Goal: Information Seeking & Learning: Learn about a topic

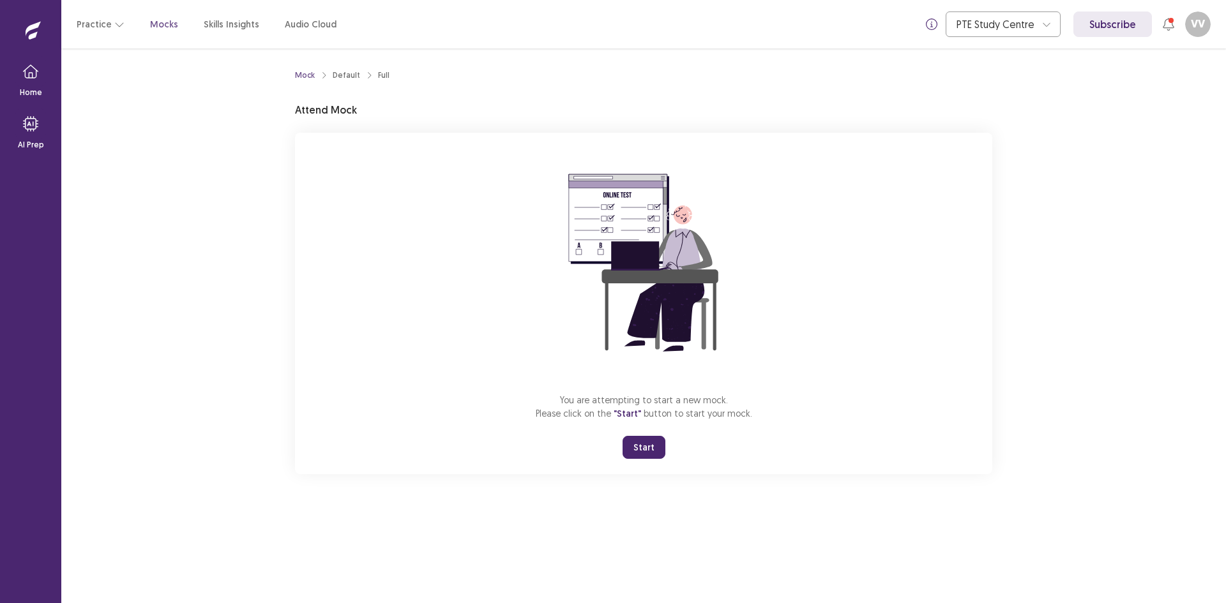
click at [629, 453] on button "Start" at bounding box center [643, 447] width 43 height 23
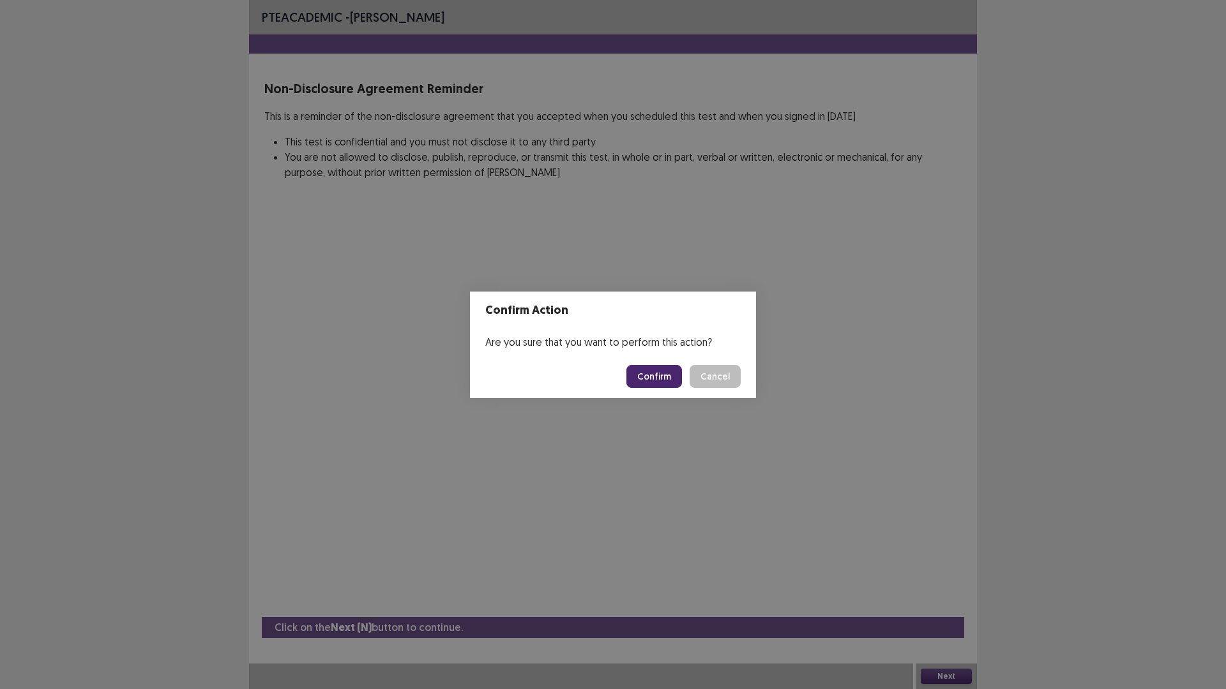
click at [643, 376] on button "Confirm" at bounding box center [654, 376] width 56 height 23
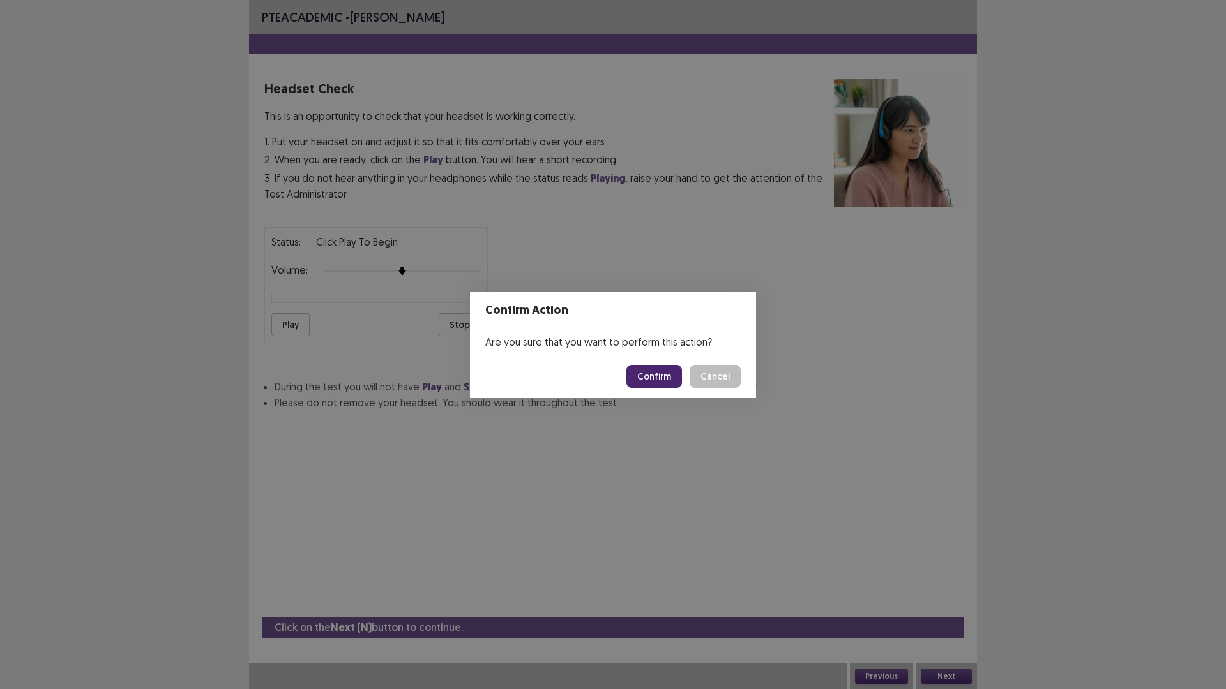
click at [728, 371] on button "Cancel" at bounding box center [714, 376] width 51 height 23
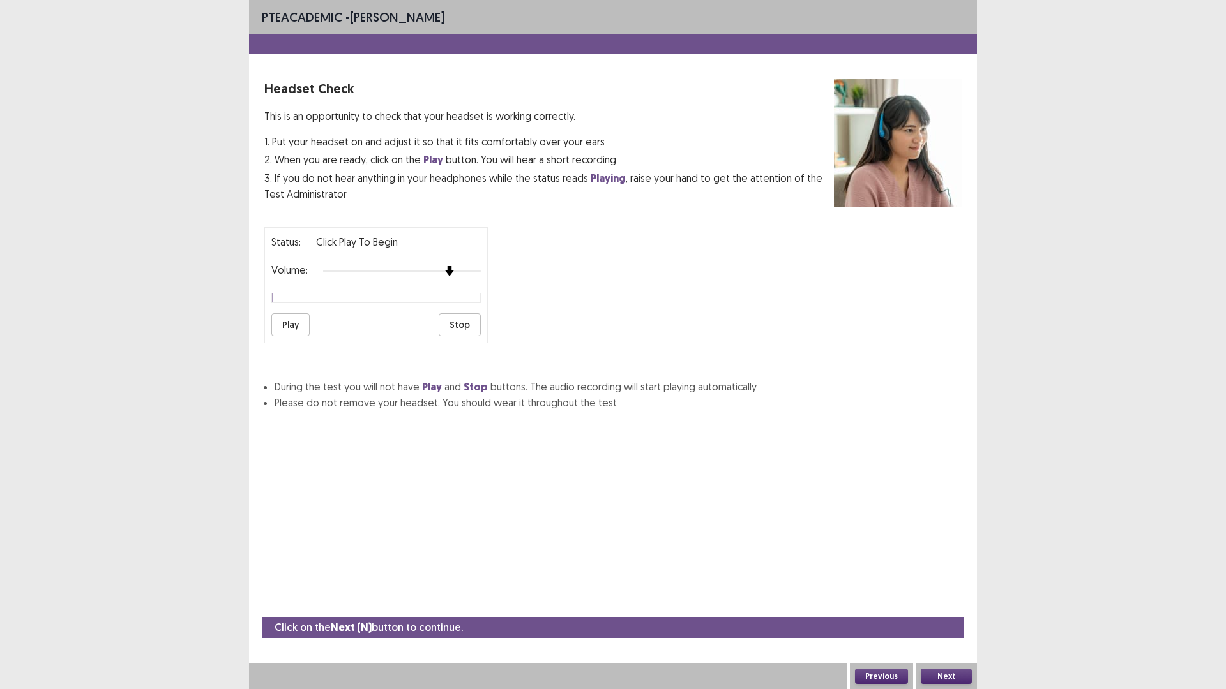
click at [452, 273] on div at bounding box center [402, 271] width 158 height 10
click at [474, 274] on div at bounding box center [402, 271] width 158 height 10
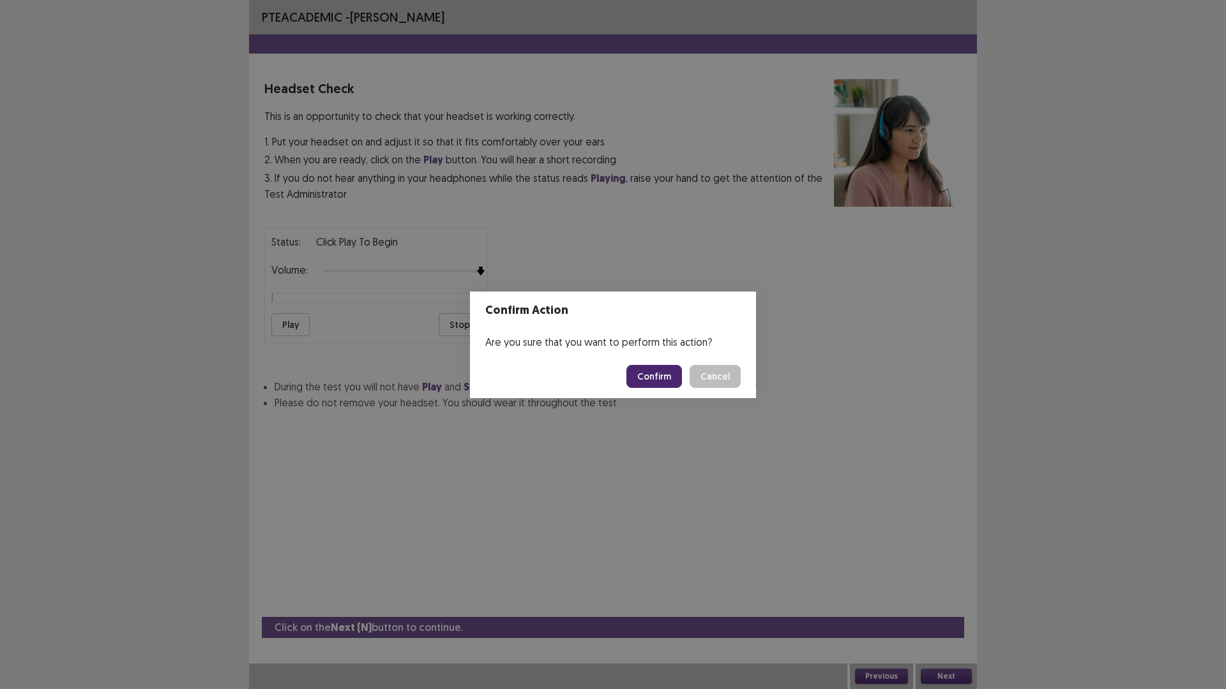
click at [632, 378] on button "Confirm" at bounding box center [654, 376] width 56 height 23
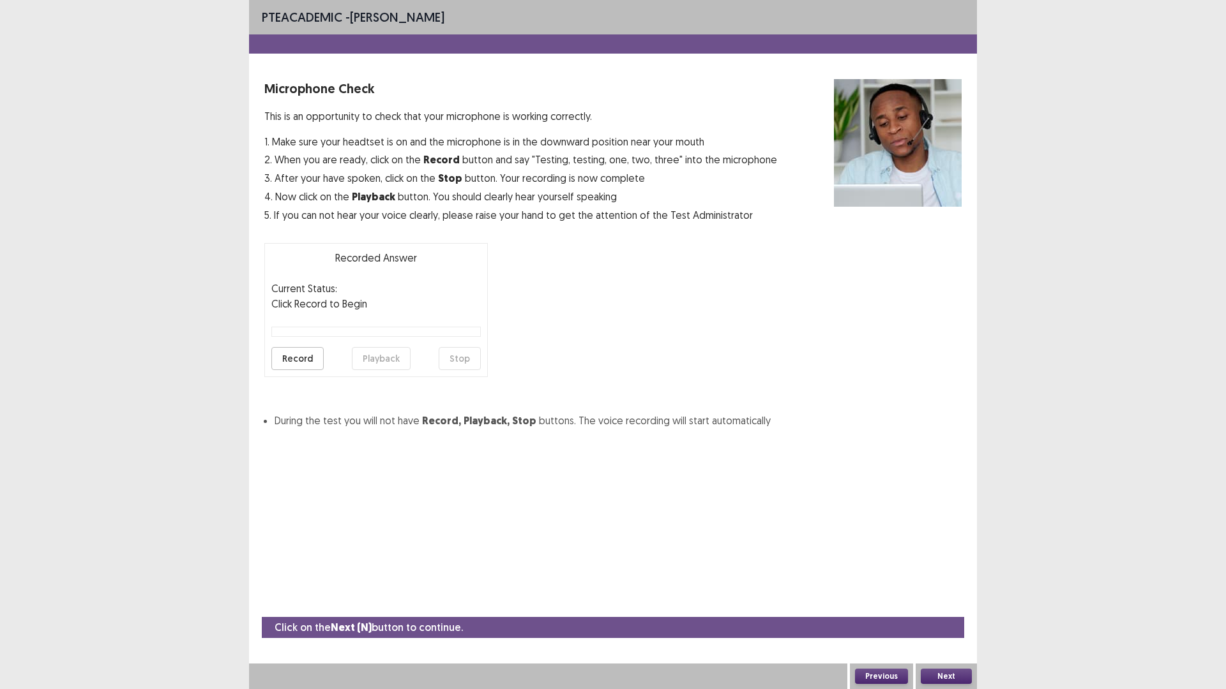
click at [283, 357] on button "Record" at bounding box center [297, 358] width 52 height 23
click at [447, 356] on button "Stop" at bounding box center [460, 358] width 42 height 23
click at [370, 349] on button "Playback" at bounding box center [381, 358] width 59 height 23
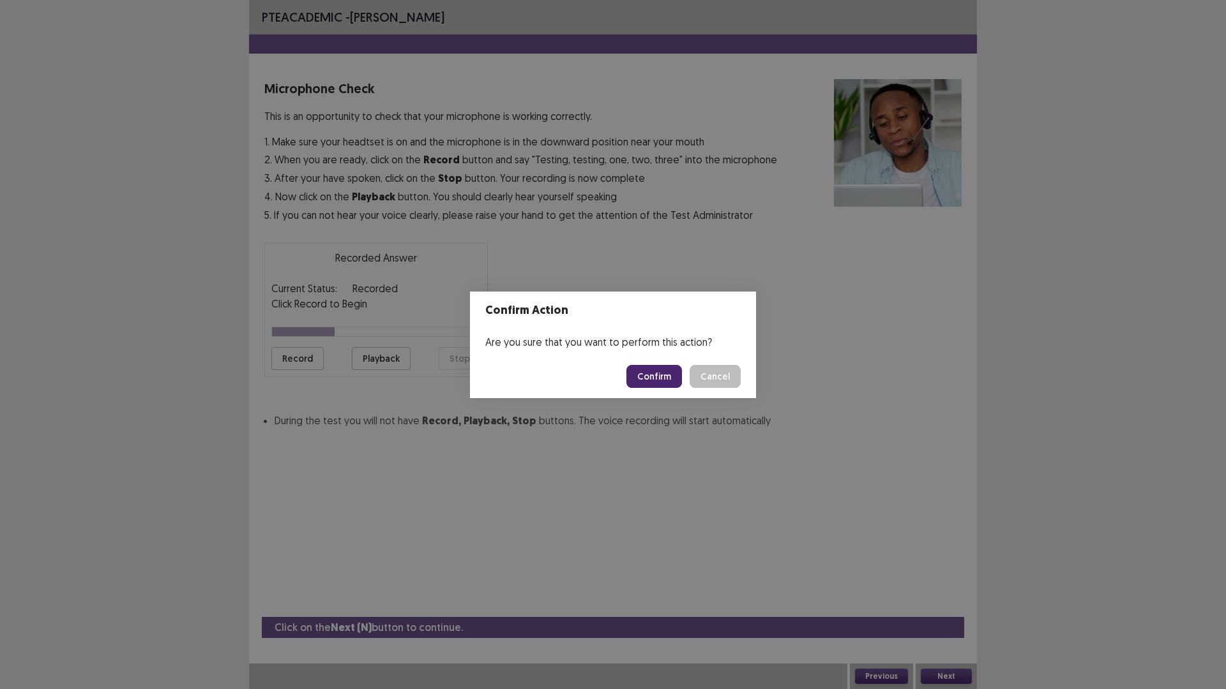
click at [642, 374] on button "Confirm" at bounding box center [654, 376] width 56 height 23
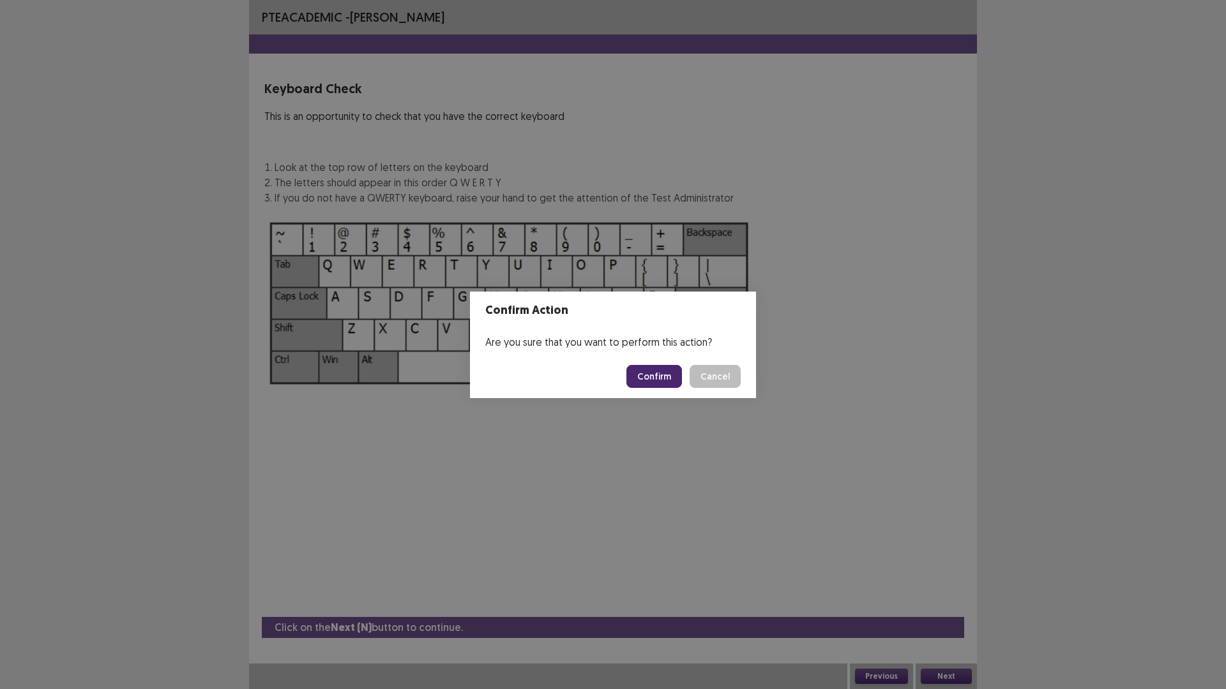
click at [633, 372] on button "Confirm" at bounding box center [654, 376] width 56 height 23
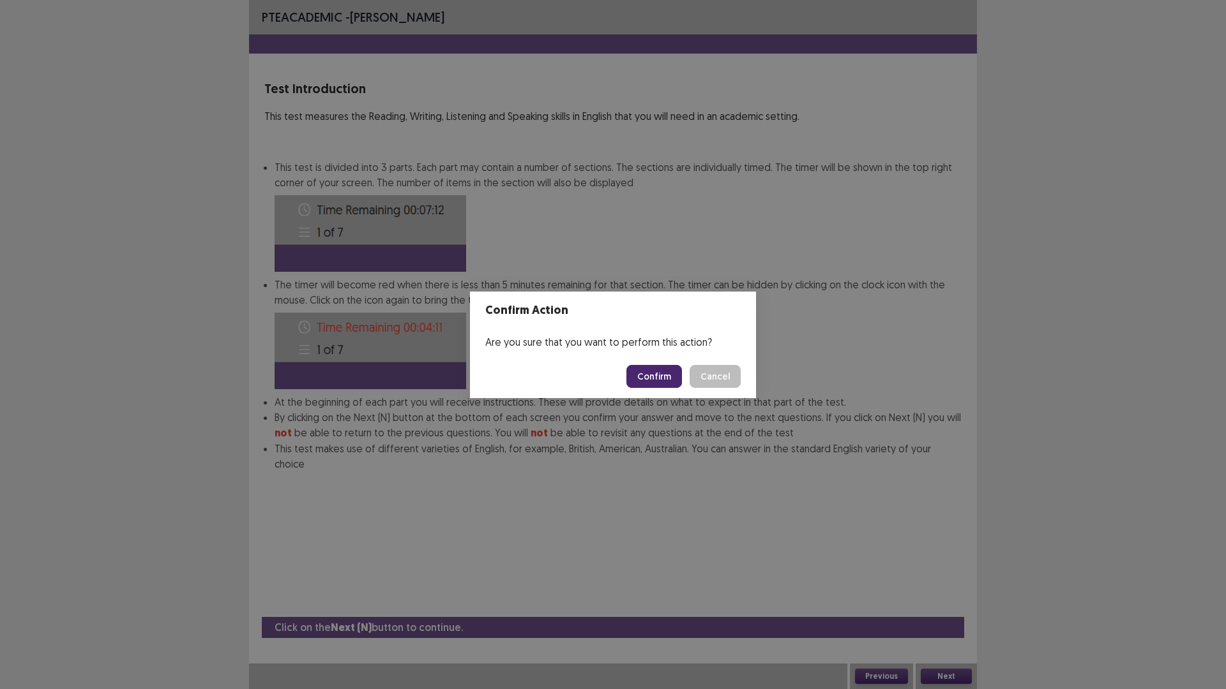
click at [637, 372] on button "Confirm" at bounding box center [654, 376] width 56 height 23
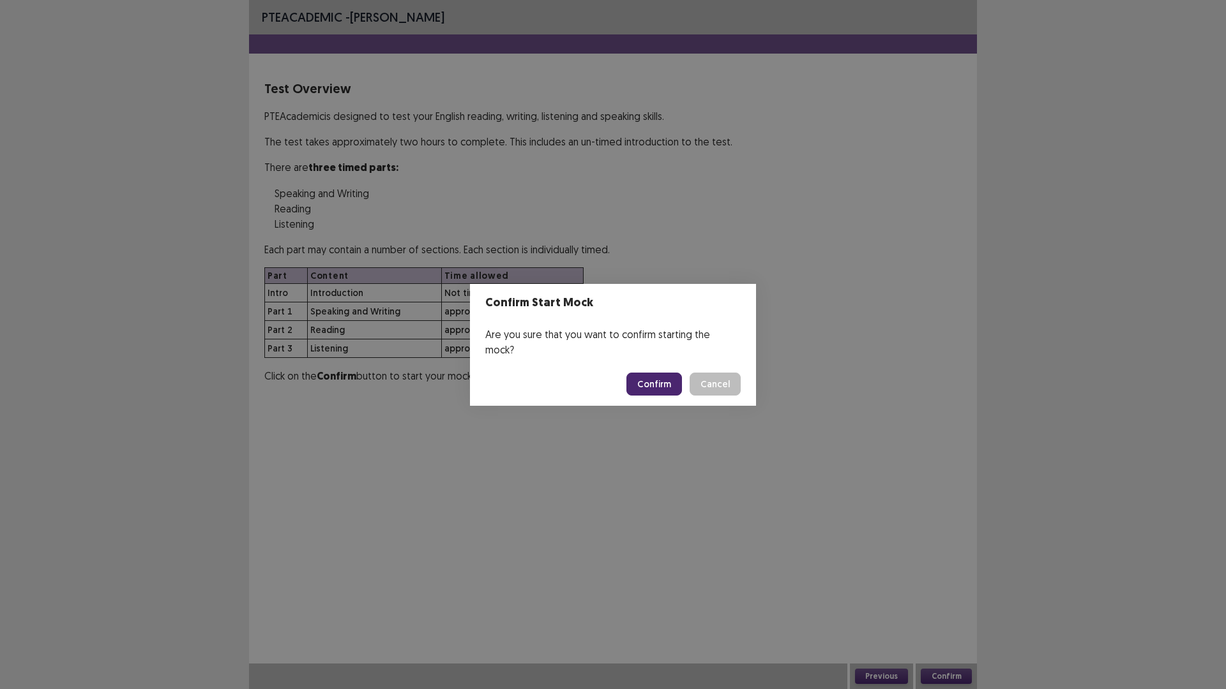
click at [637, 373] on button "Confirm" at bounding box center [654, 384] width 56 height 23
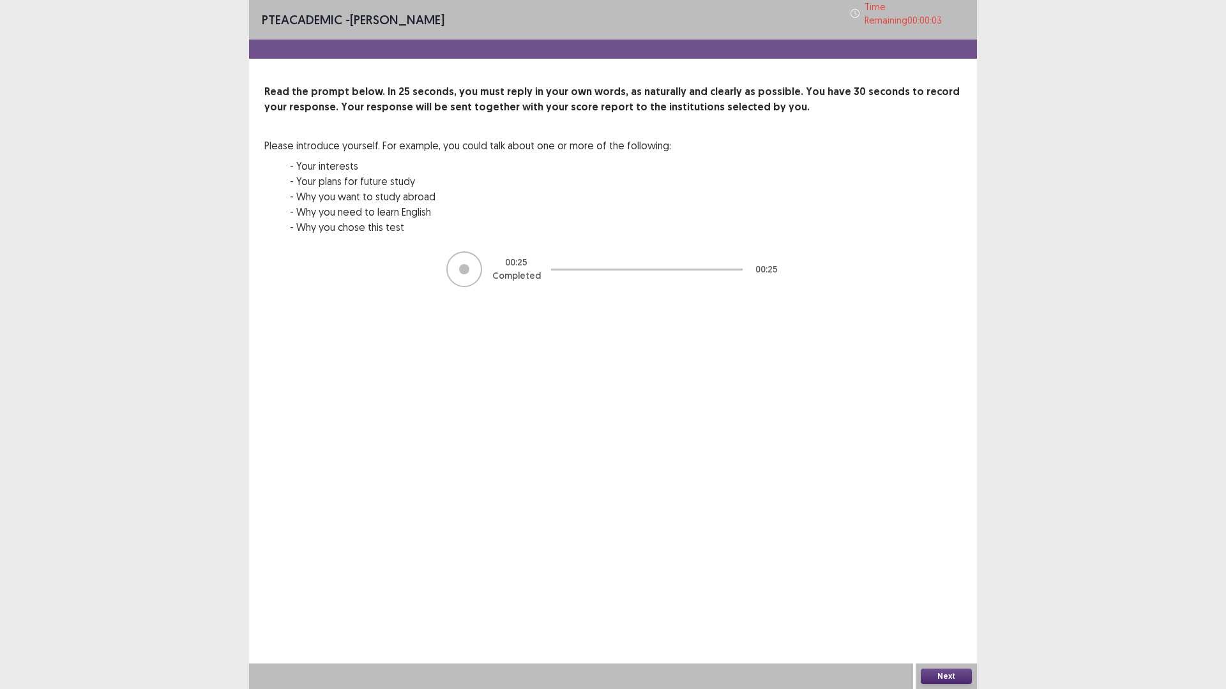
click at [967, 603] on button "Next" at bounding box center [946, 676] width 51 height 15
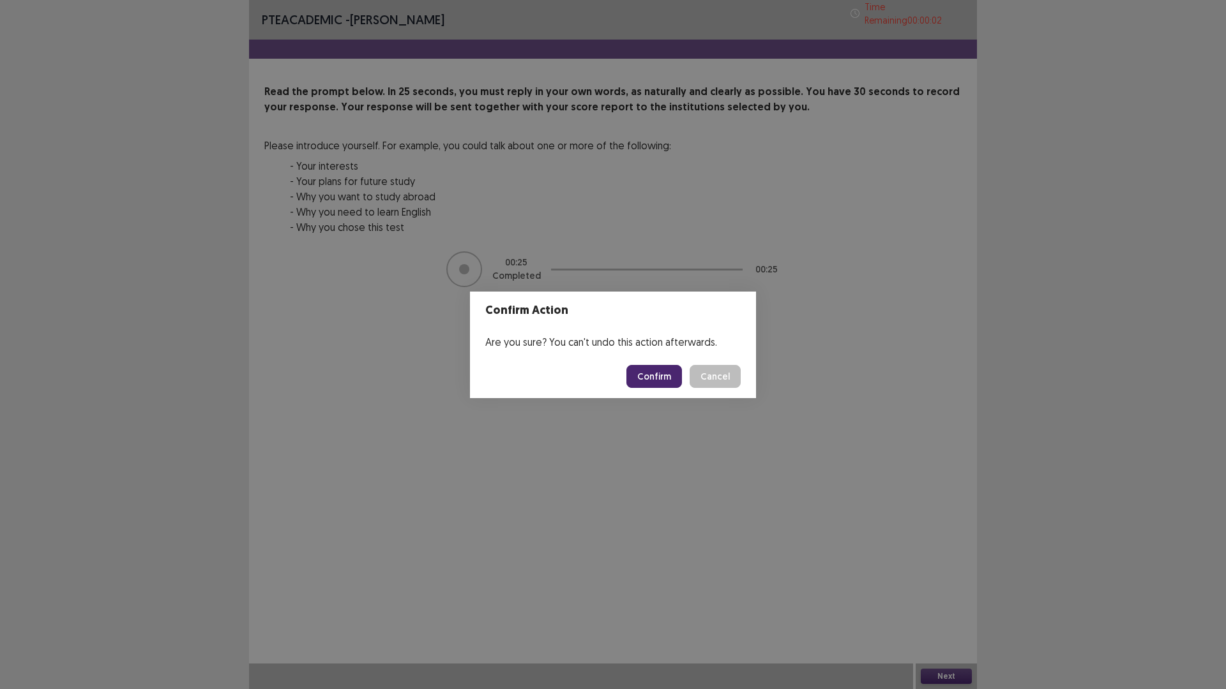
click at [670, 384] on button "Confirm" at bounding box center [654, 376] width 56 height 23
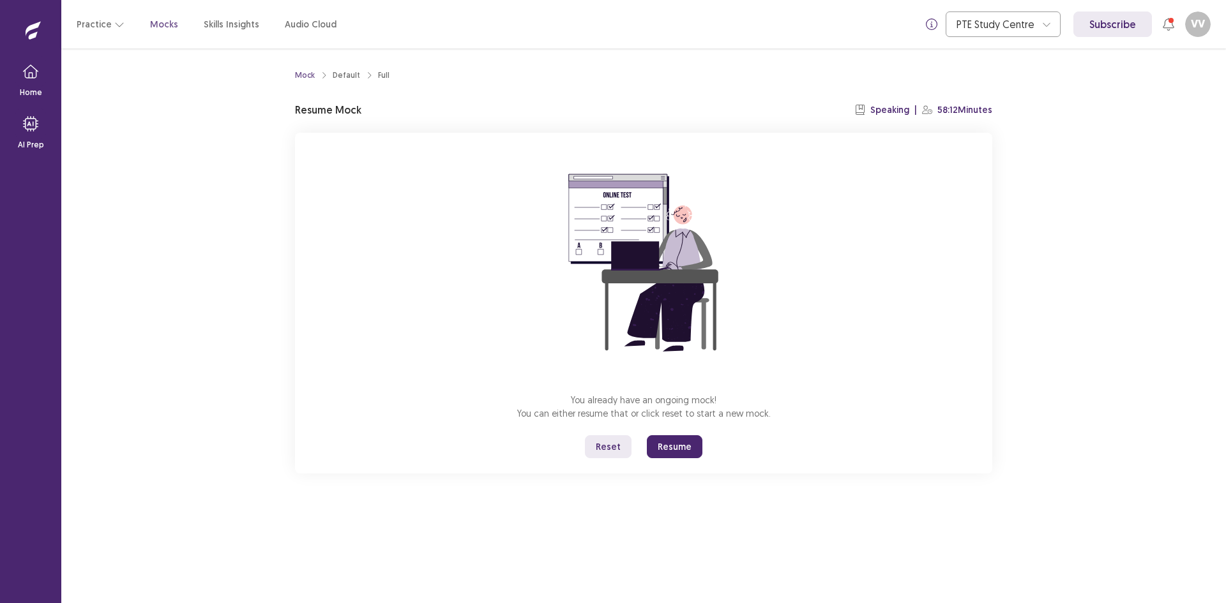
click at [620, 453] on button "Reset" at bounding box center [608, 446] width 47 height 23
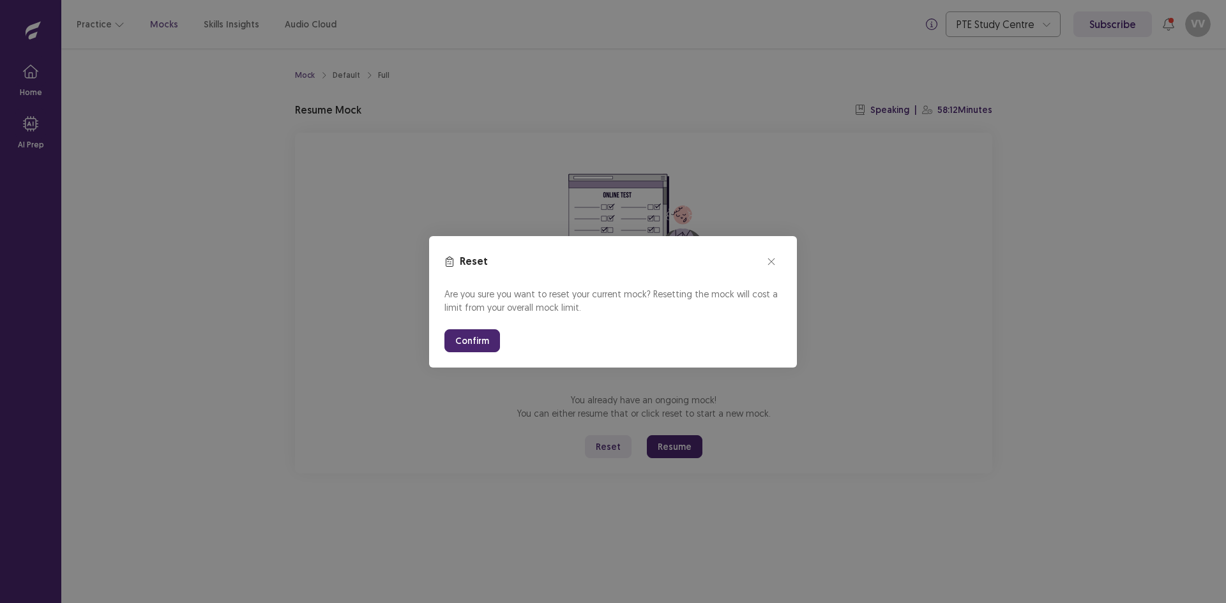
click at [451, 337] on button "Confirm" at bounding box center [472, 340] width 56 height 23
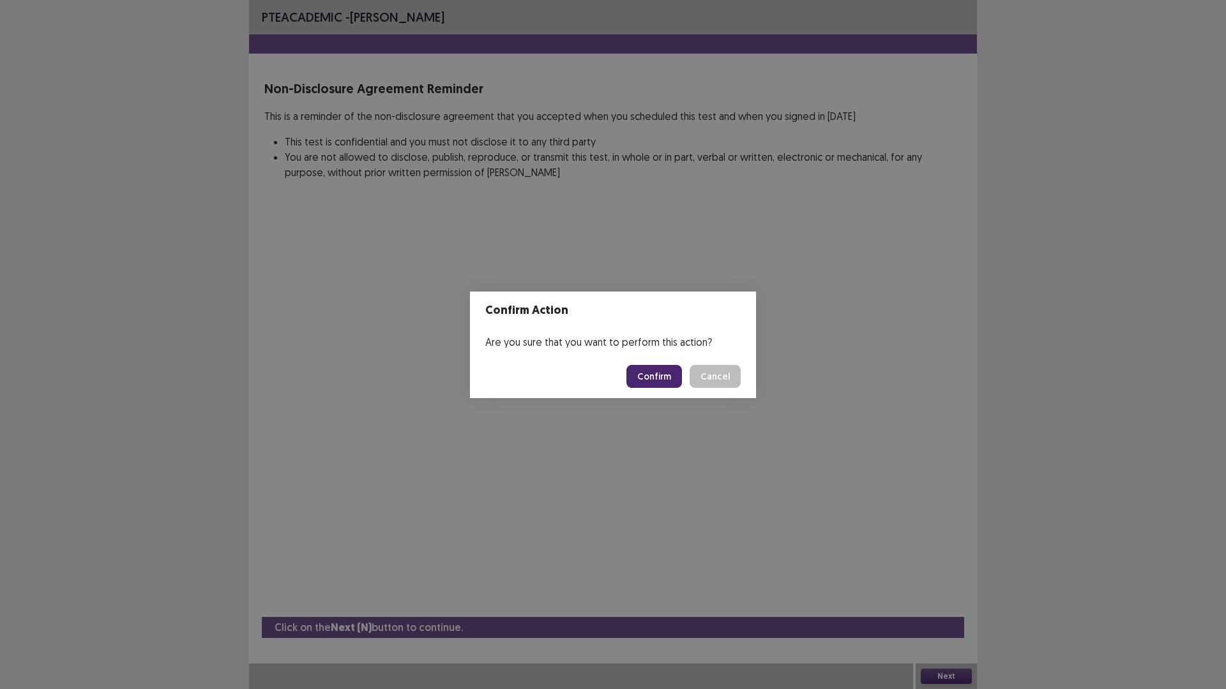
click at [655, 366] on button "Confirm" at bounding box center [654, 376] width 56 height 23
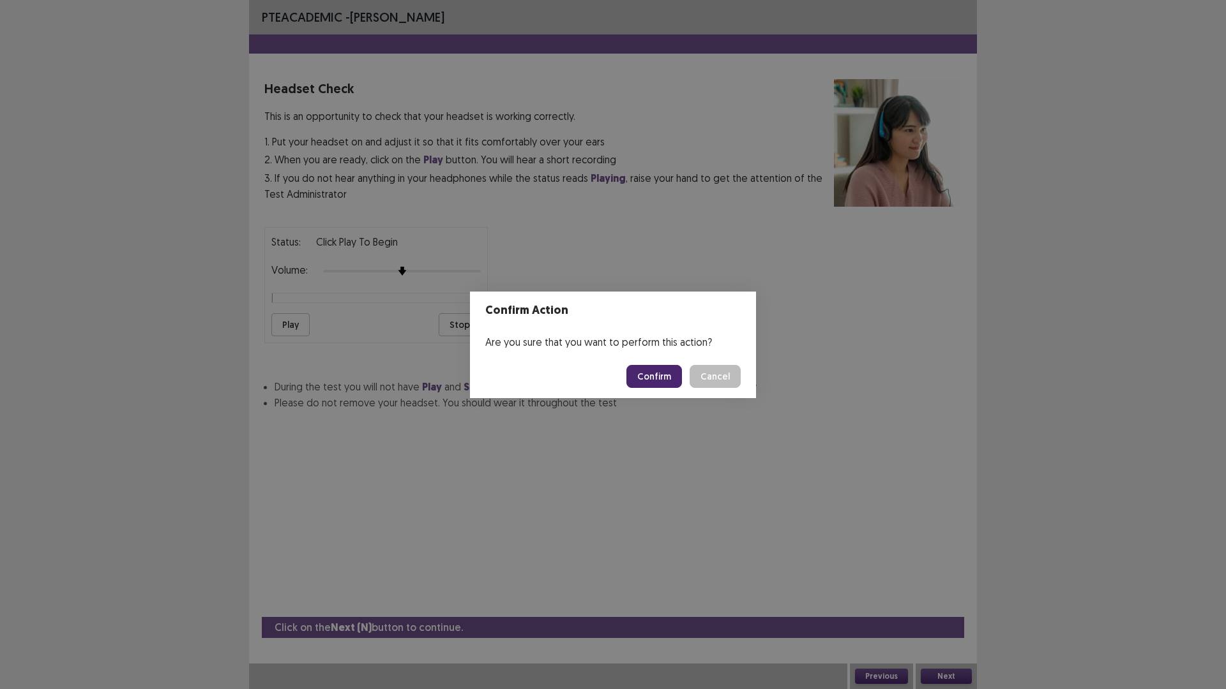
click at [669, 375] on button "Confirm" at bounding box center [654, 376] width 56 height 23
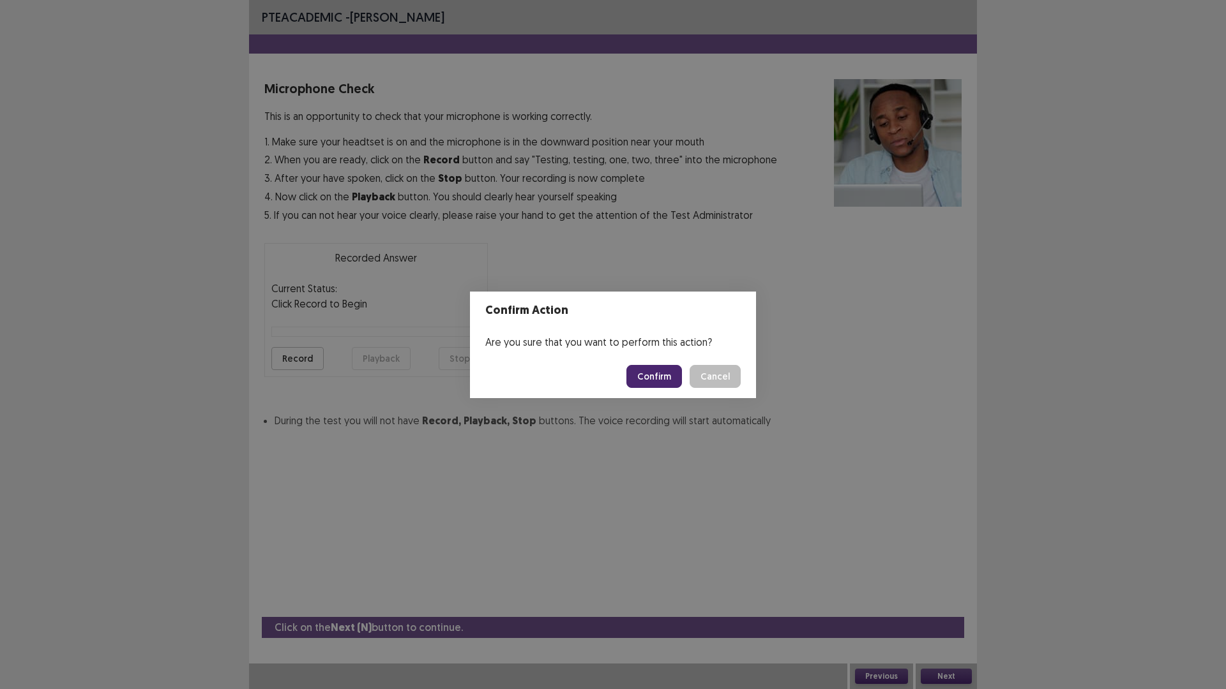
click at [669, 375] on button "Confirm" at bounding box center [654, 376] width 56 height 23
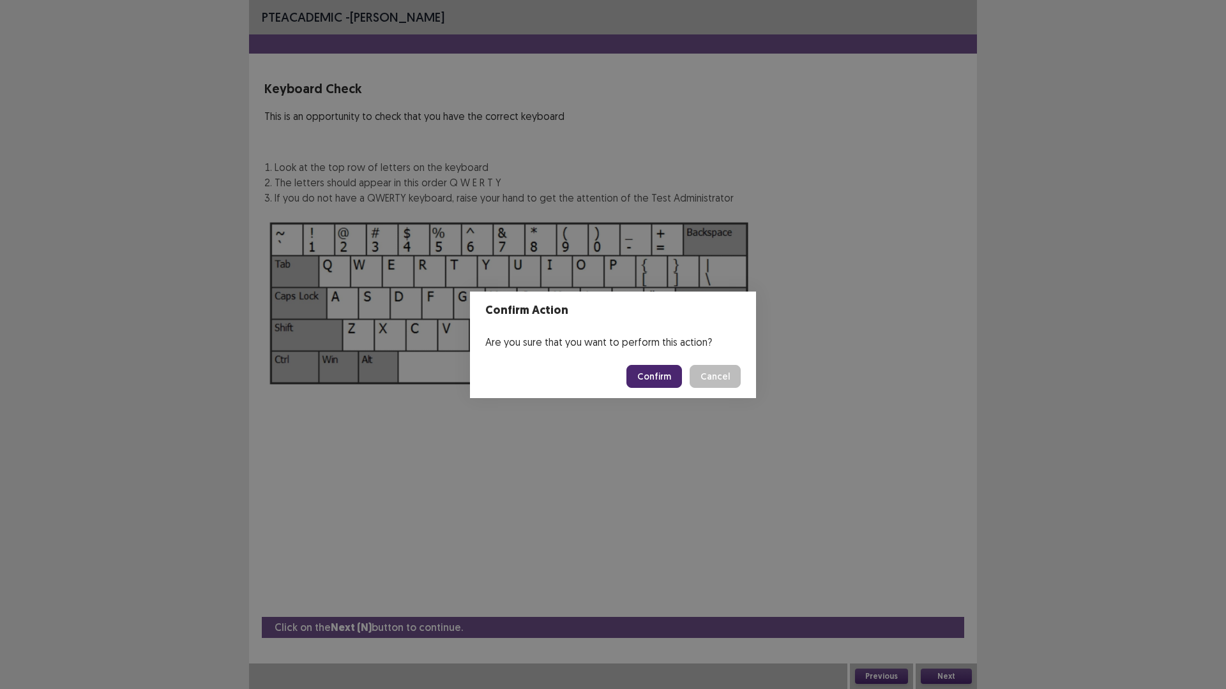
click at [668, 375] on button "Confirm" at bounding box center [654, 376] width 56 height 23
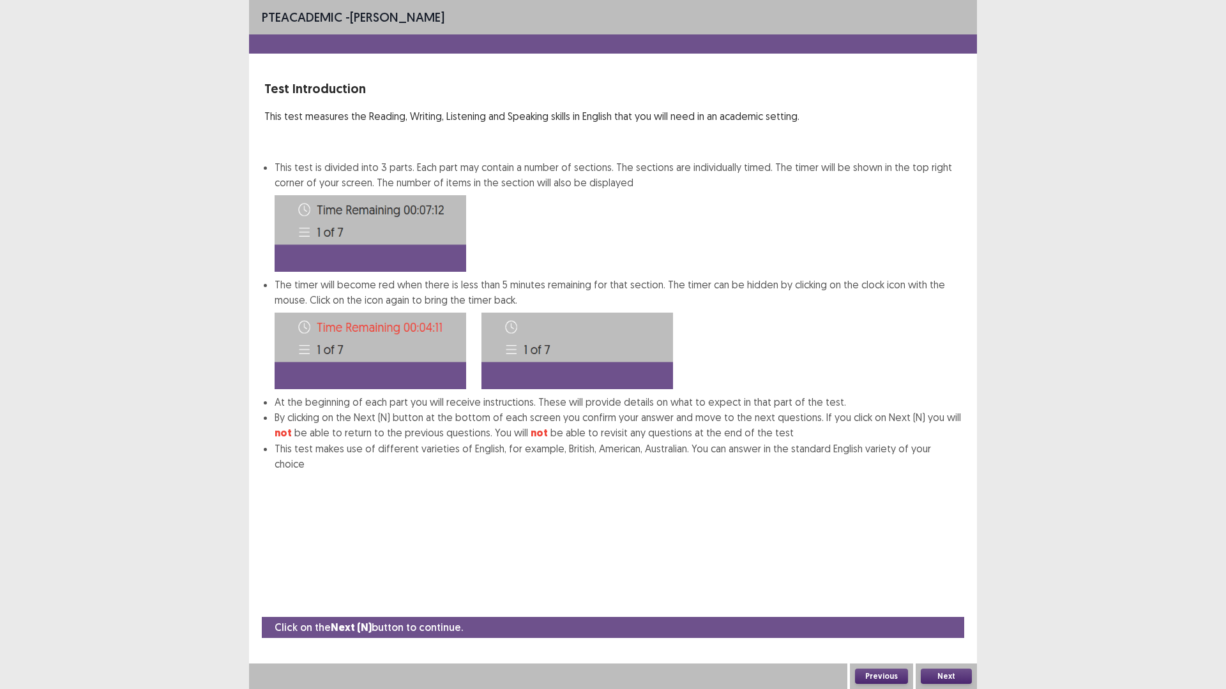
click at [668, 375] on button "Confirm" at bounding box center [654, 376] width 56 height 23
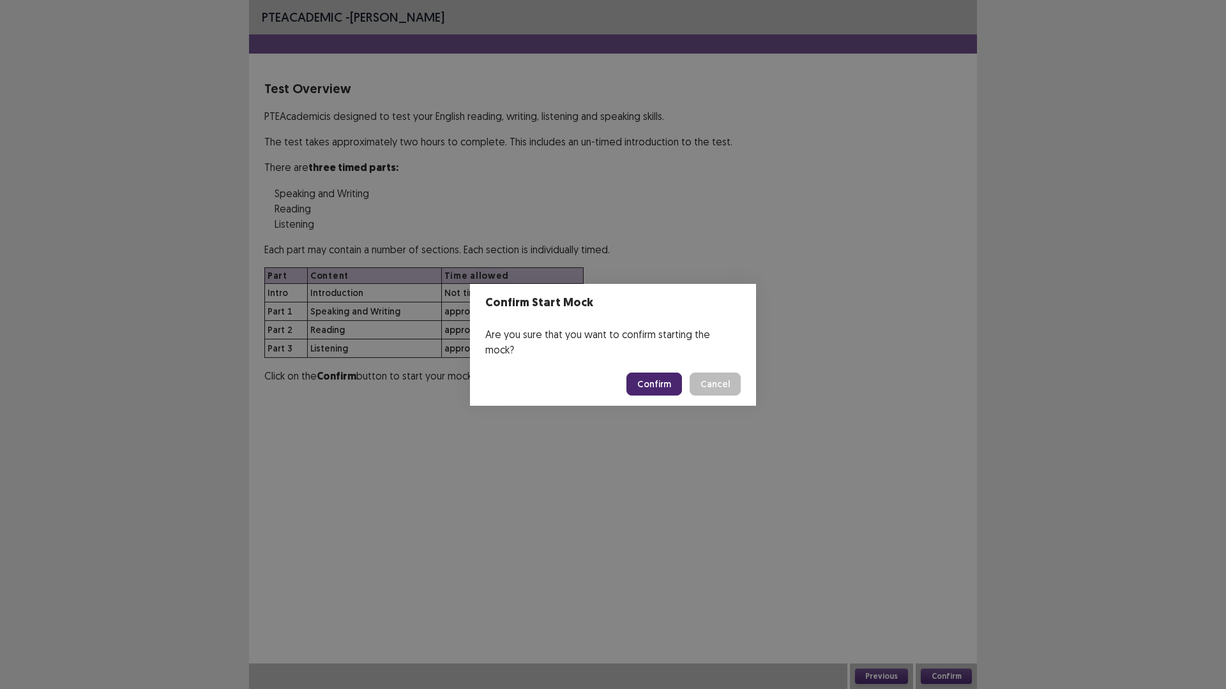
click at [668, 375] on button "Confirm" at bounding box center [654, 384] width 56 height 23
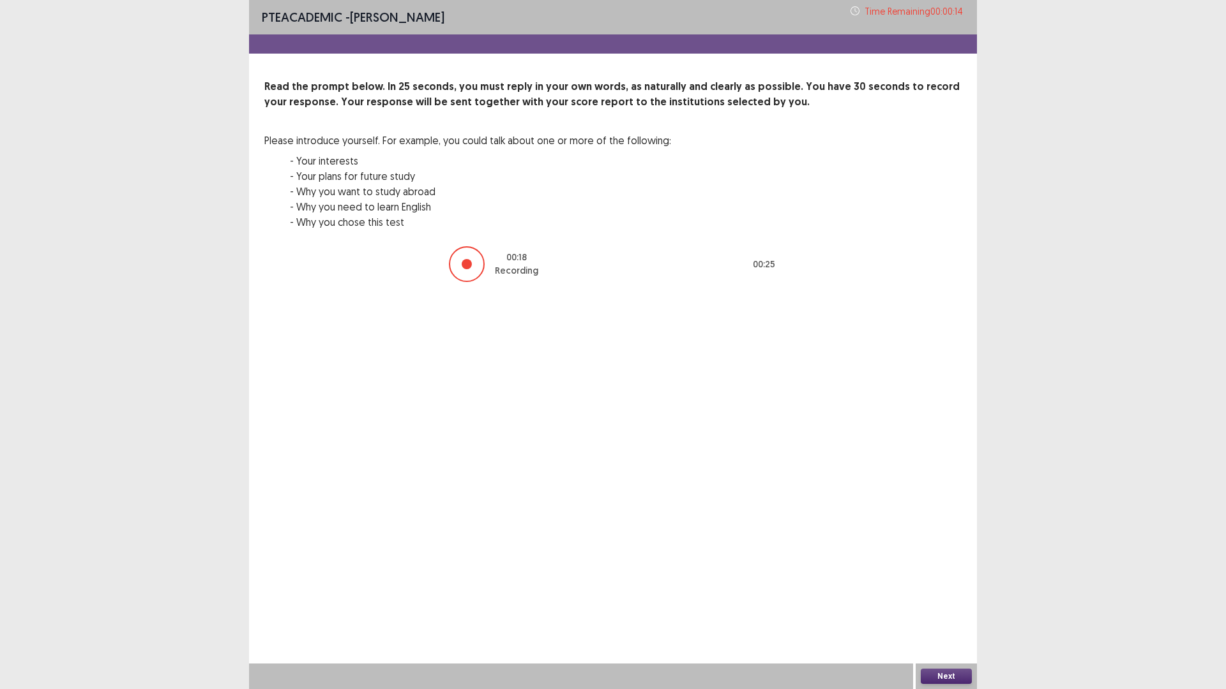
click at [941, 603] on button "Next" at bounding box center [946, 676] width 51 height 15
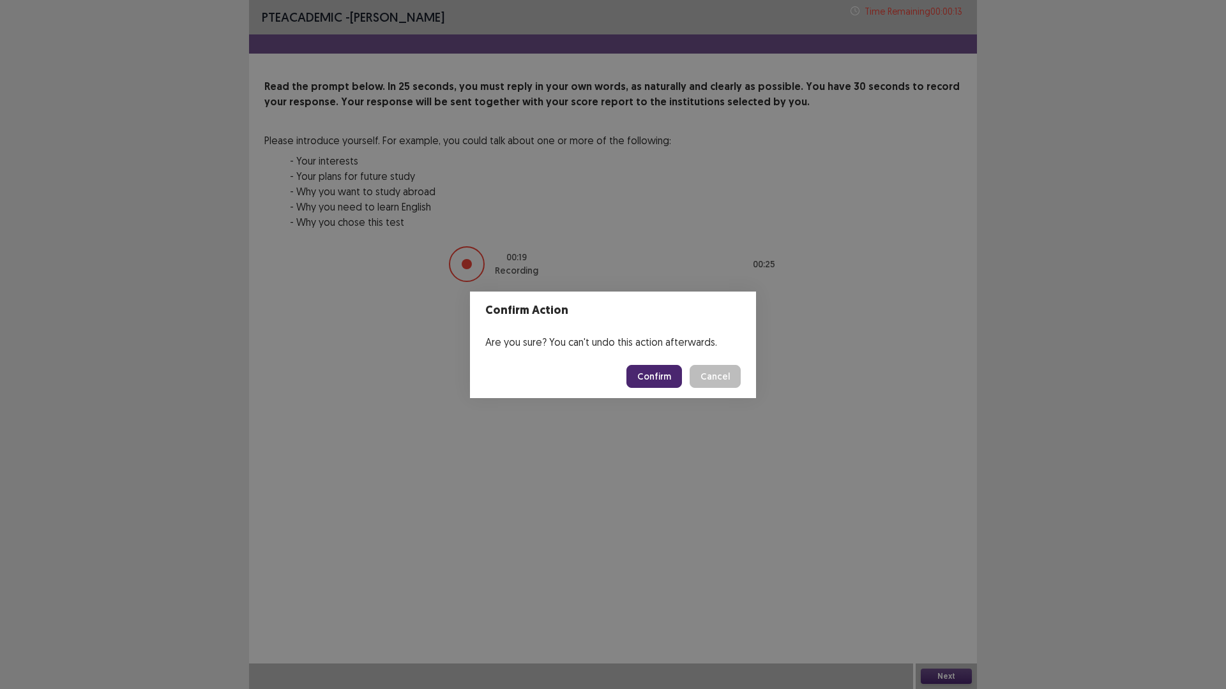
click at [669, 384] on button "Confirm" at bounding box center [654, 376] width 56 height 23
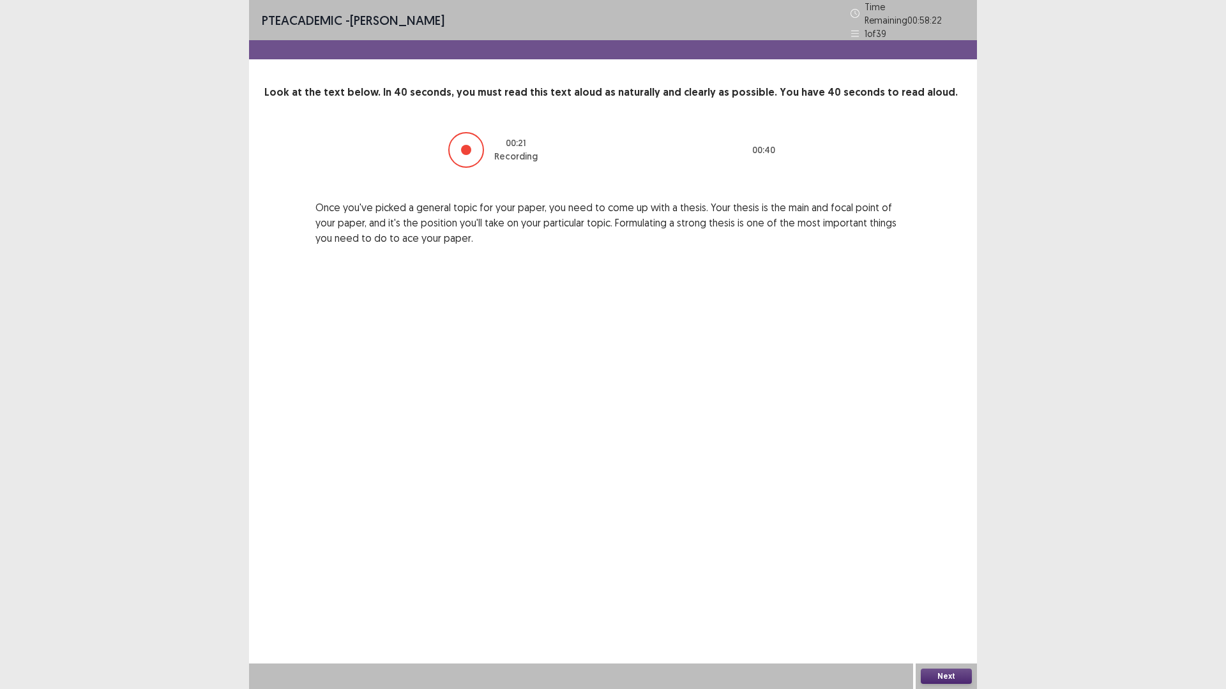
click at [952, 603] on button "Next" at bounding box center [946, 676] width 51 height 15
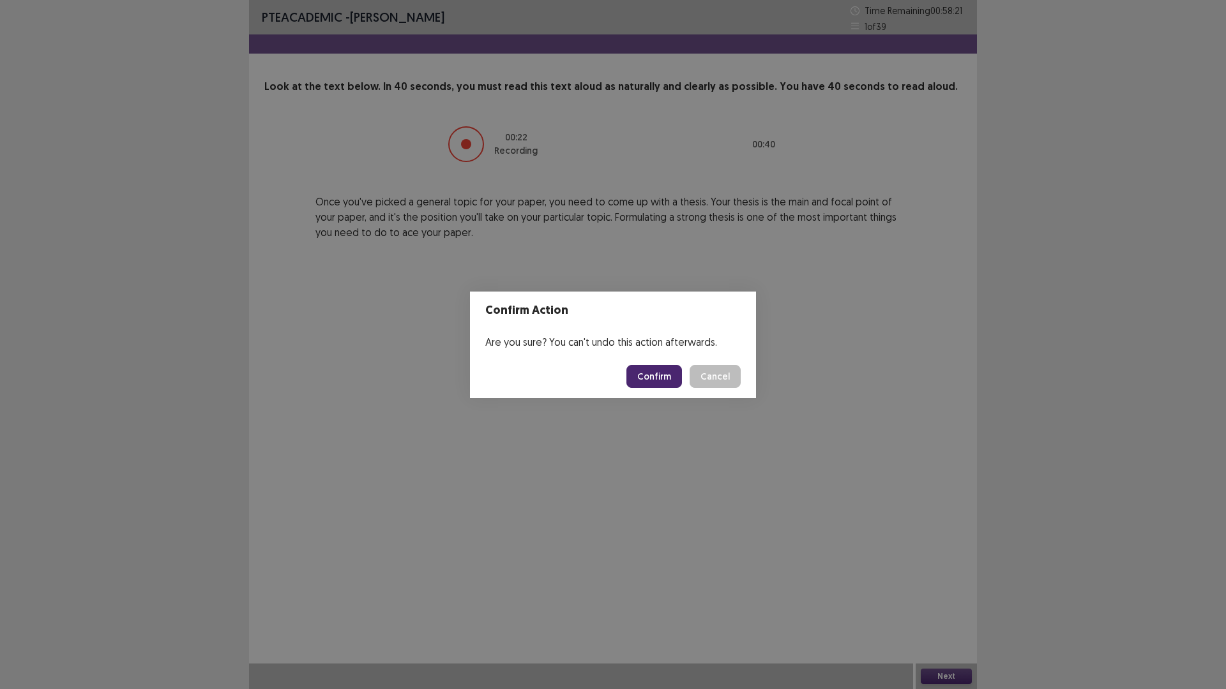
click at [642, 376] on button "Confirm" at bounding box center [654, 376] width 56 height 23
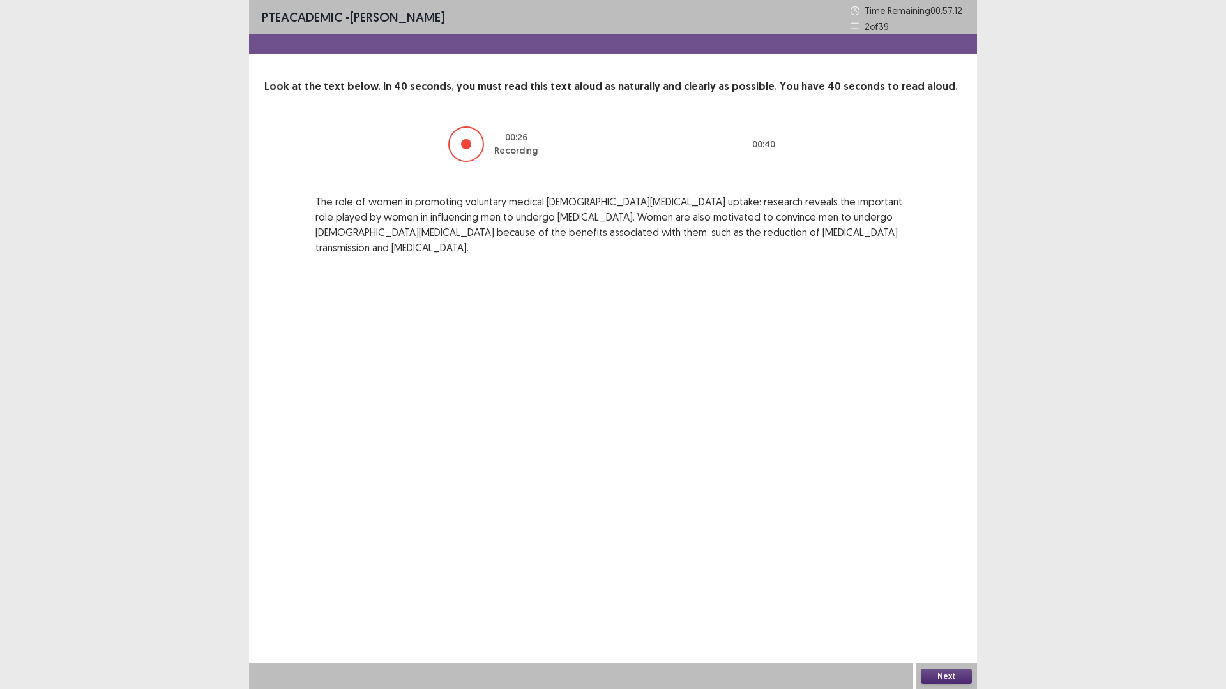
click at [958, 603] on button "Next" at bounding box center [946, 676] width 51 height 15
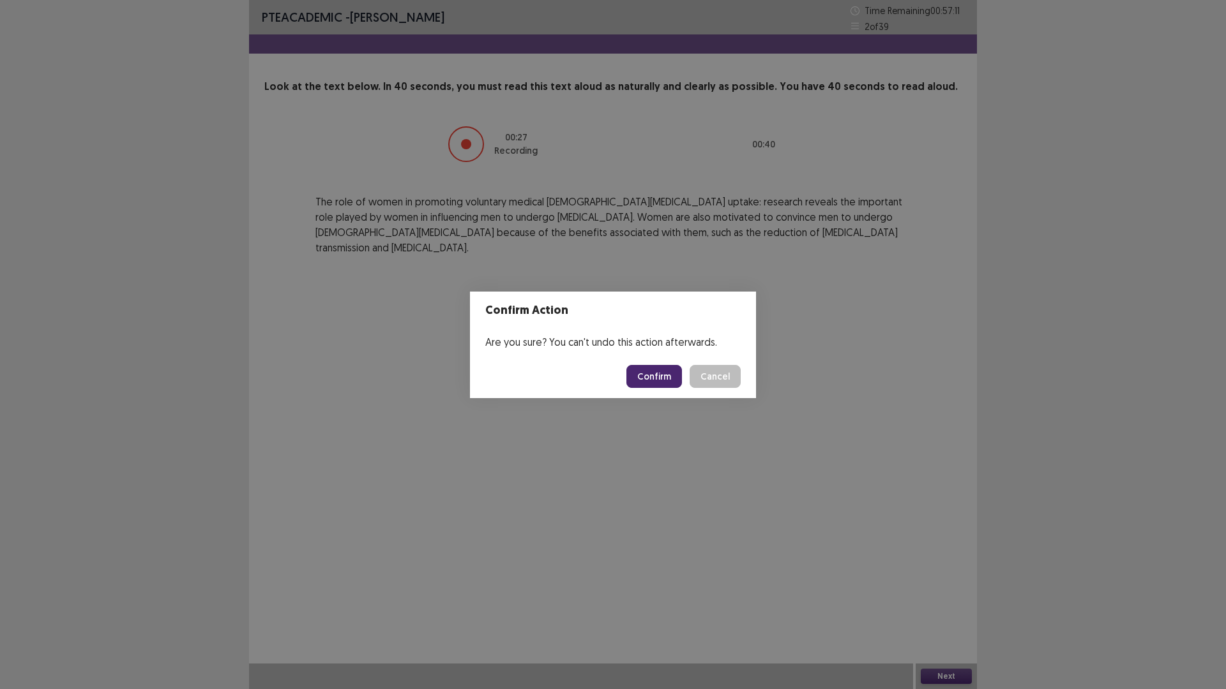
click at [649, 373] on button "Confirm" at bounding box center [654, 376] width 56 height 23
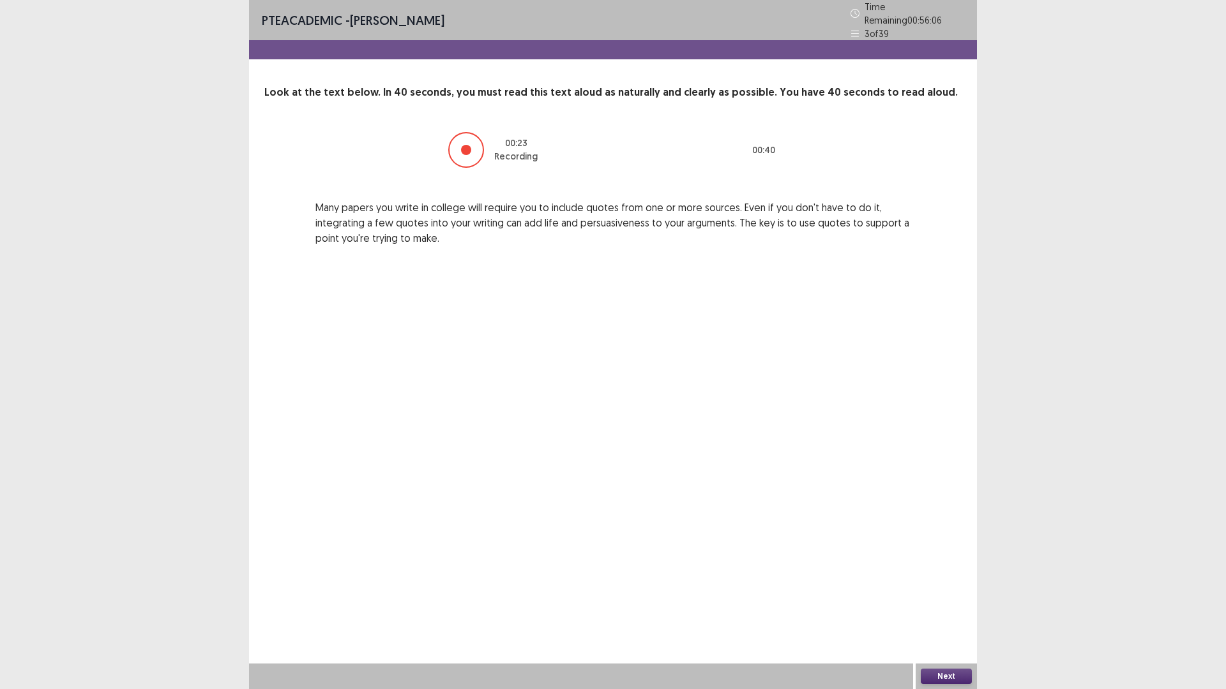
click at [952, 603] on button "Next" at bounding box center [946, 676] width 51 height 15
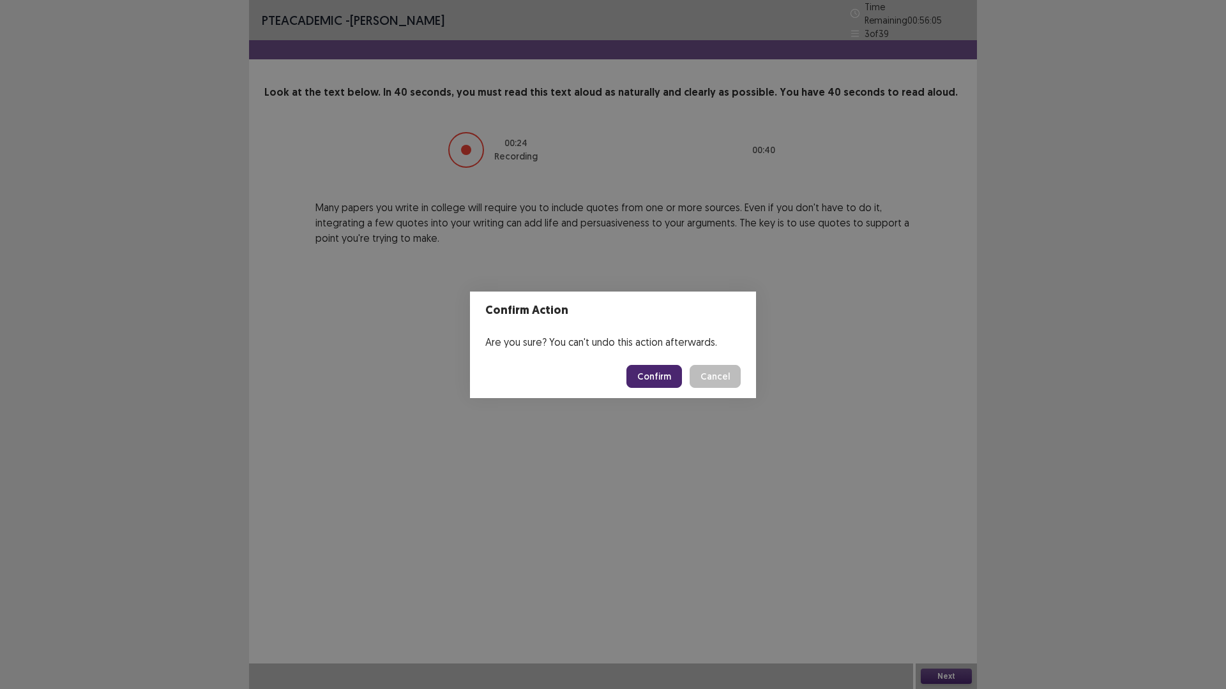
click at [663, 389] on footer "Confirm Cancel" at bounding box center [613, 376] width 286 height 43
click at [665, 384] on button "Confirm" at bounding box center [654, 376] width 56 height 23
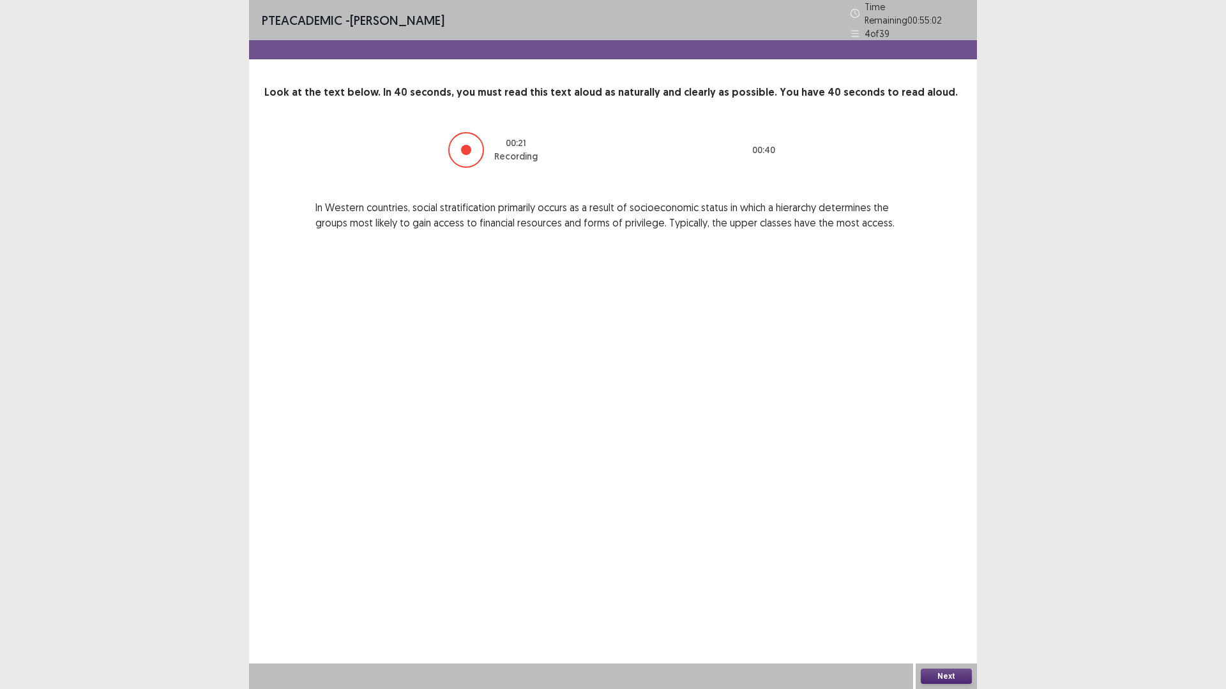
click at [963, 603] on button "Next" at bounding box center [946, 676] width 51 height 15
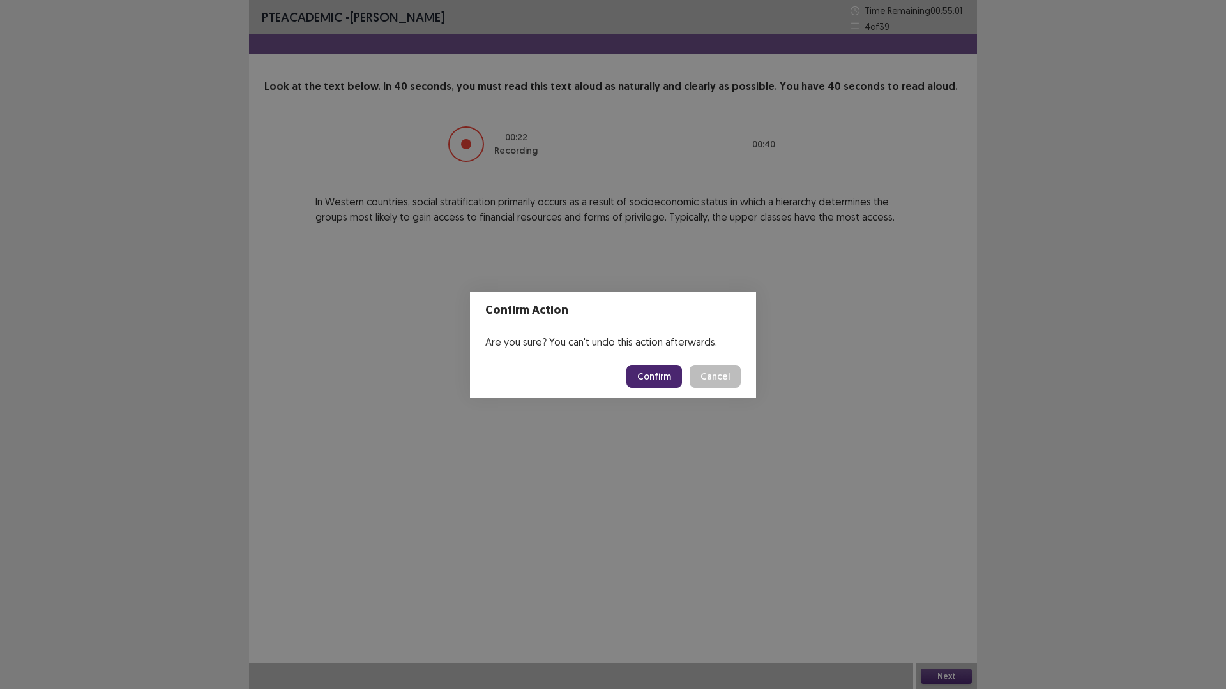
drag, startPoint x: 671, startPoint y: 388, endPoint x: 668, endPoint y: 380, distance: 8.1
click at [668, 382] on footer "Confirm Cancel" at bounding box center [613, 376] width 286 height 43
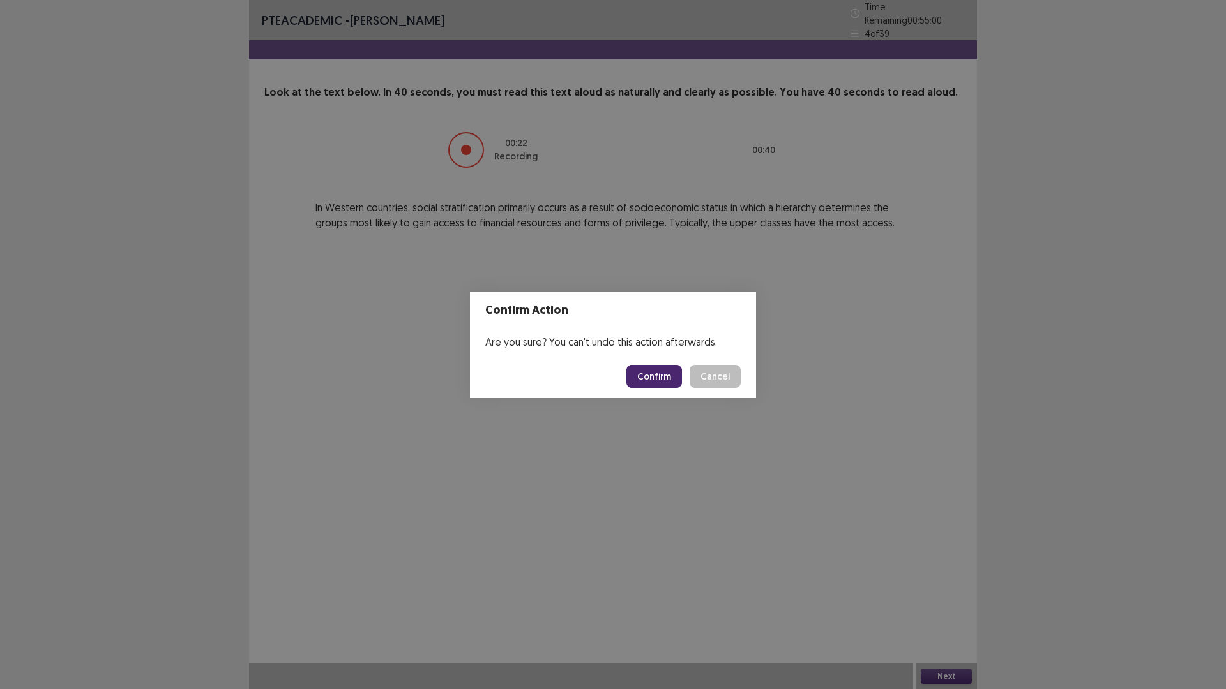
click at [668, 380] on button "Confirm" at bounding box center [654, 376] width 56 height 23
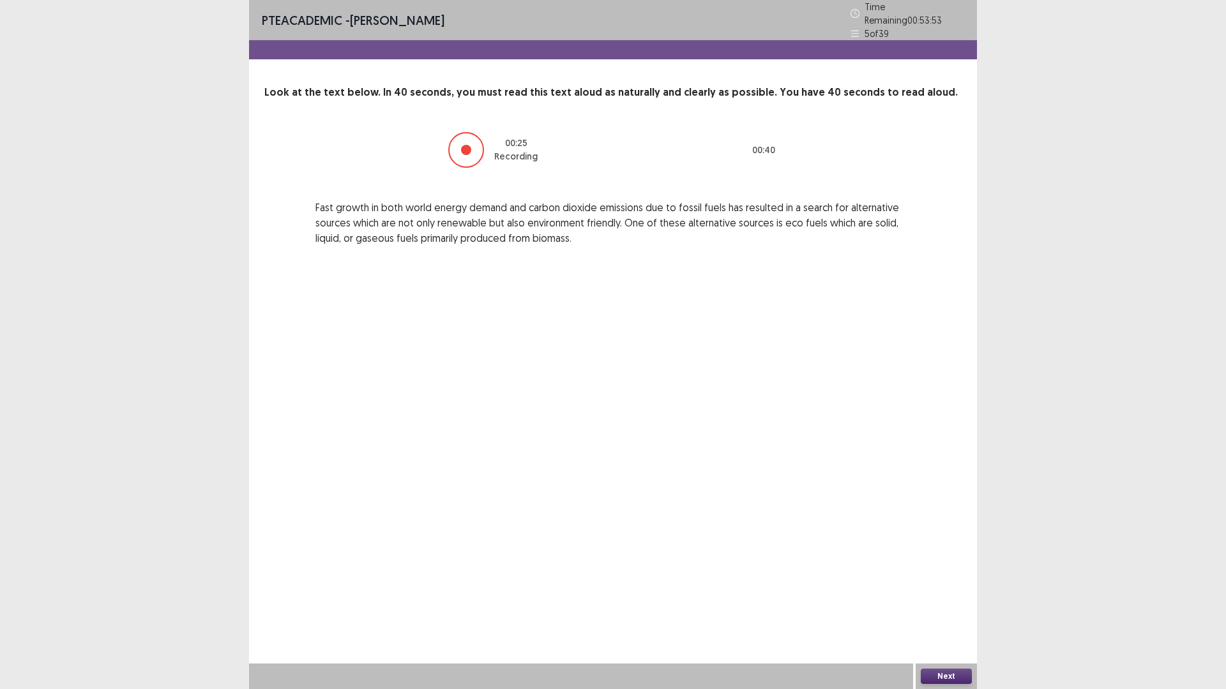
click at [951, 603] on button "Next" at bounding box center [946, 676] width 51 height 15
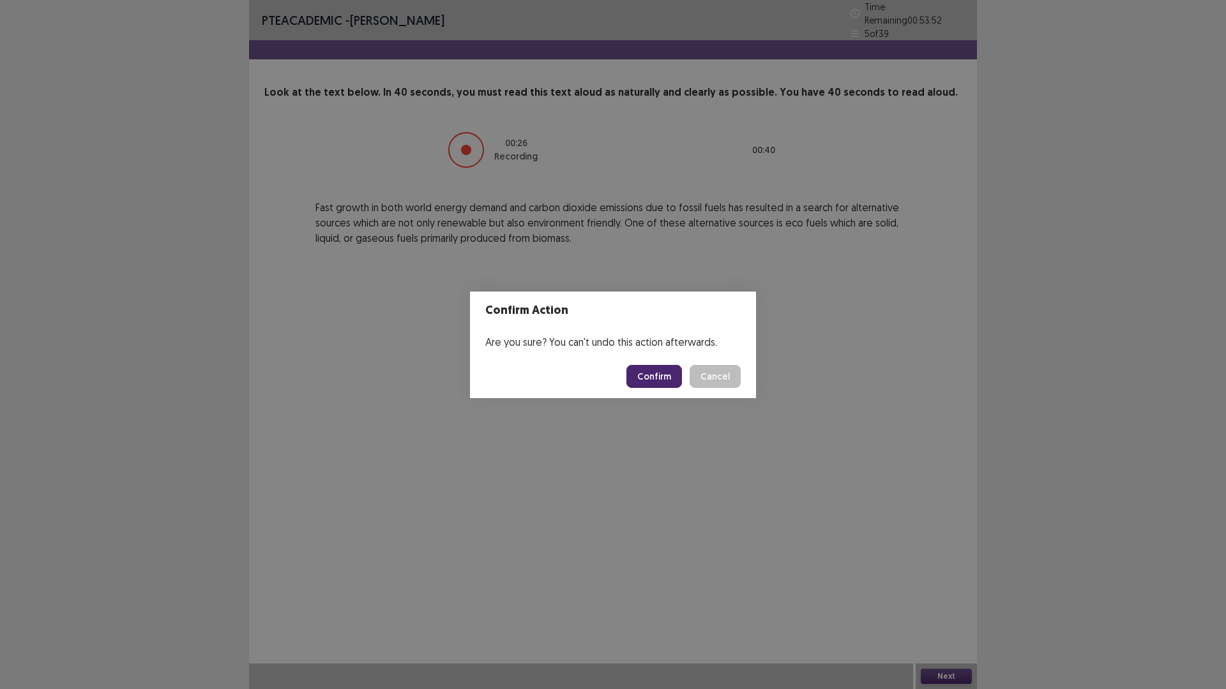
click at [677, 377] on button "Confirm" at bounding box center [654, 376] width 56 height 23
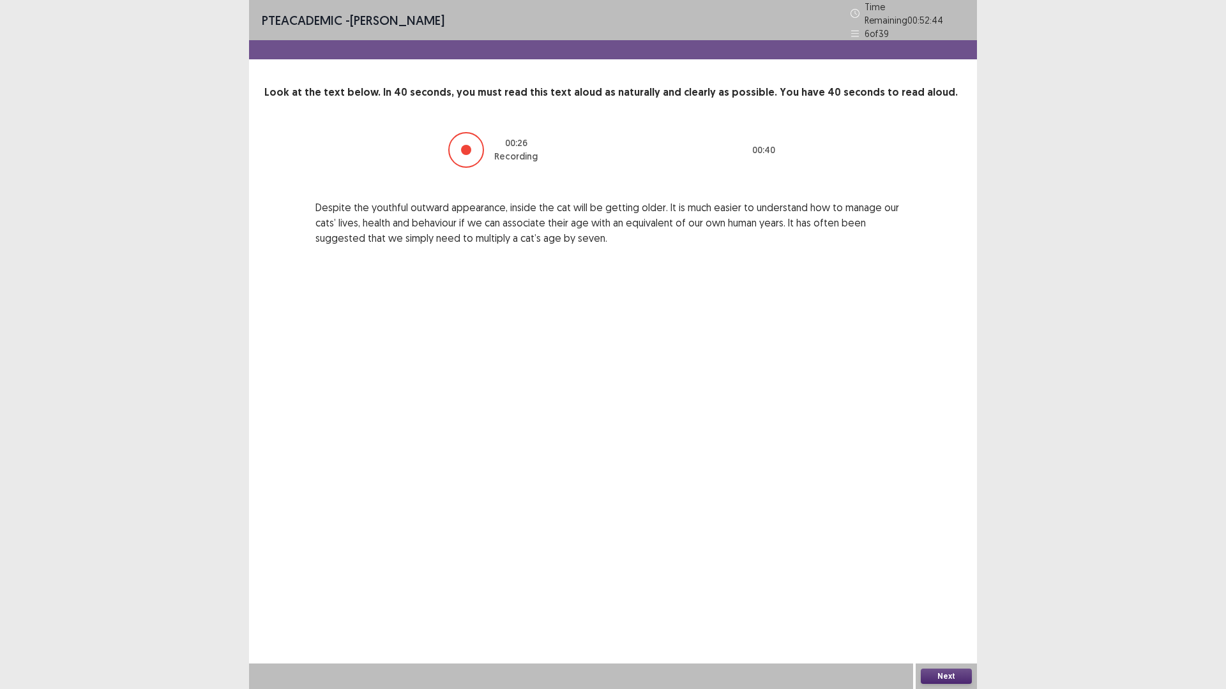
click at [937, 603] on button "Next" at bounding box center [946, 676] width 51 height 15
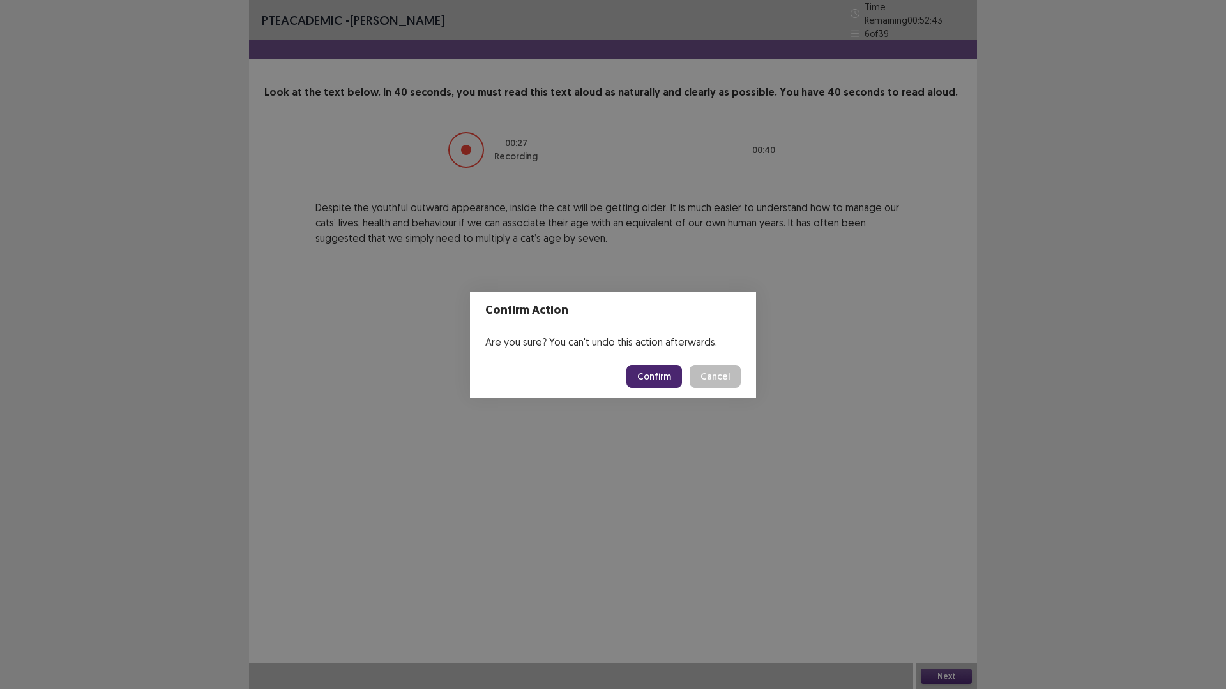
click at [672, 387] on button "Confirm" at bounding box center [654, 376] width 56 height 23
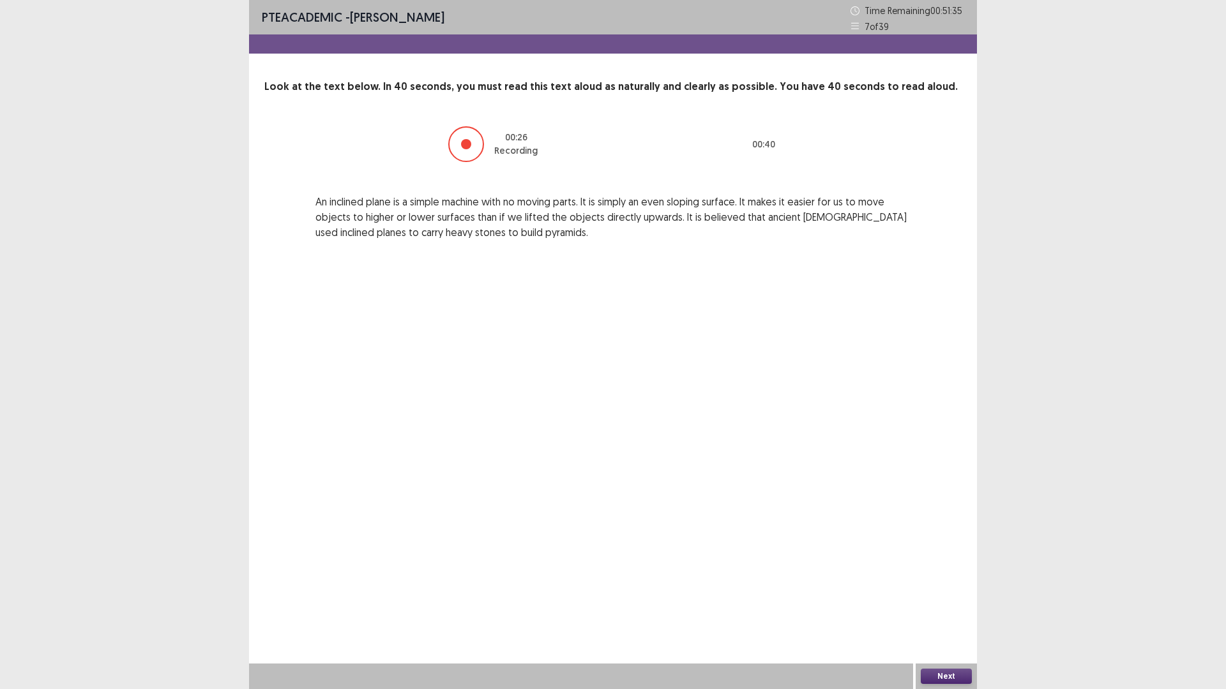
click at [934, 603] on div "Next" at bounding box center [945, 677] width 61 height 26
click at [904, 603] on div at bounding box center [581, 677] width 664 height 26
click at [927, 603] on button "Next" at bounding box center [946, 676] width 51 height 15
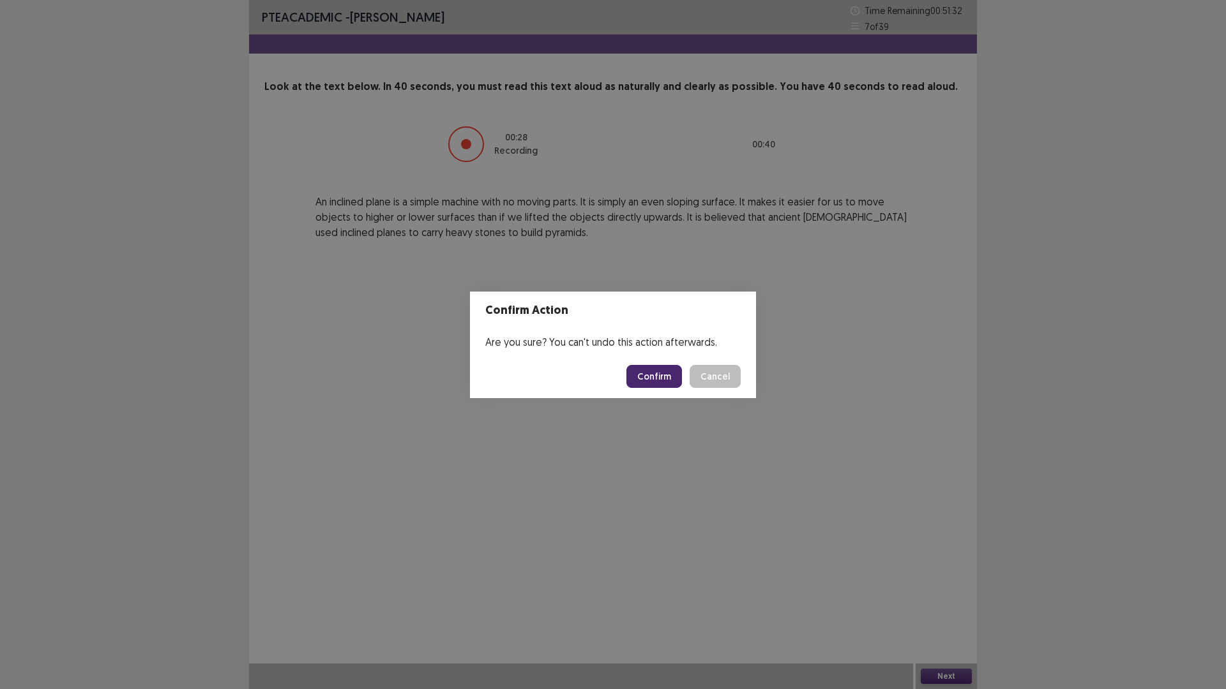
click at [659, 381] on button "Confirm" at bounding box center [654, 376] width 56 height 23
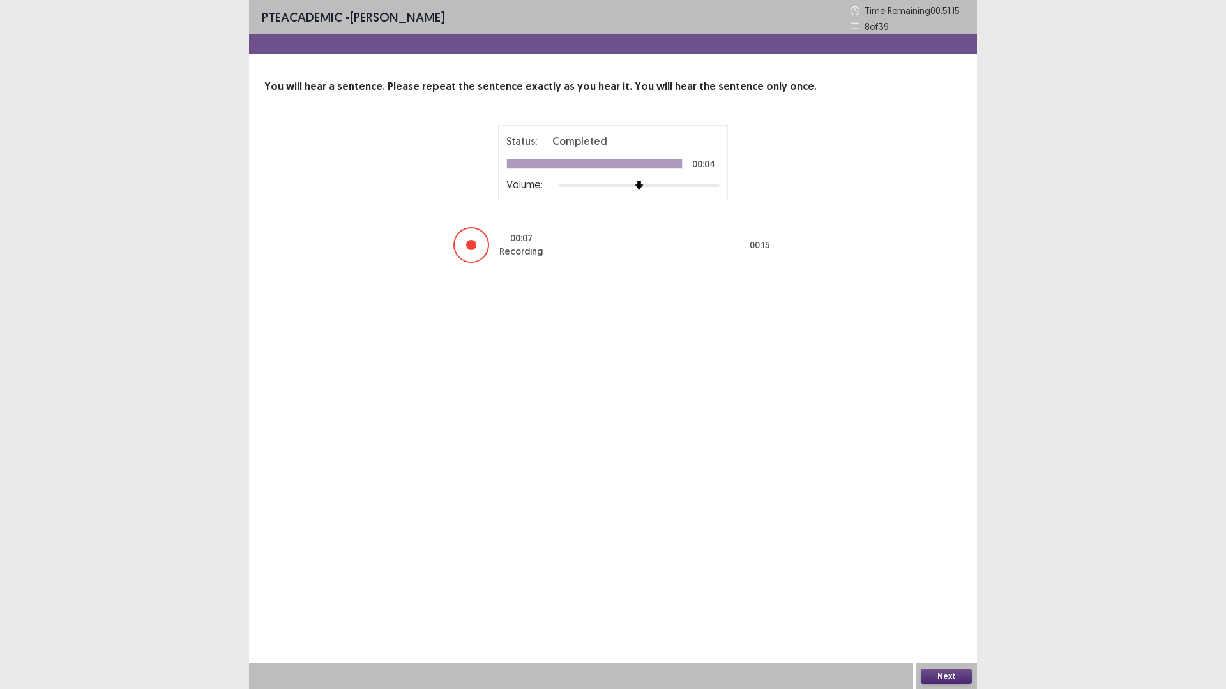
click at [947, 603] on button "Next" at bounding box center [946, 676] width 51 height 15
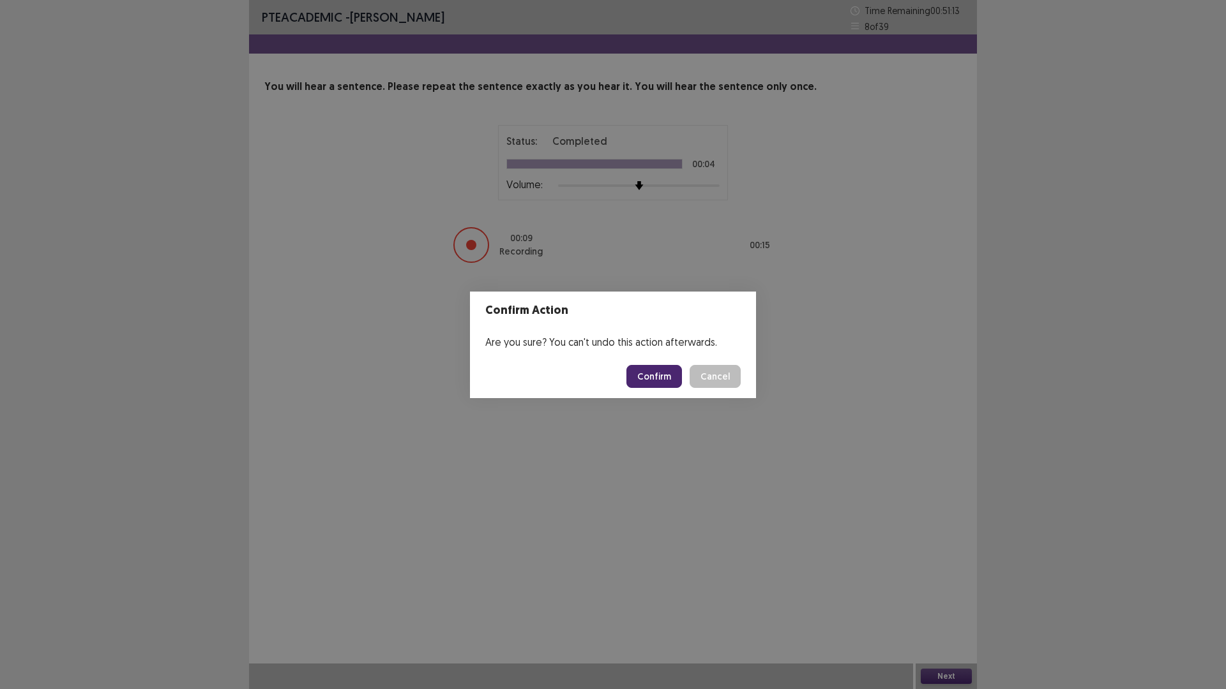
click at [677, 363] on footer "Confirm Cancel" at bounding box center [613, 376] width 286 height 43
click at [675, 373] on button "Confirm" at bounding box center [654, 376] width 56 height 23
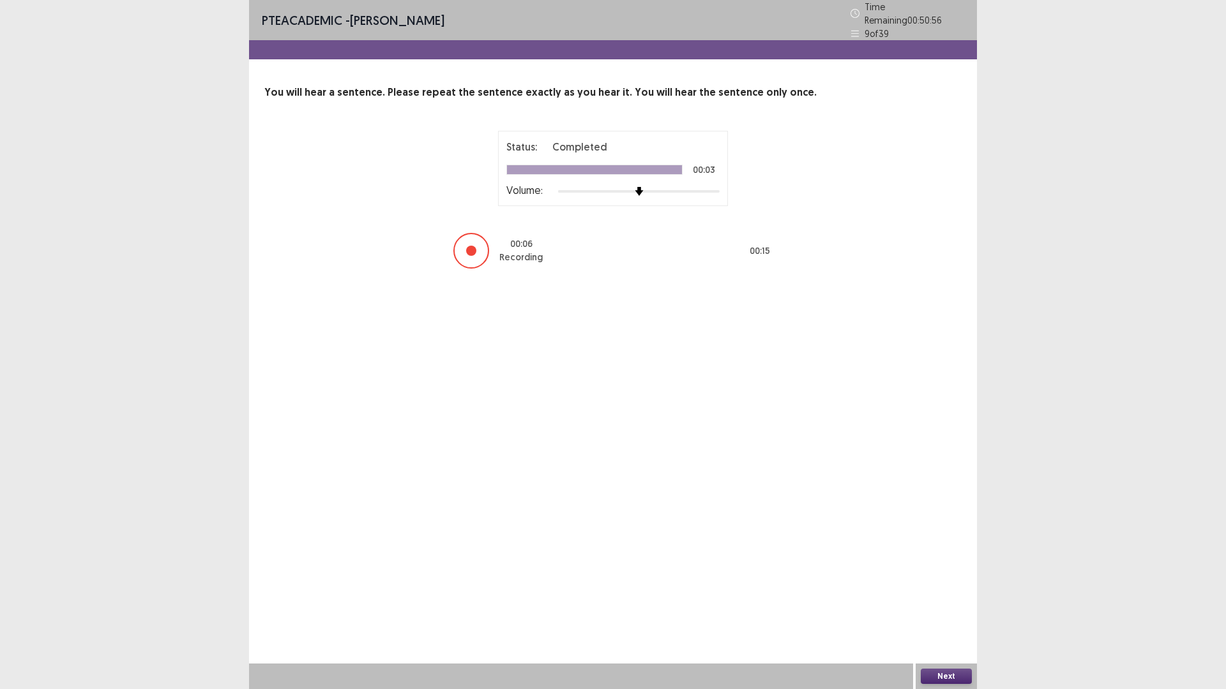
click at [967, 603] on button "Next" at bounding box center [946, 676] width 51 height 15
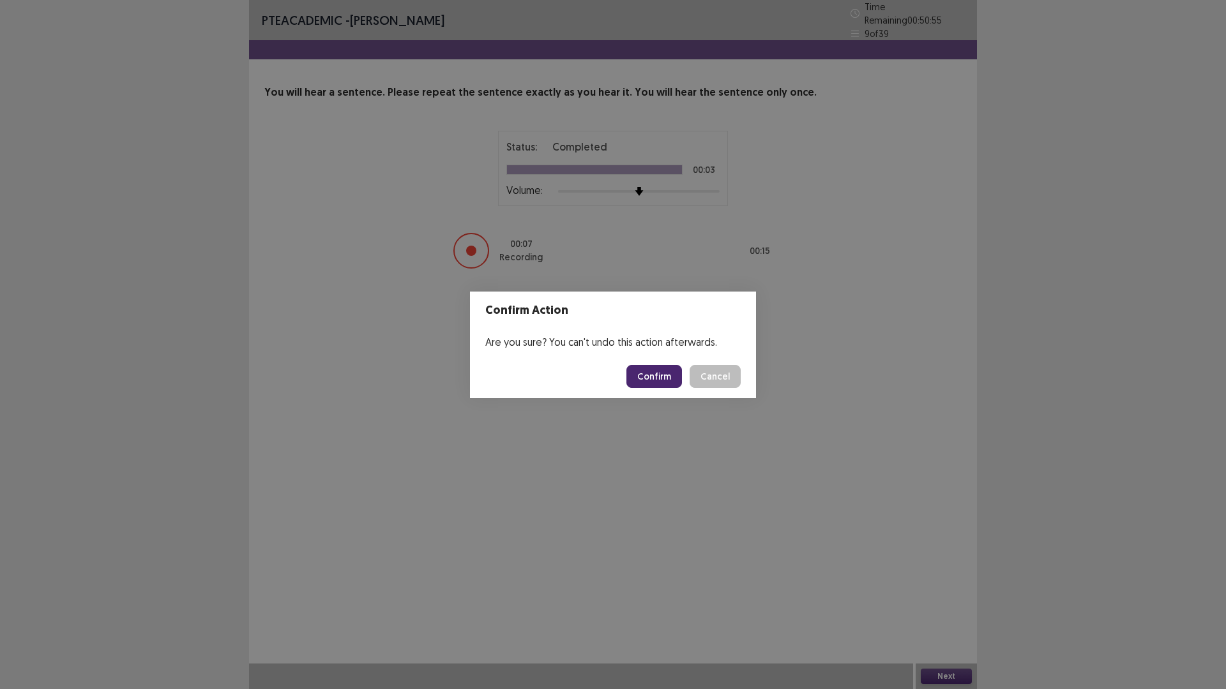
click at [661, 372] on button "Confirm" at bounding box center [654, 376] width 56 height 23
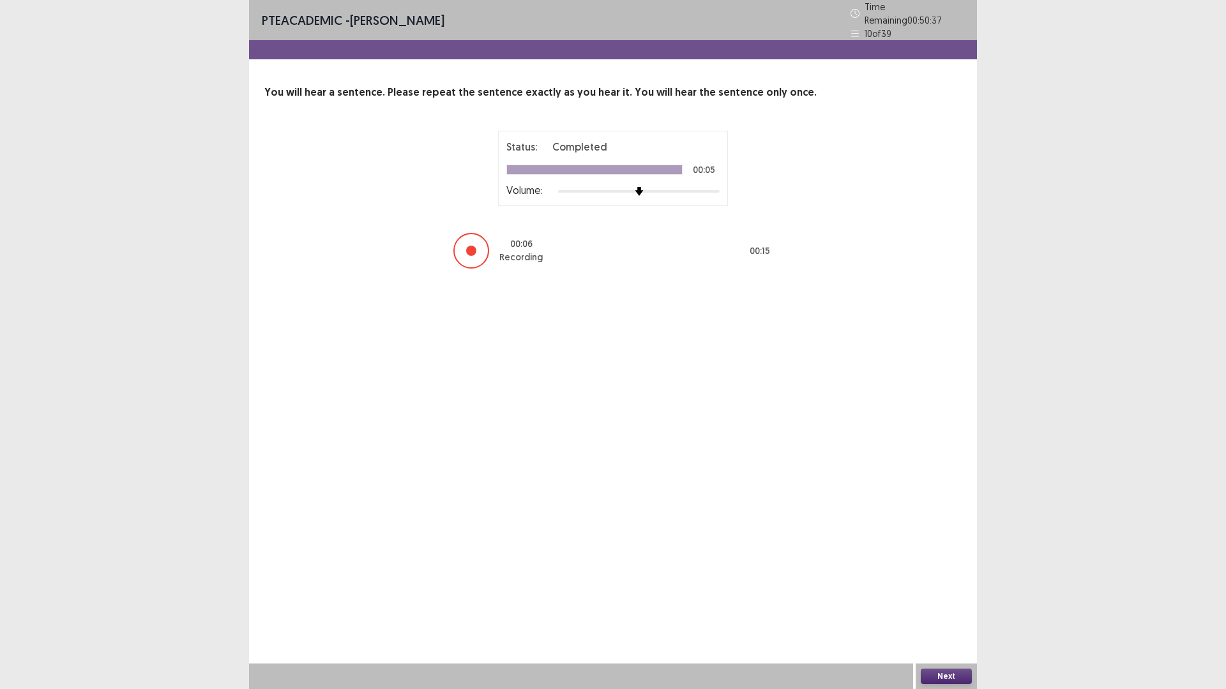
click at [958, 603] on button "Next" at bounding box center [946, 676] width 51 height 15
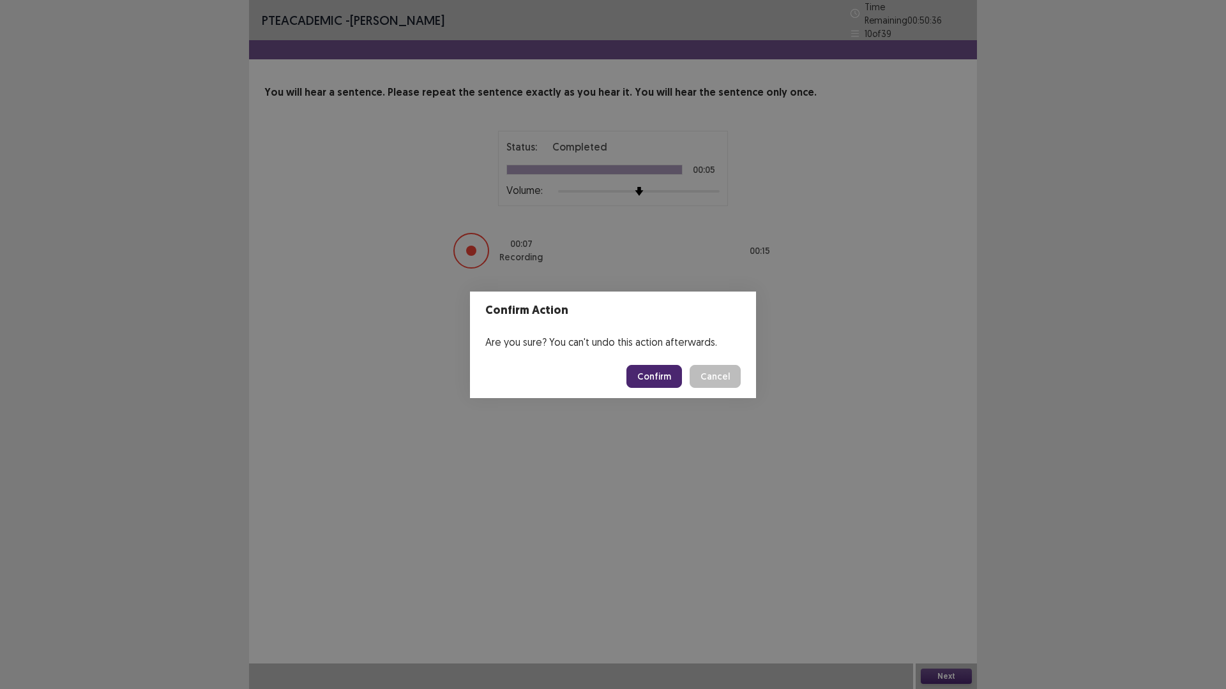
click at [678, 380] on button "Confirm" at bounding box center [654, 376] width 56 height 23
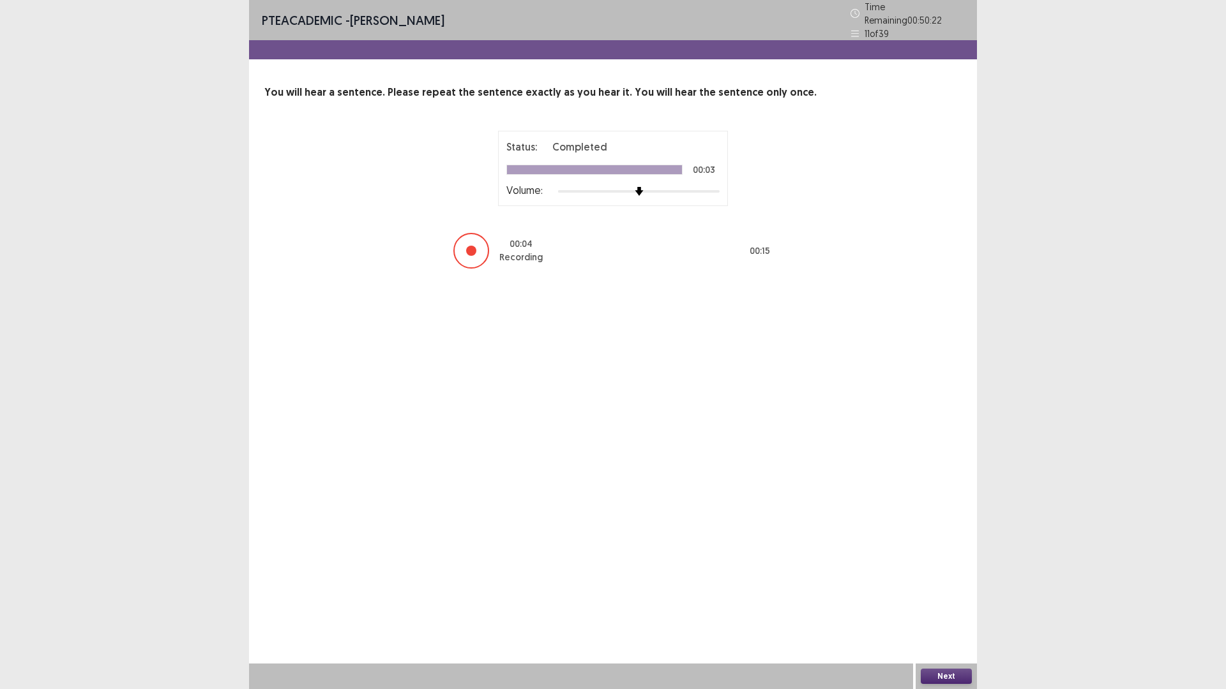
click at [935, 603] on div "Next" at bounding box center [945, 677] width 61 height 26
click at [965, 603] on div "Next" at bounding box center [945, 677] width 61 height 26
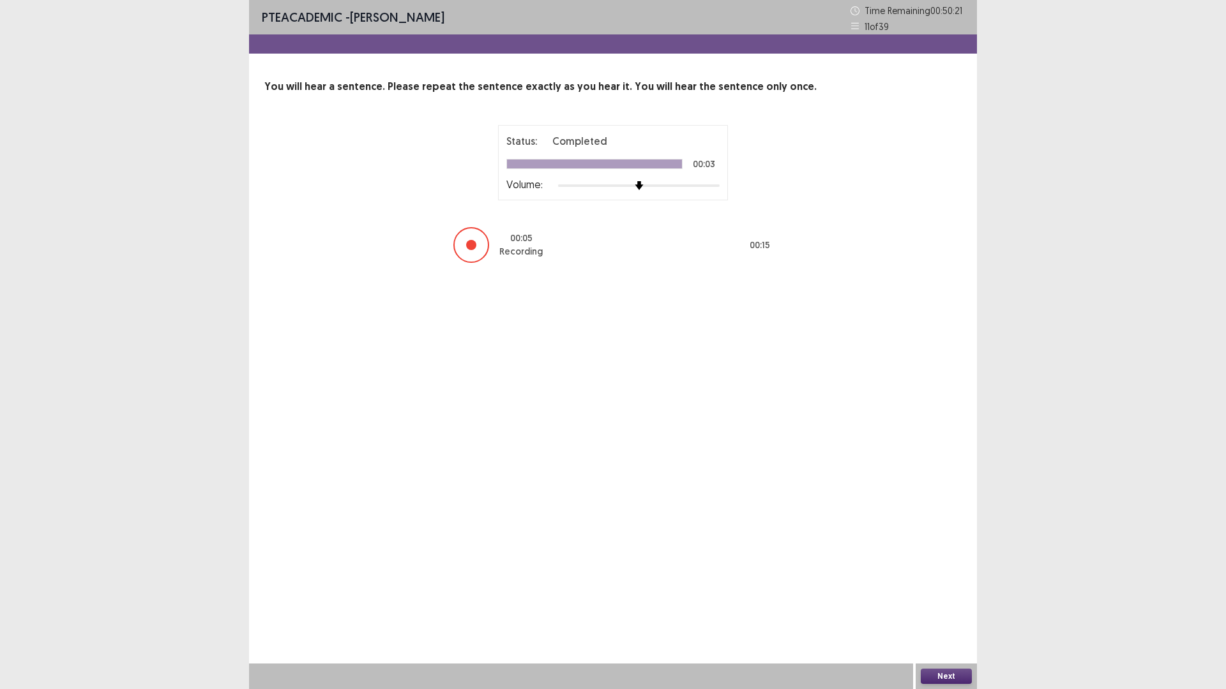
click at [965, 603] on button "Next" at bounding box center [946, 676] width 51 height 15
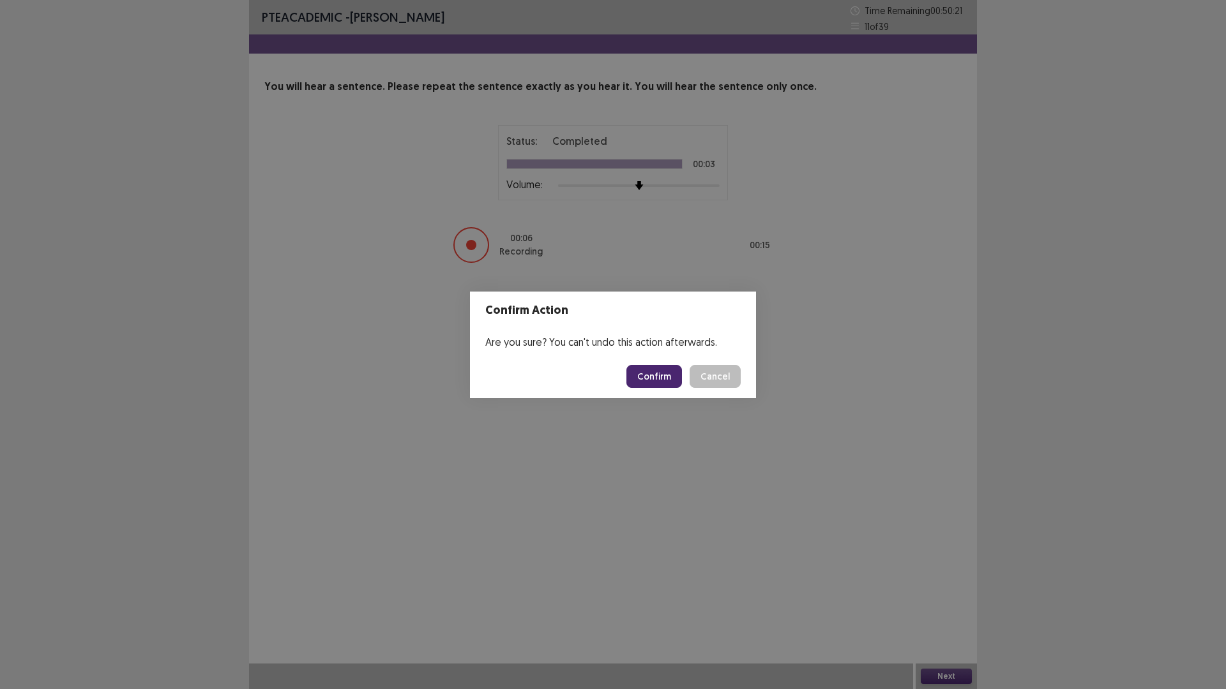
click at [651, 380] on button "Confirm" at bounding box center [654, 376] width 56 height 23
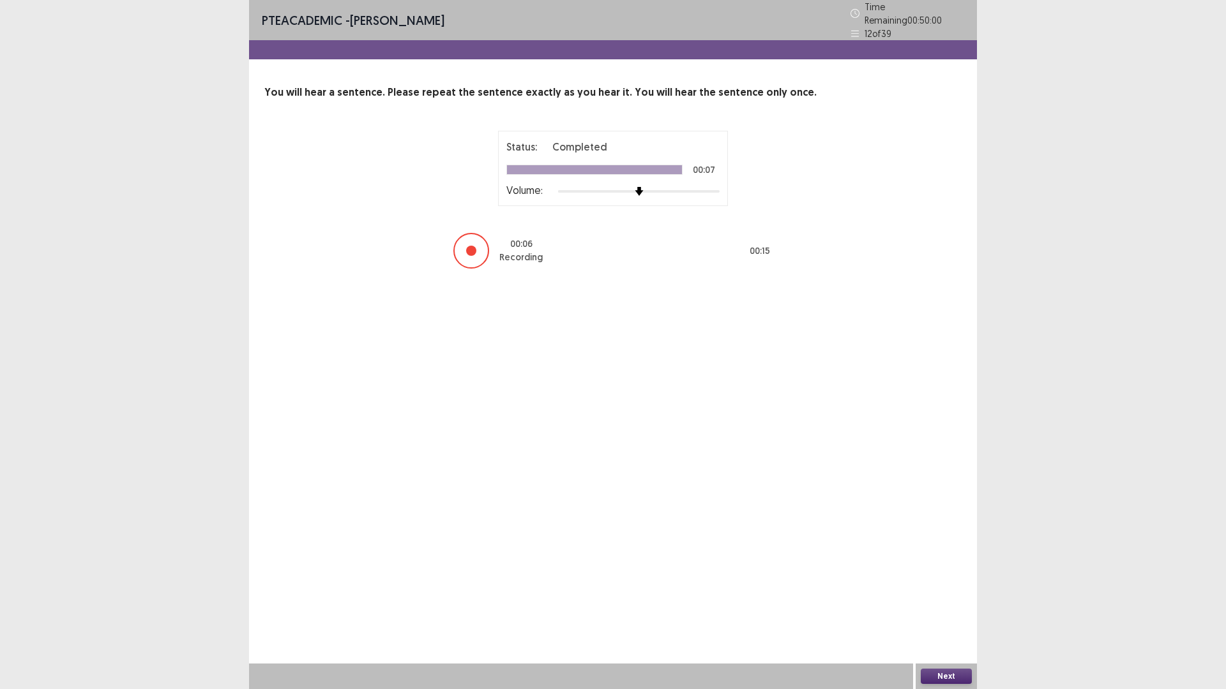
click at [933, 603] on button "Next" at bounding box center [946, 676] width 51 height 15
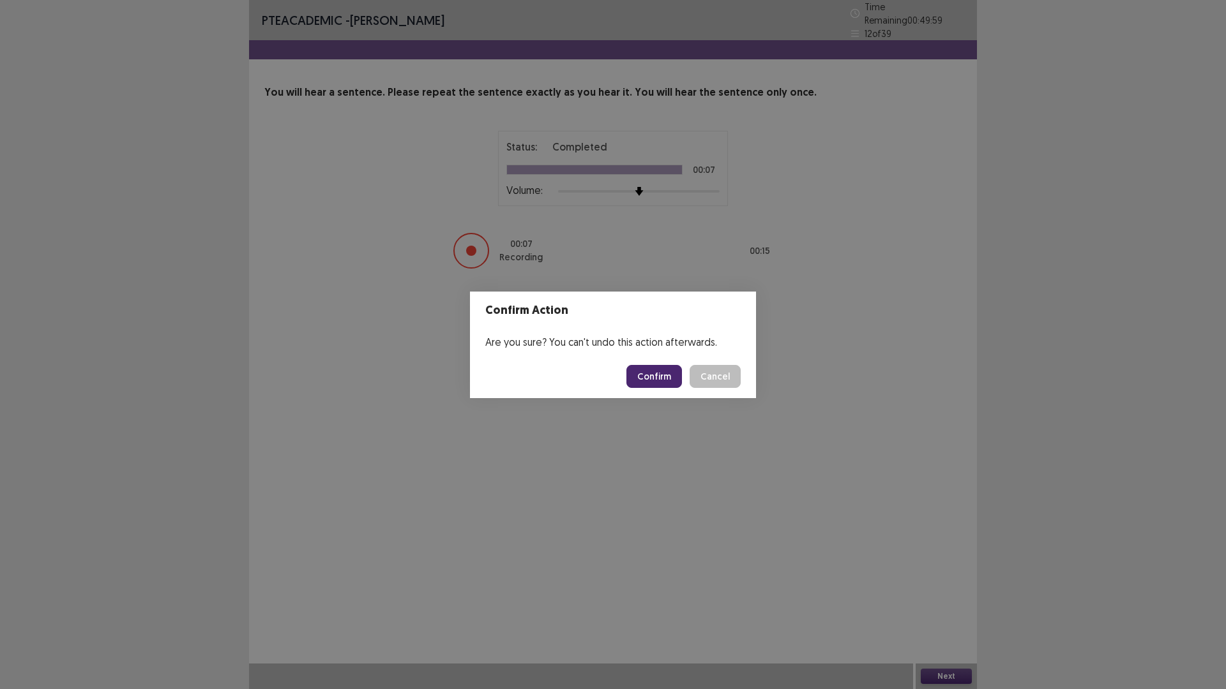
click at [661, 377] on button "Confirm" at bounding box center [654, 376] width 56 height 23
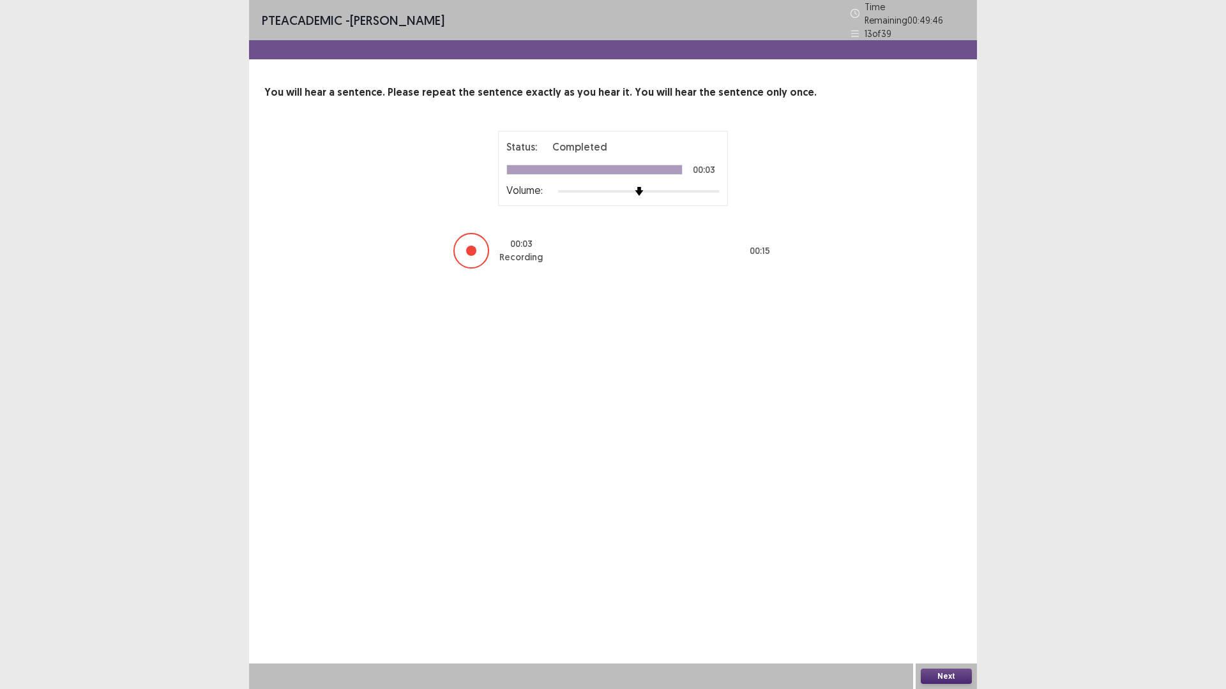
click at [955, 603] on button "Next" at bounding box center [946, 676] width 51 height 15
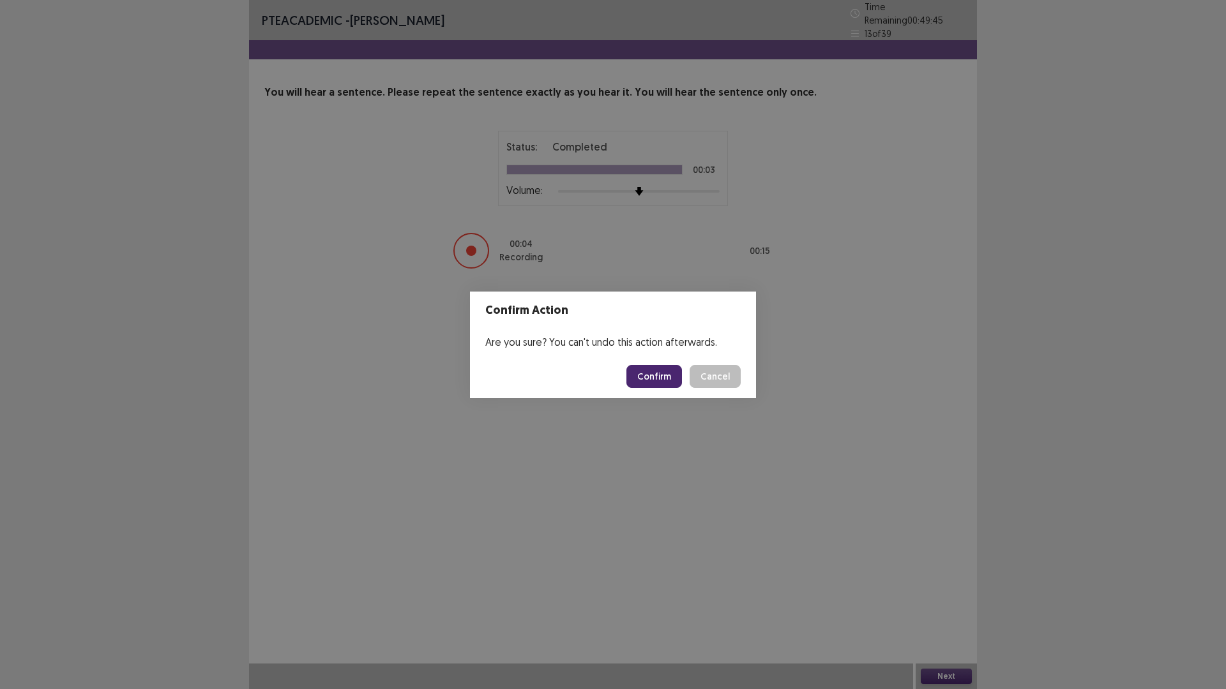
click at [646, 365] on button "Confirm" at bounding box center [654, 376] width 56 height 23
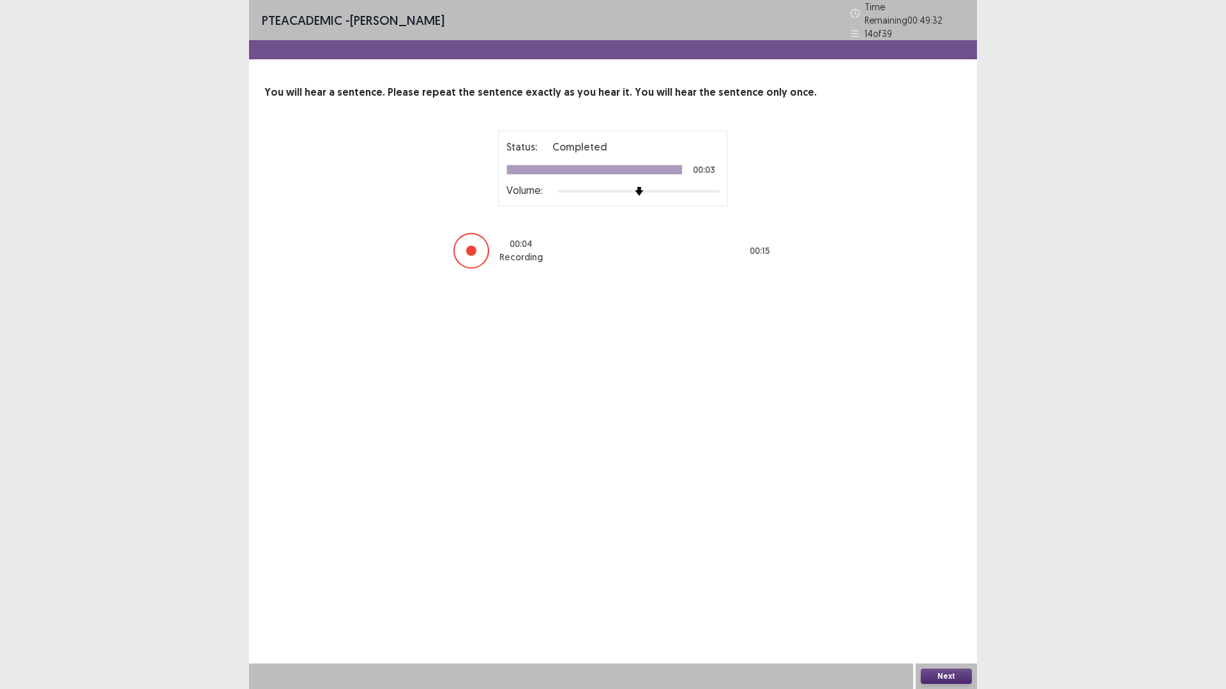
click at [957, 603] on button "Next" at bounding box center [946, 676] width 51 height 15
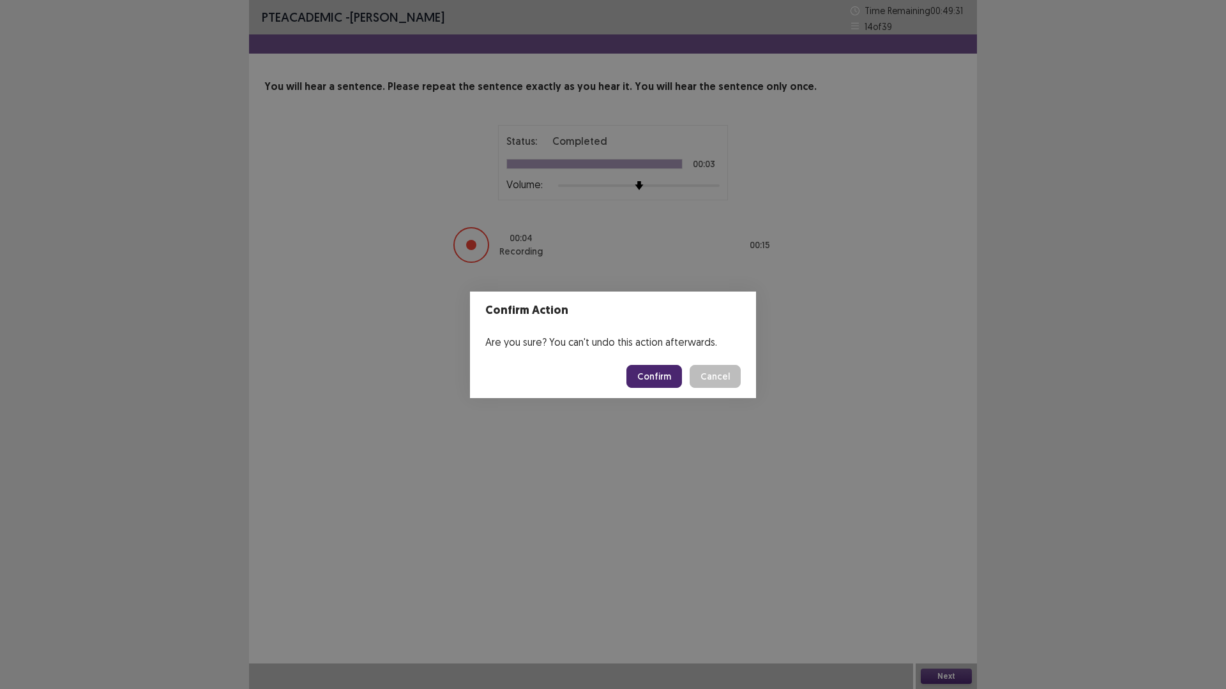
click at [649, 379] on button "Confirm" at bounding box center [654, 376] width 56 height 23
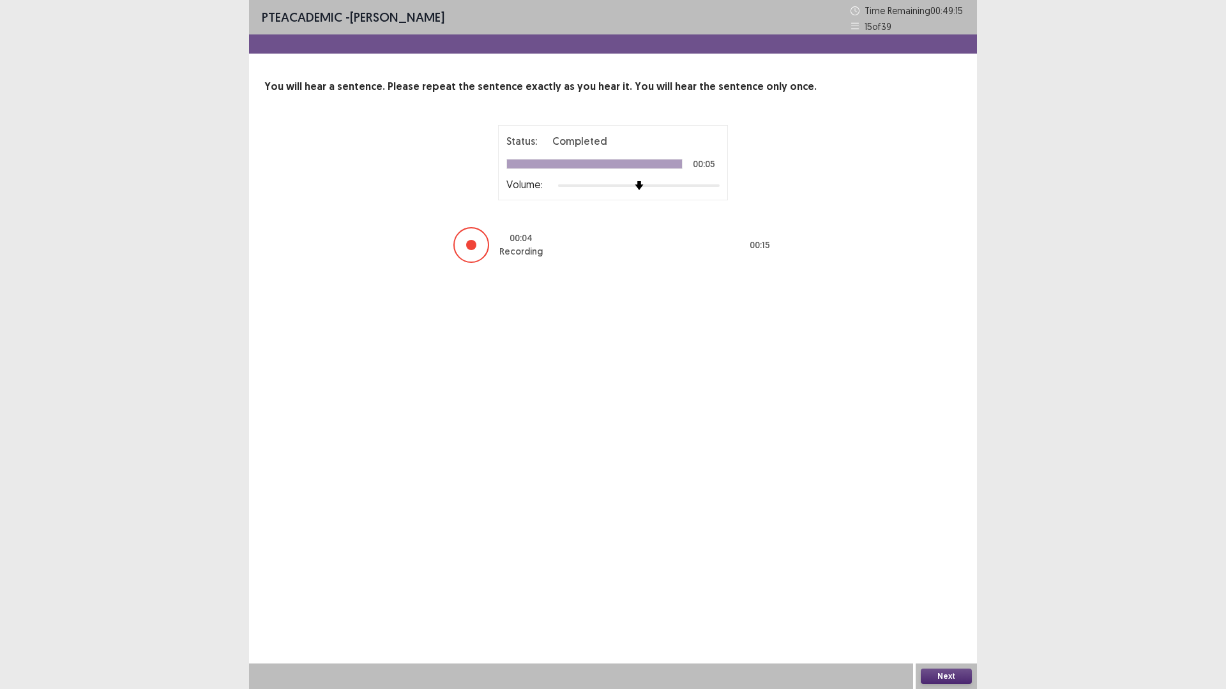
click at [940, 603] on button "Next" at bounding box center [946, 676] width 51 height 15
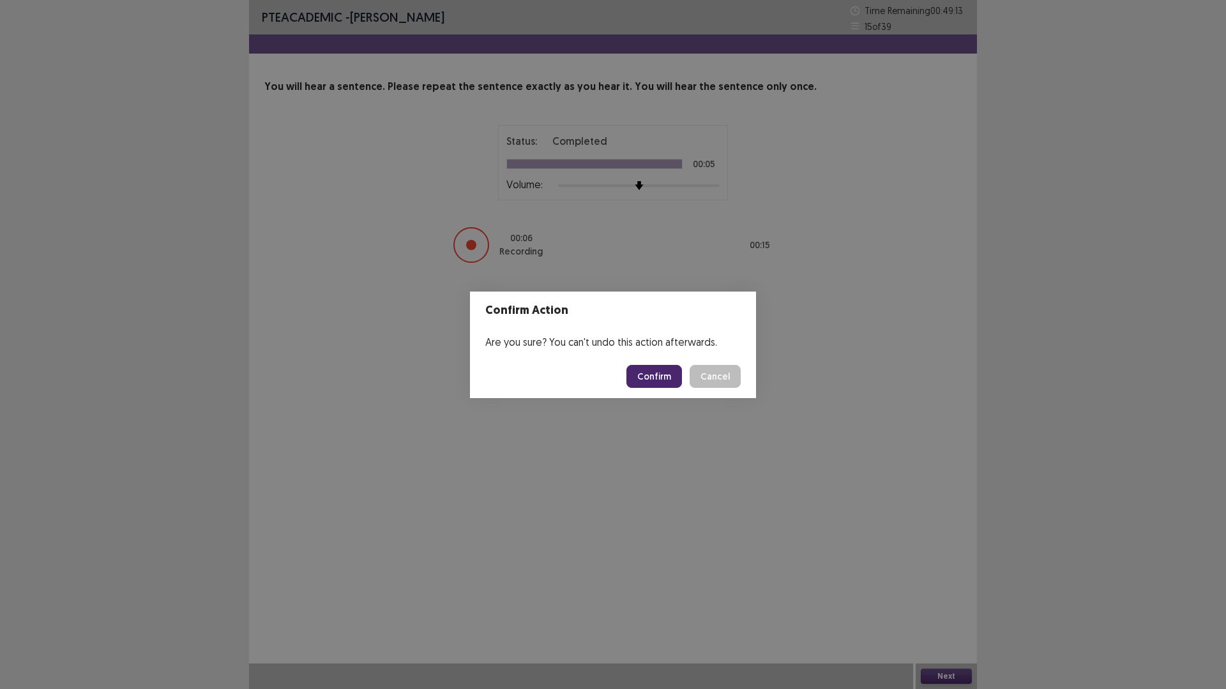
click at [653, 376] on button "Confirm" at bounding box center [654, 376] width 56 height 23
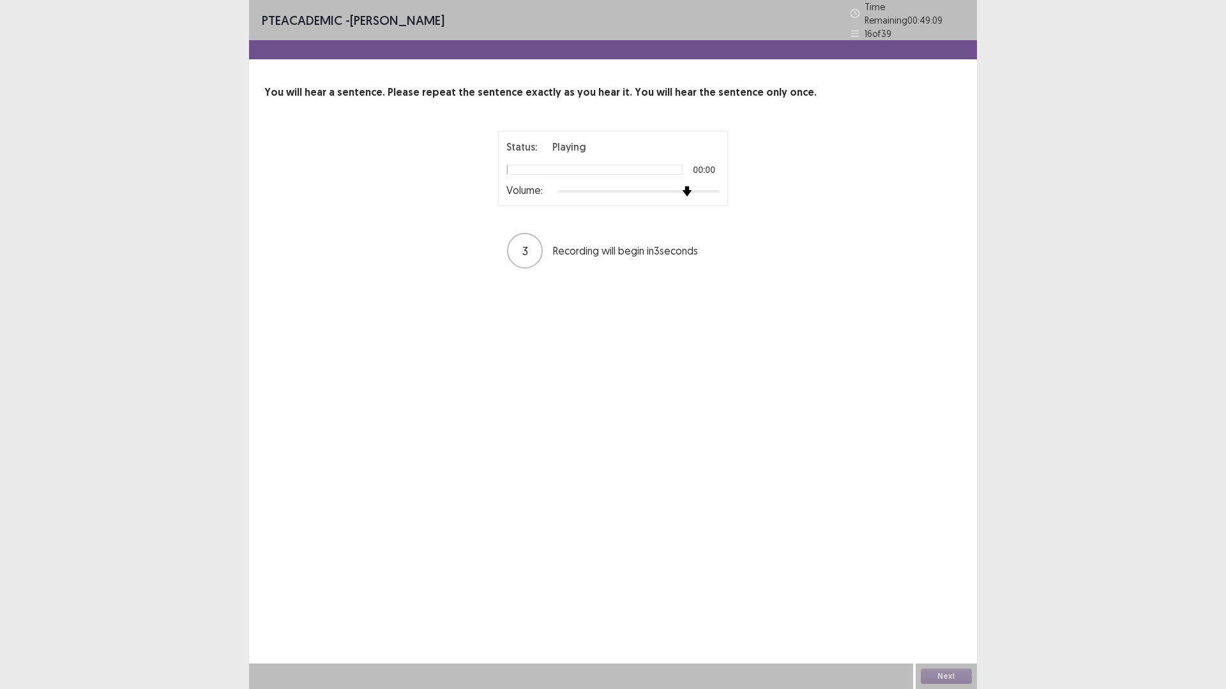
click at [689, 186] on div at bounding box center [639, 191] width 162 height 10
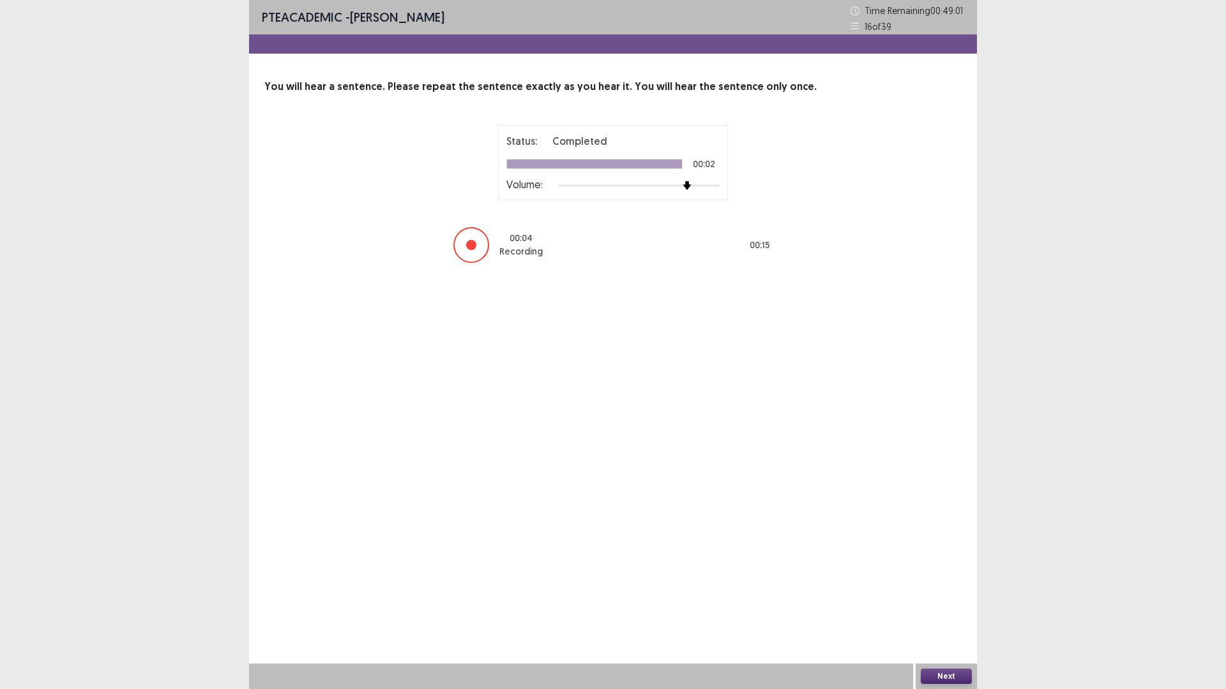
click at [951, 603] on button "Next" at bounding box center [946, 676] width 51 height 15
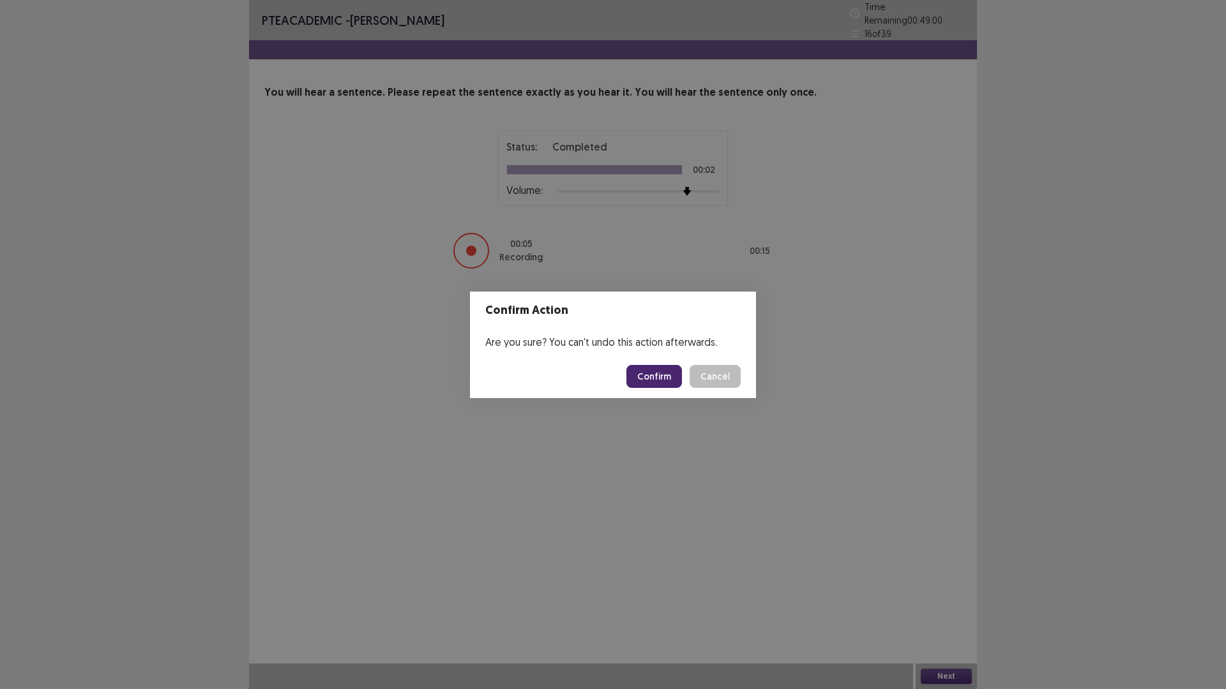
click at [666, 373] on button "Confirm" at bounding box center [654, 376] width 56 height 23
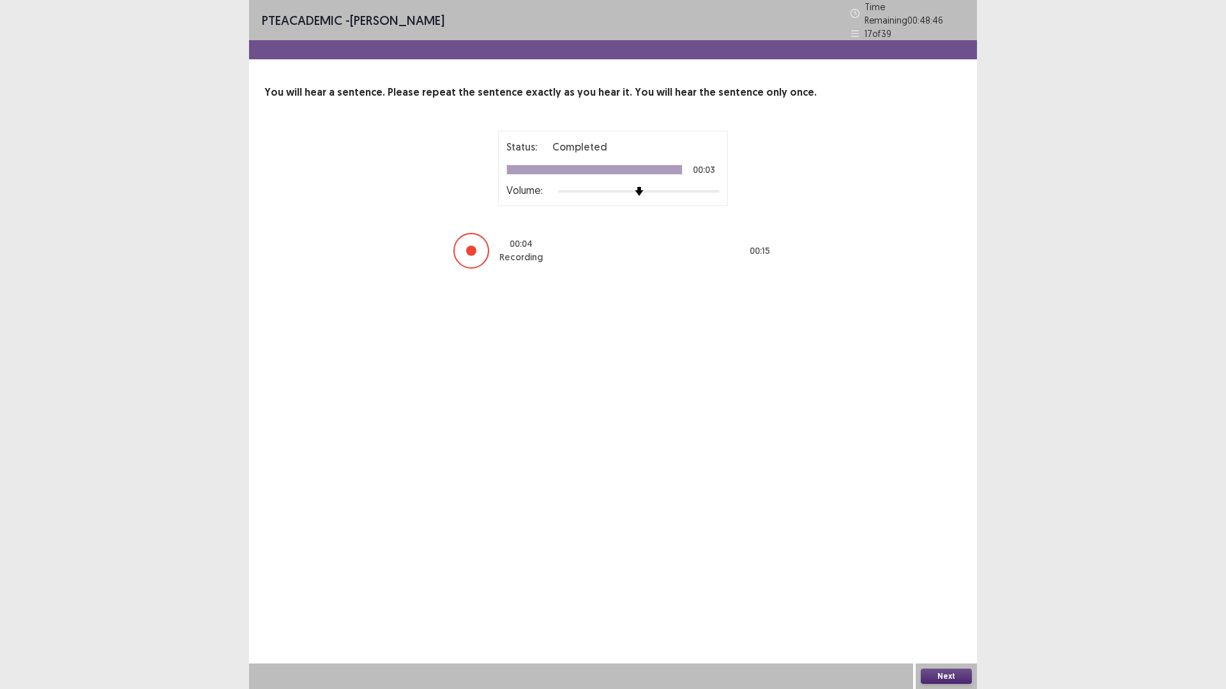
click at [951, 603] on div "Next" at bounding box center [945, 677] width 61 height 26
click at [951, 603] on button "Next" at bounding box center [946, 676] width 51 height 15
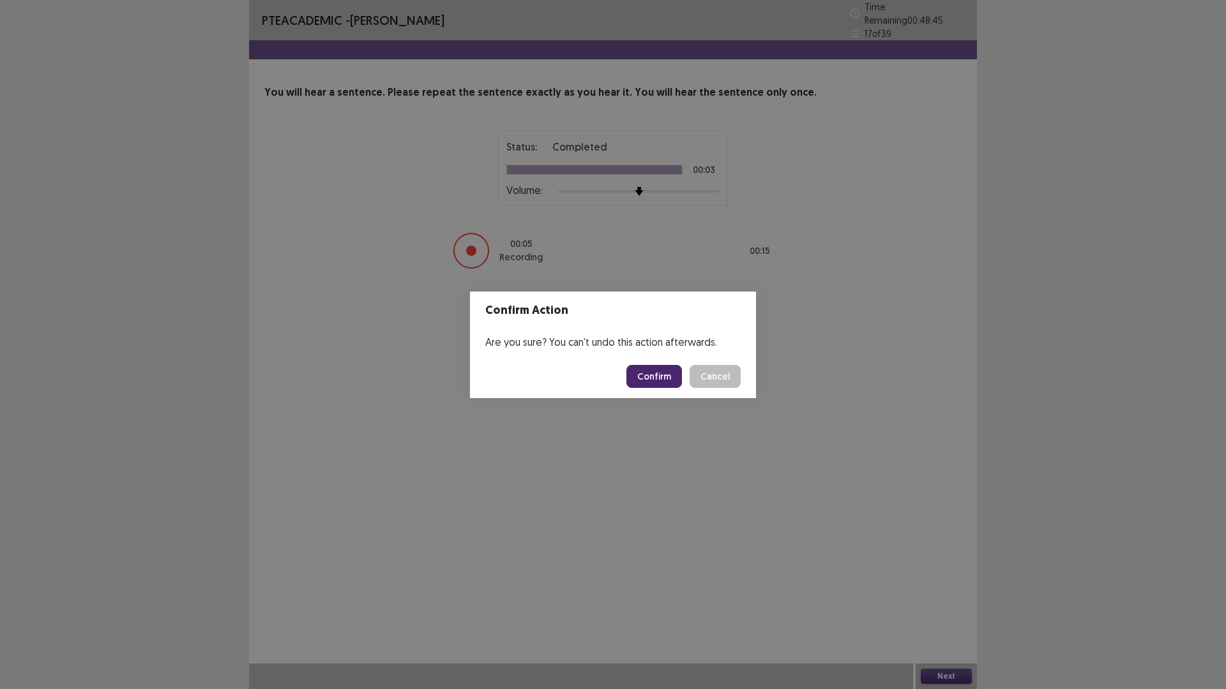
click at [667, 366] on button "Confirm" at bounding box center [654, 376] width 56 height 23
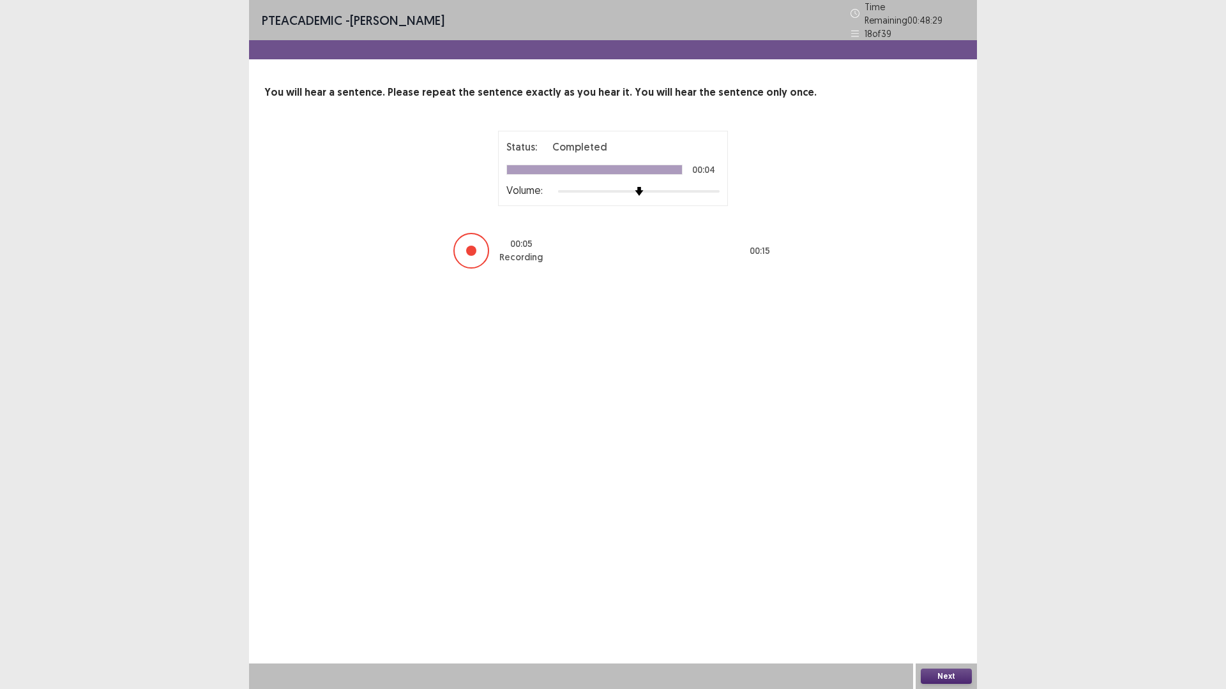
click at [966, 603] on button "Next" at bounding box center [946, 676] width 51 height 15
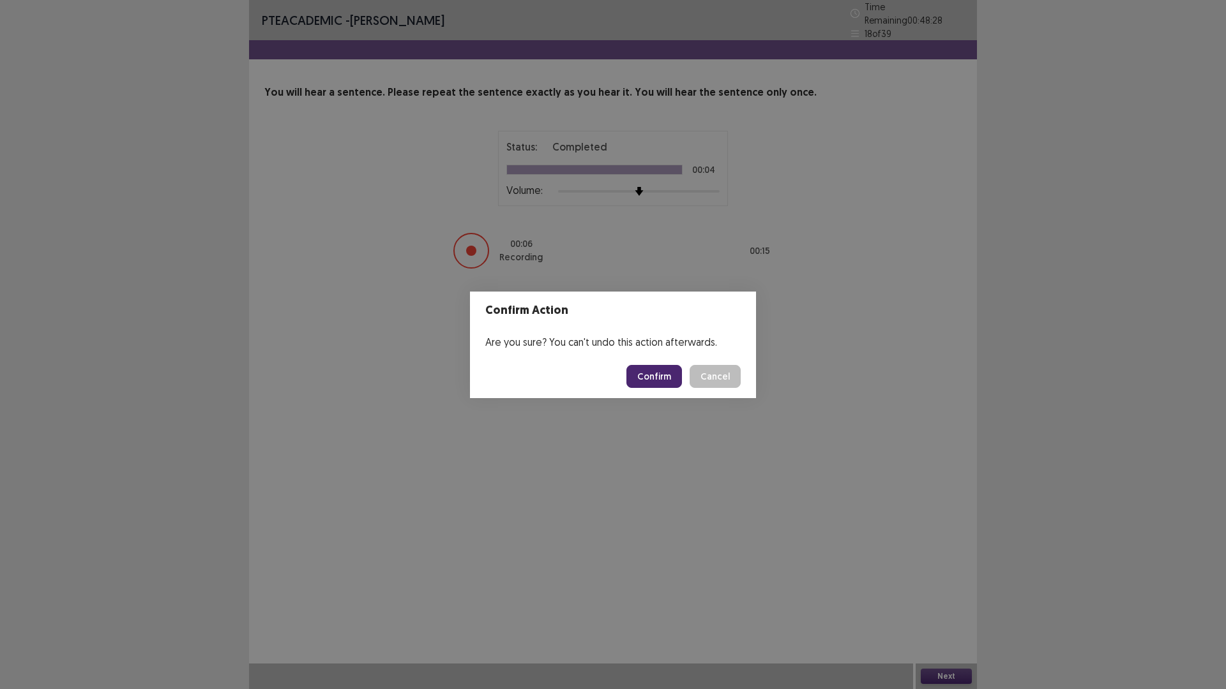
click at [652, 385] on button "Confirm" at bounding box center [654, 376] width 56 height 23
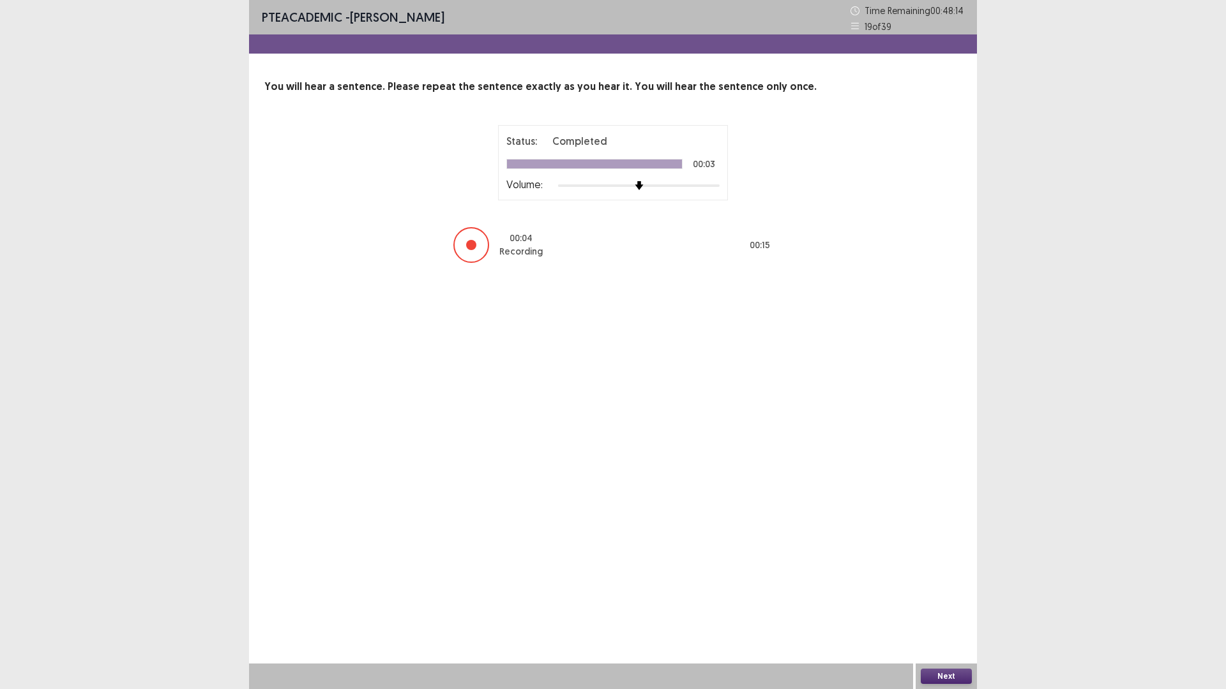
click at [957, 603] on button "Next" at bounding box center [946, 676] width 51 height 15
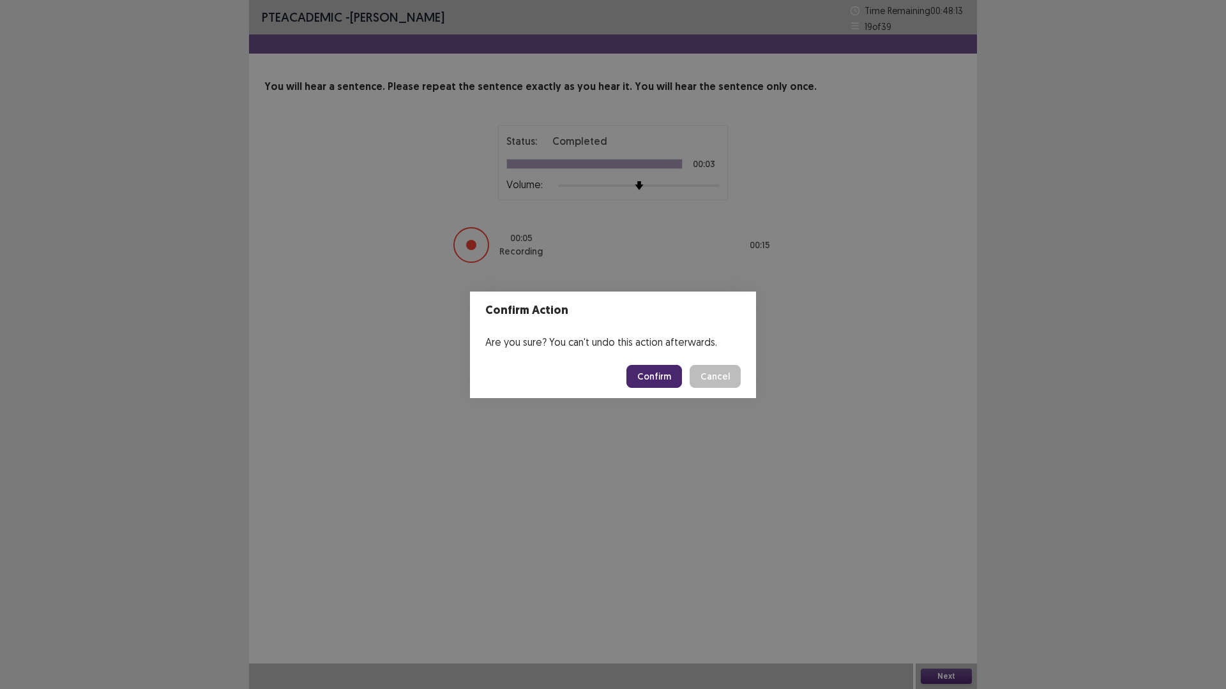
click at [647, 380] on button "Confirm" at bounding box center [654, 376] width 56 height 23
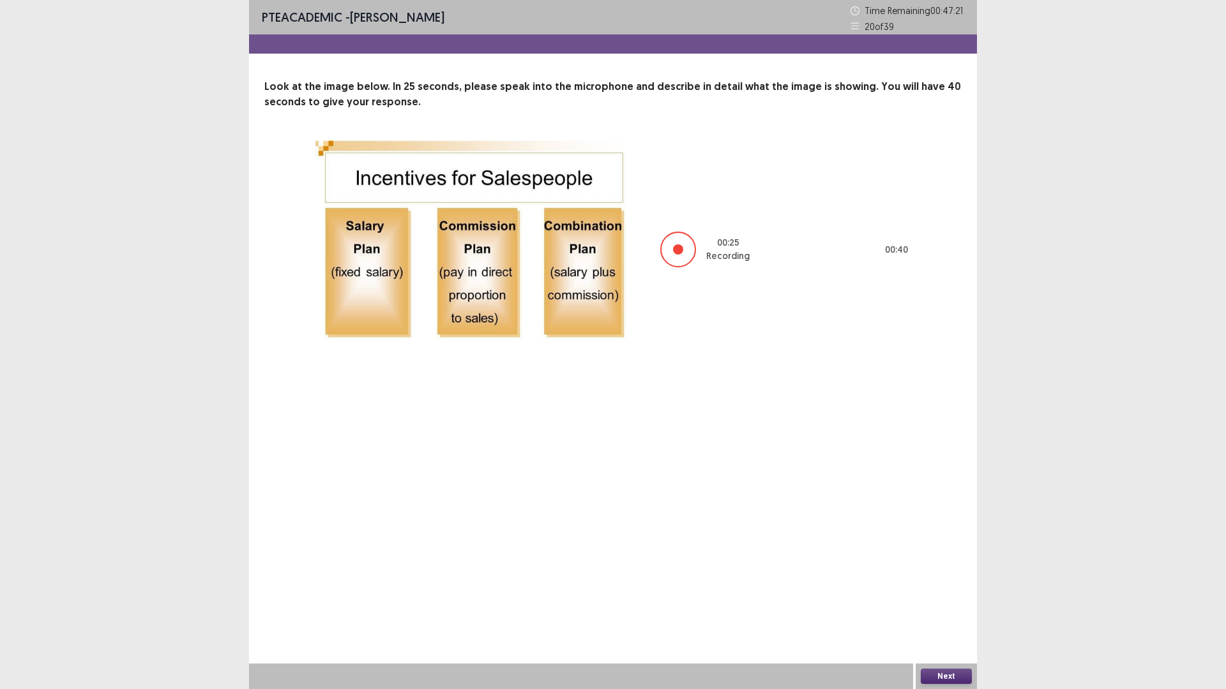
click at [944, 603] on button "Next" at bounding box center [946, 676] width 51 height 15
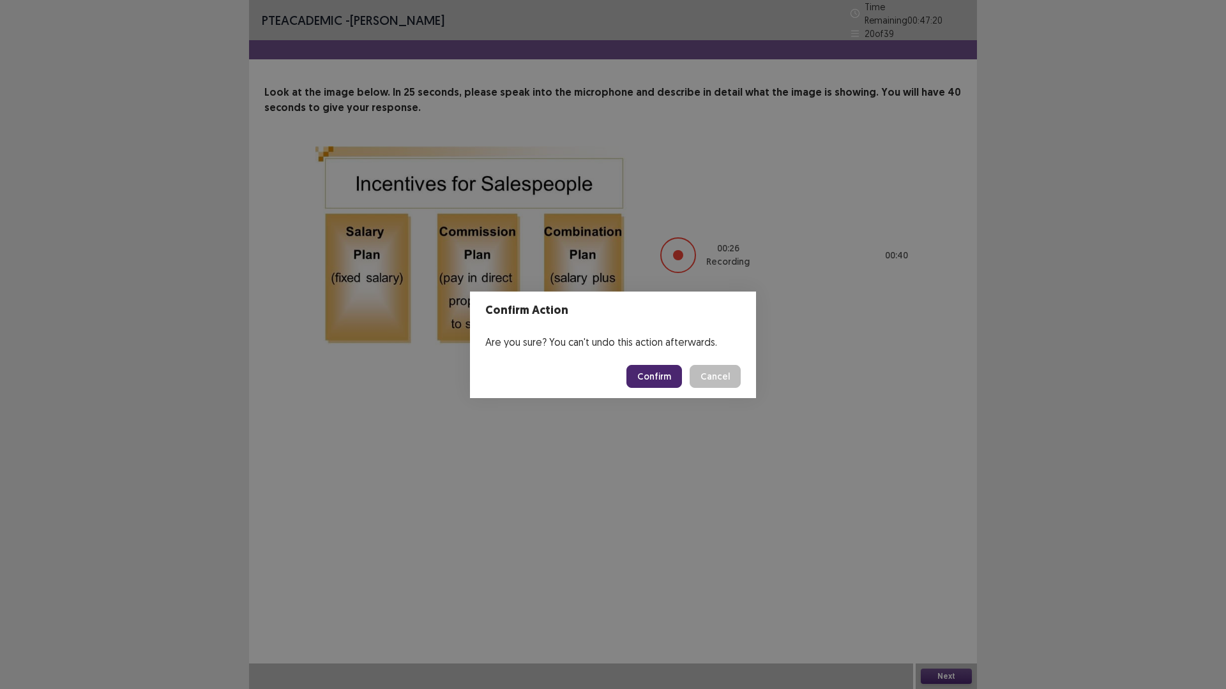
click at [667, 380] on button "Confirm" at bounding box center [654, 376] width 56 height 23
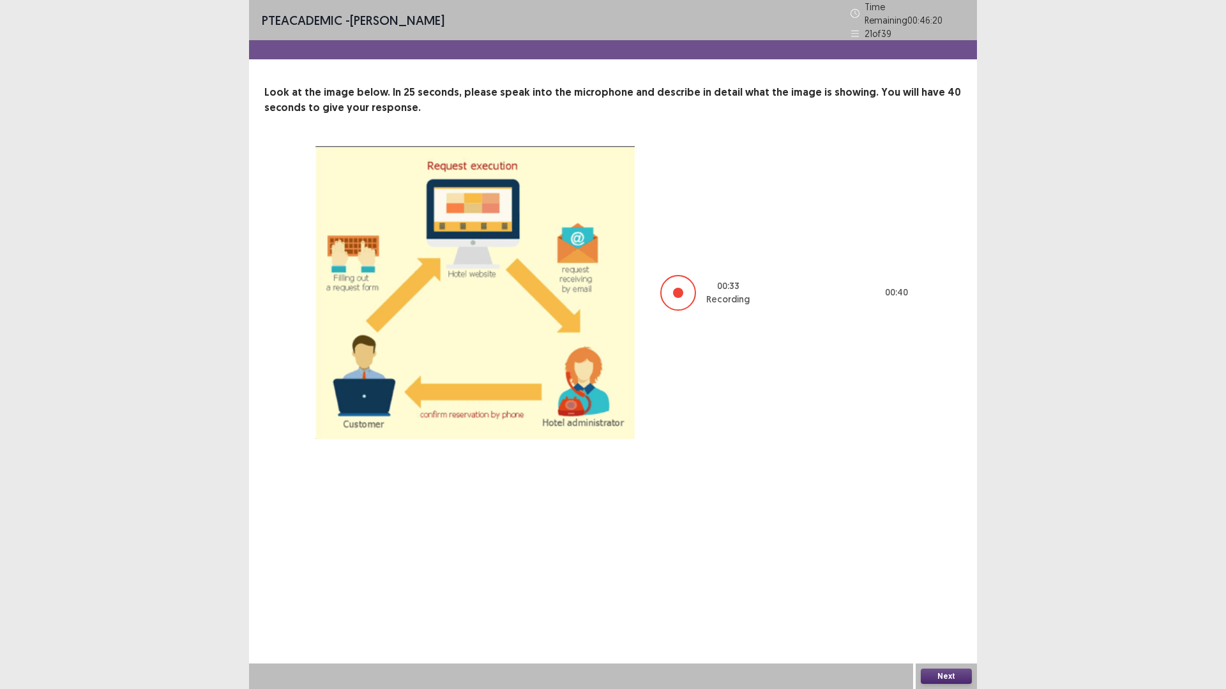
click at [953, 603] on button "Next" at bounding box center [946, 676] width 51 height 15
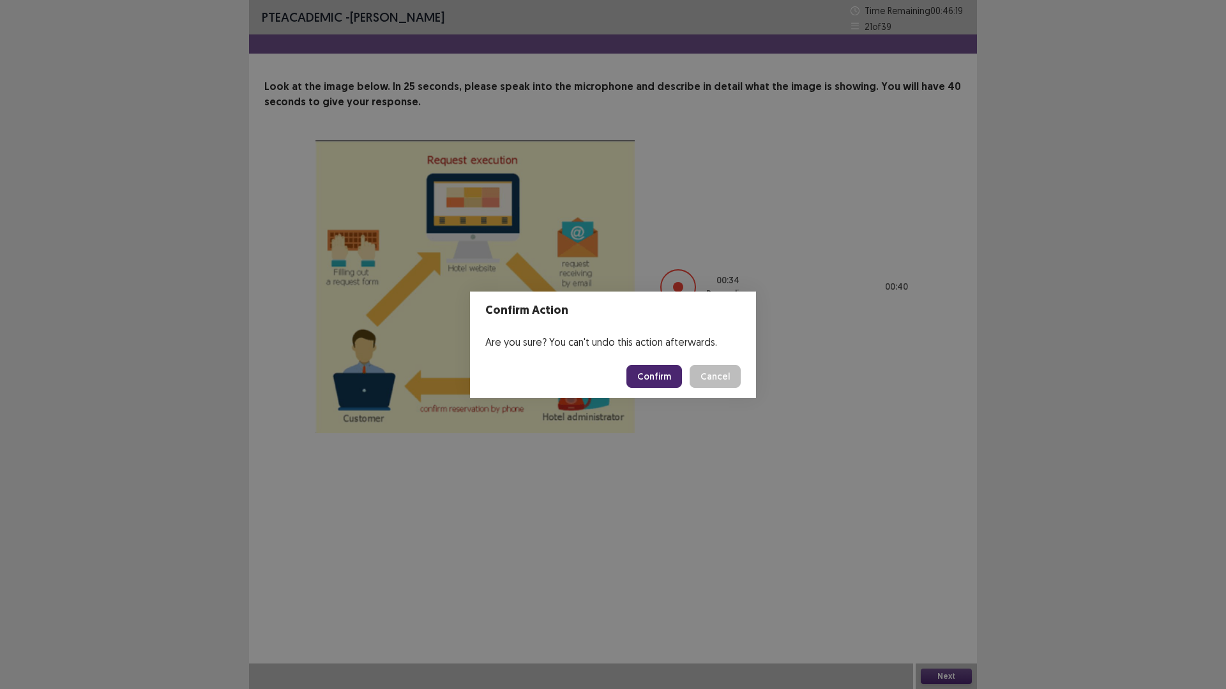
click at [660, 381] on button "Confirm" at bounding box center [654, 376] width 56 height 23
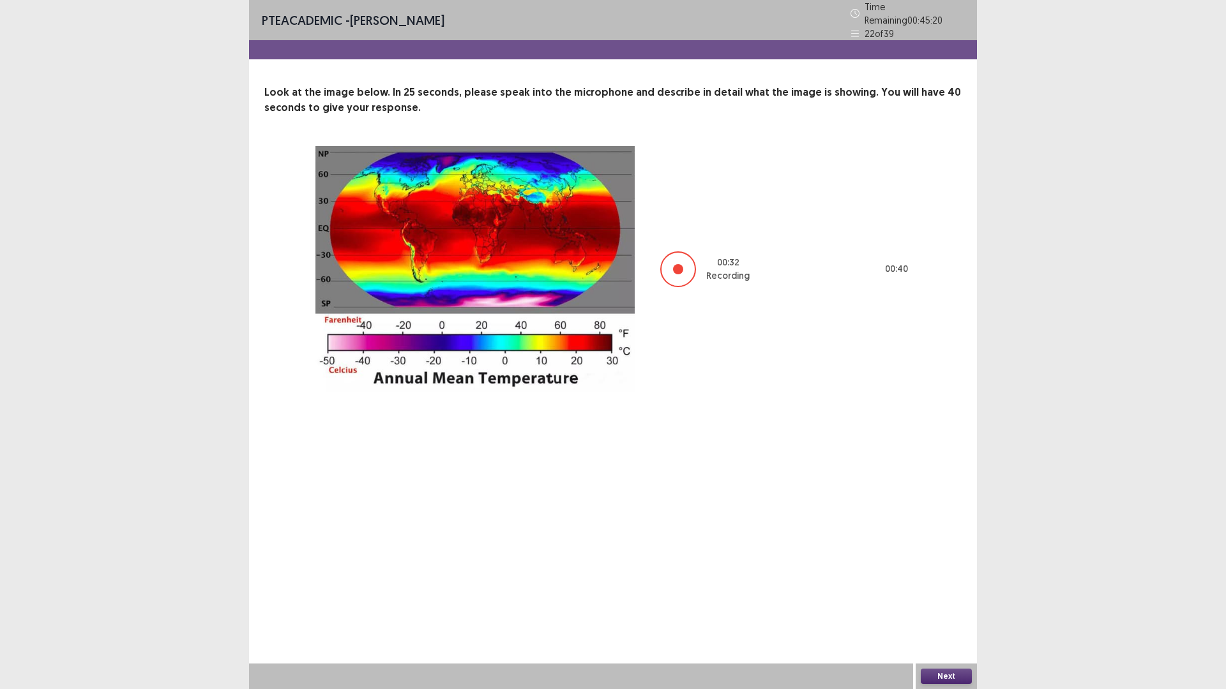
click at [956, 603] on button "Next" at bounding box center [946, 676] width 51 height 15
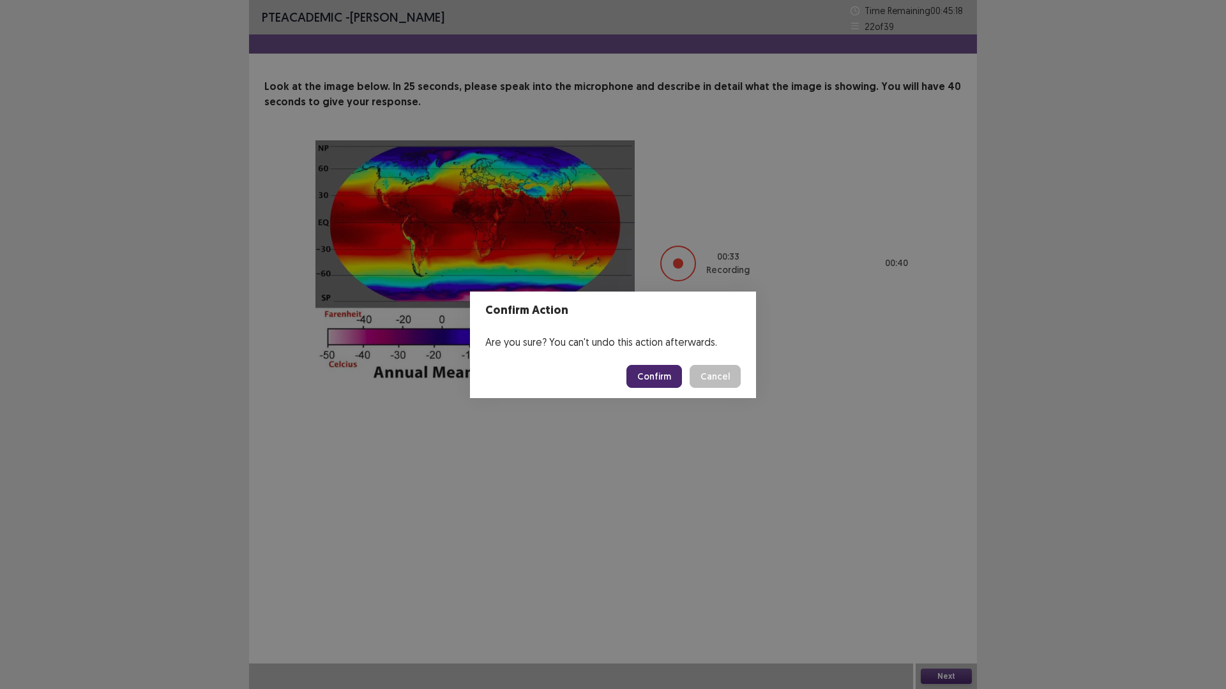
click at [666, 372] on button "Confirm" at bounding box center [654, 376] width 56 height 23
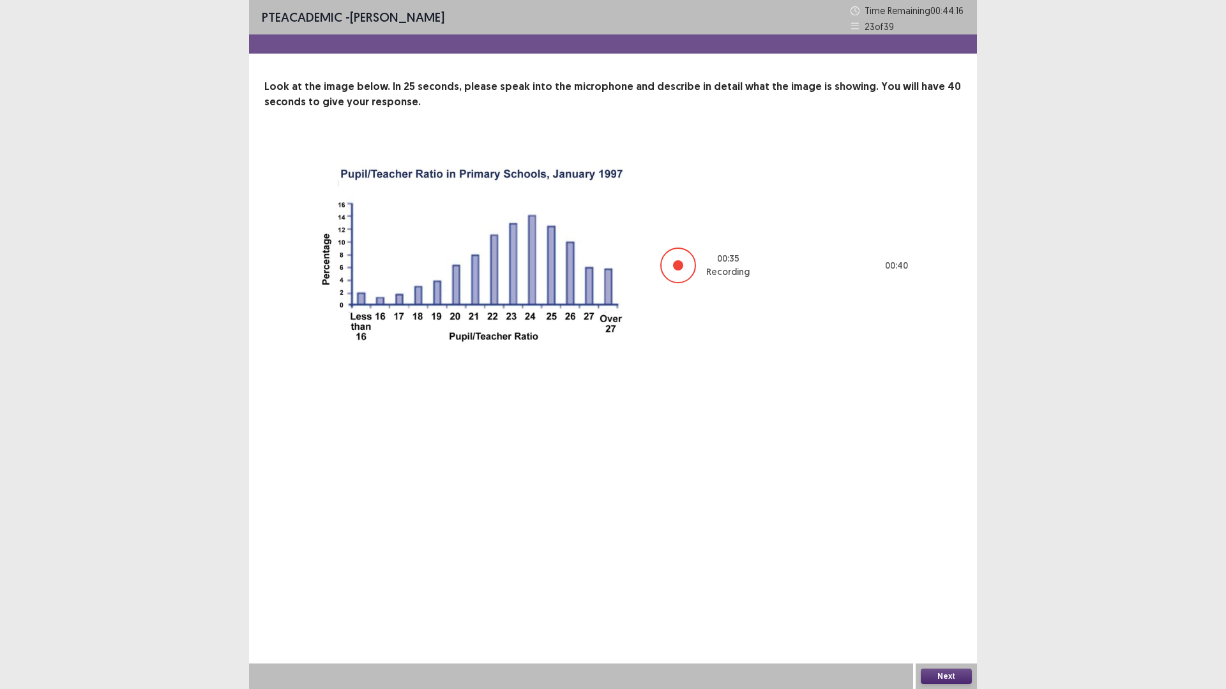
click at [938, 603] on button "Next" at bounding box center [946, 676] width 51 height 15
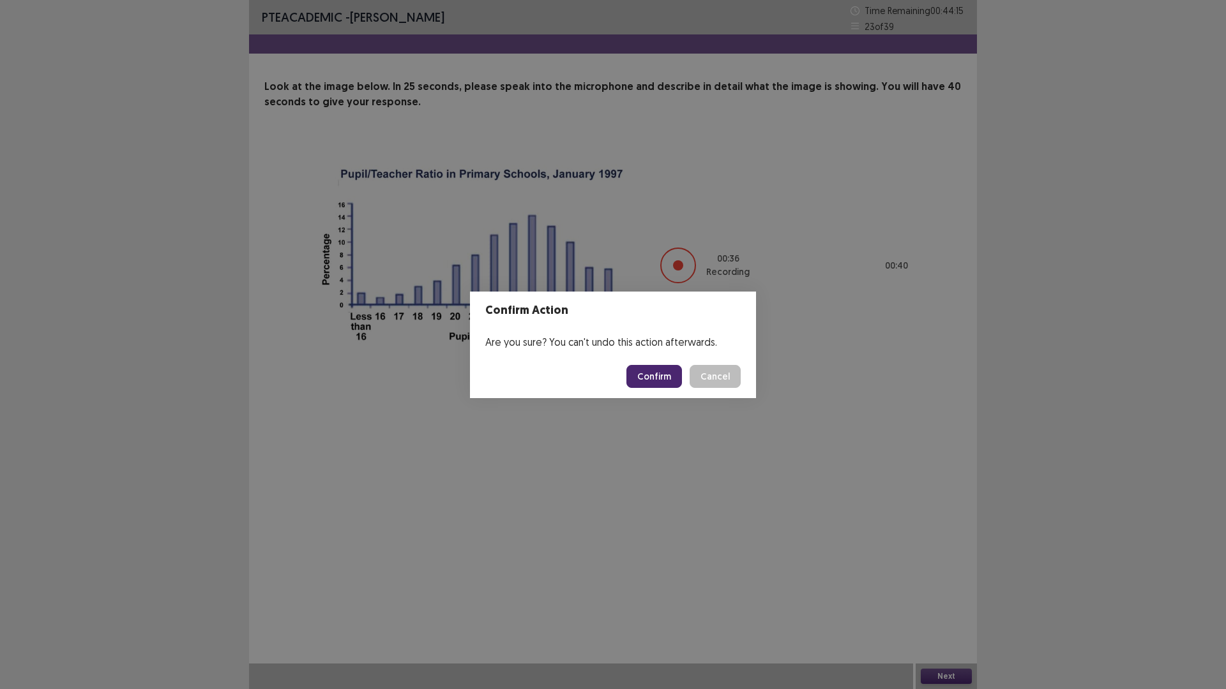
click at [635, 375] on button "Confirm" at bounding box center [654, 376] width 56 height 23
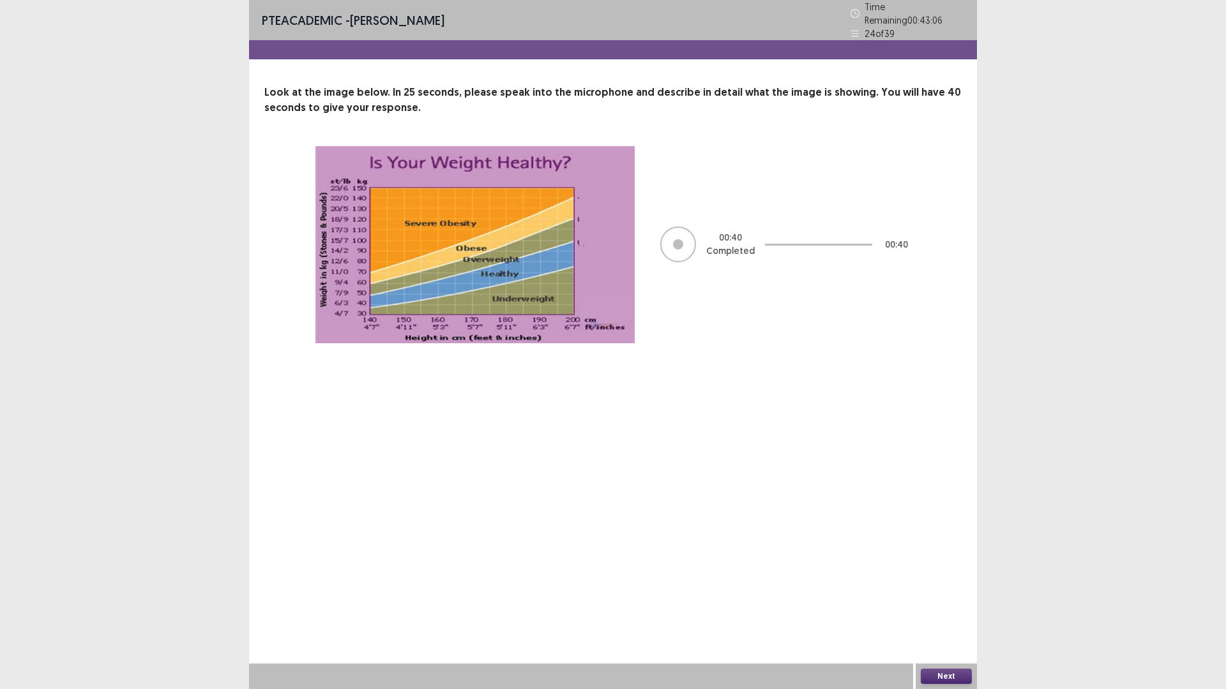
click at [945, 603] on div "Next" at bounding box center [945, 677] width 61 height 26
click at [946, 603] on div "Next" at bounding box center [945, 677] width 61 height 26
drag, startPoint x: 946, startPoint y: 668, endPoint x: 949, endPoint y: 677, distance: 9.3
click at [949, 603] on button "Next" at bounding box center [946, 676] width 51 height 15
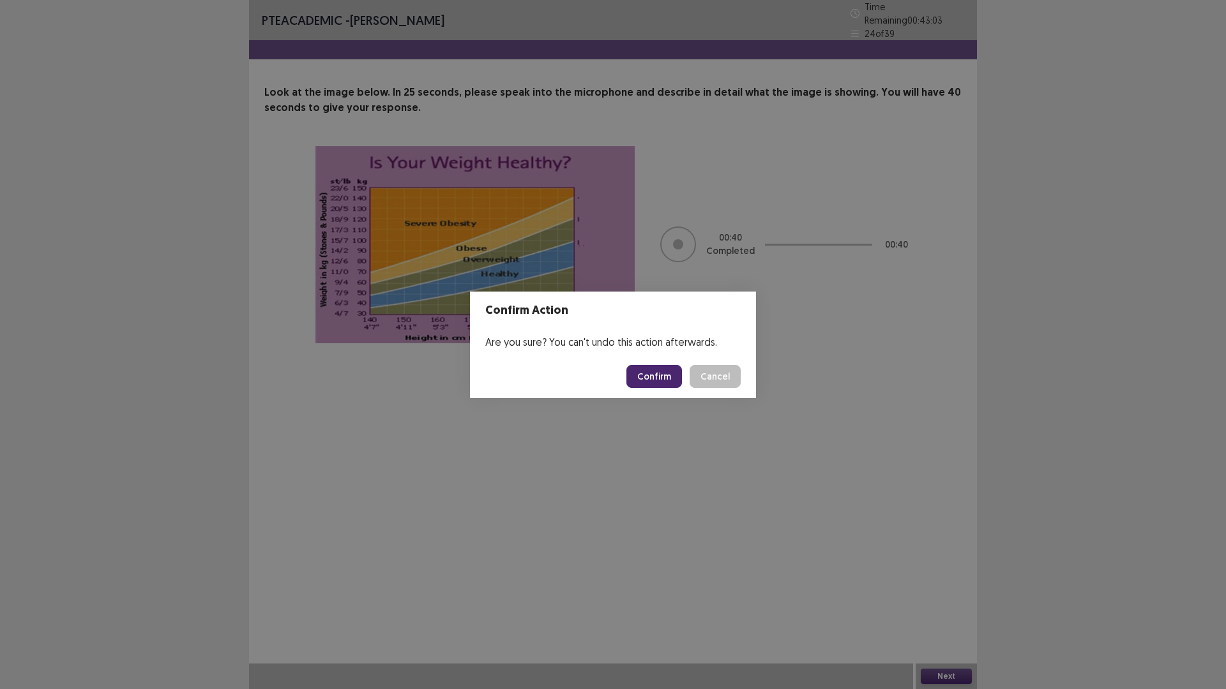
click at [663, 377] on button "Confirm" at bounding box center [654, 376] width 56 height 23
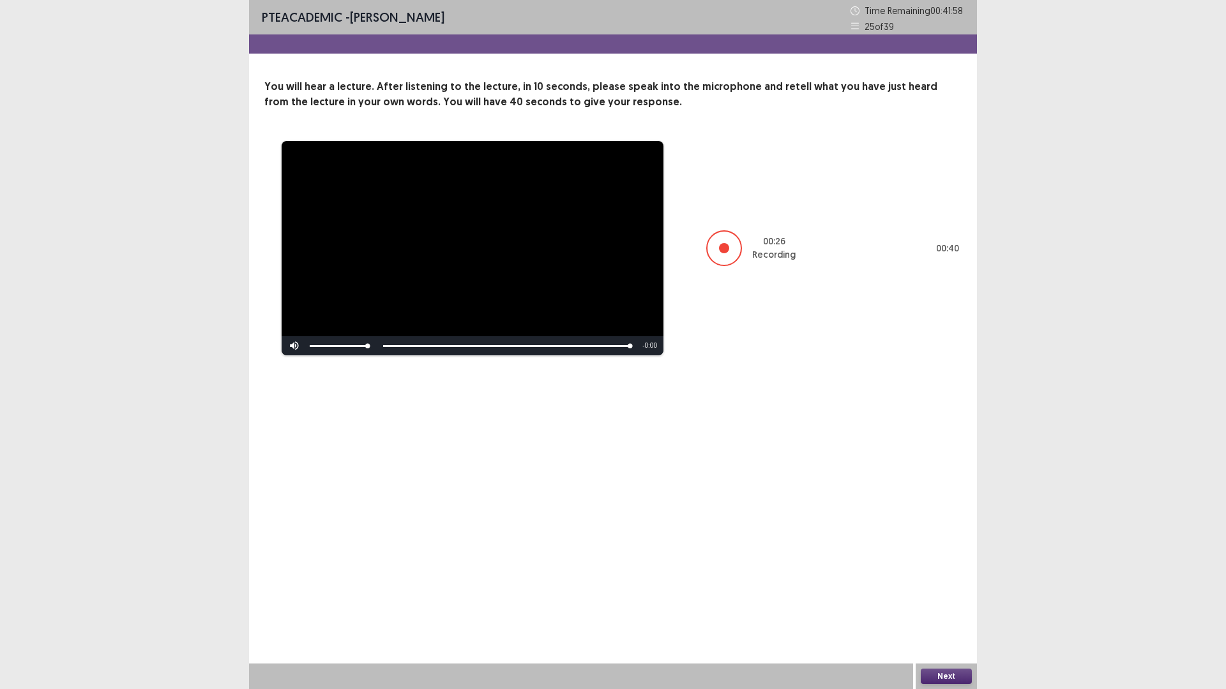
click at [953, 603] on button "Next" at bounding box center [946, 676] width 51 height 15
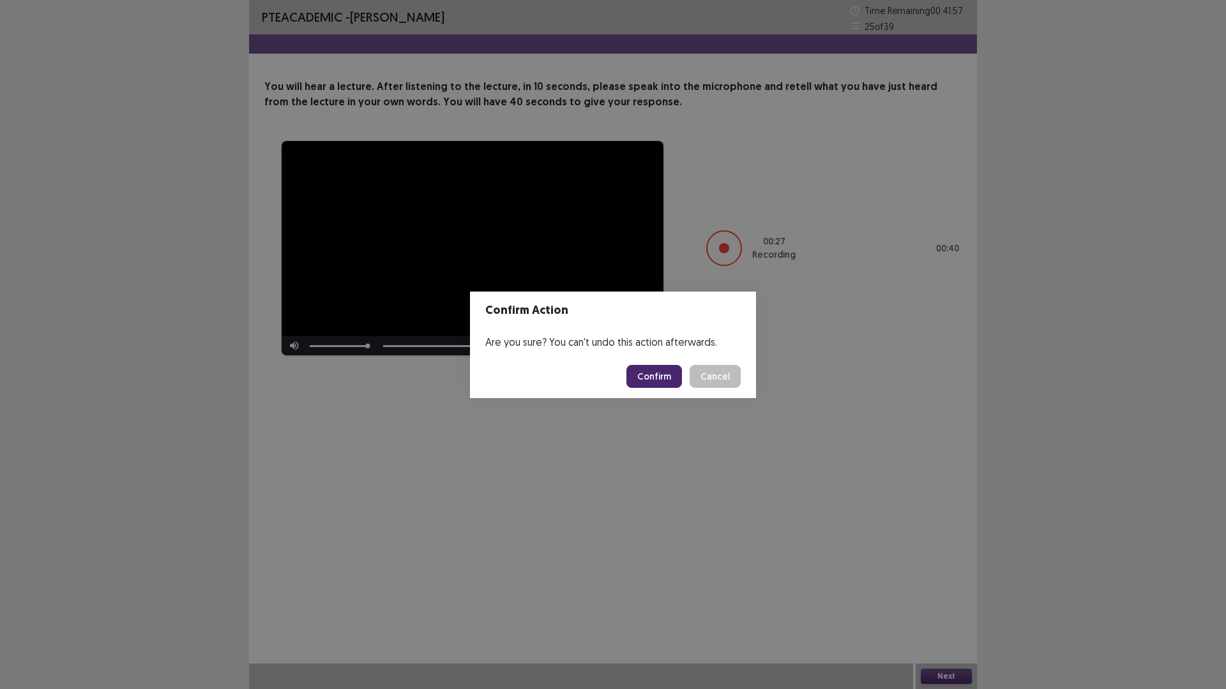
click at [658, 380] on button "Confirm" at bounding box center [654, 376] width 56 height 23
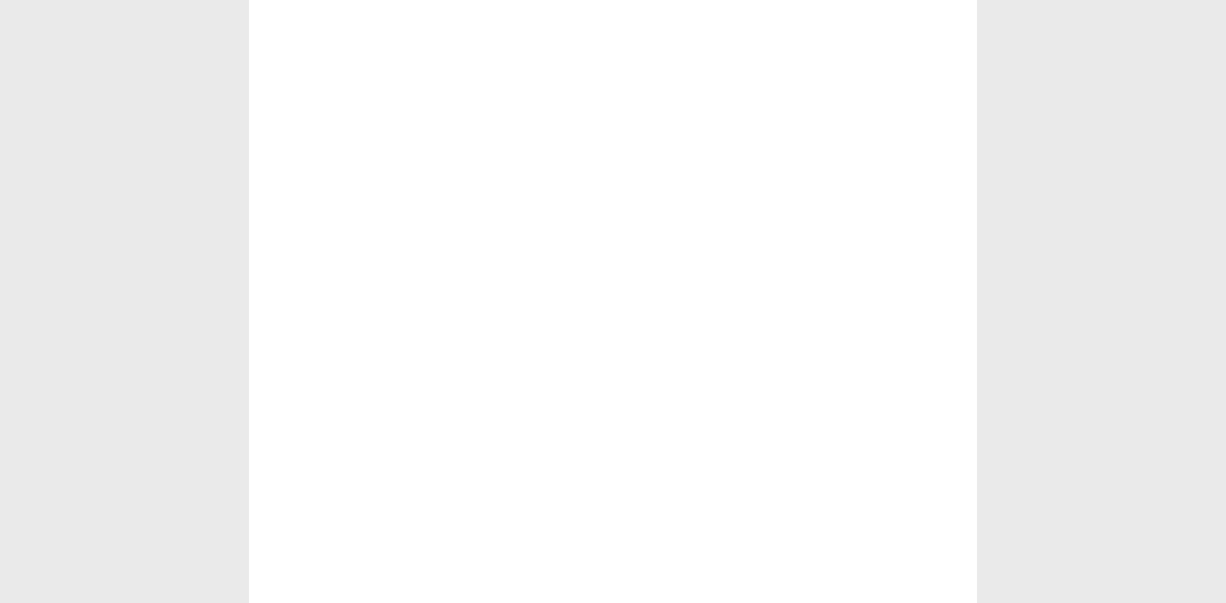
click at [361, 243] on div at bounding box center [613, 301] width 728 height 603
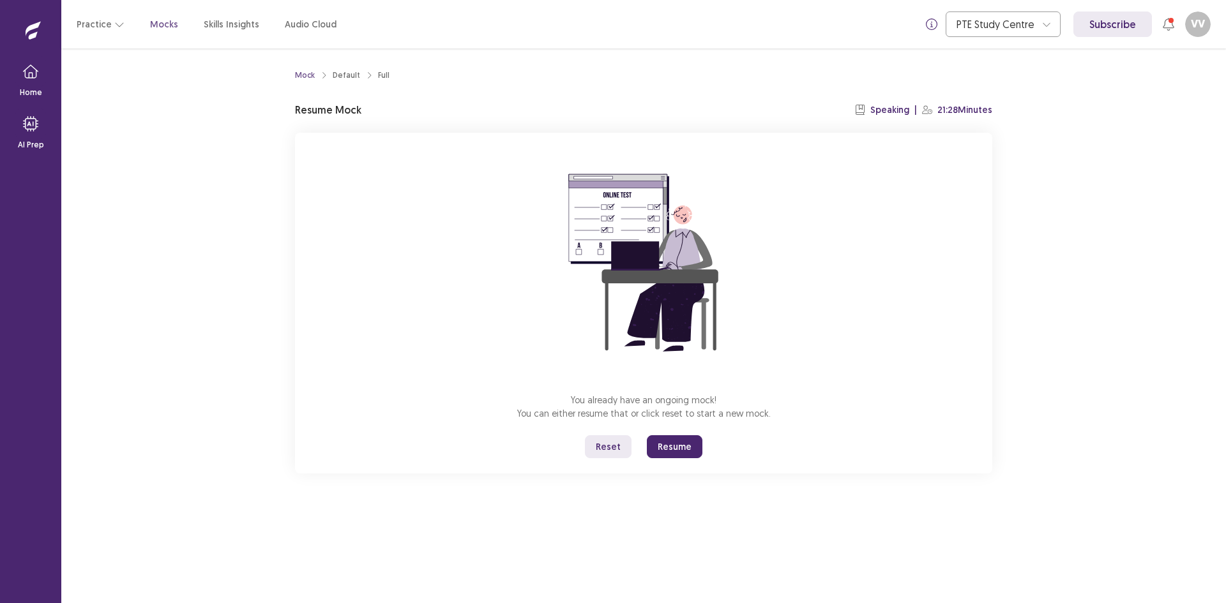
click at [661, 444] on button "Resume" at bounding box center [675, 446] width 56 height 23
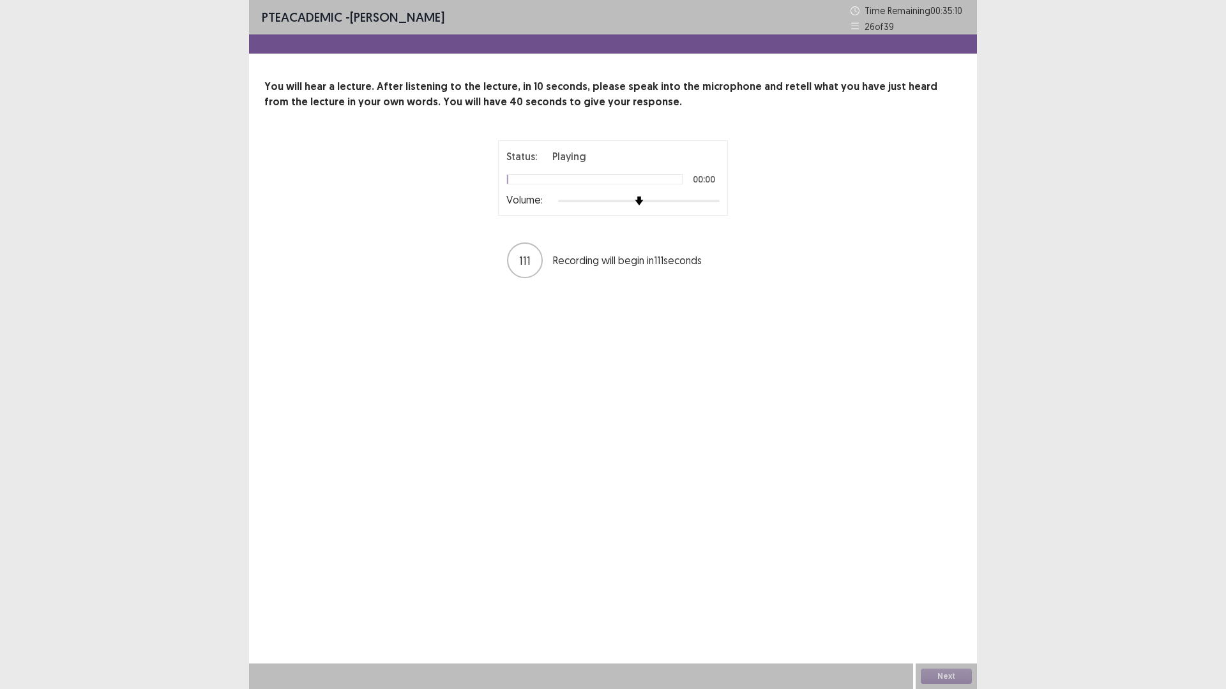
click at [700, 206] on div "Volume:" at bounding box center [612, 201] width 213 height 13
click at [700, 204] on div at bounding box center [639, 201] width 162 height 10
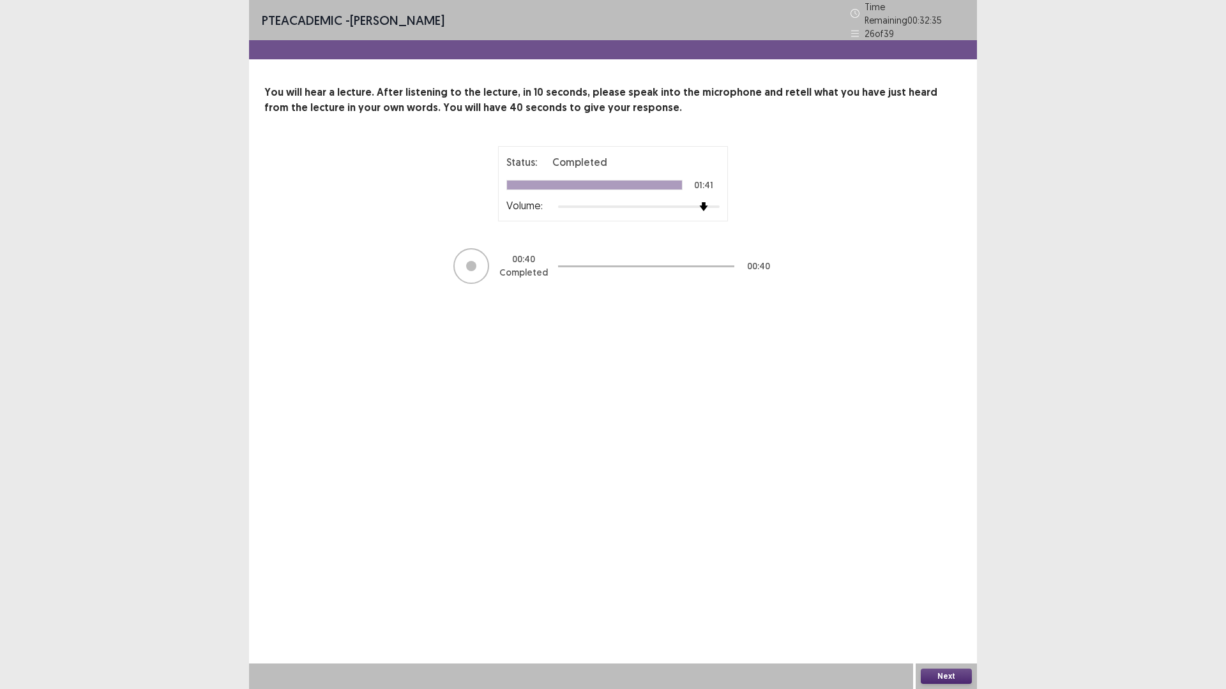
click at [925, 603] on button "Next" at bounding box center [946, 676] width 51 height 15
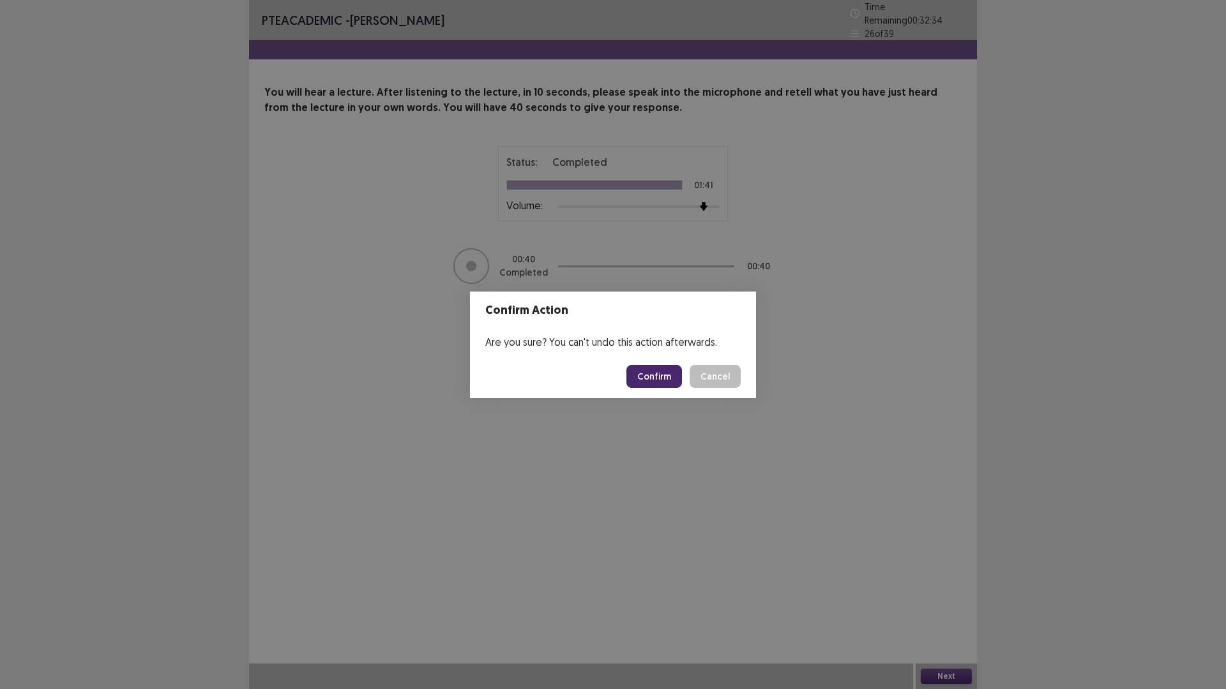
click at [638, 378] on button "Confirm" at bounding box center [654, 376] width 56 height 23
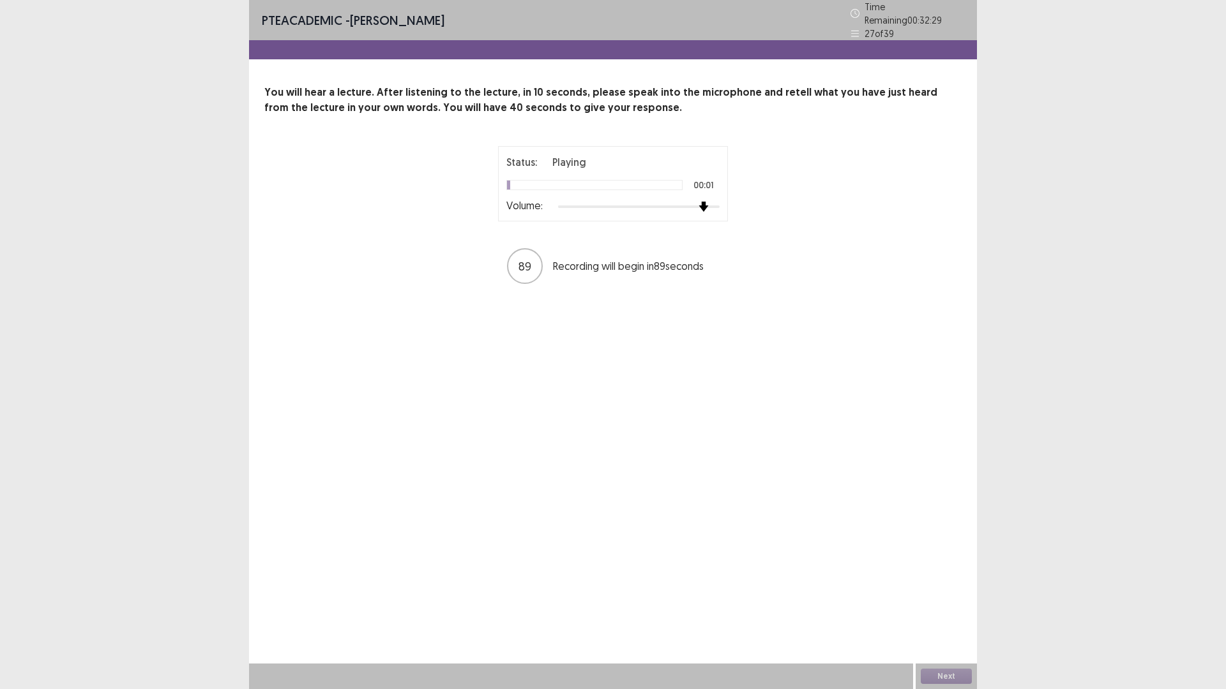
click at [697, 202] on div at bounding box center [639, 207] width 162 height 10
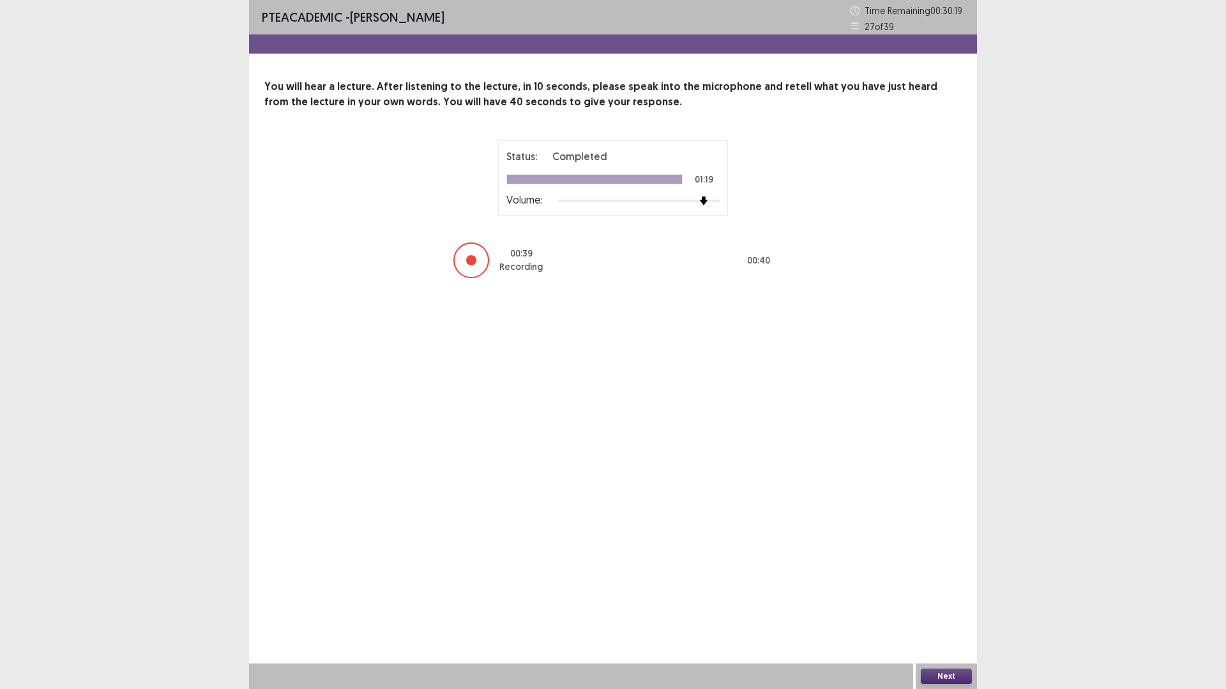
click at [952, 603] on button "Next" at bounding box center [946, 676] width 51 height 15
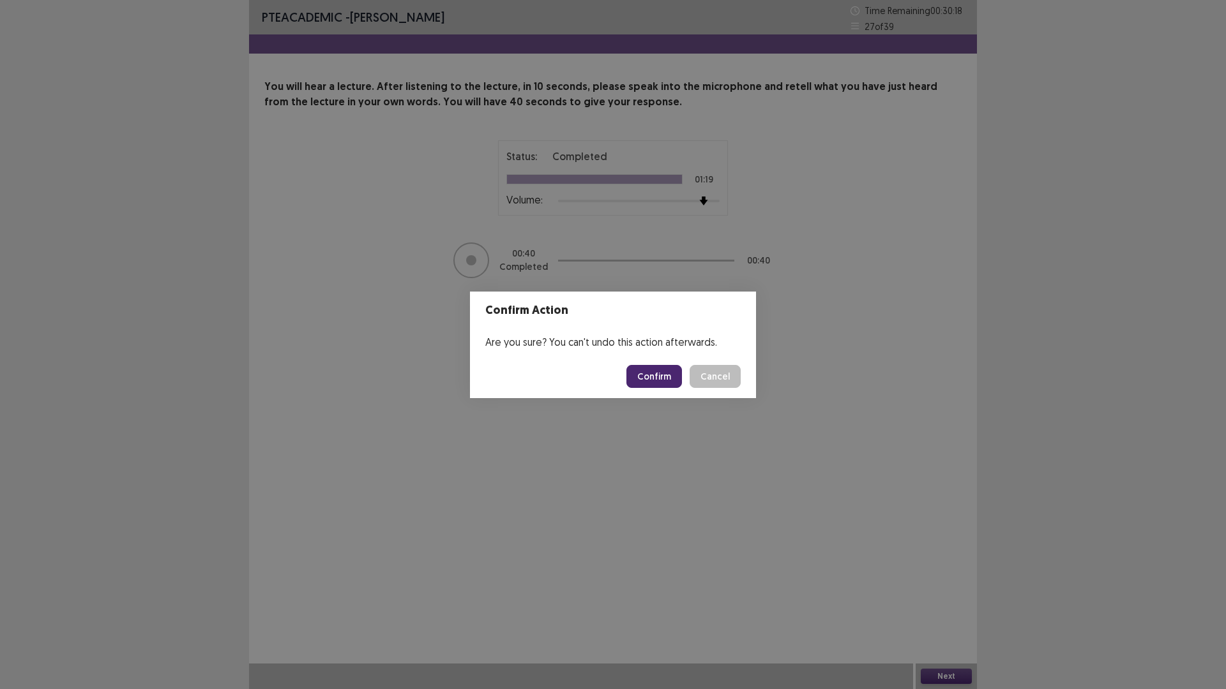
click at [645, 378] on button "Confirm" at bounding box center [654, 376] width 56 height 23
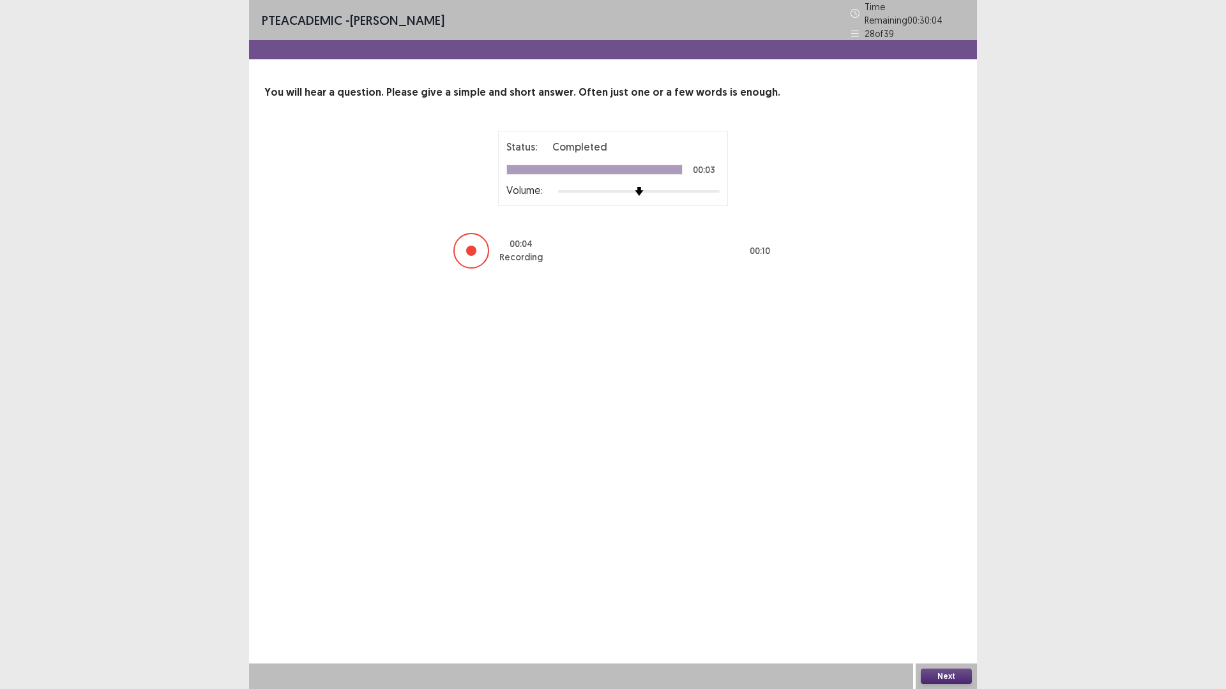
click at [954, 603] on button "Next" at bounding box center [946, 676] width 51 height 15
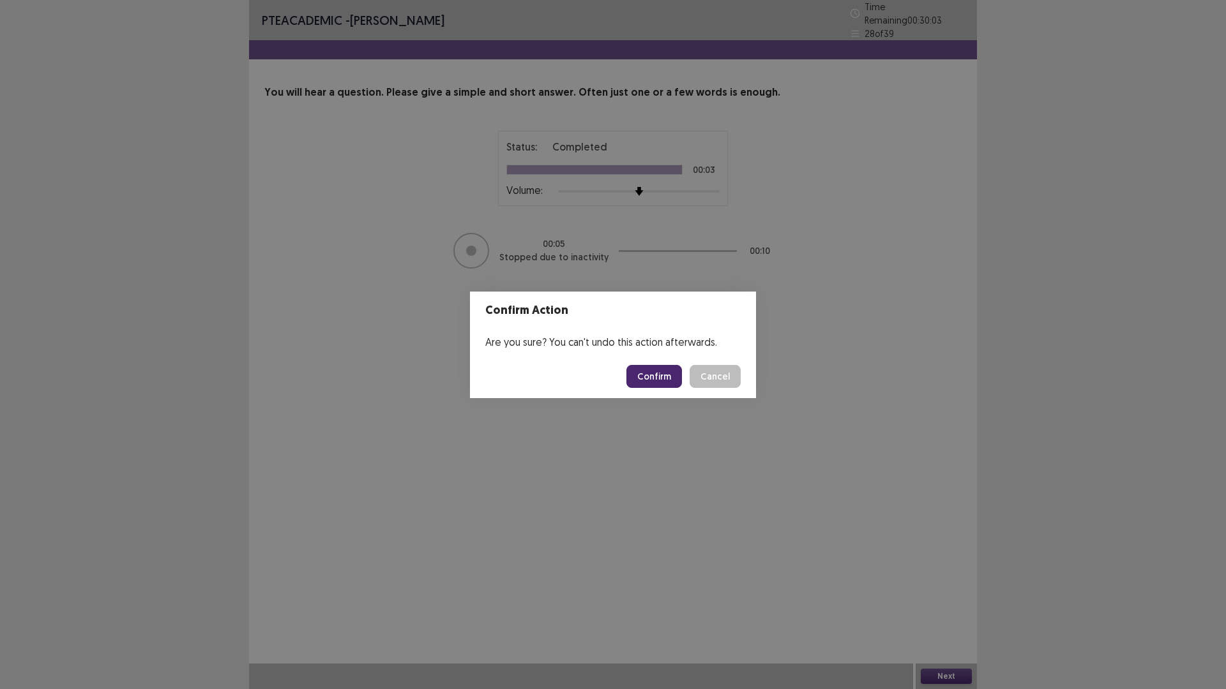
click at [666, 379] on button "Confirm" at bounding box center [654, 376] width 56 height 23
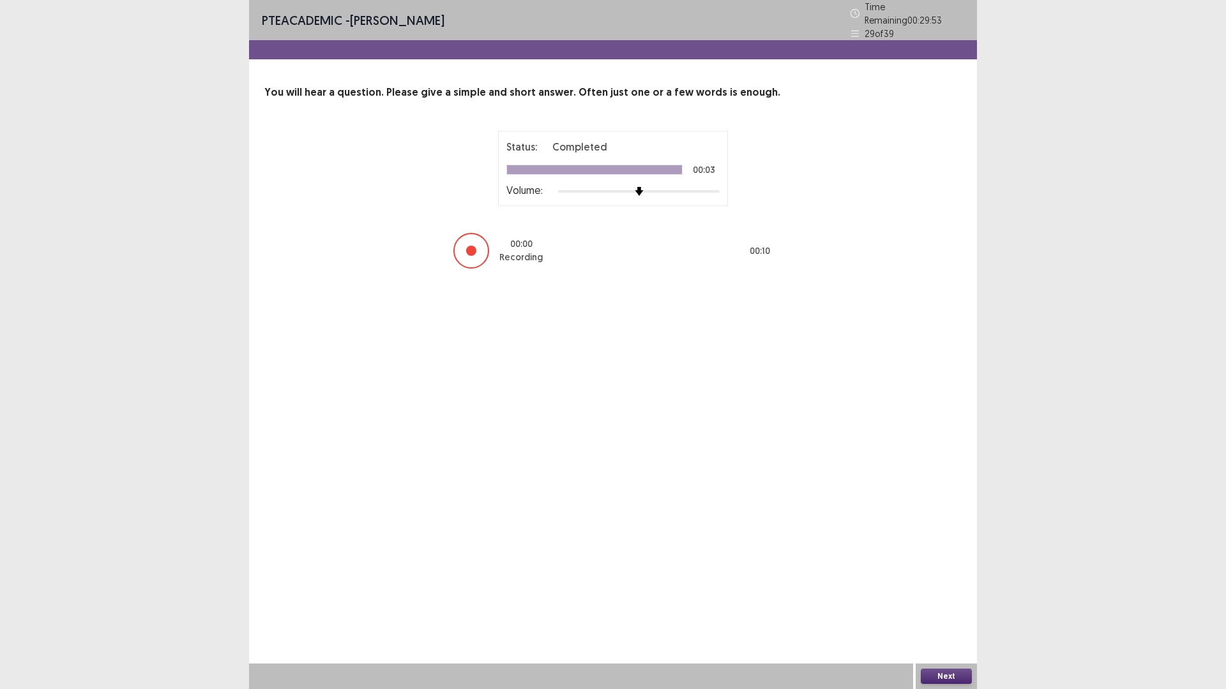
click at [965, 603] on button "Next" at bounding box center [946, 676] width 51 height 15
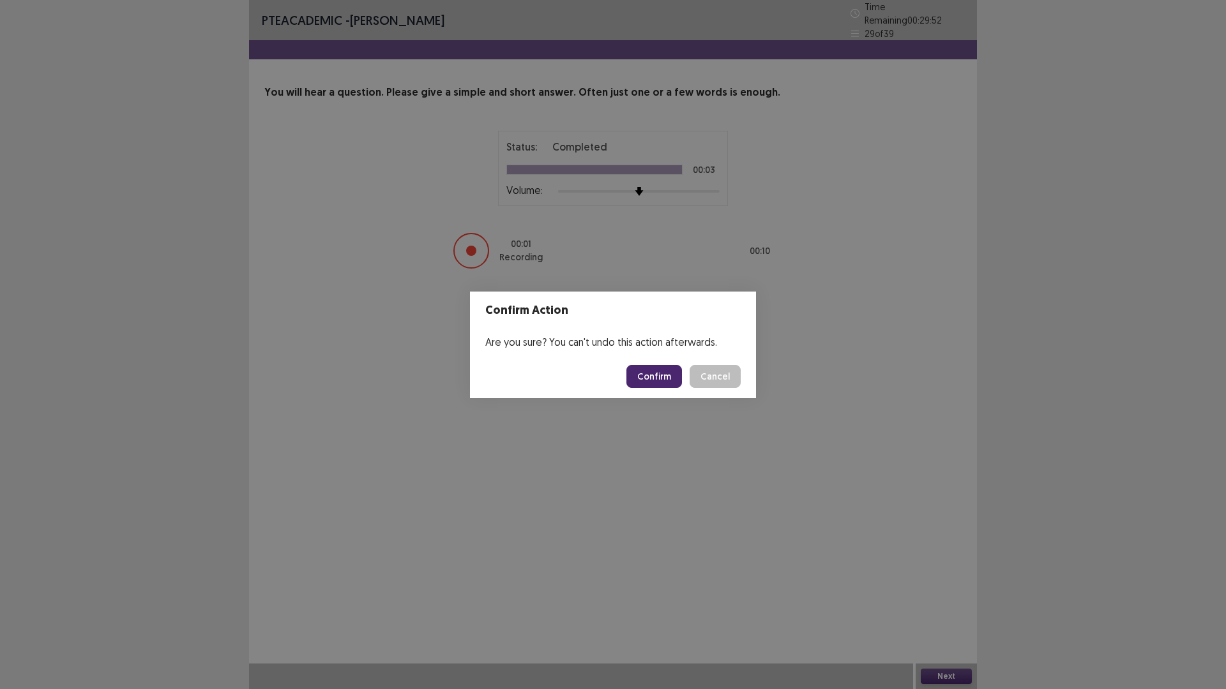
click at [659, 389] on footer "Confirm Cancel" at bounding box center [613, 376] width 286 height 43
click at [663, 382] on button "Confirm" at bounding box center [654, 376] width 56 height 23
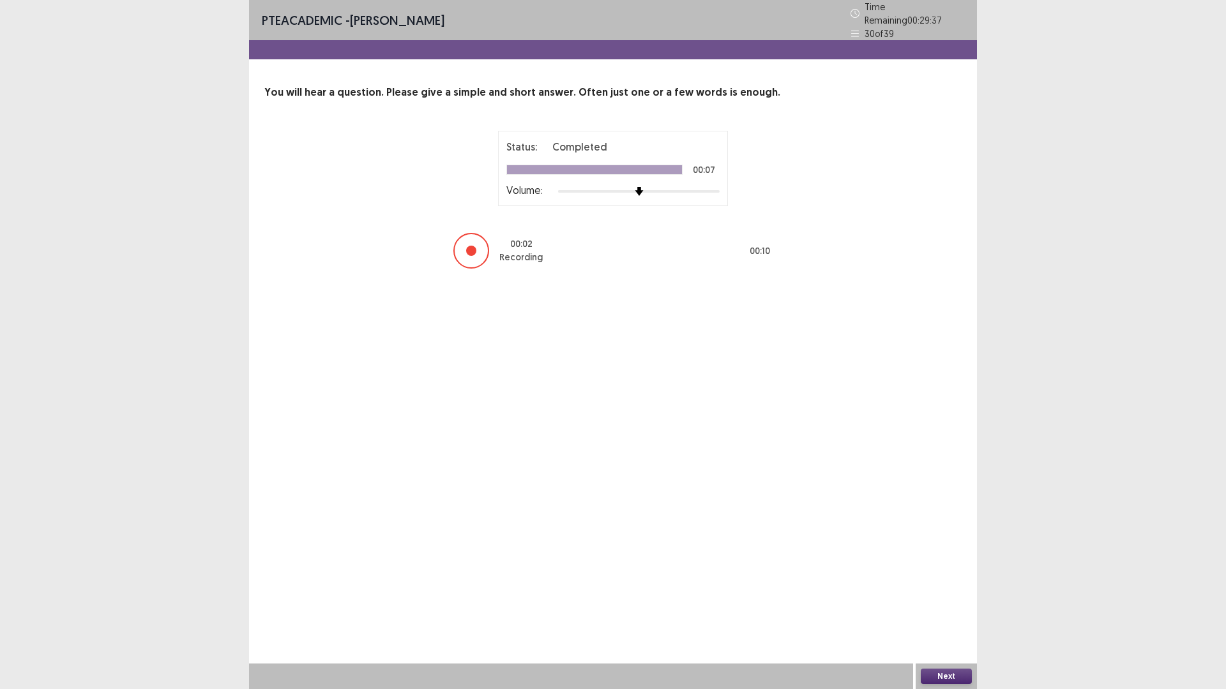
click at [952, 603] on button "Next" at bounding box center [946, 676] width 51 height 15
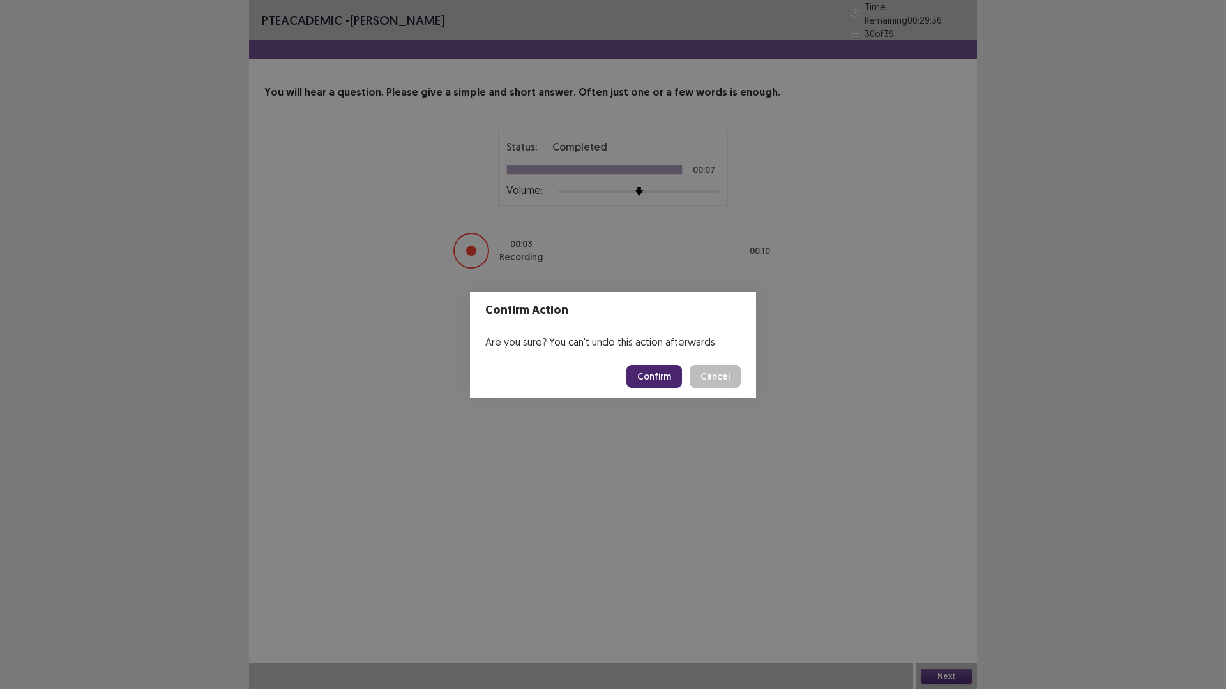
click at [664, 375] on button "Confirm" at bounding box center [654, 376] width 56 height 23
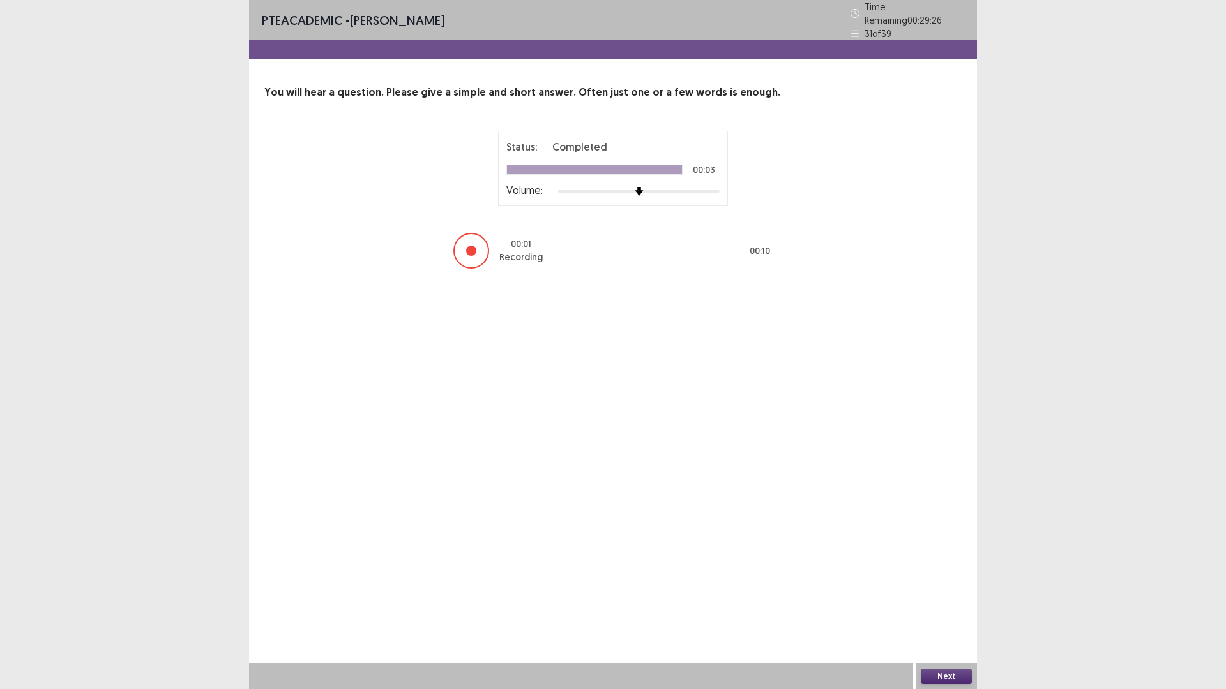
click at [970, 603] on button "Next" at bounding box center [946, 676] width 51 height 15
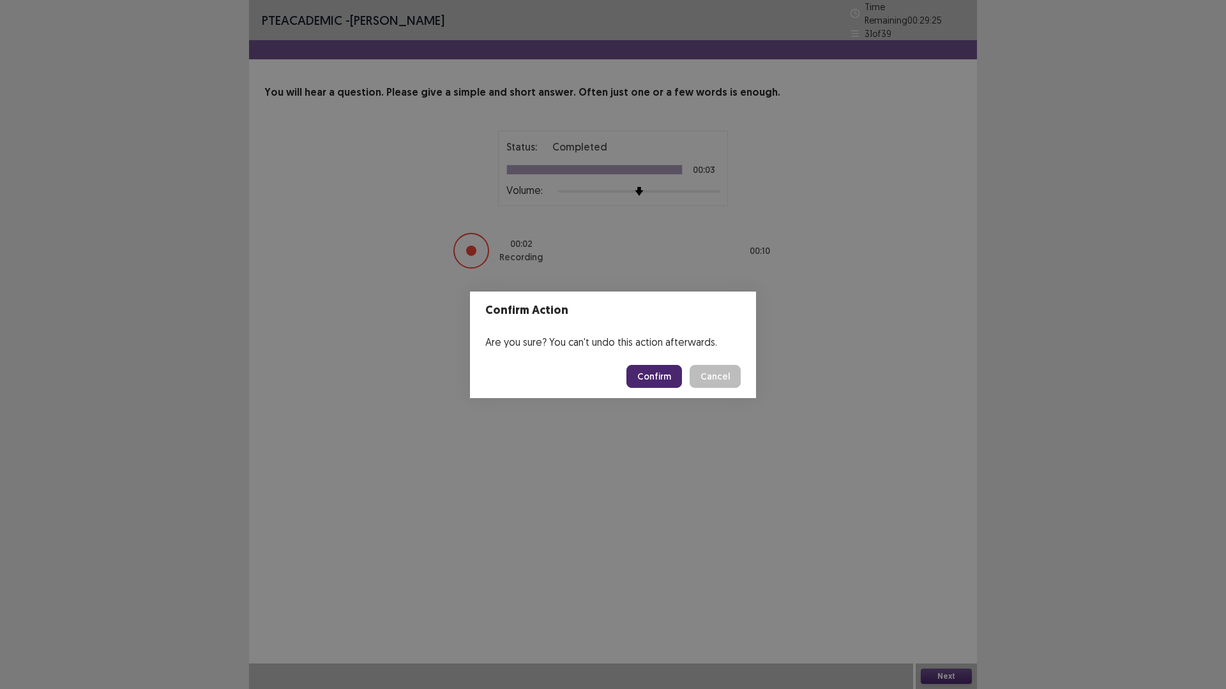
click at [640, 375] on button "Confirm" at bounding box center [654, 376] width 56 height 23
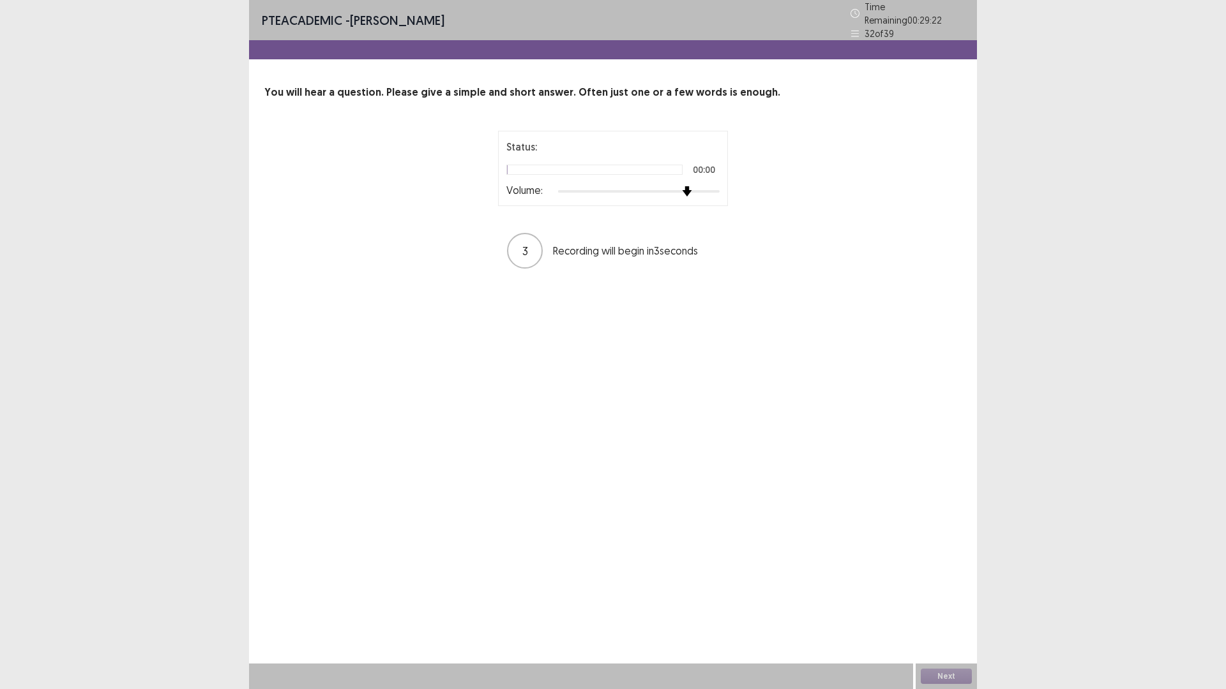
click at [695, 186] on div at bounding box center [639, 191] width 162 height 10
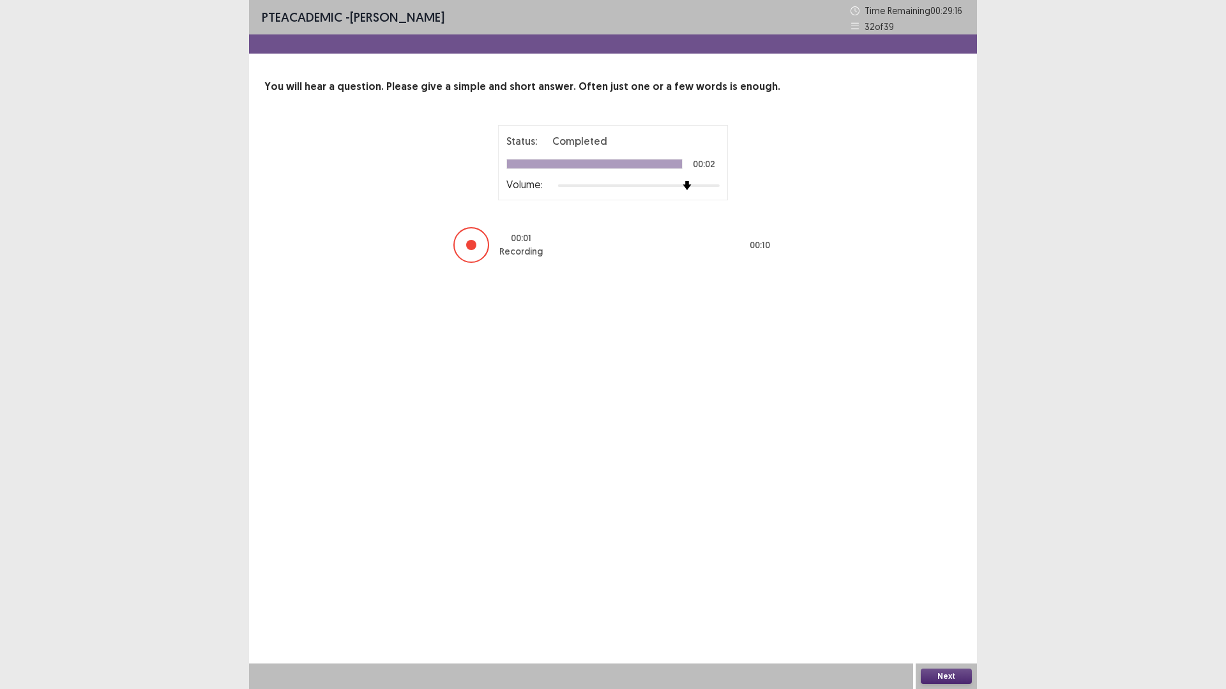
click at [935, 603] on div "Next" at bounding box center [945, 677] width 61 height 26
click at [935, 603] on button "Next" at bounding box center [946, 676] width 51 height 15
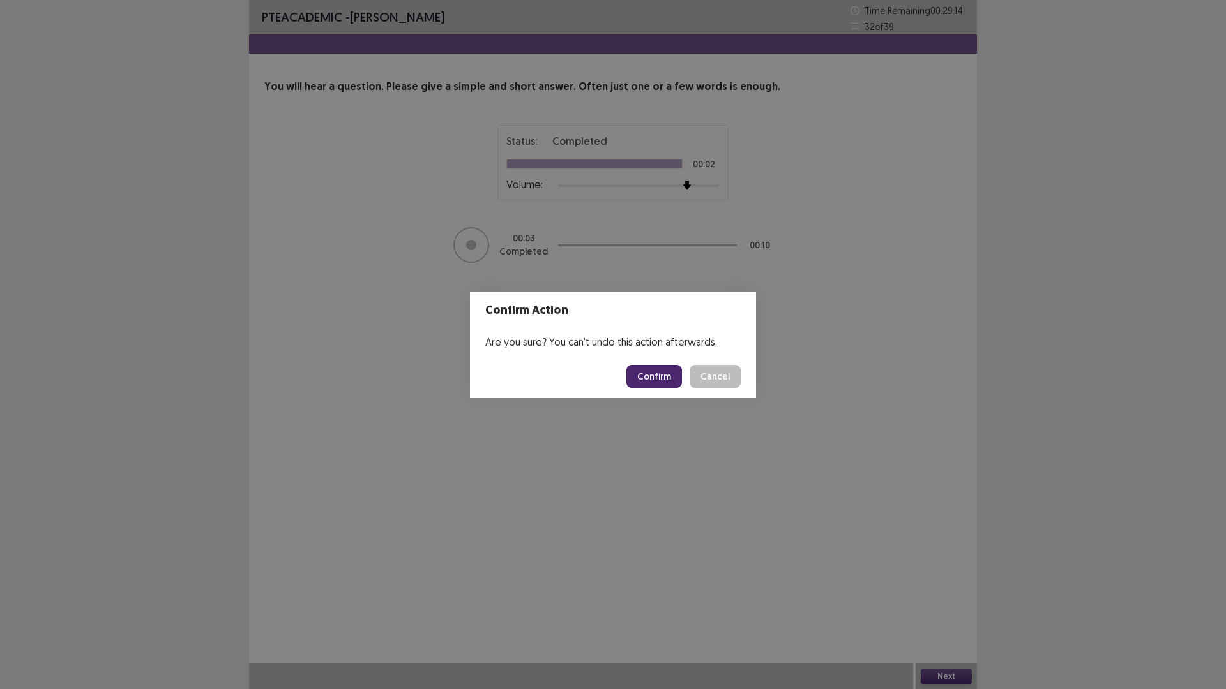
click at [679, 378] on button "Confirm" at bounding box center [654, 376] width 56 height 23
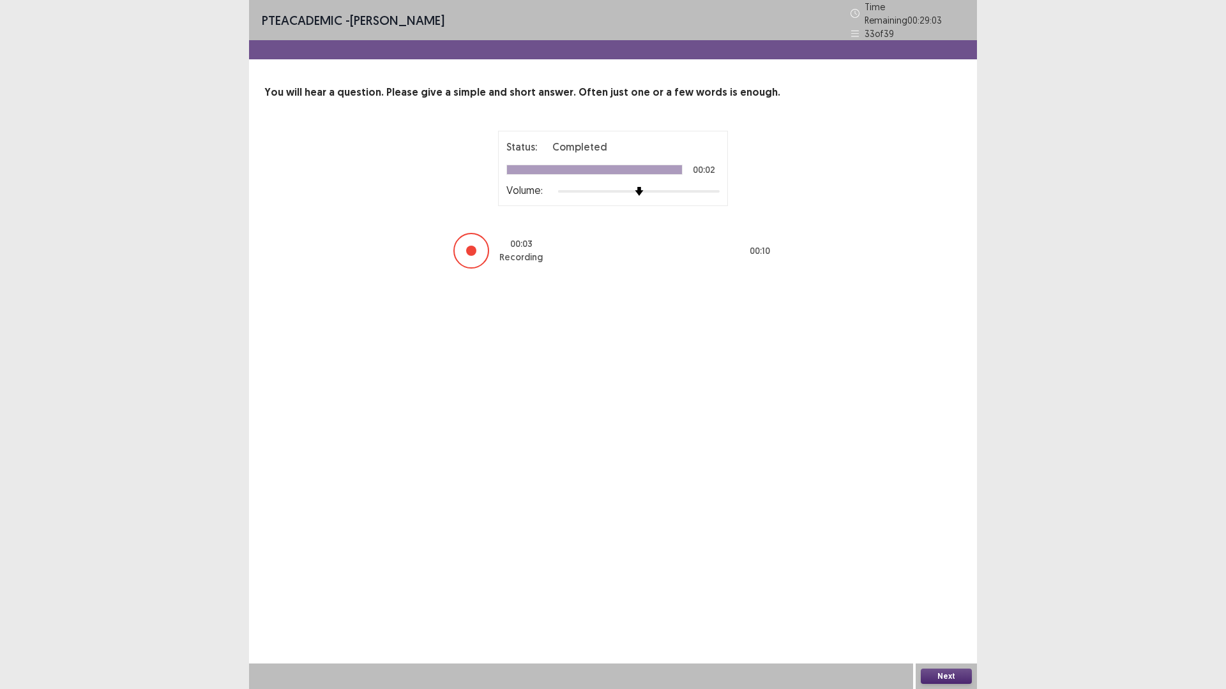
click at [943, 603] on button "Next" at bounding box center [946, 676] width 51 height 15
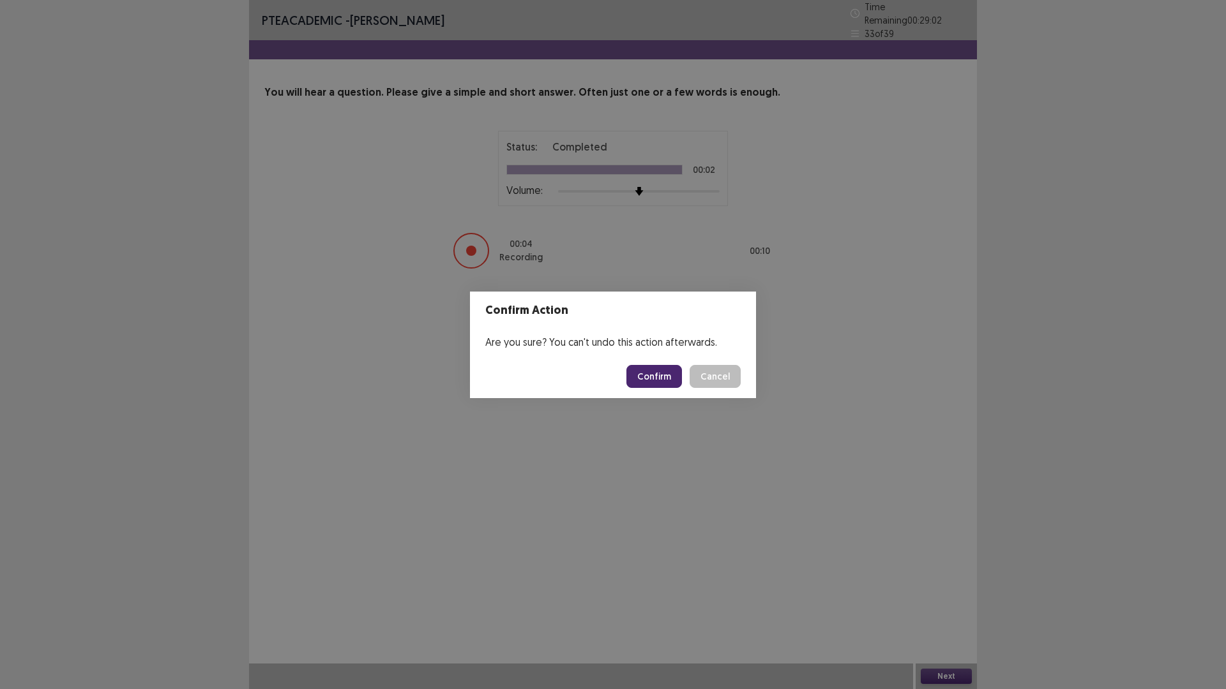
click at [652, 377] on button "Confirm" at bounding box center [654, 376] width 56 height 23
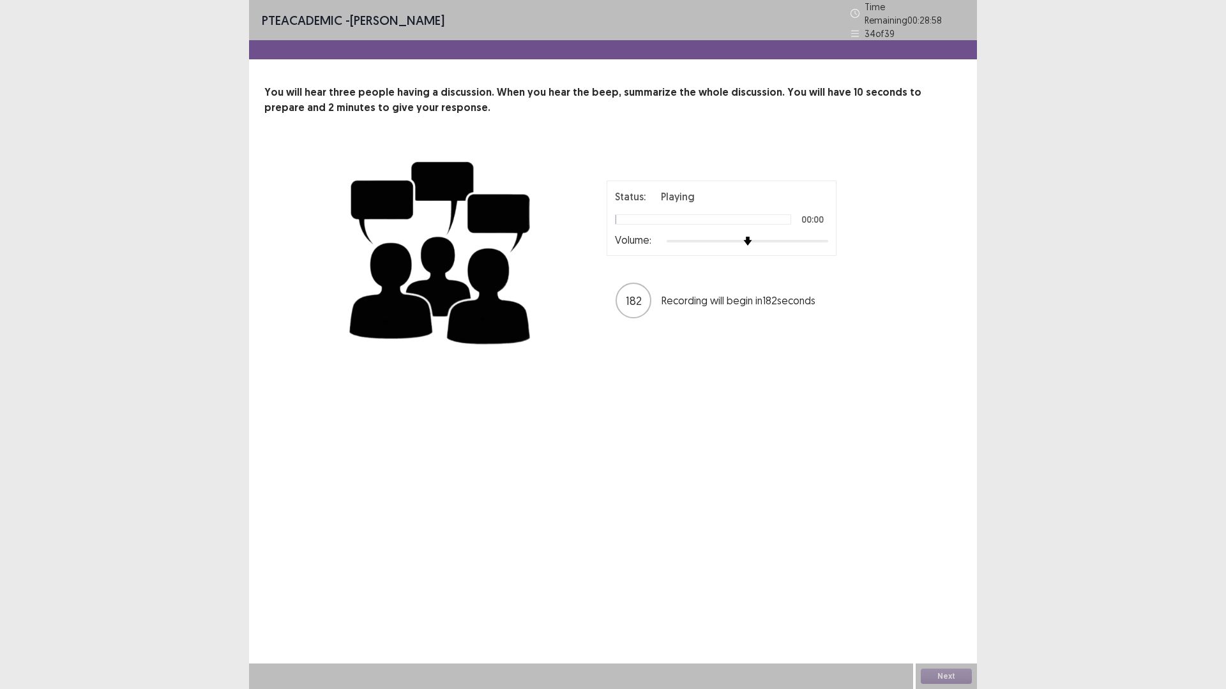
click at [790, 236] on div at bounding box center [747, 241] width 162 height 10
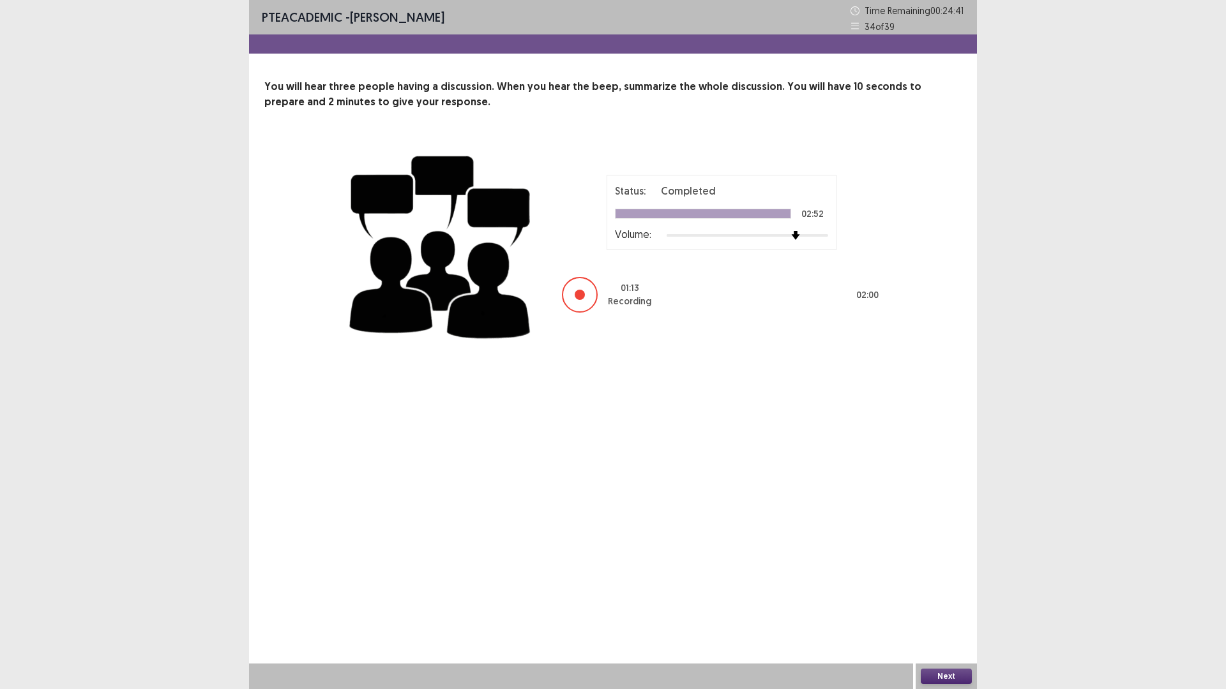
click at [949, 603] on button "Next" at bounding box center [946, 676] width 51 height 15
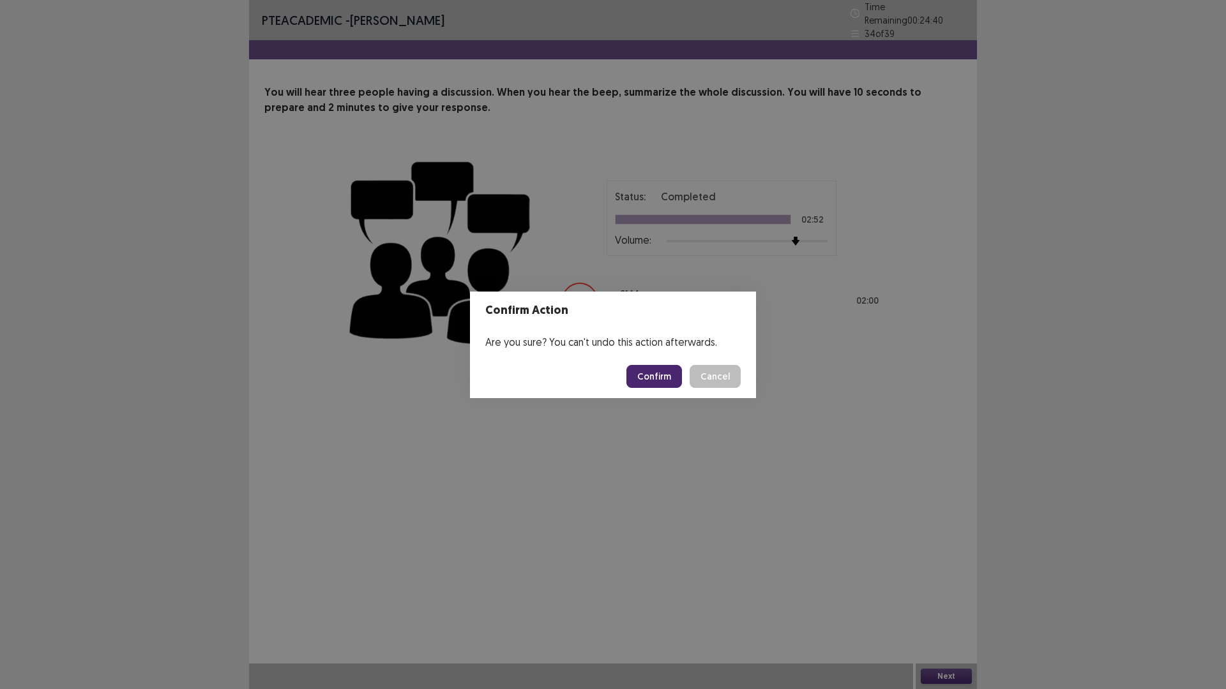
click at [652, 376] on button "Confirm" at bounding box center [654, 376] width 56 height 23
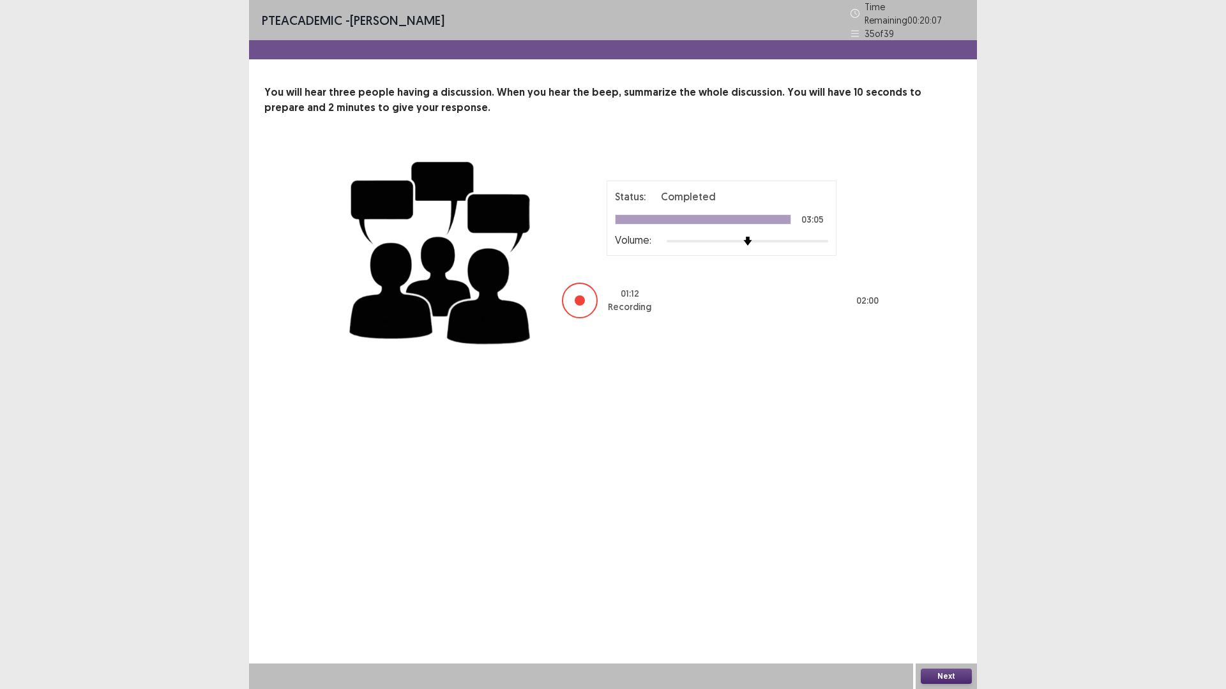
click at [947, 603] on div "Next" at bounding box center [945, 677] width 61 height 26
click at [951, 603] on button "Next" at bounding box center [946, 676] width 51 height 15
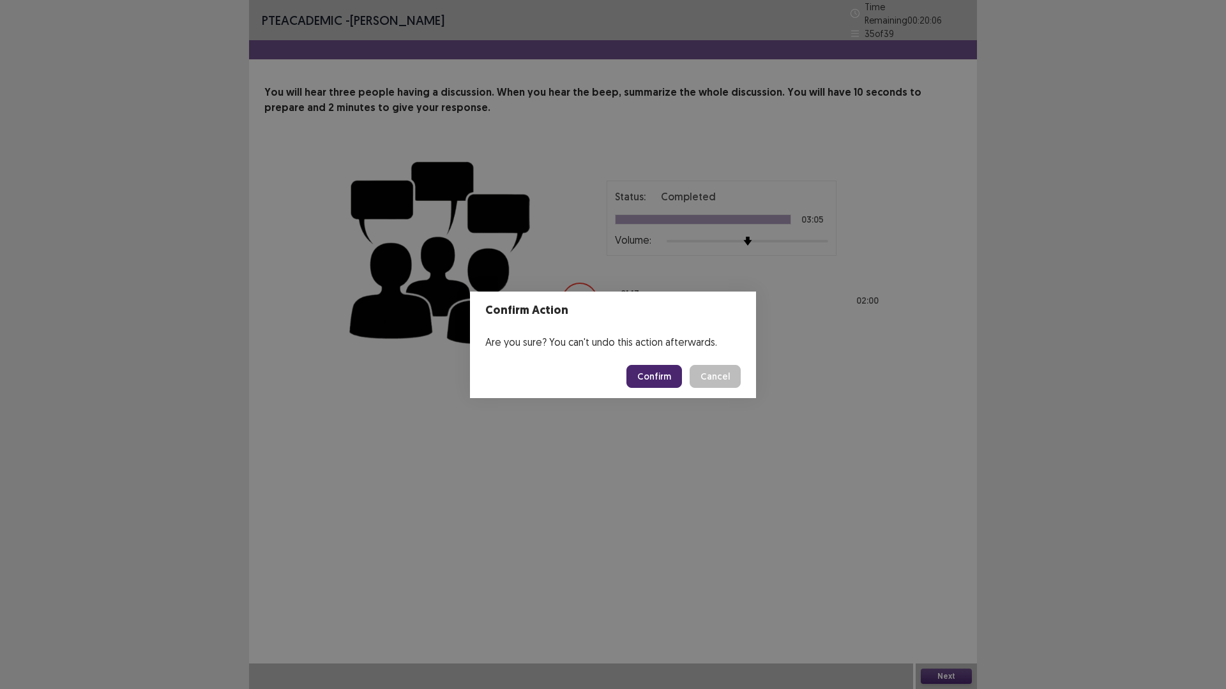
click at [656, 384] on button "Confirm" at bounding box center [654, 376] width 56 height 23
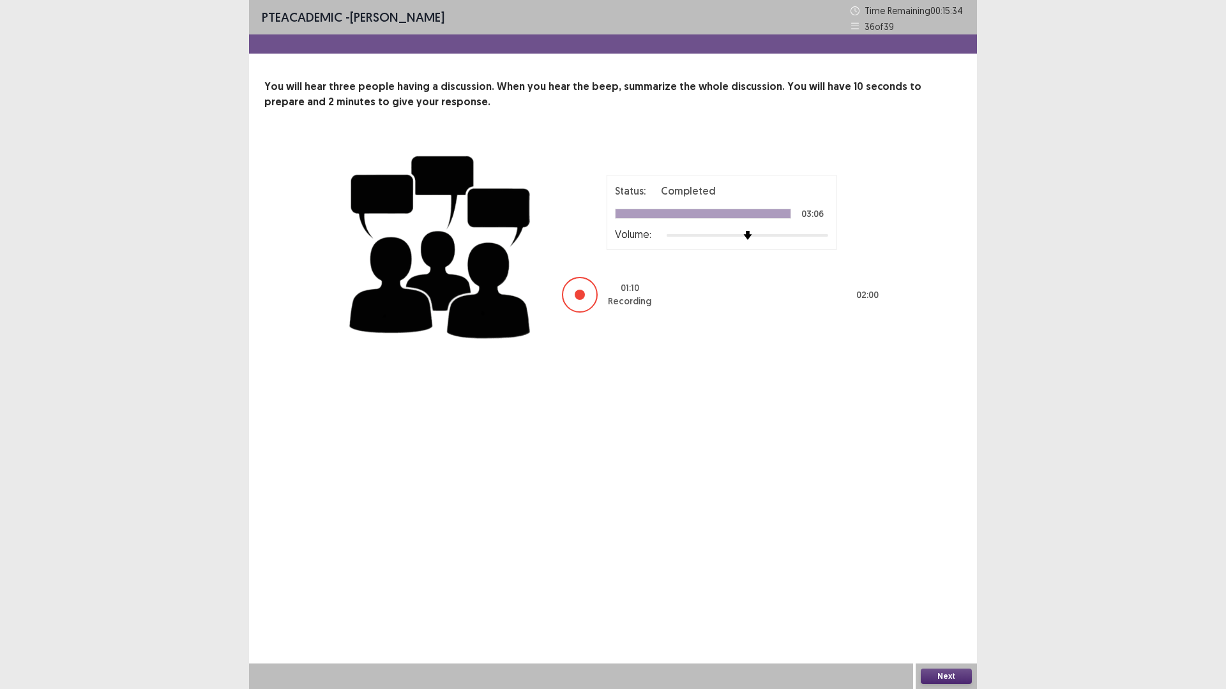
click at [940, 603] on button "Next" at bounding box center [946, 676] width 51 height 15
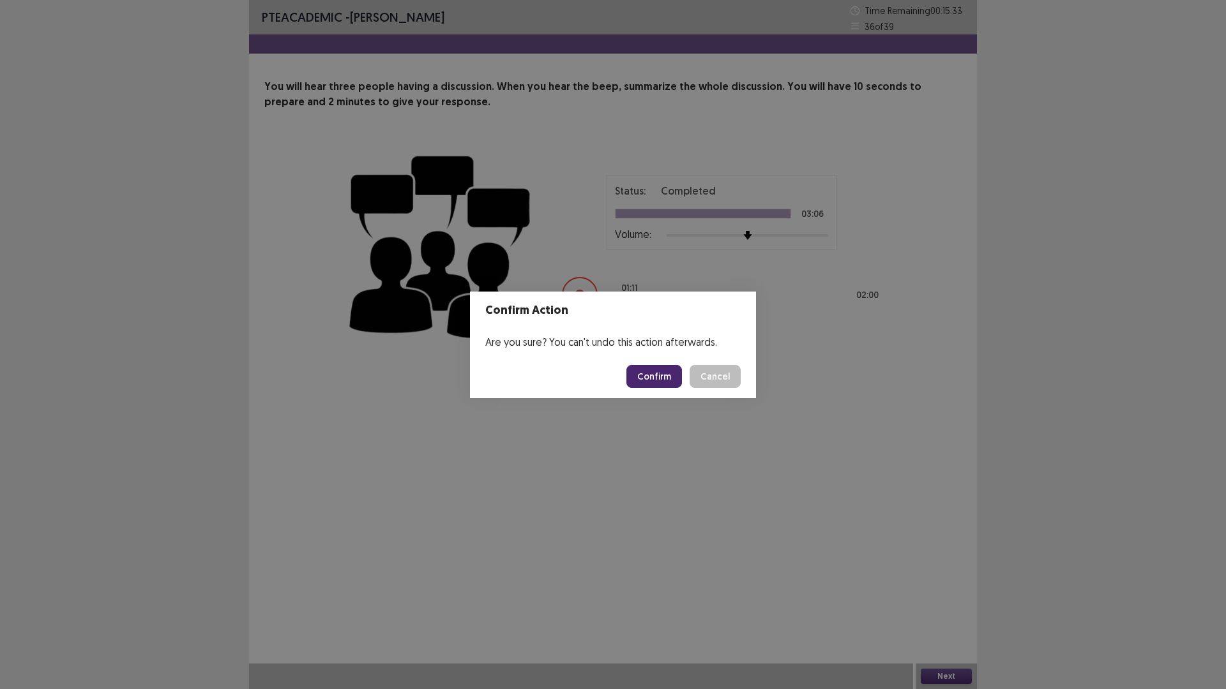
click at [660, 384] on button "Confirm" at bounding box center [654, 376] width 56 height 23
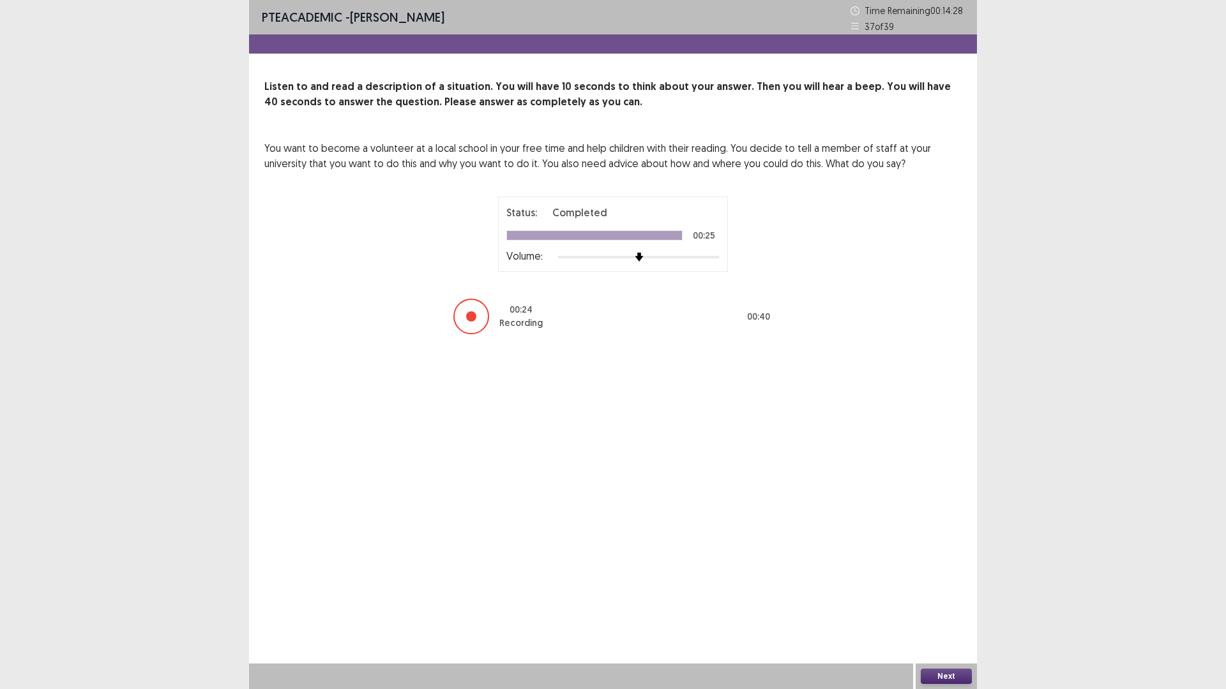
click at [965, 603] on button "Next" at bounding box center [946, 676] width 51 height 15
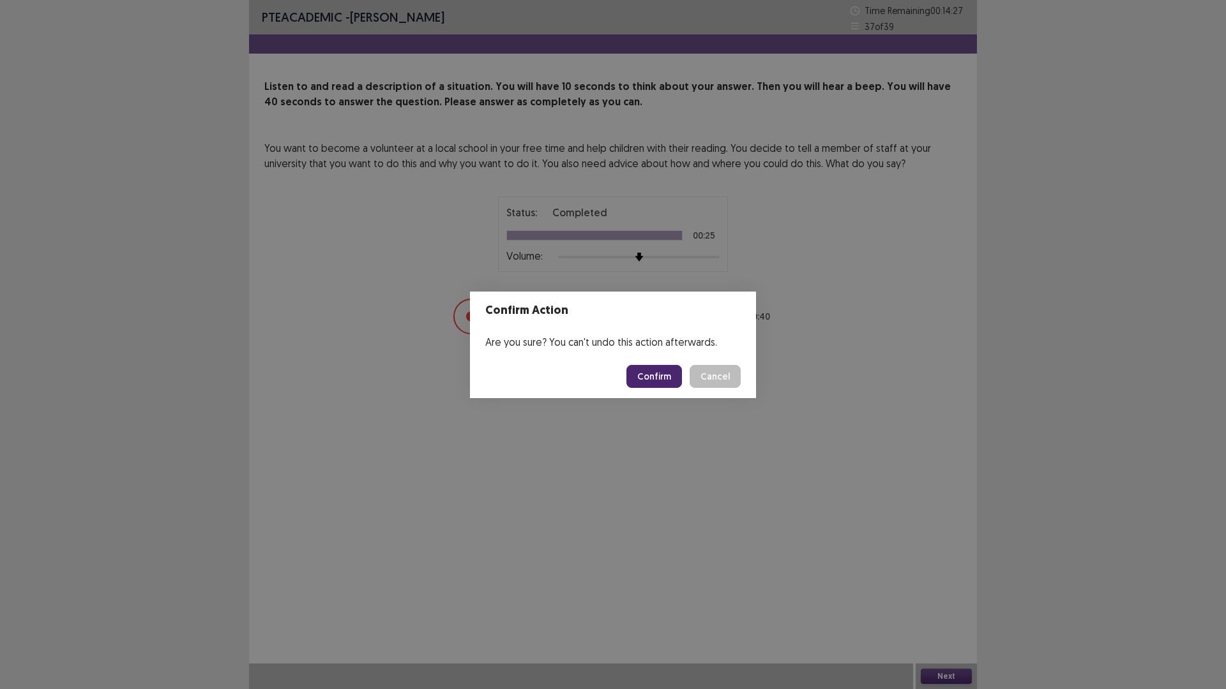
click at [663, 387] on button "Confirm" at bounding box center [654, 376] width 56 height 23
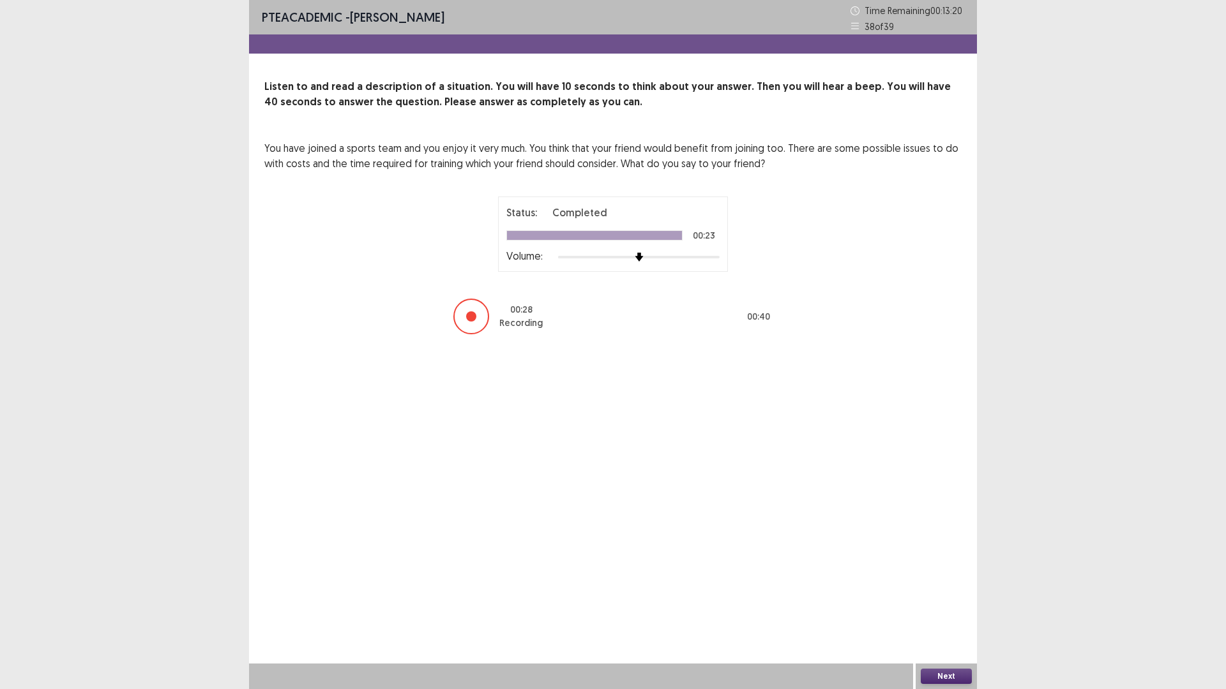
click at [953, 603] on button "Next" at bounding box center [946, 676] width 51 height 15
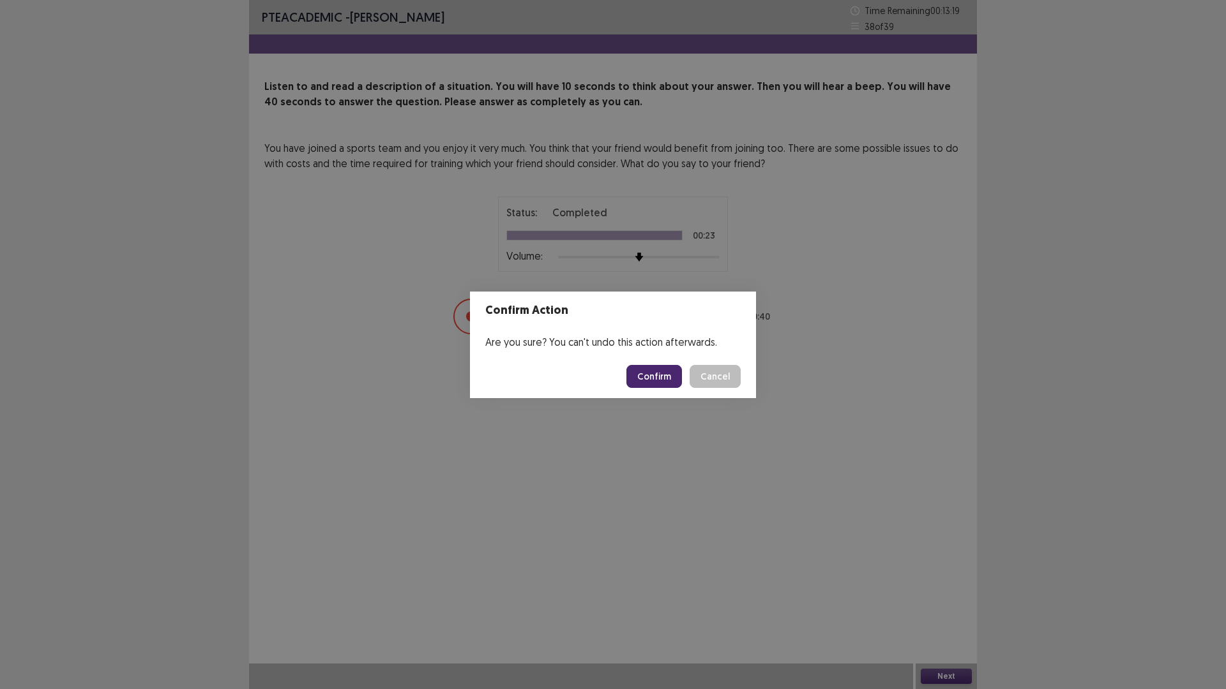
click at [669, 381] on button "Confirm" at bounding box center [654, 376] width 56 height 23
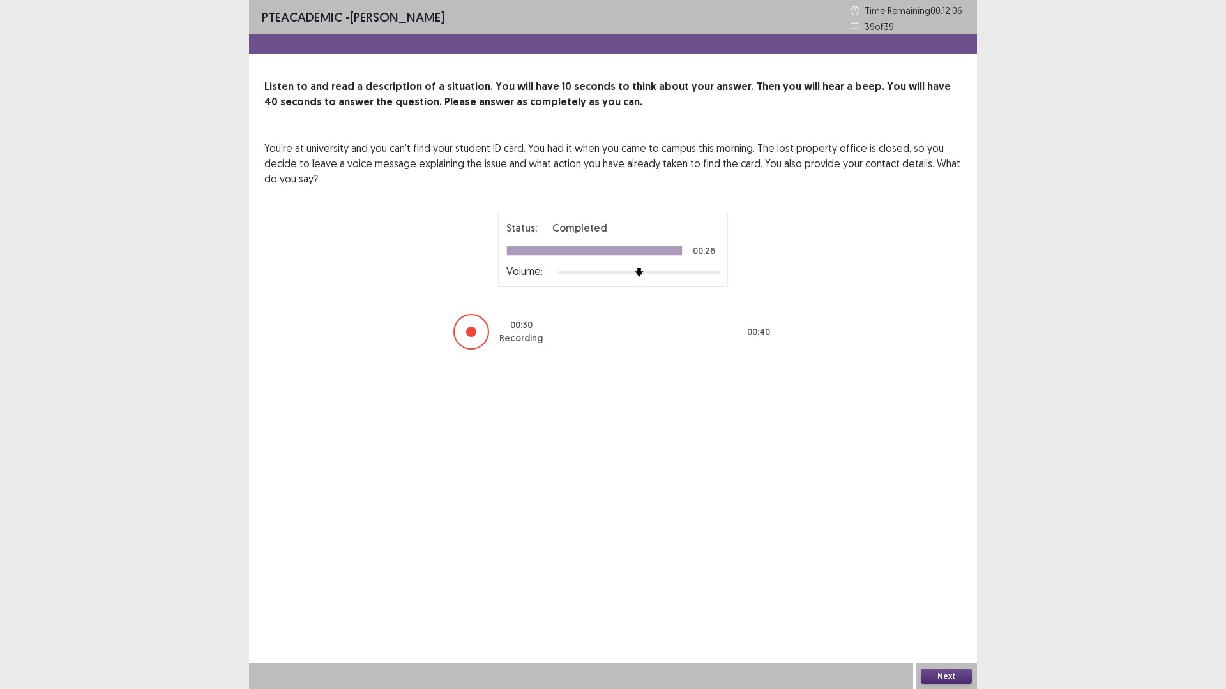
click at [935, 603] on button "Next" at bounding box center [946, 676] width 51 height 15
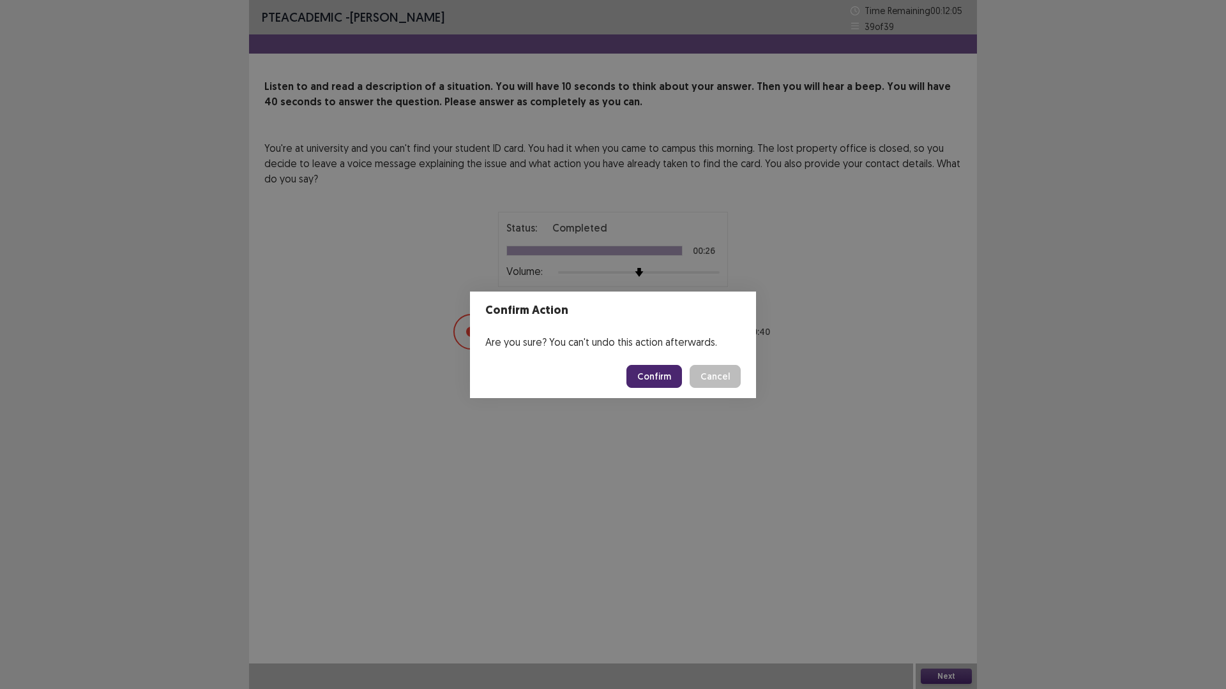
click at [663, 370] on button "Confirm" at bounding box center [654, 376] width 56 height 23
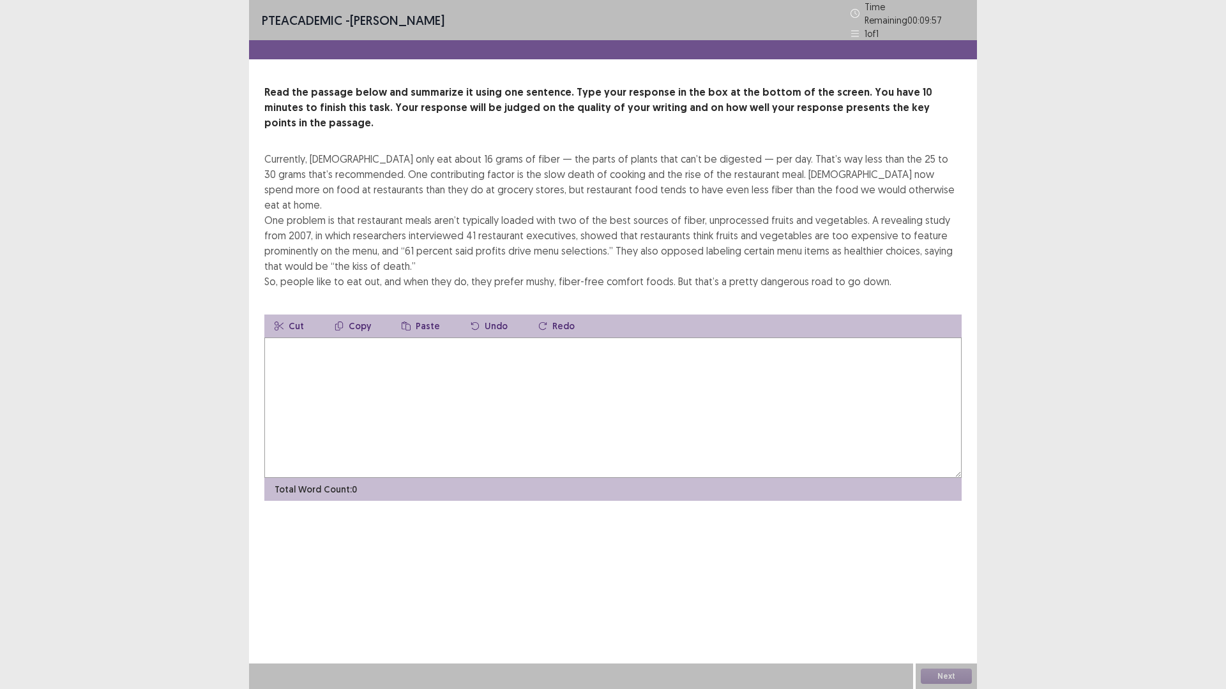
click at [527, 360] on textarea at bounding box center [612, 408] width 697 height 140
drag, startPoint x: 731, startPoint y: 147, endPoint x: 937, endPoint y: 199, distance: 212.6
click at [1072, 231] on div "PTE academic - [PERSON_NAME] Time Remaining 00 : 07 : 35 1 of 1 Read the passag…" at bounding box center [613, 344] width 1226 height 689
click at [675, 338] on textarea "**********" at bounding box center [612, 408] width 697 height 140
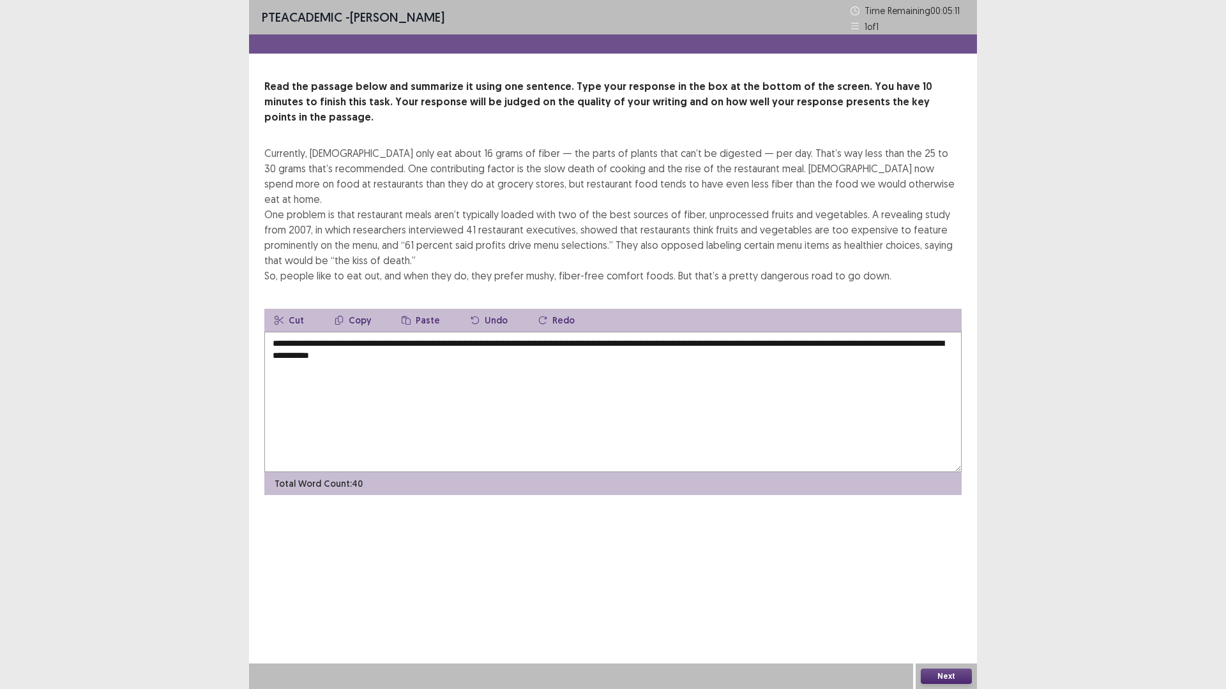
drag, startPoint x: 409, startPoint y: 324, endPoint x: 400, endPoint y: 325, distance: 8.3
click at [400, 332] on textarea "**********" at bounding box center [612, 402] width 697 height 140
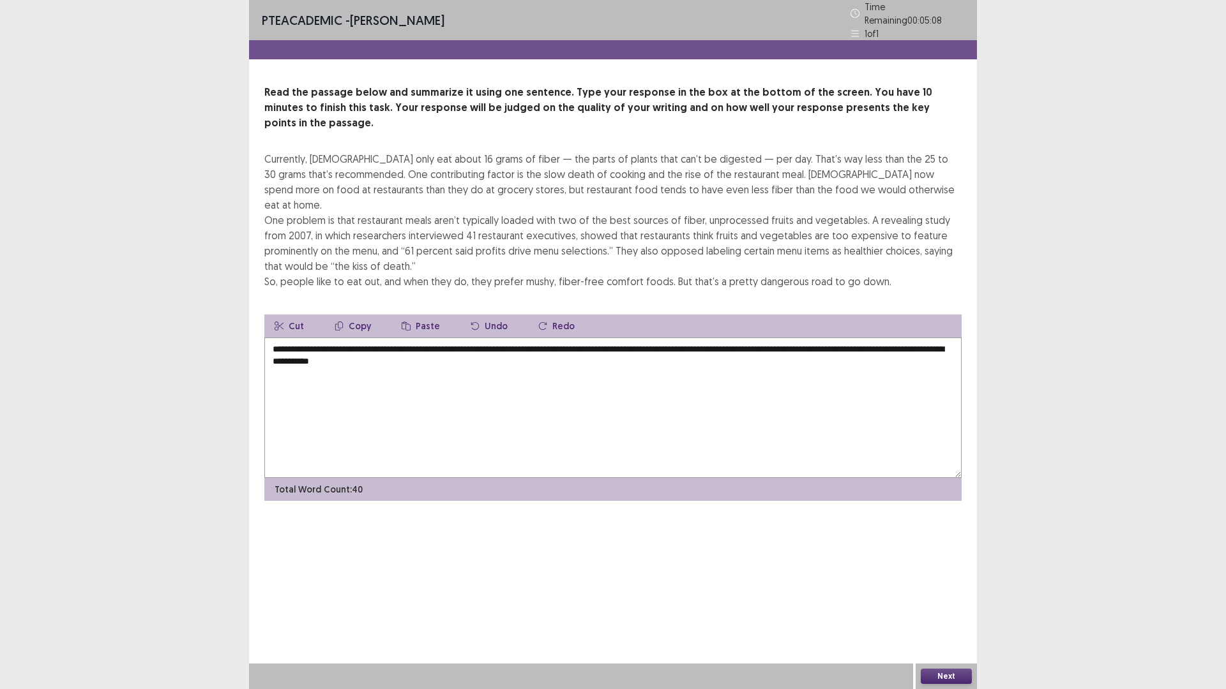
click at [493, 340] on textarea "**********" at bounding box center [612, 408] width 697 height 140
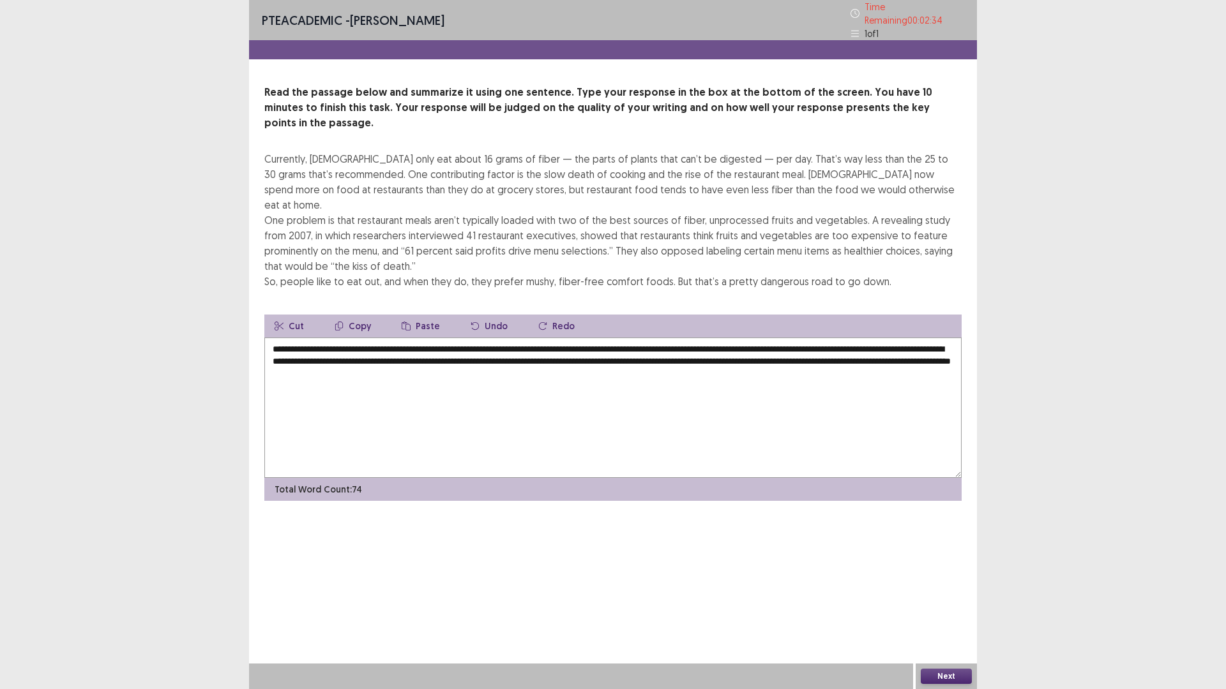
drag, startPoint x: 818, startPoint y: 314, endPoint x: 878, endPoint y: 313, distance: 60.0
click at [878, 338] on textarea "**********" at bounding box center [612, 408] width 697 height 140
drag, startPoint x: 379, startPoint y: 328, endPoint x: 432, endPoint y: 327, distance: 53.6
click at [432, 338] on textarea "**********" at bounding box center [612, 408] width 697 height 140
click at [444, 338] on textarea "**********" at bounding box center [612, 408] width 697 height 140
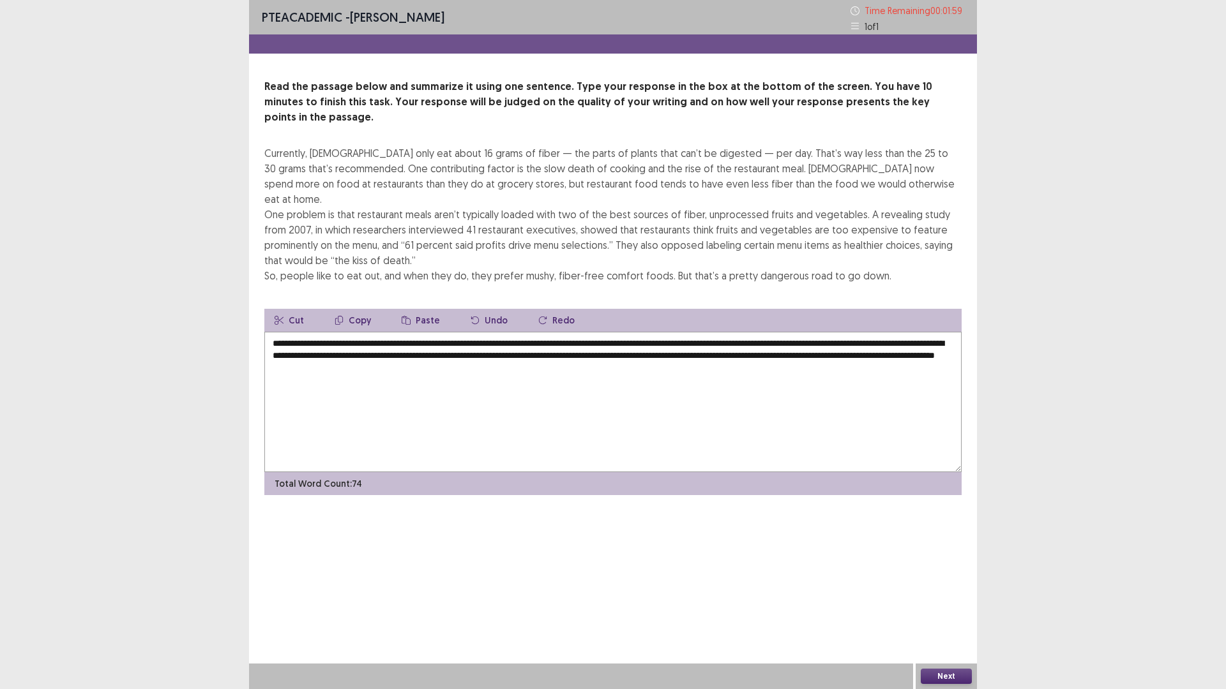
click at [557, 334] on textarea "**********" at bounding box center [612, 402] width 697 height 140
drag, startPoint x: 908, startPoint y: 312, endPoint x: 940, endPoint y: 313, distance: 32.0
click at [940, 332] on textarea "**********" at bounding box center [612, 402] width 697 height 140
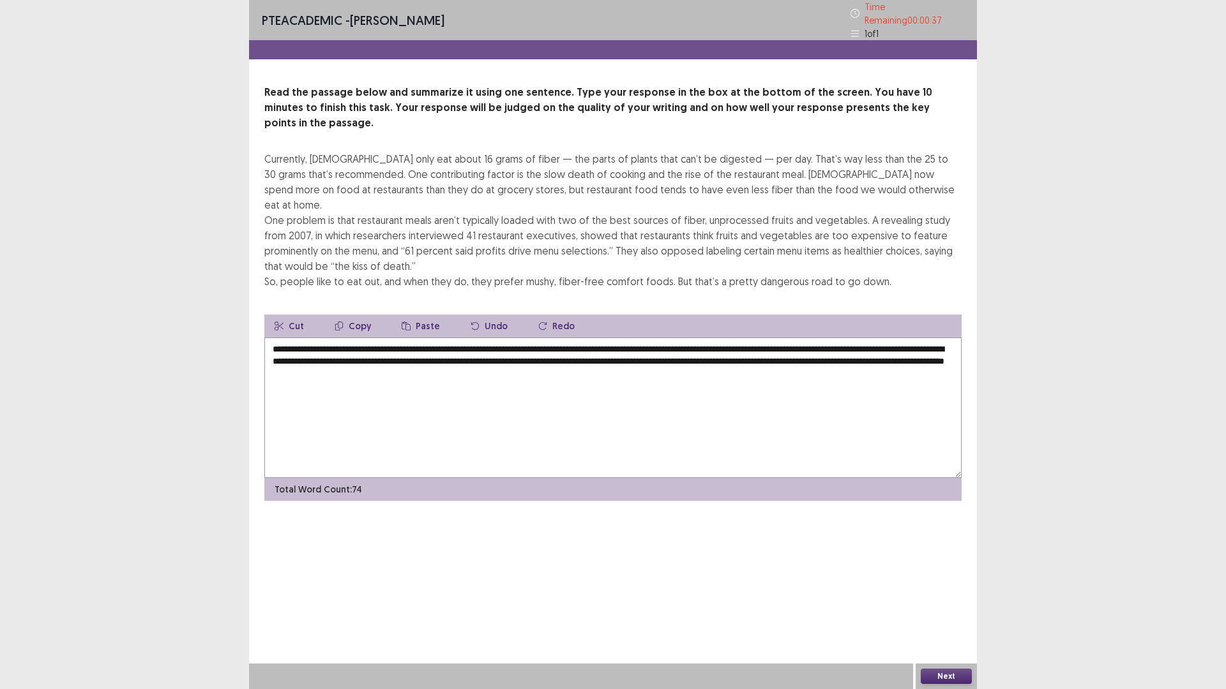
type textarea "**********"
click at [948, 603] on button "Next" at bounding box center [946, 676] width 51 height 15
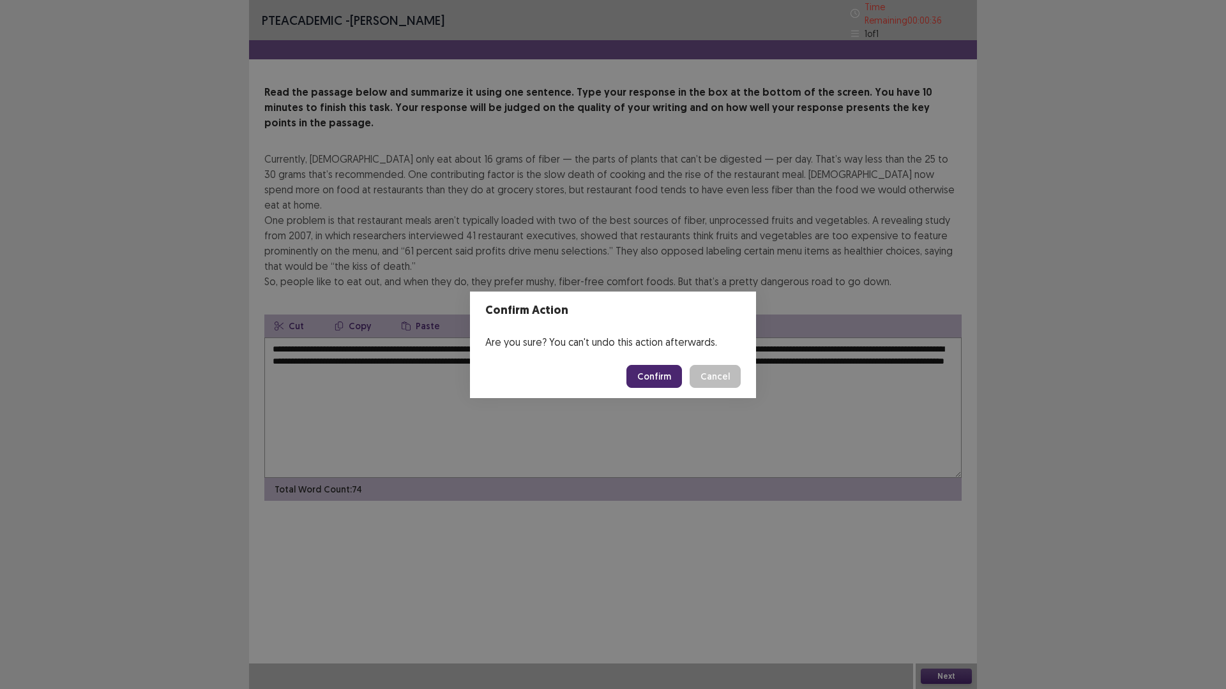
click at [677, 389] on footer "Confirm Cancel" at bounding box center [613, 376] width 286 height 43
click at [672, 386] on button "Confirm" at bounding box center [654, 376] width 56 height 23
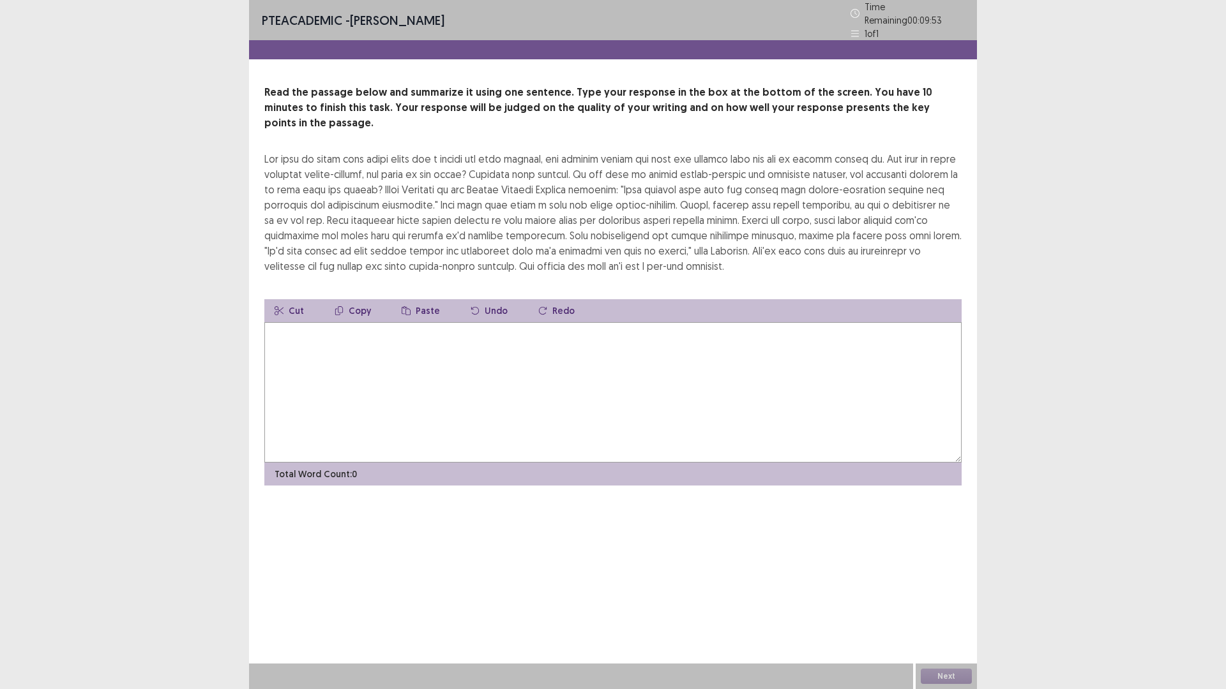
drag, startPoint x: 270, startPoint y: 140, endPoint x: 372, endPoint y: 140, distance: 102.1
click at [372, 151] on div at bounding box center [612, 212] width 697 height 123
drag, startPoint x: 326, startPoint y: 209, endPoint x: 380, endPoint y: 225, distance: 56.1
click at [380, 225] on div at bounding box center [612, 212] width 697 height 123
click at [410, 367] on textarea at bounding box center [612, 392] width 697 height 140
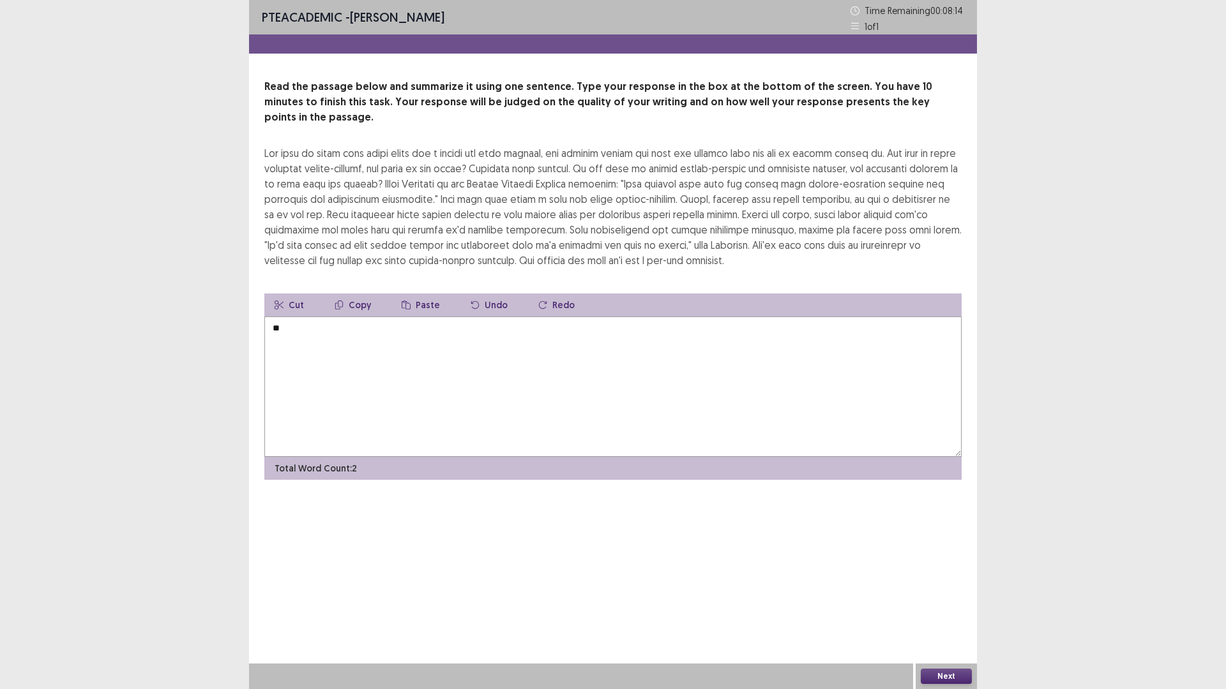
type textarea "*"
click at [600, 334] on textarea "**********" at bounding box center [612, 387] width 697 height 140
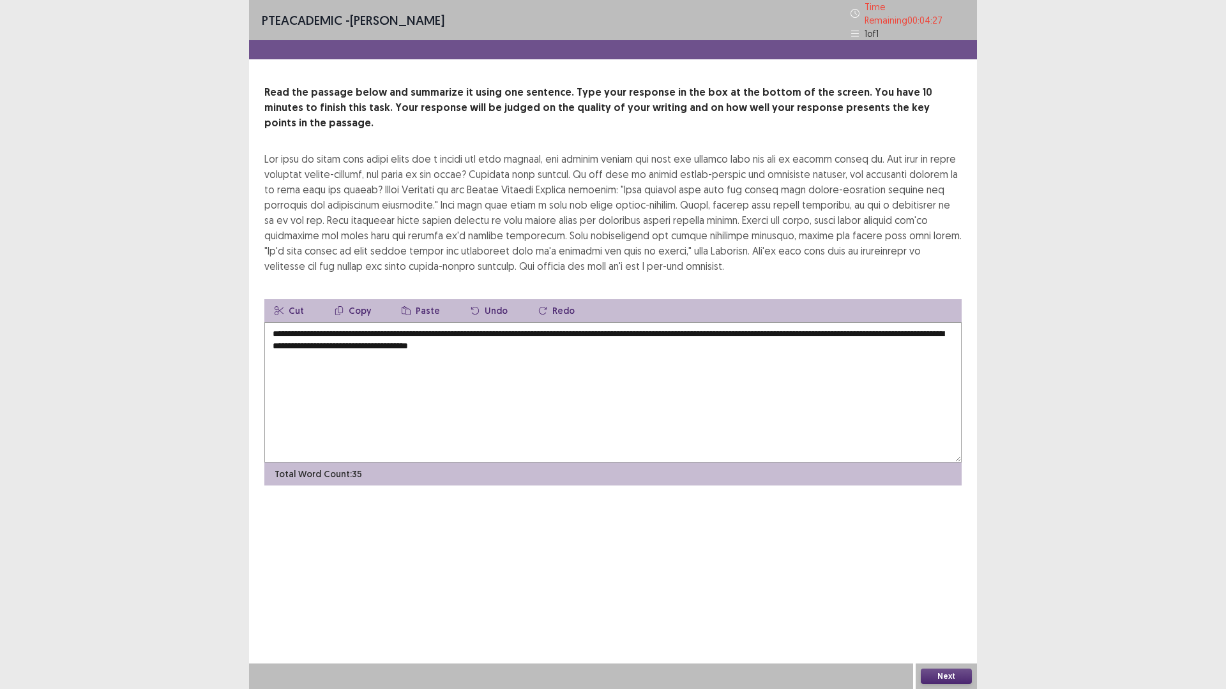
drag, startPoint x: 605, startPoint y: 218, endPoint x: 706, endPoint y: 213, distance: 101.0
click at [693, 216] on div at bounding box center [612, 212] width 697 height 123
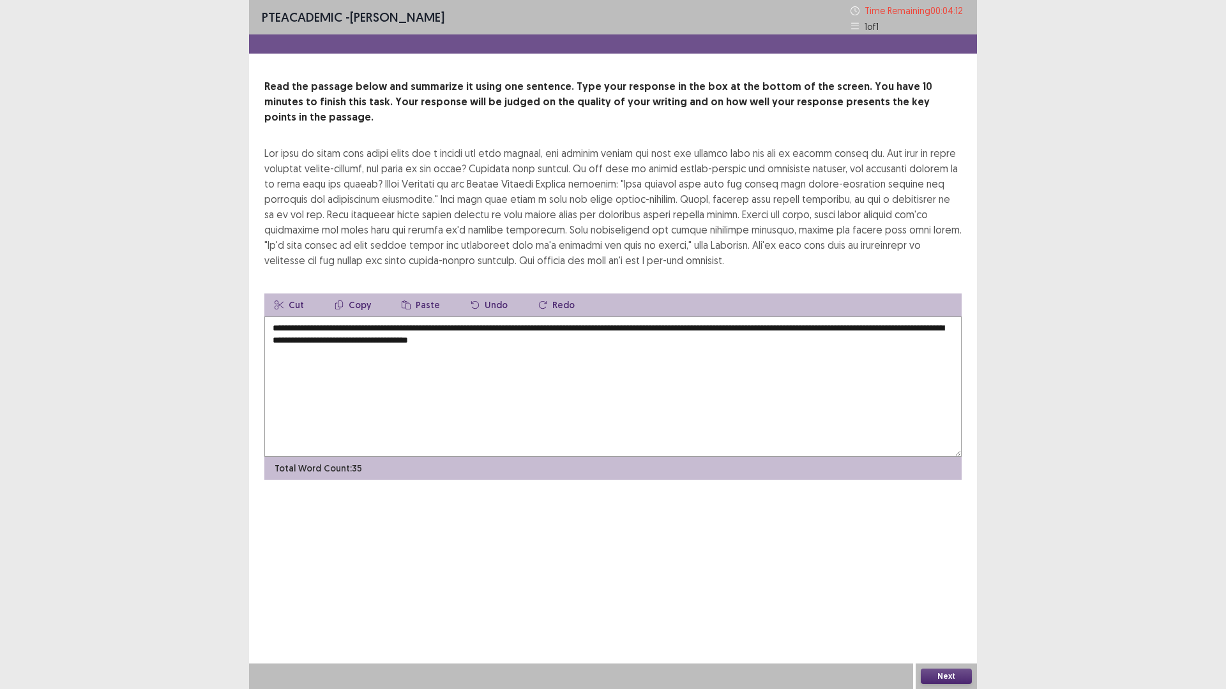
click at [646, 317] on textarea "**********" at bounding box center [612, 387] width 697 height 140
click at [650, 324] on textarea "**********" at bounding box center [612, 387] width 697 height 140
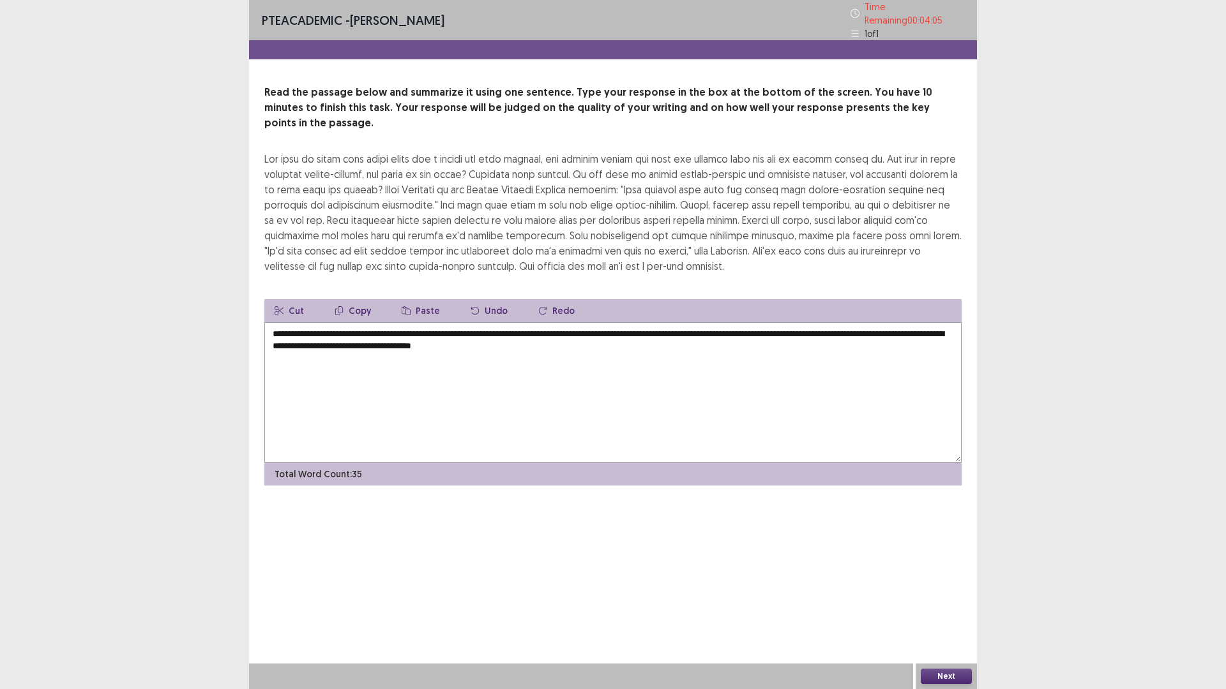
click at [644, 322] on textarea "**********" at bounding box center [612, 392] width 697 height 140
click at [647, 322] on textarea "**********" at bounding box center [612, 392] width 697 height 140
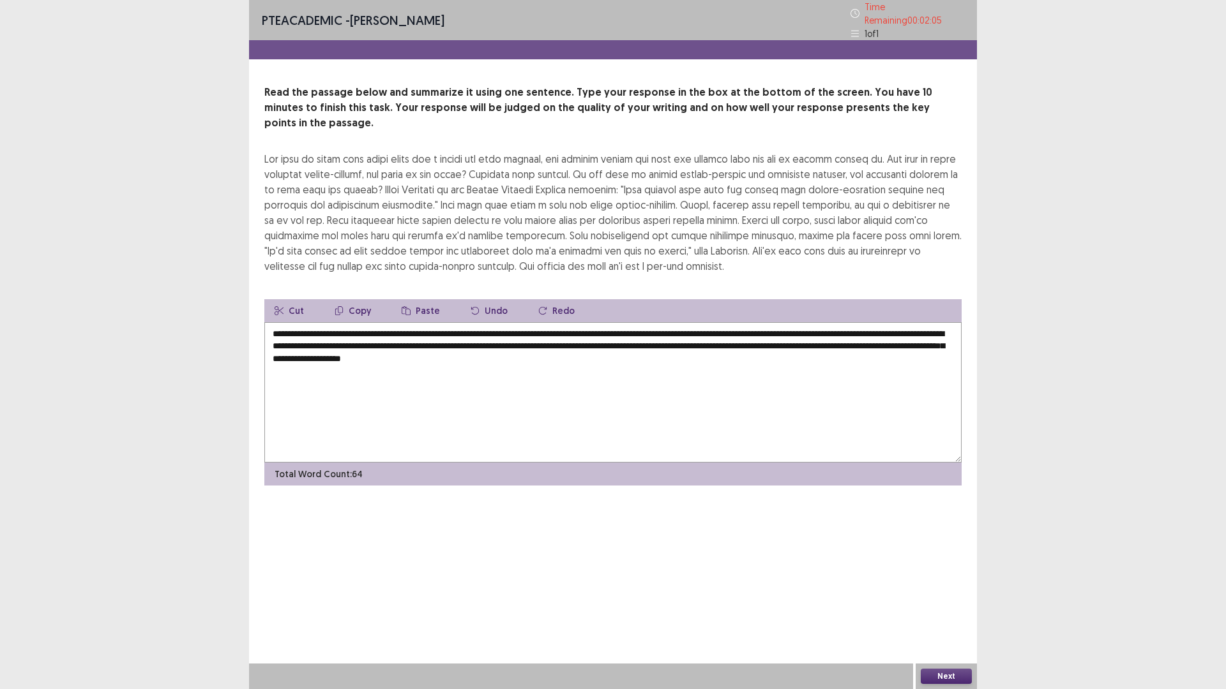
drag, startPoint x: 289, startPoint y: 326, endPoint x: 326, endPoint y: 326, distance: 37.0
click at [326, 326] on textarea "**********" at bounding box center [612, 392] width 697 height 140
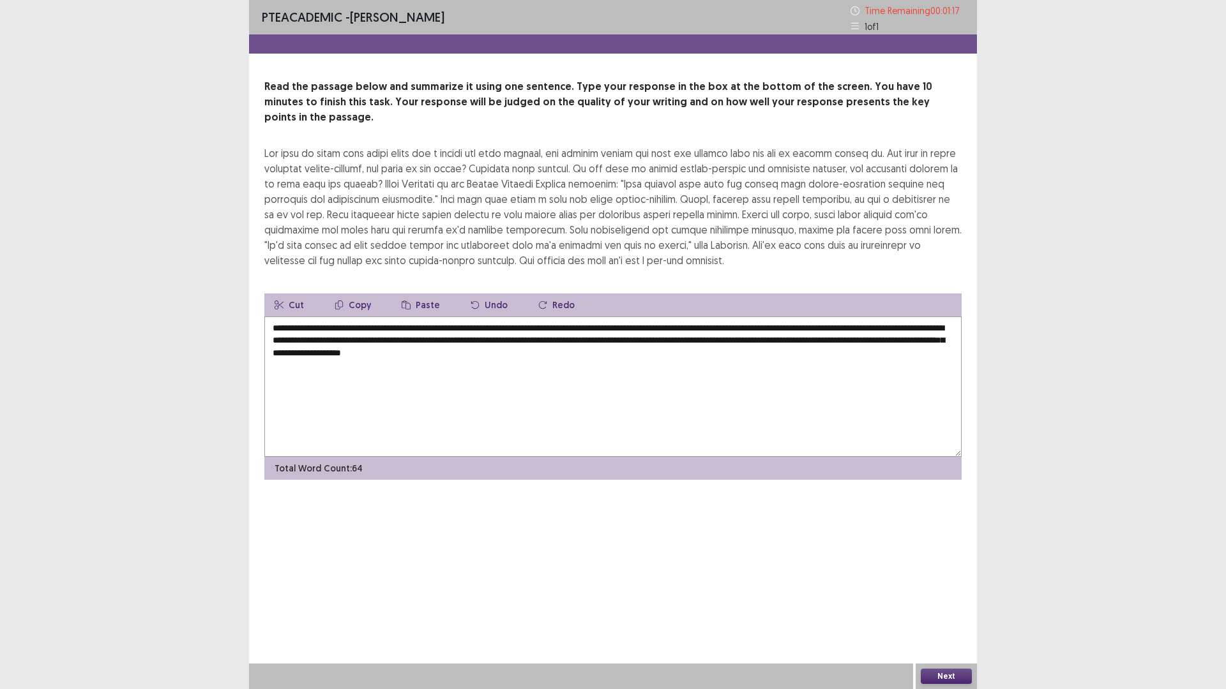
drag, startPoint x: 321, startPoint y: 315, endPoint x: 310, endPoint y: 316, distance: 10.9
click at [309, 317] on textarea "**********" at bounding box center [612, 387] width 697 height 140
drag, startPoint x: 320, startPoint y: 316, endPoint x: 307, endPoint y: 315, distance: 13.4
click at [307, 317] on textarea "**********" at bounding box center [612, 387] width 697 height 140
drag, startPoint x: 324, startPoint y: 313, endPoint x: 262, endPoint y: 319, distance: 62.2
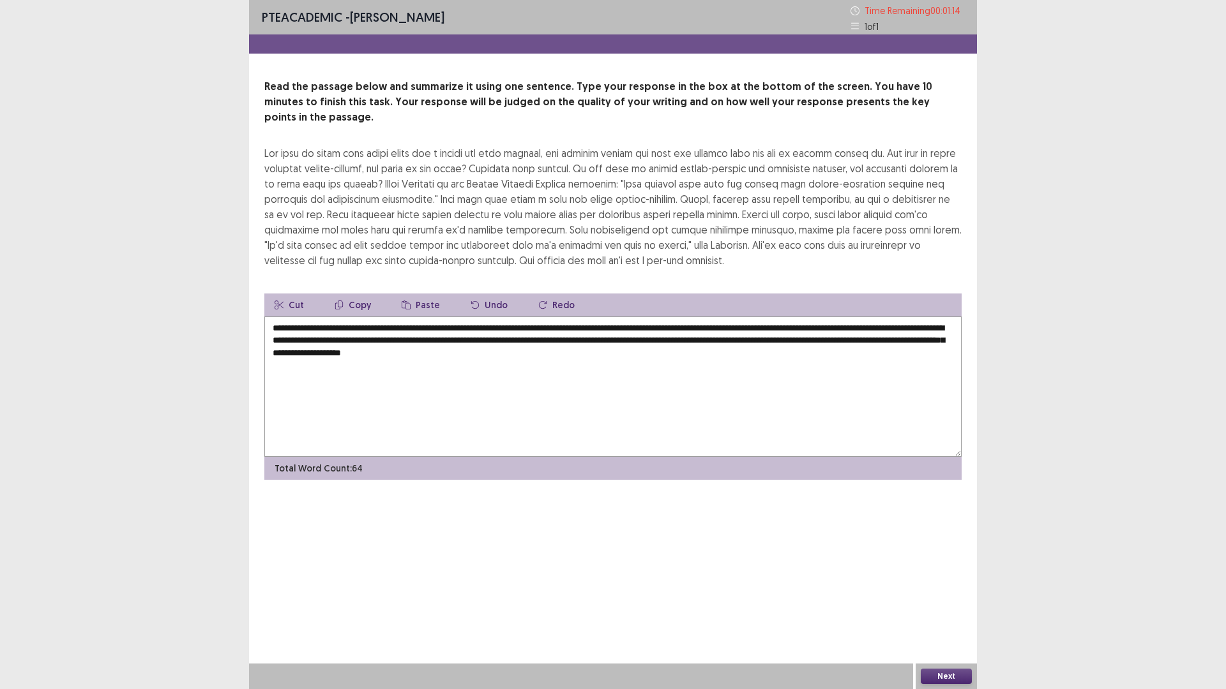
click at [262, 319] on div "**********" at bounding box center [613, 279] width 728 height 401
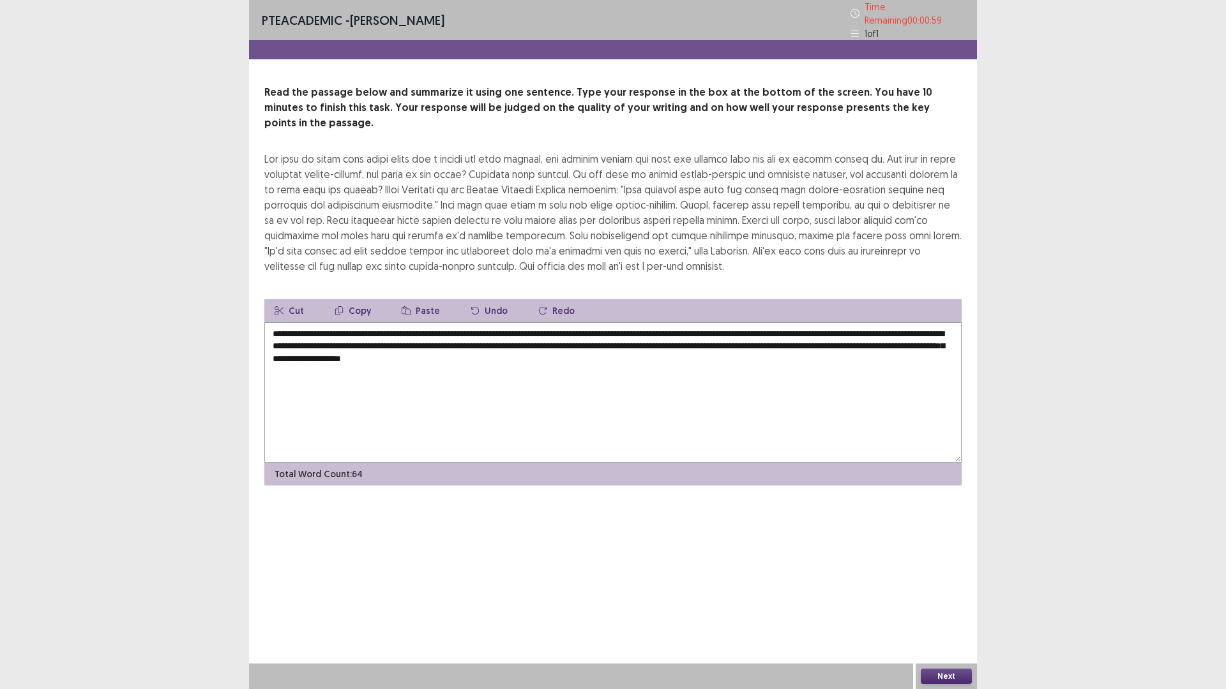
type textarea "**********"
click at [959, 603] on button "Next" at bounding box center [946, 676] width 51 height 15
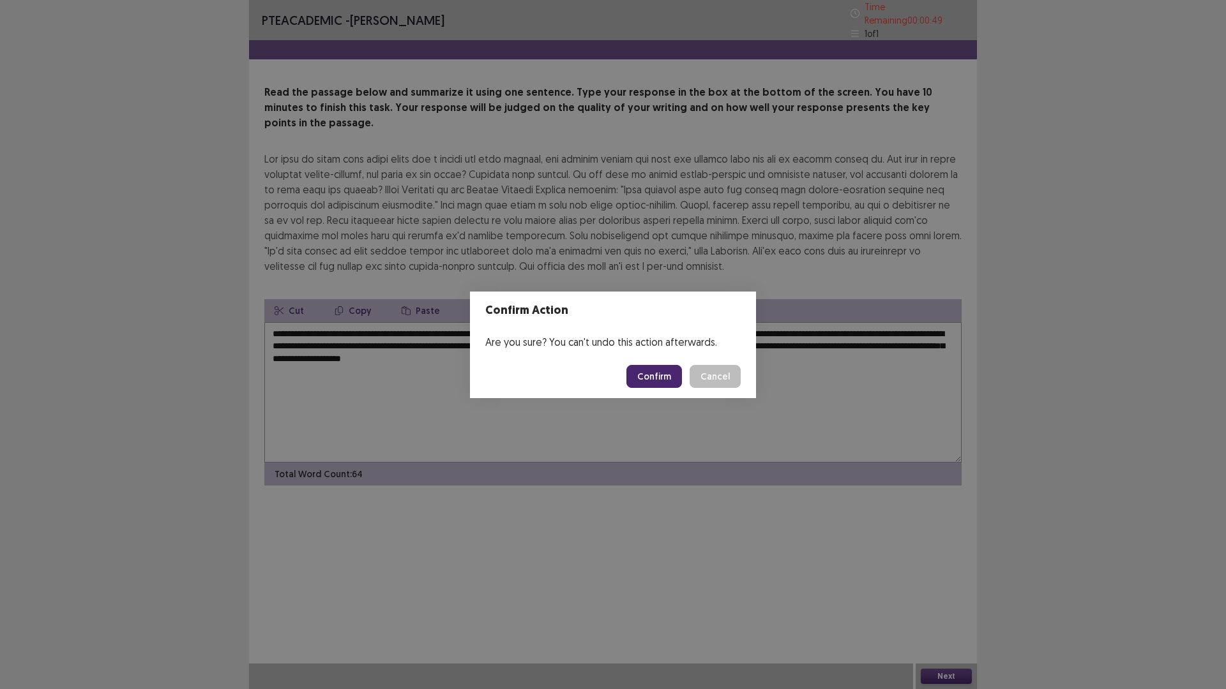
click at [655, 372] on button "Confirm" at bounding box center [654, 376] width 56 height 23
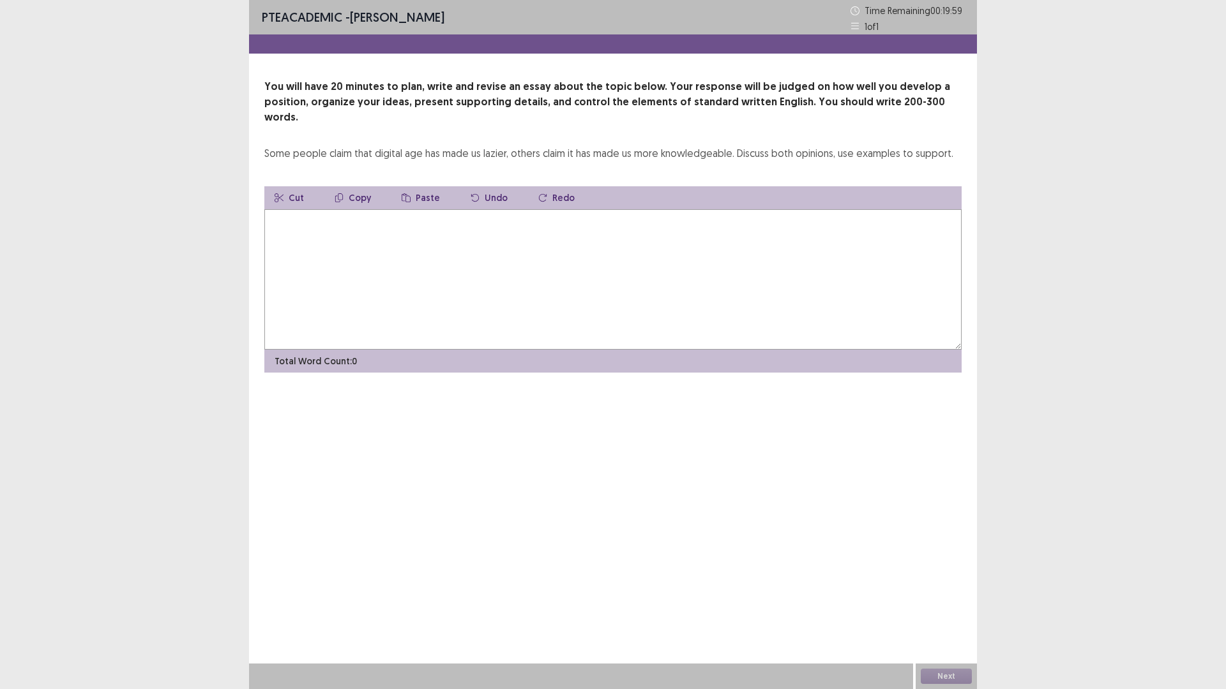
click at [578, 276] on textarea at bounding box center [612, 279] width 697 height 140
type textarea "*"
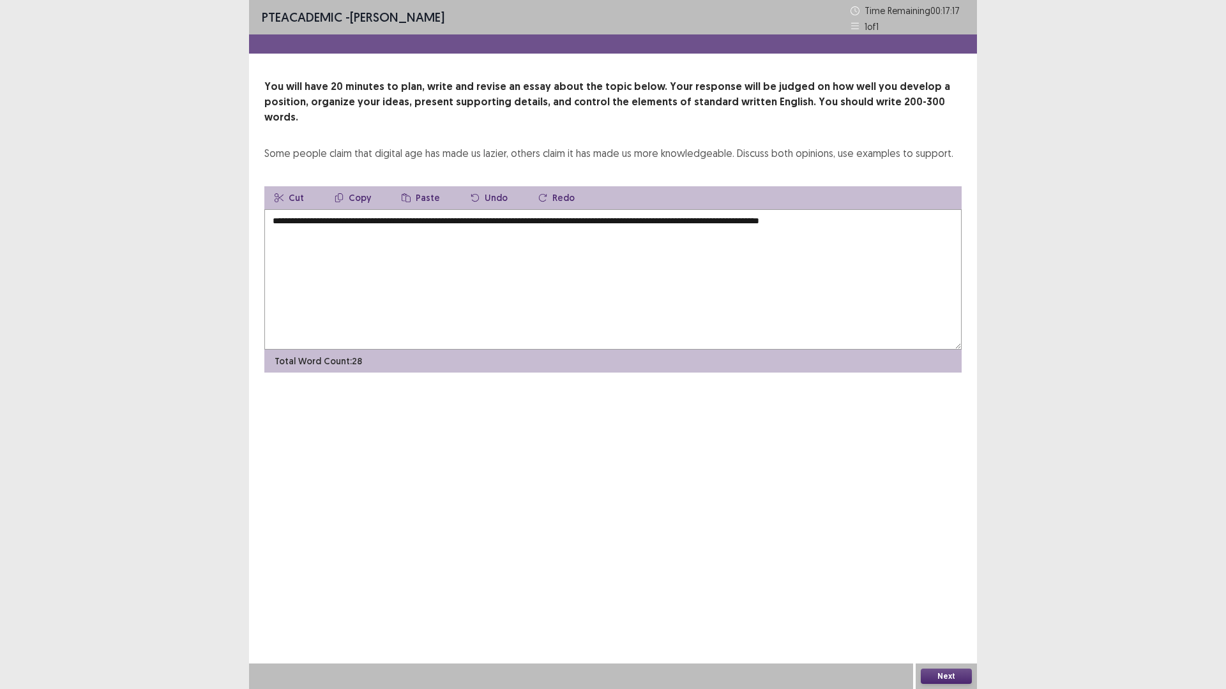
click at [806, 209] on textarea "**********" at bounding box center [612, 279] width 697 height 140
click at [939, 223] on textarea "**********" at bounding box center [612, 279] width 697 height 140
click at [652, 213] on textarea "**********" at bounding box center [612, 279] width 697 height 140
click at [797, 219] on textarea "**********" at bounding box center [612, 279] width 697 height 140
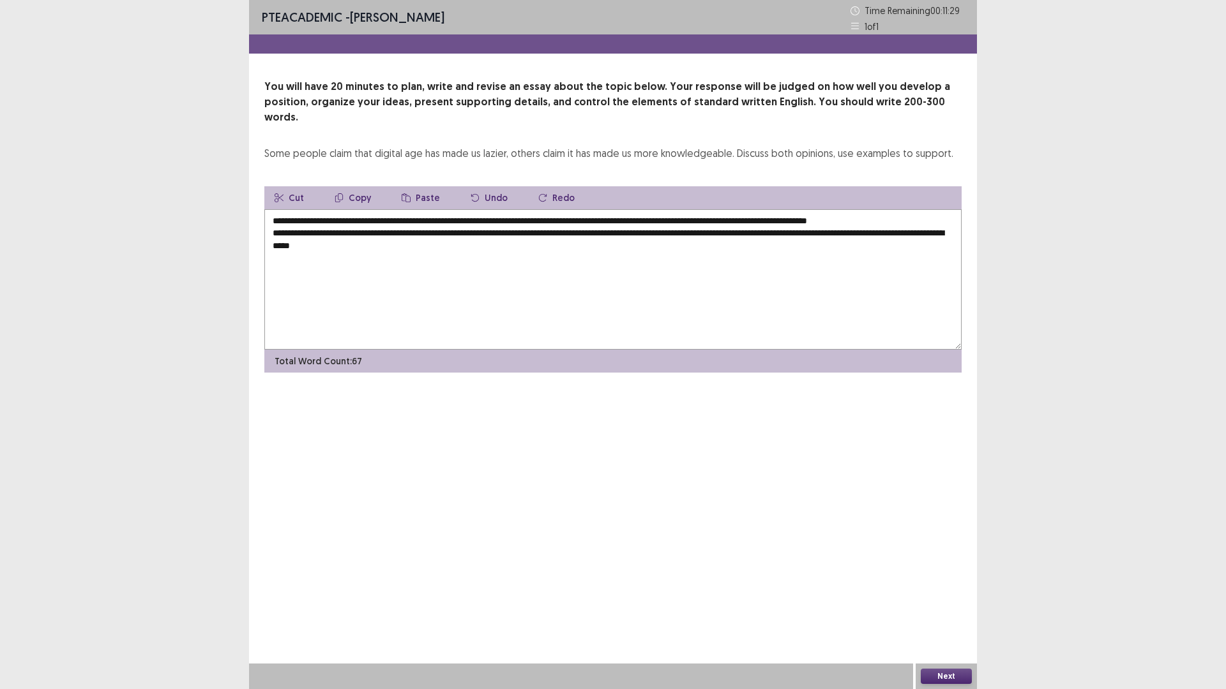
drag, startPoint x: 335, startPoint y: 238, endPoint x: 486, endPoint y: 231, distance: 151.5
click at [486, 231] on textarea "**********" at bounding box center [612, 279] width 697 height 140
click at [705, 228] on textarea "**********" at bounding box center [612, 279] width 697 height 140
click at [831, 241] on textarea "**********" at bounding box center [612, 279] width 697 height 140
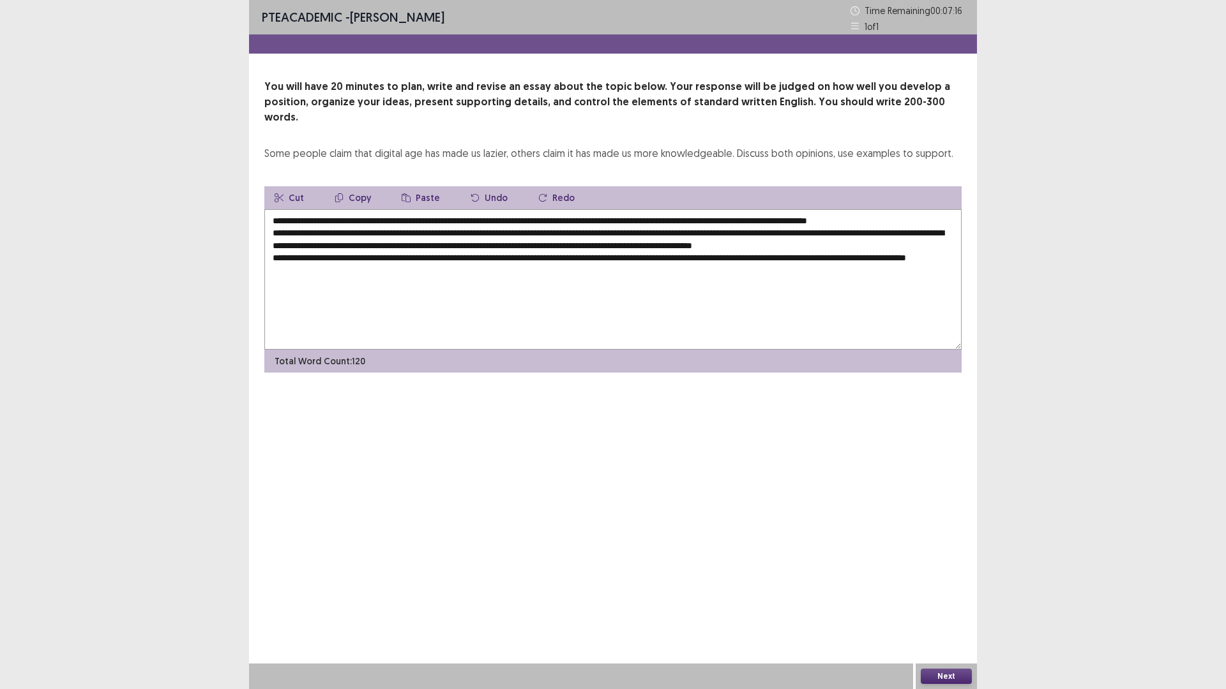
click at [954, 239] on textarea "**********" at bounding box center [612, 279] width 697 height 140
drag, startPoint x: 916, startPoint y: 239, endPoint x: 903, endPoint y: 239, distance: 12.8
click at [903, 239] on textarea "**********" at bounding box center [612, 279] width 697 height 140
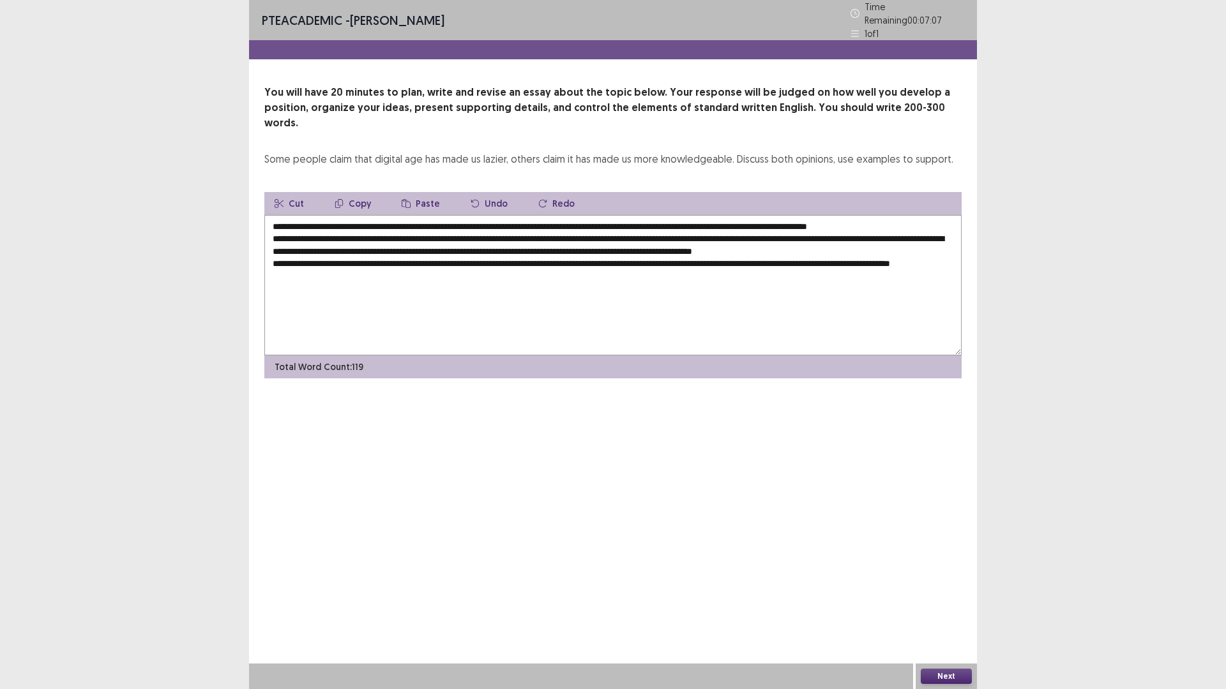
click at [429, 276] on textarea "**********" at bounding box center [612, 285] width 697 height 140
click at [499, 267] on textarea "**********" at bounding box center [612, 285] width 697 height 140
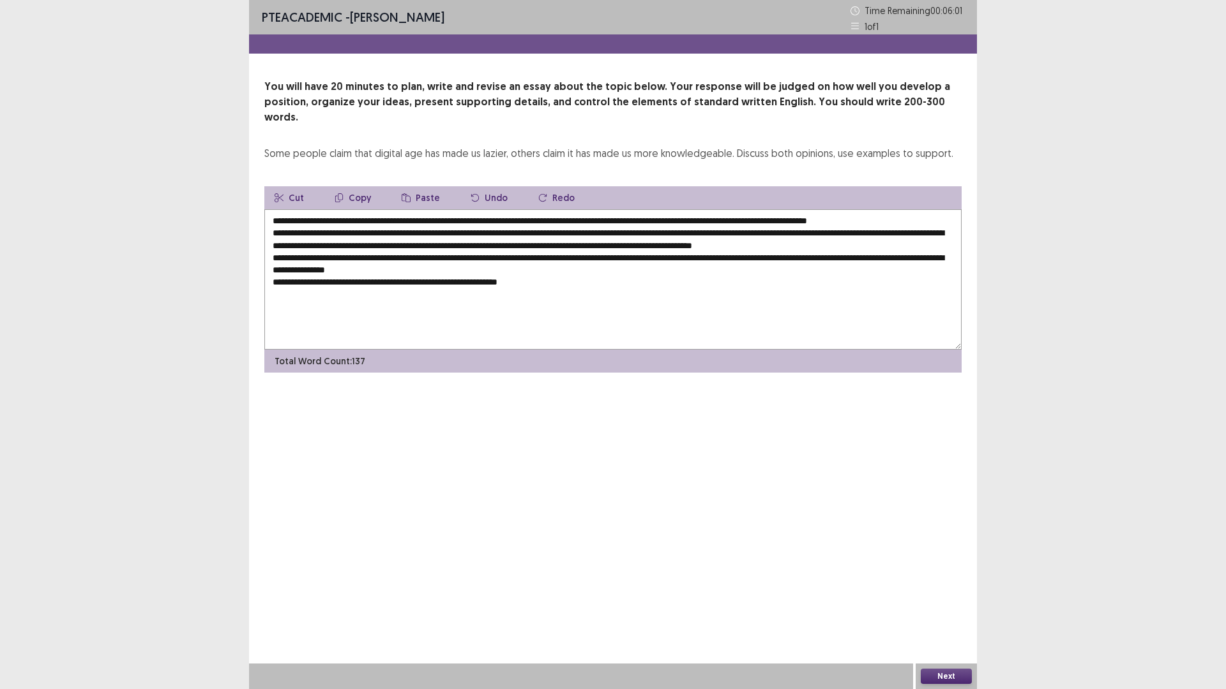
click at [522, 269] on textarea "**********" at bounding box center [612, 279] width 697 height 140
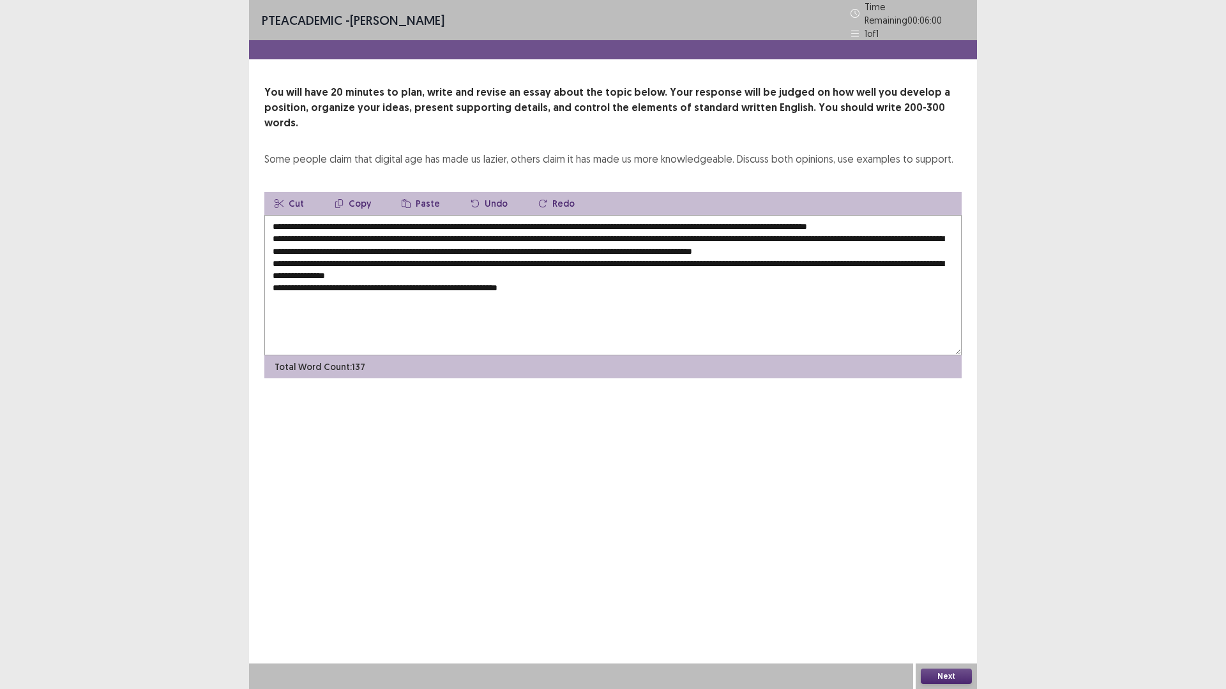
click at [518, 269] on textarea "**********" at bounding box center [612, 285] width 697 height 140
click at [575, 267] on textarea "**********" at bounding box center [612, 285] width 697 height 140
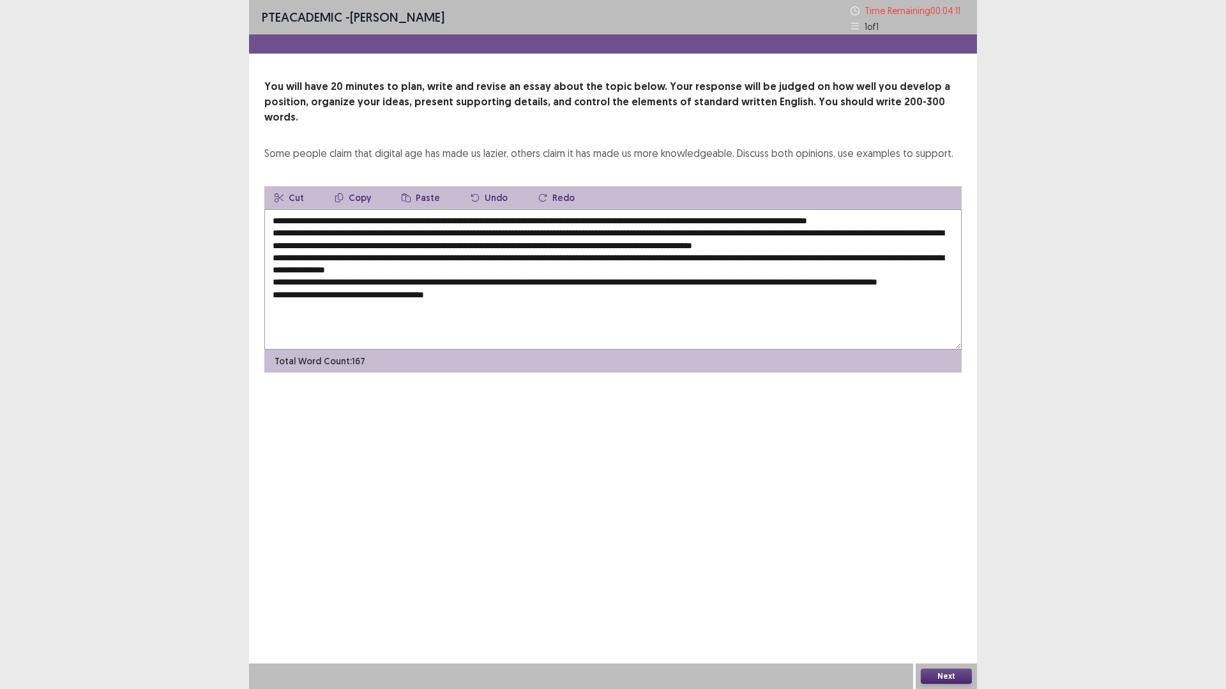
click at [349, 295] on textarea "**********" at bounding box center [612, 279] width 697 height 140
click at [581, 294] on textarea "**********" at bounding box center [612, 279] width 697 height 140
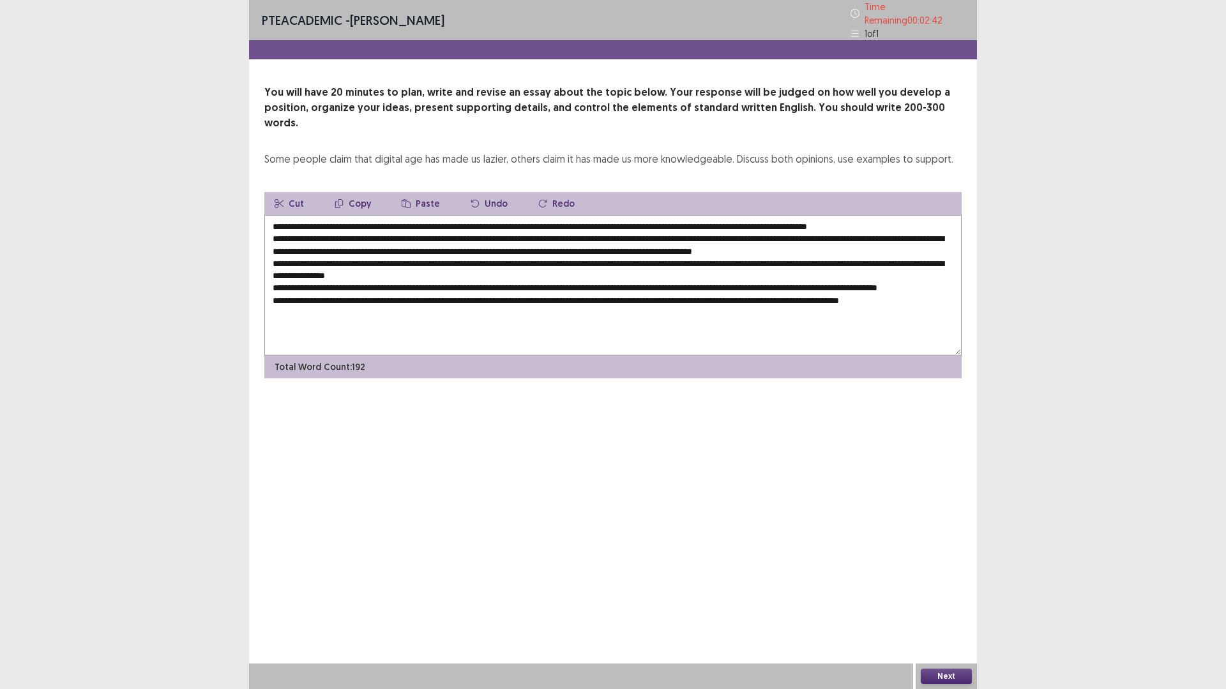
click at [395, 291] on textarea at bounding box center [612, 285] width 697 height 140
click at [363, 282] on textarea at bounding box center [612, 285] width 697 height 140
click at [322, 280] on textarea at bounding box center [612, 285] width 697 height 140
click at [491, 250] on textarea at bounding box center [612, 285] width 697 height 140
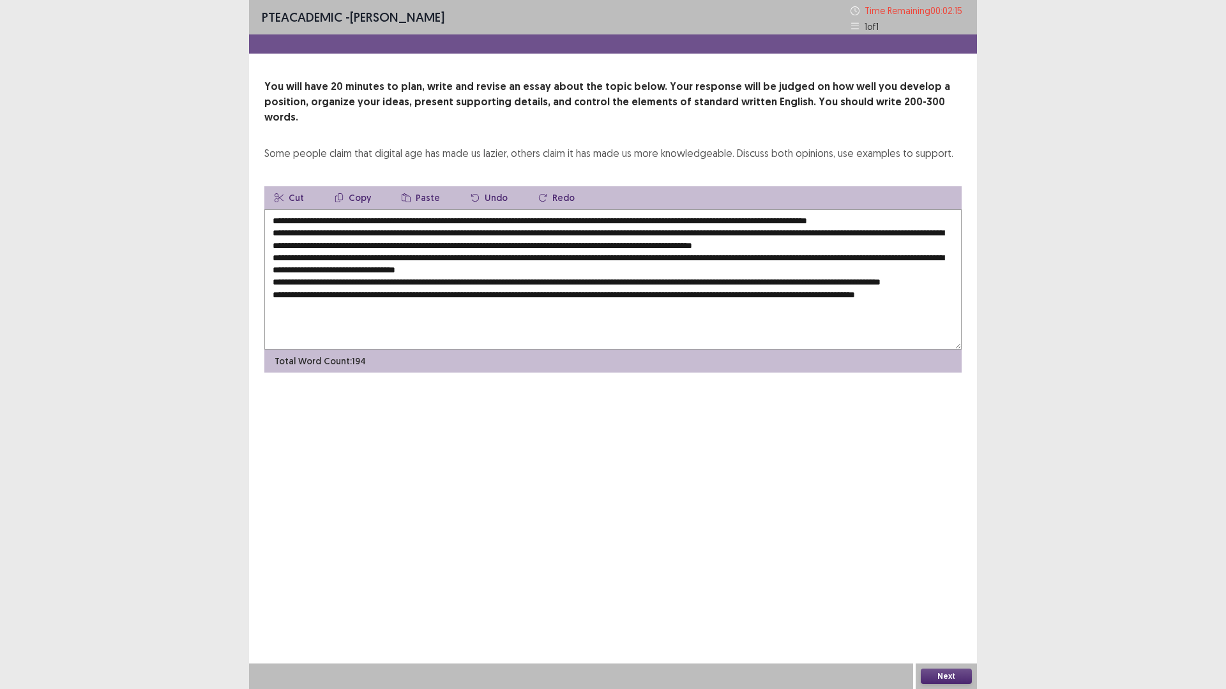
click at [396, 267] on textarea at bounding box center [612, 279] width 697 height 140
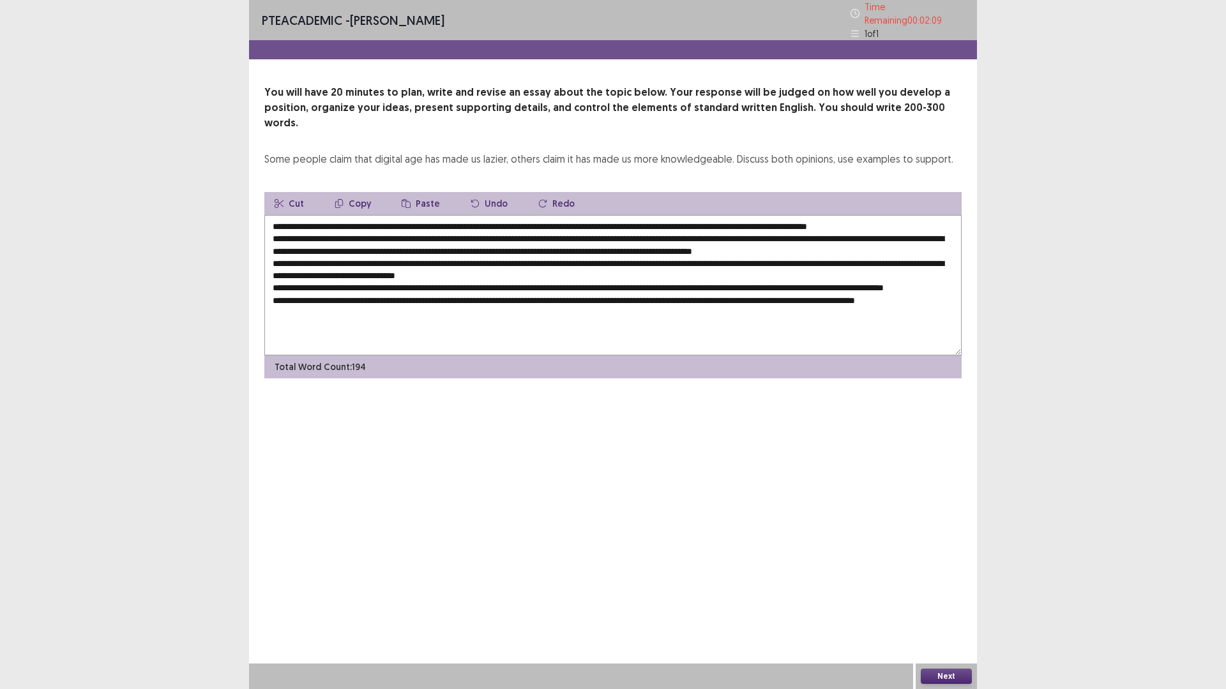
click at [486, 215] on textarea at bounding box center [612, 285] width 697 height 140
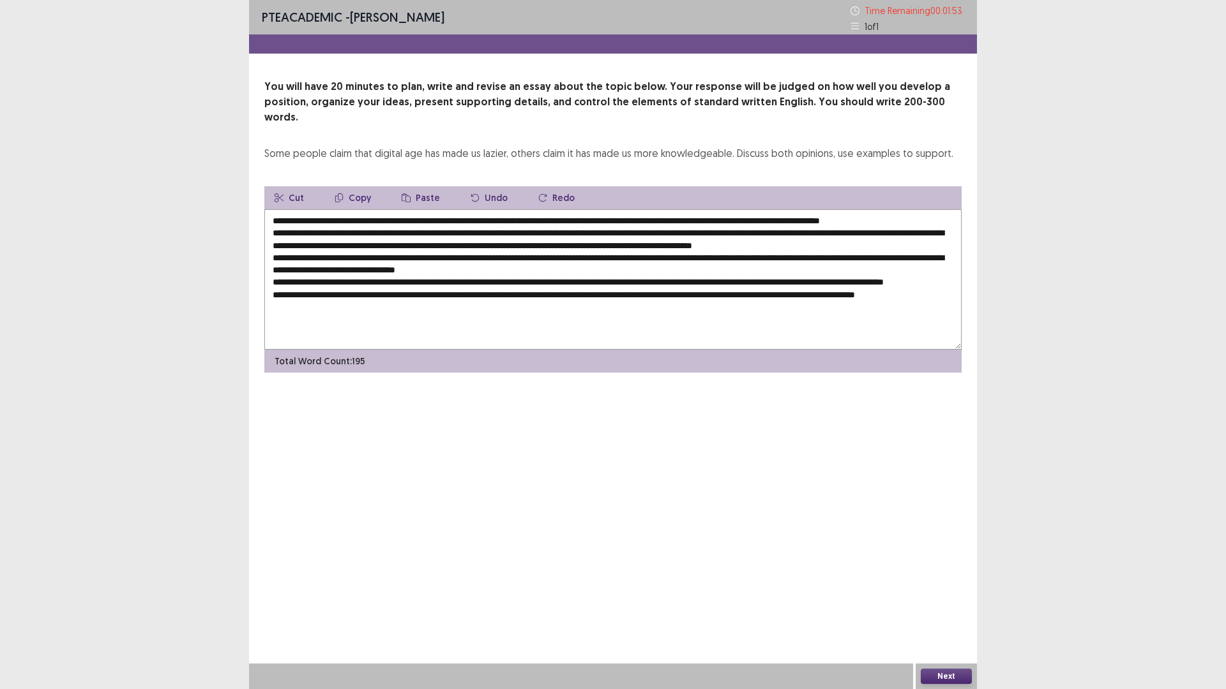
click at [601, 220] on textarea at bounding box center [612, 279] width 697 height 140
click at [643, 222] on textarea at bounding box center [612, 279] width 697 height 140
click at [644, 222] on textarea at bounding box center [612, 279] width 697 height 140
click at [644, 218] on textarea at bounding box center [612, 279] width 697 height 140
click at [648, 218] on textarea at bounding box center [612, 279] width 697 height 140
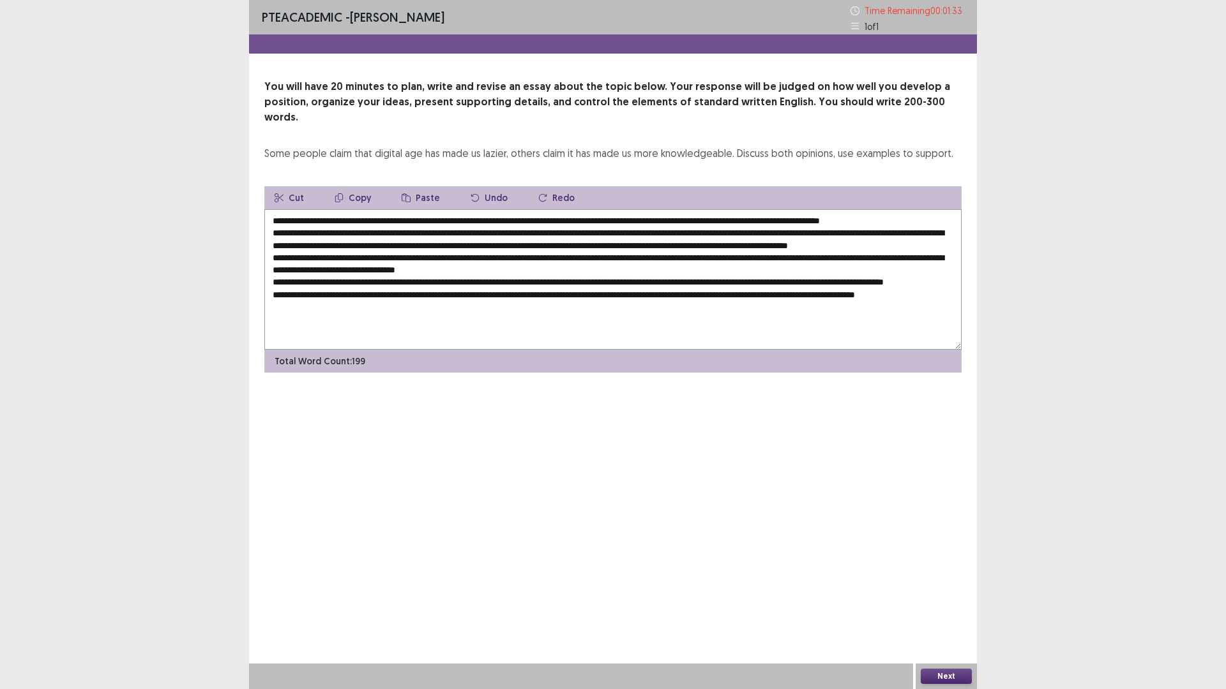
click at [864, 218] on textarea at bounding box center [612, 279] width 697 height 140
drag, startPoint x: 336, startPoint y: 240, endPoint x: 375, endPoint y: 243, distance: 39.0
click at [375, 243] on textarea at bounding box center [612, 279] width 697 height 140
click at [454, 255] on textarea at bounding box center [612, 279] width 697 height 140
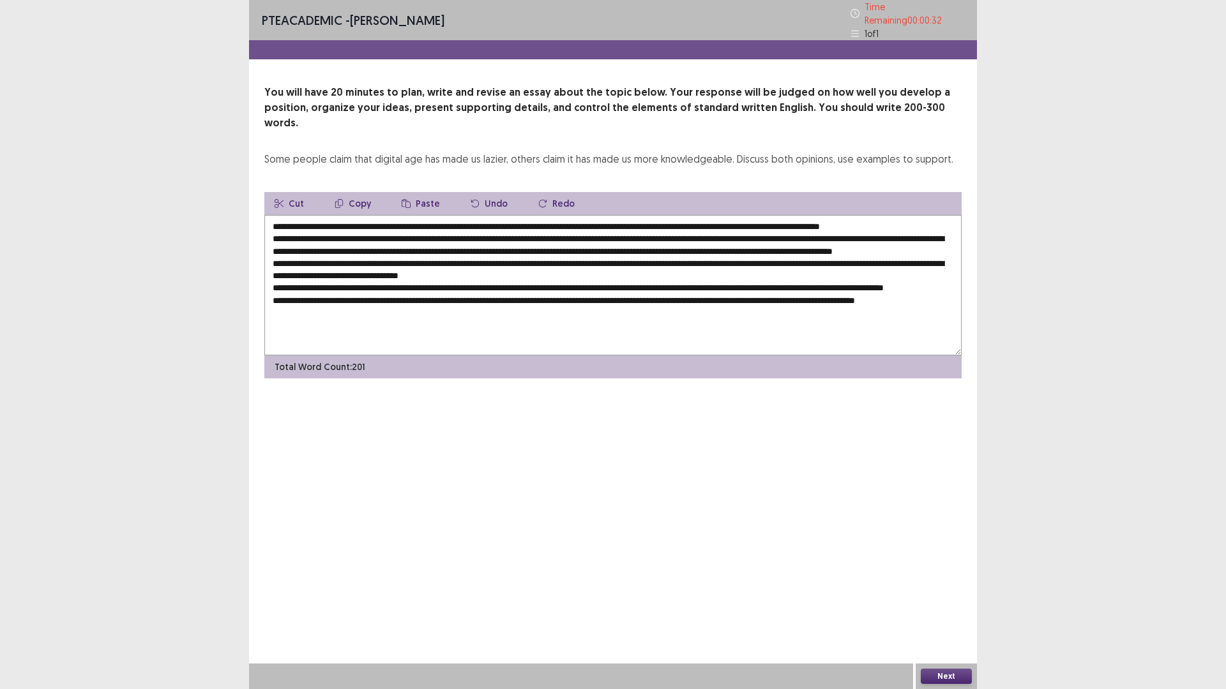
click at [804, 255] on textarea at bounding box center [612, 285] width 697 height 140
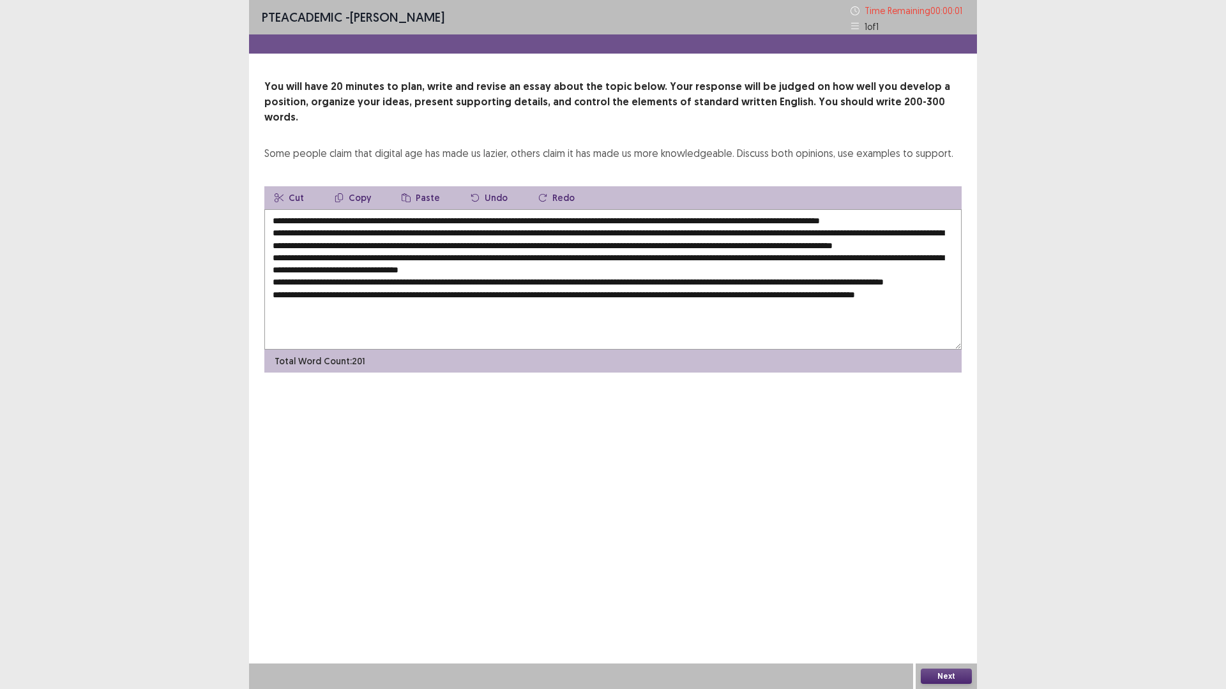
type textarea "**********"
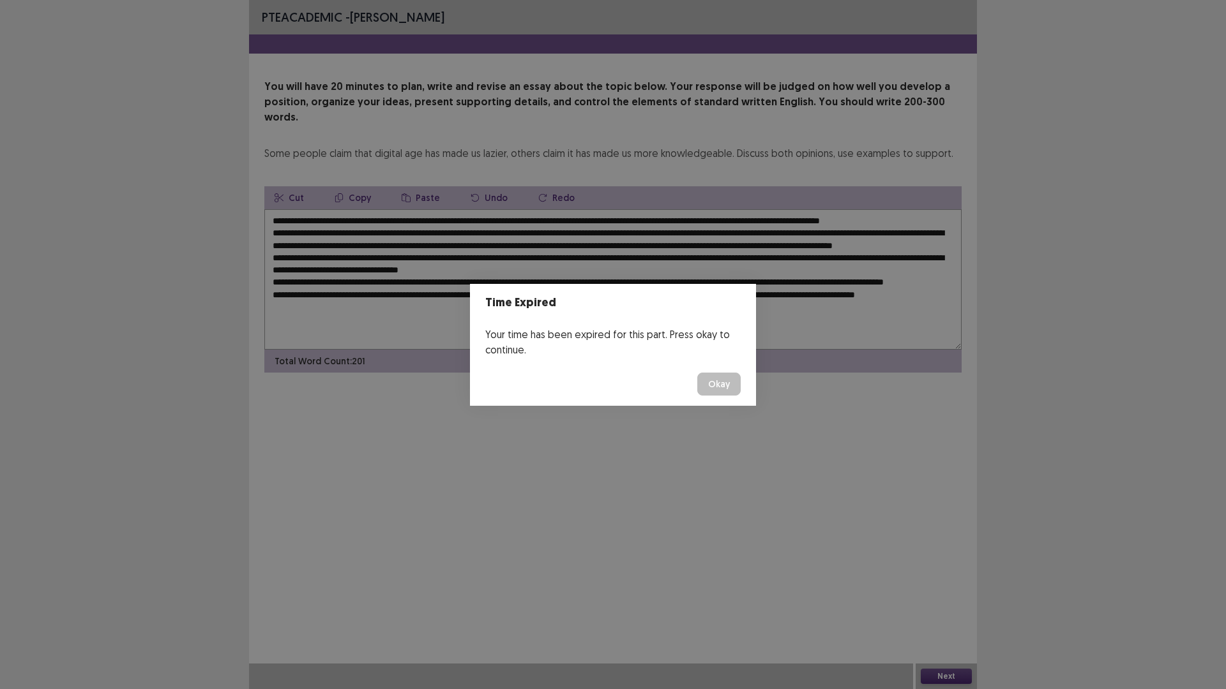
drag, startPoint x: 696, startPoint y: 371, endPoint x: 701, endPoint y: 376, distance: 7.2
click at [698, 373] on footer "Okay" at bounding box center [613, 384] width 286 height 43
click at [716, 381] on button "Okay" at bounding box center [718, 384] width 43 height 23
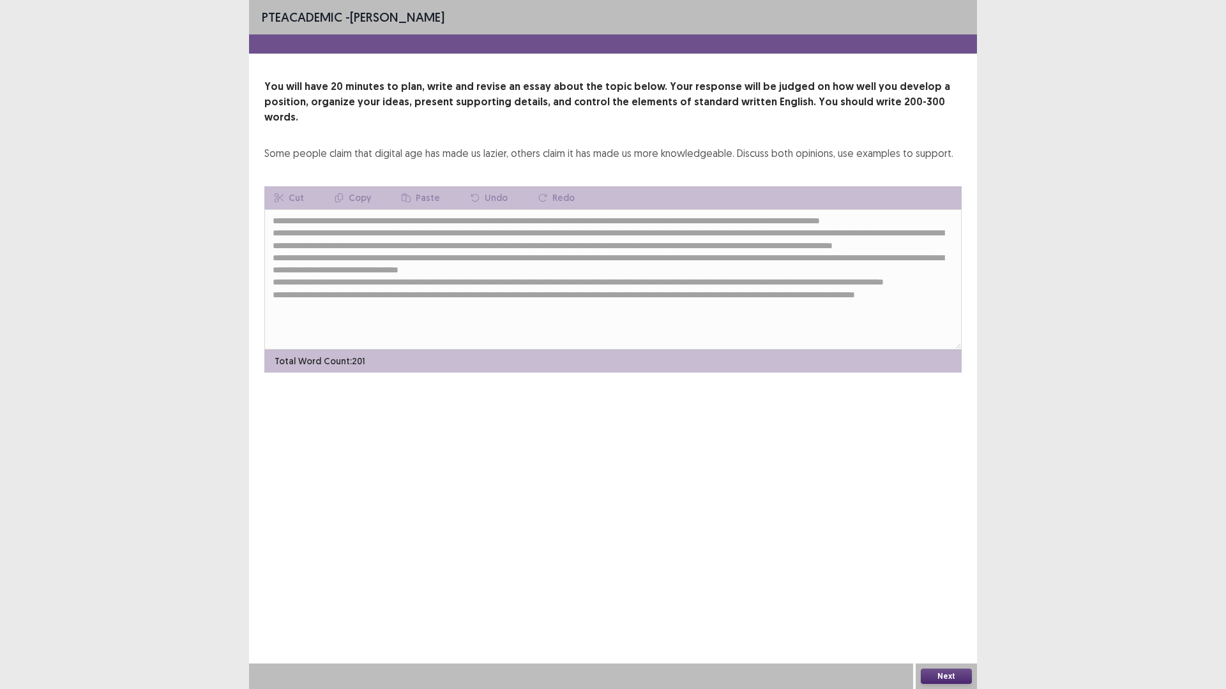
click at [935, 603] on button "Next" at bounding box center [946, 676] width 51 height 15
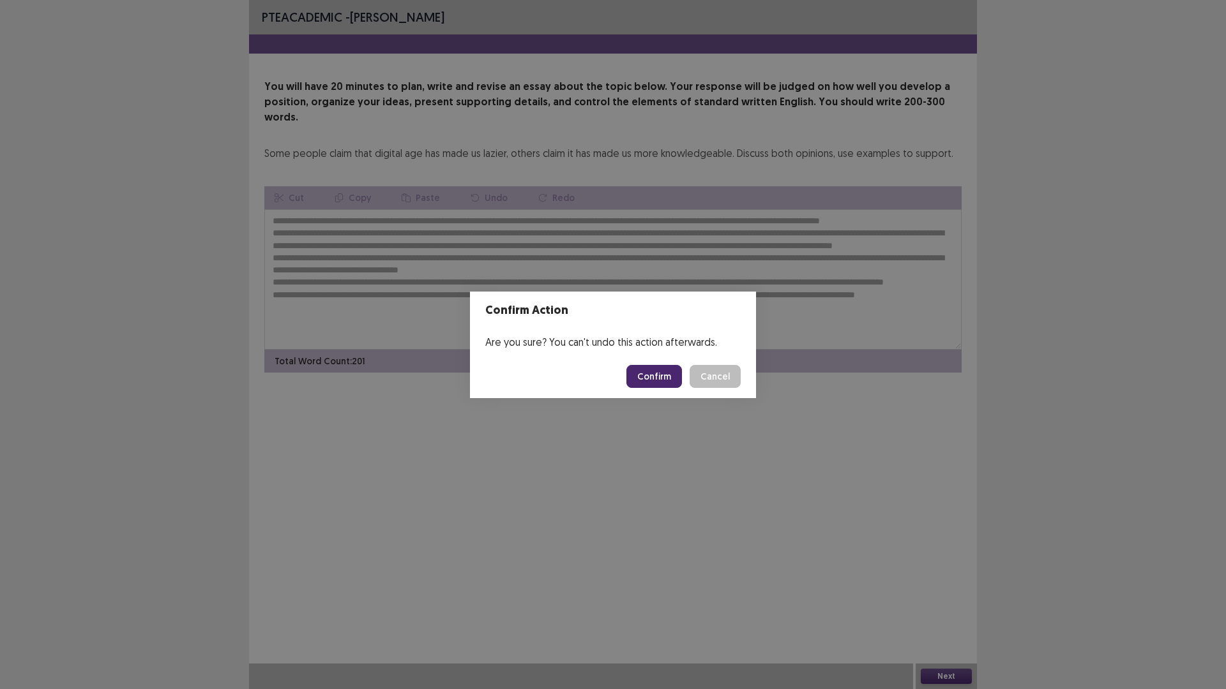
click at [655, 379] on button "Confirm" at bounding box center [654, 376] width 56 height 23
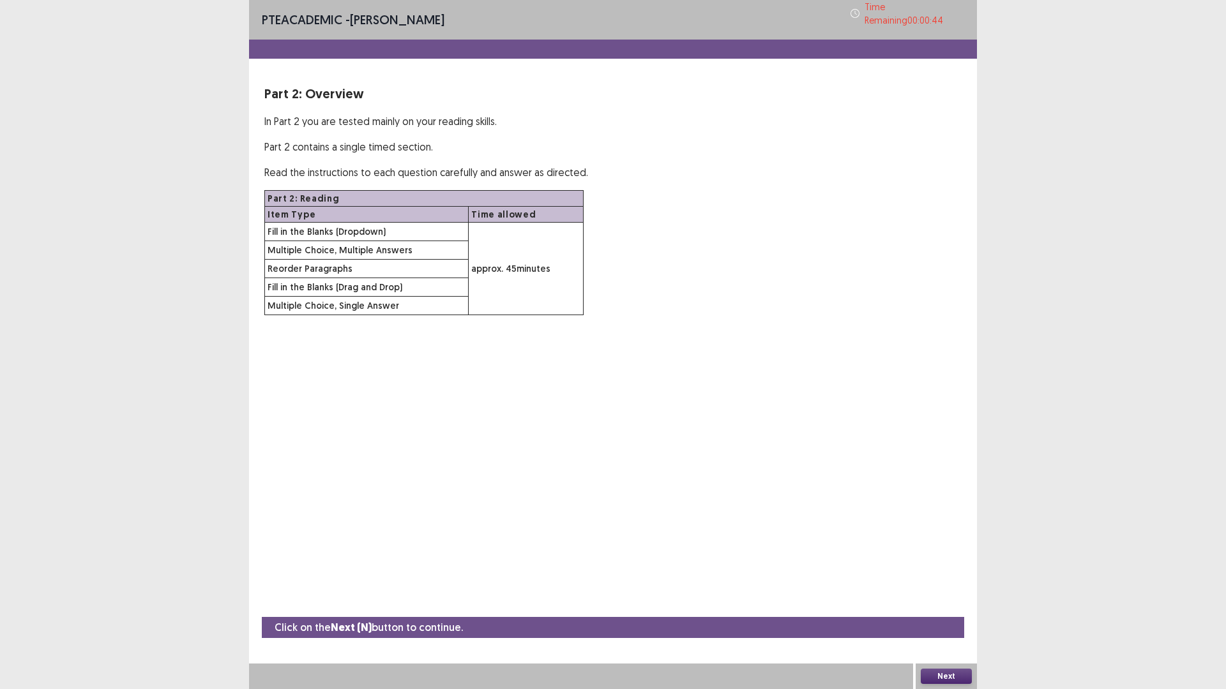
drag, startPoint x: 734, startPoint y: 339, endPoint x: 785, endPoint y: 323, distance: 53.5
click at [785, 323] on div "PTE academic - [PERSON_NAME] Time Remaining 00 : 00 : 44 Part 2: Overview In Pa…" at bounding box center [613, 170] width 728 height 341
click at [936, 603] on button "Next" at bounding box center [946, 676] width 51 height 15
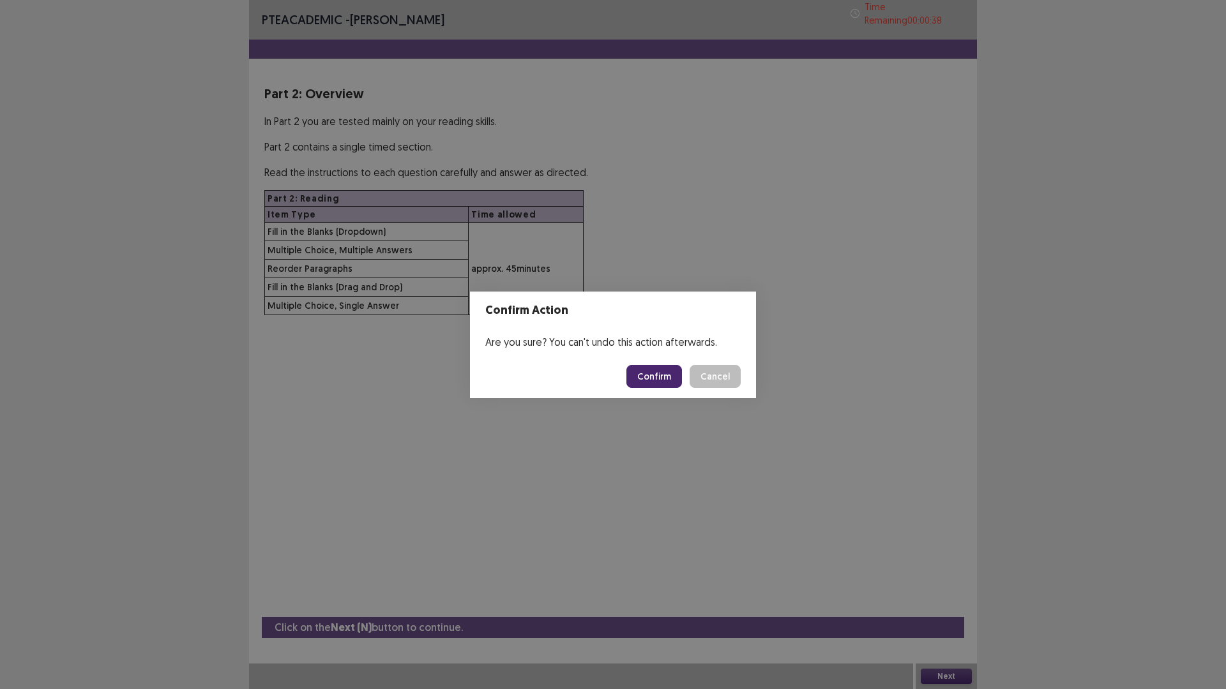
click at [672, 379] on button "Confirm" at bounding box center [654, 376] width 56 height 23
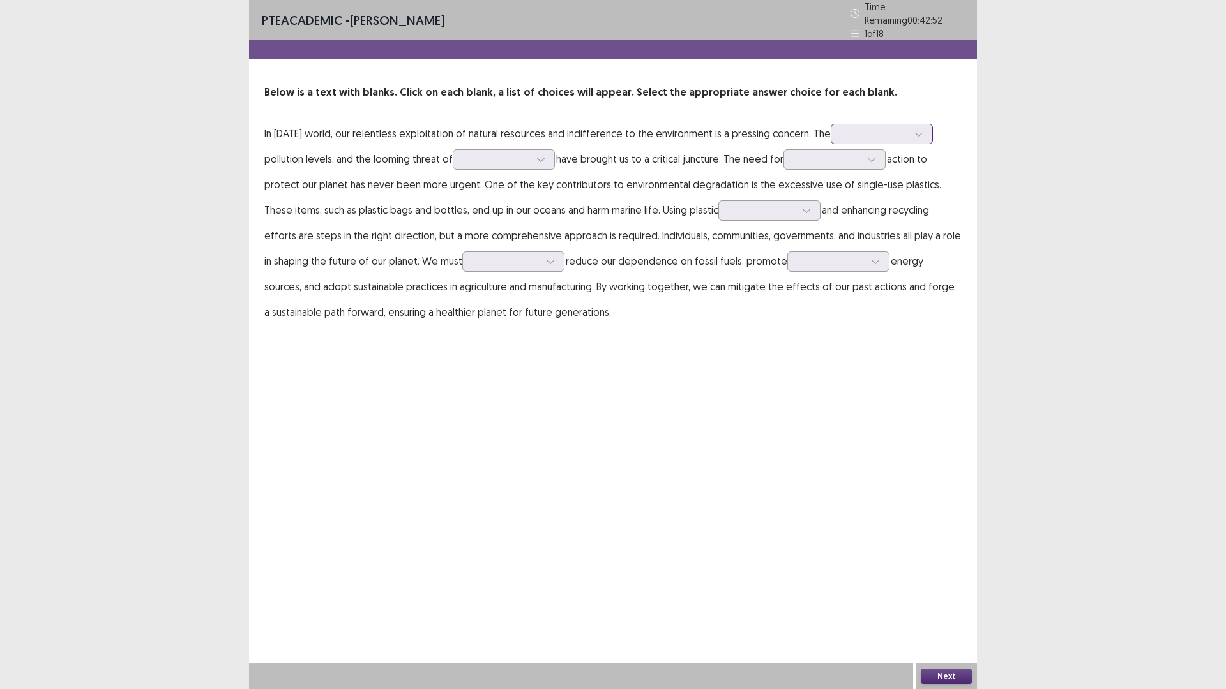
click at [858, 128] on div at bounding box center [874, 134] width 66 height 12
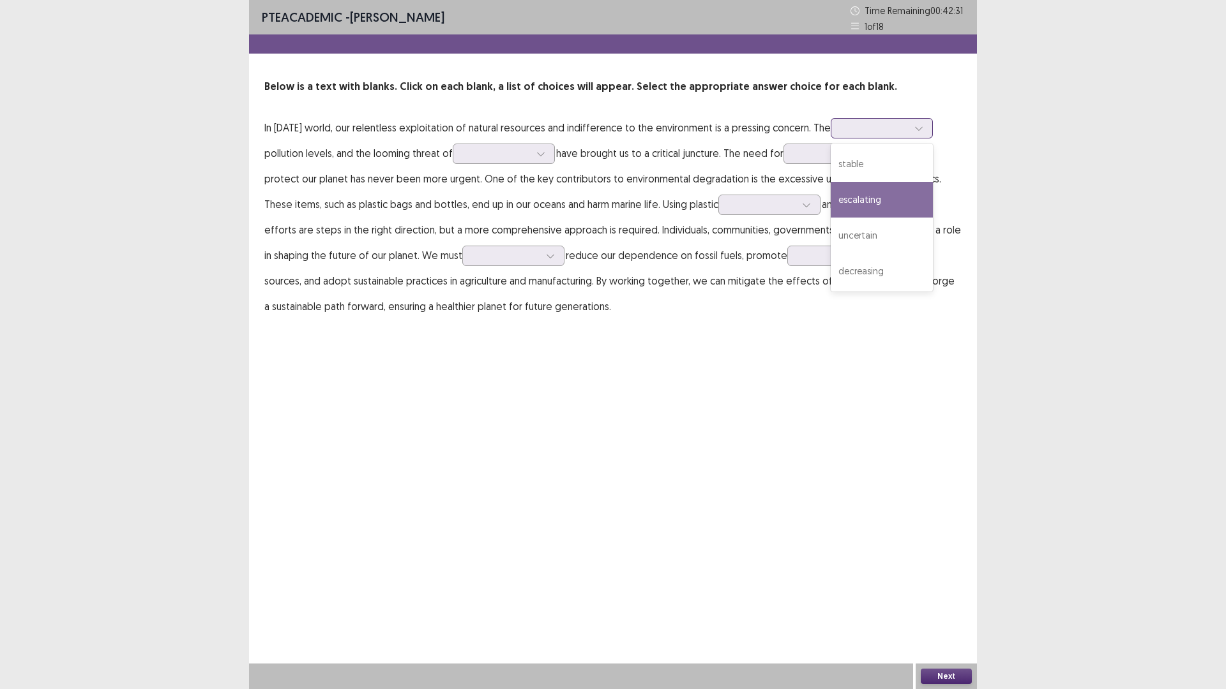
click at [894, 209] on div "escalating" at bounding box center [882, 200] width 102 height 36
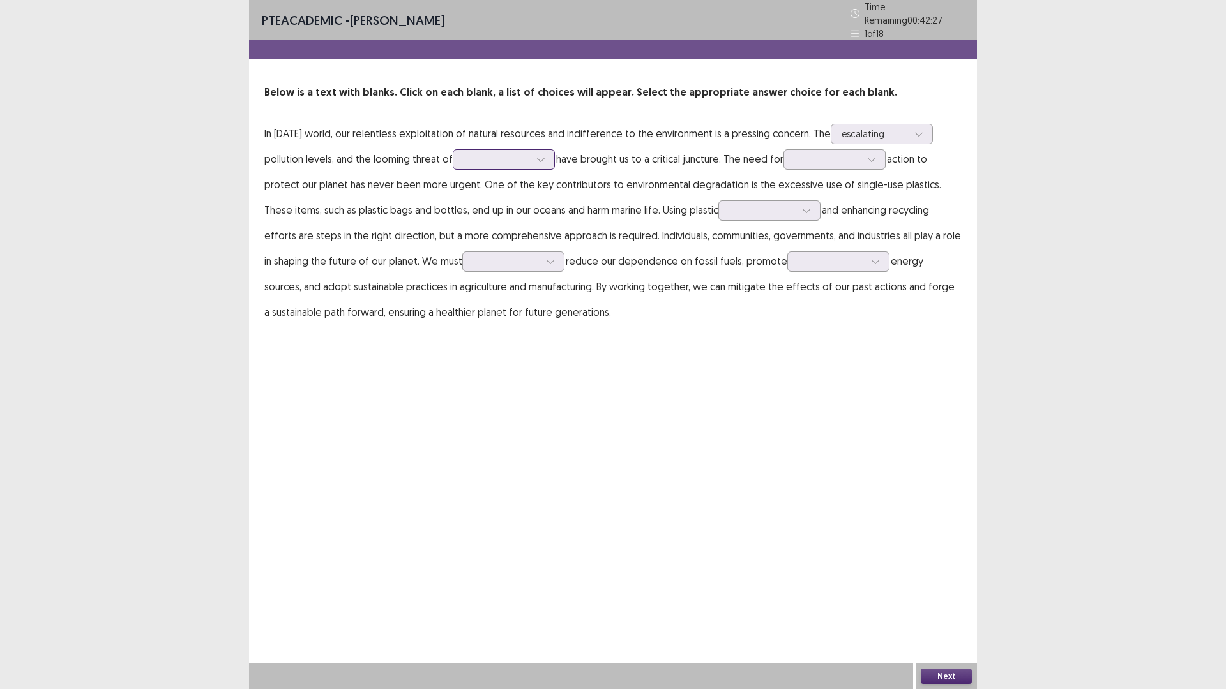
click at [470, 153] on div at bounding box center [496, 159] width 66 height 12
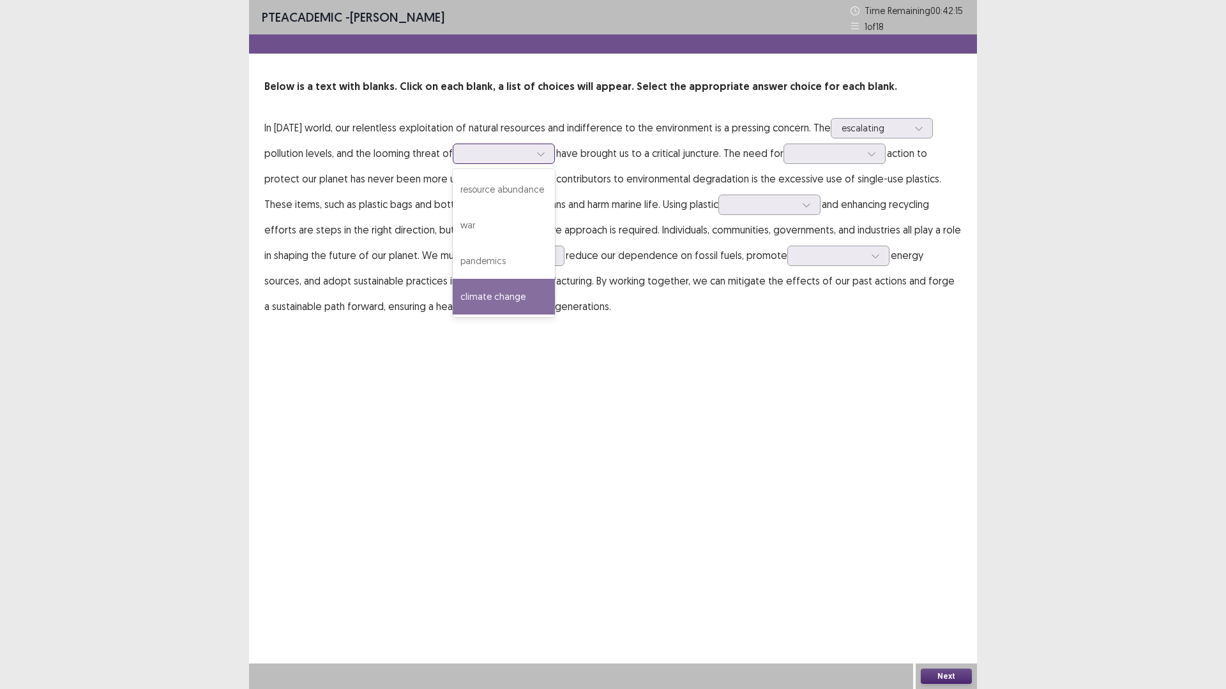
click at [530, 283] on div "climate change" at bounding box center [504, 297] width 102 height 36
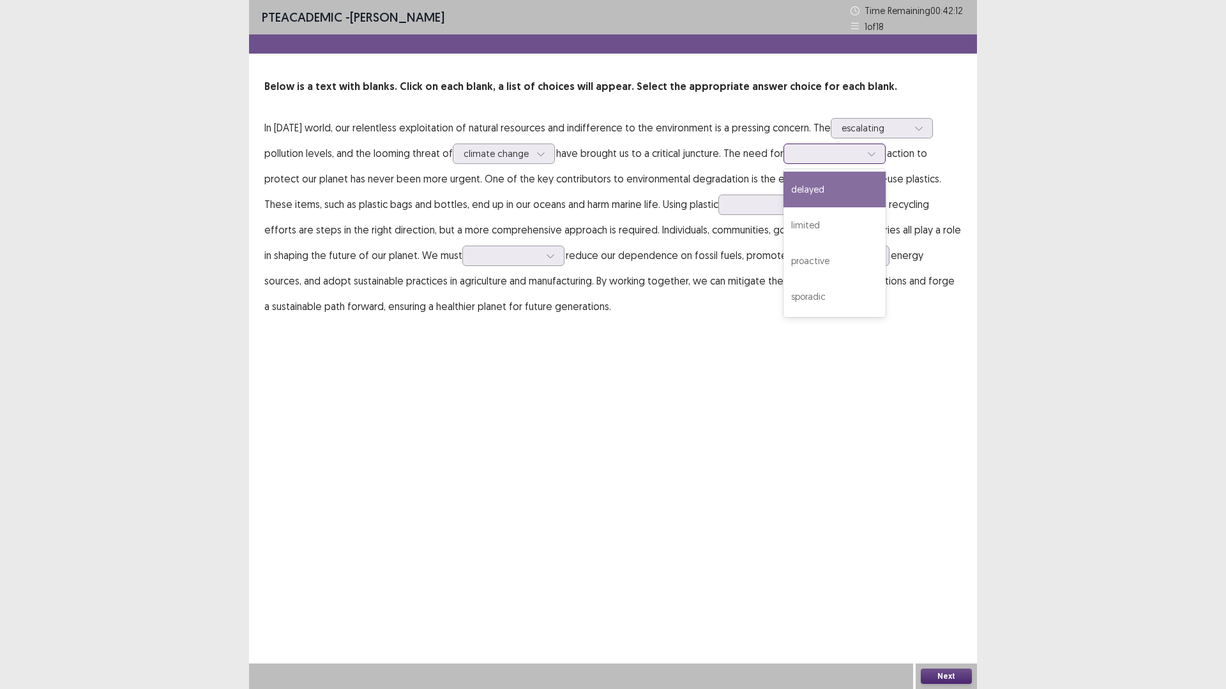
click at [822, 153] on div at bounding box center [827, 153] width 66 height 12
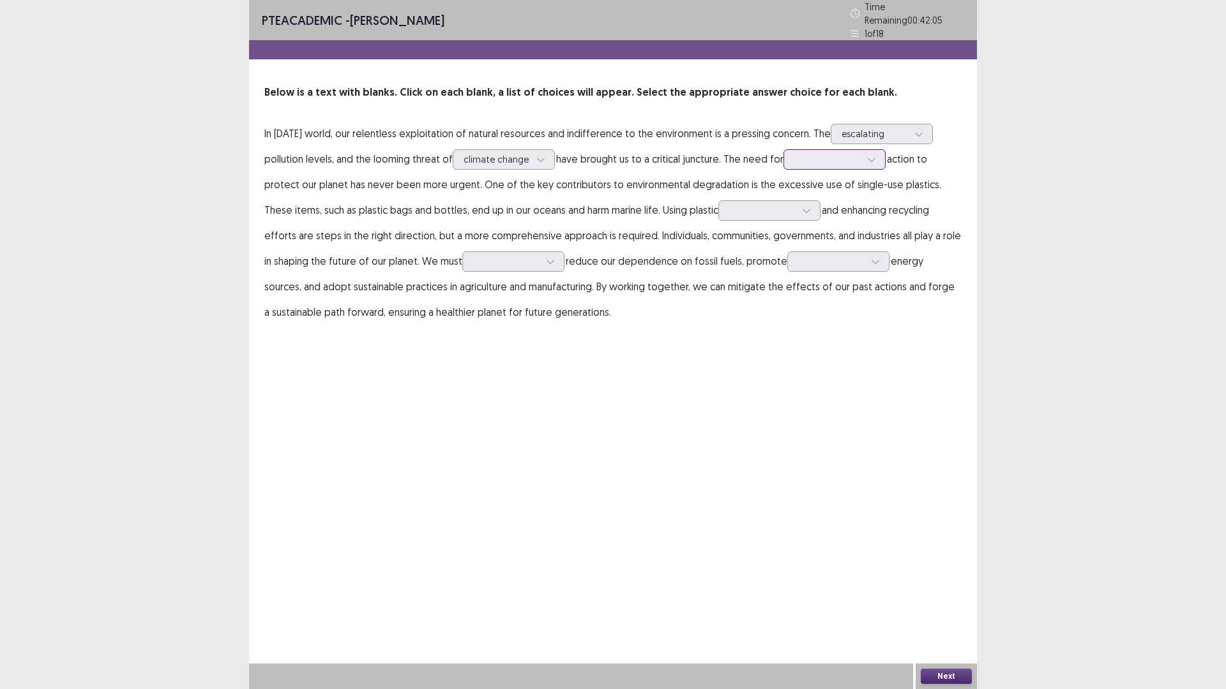
drag, startPoint x: 813, startPoint y: 279, endPoint x: 846, endPoint y: 144, distance: 139.2
click at [846, 144] on p "In [DATE] world, our relentless exploitation of natural resources and indiffere…" at bounding box center [612, 223] width 697 height 204
click at [848, 153] on div at bounding box center [827, 159] width 66 height 12
click at [862, 249] on div "proactive" at bounding box center [834, 267] width 102 height 36
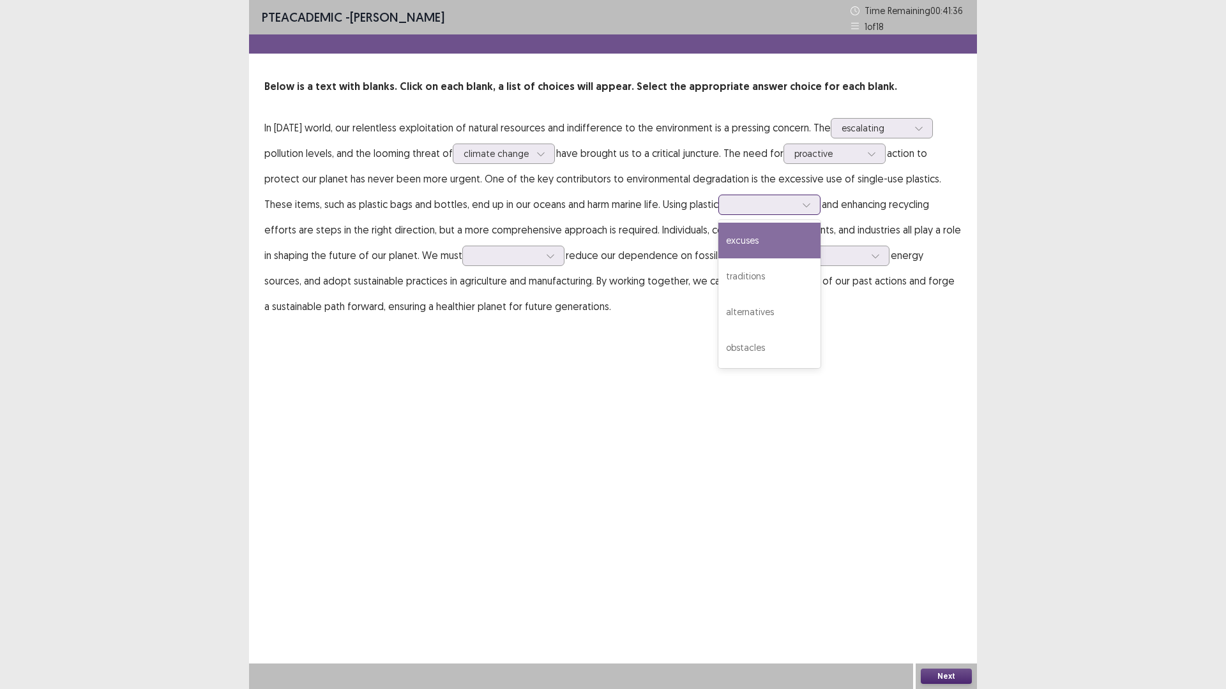
click at [733, 207] on div at bounding box center [762, 205] width 66 height 12
click at [742, 345] on div "obstacles" at bounding box center [769, 348] width 102 height 36
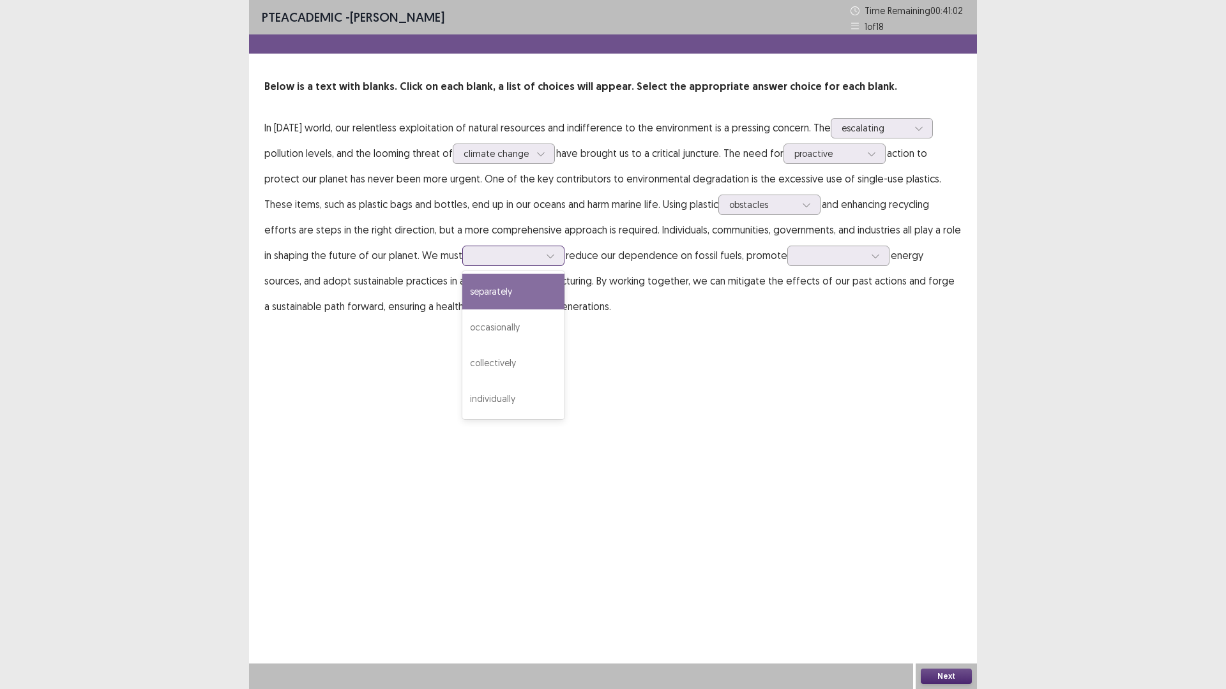
click at [473, 262] on div at bounding box center [506, 256] width 66 height 12
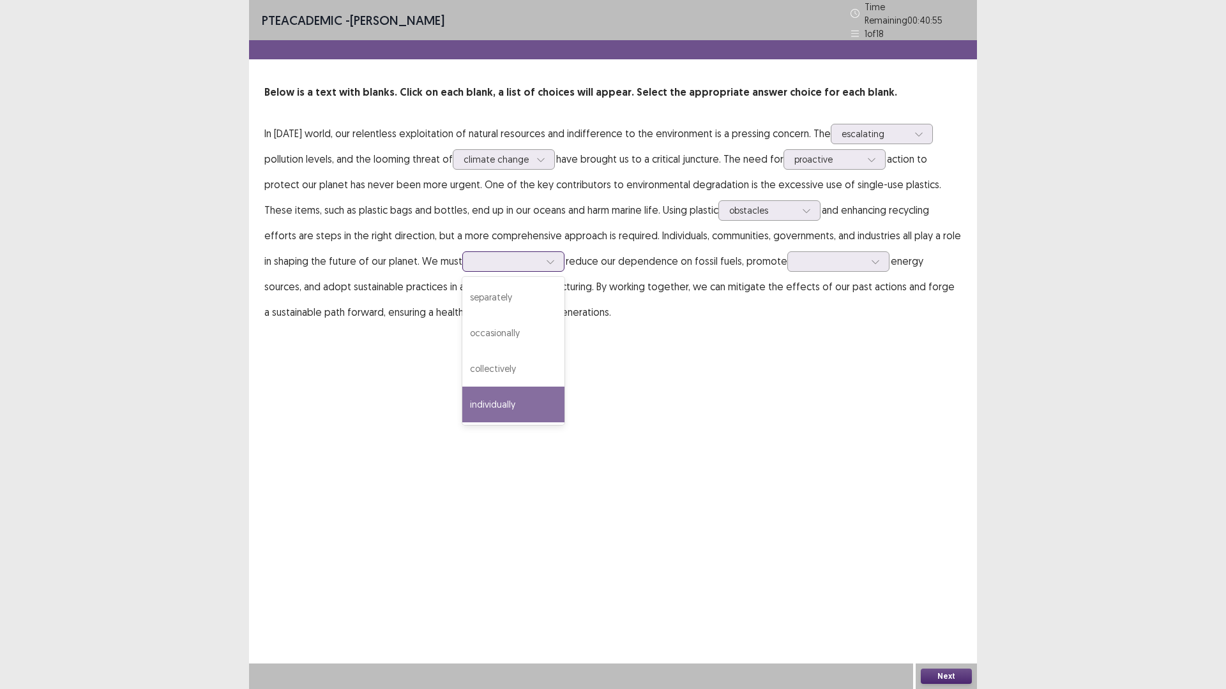
click at [462, 392] on div "individually" at bounding box center [513, 405] width 102 height 36
click at [798, 261] on div at bounding box center [831, 261] width 66 height 12
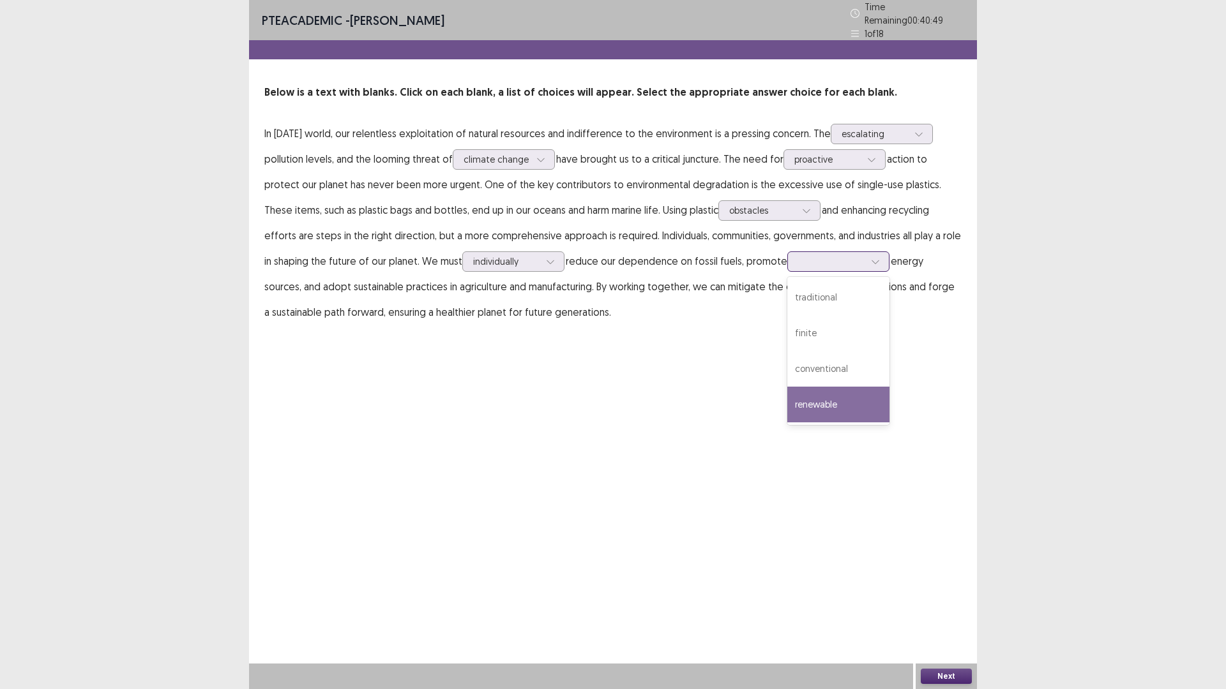
click at [795, 404] on div "renewable" at bounding box center [838, 405] width 102 height 36
click at [962, 603] on button "Next" at bounding box center [946, 676] width 51 height 15
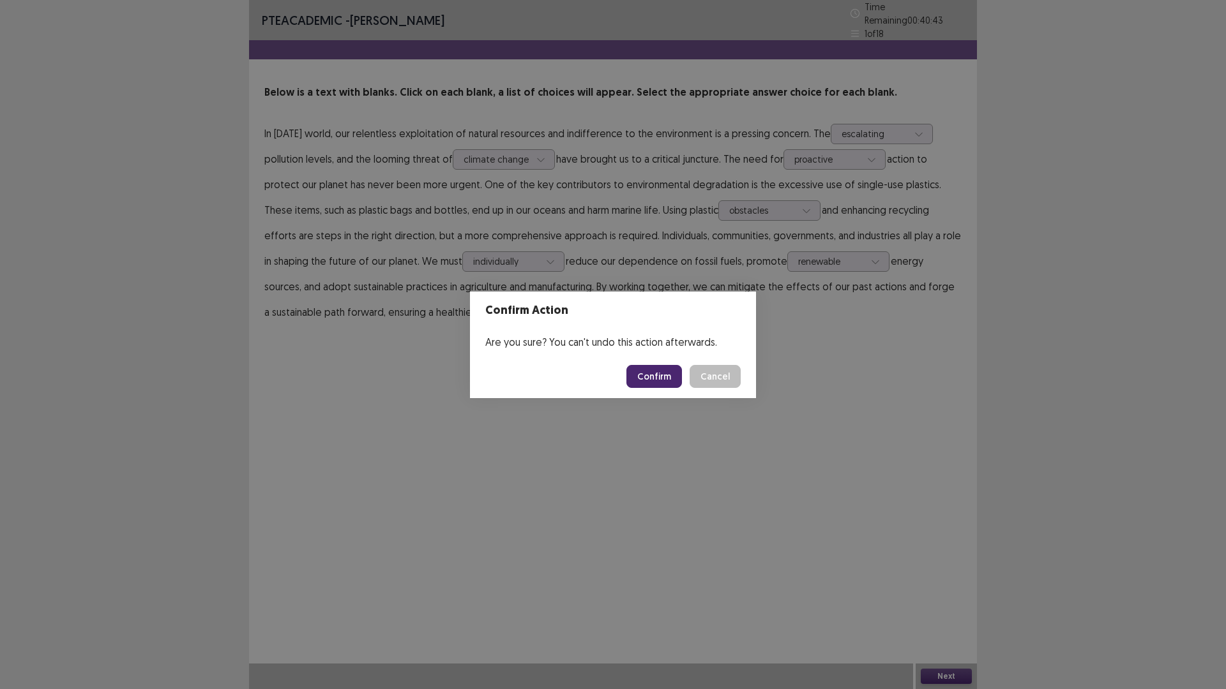
click at [670, 377] on button "Confirm" at bounding box center [654, 376] width 56 height 23
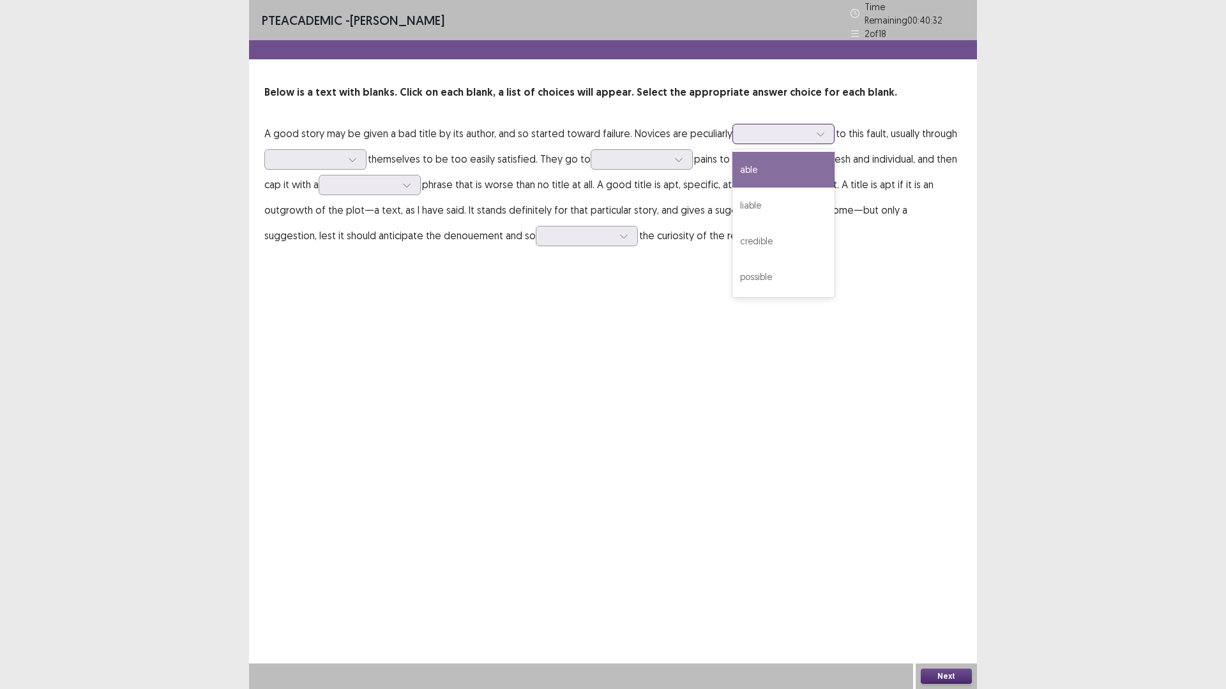
click at [771, 132] on div at bounding box center [776, 134] width 66 height 12
click at [779, 193] on div "liable" at bounding box center [783, 206] width 102 height 36
click at [347, 155] on div at bounding box center [352, 159] width 19 height 19
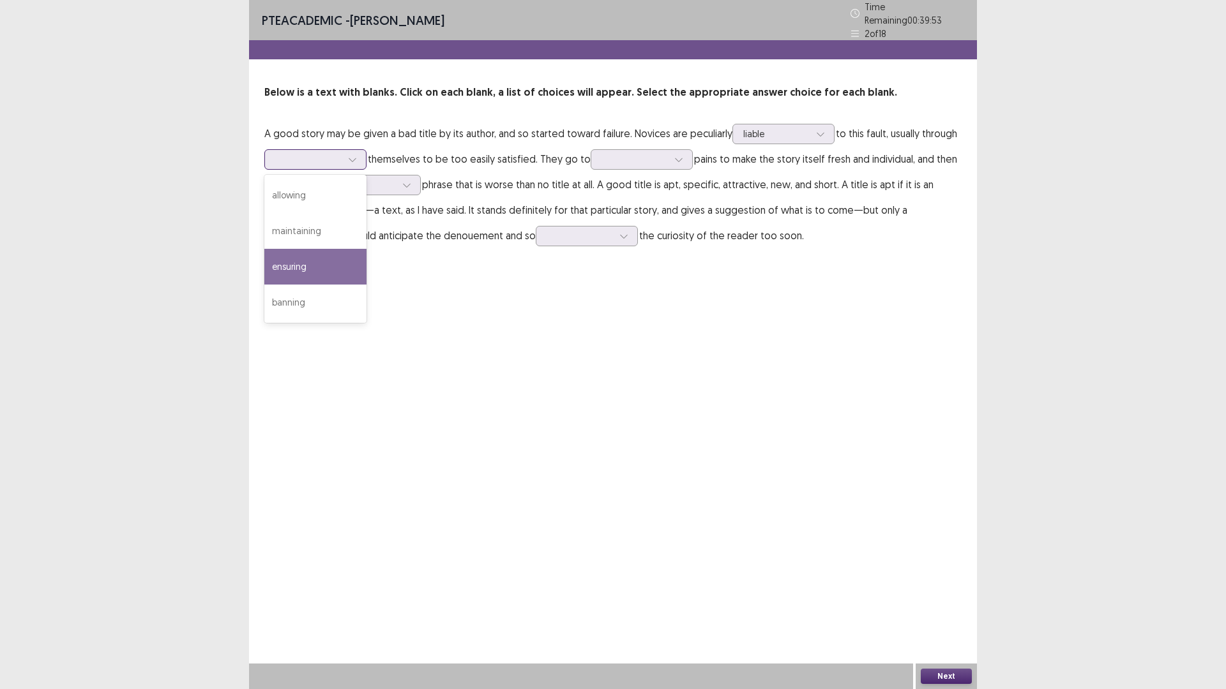
click at [329, 251] on div "ensuring" at bounding box center [315, 267] width 102 height 36
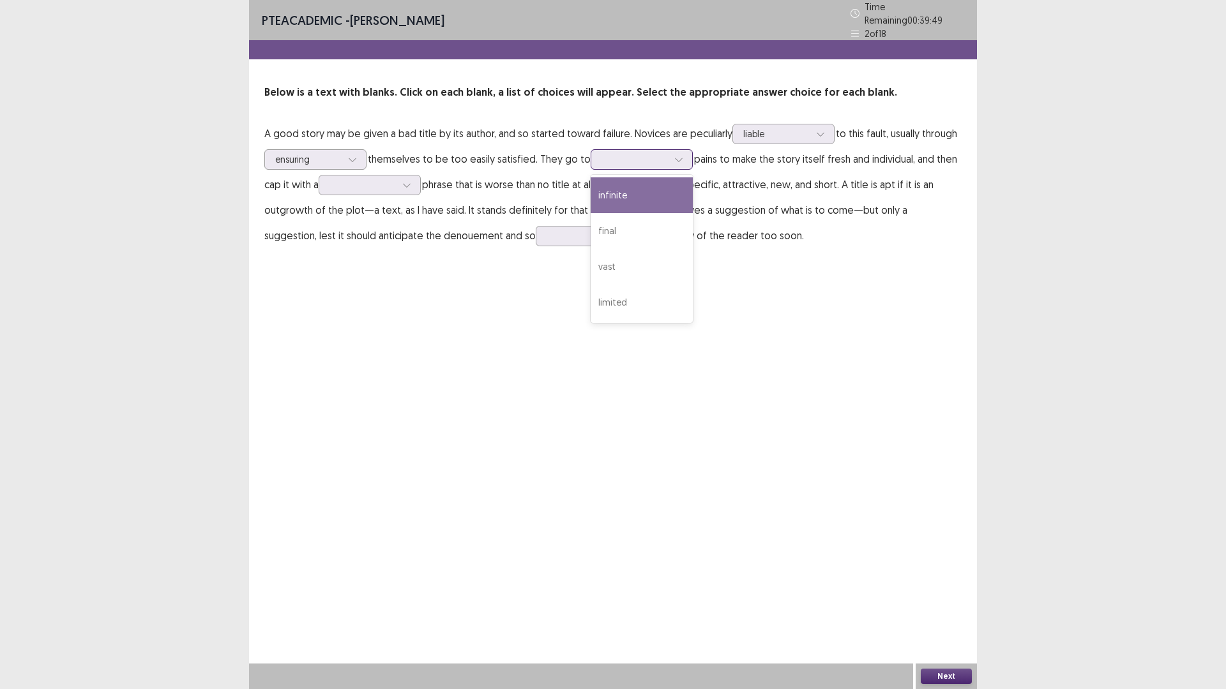
click at [669, 162] on div at bounding box center [678, 159] width 19 height 19
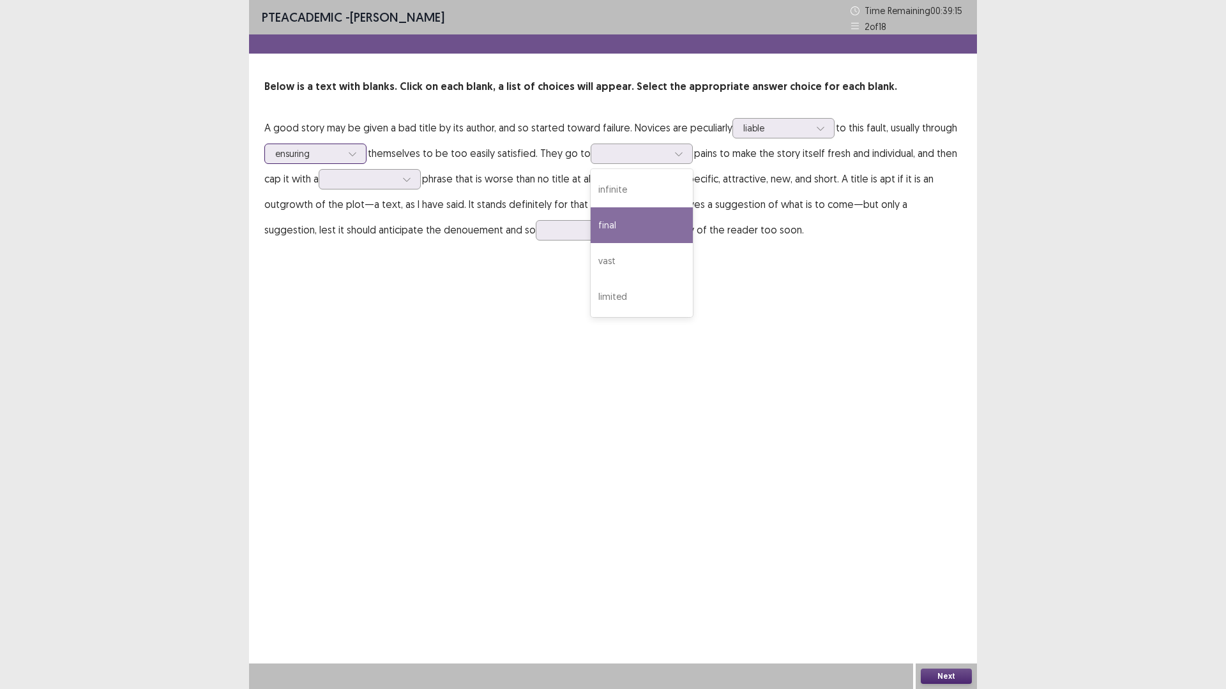
click at [310, 146] on div "ensuring" at bounding box center [308, 153] width 66 height 19
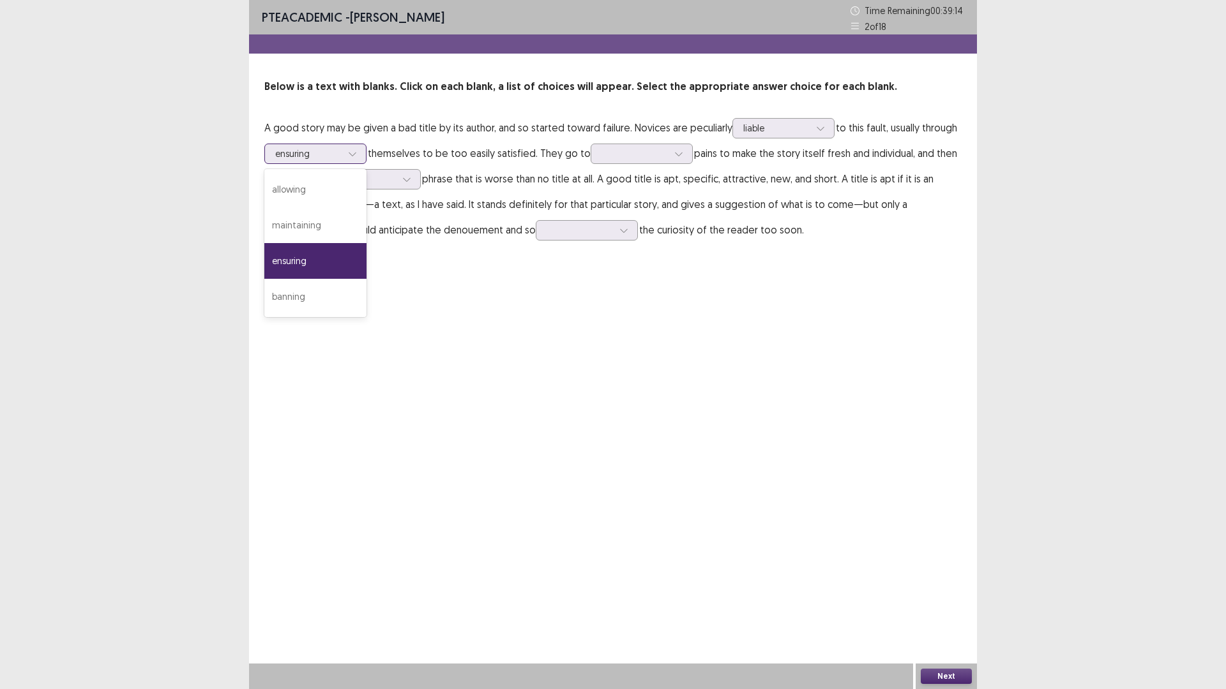
click at [310, 146] on div "ensuring" at bounding box center [308, 153] width 66 height 19
click at [663, 142] on p "A good story may be given a bad title by its author, and so started toward fail…" at bounding box center [612, 179] width 697 height 128
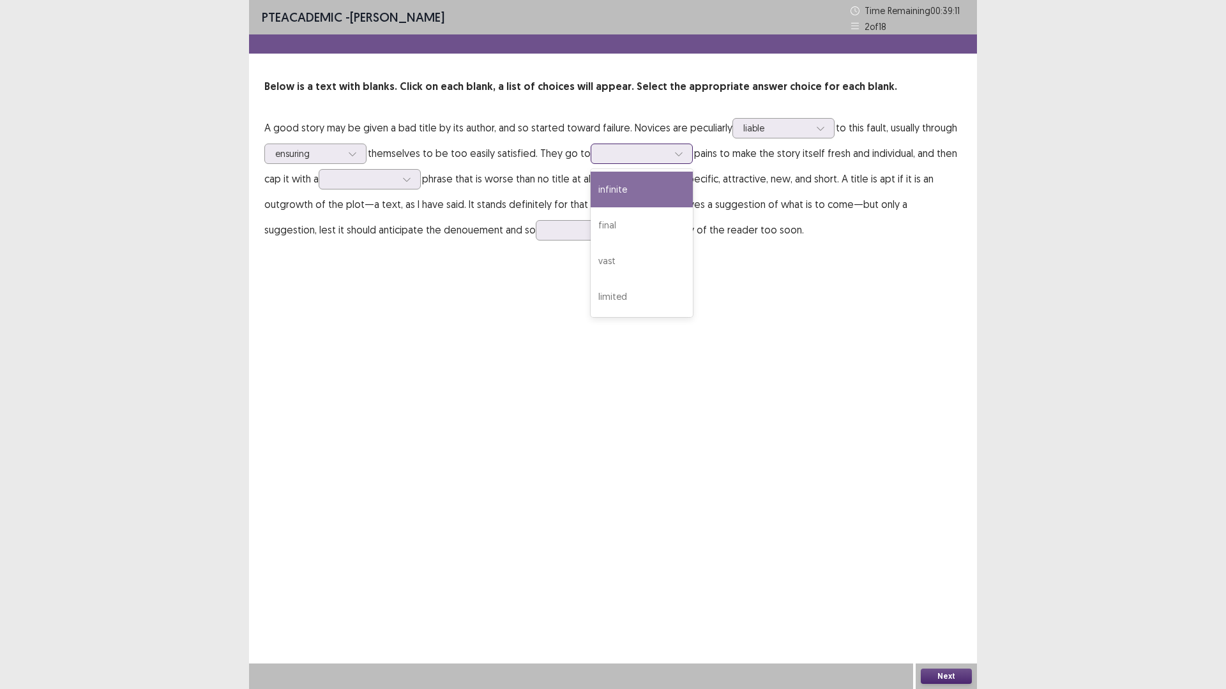
click at [663, 151] on div at bounding box center [634, 153] width 66 height 12
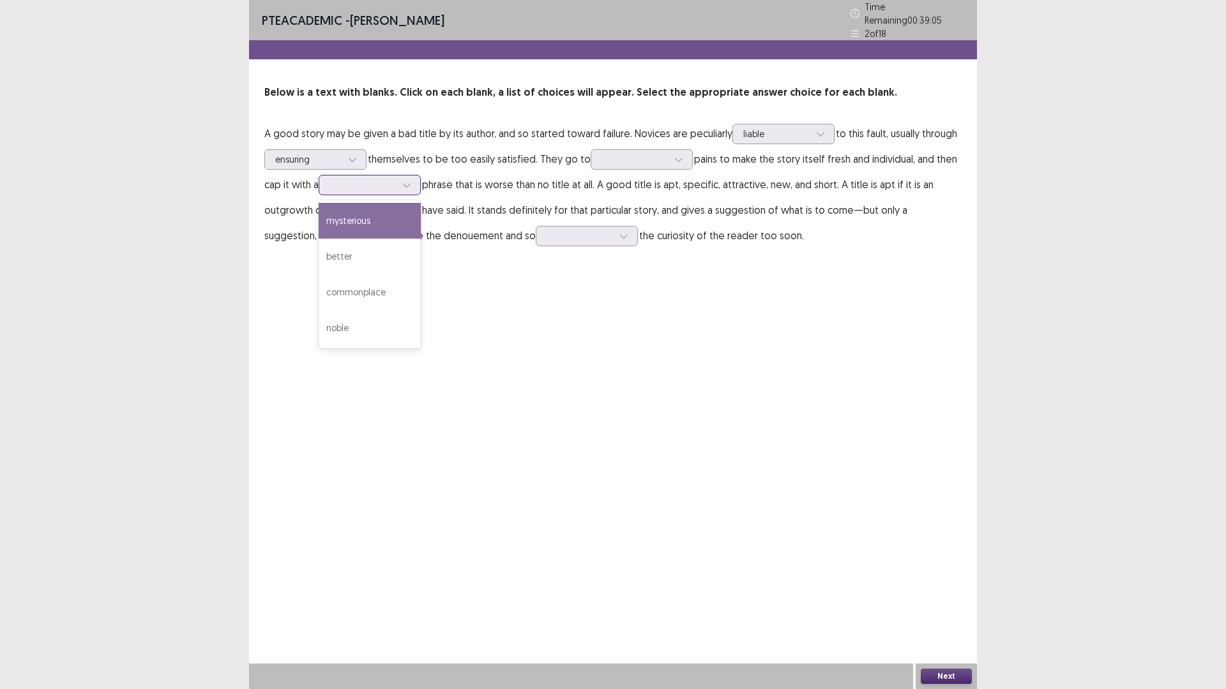
click at [403, 176] on div at bounding box center [406, 185] width 19 height 19
click at [642, 156] on div at bounding box center [634, 159] width 66 height 12
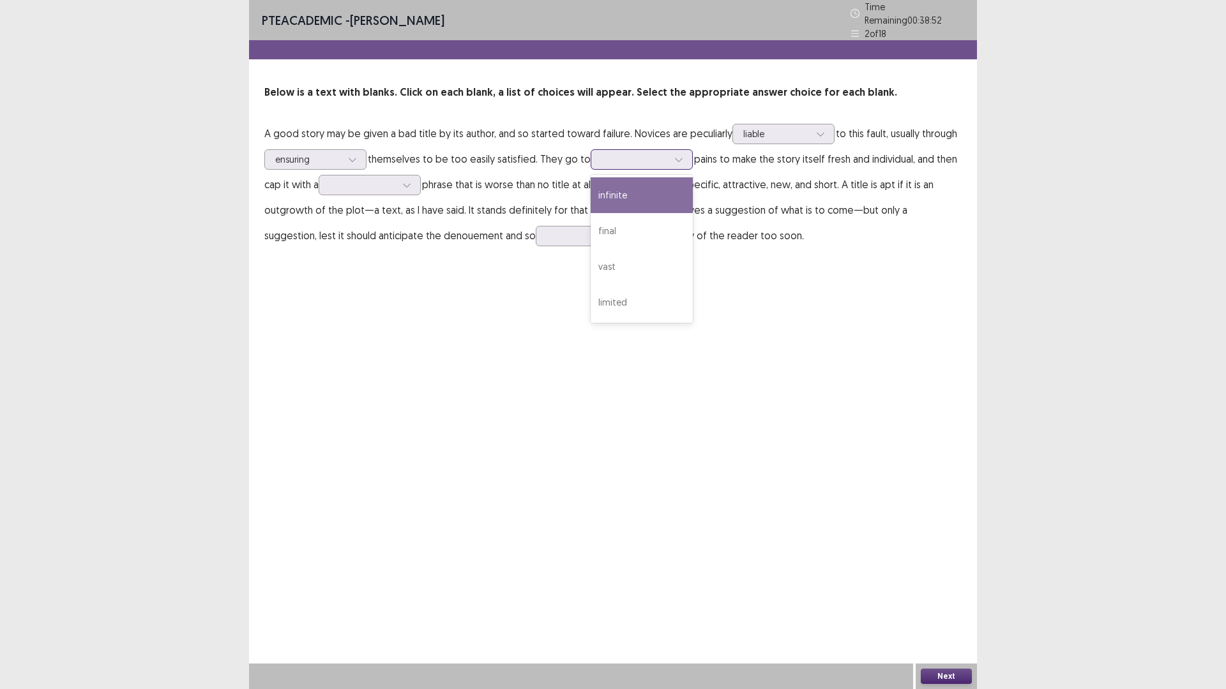
click at [673, 193] on div "infinite" at bounding box center [641, 195] width 102 height 36
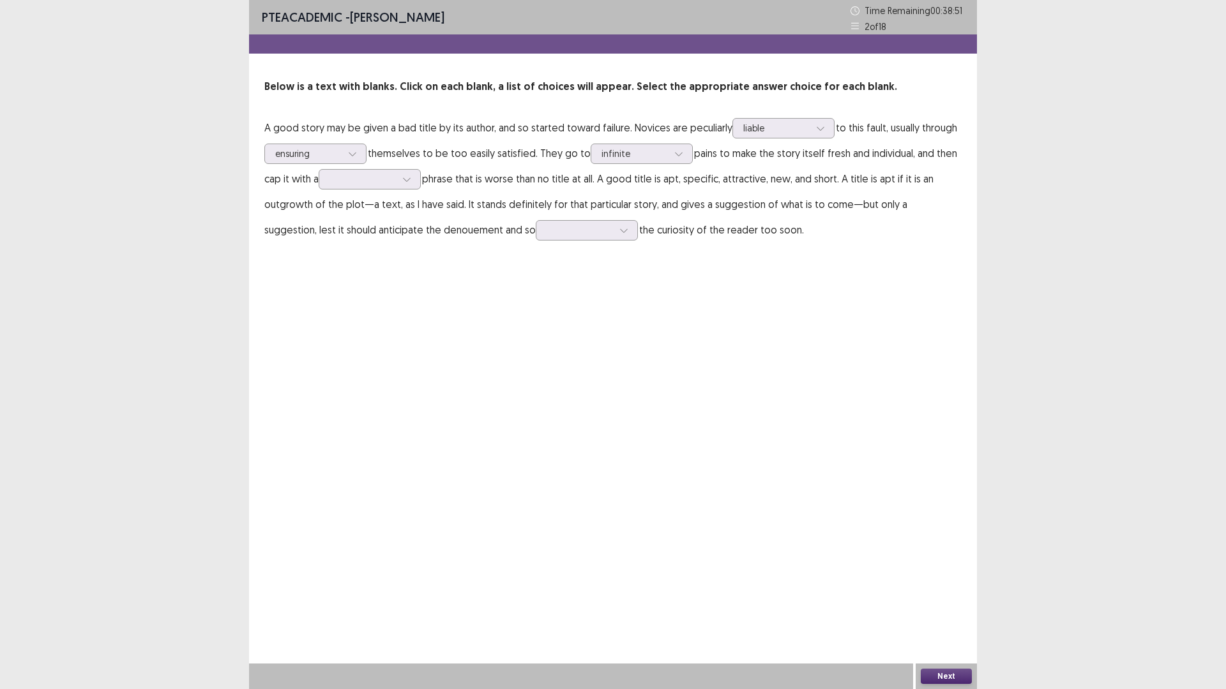
click at [634, 164] on p "A good story may be given a bad title by its author, and so started toward fail…" at bounding box center [612, 179] width 697 height 128
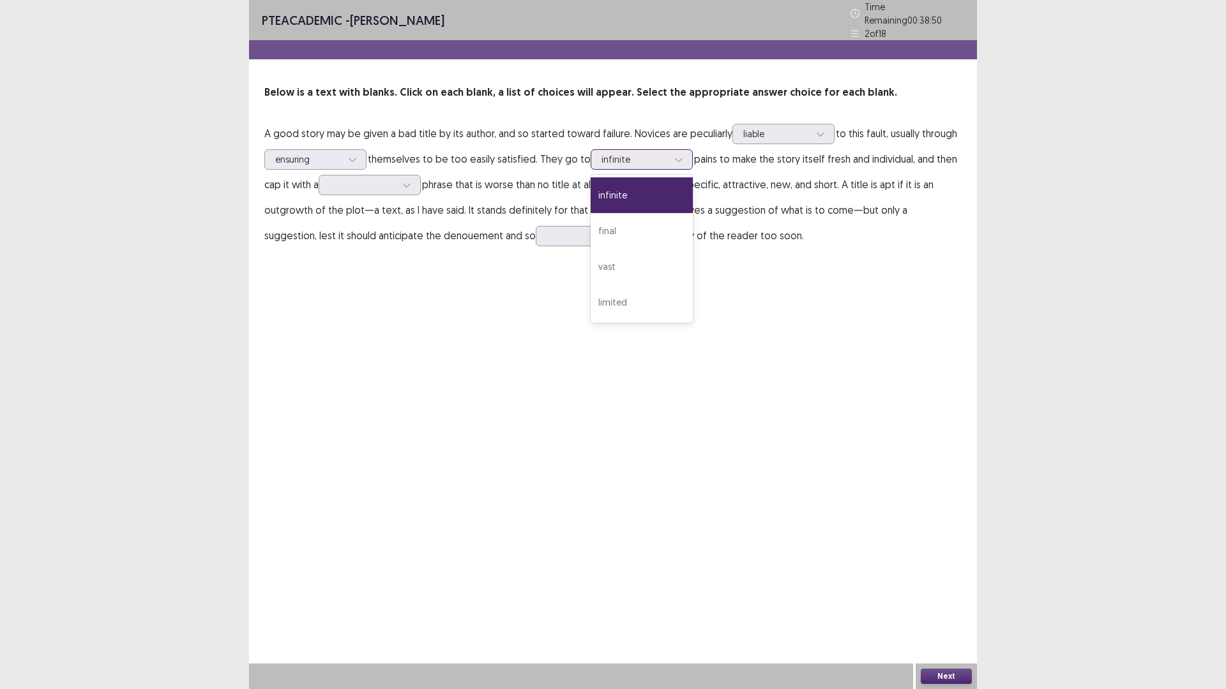
click at [634, 153] on div at bounding box center [634, 159] width 66 height 12
click at [635, 233] on div "final" at bounding box center [641, 231] width 102 height 36
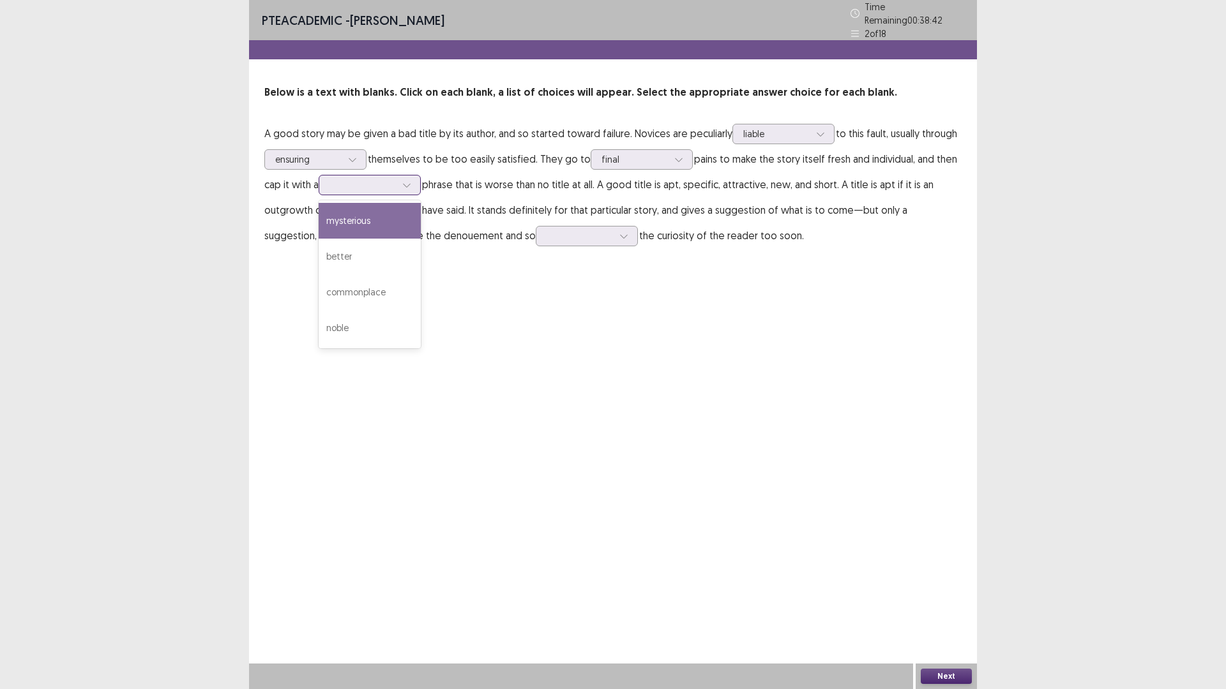
click at [372, 179] on div at bounding box center [362, 185] width 66 height 12
click at [402, 230] on div "mysterious" at bounding box center [370, 221] width 102 height 36
click at [545, 229] on div at bounding box center [579, 236] width 69 height 15
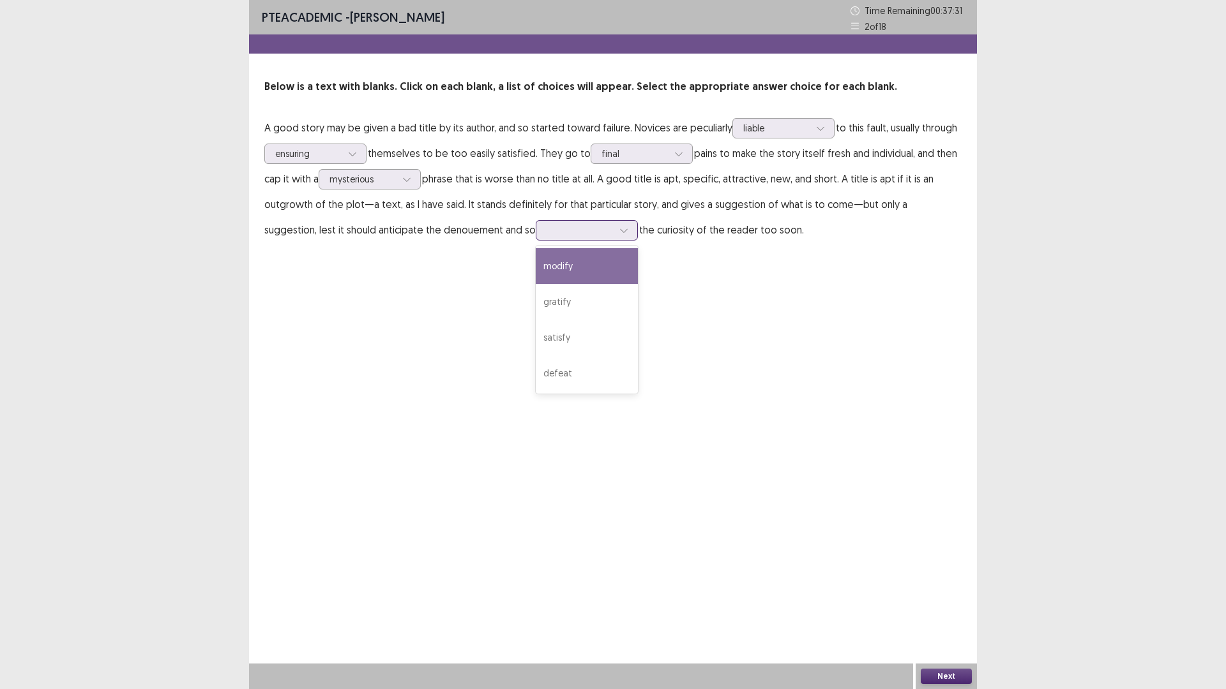
click at [559, 274] on div "modify" at bounding box center [587, 266] width 102 height 36
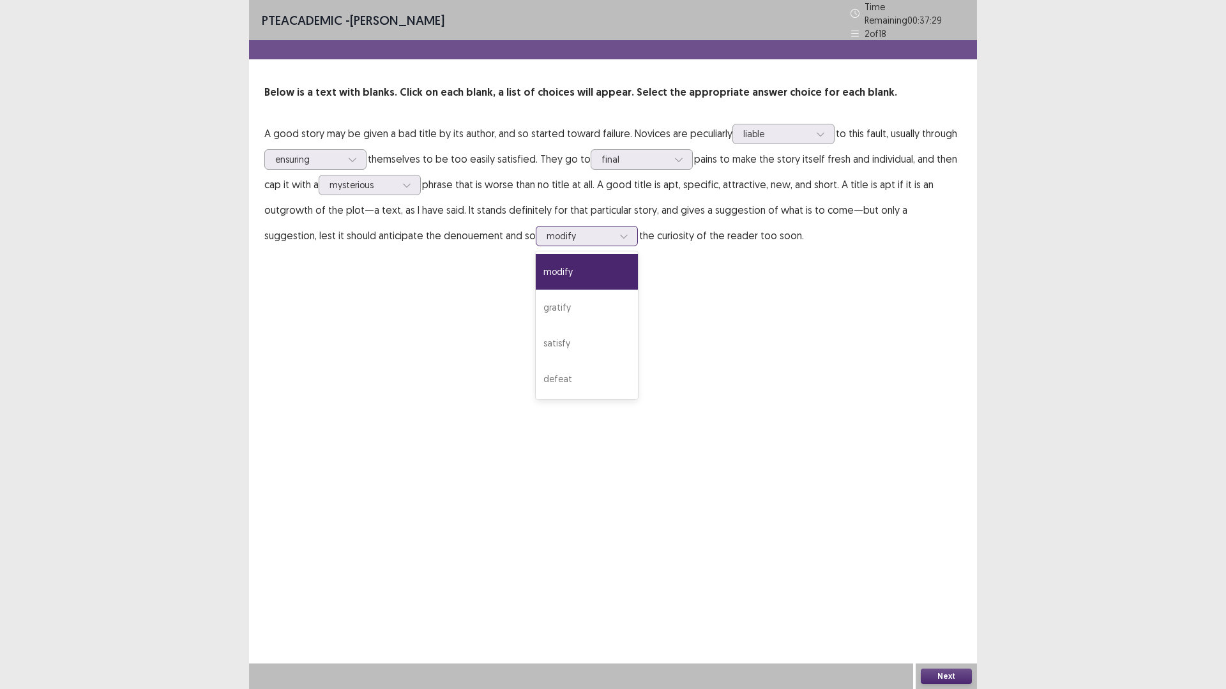
click at [546, 230] on div at bounding box center [579, 236] width 66 height 12
click at [552, 365] on div "defeat" at bounding box center [587, 379] width 102 height 36
click at [945, 603] on button "Next" at bounding box center [946, 676] width 51 height 15
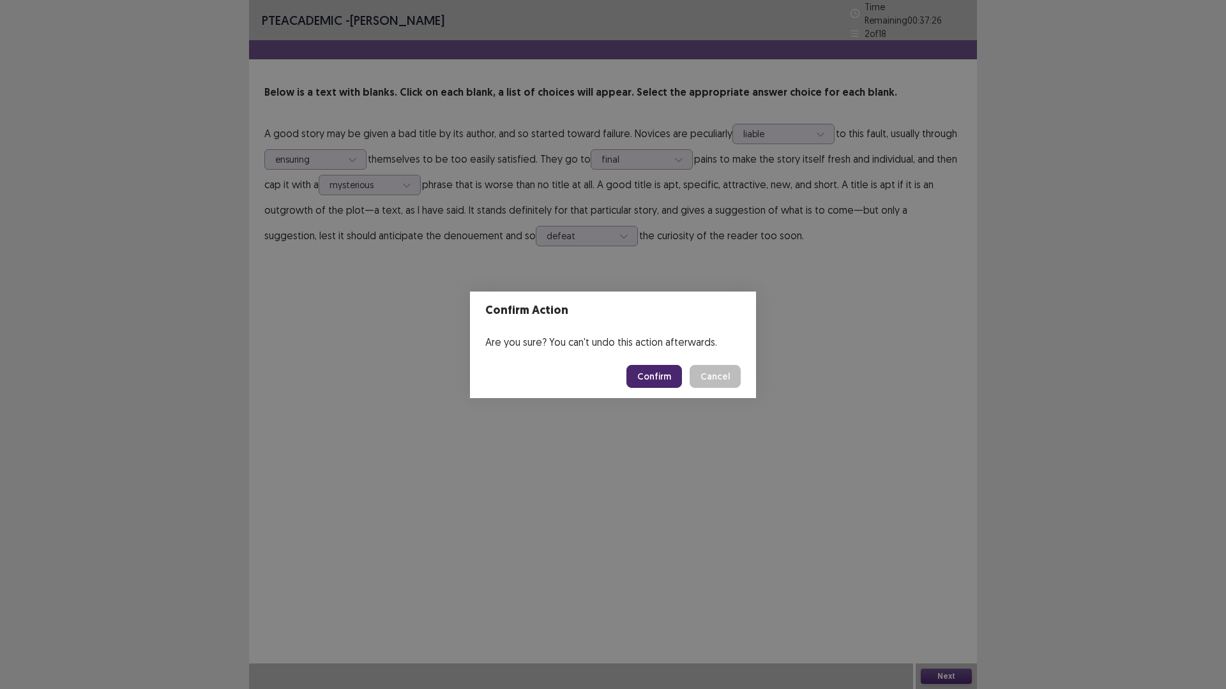
click at [648, 391] on footer "Confirm Cancel" at bounding box center [613, 376] width 286 height 43
click at [649, 382] on button "Confirm" at bounding box center [654, 376] width 56 height 23
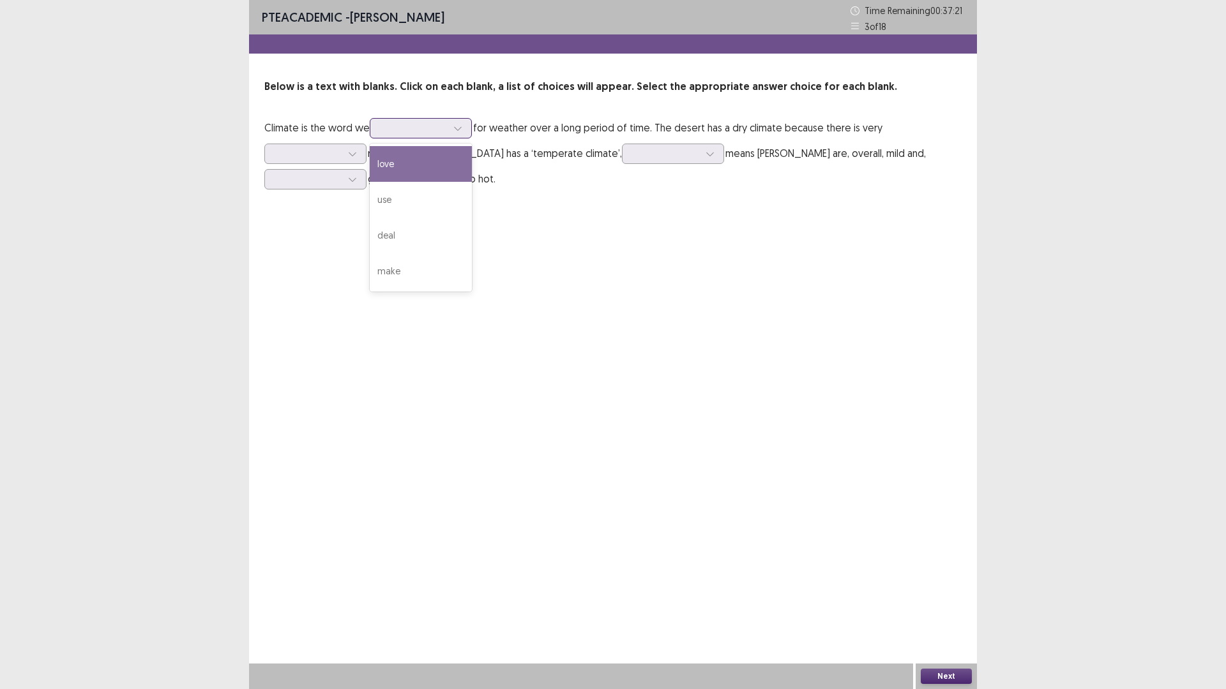
click at [398, 137] on div at bounding box center [421, 128] width 102 height 20
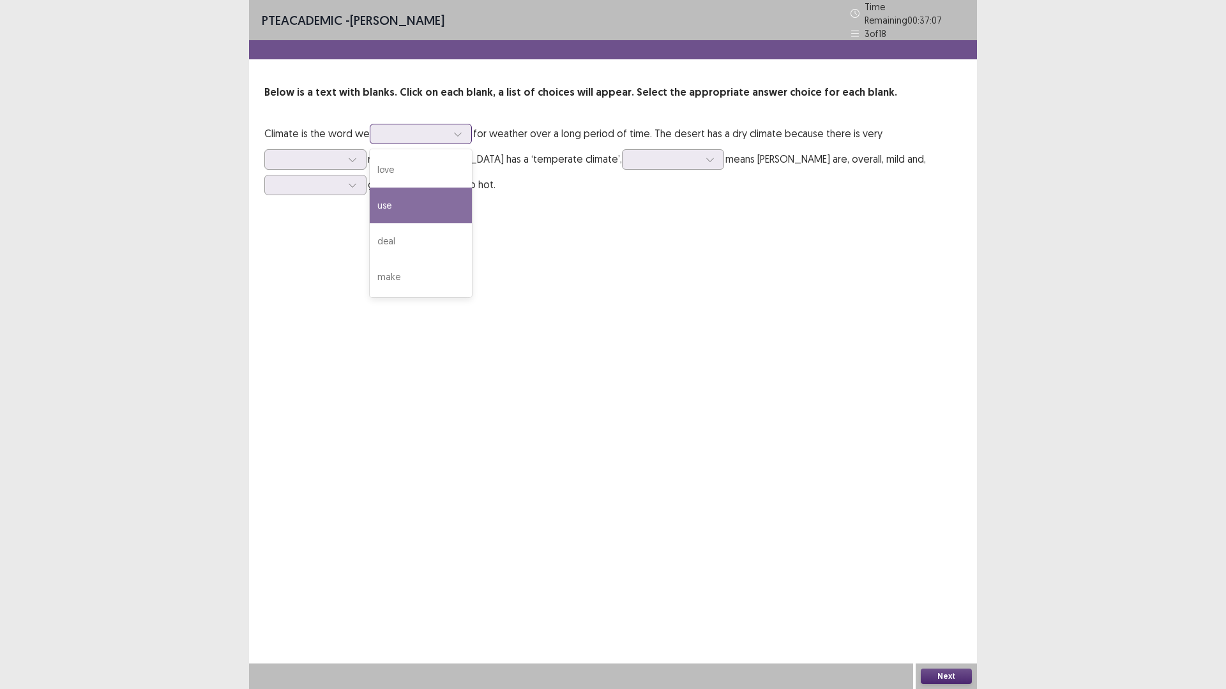
click at [420, 206] on div "use" at bounding box center [421, 206] width 102 height 36
click at [409, 128] on div at bounding box center [413, 134] width 66 height 12
click at [423, 230] on div "deal" at bounding box center [421, 241] width 102 height 36
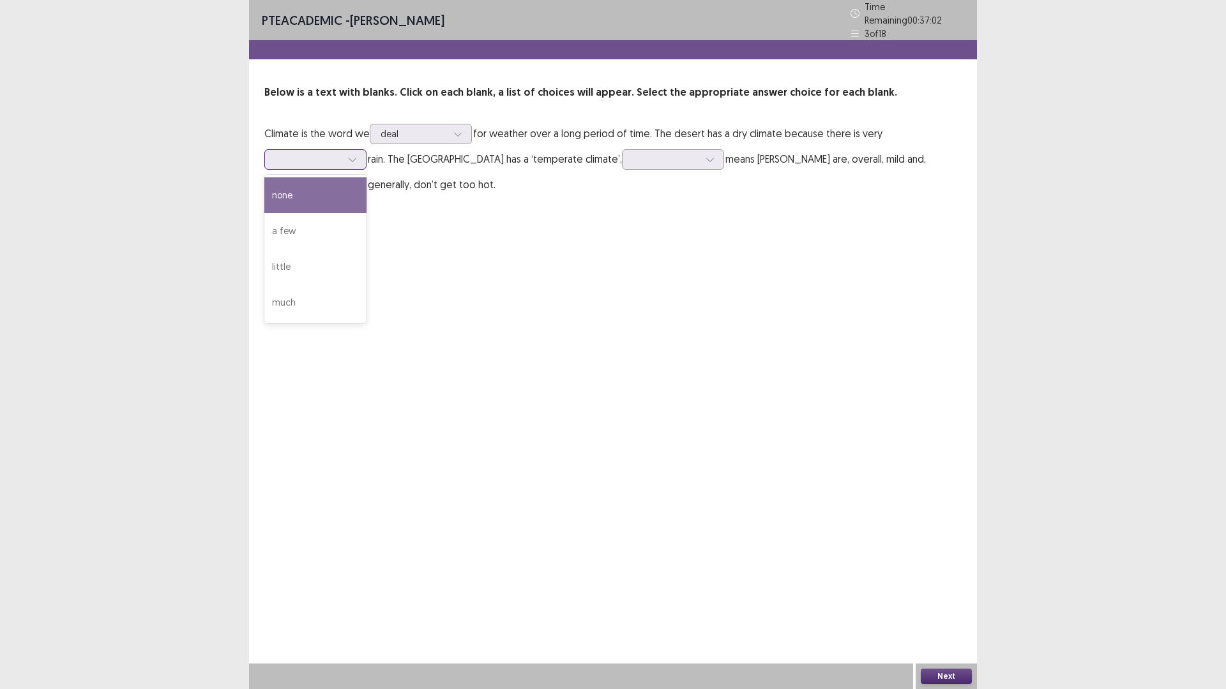
click at [349, 155] on icon at bounding box center [352, 159] width 9 height 9
click at [356, 222] on div "a few" at bounding box center [315, 231] width 102 height 36
click at [633, 153] on div at bounding box center [666, 159] width 66 height 12
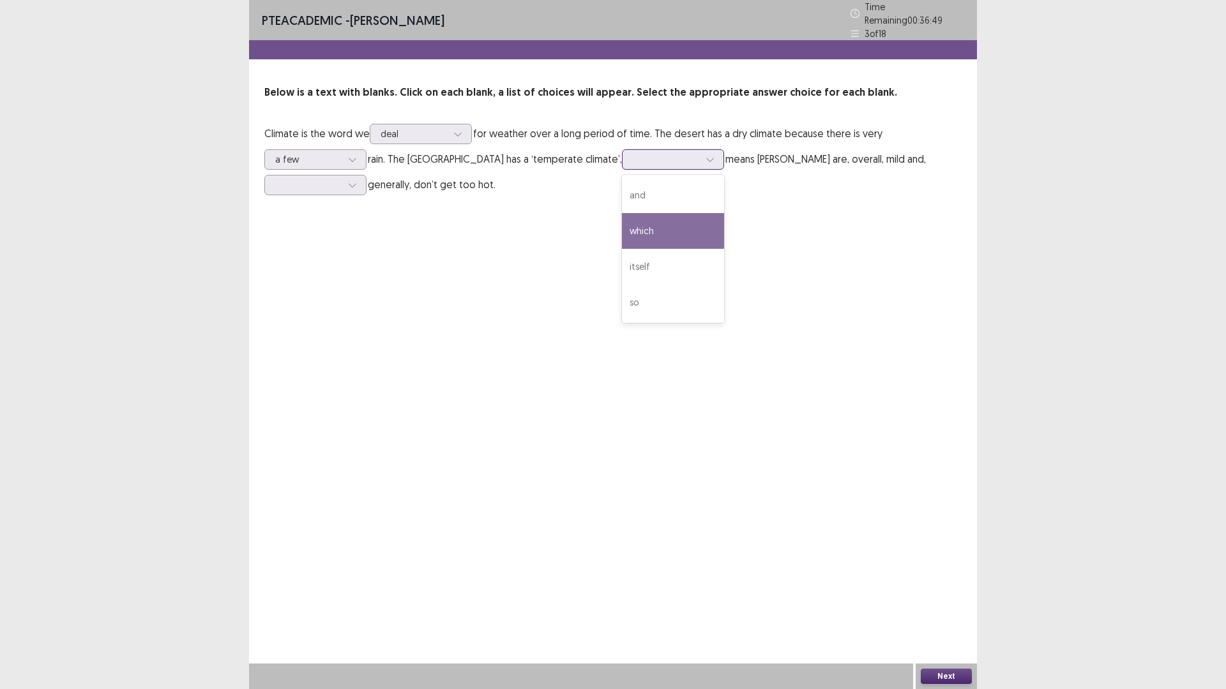
click at [622, 241] on div "which" at bounding box center [673, 231] width 102 height 36
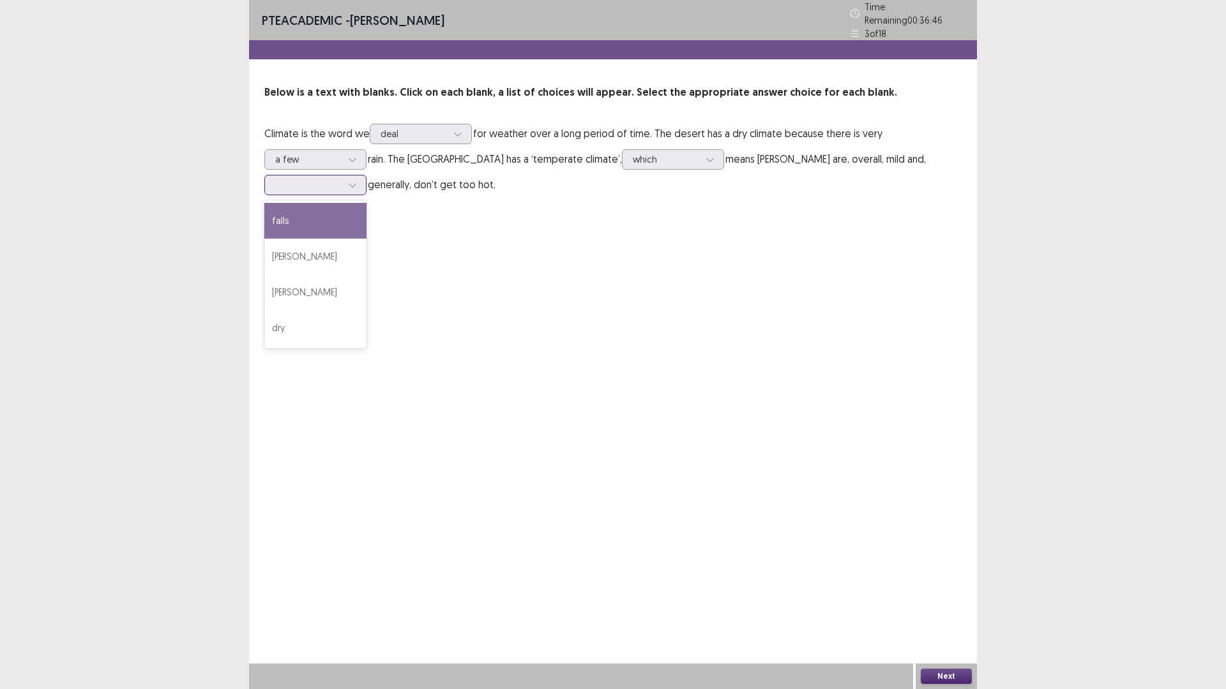
click at [342, 179] on div at bounding box center [308, 185] width 66 height 12
click at [366, 310] on div "dry" at bounding box center [315, 328] width 102 height 36
click at [954, 603] on div "Next" at bounding box center [945, 677] width 61 height 26
click at [942, 603] on button "Next" at bounding box center [946, 676] width 51 height 15
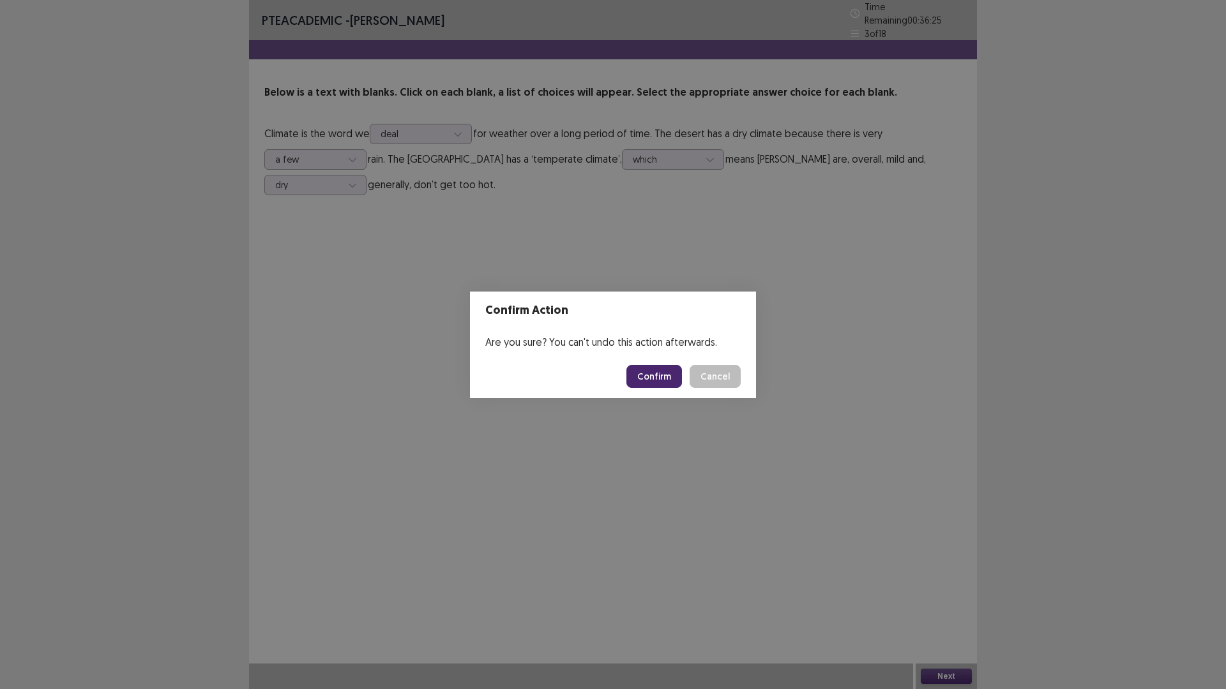
click at [672, 385] on button "Confirm" at bounding box center [654, 376] width 56 height 23
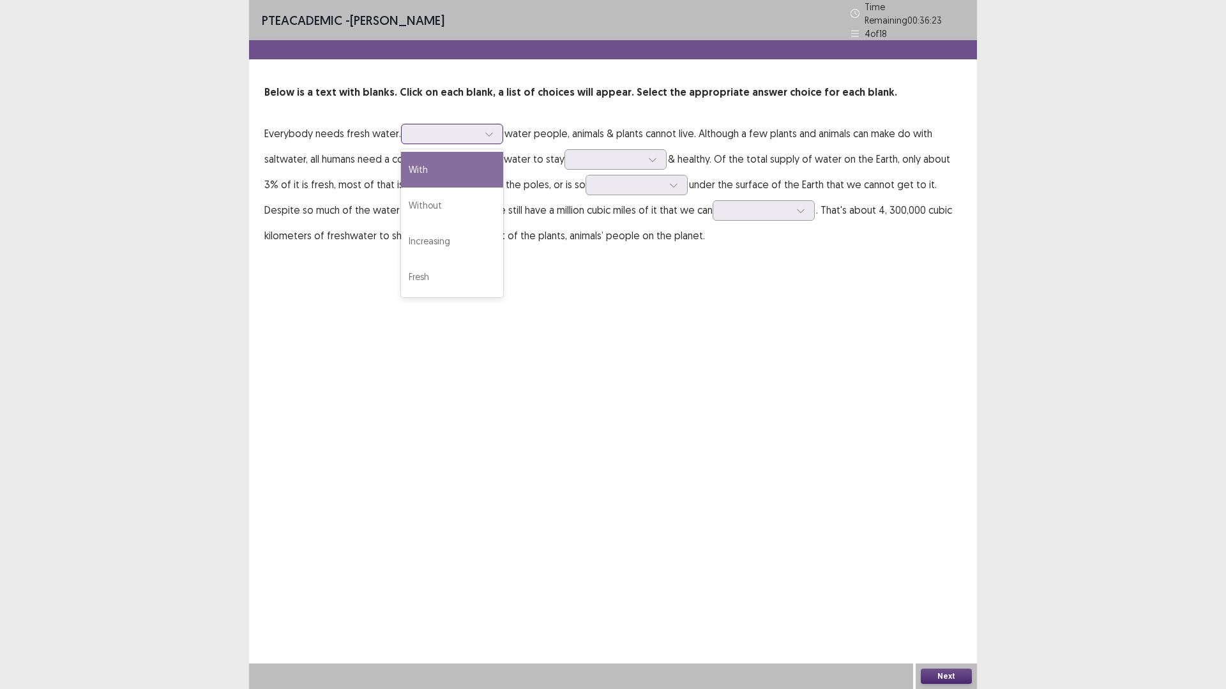
click at [432, 137] on div at bounding box center [452, 134] width 102 height 20
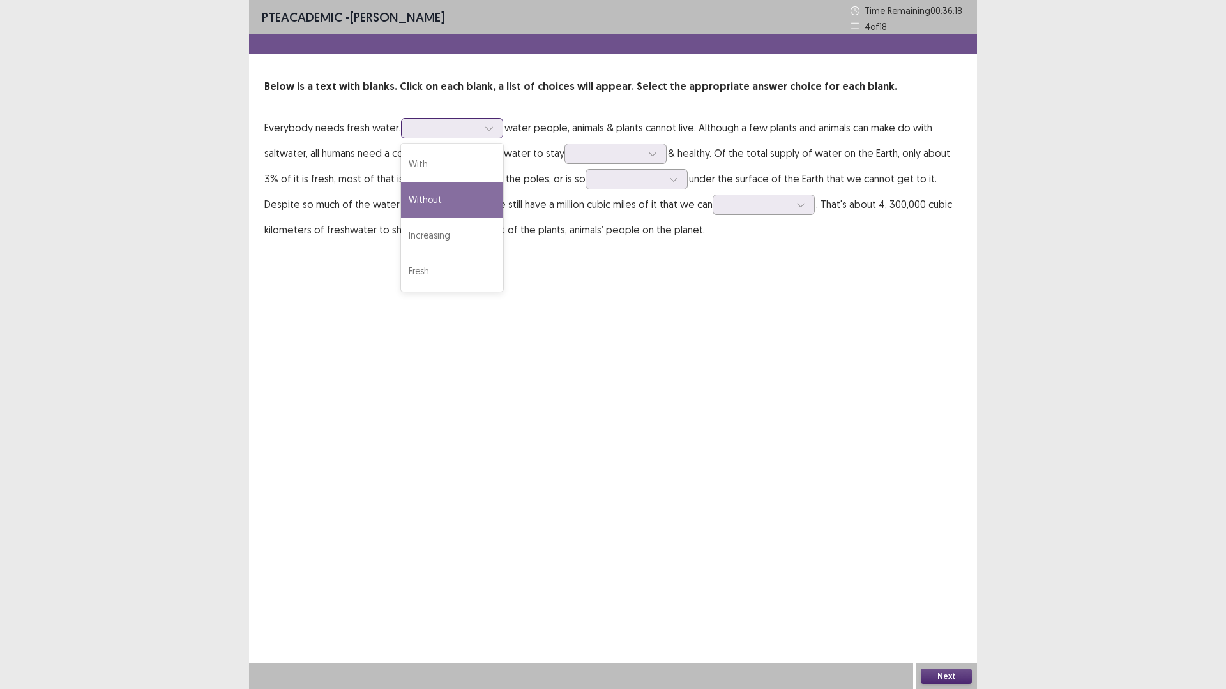
click at [469, 206] on div "Without" at bounding box center [452, 200] width 102 height 36
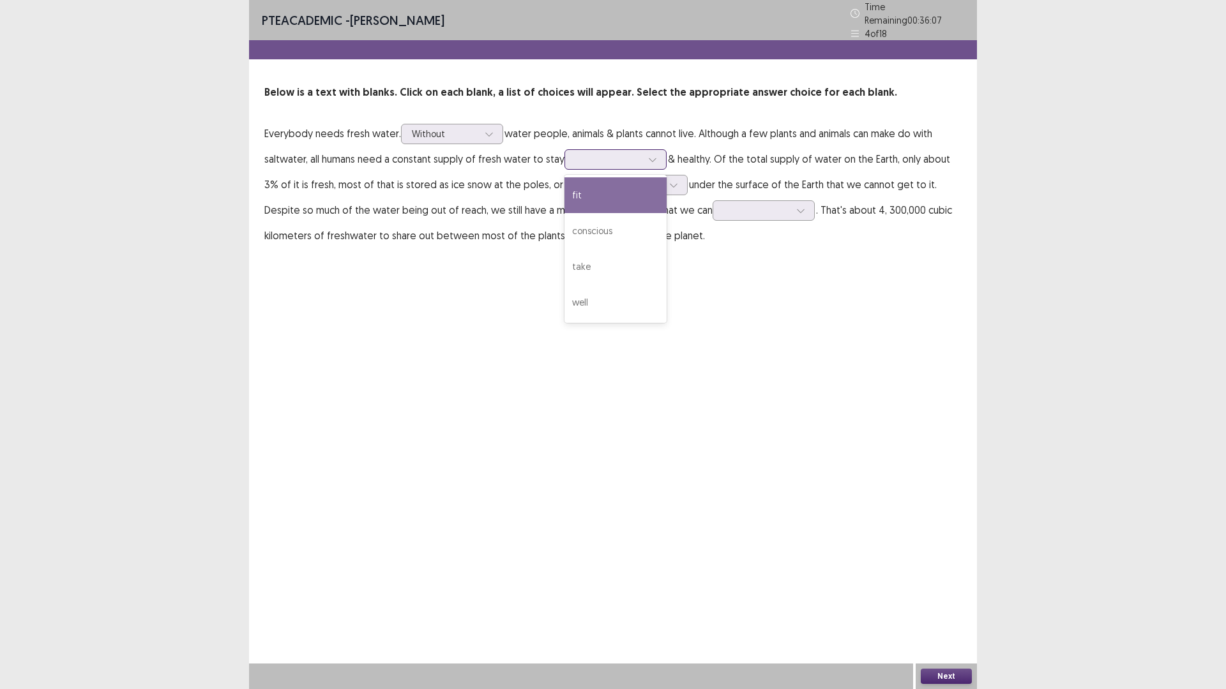
click at [604, 162] on div at bounding box center [608, 159] width 69 height 15
click at [596, 294] on div "well" at bounding box center [615, 303] width 102 height 36
click at [596, 183] on div at bounding box center [629, 185] width 66 height 12
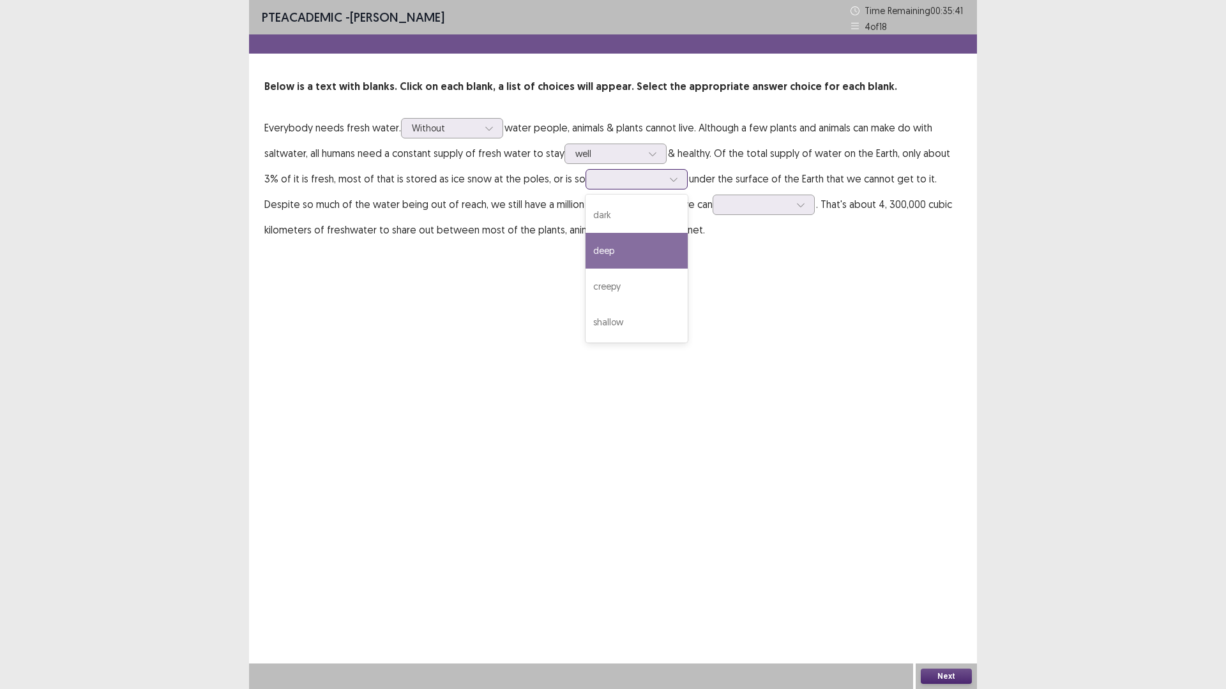
click at [593, 246] on div "deep" at bounding box center [636, 251] width 102 height 36
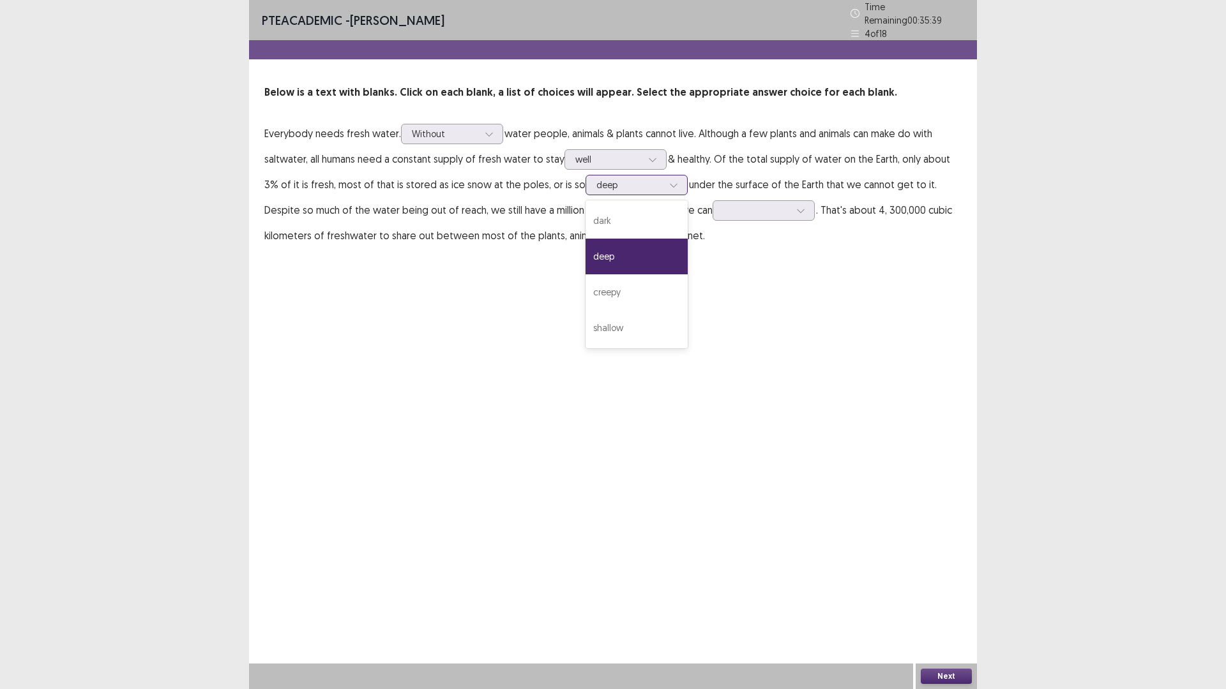
click at [622, 179] on div at bounding box center [629, 185] width 66 height 12
click at [664, 182] on div at bounding box center [673, 185] width 19 height 19
click at [634, 326] on div "shallow" at bounding box center [636, 328] width 102 height 36
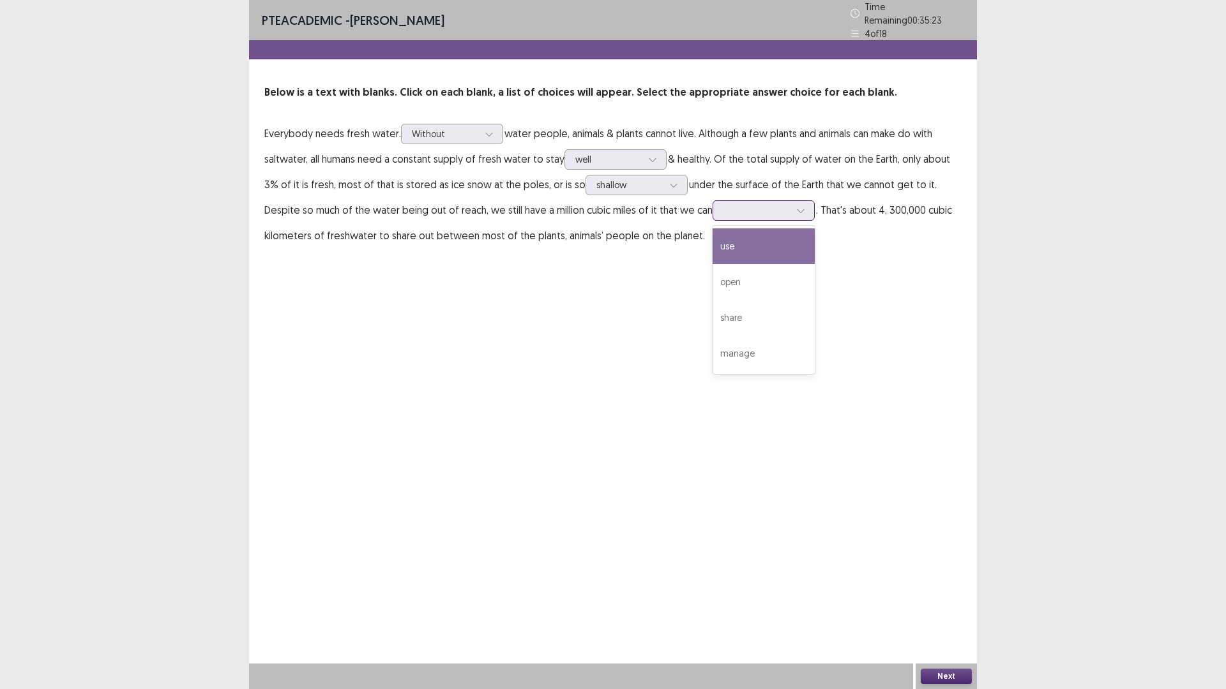
click at [712, 213] on div at bounding box center [763, 210] width 102 height 20
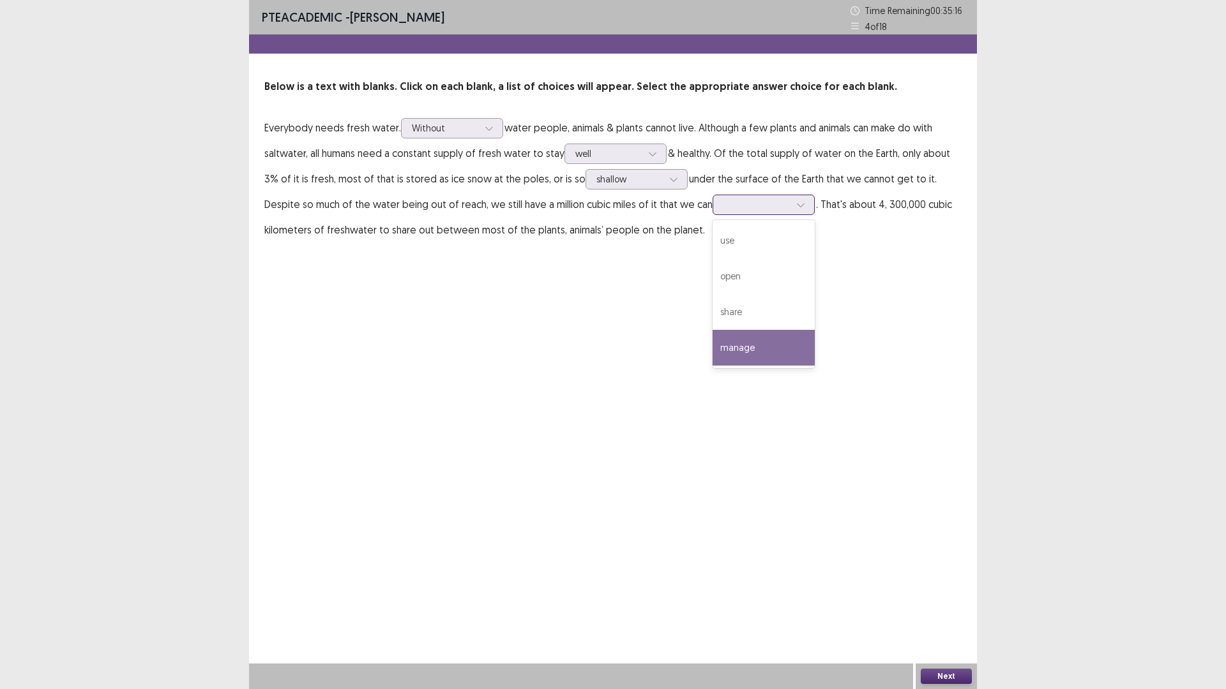
click at [722, 347] on div "manage" at bounding box center [763, 348] width 102 height 36
click at [943, 603] on div "Next" at bounding box center [945, 677] width 61 height 26
click at [938, 603] on button "Next" at bounding box center [946, 676] width 51 height 15
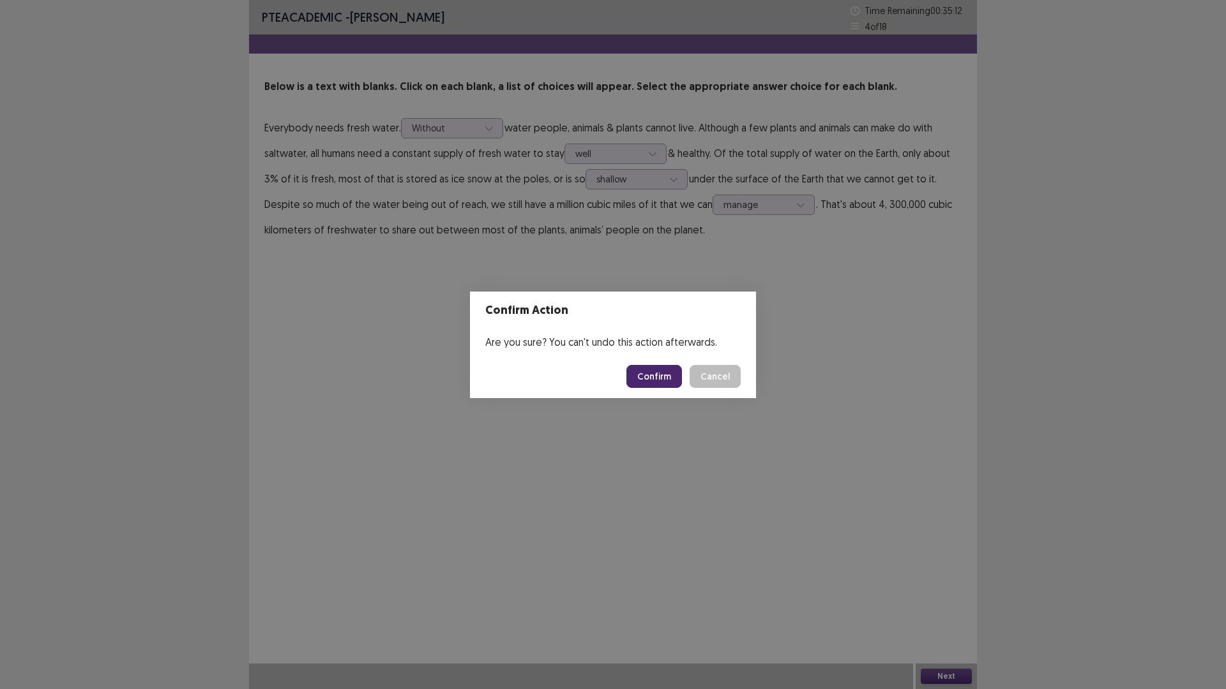
click at [675, 374] on button "Confirm" at bounding box center [654, 376] width 56 height 23
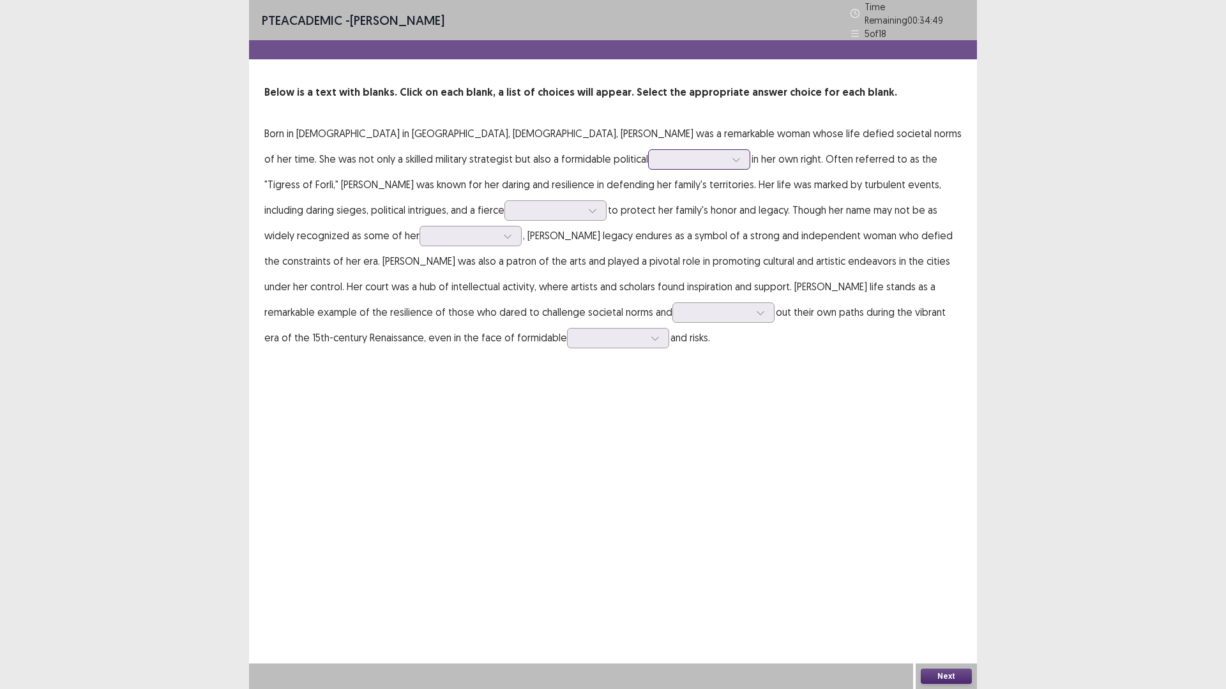
click at [659, 156] on div at bounding box center [692, 159] width 66 height 12
click at [648, 285] on div "figure" at bounding box center [699, 303] width 102 height 36
click at [726, 158] on div at bounding box center [735, 159] width 19 height 19
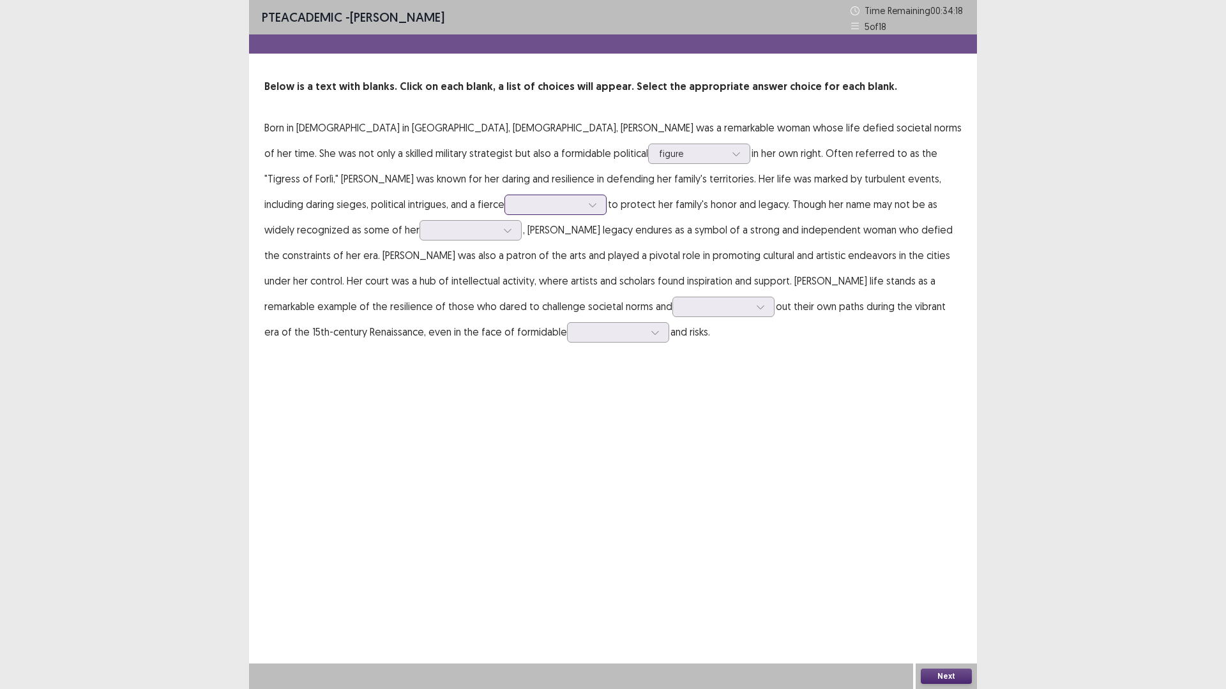
click at [515, 204] on div at bounding box center [548, 205] width 66 height 12
click at [504, 264] on div "determination" at bounding box center [555, 277] width 102 height 36
click at [350, 193] on p "Born in [DEMOGRAPHIC_DATA] in [GEOGRAPHIC_DATA], [DEMOGRAPHIC_DATA], [PERSON_NA…" at bounding box center [612, 230] width 697 height 230
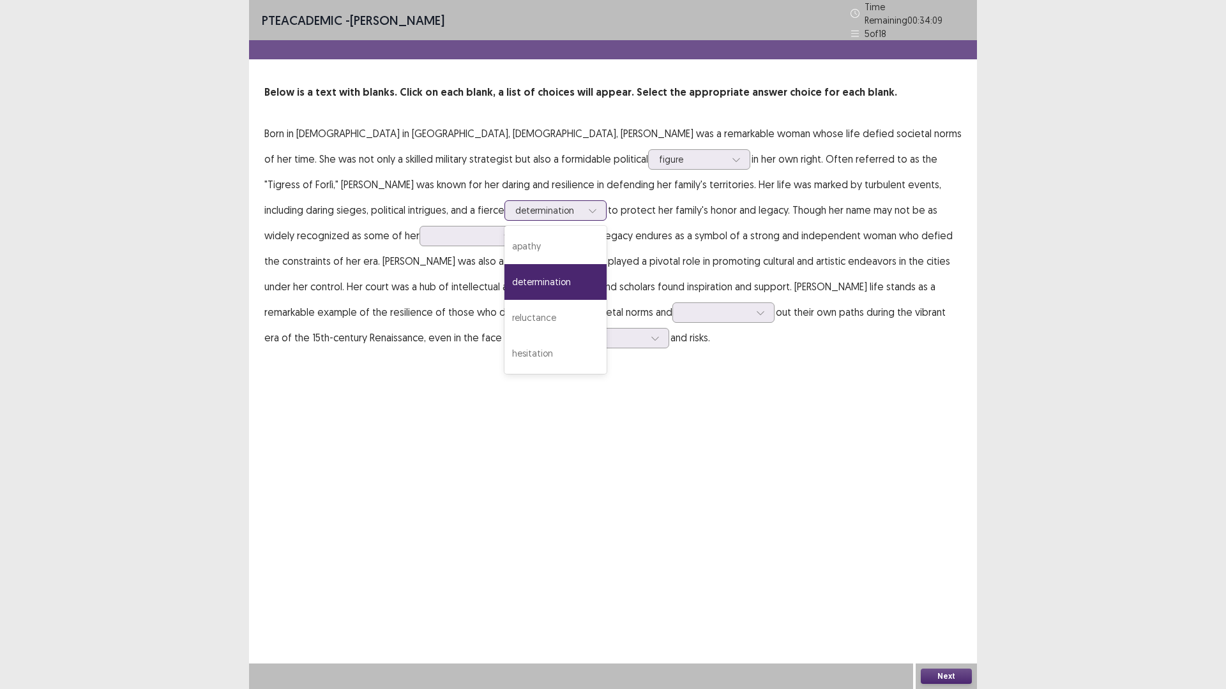
click at [583, 210] on div at bounding box center [592, 210] width 19 height 19
click at [583, 209] on div at bounding box center [592, 210] width 19 height 19
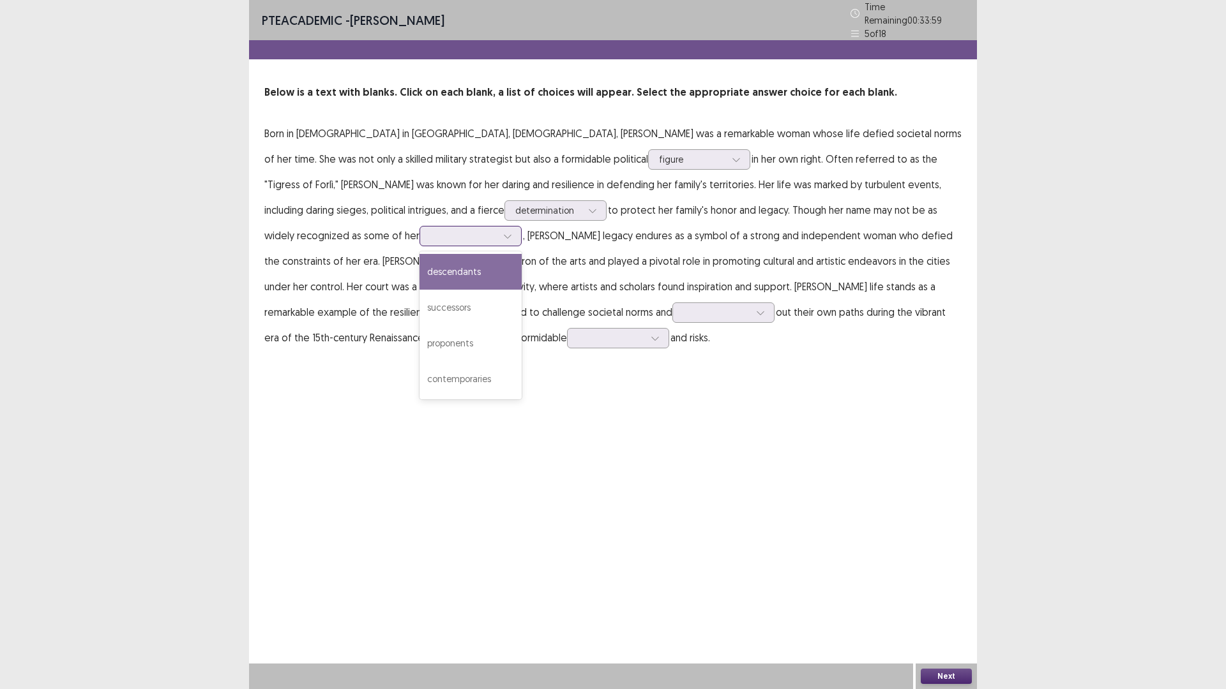
click at [497, 230] on div at bounding box center [463, 236] width 66 height 12
click at [522, 254] on div "descendants" at bounding box center [470, 272] width 102 height 36
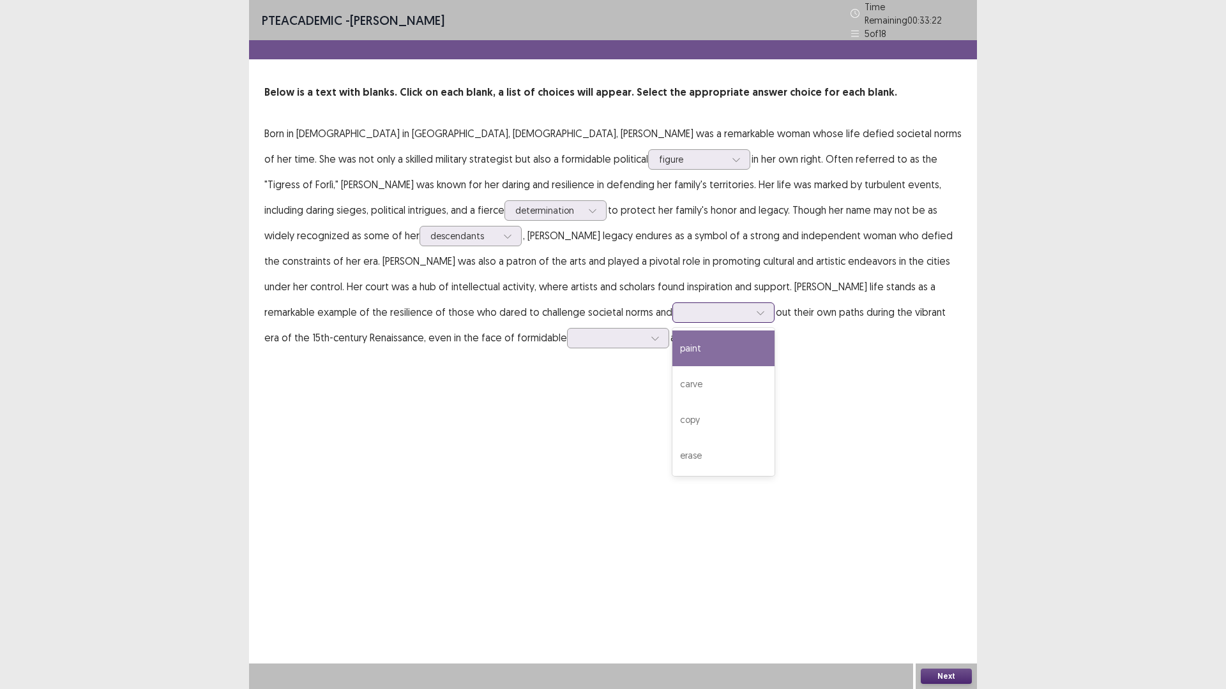
click at [683, 312] on div at bounding box center [716, 312] width 66 height 12
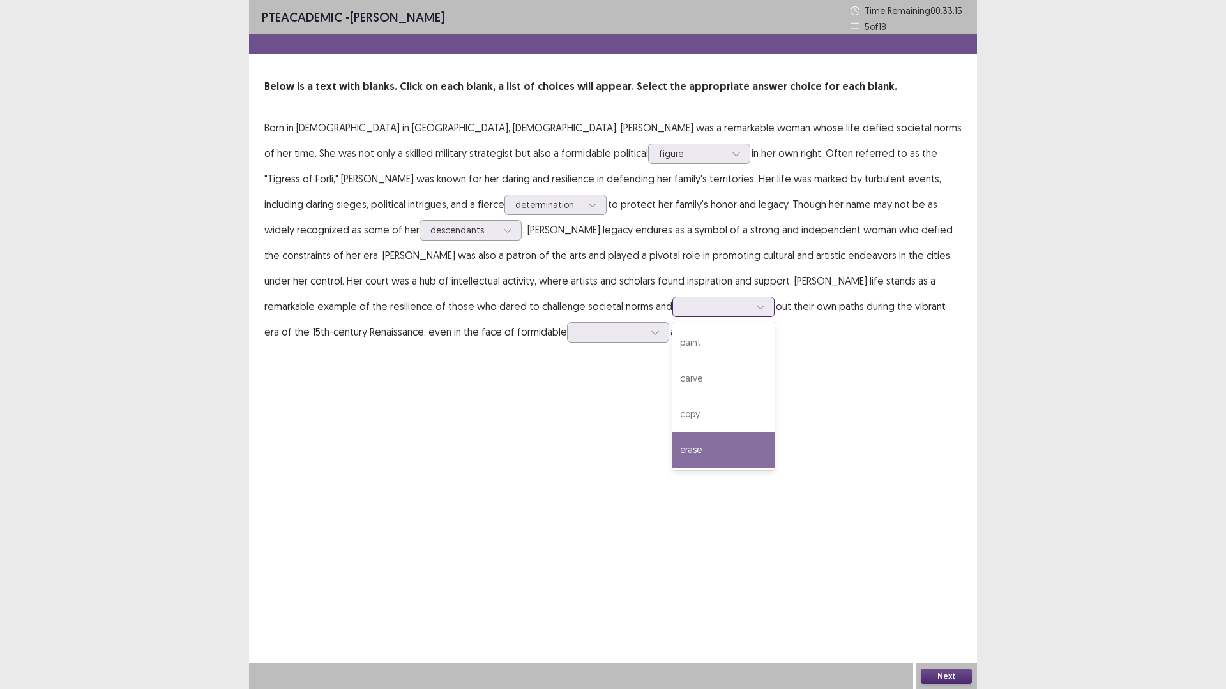
click at [672, 442] on div "erase" at bounding box center [723, 450] width 102 height 36
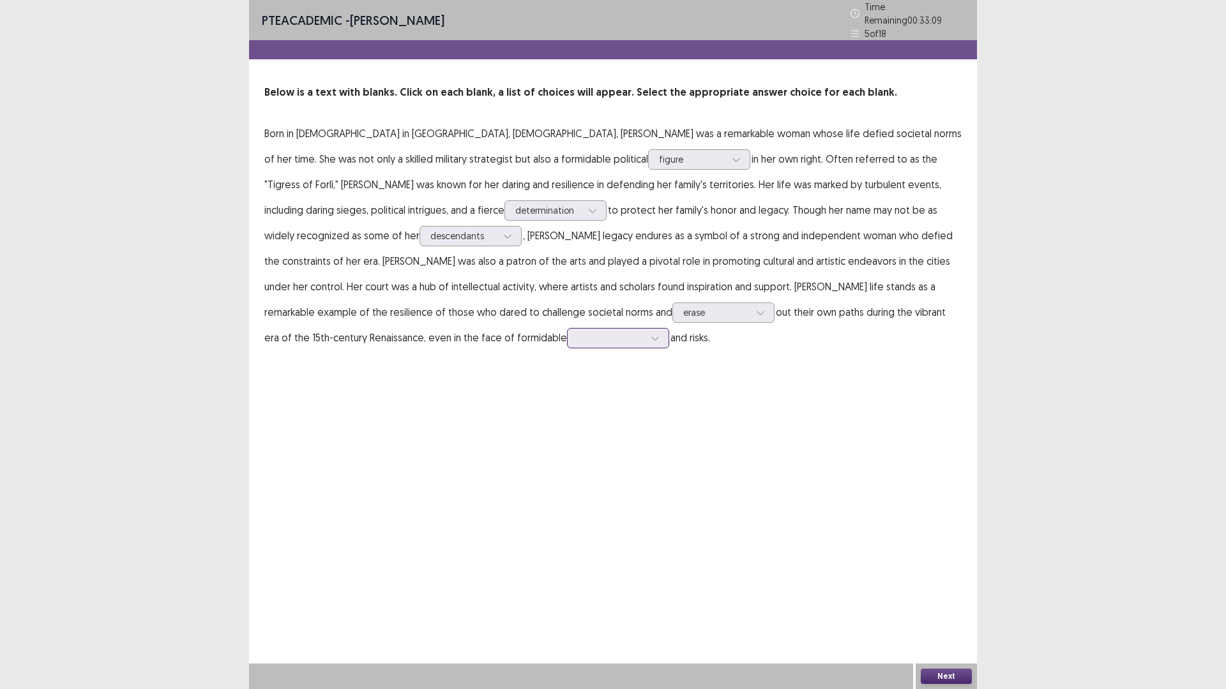
click at [578, 334] on div at bounding box center [611, 338] width 66 height 12
click at [567, 444] on div "obstacles" at bounding box center [618, 446] width 102 height 36
click at [958, 603] on button "Next" at bounding box center [946, 676] width 51 height 15
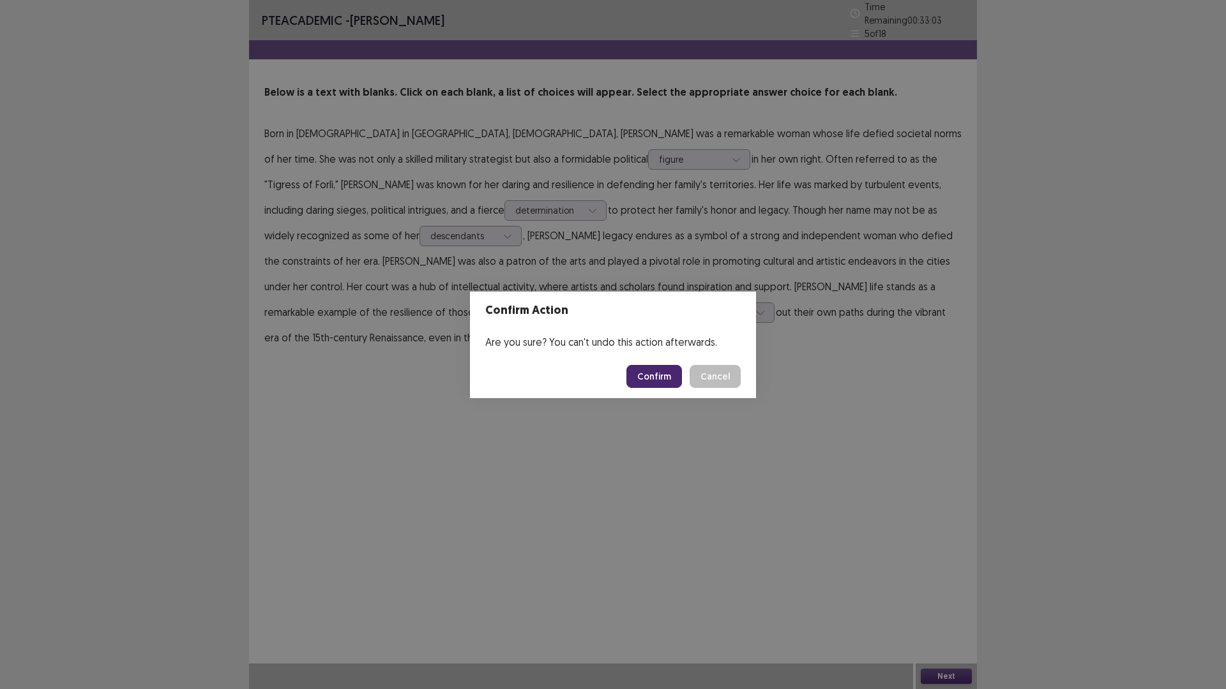
click at [647, 380] on button "Confirm" at bounding box center [654, 376] width 56 height 23
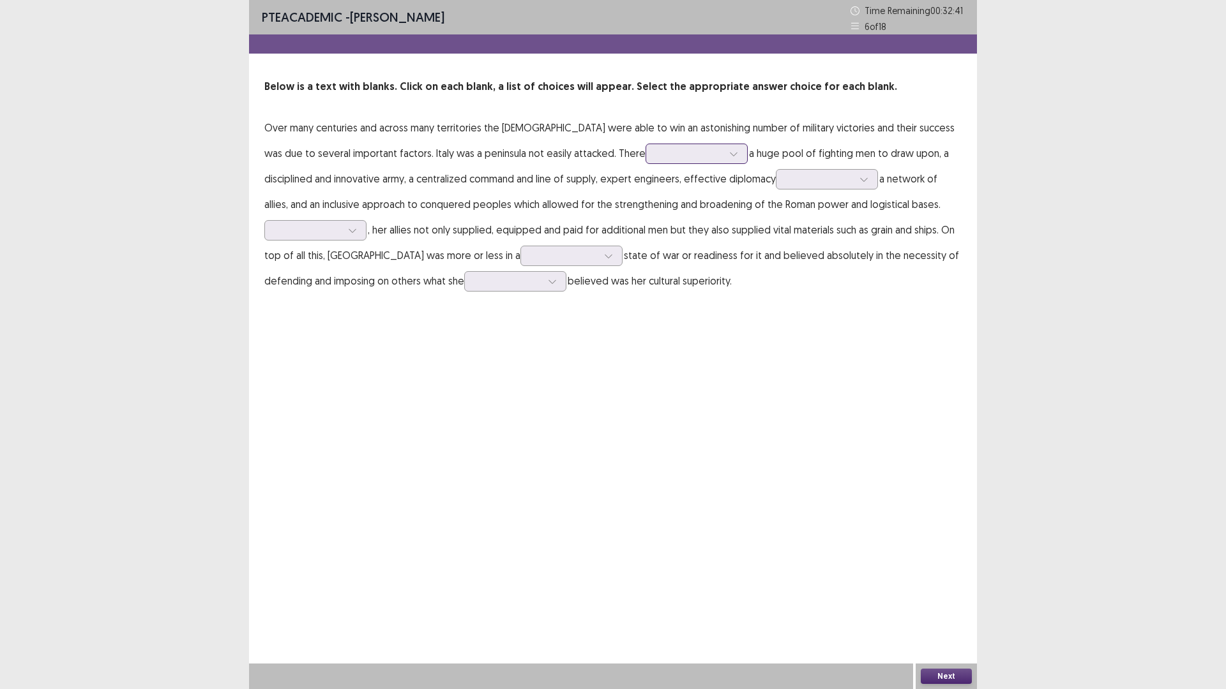
click at [645, 163] on div at bounding box center [696, 154] width 102 height 20
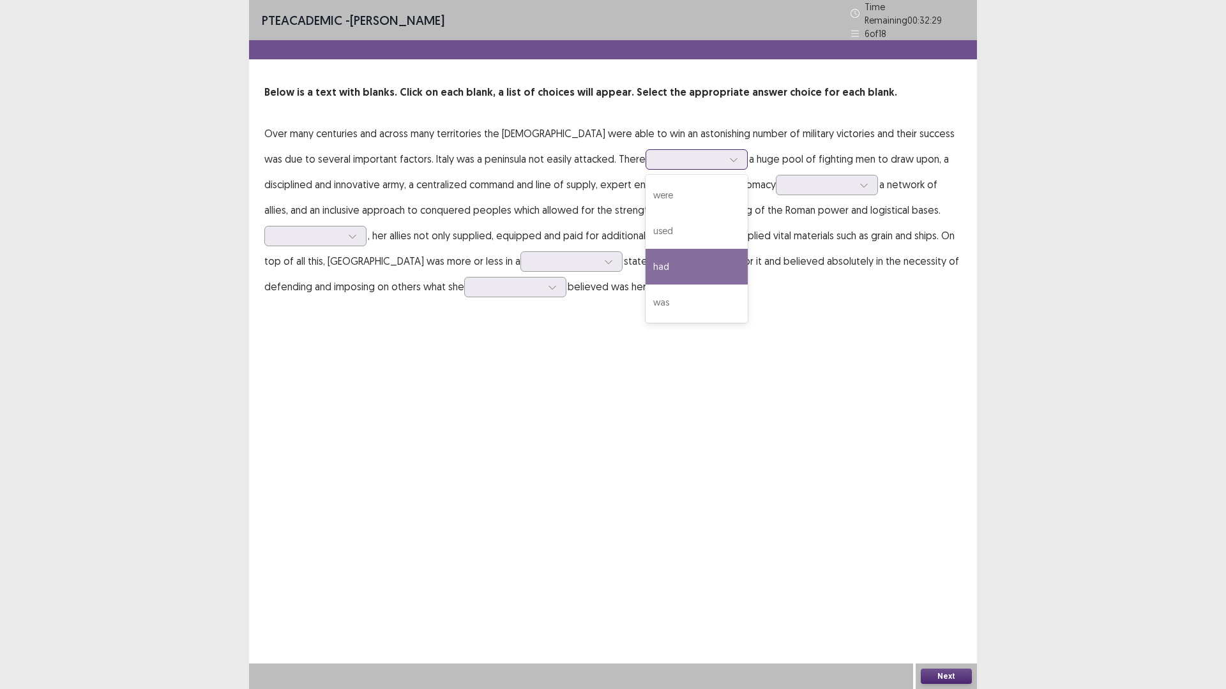
click at [645, 254] on div "had" at bounding box center [696, 267] width 102 height 36
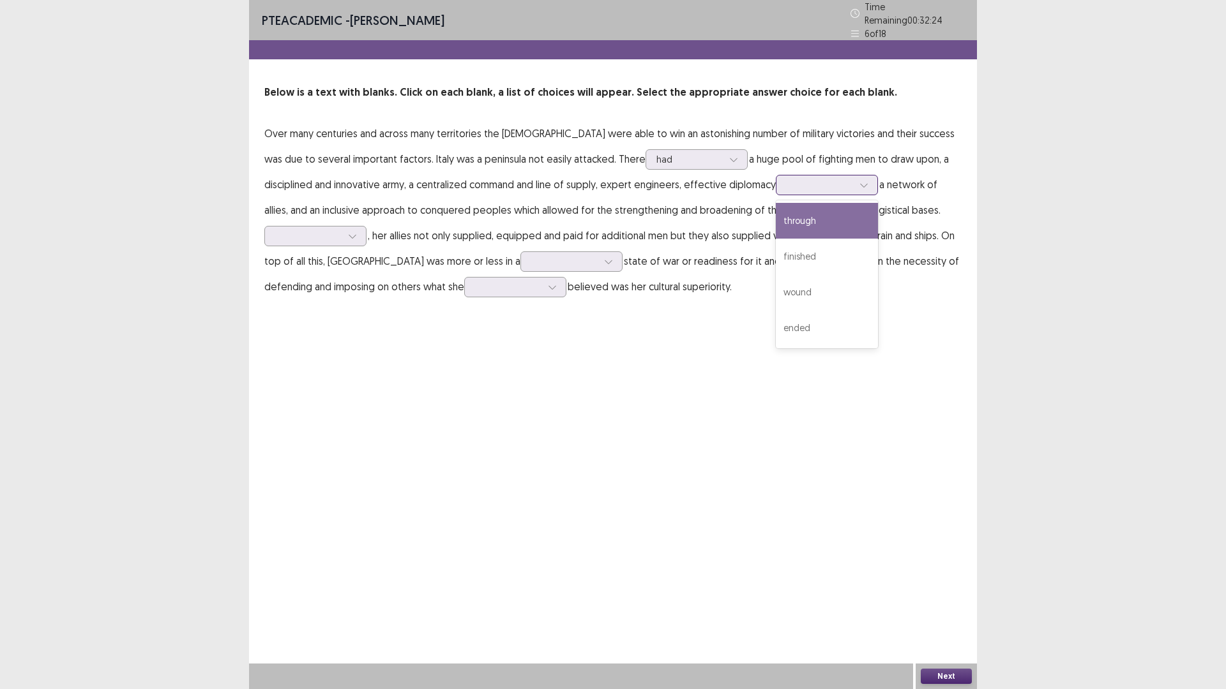
click at [786, 183] on div at bounding box center [819, 185] width 66 height 12
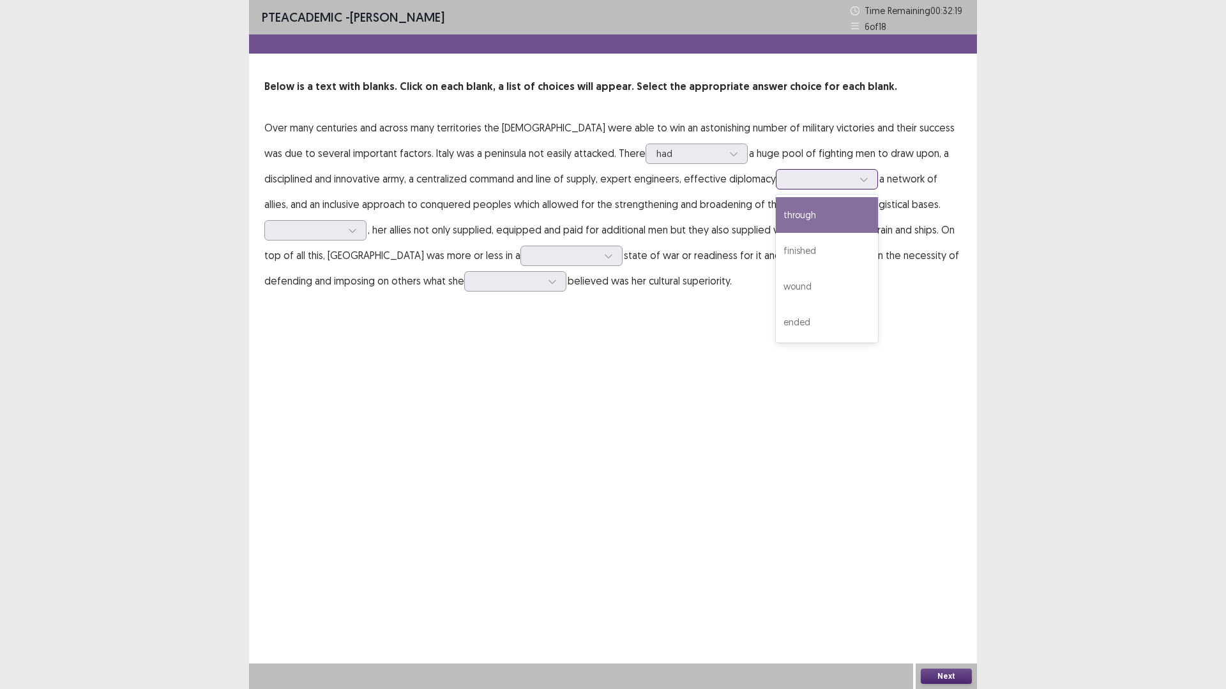
click at [776, 228] on div "through" at bounding box center [827, 215] width 102 height 36
click at [293, 233] on div at bounding box center [308, 230] width 66 height 12
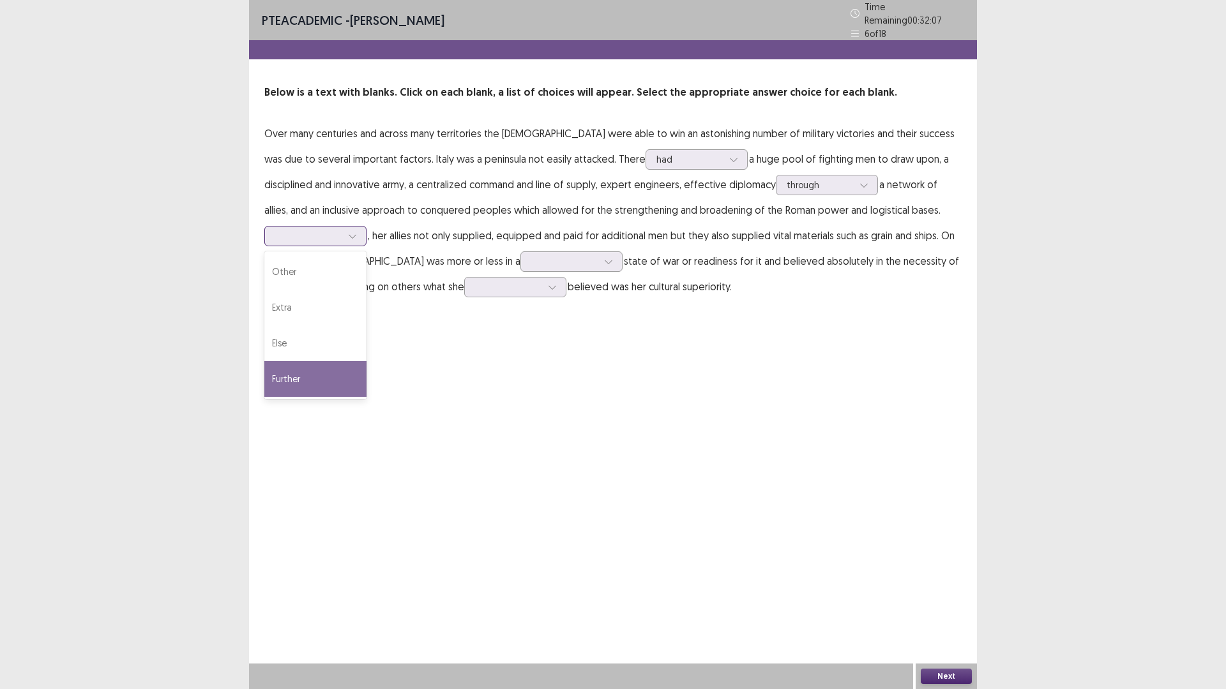
click at [317, 371] on div "Further" at bounding box center [315, 379] width 102 height 36
click at [354, 237] on div at bounding box center [352, 236] width 19 height 19
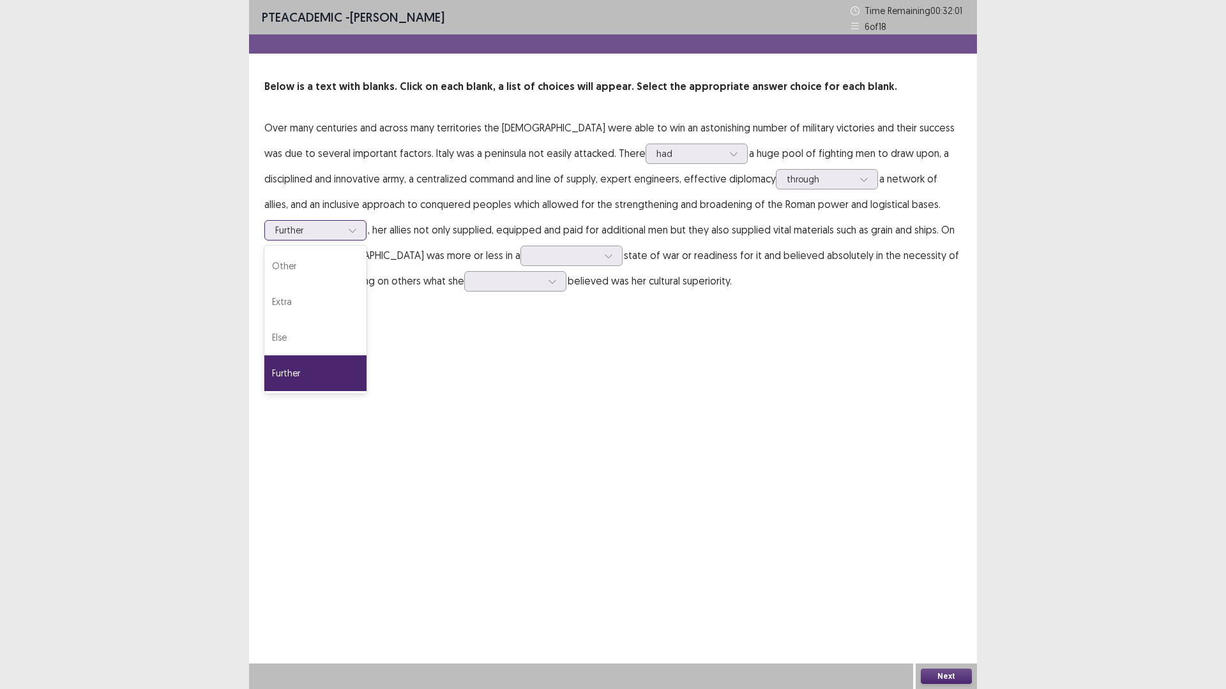
click at [347, 379] on div "Further" at bounding box center [315, 374] width 102 height 36
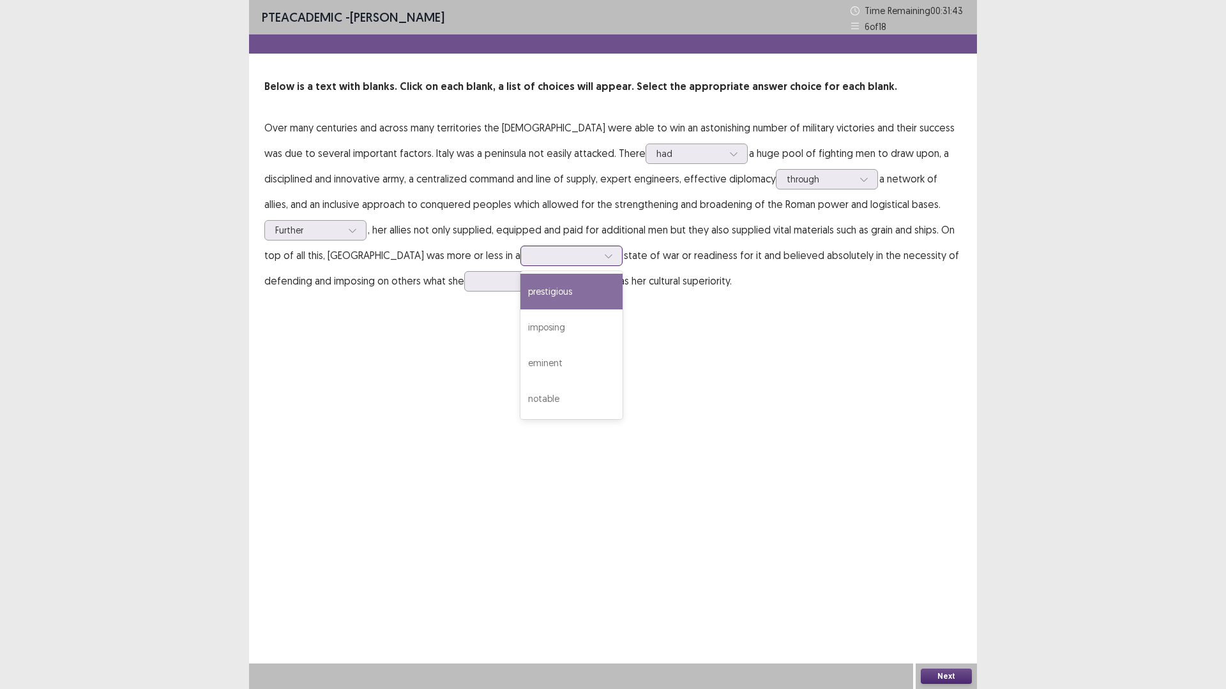
click at [531, 262] on div at bounding box center [564, 256] width 66 height 12
click at [520, 393] on div "notable" at bounding box center [571, 399] width 102 height 36
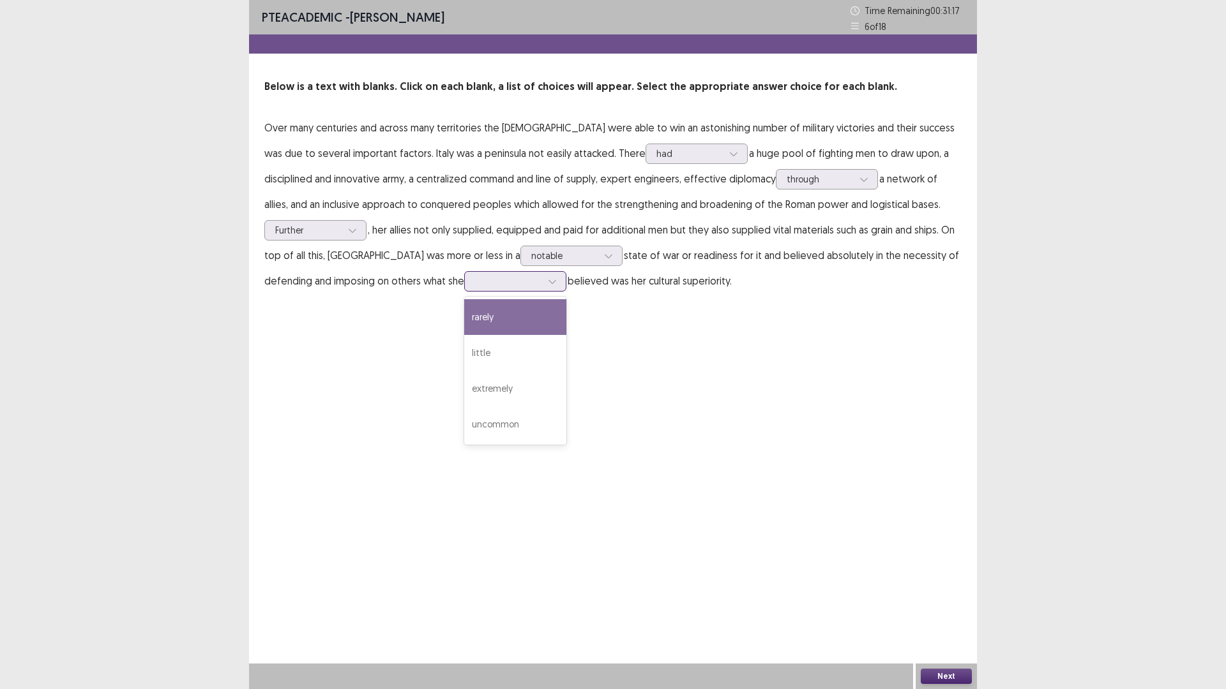
click at [475, 283] on div at bounding box center [508, 281] width 66 height 12
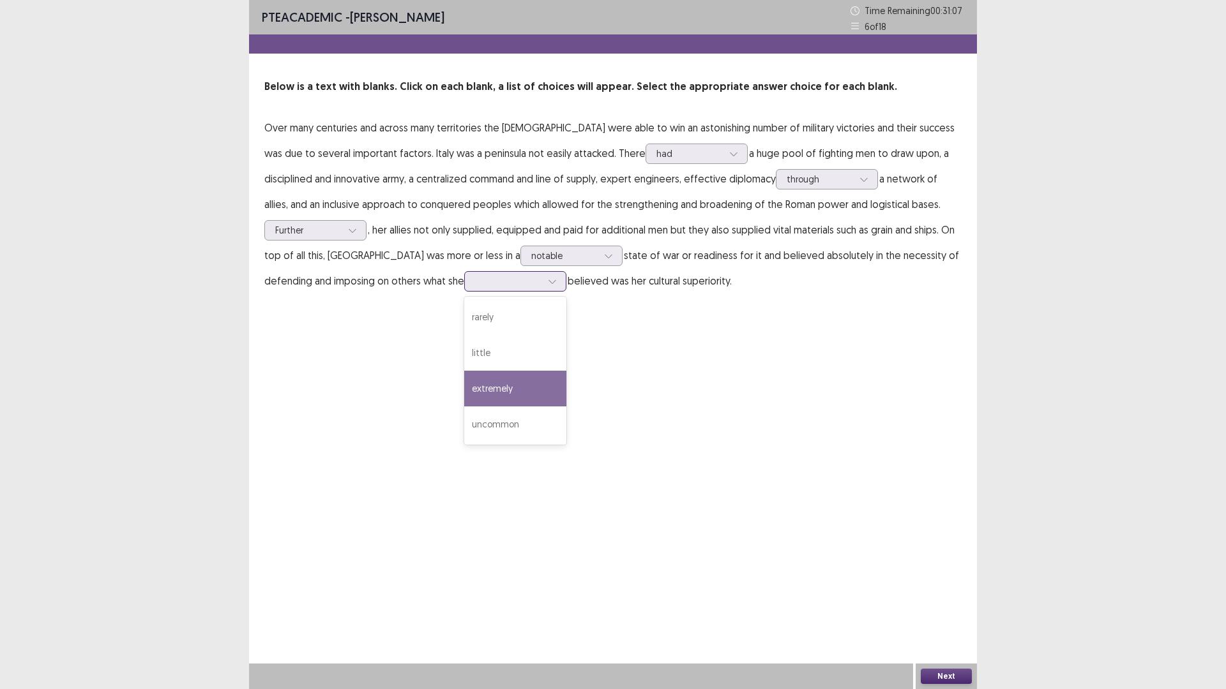
click at [464, 379] on div "extremely" at bounding box center [515, 389] width 102 height 36
click at [942, 603] on button "Next" at bounding box center [946, 676] width 51 height 15
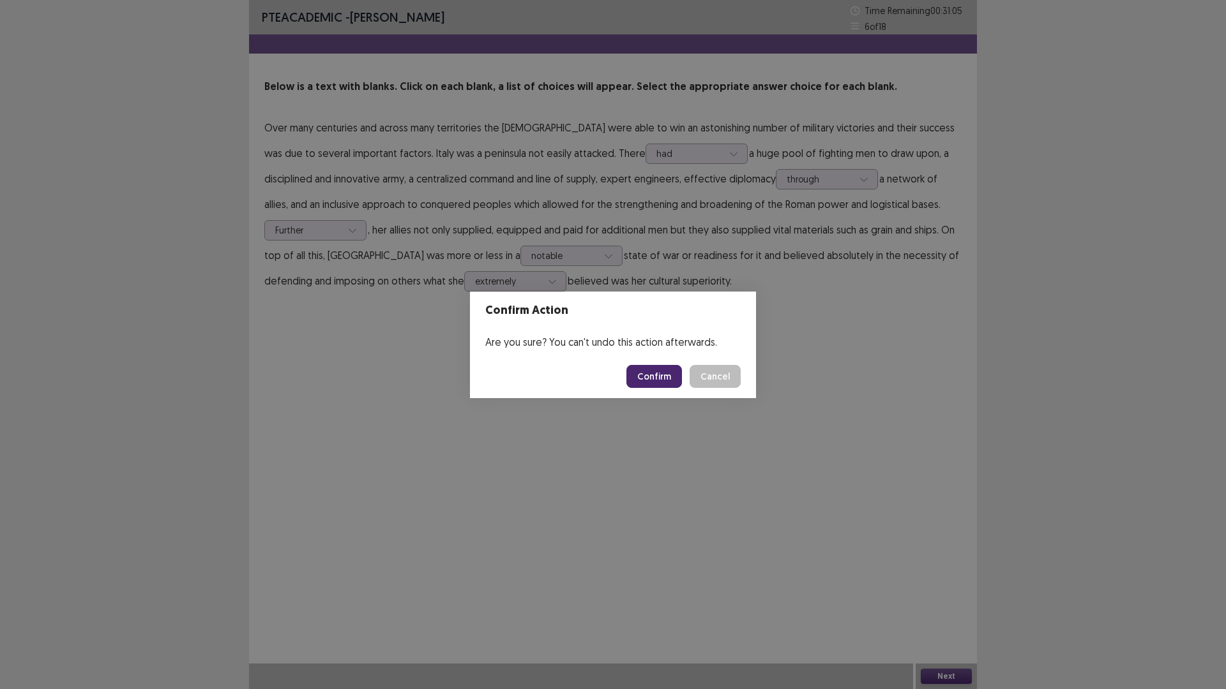
click at [651, 375] on button "Confirm" at bounding box center [654, 376] width 56 height 23
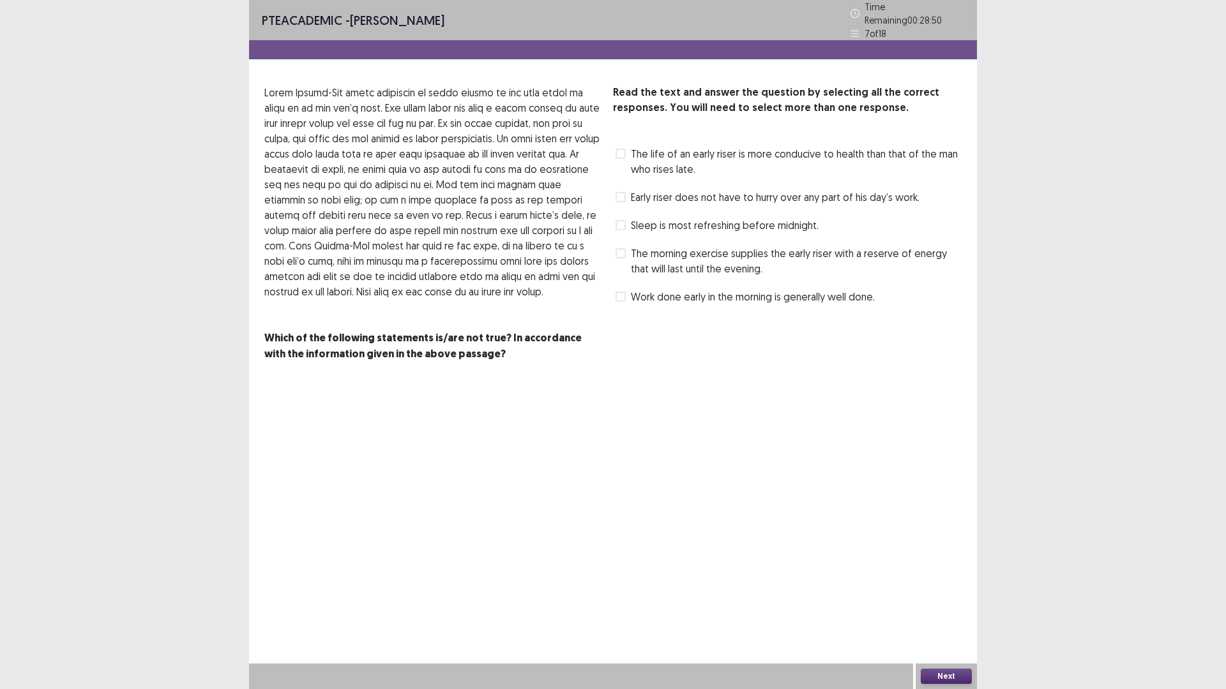
click at [786, 223] on span "Sleep is most refreshing before midnight." at bounding box center [725, 225] width 188 height 15
click at [697, 289] on span "Work done early in the morning is generally well done." at bounding box center [753, 296] width 244 height 15
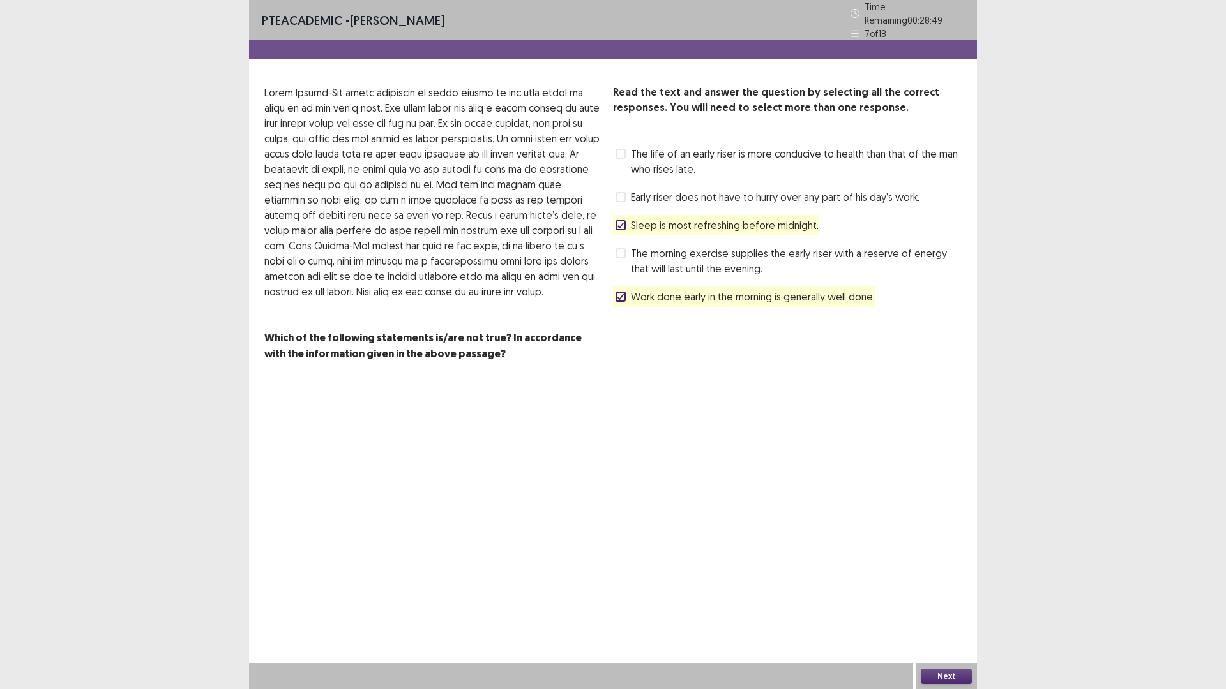
click at [699, 259] on span "The morning exercise supplies the early riser with a reserve of energy that wil…" at bounding box center [796, 261] width 331 height 31
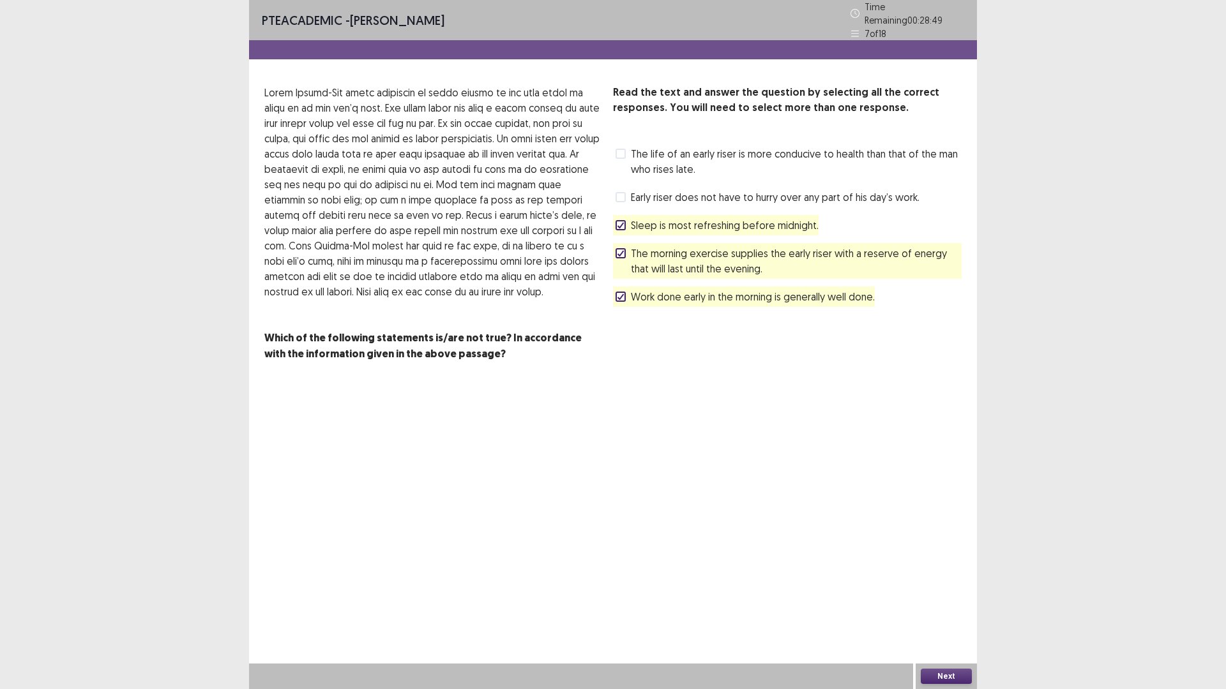
click at [699, 259] on span "The morning exercise supplies the early riser with a reserve of energy that wil…" at bounding box center [796, 261] width 331 height 31
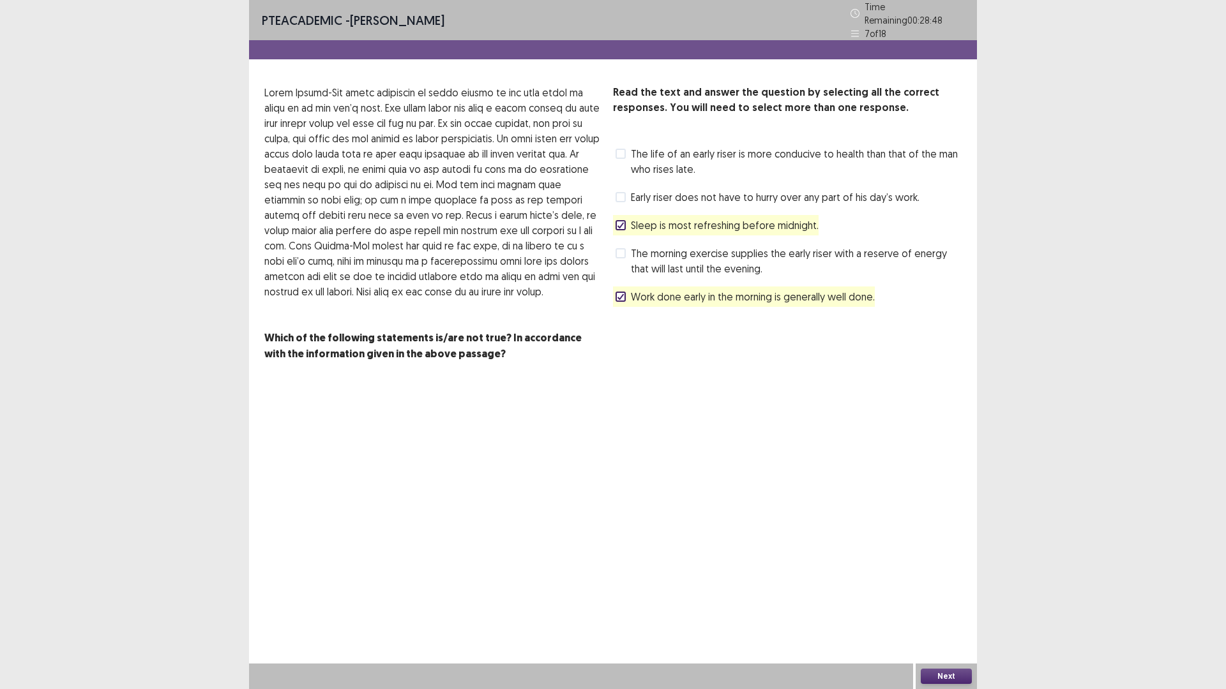
click at [699, 278] on div "Read the text and answer the question by selecting all the correct responses. Y…" at bounding box center [787, 196] width 349 height 222
click at [699, 287] on div "Work done early in the morning is generally well done." at bounding box center [744, 297] width 262 height 20
click at [697, 291] on span "Work done early in the morning is generally well done." at bounding box center [753, 296] width 244 height 15
click at [676, 196] on span "Early riser does not have to hurry over any part of his day’s work." at bounding box center [775, 197] width 289 height 15
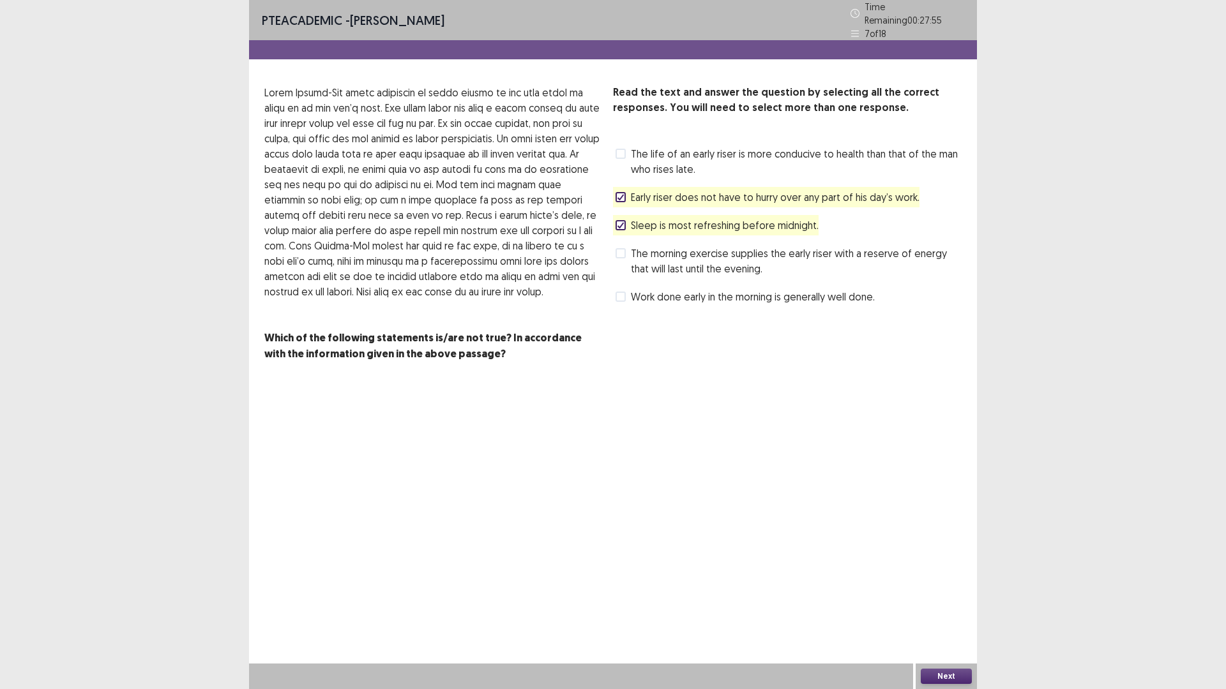
click at [737, 193] on span "Early riser does not have to hurry over any part of his day’s work." at bounding box center [775, 197] width 289 height 15
click at [707, 260] on span "The morning exercise supplies the early riser with a reserve of energy that wil…" at bounding box center [796, 261] width 331 height 31
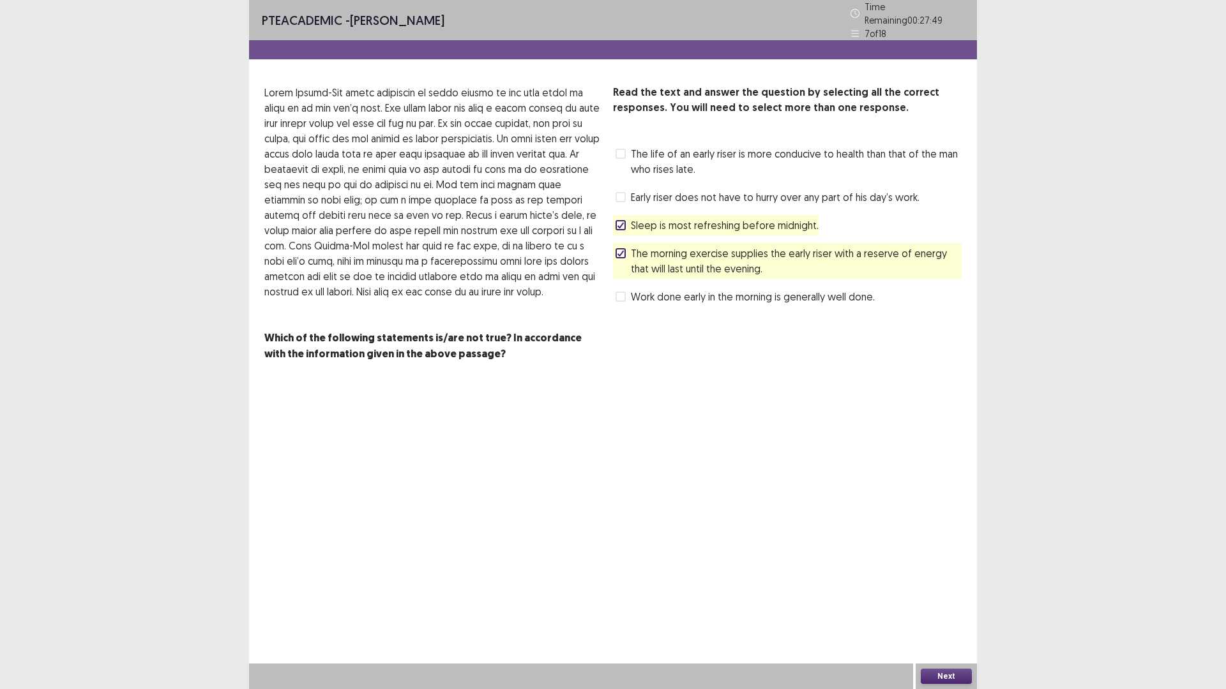
click at [942, 603] on div "Next" at bounding box center [945, 677] width 61 height 26
click at [947, 603] on button "Next" at bounding box center [946, 676] width 51 height 15
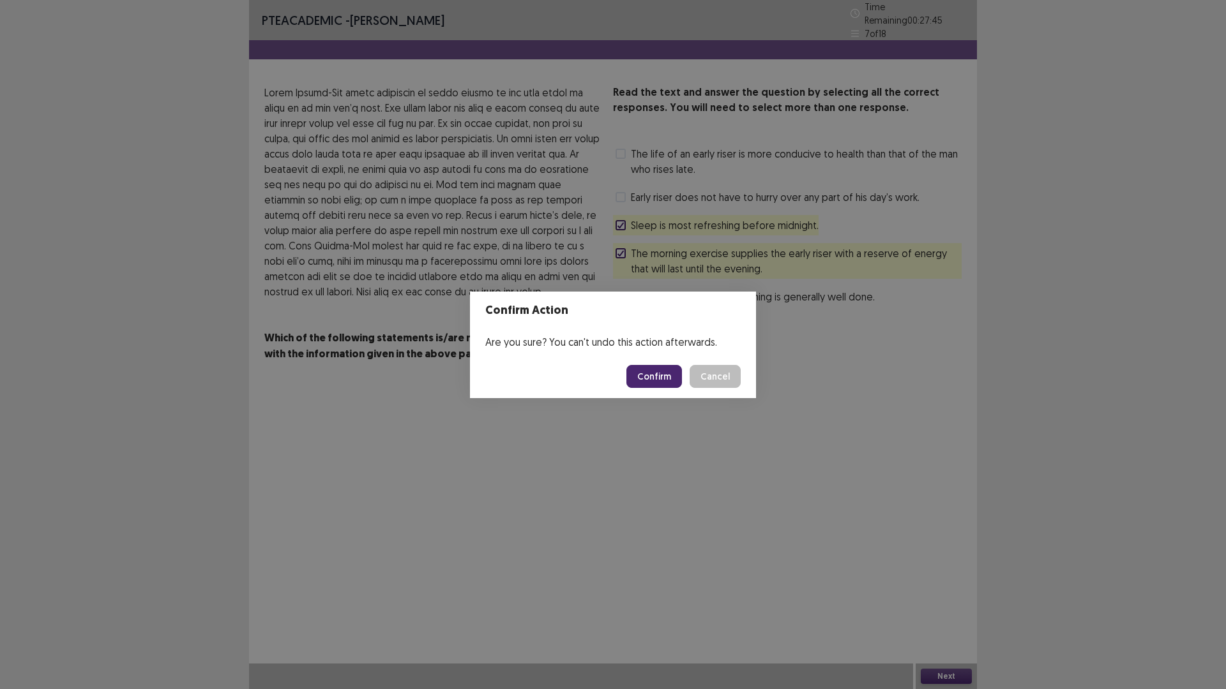
click at [672, 373] on button "Confirm" at bounding box center [654, 376] width 56 height 23
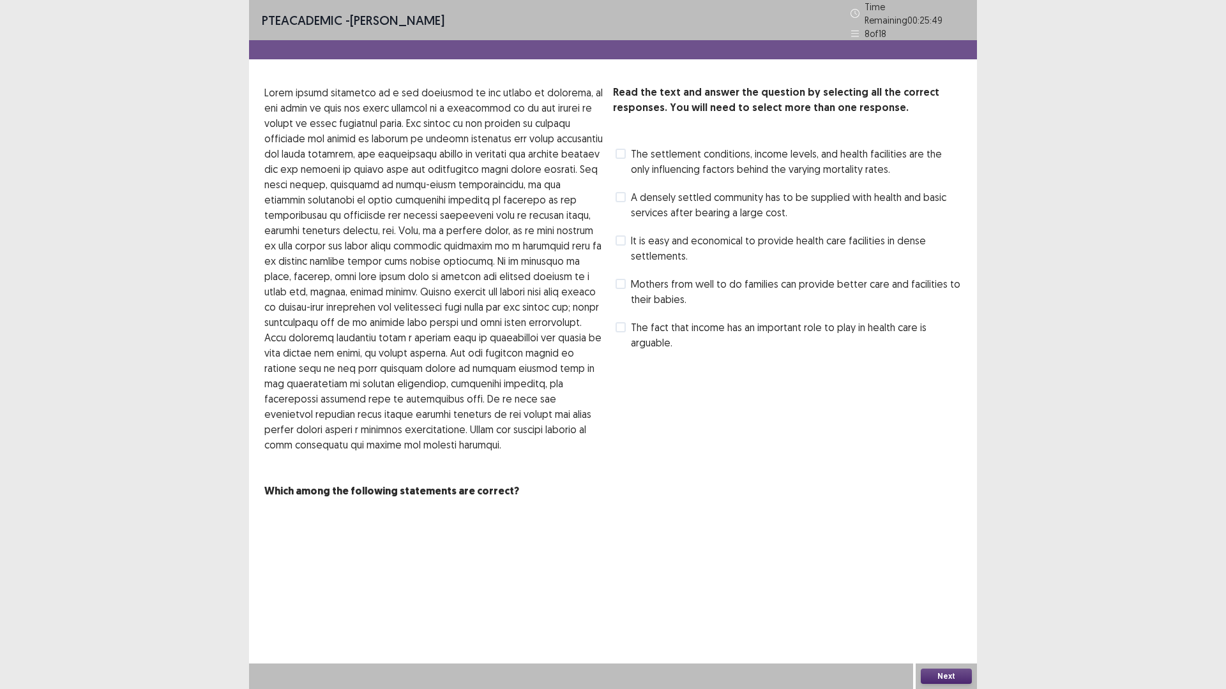
click at [835, 162] on span "The settlement conditions, income levels, and health facilities are the only in…" at bounding box center [796, 161] width 331 height 31
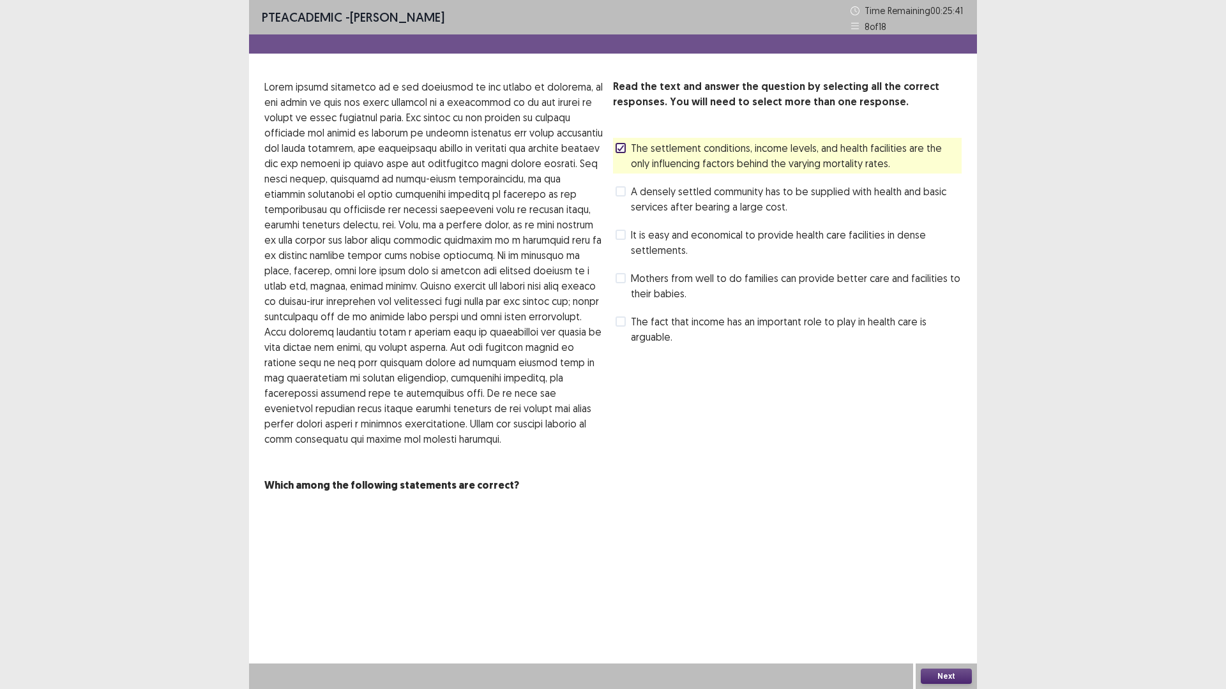
click at [727, 206] on span "A densely settled community has to be supplied with health and basic services a…" at bounding box center [796, 199] width 331 height 31
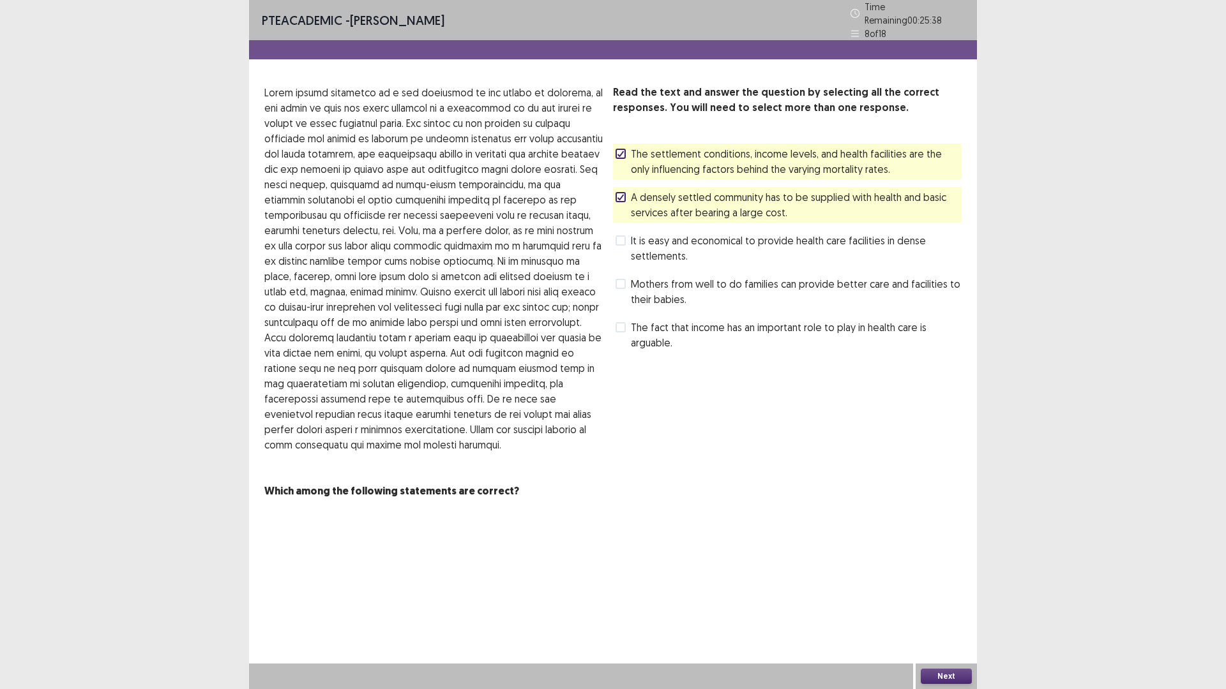
click at [663, 195] on span "A densely settled community has to be supplied with health and basic services a…" at bounding box center [796, 205] width 331 height 31
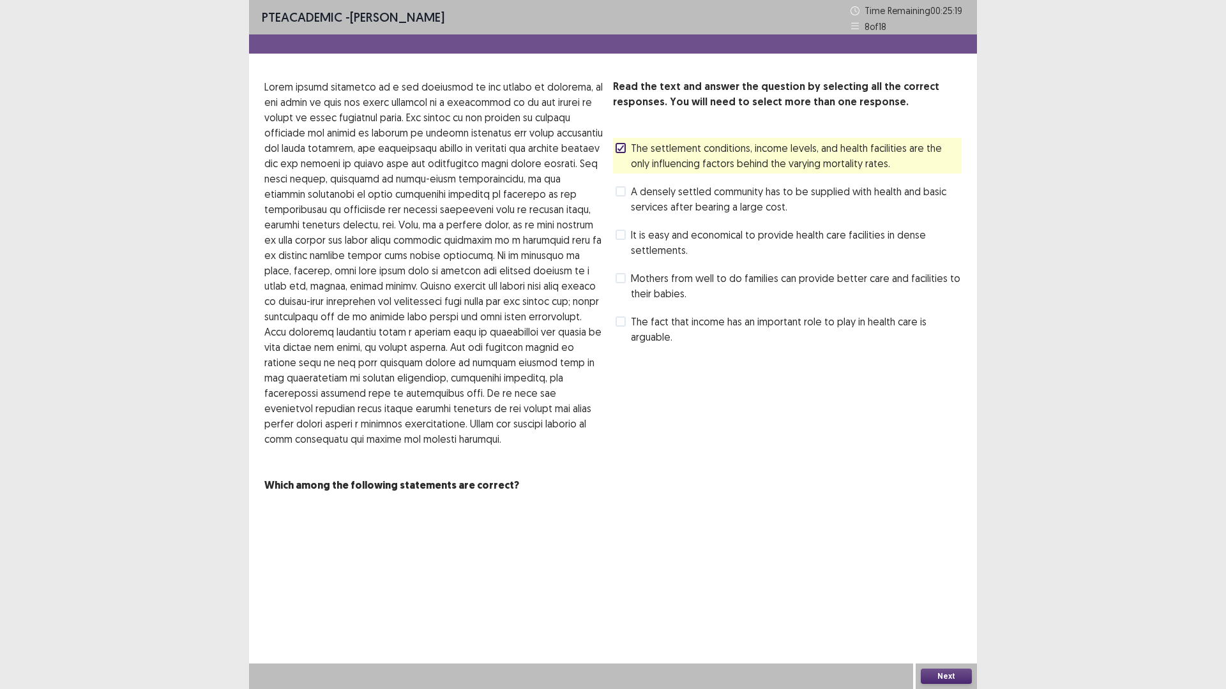
click at [633, 333] on span "The fact that income has an important role to play in health care is arguable." at bounding box center [796, 329] width 331 height 31
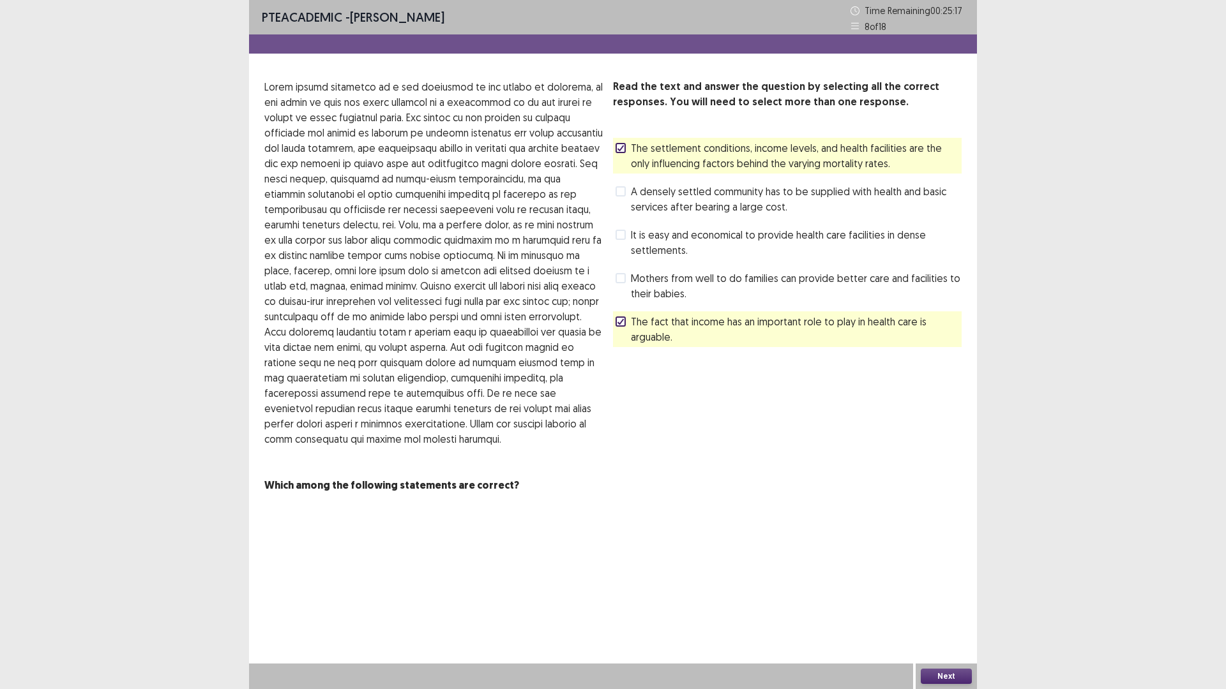
click at [647, 199] on span "A densely settled community has to be supplied with health and basic services a…" at bounding box center [796, 199] width 331 height 31
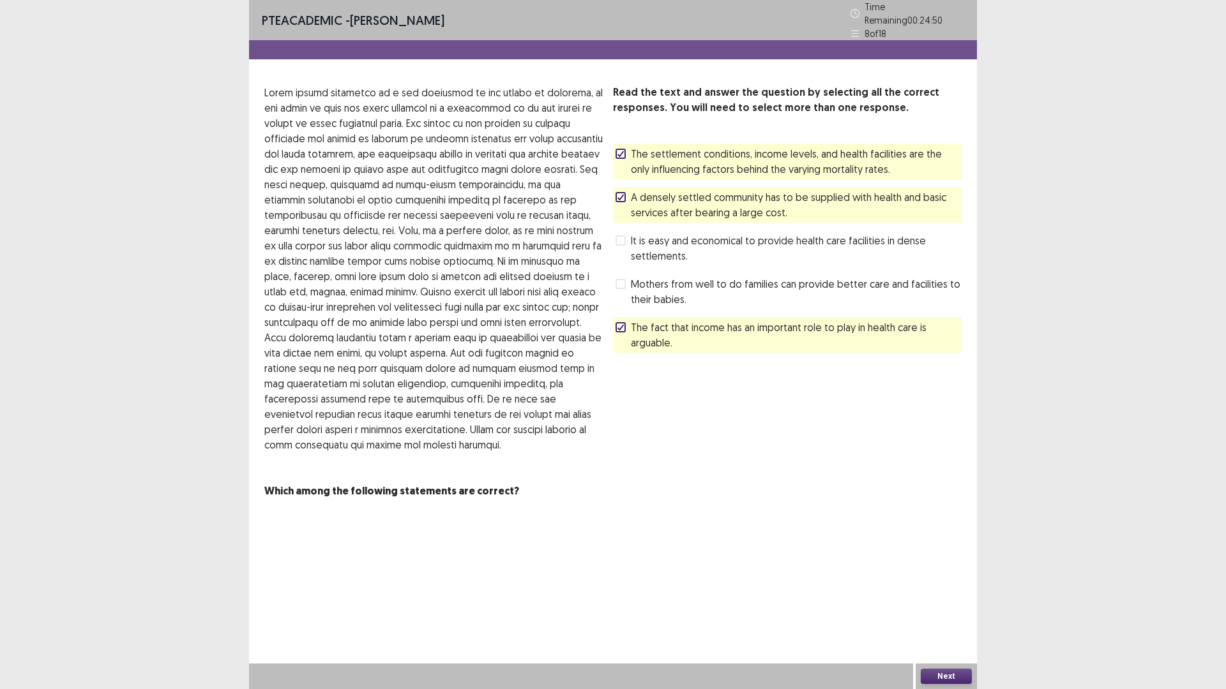
click at [690, 243] on span "It is easy and economical to provide health care facilities in dense settlement…" at bounding box center [796, 248] width 331 height 31
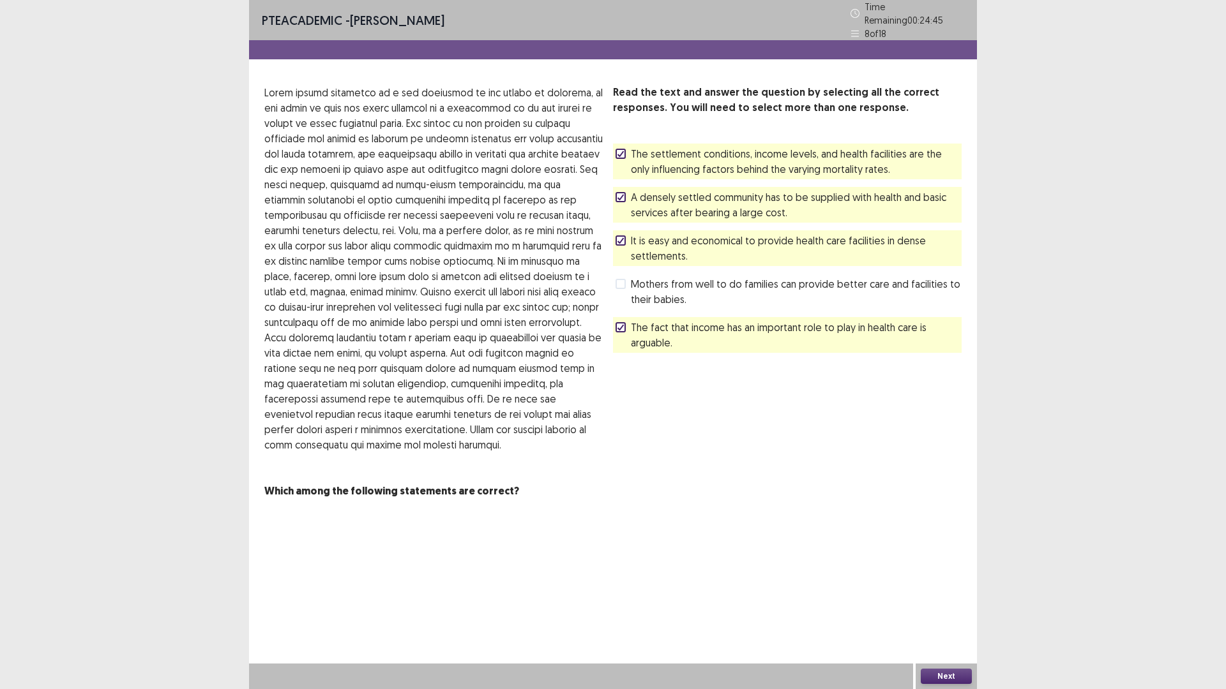
click at [646, 278] on span "Mothers from well to do families can provide better care and facilities to thei…" at bounding box center [796, 291] width 331 height 31
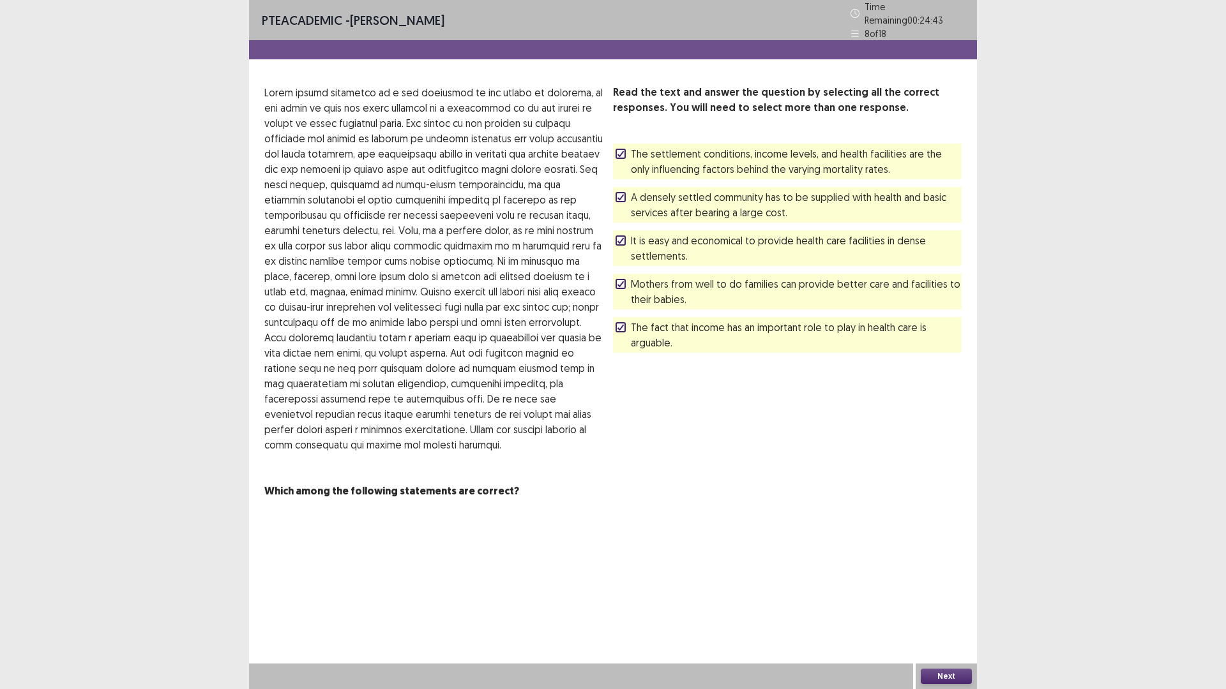
click at [663, 193] on span "A densely settled community has to be supplied with health and basic services a…" at bounding box center [796, 205] width 331 height 31
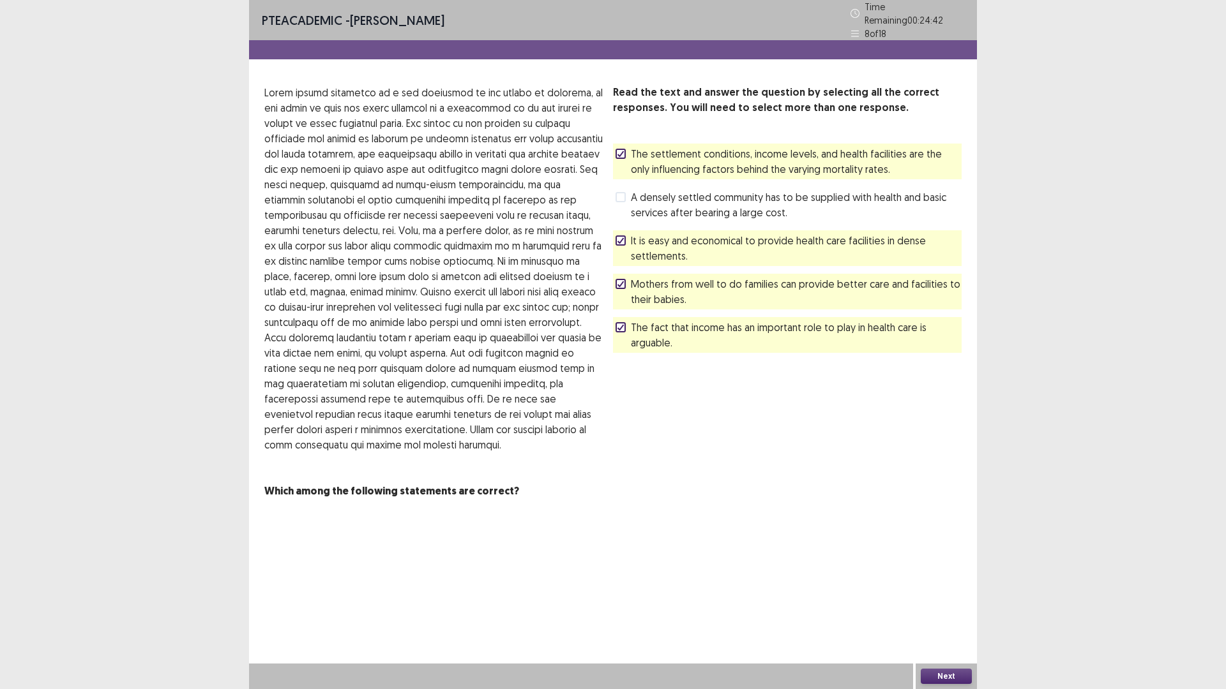
click at [658, 146] on span "The settlement conditions, income levels, and health facilities are the only in…" at bounding box center [796, 161] width 331 height 31
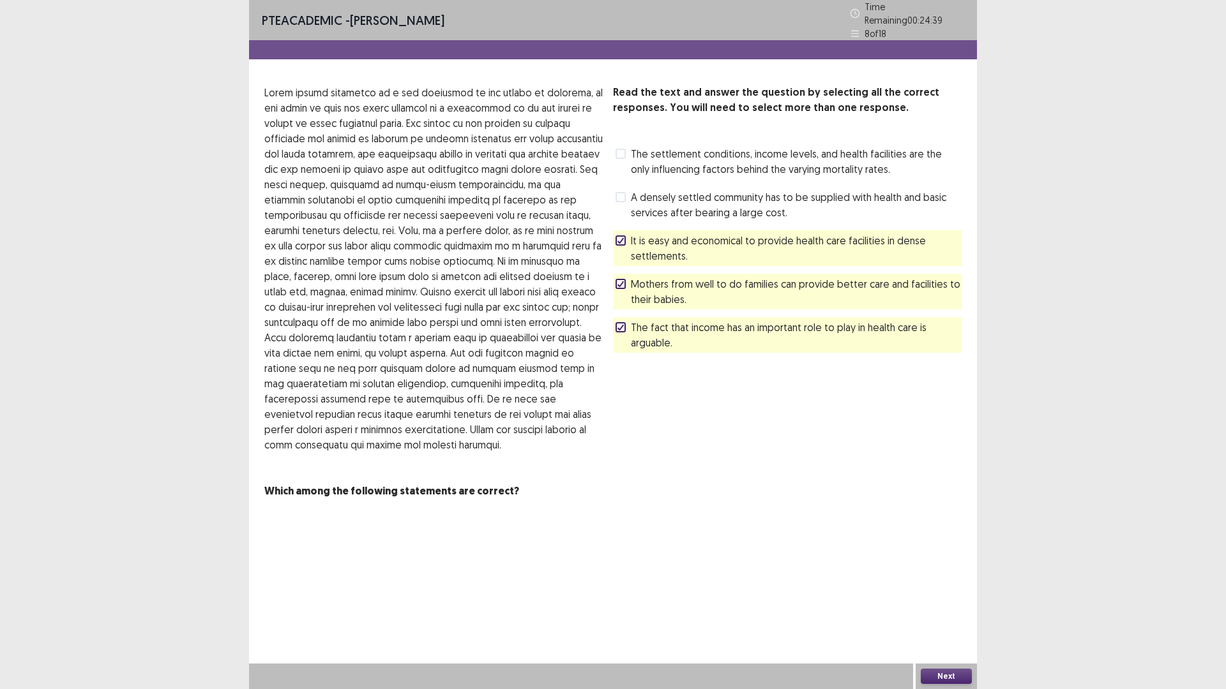
click at [933, 603] on button "Next" at bounding box center [946, 676] width 51 height 15
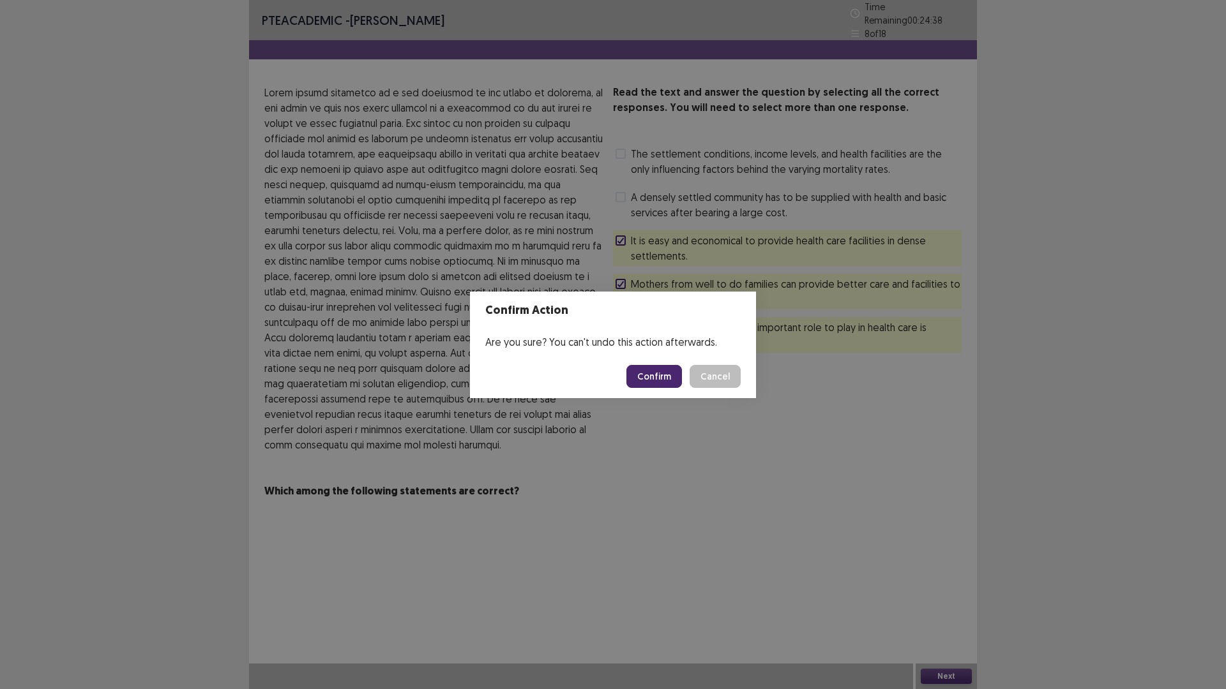
click at [657, 373] on button "Confirm" at bounding box center [654, 376] width 56 height 23
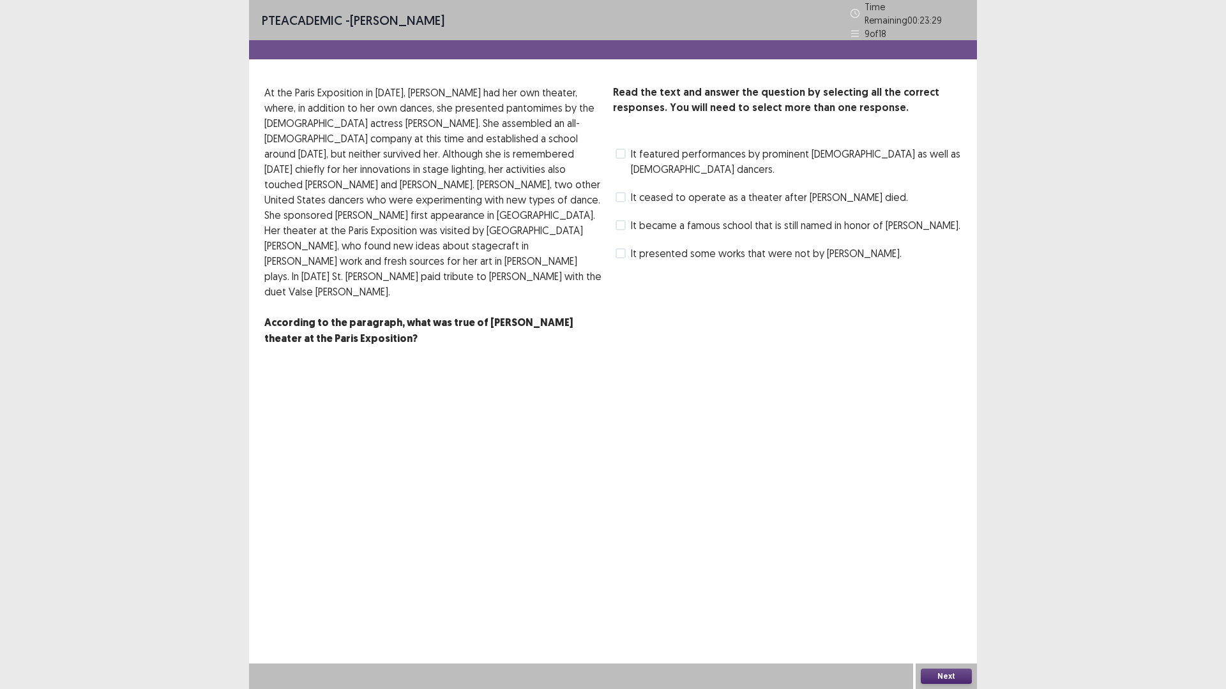
click at [678, 158] on div "It featured performances by prominent [DEMOGRAPHIC_DATA] as well as [DEMOGRAPHI…" at bounding box center [787, 162] width 349 height 36
click at [679, 153] on span "It featured performances by prominent [DEMOGRAPHIC_DATA] as well as [DEMOGRAPHI…" at bounding box center [796, 161] width 331 height 31
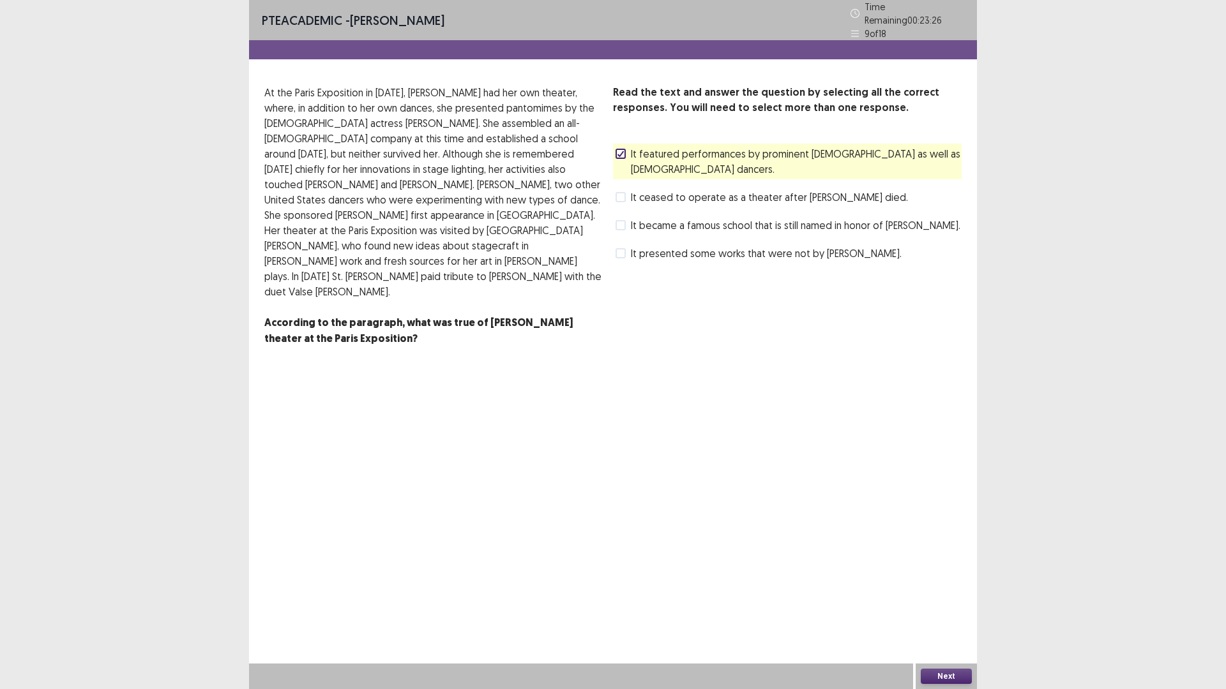
click at [680, 218] on span "It became a famous school that is still named in honor of [PERSON_NAME]." at bounding box center [795, 225] width 329 height 15
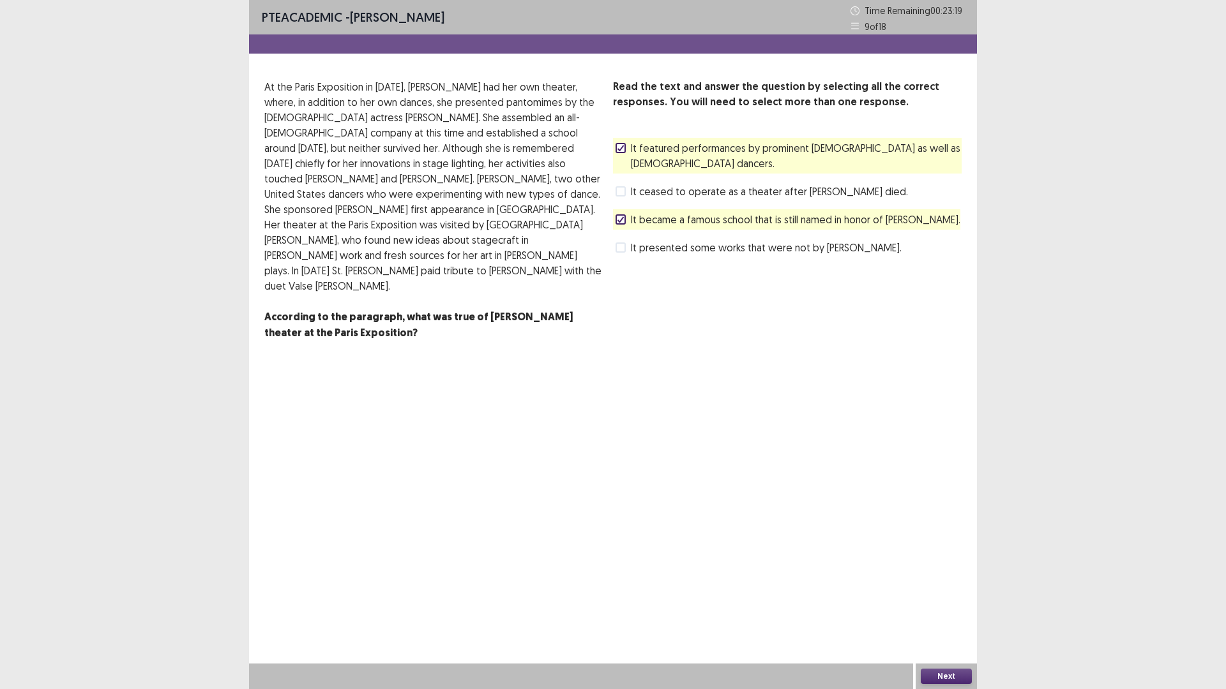
click at [668, 212] on span "It became a famous school that is still named in honor of [PERSON_NAME]." at bounding box center [795, 219] width 329 height 15
click at [940, 603] on div "Next" at bounding box center [945, 677] width 61 height 26
click at [938, 603] on button "Next" at bounding box center [946, 676] width 51 height 15
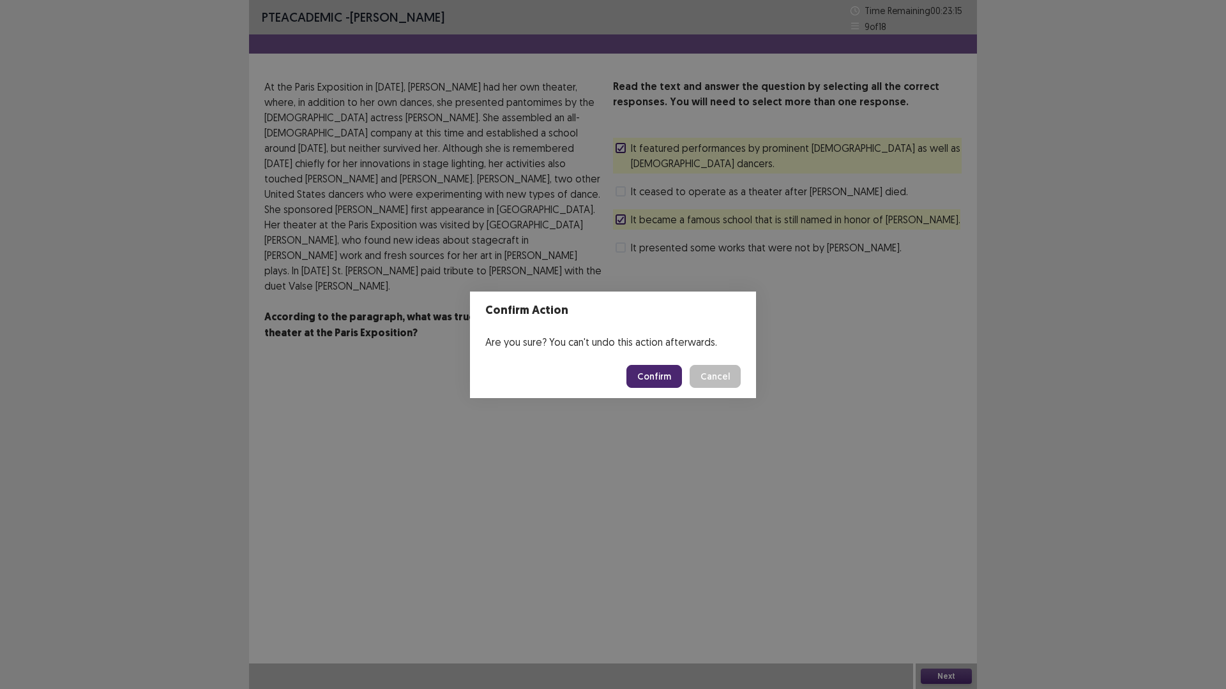
click at [642, 382] on button "Confirm" at bounding box center [654, 376] width 56 height 23
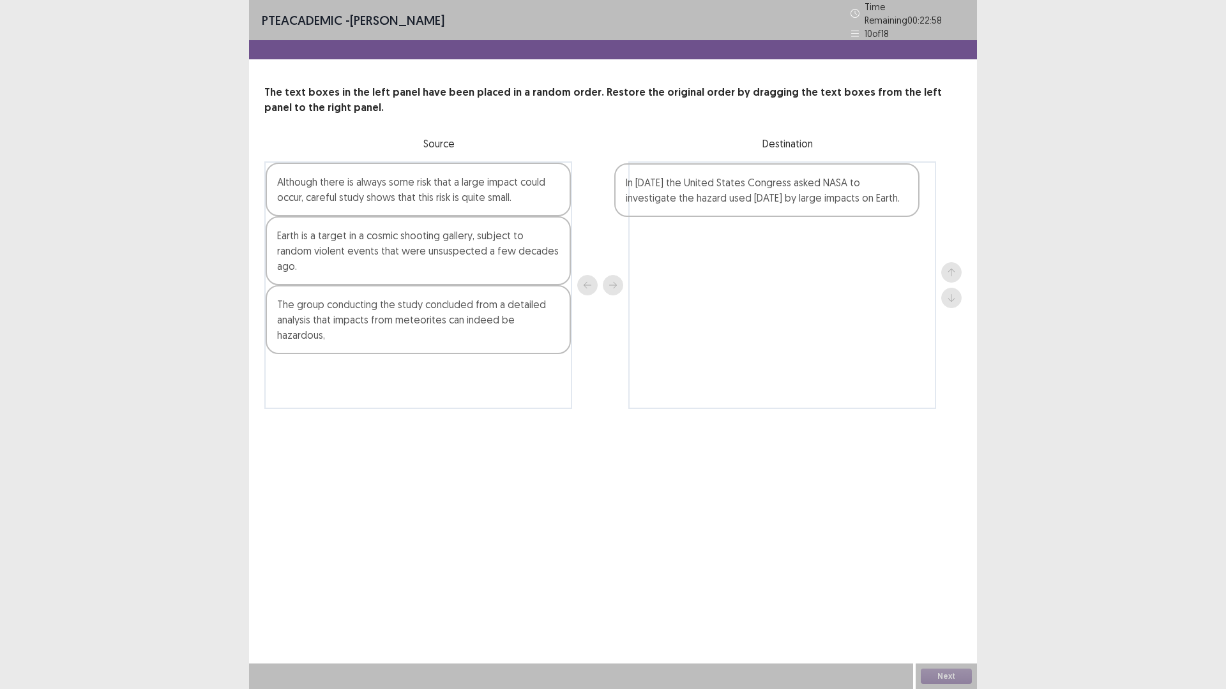
drag, startPoint x: 388, startPoint y: 372, endPoint x: 742, endPoint y: 200, distance: 393.7
click at [742, 200] on div "Although there is always some risk that a large impact could occur, careful stu…" at bounding box center [612, 286] width 697 height 248
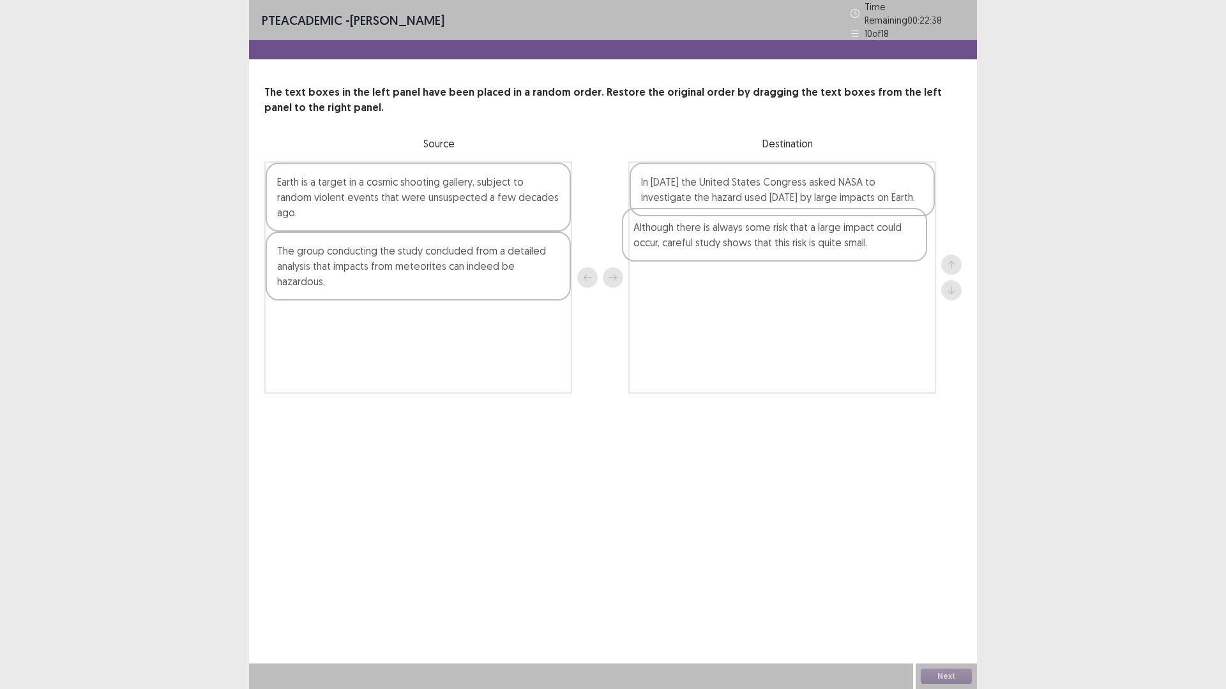
drag, startPoint x: 460, startPoint y: 202, endPoint x: 820, endPoint y: 256, distance: 364.0
click at [820, 256] on div "Although there is always some risk that a large impact could occur, careful stu…" at bounding box center [612, 278] width 697 height 232
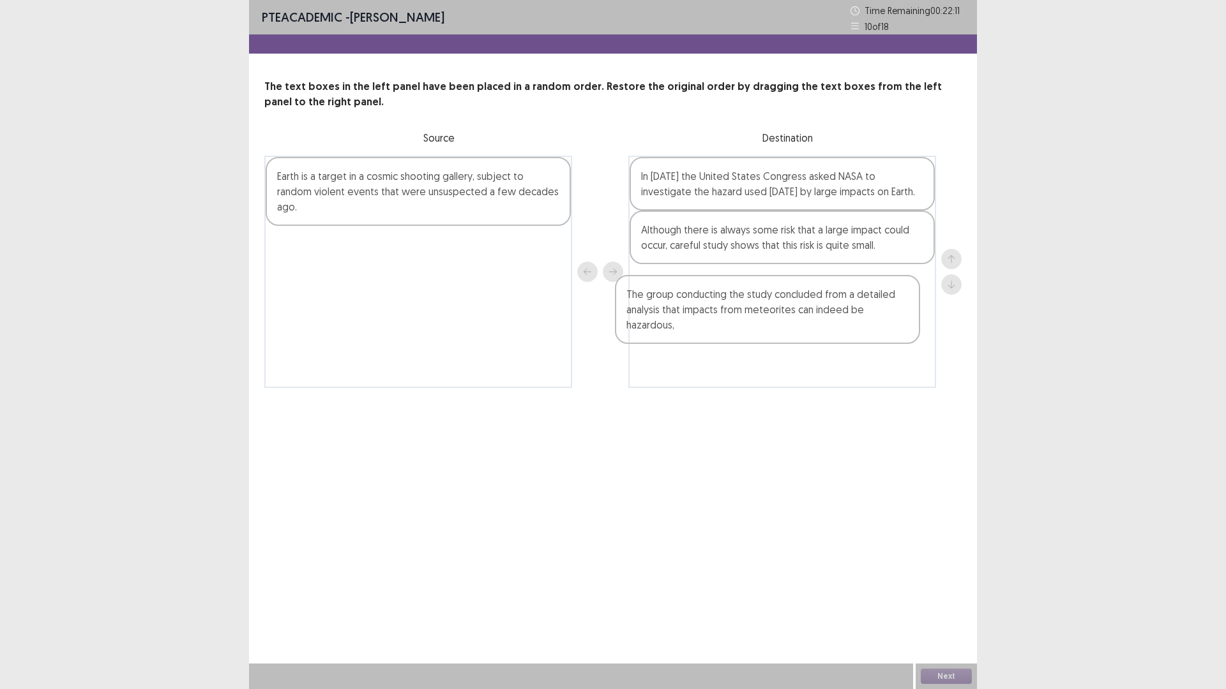
drag, startPoint x: 447, startPoint y: 258, endPoint x: 799, endPoint y: 322, distance: 358.2
click at [799, 322] on div "Earth is a target in a cosmic shooting gallery, subject to random violent event…" at bounding box center [612, 272] width 697 height 232
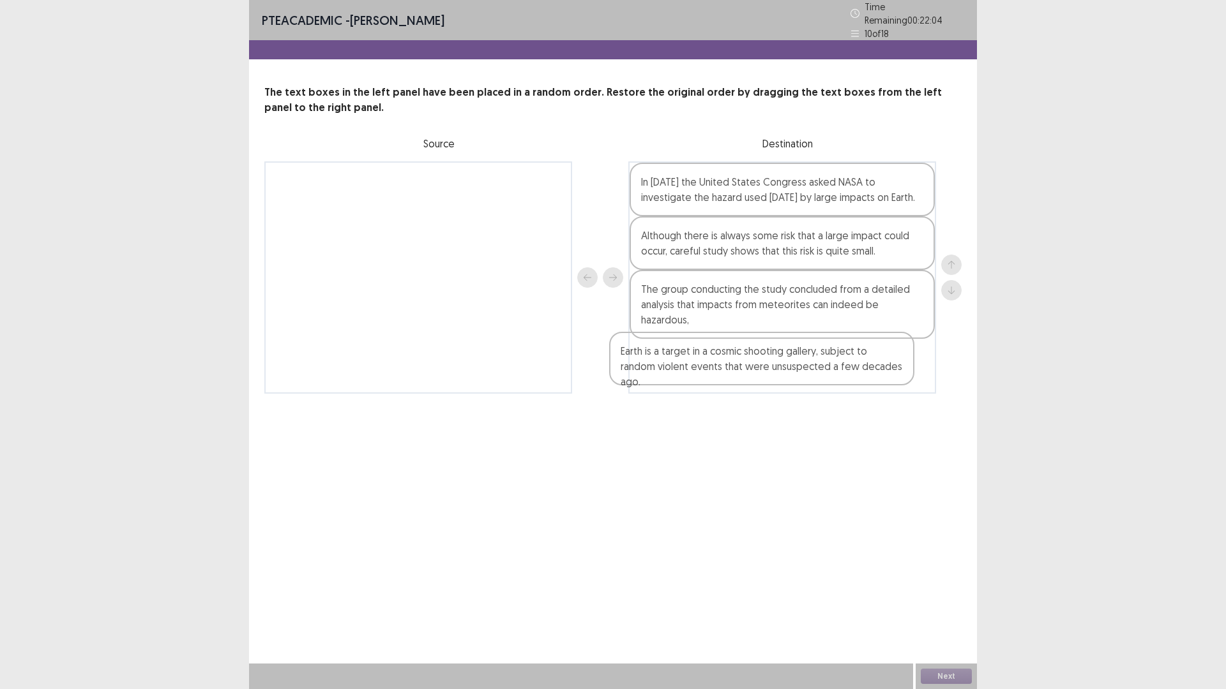
drag, startPoint x: 316, startPoint y: 190, endPoint x: 712, endPoint y: 373, distance: 436.1
click at [712, 373] on div "Earth is a target in a cosmic shooting gallery, subject to random violent event…" at bounding box center [612, 278] width 697 height 232
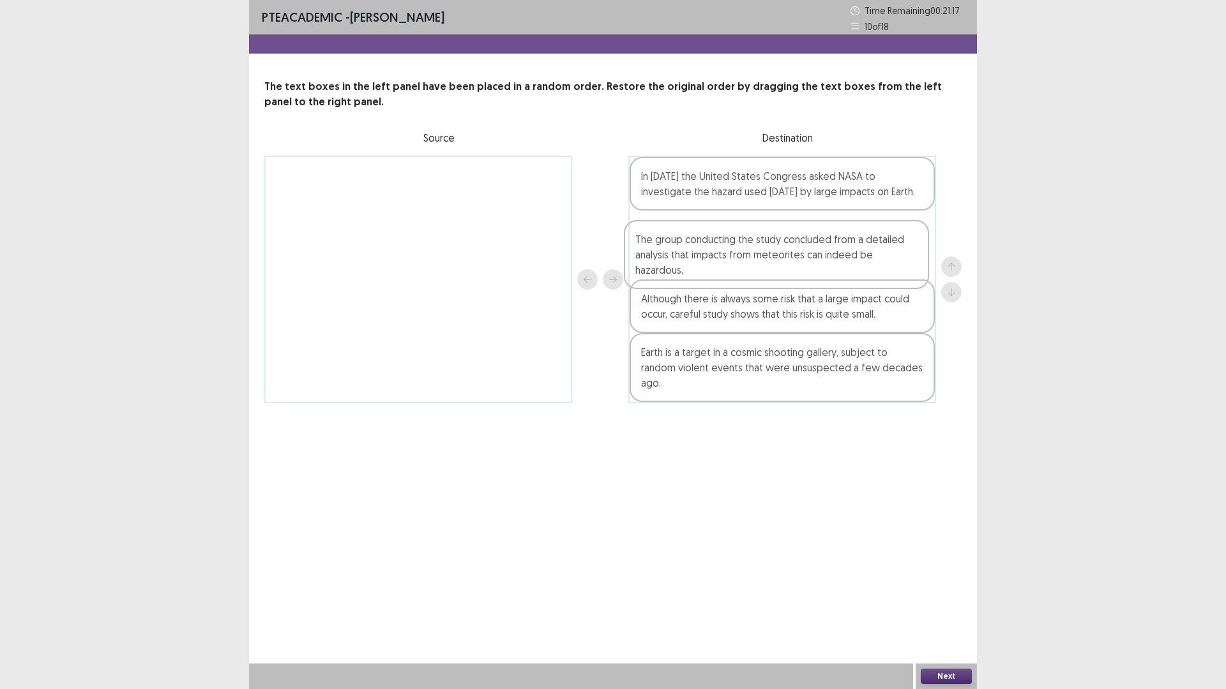
drag, startPoint x: 806, startPoint y: 326, endPoint x: 800, endPoint y: 277, distance: 49.6
click at [800, 277] on div "In [DATE] the United States Congress asked NASA to investigate the hazard used …" at bounding box center [782, 280] width 308 height 248
drag, startPoint x: 789, startPoint y: 374, endPoint x: 786, endPoint y: 317, distance: 56.9
click at [786, 317] on div "In [DATE] the United States Congress asked NASA to investigate the hazard used …" at bounding box center [782, 272] width 308 height 232
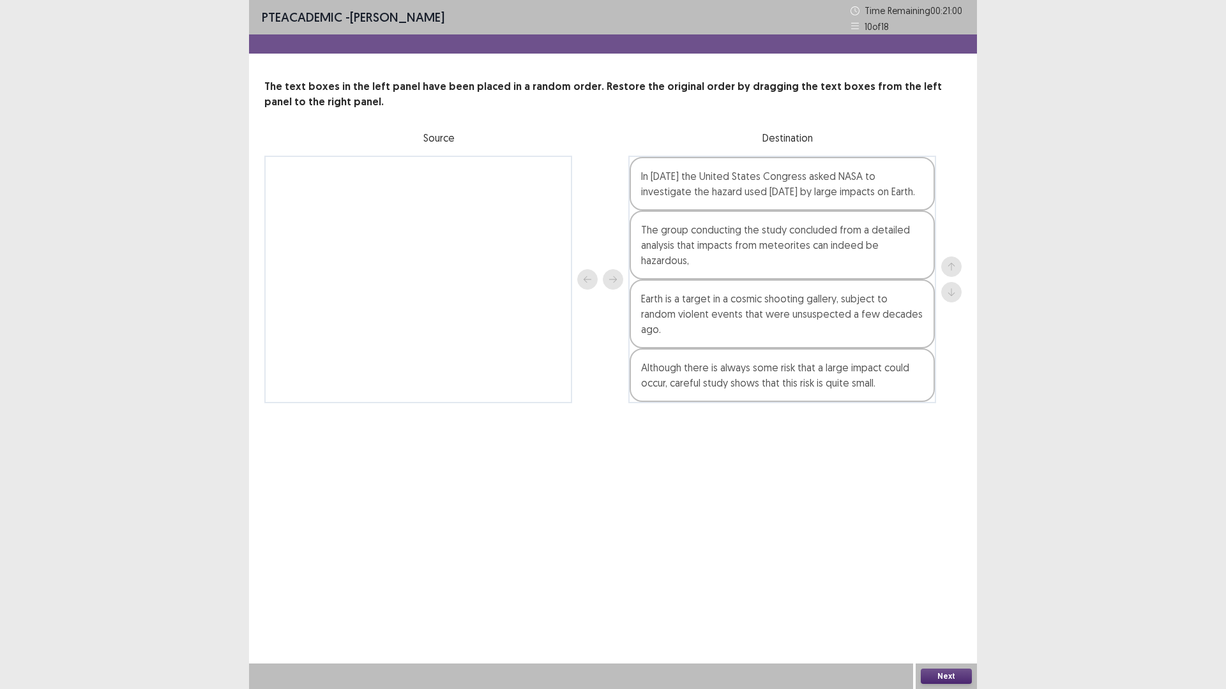
click at [949, 603] on button "Next" at bounding box center [946, 676] width 51 height 15
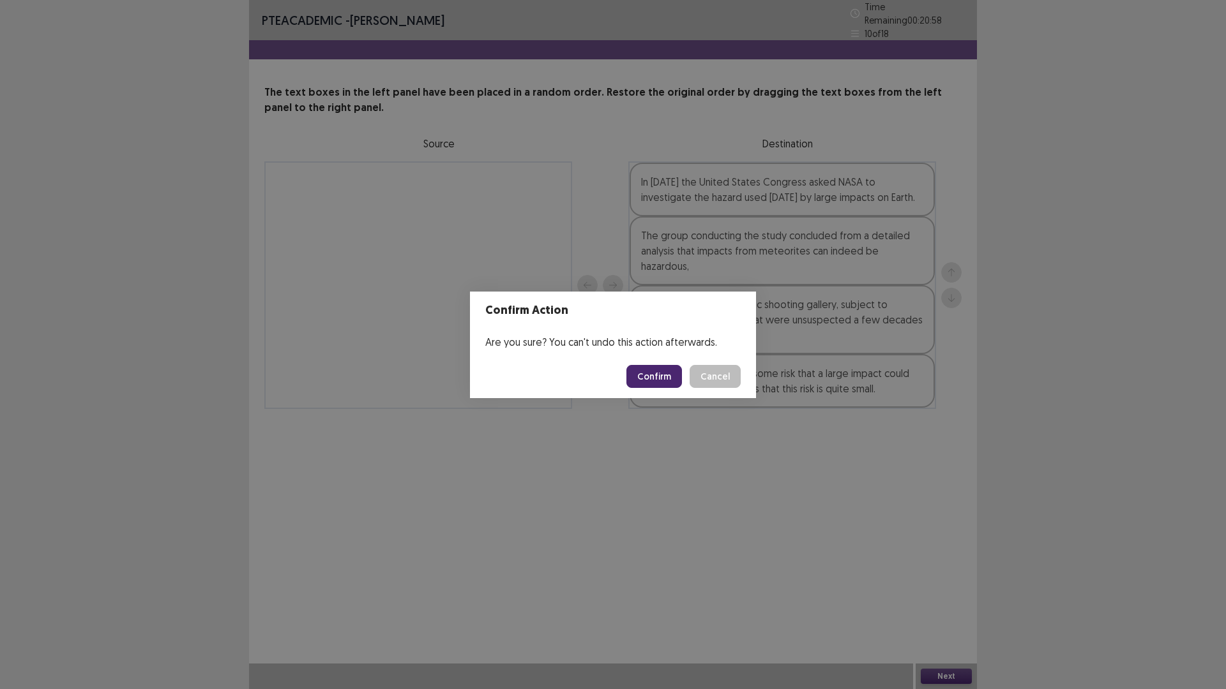
click at [668, 373] on button "Confirm" at bounding box center [654, 376] width 56 height 23
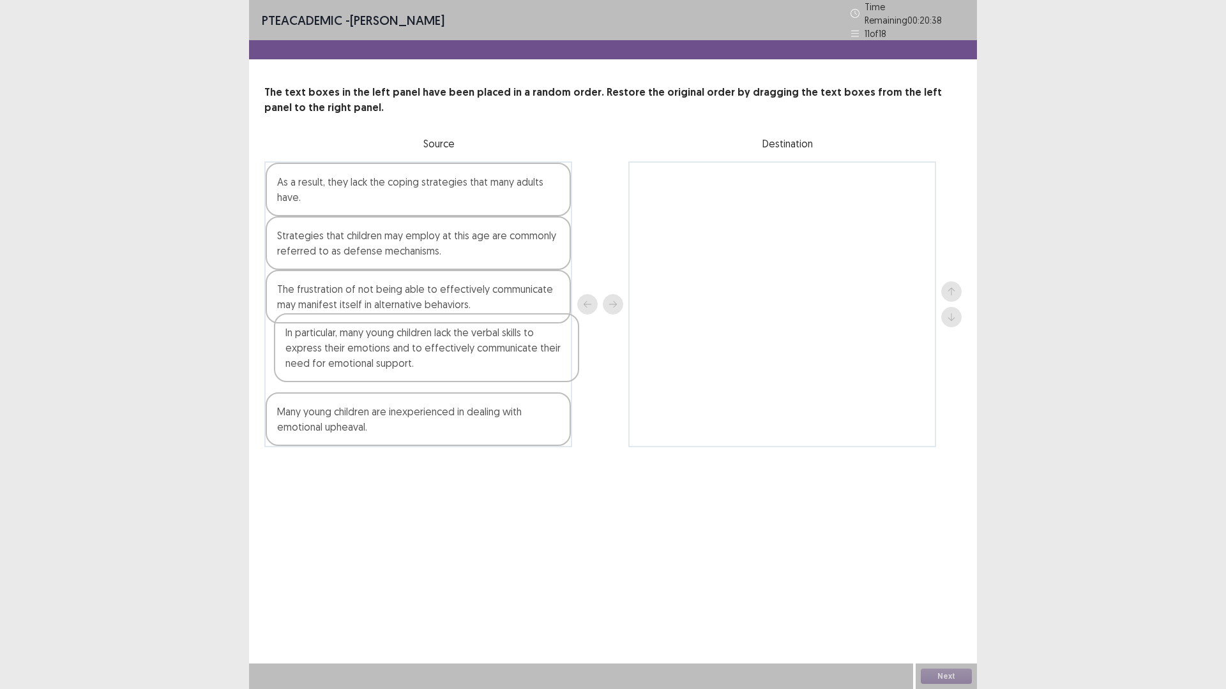
drag, startPoint x: 366, startPoint y: 364, endPoint x: 379, endPoint y: 356, distance: 14.3
click at [379, 356] on div "As a result, they lack the coping strategies that many adults have. Strategies …" at bounding box center [418, 305] width 308 height 286
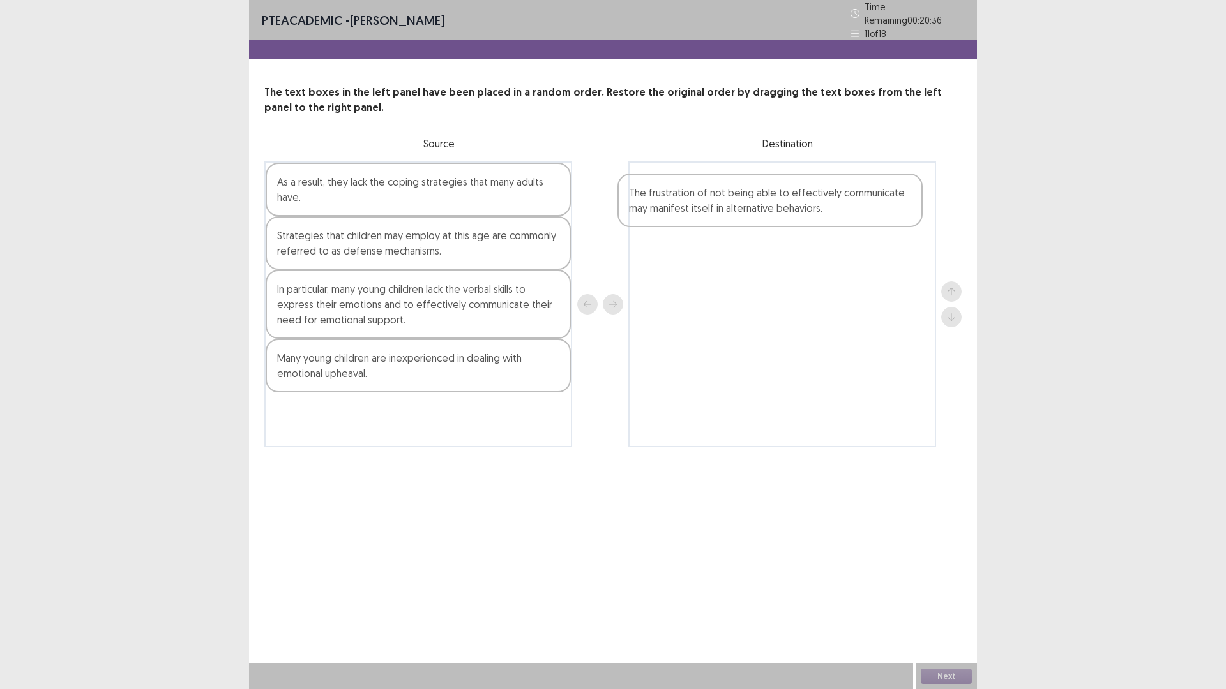
drag, startPoint x: 356, startPoint y: 308, endPoint x: 712, endPoint y: 216, distance: 368.5
click at [712, 216] on div "As a result, they lack the coping strategies that many adults have. Strategies …" at bounding box center [612, 305] width 697 height 286
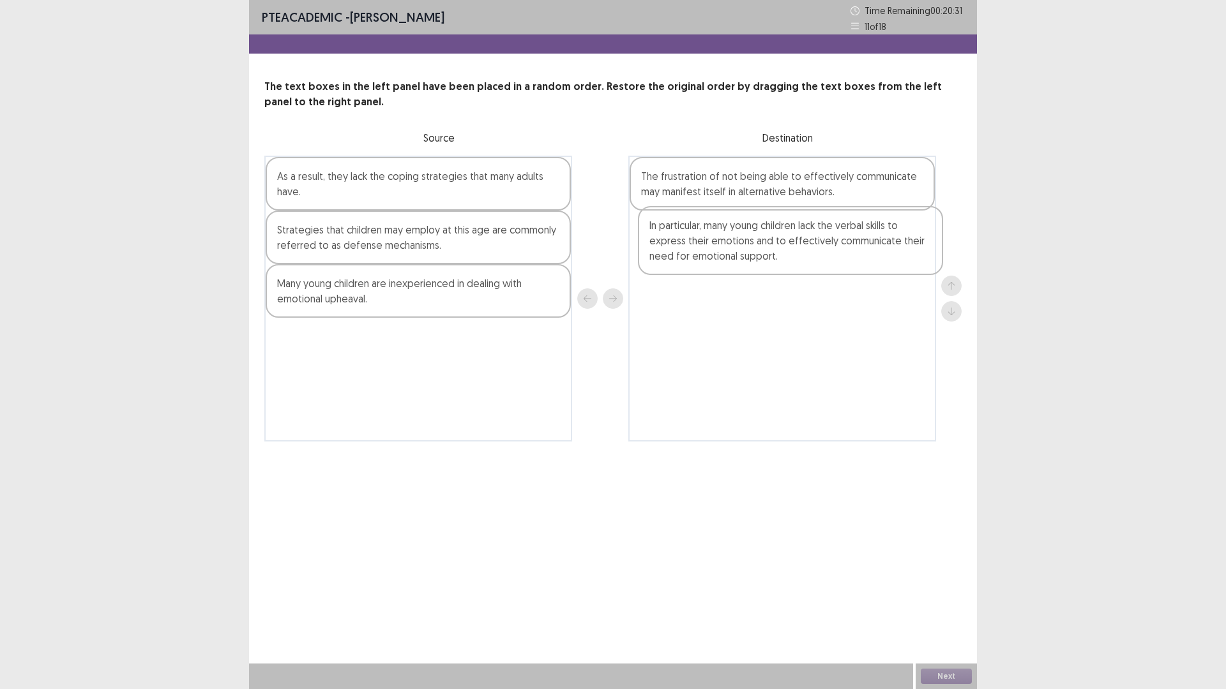
drag, startPoint x: 382, startPoint y: 314, endPoint x: 757, endPoint y: 255, distance: 379.9
click at [757, 255] on div "As a result, they lack the coping strategies that many adults have. Strategies …" at bounding box center [612, 299] width 697 height 286
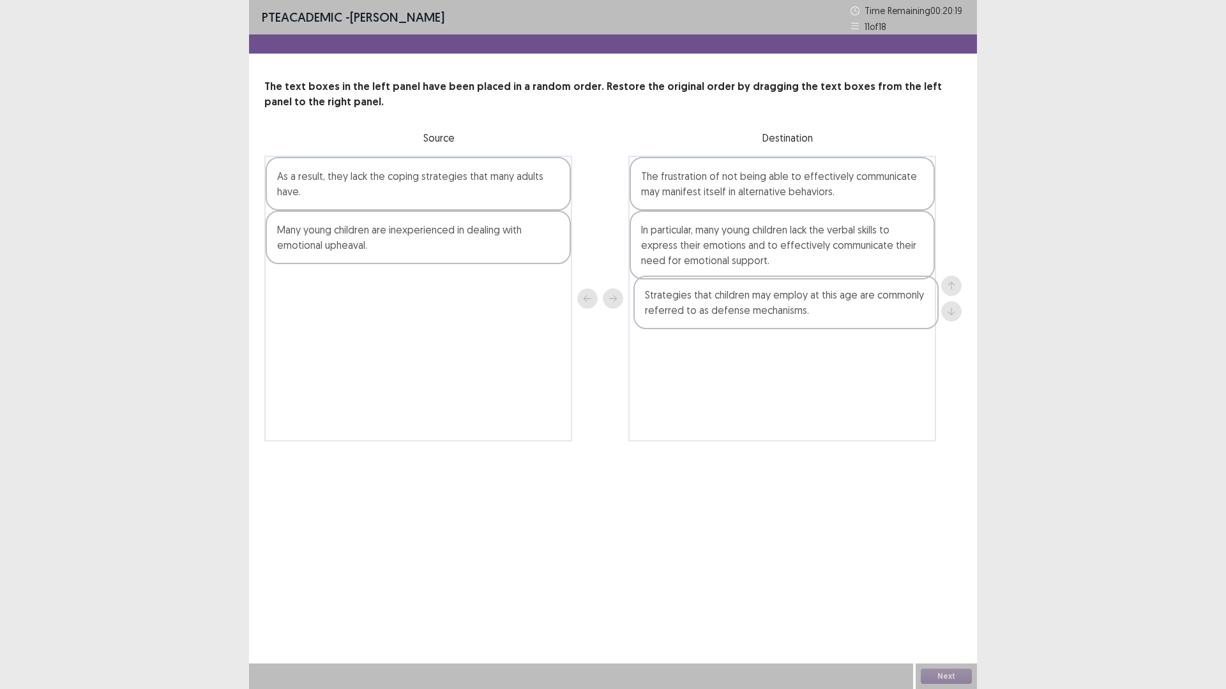
drag, startPoint x: 361, startPoint y: 245, endPoint x: 735, endPoint y: 308, distance: 379.3
click at [735, 308] on div "As a result, they lack the coping strategies that many adults have. Strategies …" at bounding box center [612, 299] width 697 height 286
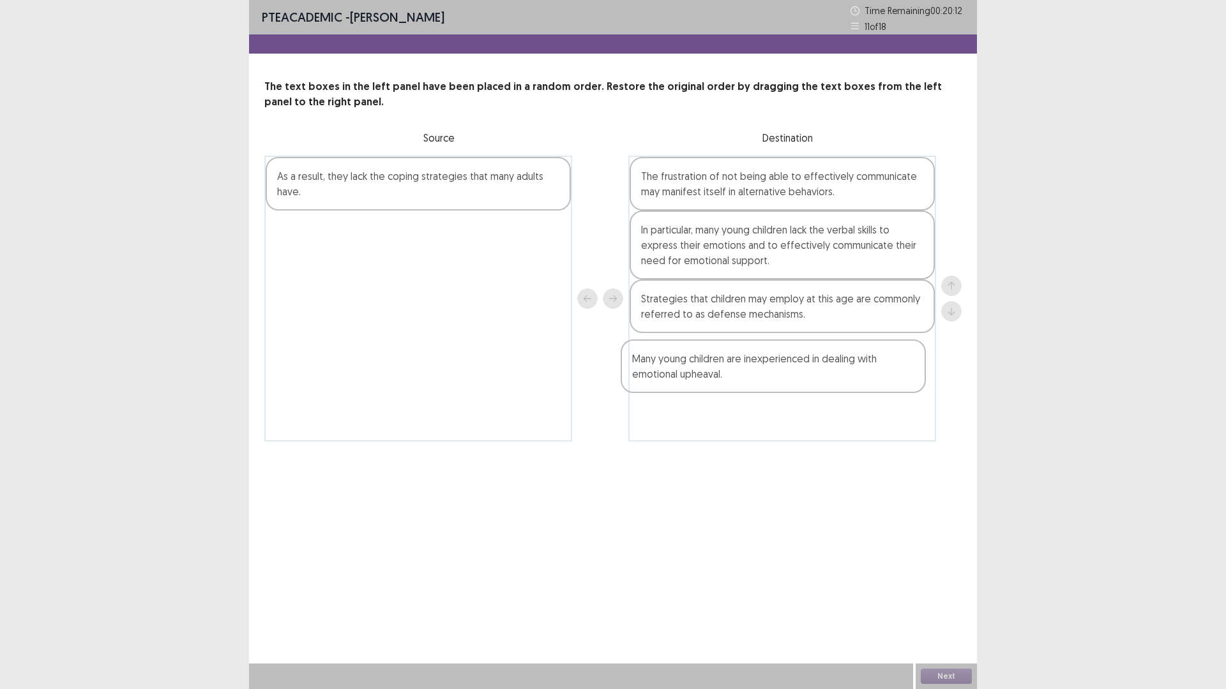
drag, startPoint x: 358, startPoint y: 253, endPoint x: 697, endPoint y: 376, distance: 360.4
click at [697, 376] on div "As a result, they lack the coping strategies that many adults have. Many young …" at bounding box center [612, 299] width 697 height 286
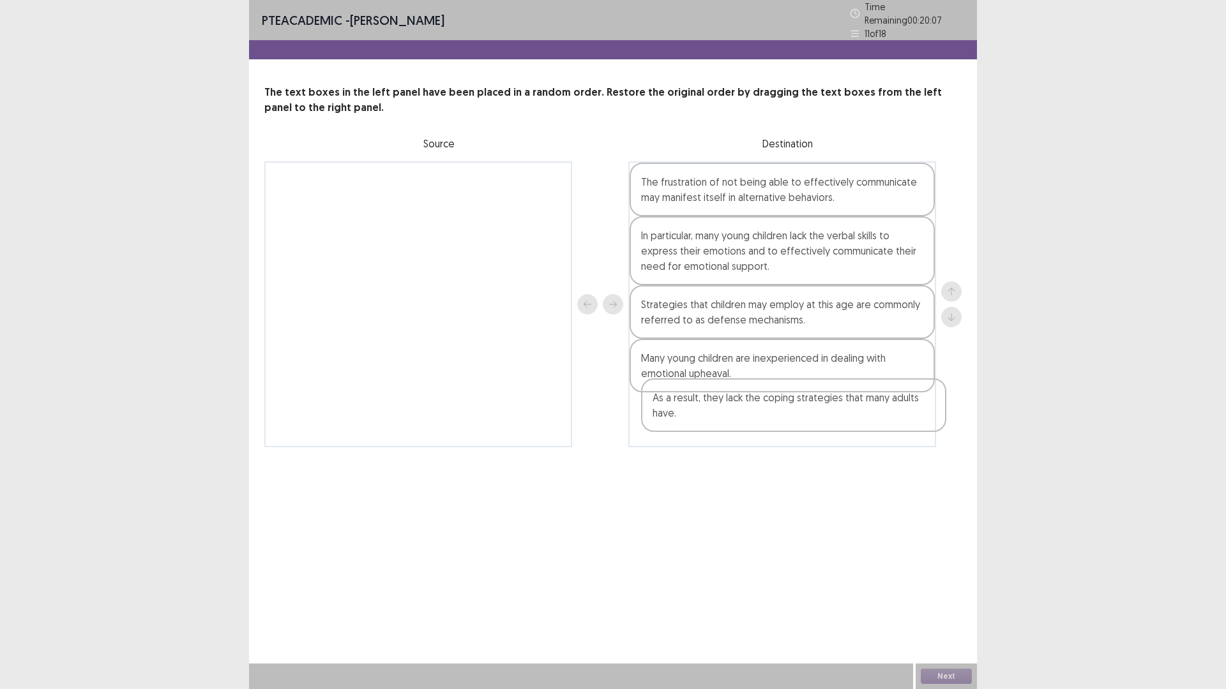
drag, startPoint x: 333, startPoint y: 193, endPoint x: 730, endPoint y: 419, distance: 457.2
click at [730, 419] on div "As a result, they lack the coping strategies that many adults have. The frustra…" at bounding box center [612, 305] width 697 height 286
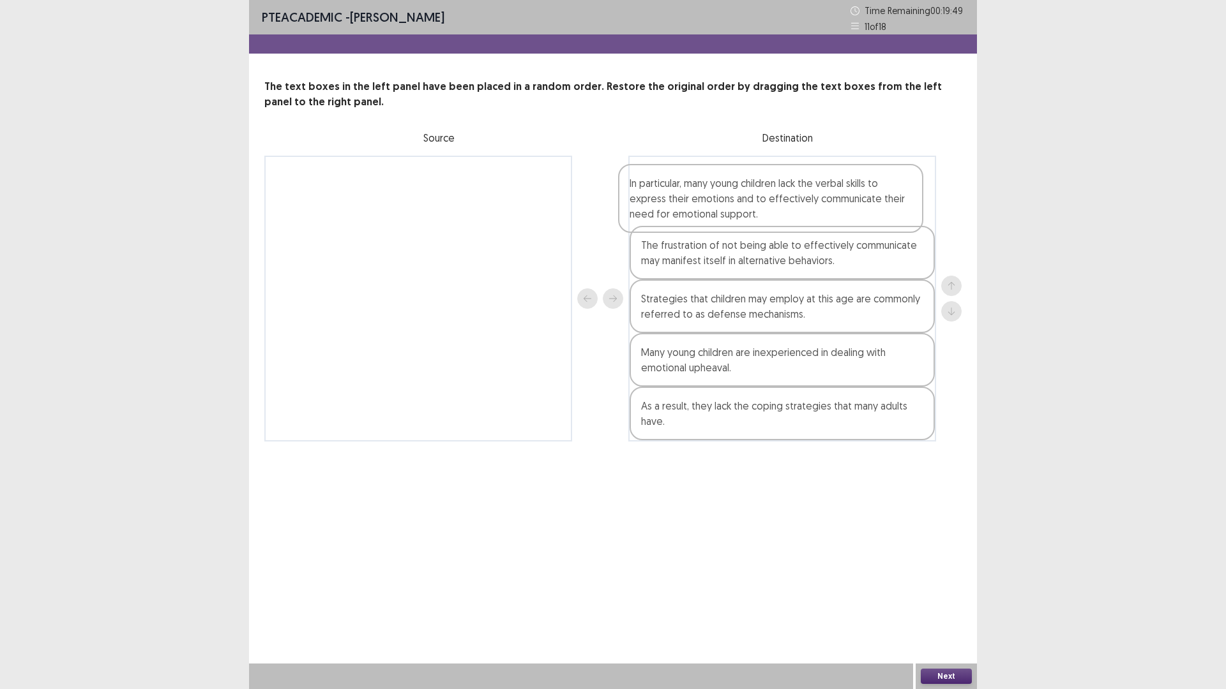
drag, startPoint x: 746, startPoint y: 204, endPoint x: 740, endPoint y: 179, distance: 25.1
click at [740, 179] on div "The frustration of not being able to effectively communicate may manifest itsel…" at bounding box center [782, 299] width 308 height 286
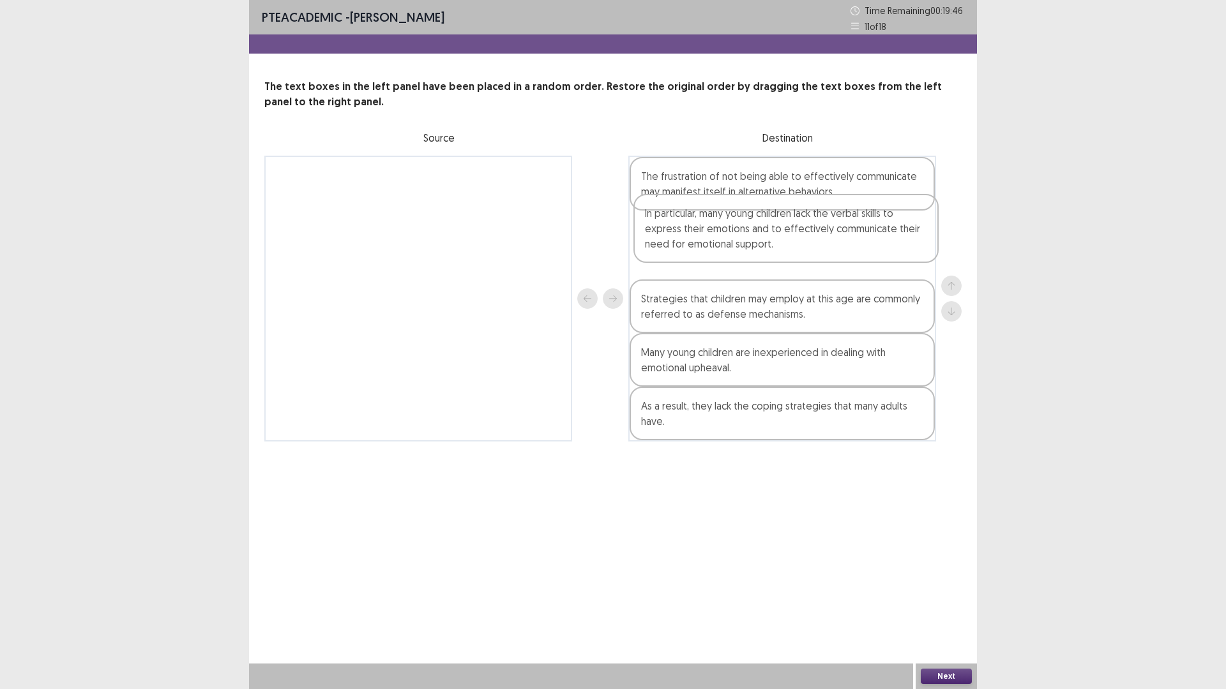
drag, startPoint x: 767, startPoint y: 210, endPoint x: 771, endPoint y: 258, distance: 48.1
click at [771, 258] on div "In particular, many young children lack the verbal skills to express their emot…" at bounding box center [782, 299] width 308 height 286
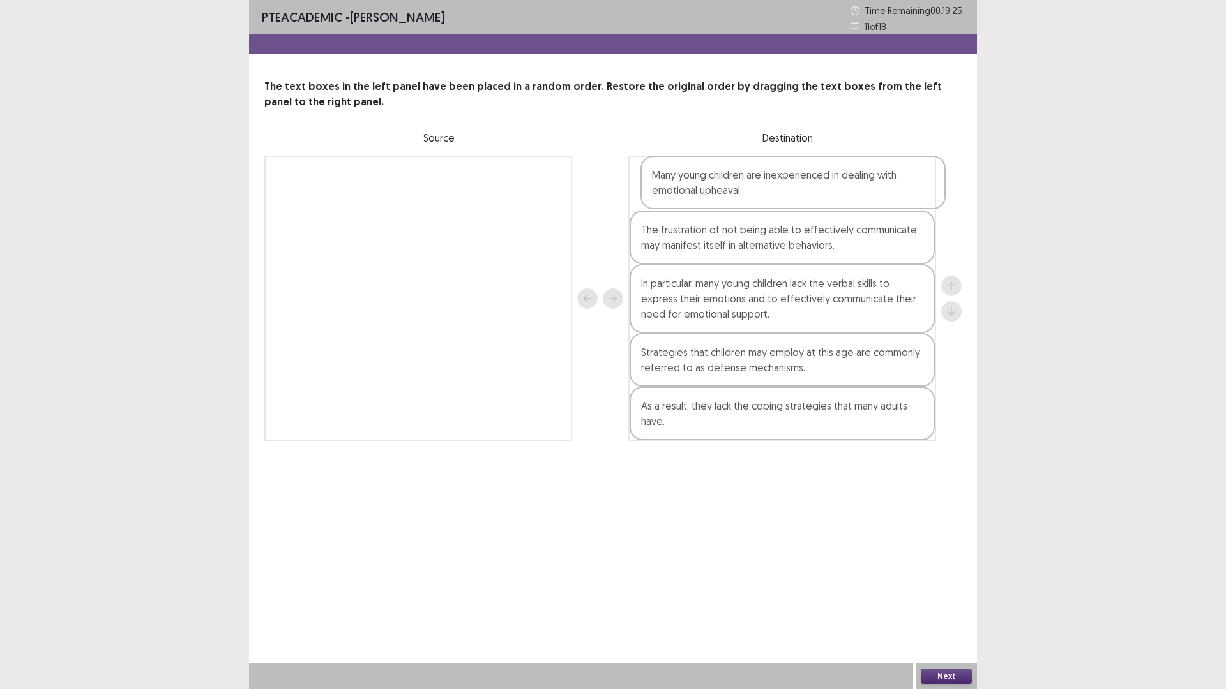
drag, startPoint x: 726, startPoint y: 382, endPoint x: 737, endPoint y: 198, distance: 184.2
click at [737, 198] on div "The frustration of not being able to effectively communicate may manifest itsel…" at bounding box center [782, 299] width 308 height 286
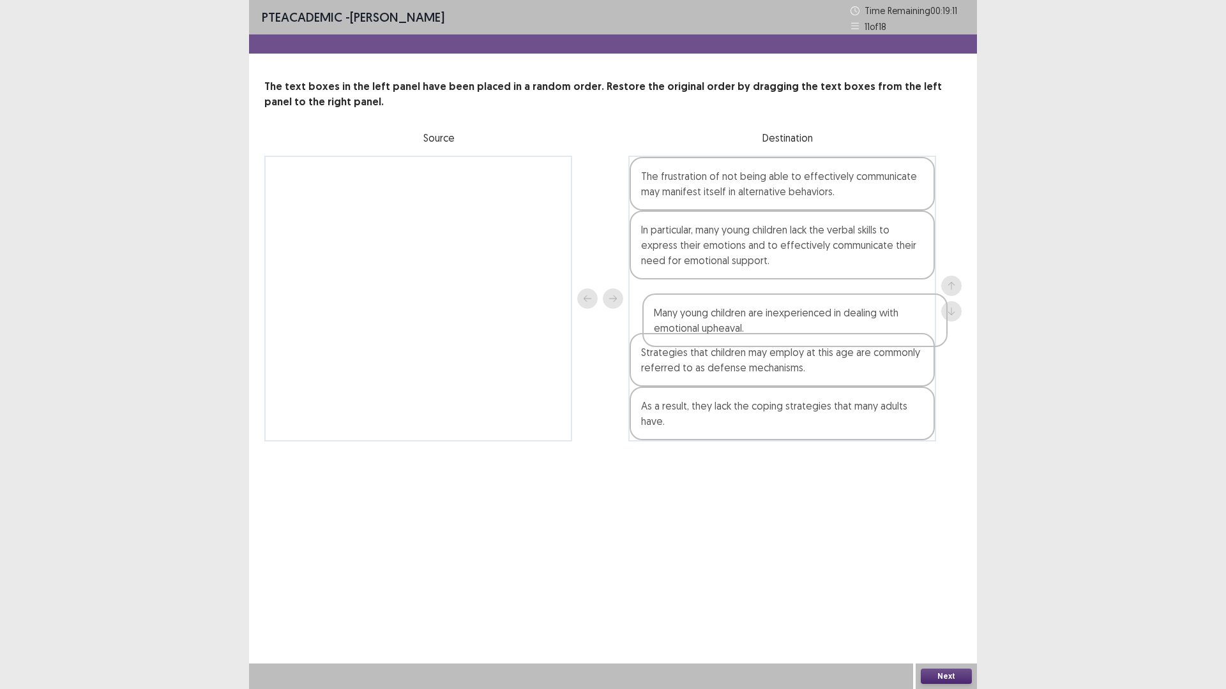
drag, startPoint x: 715, startPoint y: 192, endPoint x: 731, endPoint y: 331, distance: 140.1
click at [731, 331] on div "Many young children are inexperienced in dealing with emotional upheaval. The f…" at bounding box center [782, 299] width 308 height 286
click at [940, 603] on button "Next" at bounding box center [946, 676] width 51 height 15
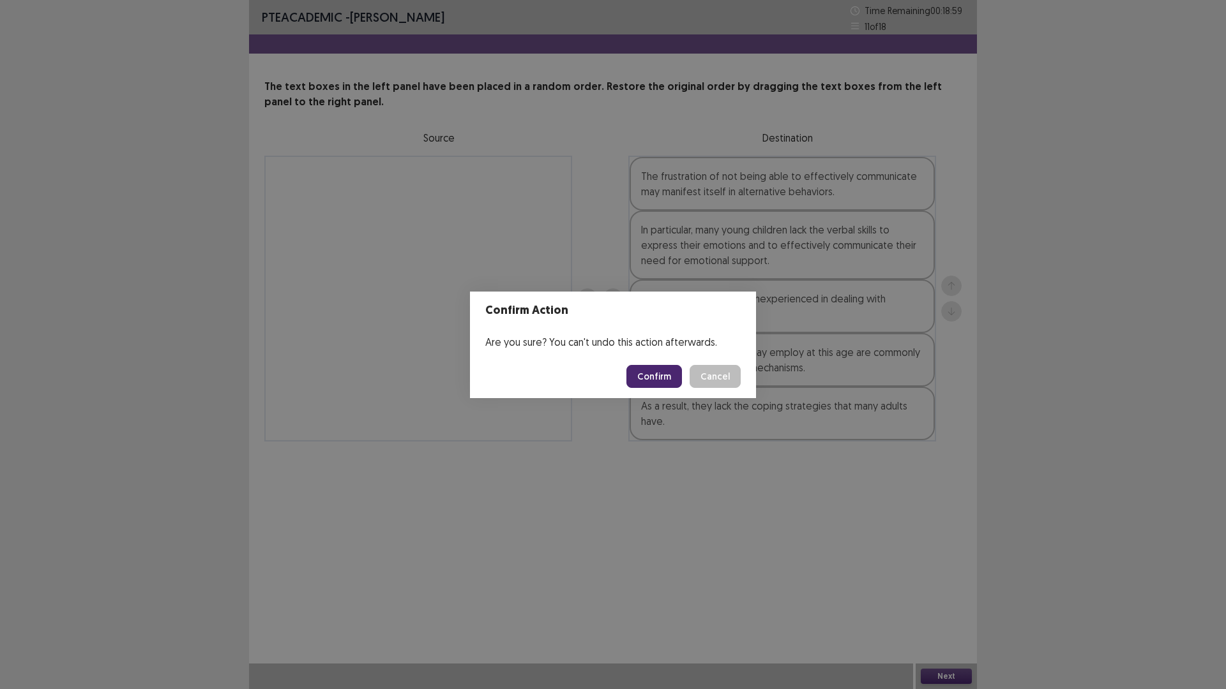
click at [646, 379] on button "Confirm" at bounding box center [654, 376] width 56 height 23
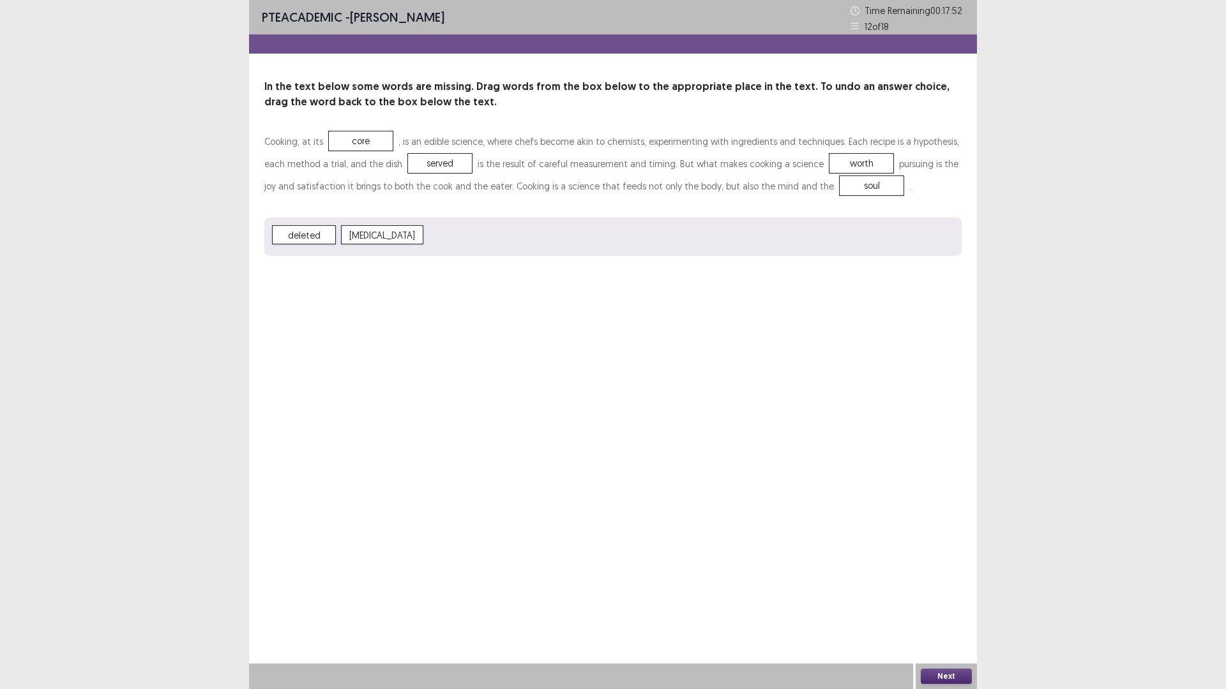
click at [929, 603] on div "Next" at bounding box center [945, 677] width 61 height 26
click at [929, 603] on button "Next" at bounding box center [946, 676] width 51 height 15
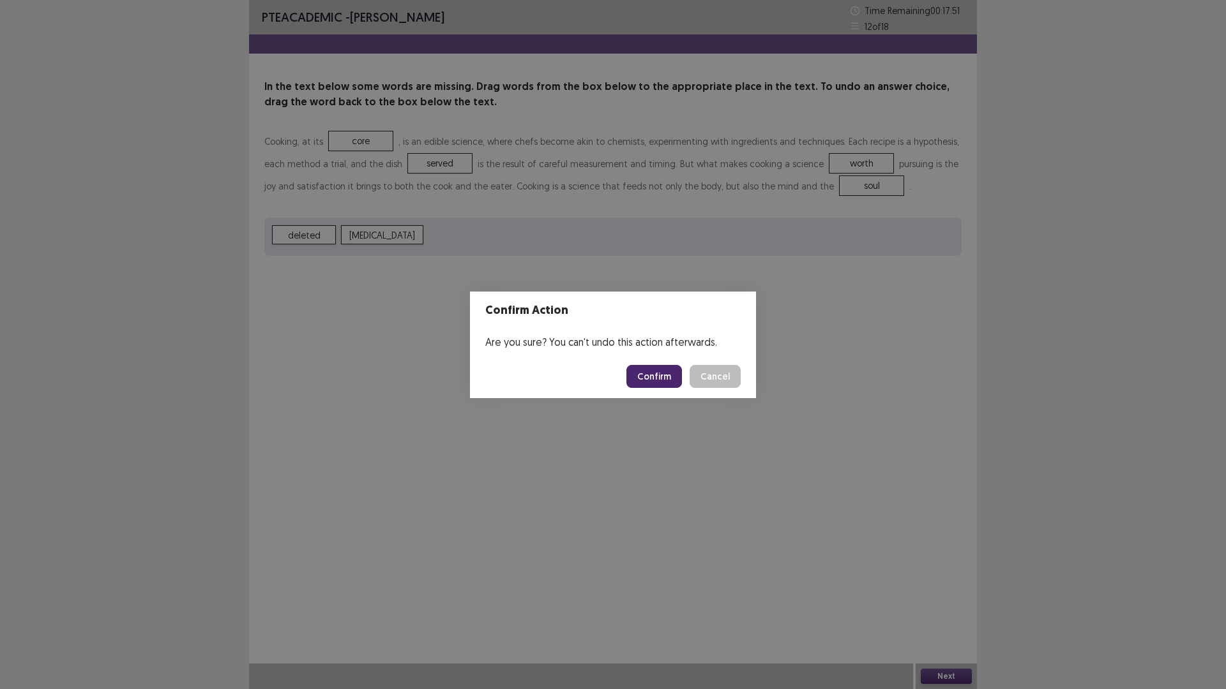
click at [658, 379] on button "Confirm" at bounding box center [654, 376] width 56 height 23
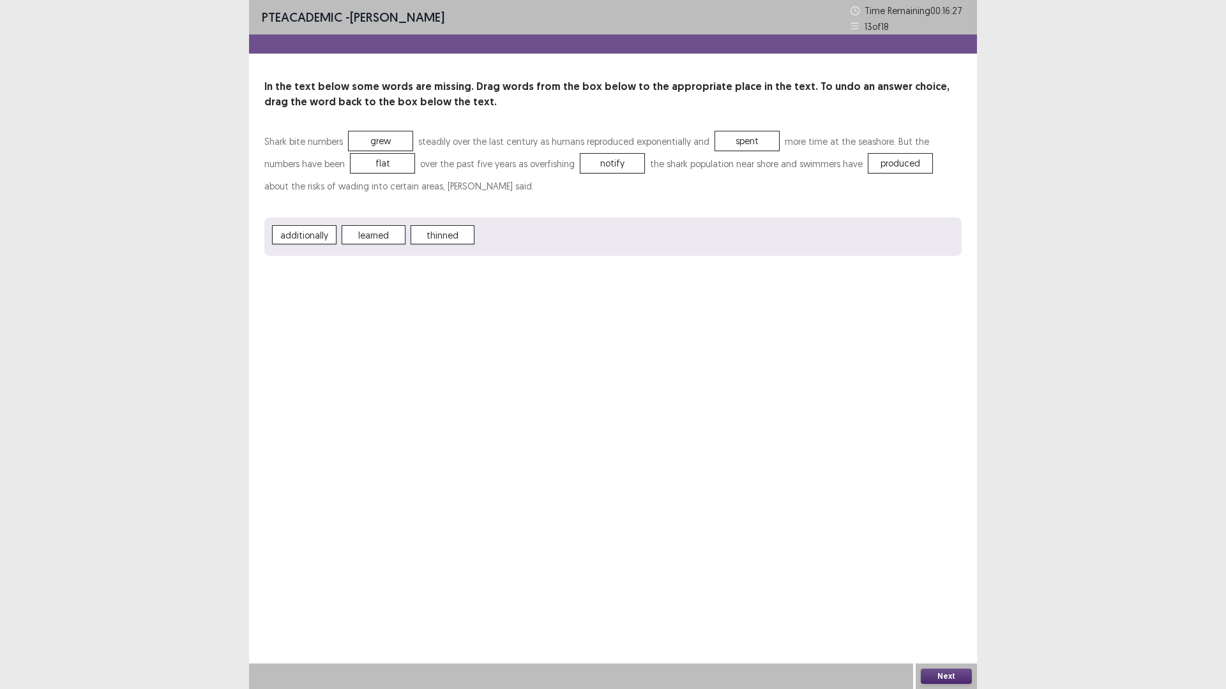
click at [940, 603] on button "Next" at bounding box center [946, 676] width 51 height 15
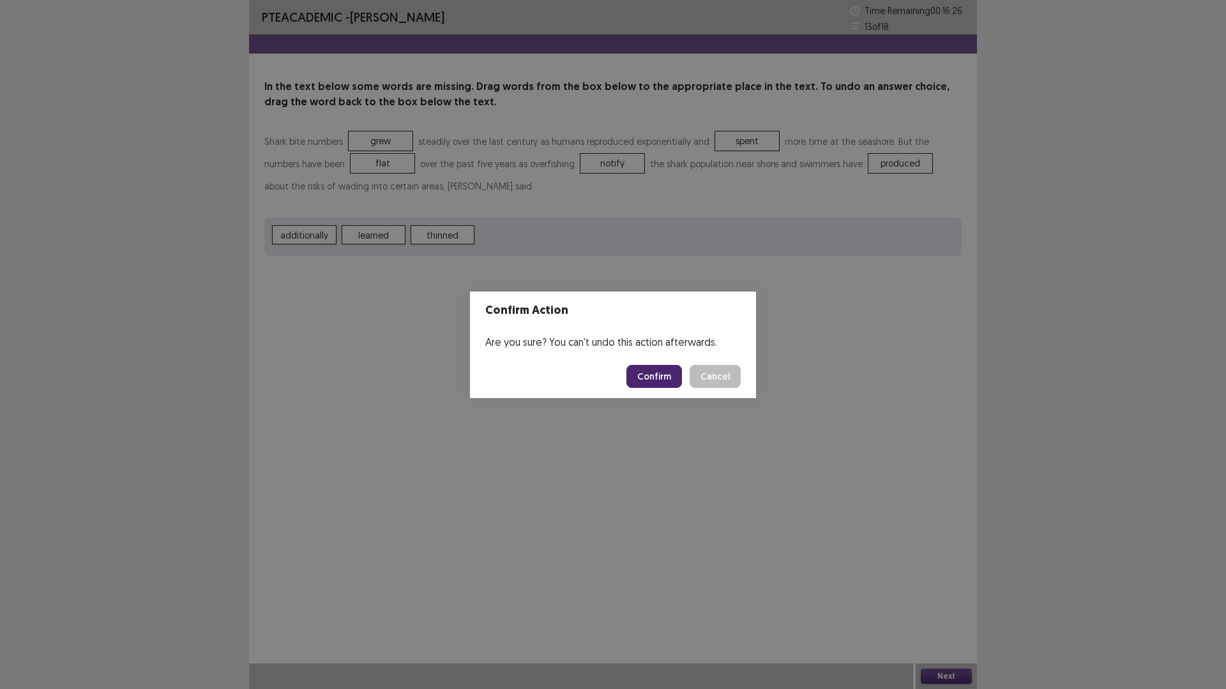
click at [658, 396] on footer "Confirm Cancel" at bounding box center [613, 376] width 286 height 43
click at [650, 389] on footer "Confirm Cancel" at bounding box center [613, 376] width 286 height 43
click at [650, 386] on button "Confirm" at bounding box center [654, 376] width 56 height 23
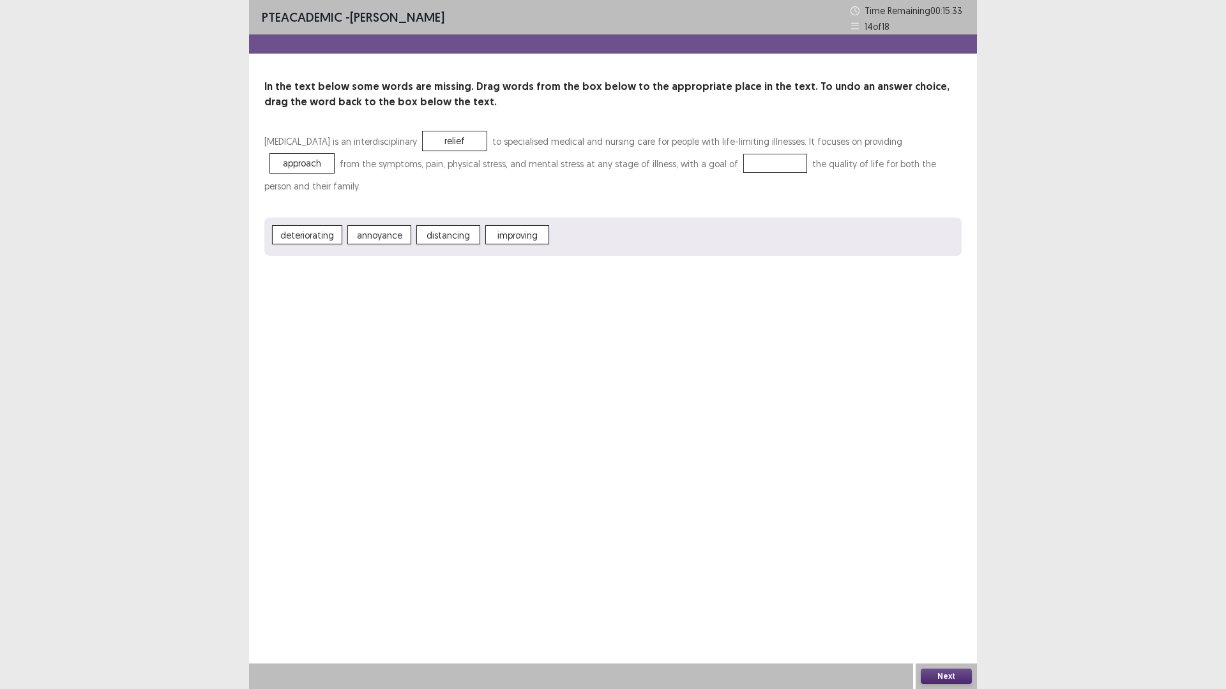
drag, startPoint x: 524, startPoint y: 225, endPoint x: 553, endPoint y: 193, distance: 42.5
click at [553, 193] on div "[MEDICAL_DATA] is an interdisciplinary relief to specialised medical and nursin…" at bounding box center [612, 193] width 697 height 126
click at [949, 603] on div "Next" at bounding box center [945, 677] width 61 height 26
click at [950, 603] on div "Next" at bounding box center [945, 677] width 61 height 26
click at [947, 603] on button "Next" at bounding box center [946, 676] width 51 height 15
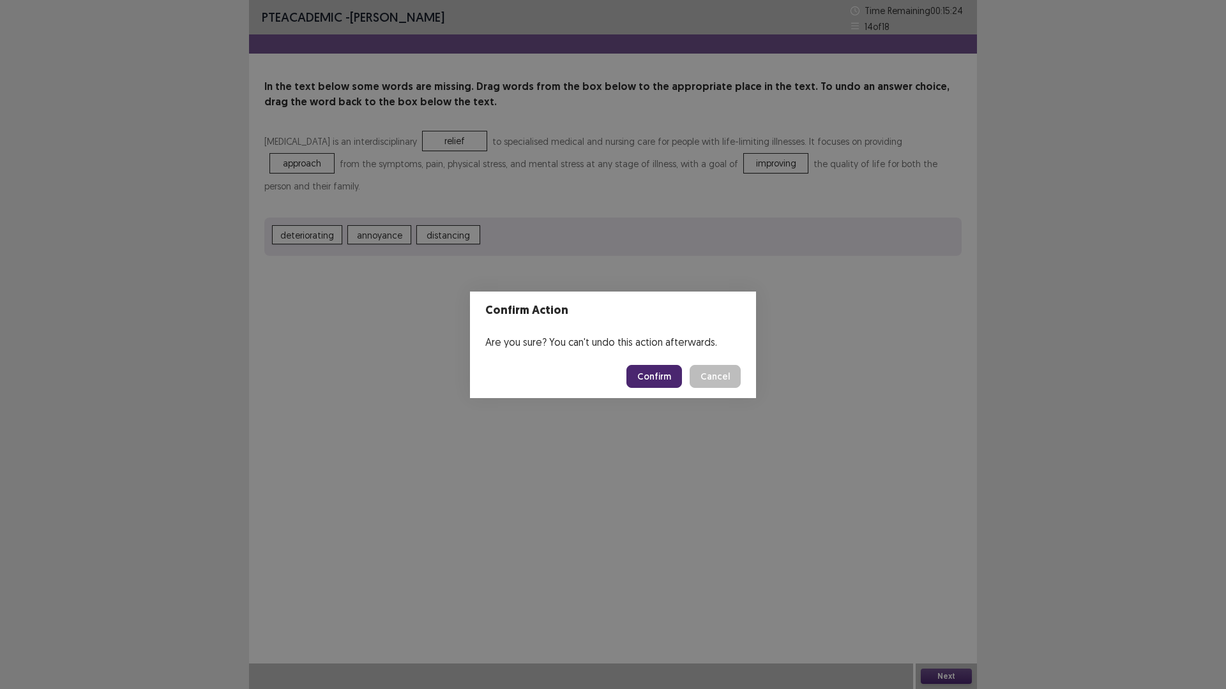
click at [671, 381] on button "Confirm" at bounding box center [654, 376] width 56 height 23
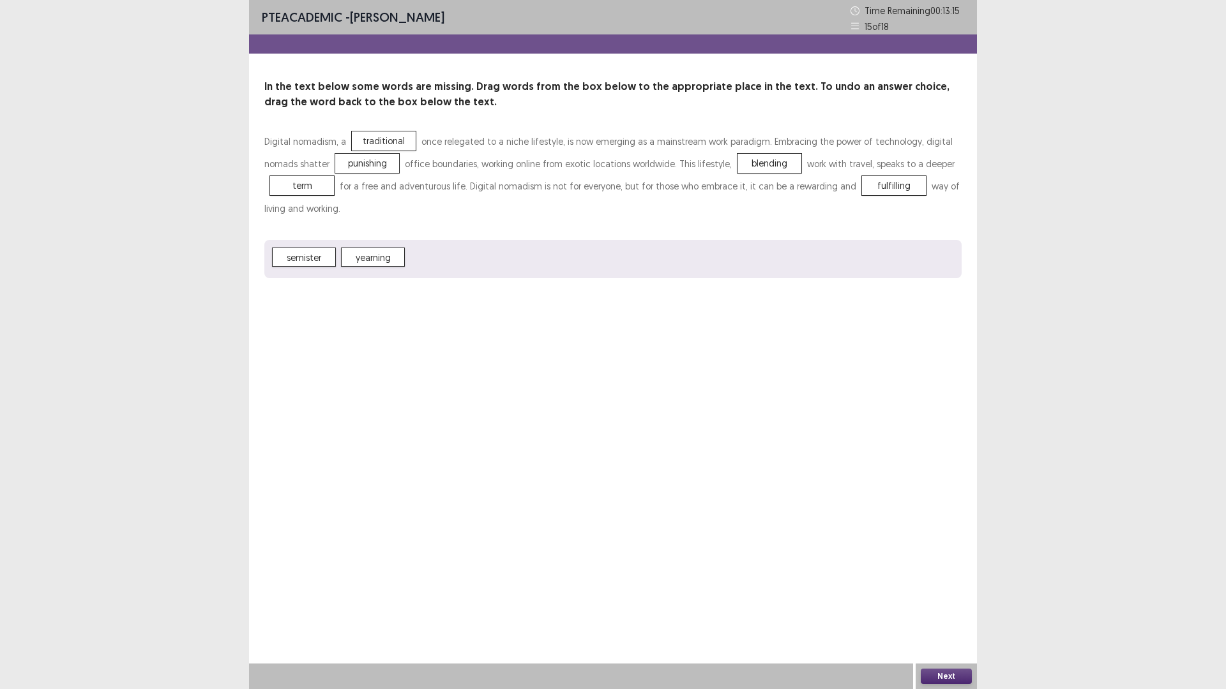
click at [951, 603] on button "Next" at bounding box center [946, 676] width 51 height 15
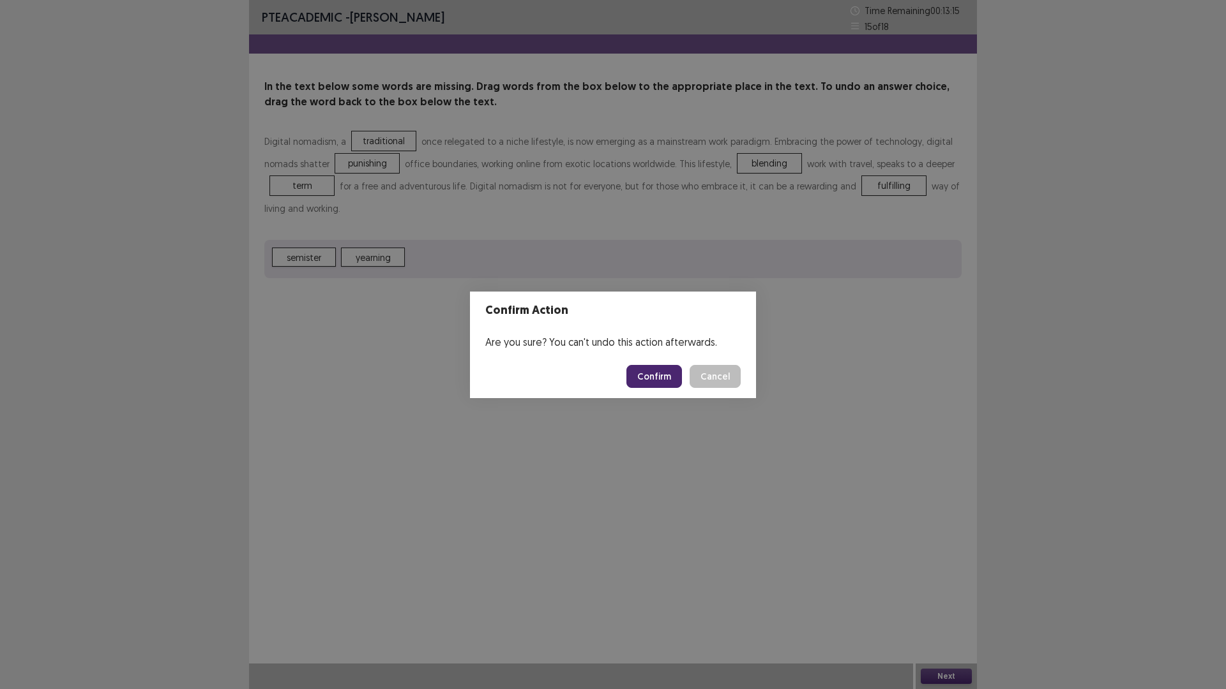
click at [668, 384] on button "Confirm" at bounding box center [654, 376] width 56 height 23
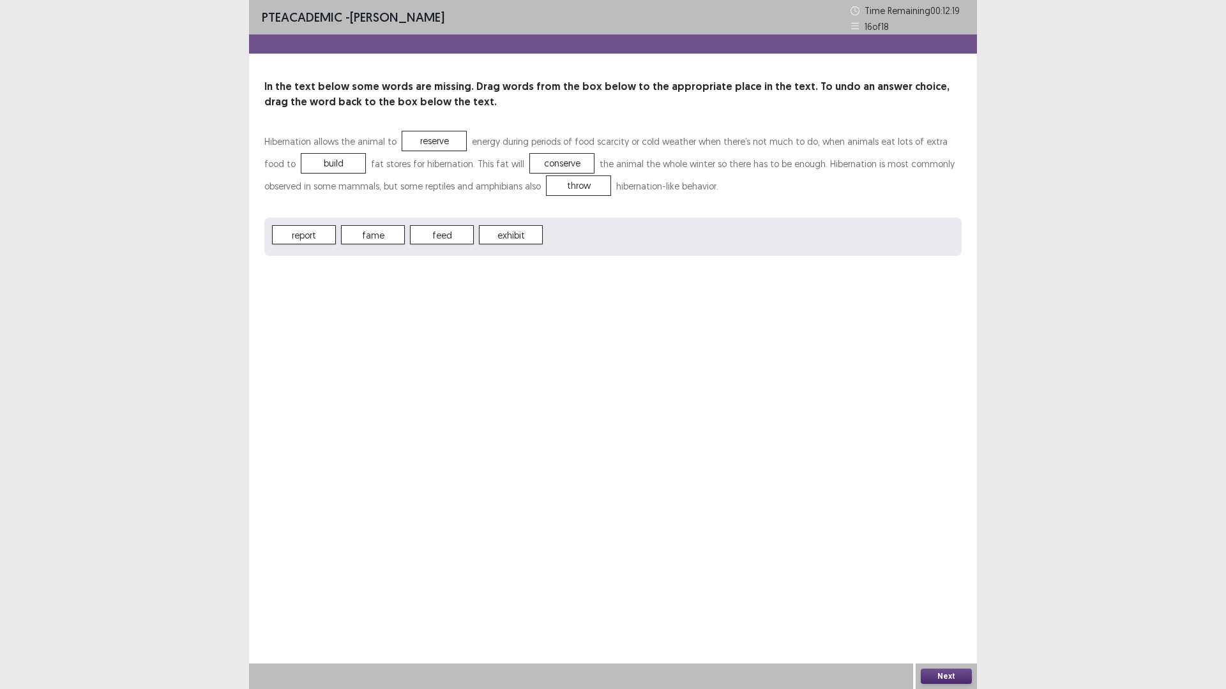
click at [938, 603] on button "Next" at bounding box center [946, 676] width 51 height 15
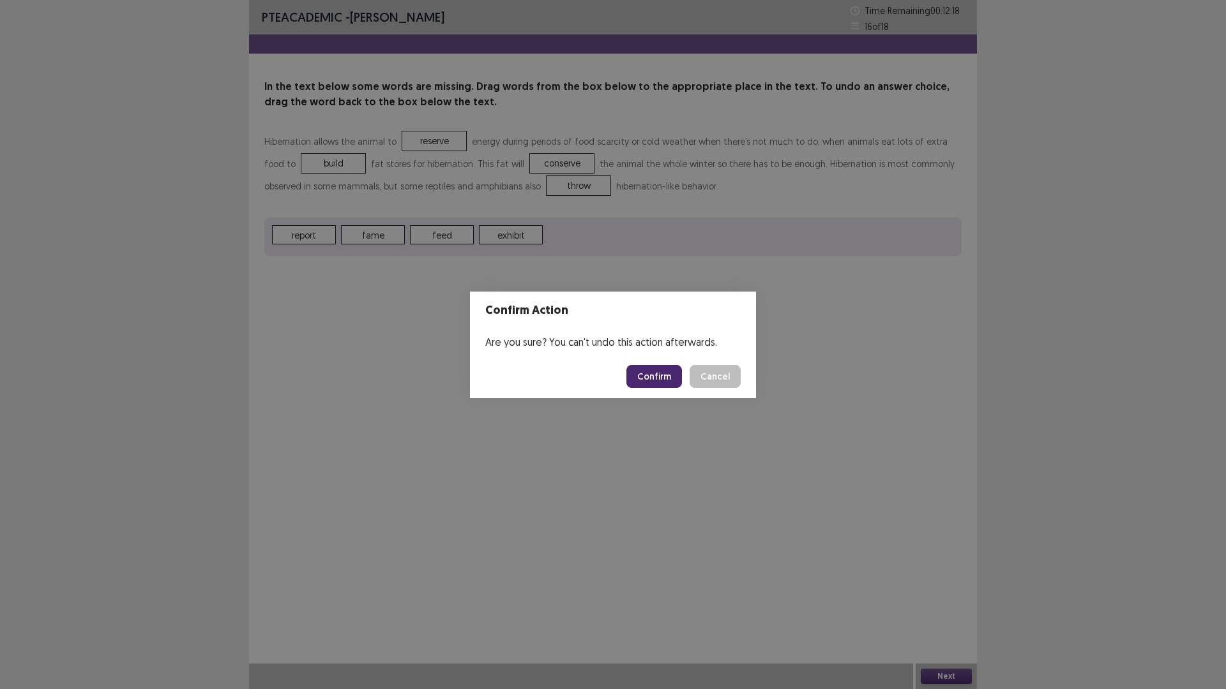
click at [672, 385] on button "Confirm" at bounding box center [654, 376] width 56 height 23
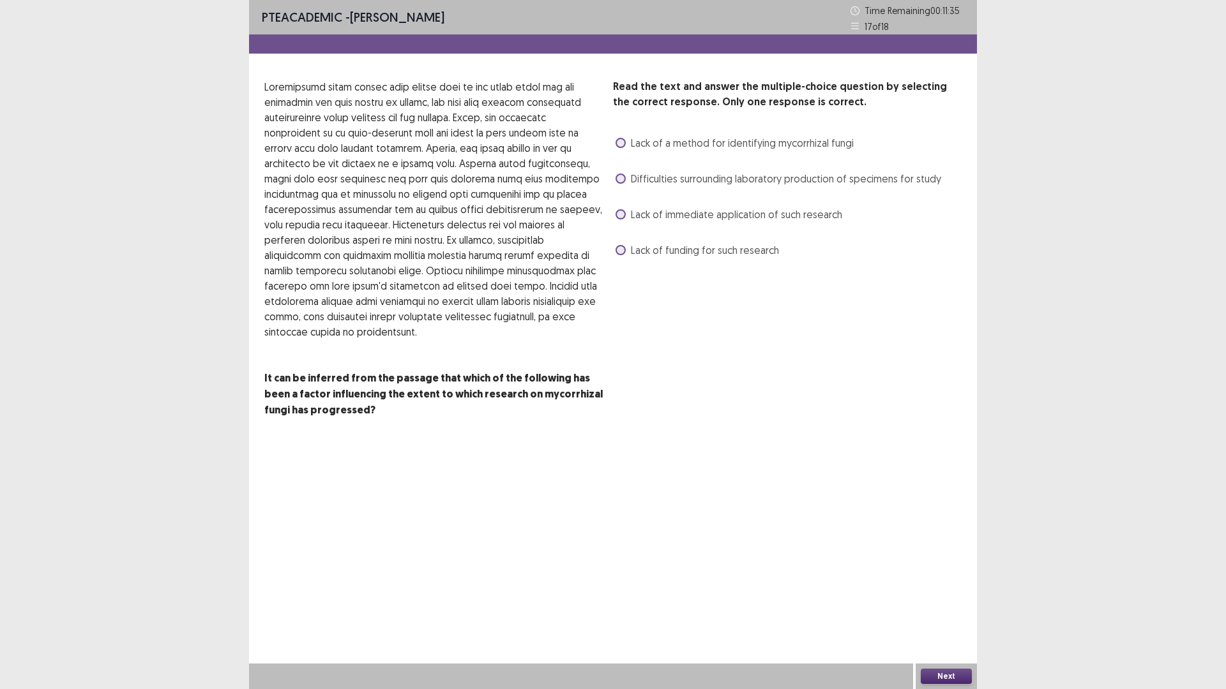
click at [668, 152] on div "Lack of a method for identifying mycorrhizal fungi" at bounding box center [733, 143] width 241 height 20
click at [665, 144] on span "Lack of a method for identifying mycorrhizal fungi" at bounding box center [742, 142] width 223 height 15
click at [672, 181] on span "Difficulties surrounding laboratory production of specimens for study" at bounding box center [786, 178] width 310 height 15
drag, startPoint x: 340, startPoint y: 298, endPoint x: 438, endPoint y: 310, distance: 99.0
click at [437, 310] on p at bounding box center [433, 209] width 338 height 260
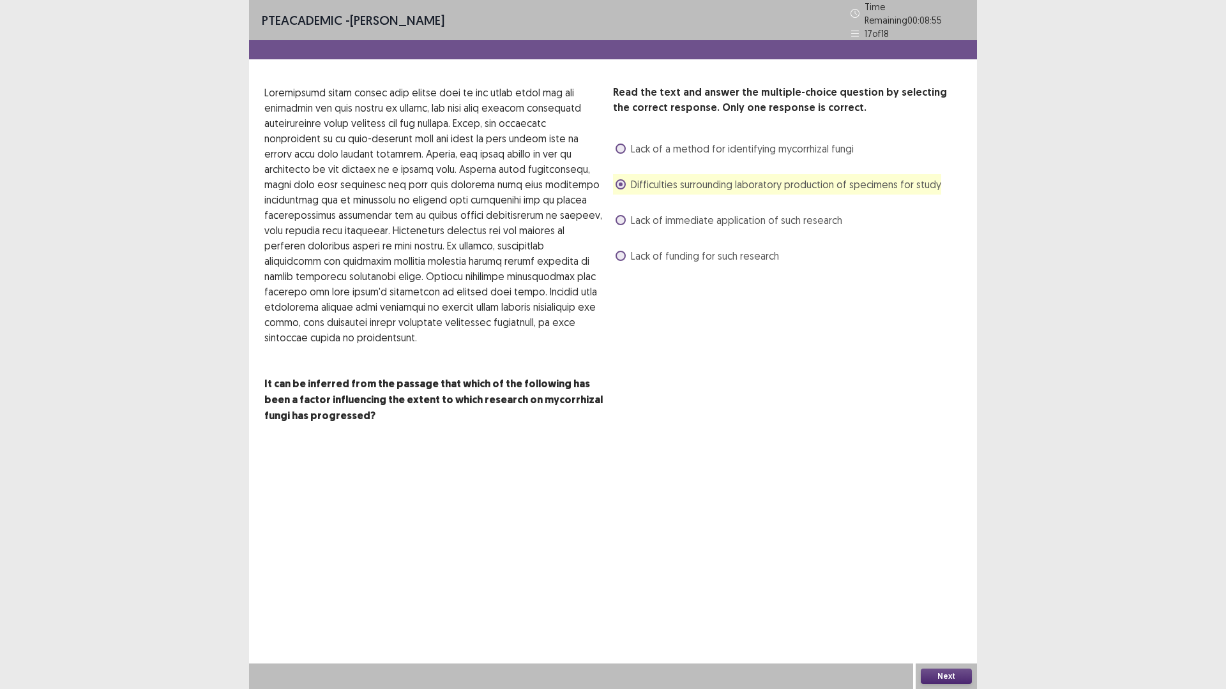
click at [762, 214] on span "Lack of immediate application of such research" at bounding box center [736, 220] width 211 height 15
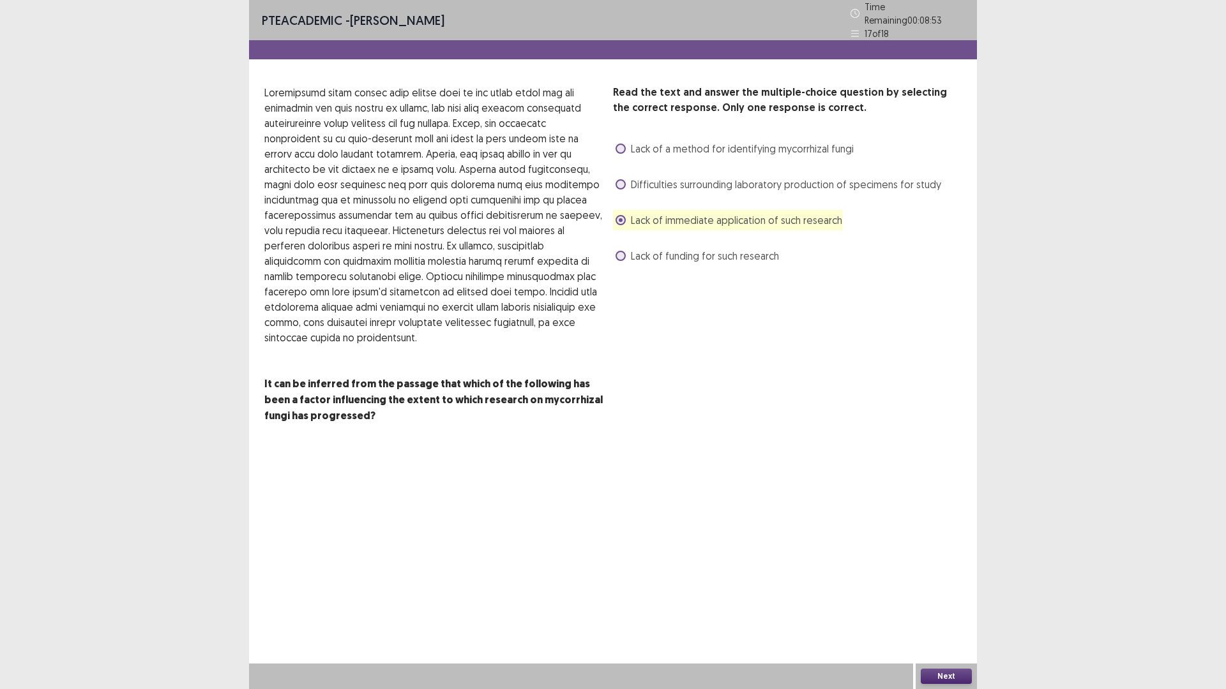
click at [966, 603] on button "Next" at bounding box center [946, 676] width 51 height 15
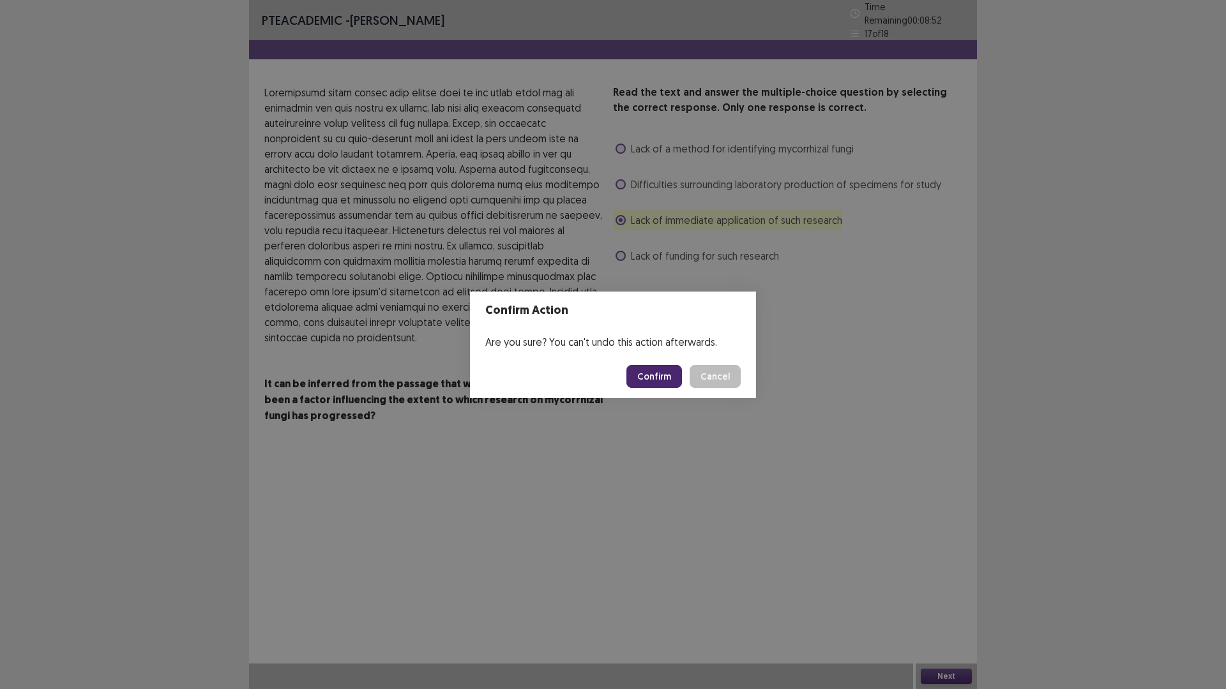
click at [655, 368] on button "Confirm" at bounding box center [654, 376] width 56 height 23
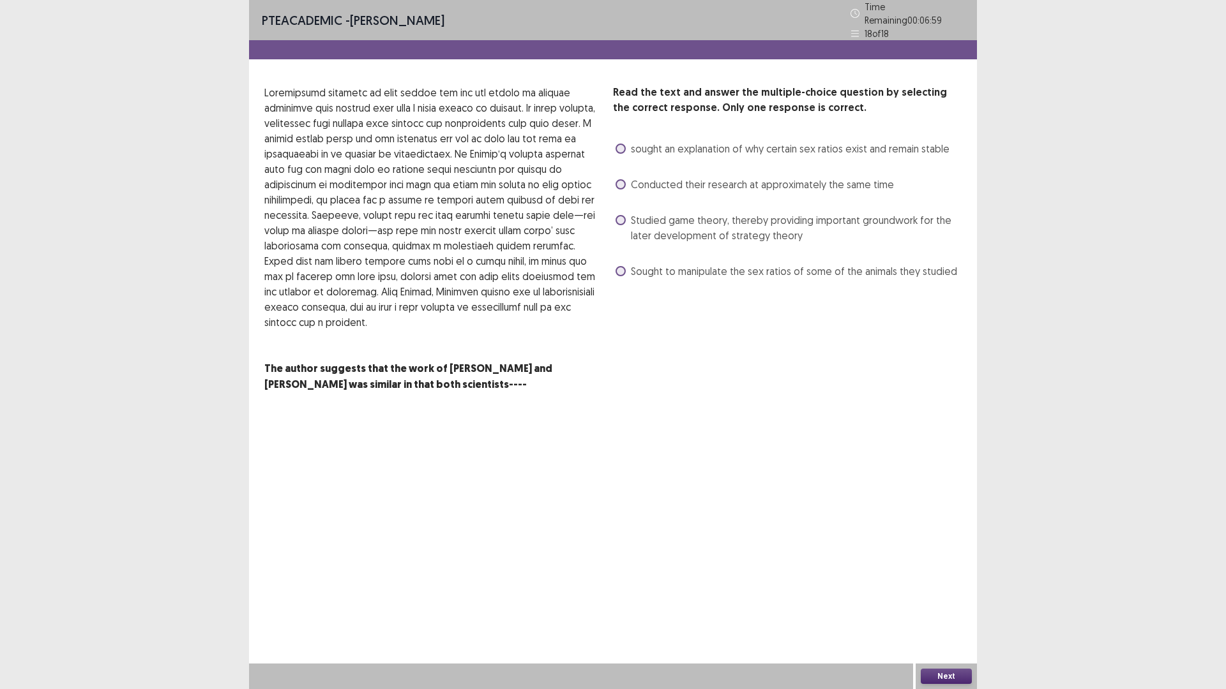
click at [695, 224] on span "Studied game theory, thereby providing important groundwork for the later devel…" at bounding box center [796, 228] width 331 height 31
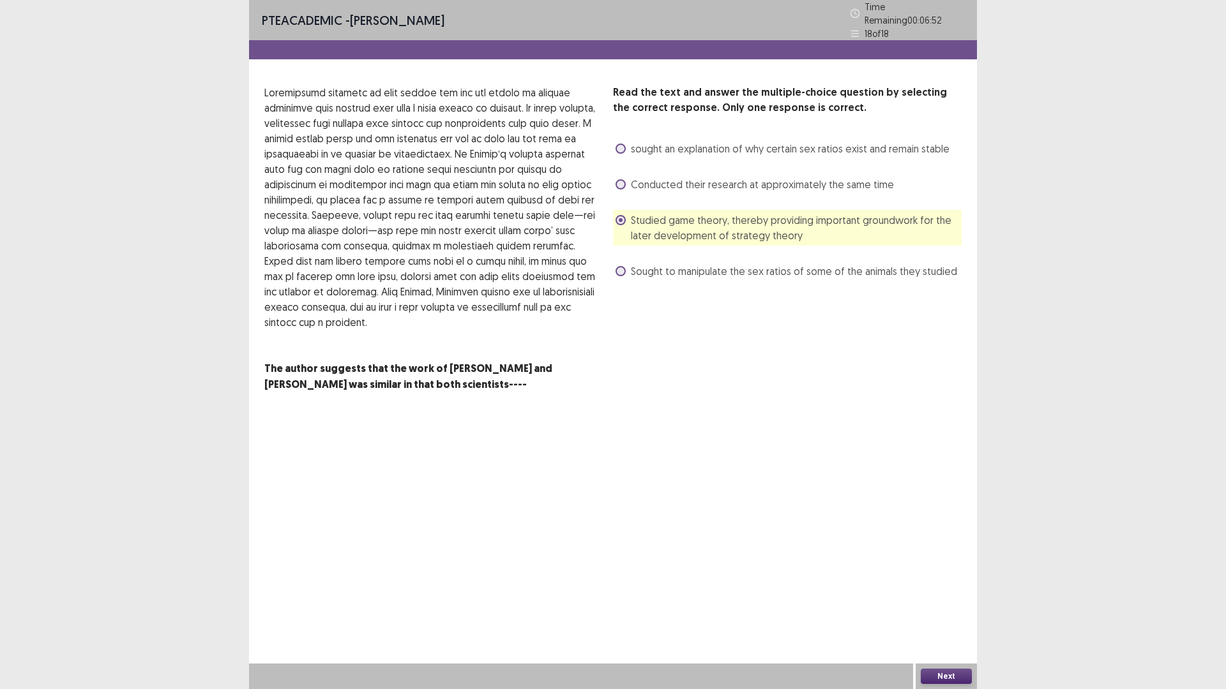
click at [935, 603] on div "Next" at bounding box center [945, 677] width 61 height 26
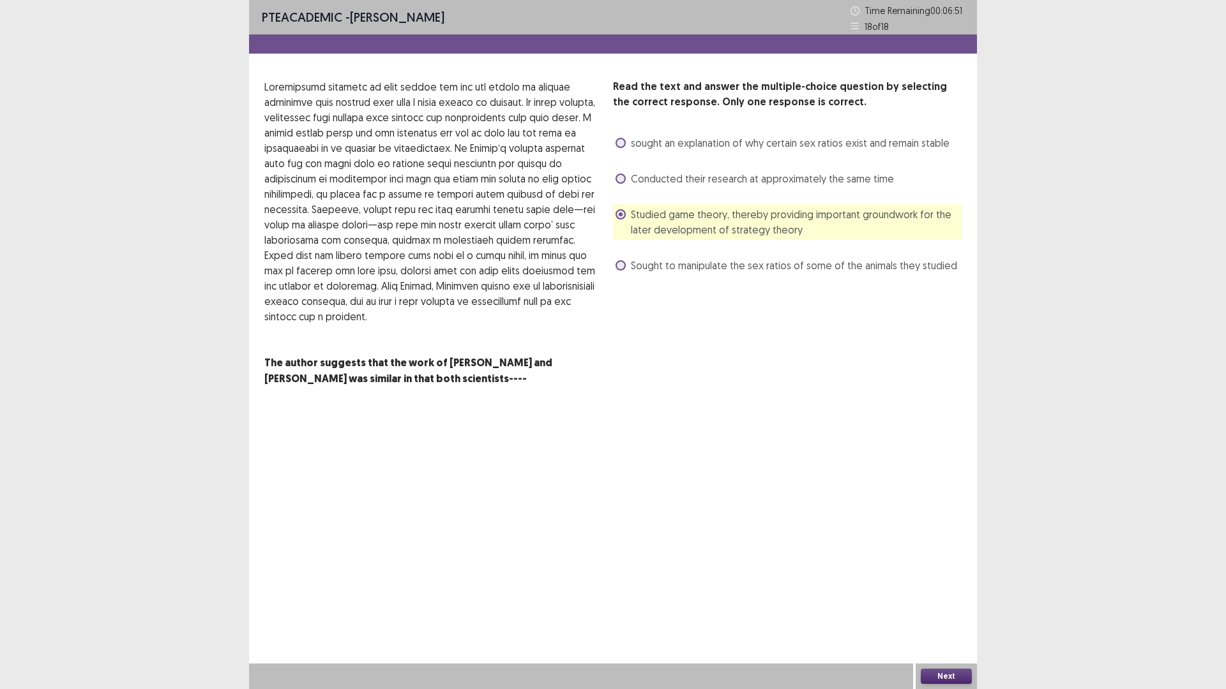
click at [942, 603] on button "Next" at bounding box center [946, 676] width 51 height 15
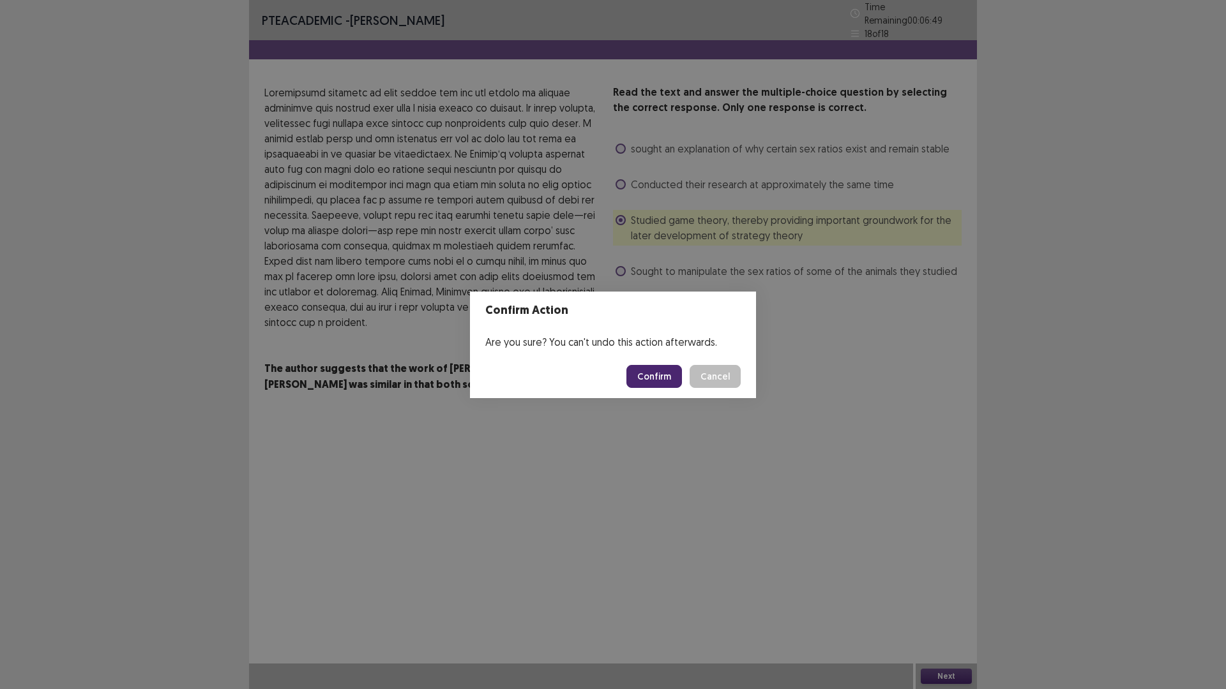
click at [661, 382] on button "Confirm" at bounding box center [654, 376] width 56 height 23
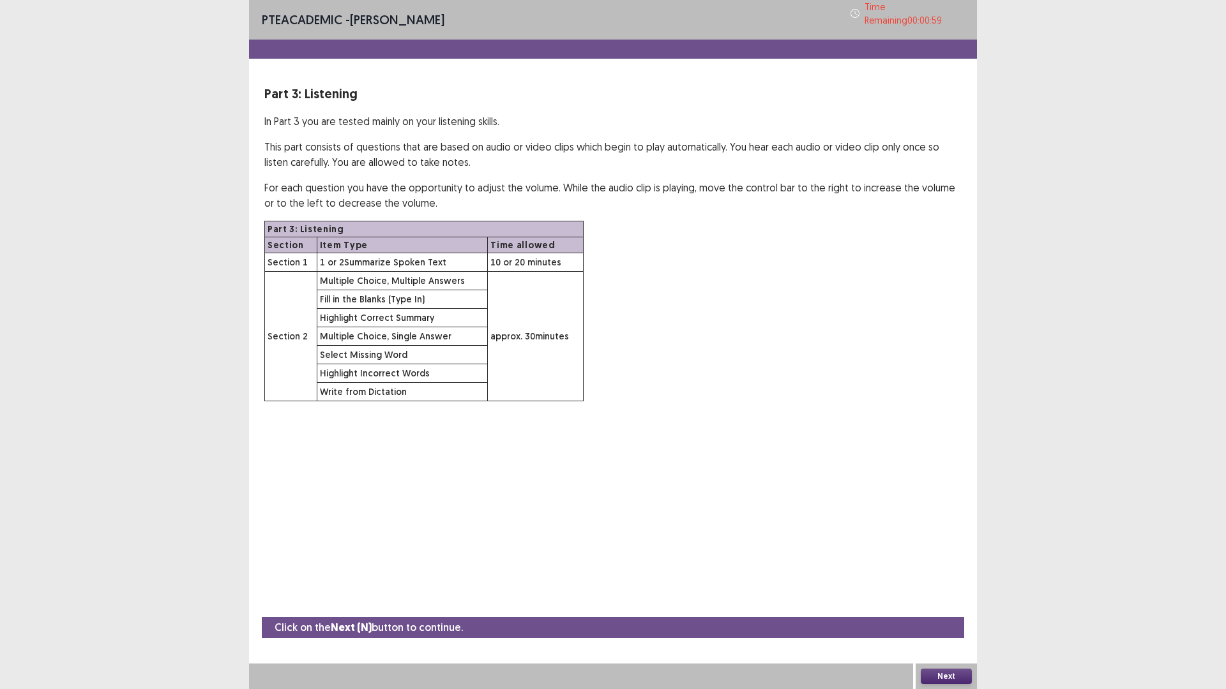
click at [957, 603] on button "Next" at bounding box center [946, 676] width 51 height 15
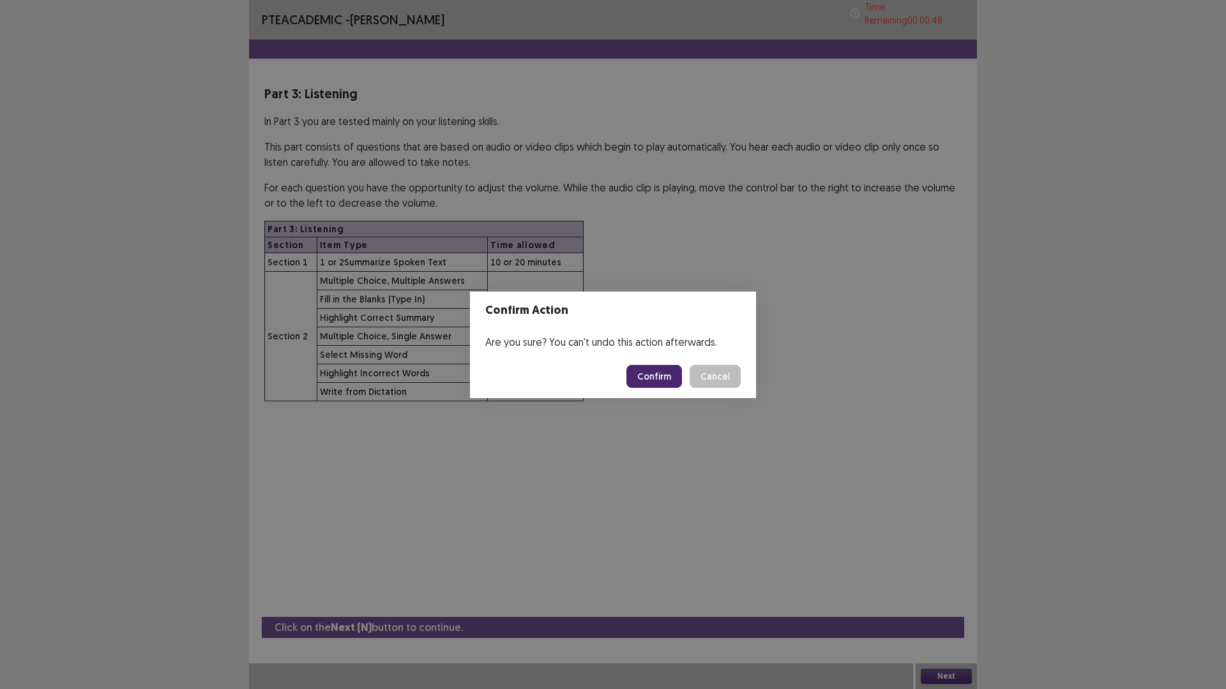
click at [673, 376] on button "Confirm" at bounding box center [654, 376] width 56 height 23
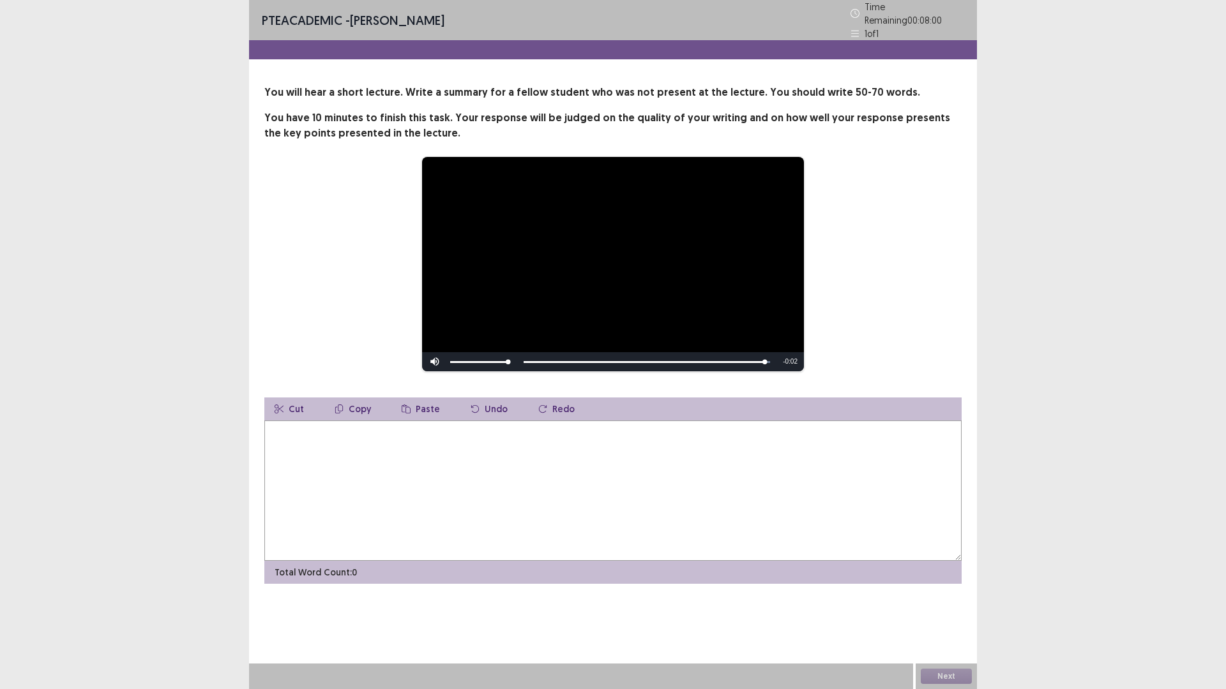
click at [586, 467] on textarea at bounding box center [612, 491] width 697 height 140
drag, startPoint x: 377, startPoint y: 423, endPoint x: 490, endPoint y: 422, distance: 113.6
click at [490, 422] on textarea "**********" at bounding box center [612, 491] width 697 height 140
click at [525, 430] on textarea "**********" at bounding box center [612, 491] width 697 height 140
click at [607, 430] on textarea "**********" at bounding box center [612, 491] width 697 height 140
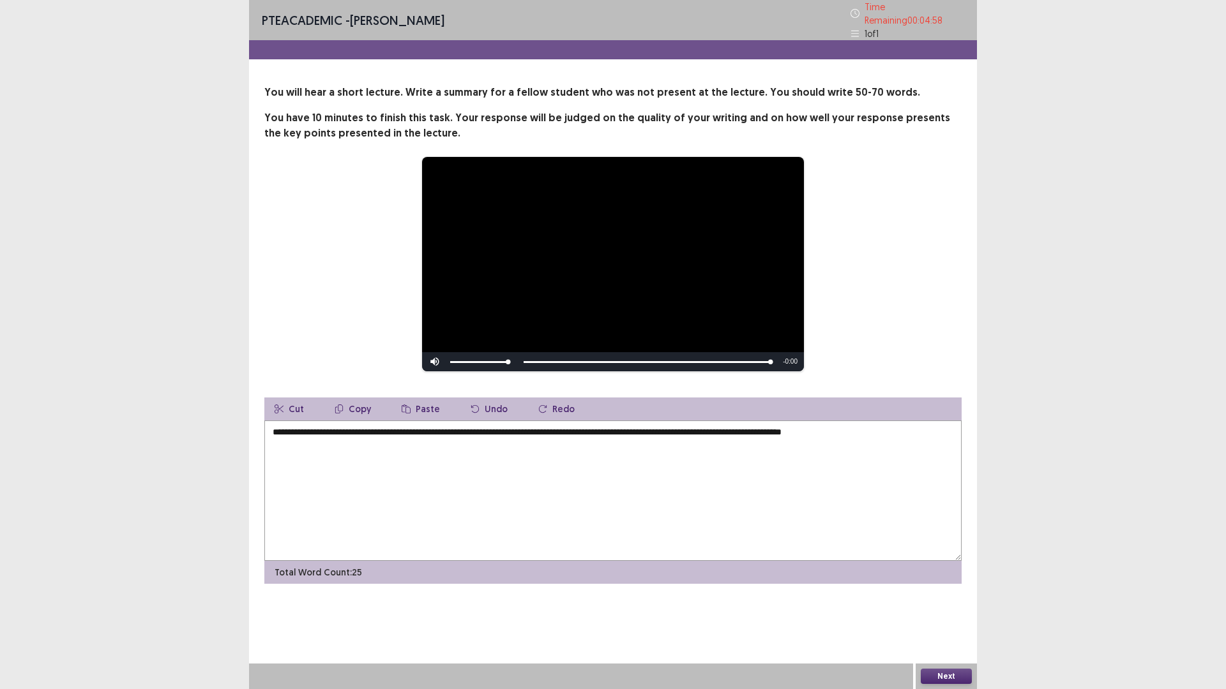
click at [764, 427] on textarea "**********" at bounding box center [612, 491] width 697 height 140
drag, startPoint x: 769, startPoint y: 427, endPoint x: 751, endPoint y: 426, distance: 17.9
click at [751, 426] on textarea "**********" at bounding box center [612, 491] width 697 height 140
click at [935, 421] on textarea "**********" at bounding box center [612, 491] width 697 height 140
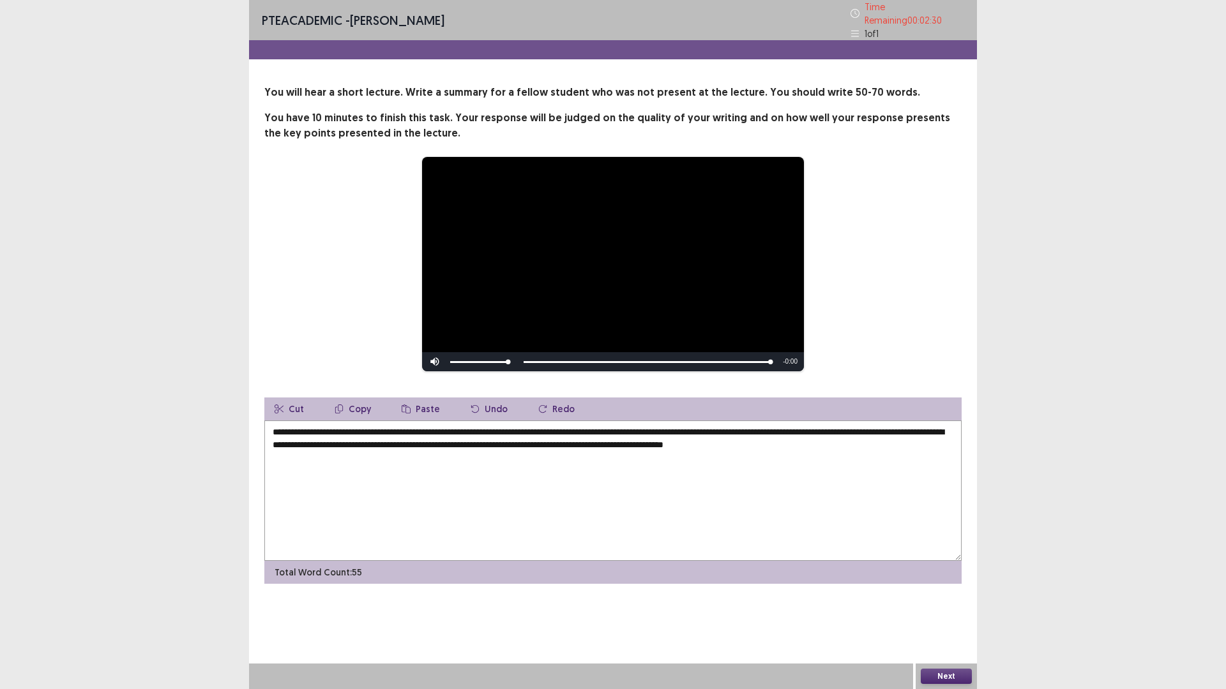
drag, startPoint x: 416, startPoint y: 426, endPoint x: 460, endPoint y: 432, distance: 44.3
click at [460, 432] on textarea "**********" at bounding box center [612, 491] width 697 height 140
click at [649, 437] on textarea "**********" at bounding box center [612, 491] width 697 height 140
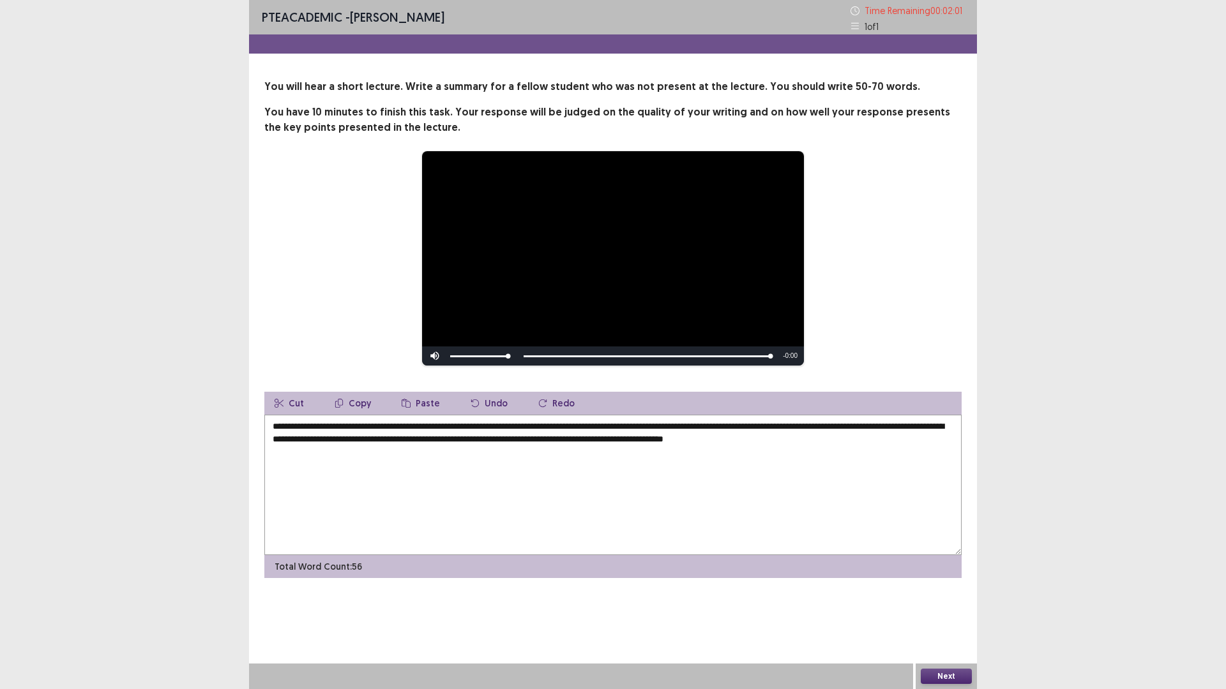
click at [650, 437] on textarea "**********" at bounding box center [612, 485] width 697 height 140
click at [653, 437] on textarea "**********" at bounding box center [612, 485] width 697 height 140
click at [675, 437] on textarea "**********" at bounding box center [612, 485] width 697 height 140
type textarea "**********"
click at [958, 603] on button "Next" at bounding box center [946, 676] width 51 height 15
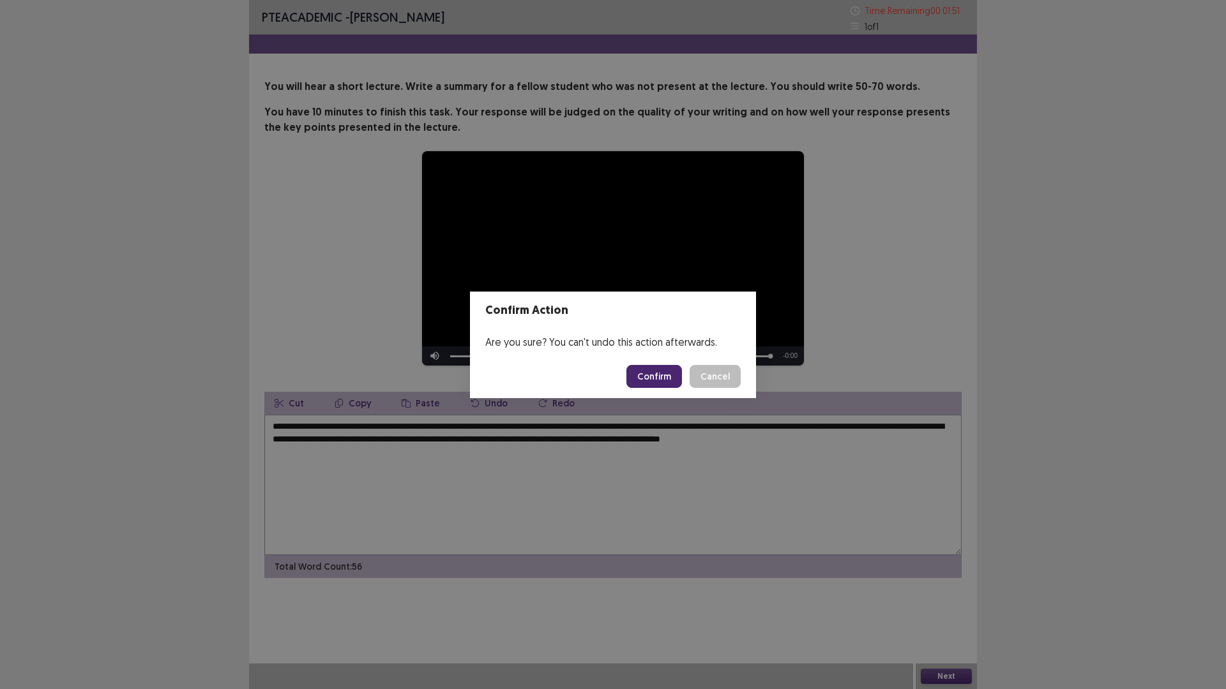
click at [661, 386] on button "Confirm" at bounding box center [654, 376] width 56 height 23
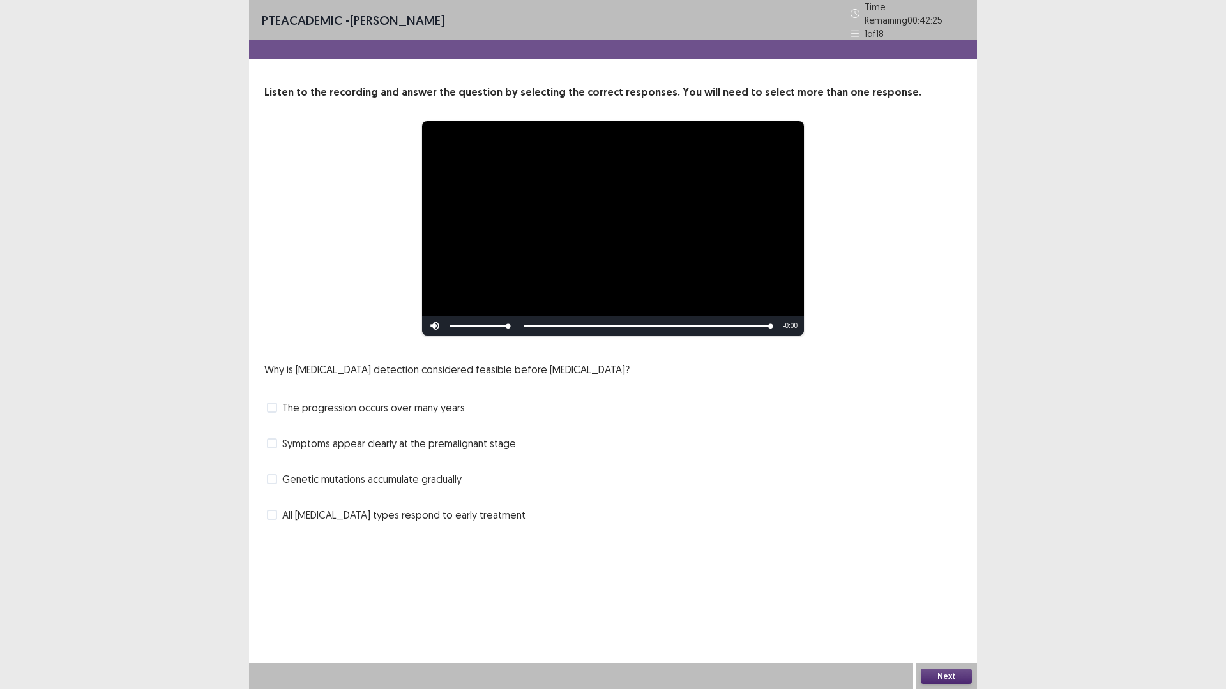
click at [382, 437] on span "Symptoms appear clearly at the premalignant stage" at bounding box center [399, 443] width 234 height 15
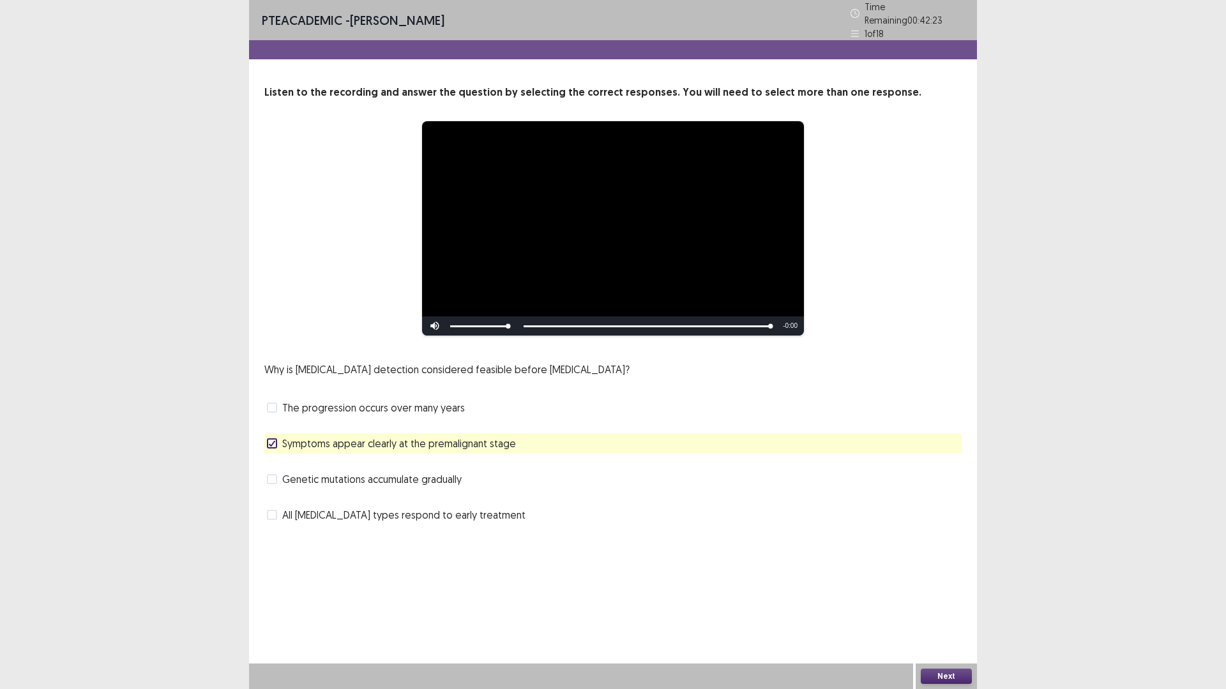
click at [366, 404] on span "The progression occurs over many years" at bounding box center [373, 407] width 183 height 15
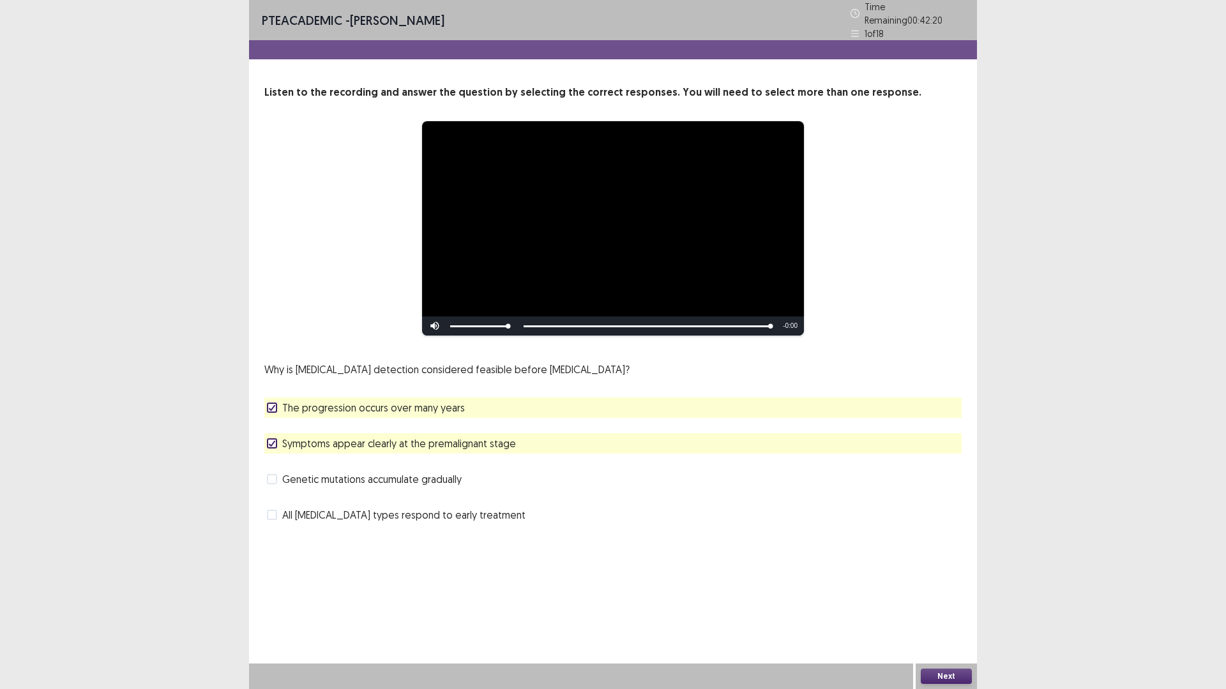
click at [366, 437] on span "Symptoms appear clearly at the premalignant stage" at bounding box center [399, 443] width 234 height 15
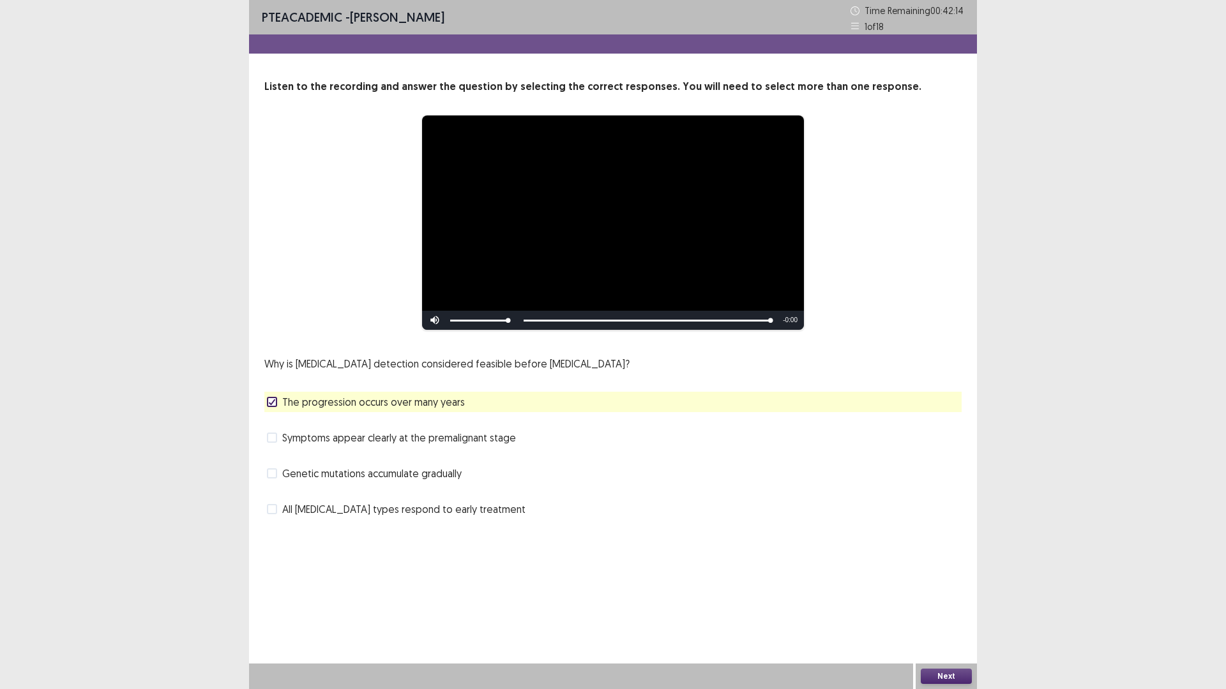
click at [377, 433] on span "Symptoms appear clearly at the premalignant stage" at bounding box center [399, 437] width 234 height 15
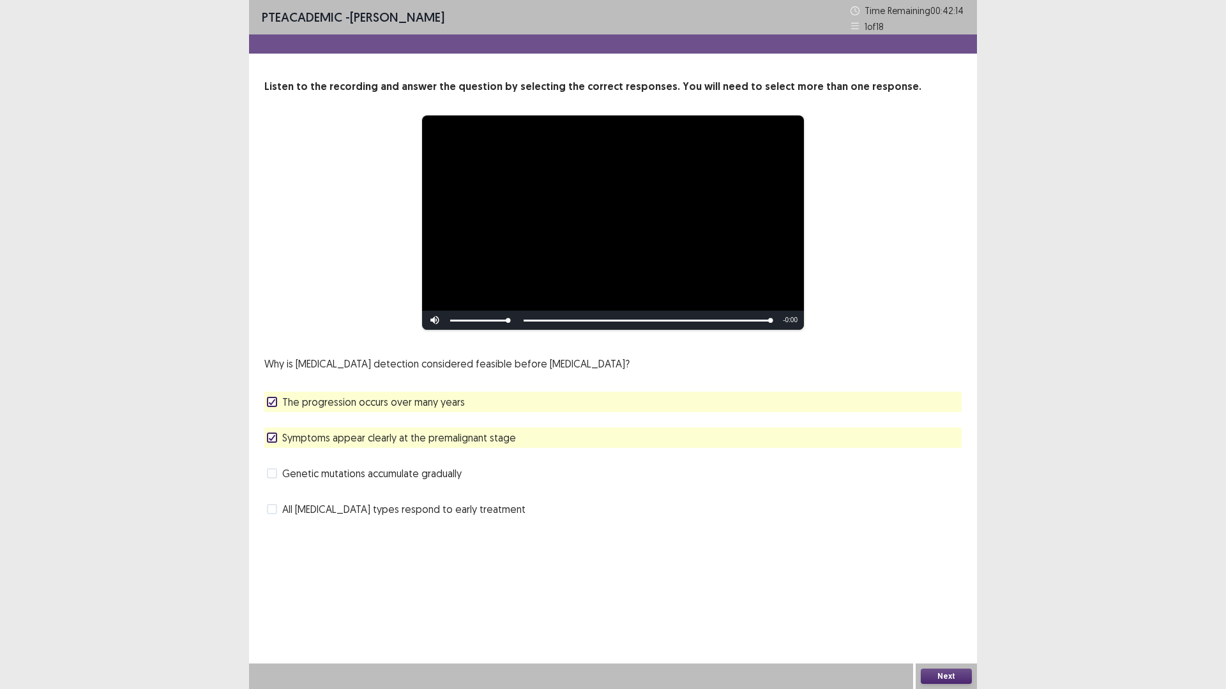
click at [370, 407] on span "The progression occurs over many years" at bounding box center [373, 402] width 183 height 15
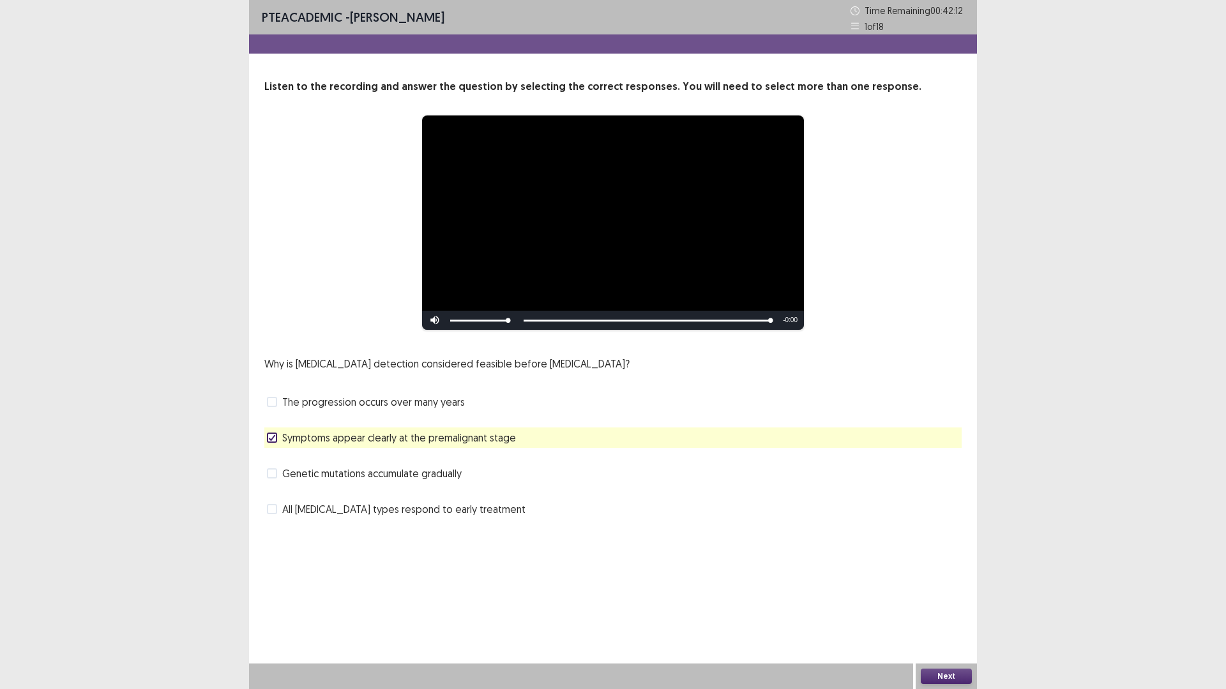
click at [953, 603] on button "Next" at bounding box center [946, 676] width 51 height 15
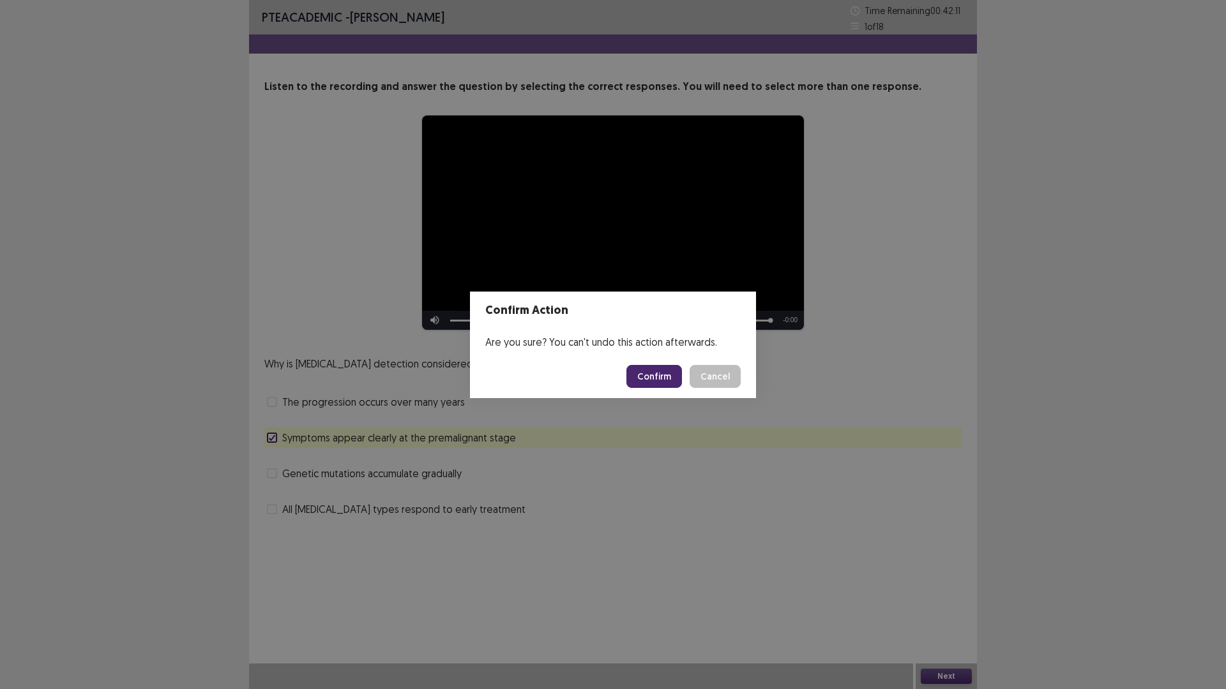
click at [635, 383] on button "Confirm" at bounding box center [654, 376] width 56 height 23
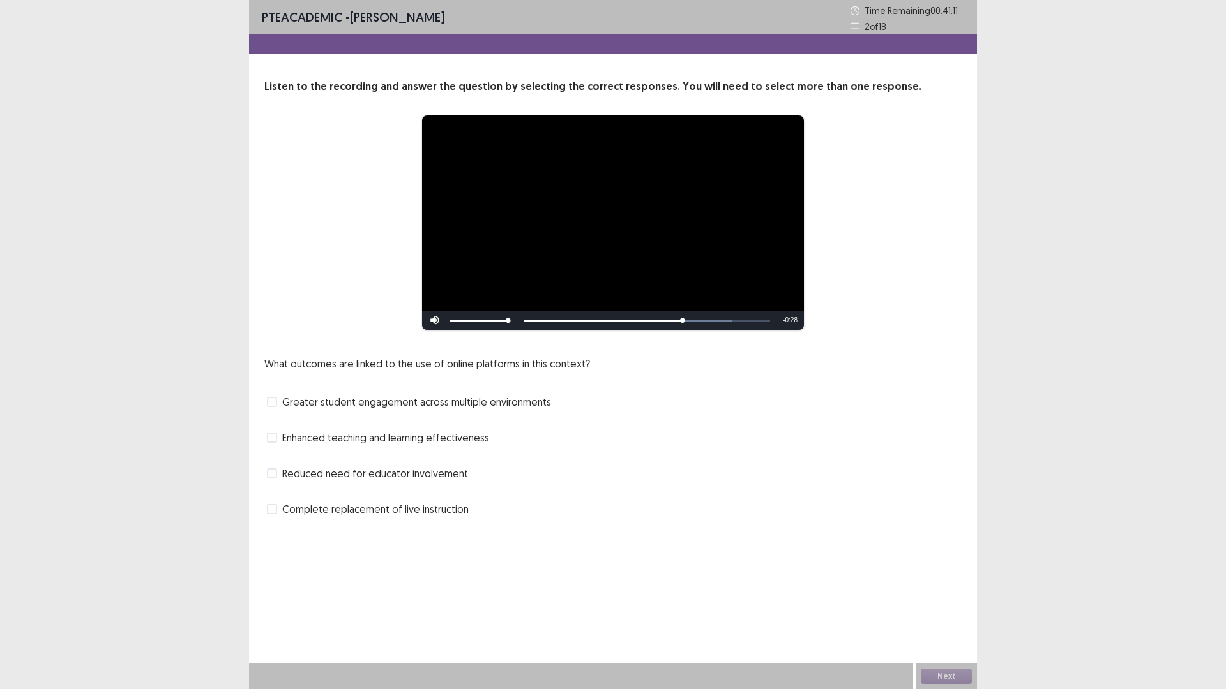
click at [342, 399] on span "Greater student engagement across multiple environments" at bounding box center [416, 402] width 269 height 15
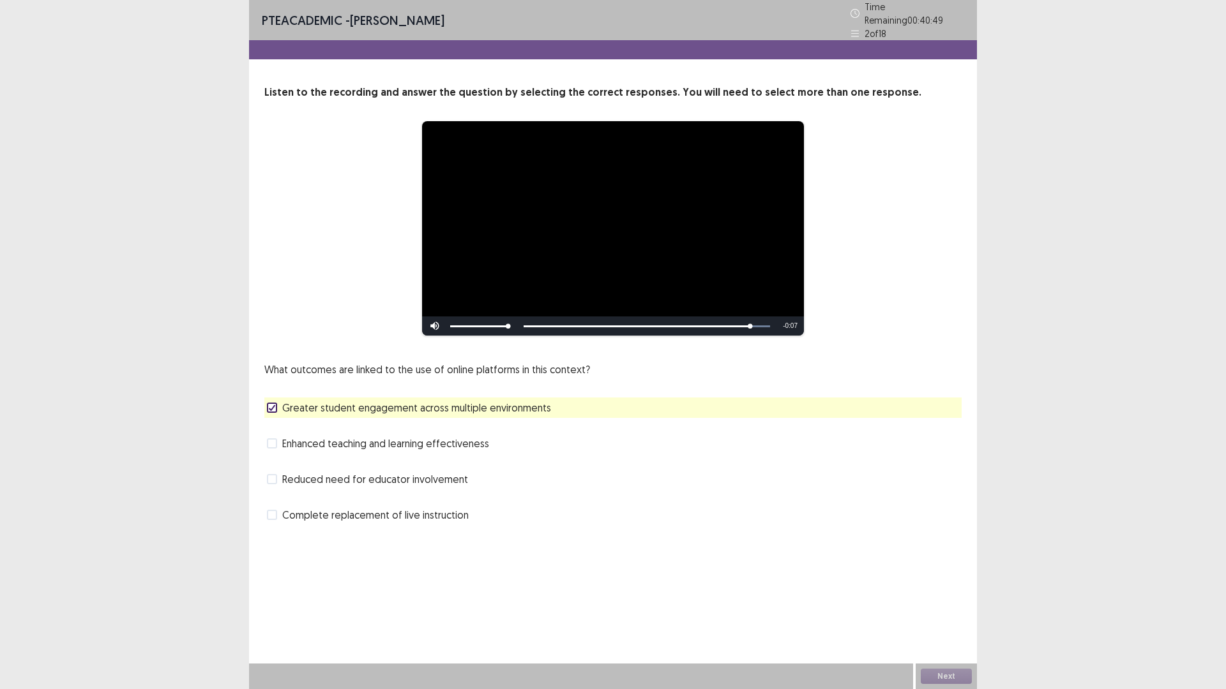
click at [326, 436] on span "Enhanced teaching and learning effectiveness" at bounding box center [385, 443] width 207 height 15
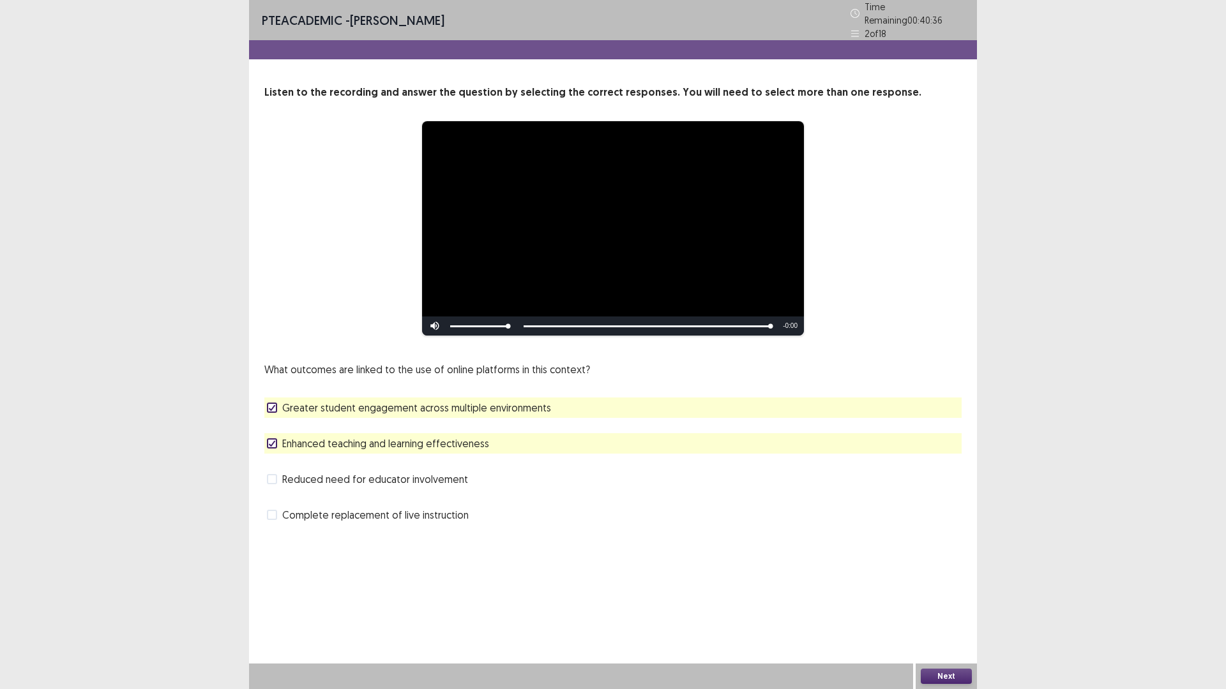
click at [938, 603] on button "Next" at bounding box center [946, 676] width 51 height 15
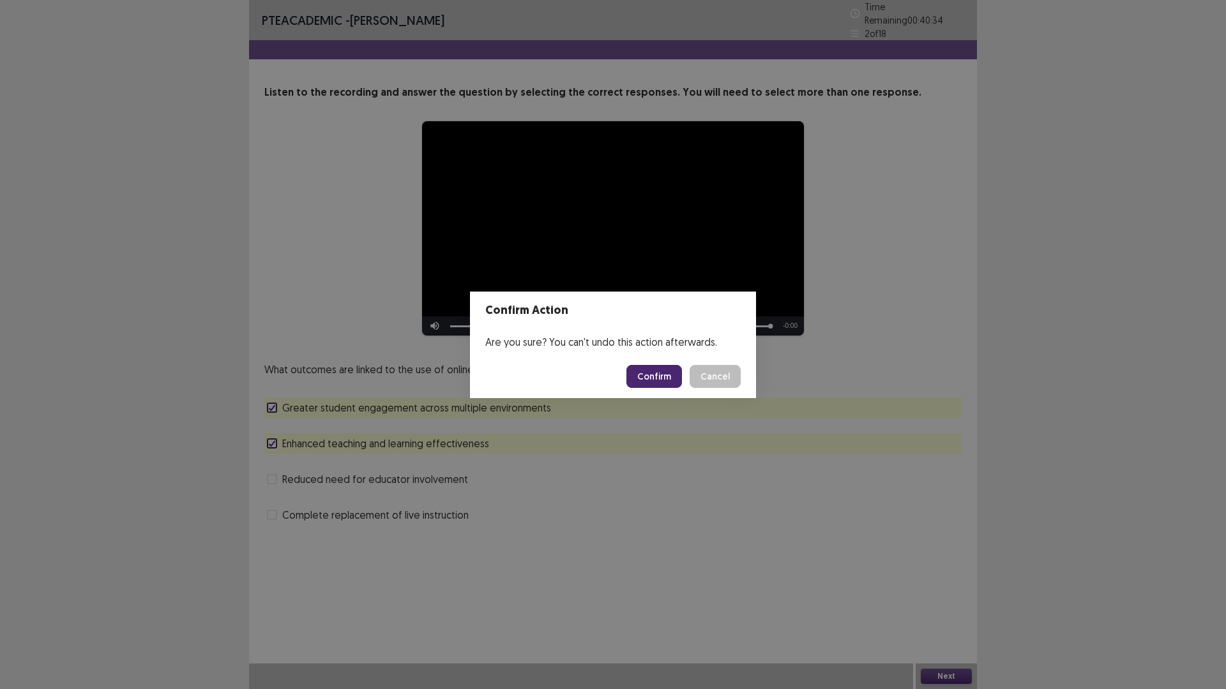
click at [673, 375] on button "Confirm" at bounding box center [654, 376] width 56 height 23
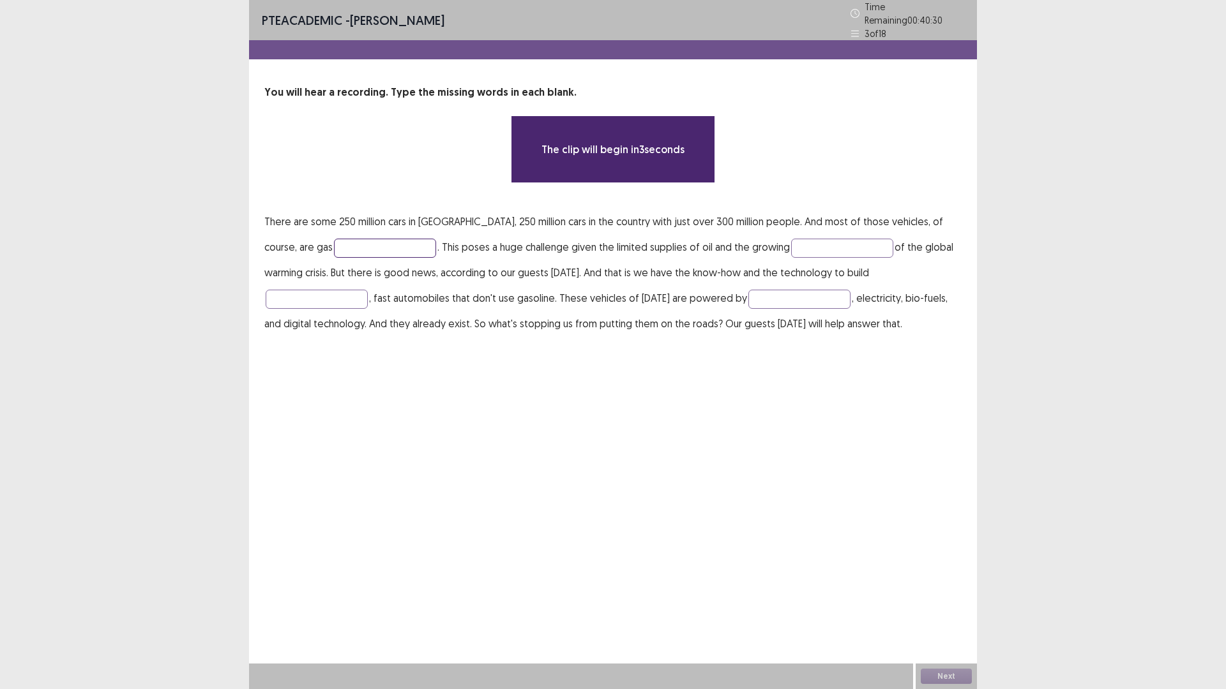
click at [335, 244] on input "text" at bounding box center [385, 248] width 102 height 19
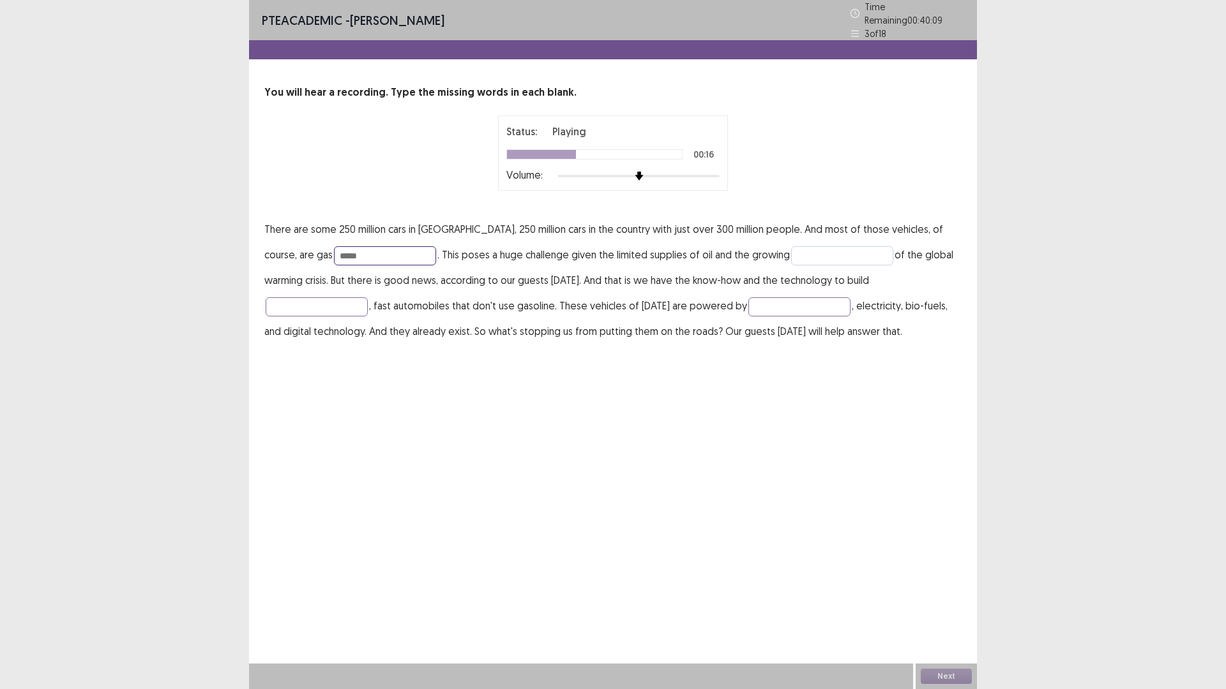
type input "*****"
click at [791, 250] on input "text" at bounding box center [842, 255] width 102 height 19
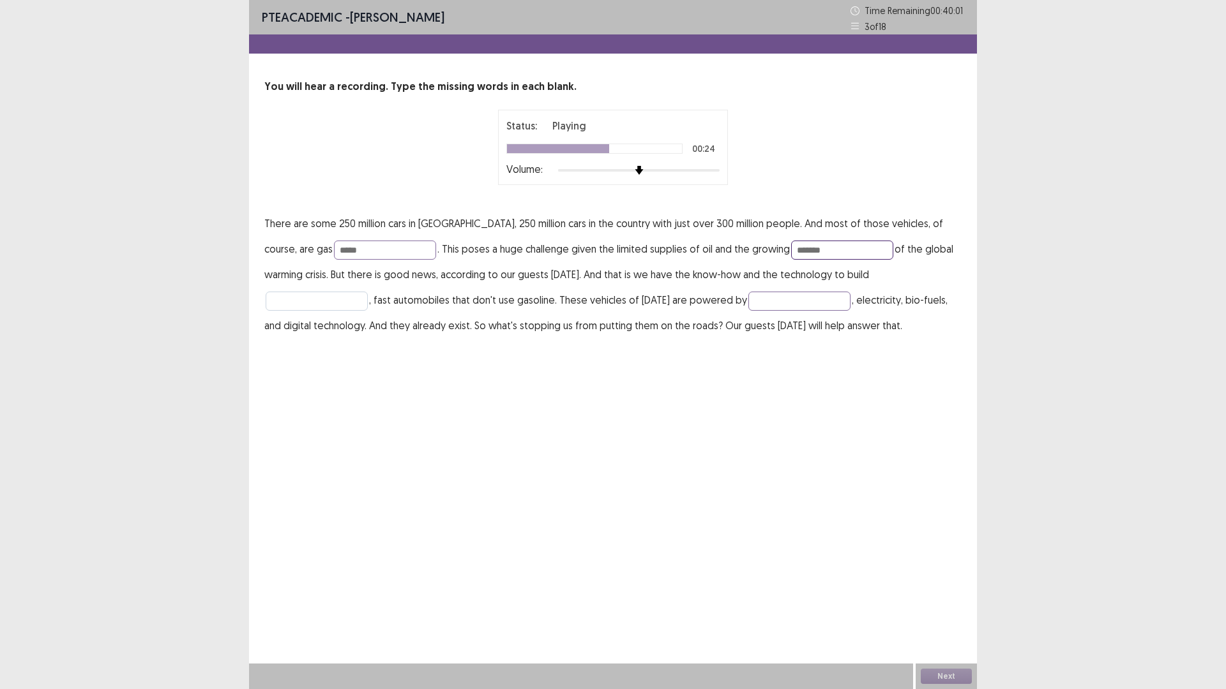
type input "*******"
click at [368, 292] on input "text" at bounding box center [317, 301] width 102 height 19
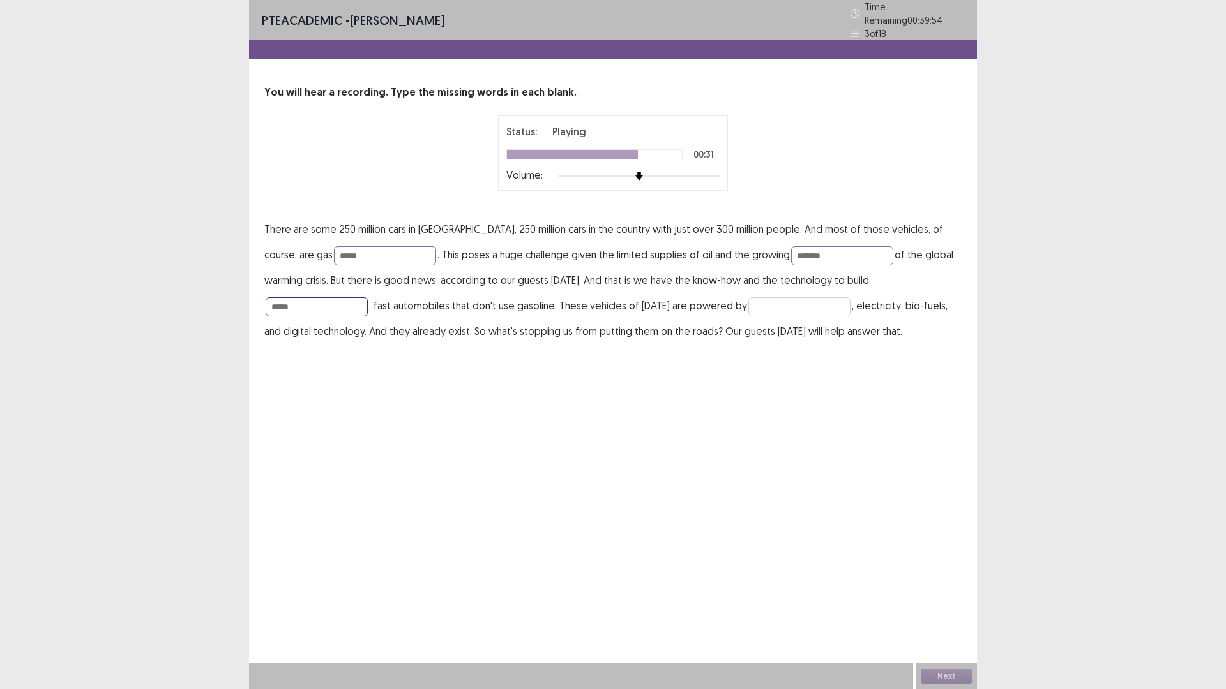
type input "*****"
click at [748, 297] on input "text" at bounding box center [799, 306] width 102 height 19
click at [334, 253] on input "*****" at bounding box center [385, 255] width 102 height 19
click at [944, 603] on button "Next" at bounding box center [946, 676] width 51 height 15
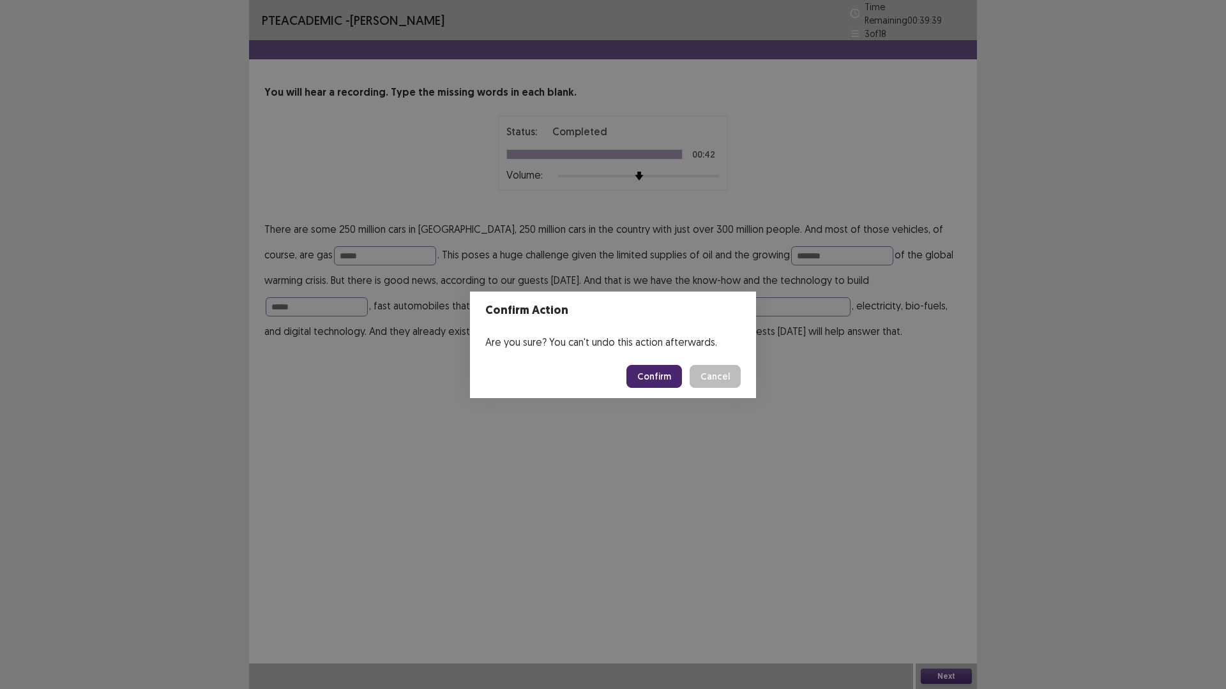
click at [664, 377] on button "Confirm" at bounding box center [654, 376] width 56 height 23
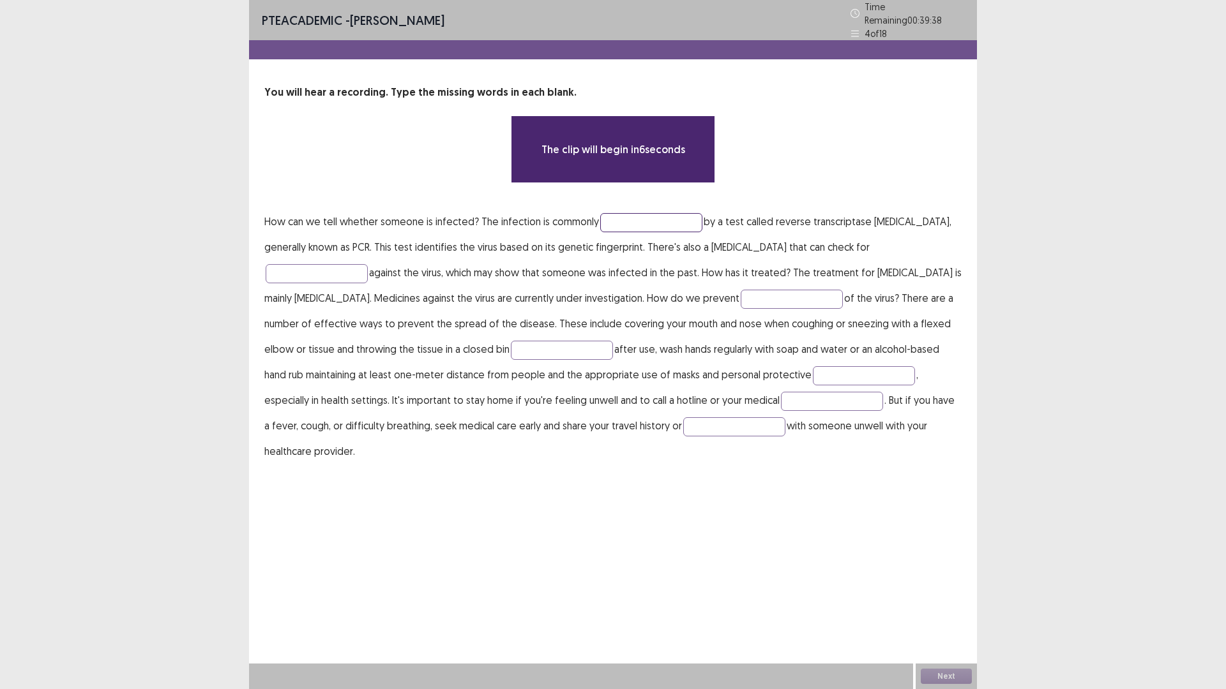
click at [620, 216] on input "text" at bounding box center [651, 222] width 102 height 19
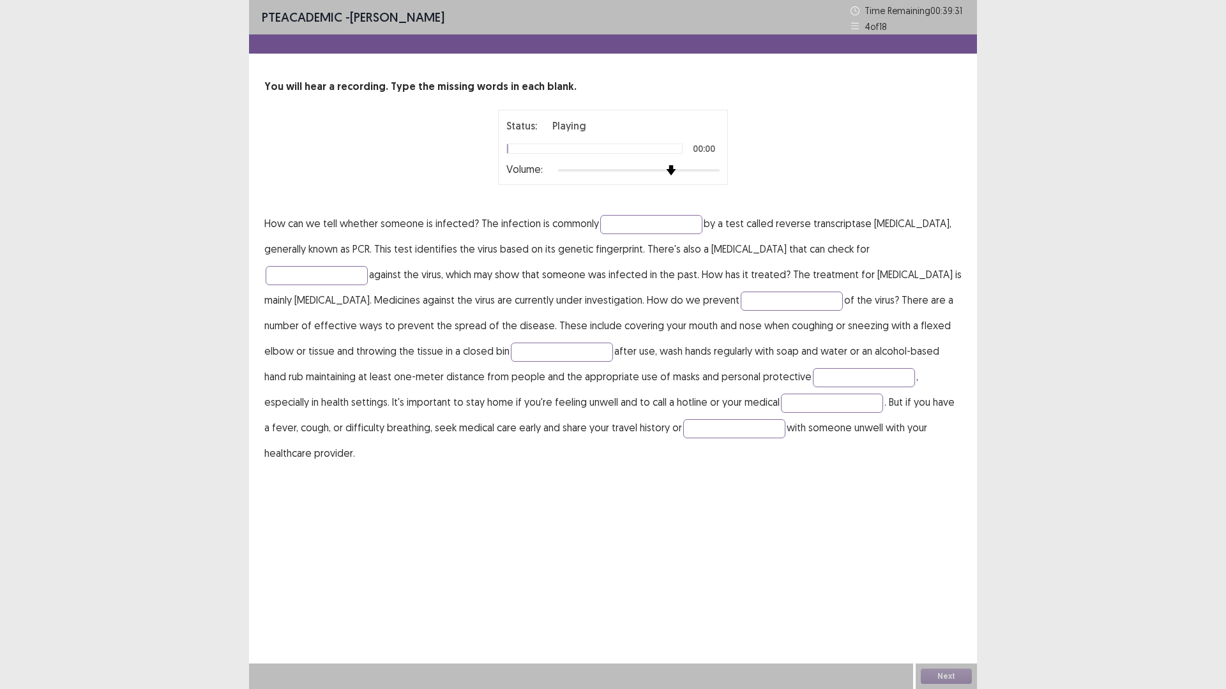
click at [666, 174] on div at bounding box center [639, 170] width 162 height 10
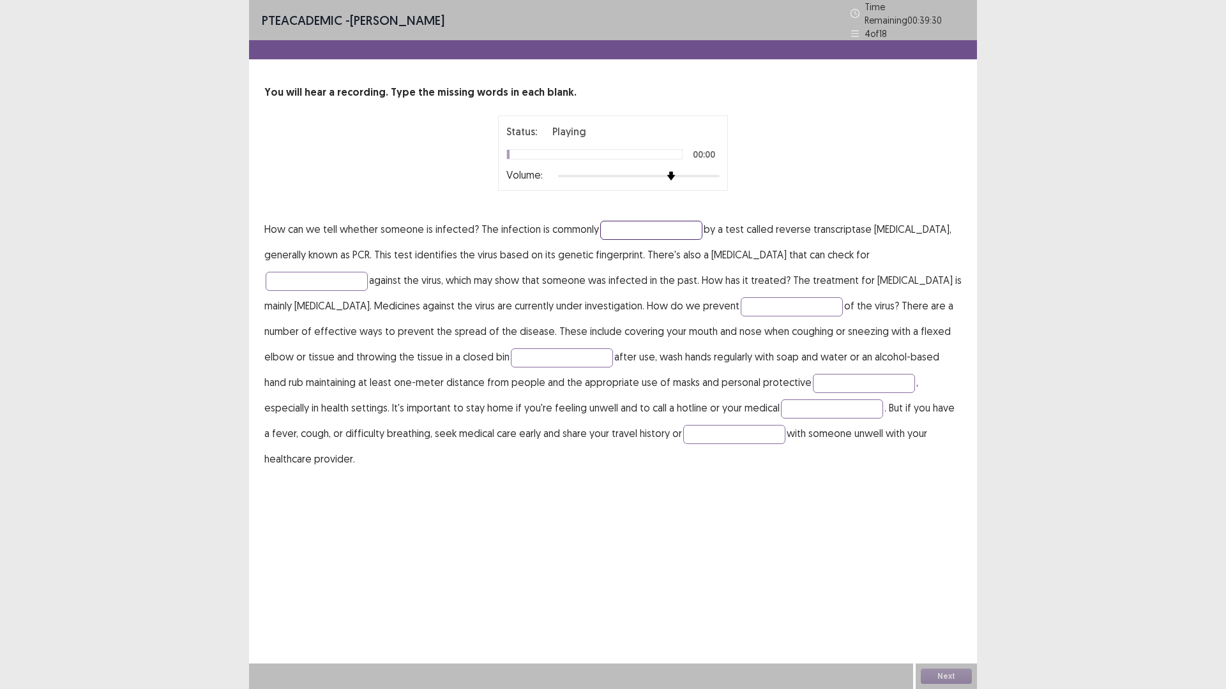
click at [649, 228] on input "text" at bounding box center [651, 230] width 102 height 19
type input "**********"
click at [347, 282] on input "text" at bounding box center [317, 281] width 102 height 19
click at [740, 297] on input "text" at bounding box center [791, 306] width 102 height 19
type input "**********"
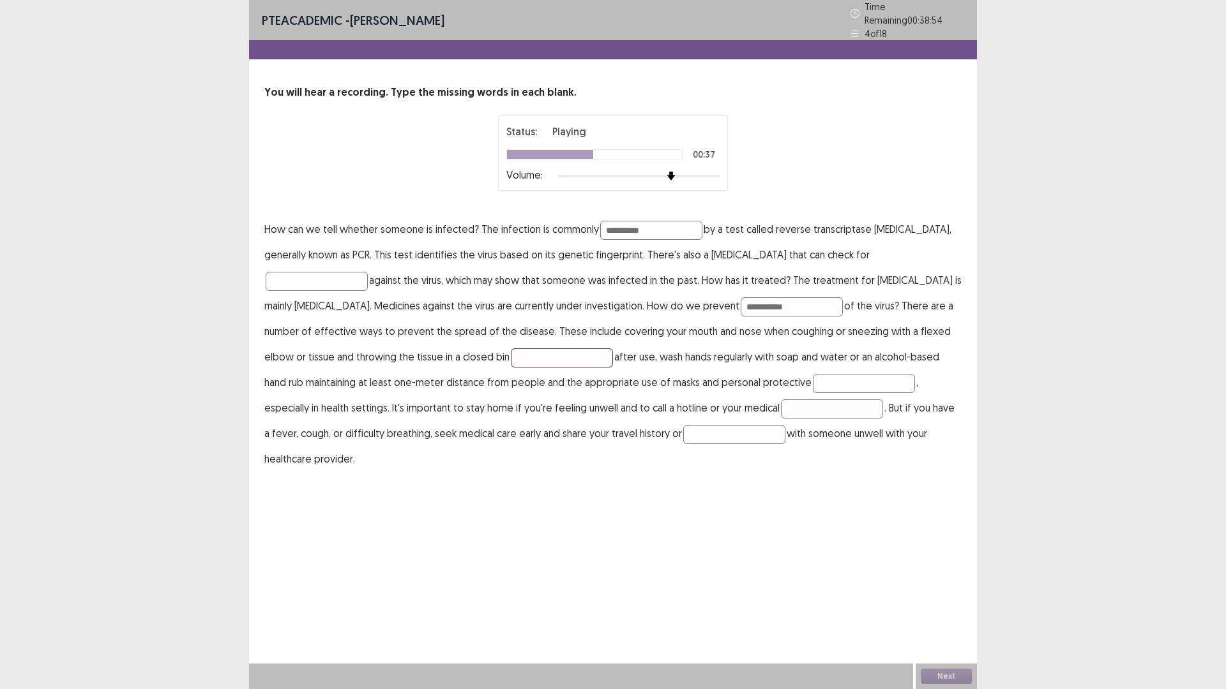
click at [511, 349] on input "text" at bounding box center [562, 358] width 102 height 19
type input "**********"
click at [852, 376] on input "text" at bounding box center [864, 383] width 102 height 19
type input "*"
type input "*********"
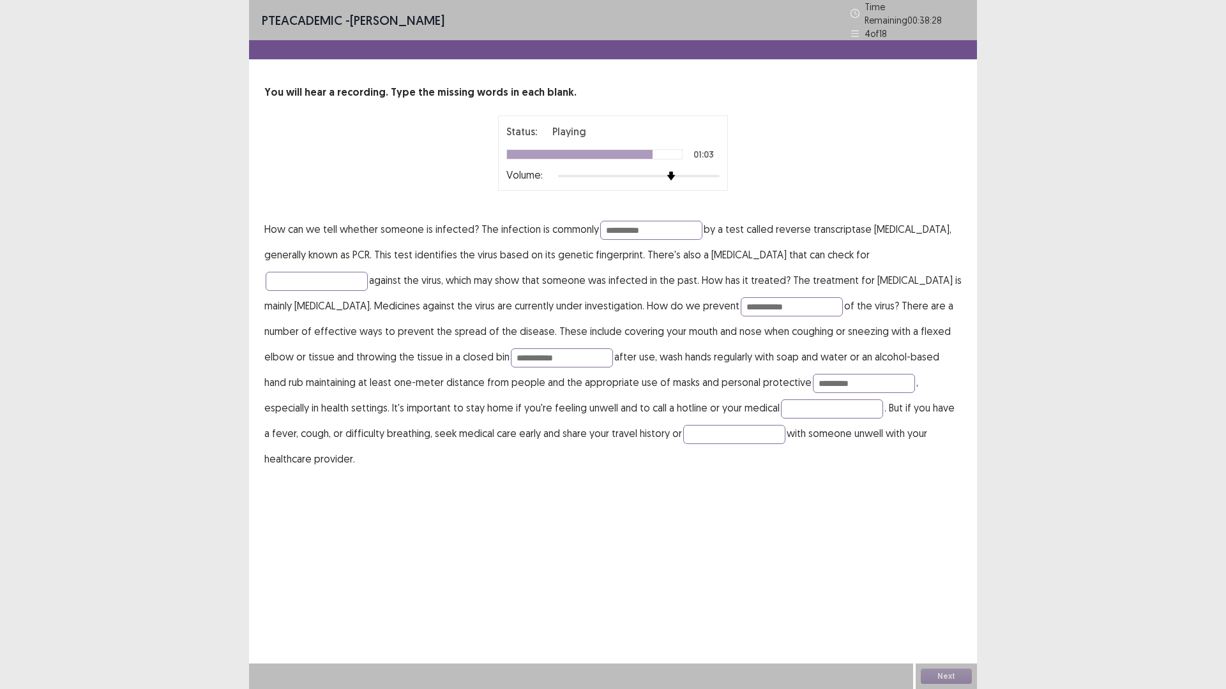
click at [757, 417] on p "**********" at bounding box center [612, 343] width 697 height 255
click at [781, 408] on input "text" at bounding box center [832, 409] width 102 height 19
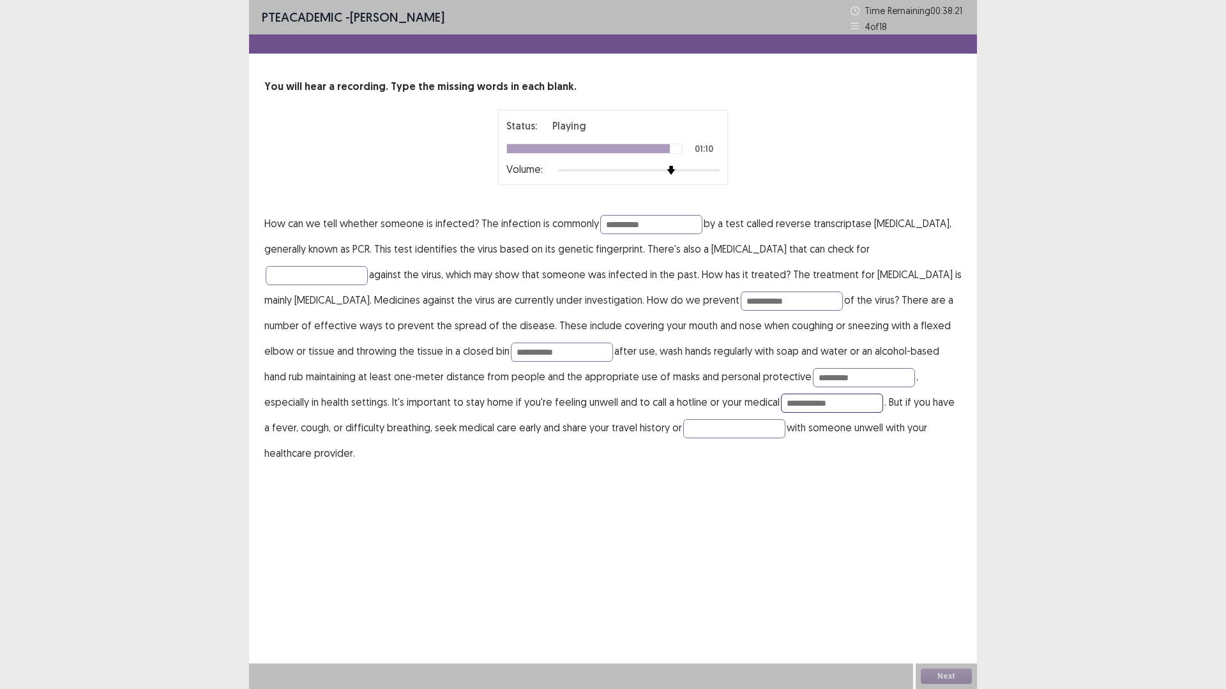
type input "**********"
click at [630, 445] on div "**********" at bounding box center [613, 246] width 728 height 492
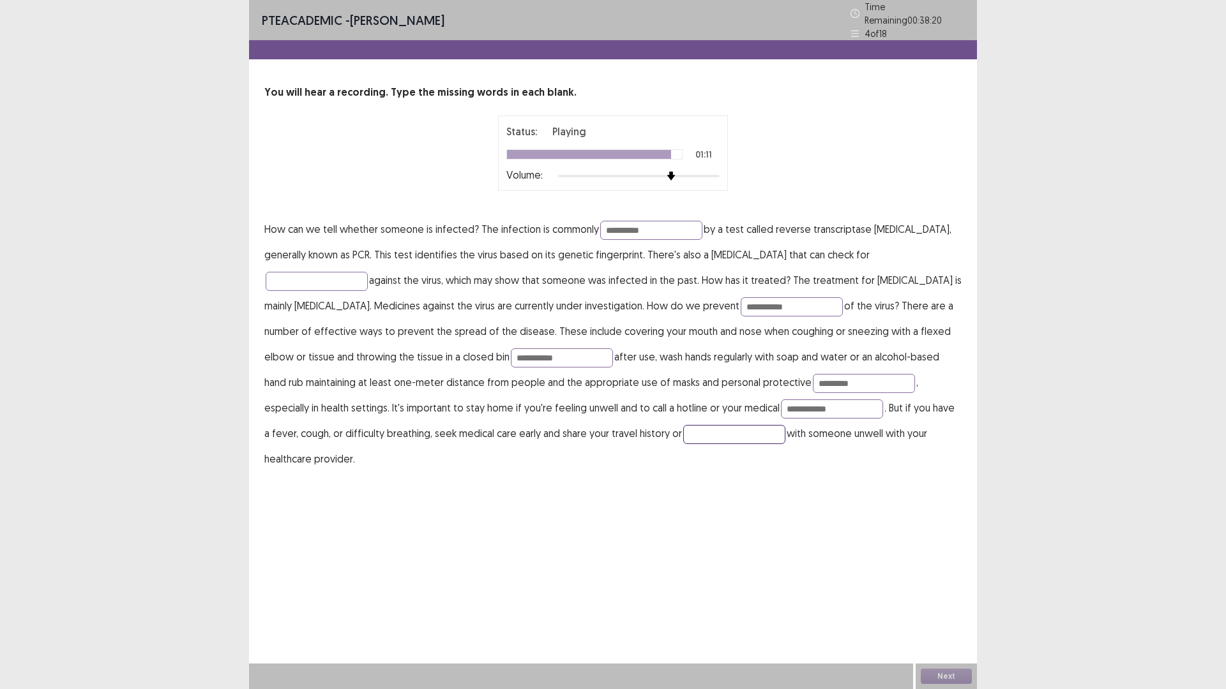
click at [683, 427] on input "text" at bounding box center [734, 434] width 102 height 19
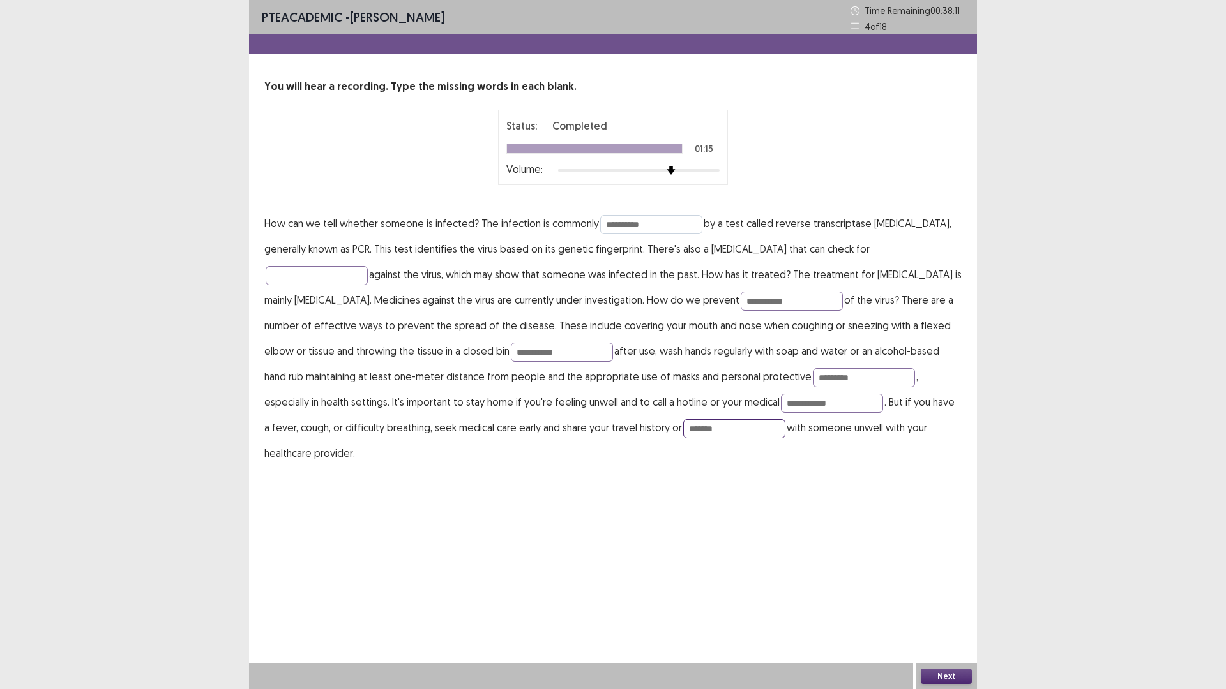
type input "*******"
click at [629, 221] on input "**********" at bounding box center [651, 224] width 102 height 19
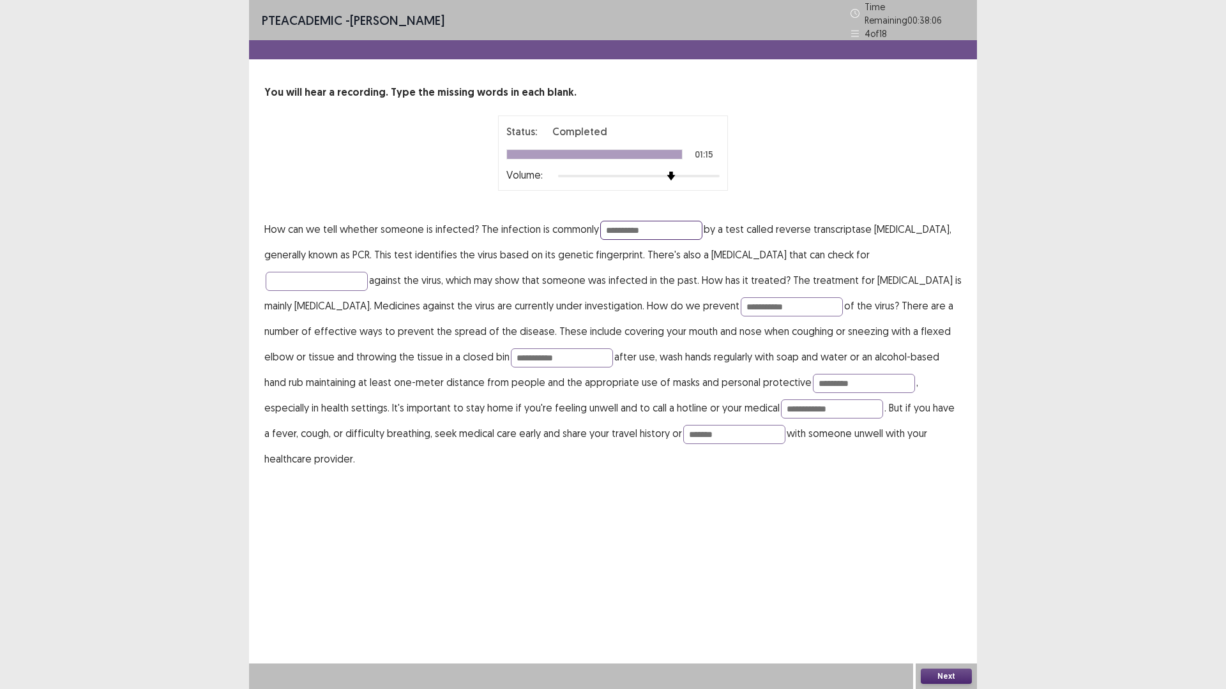
drag, startPoint x: 682, startPoint y: 220, endPoint x: 628, endPoint y: 217, distance: 53.7
click at [628, 221] on input "**********" at bounding box center [651, 230] width 102 height 19
type input "**********"
drag, startPoint x: 525, startPoint y: 354, endPoint x: 490, endPoint y: 351, distance: 35.2
click at [511, 351] on input "**********" at bounding box center [562, 358] width 102 height 19
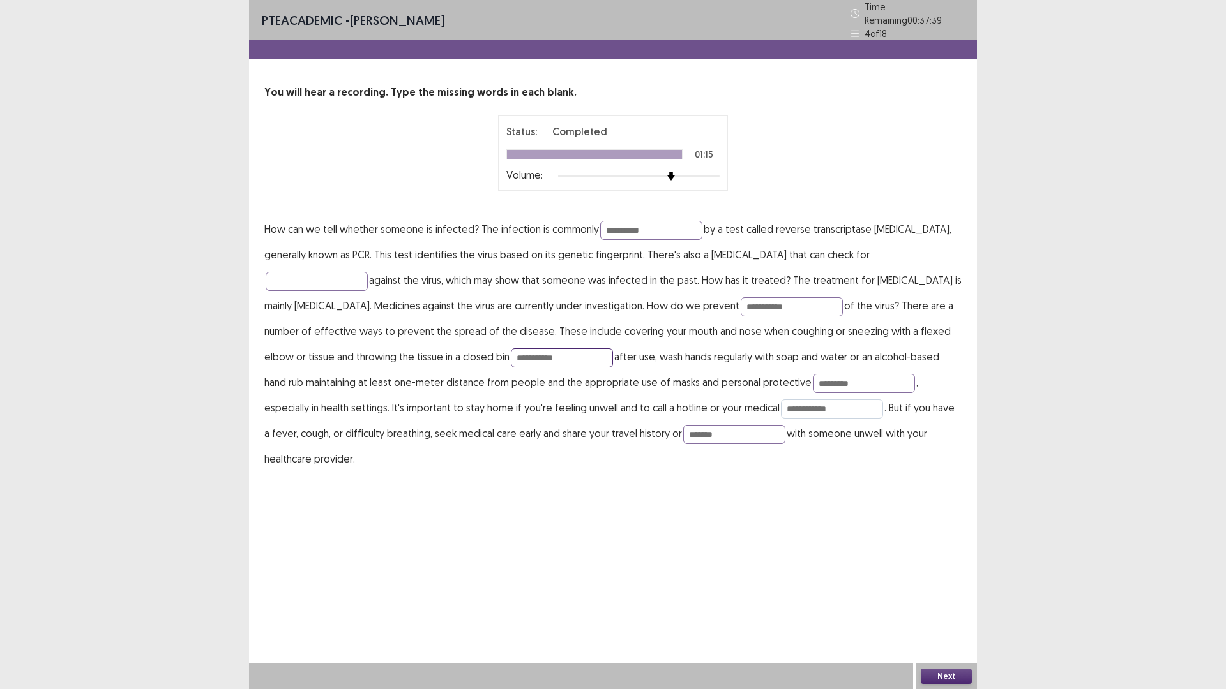
type input "**********"
click at [781, 403] on input "**********" at bounding box center [832, 409] width 102 height 19
click at [781, 401] on input "**********" at bounding box center [832, 409] width 102 height 19
click at [781, 405] on input "**********" at bounding box center [832, 409] width 102 height 19
type input "**********"
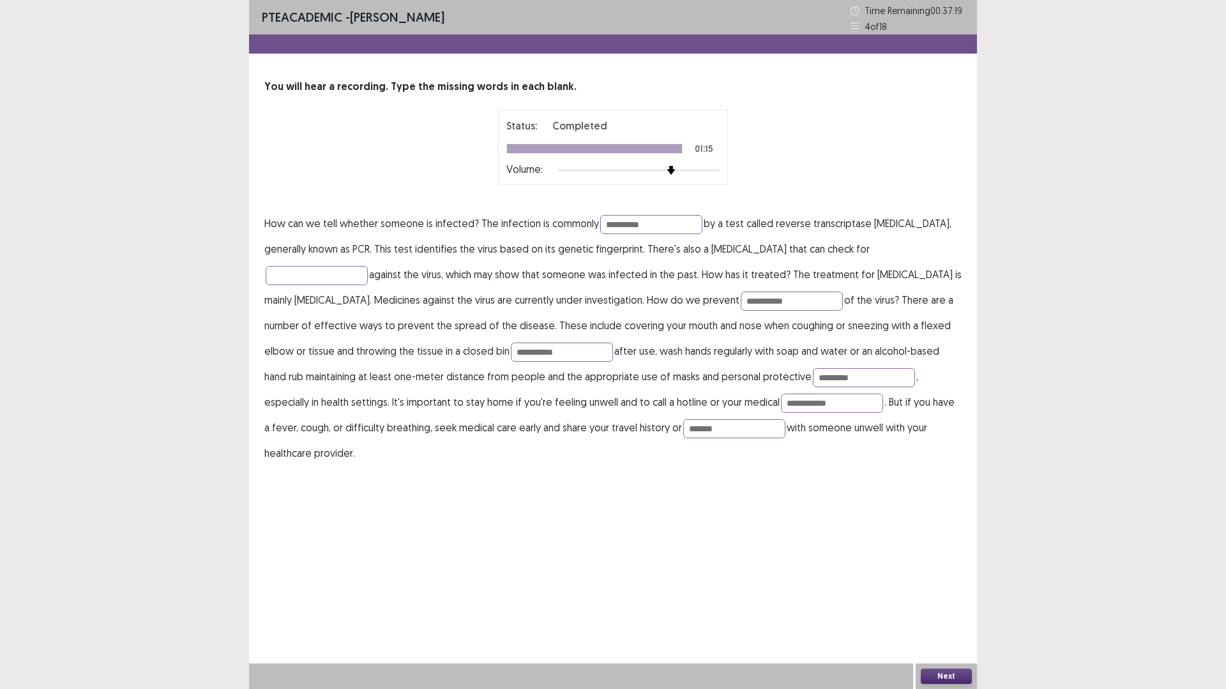
click at [951, 603] on button "Next" at bounding box center [946, 676] width 51 height 15
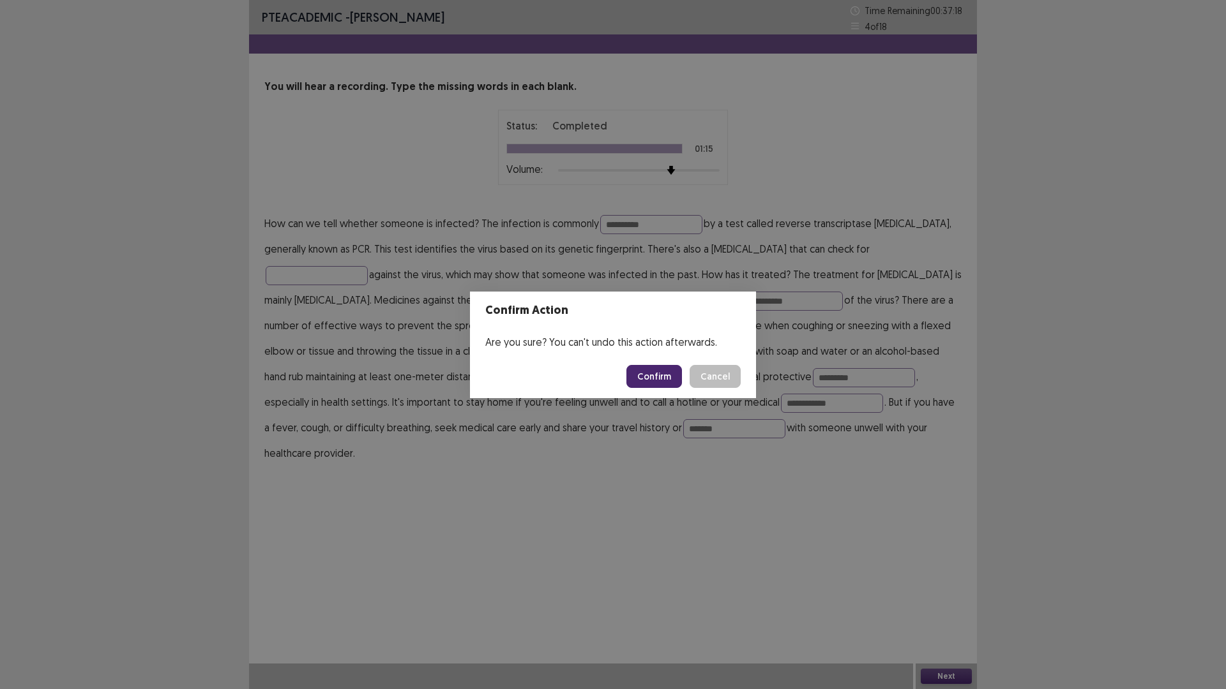
click at [656, 364] on footer "Confirm Cancel" at bounding box center [613, 376] width 286 height 43
click at [657, 377] on button "Confirm" at bounding box center [654, 376] width 56 height 23
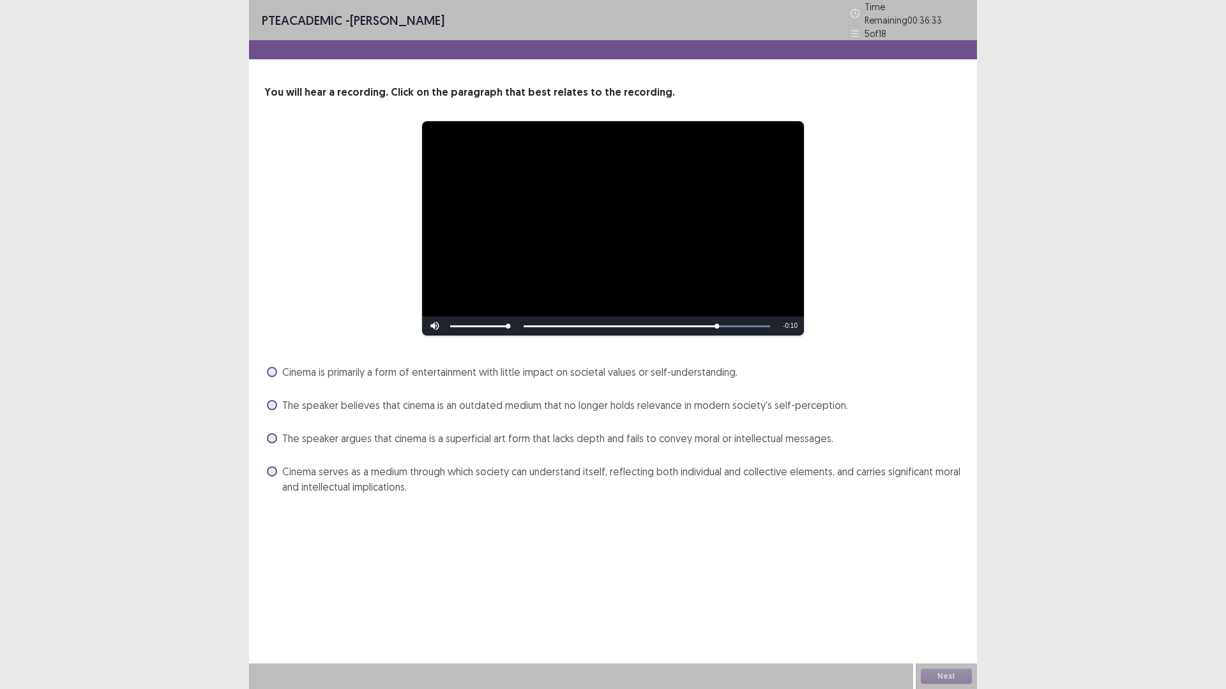
click at [380, 476] on span "Cinema serves as a medium through which society can understand itself, reflecti…" at bounding box center [621, 479] width 679 height 31
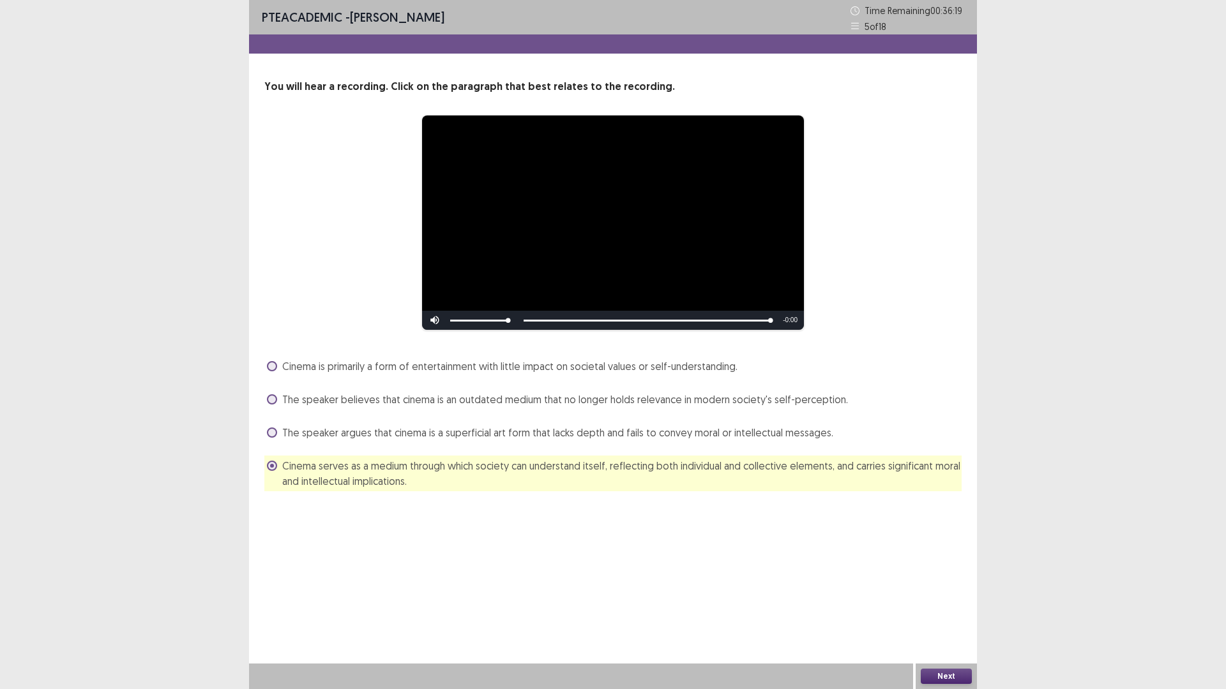
click at [952, 603] on button "Next" at bounding box center [946, 676] width 51 height 15
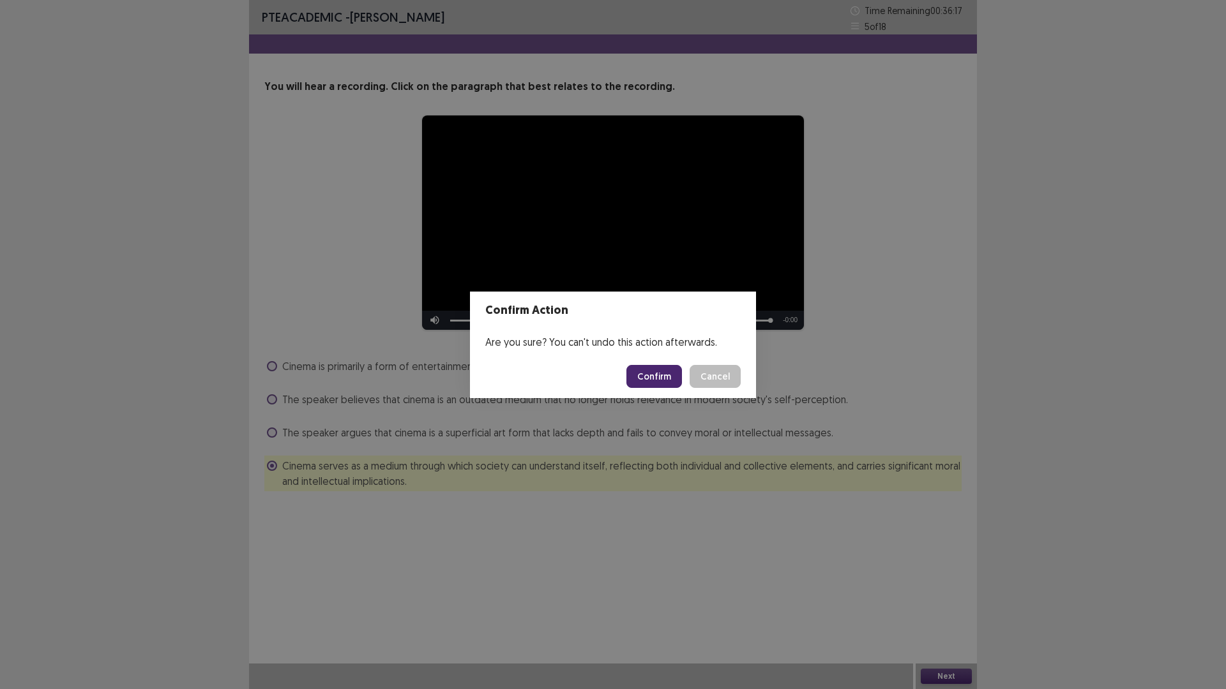
click at [737, 380] on button "Cancel" at bounding box center [714, 376] width 51 height 23
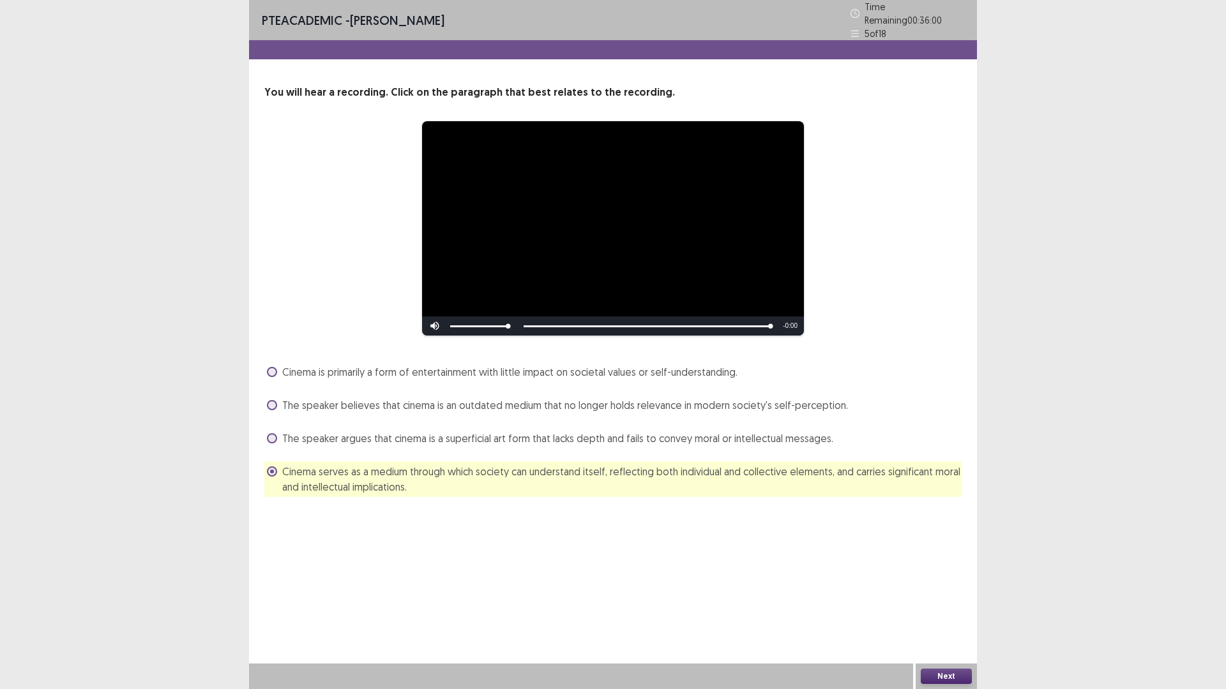
click at [941, 603] on div "Next" at bounding box center [945, 677] width 61 height 26
click at [940, 603] on button "Next" at bounding box center [946, 676] width 51 height 15
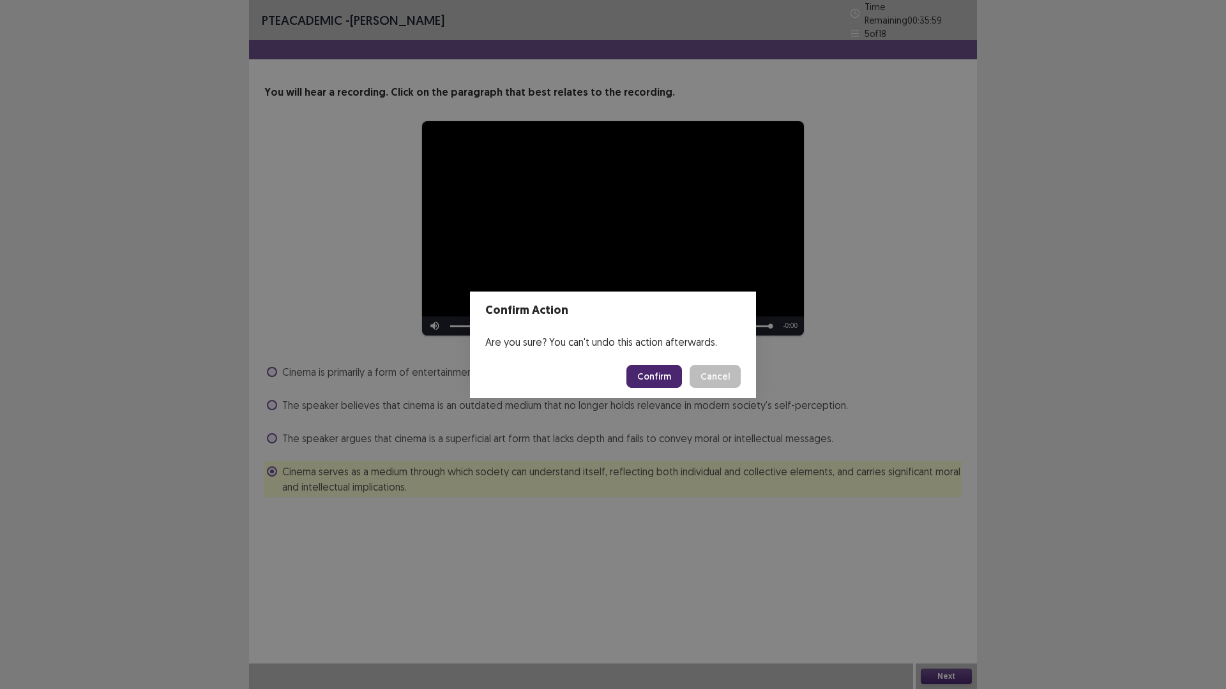
click at [664, 372] on button "Confirm" at bounding box center [654, 376] width 56 height 23
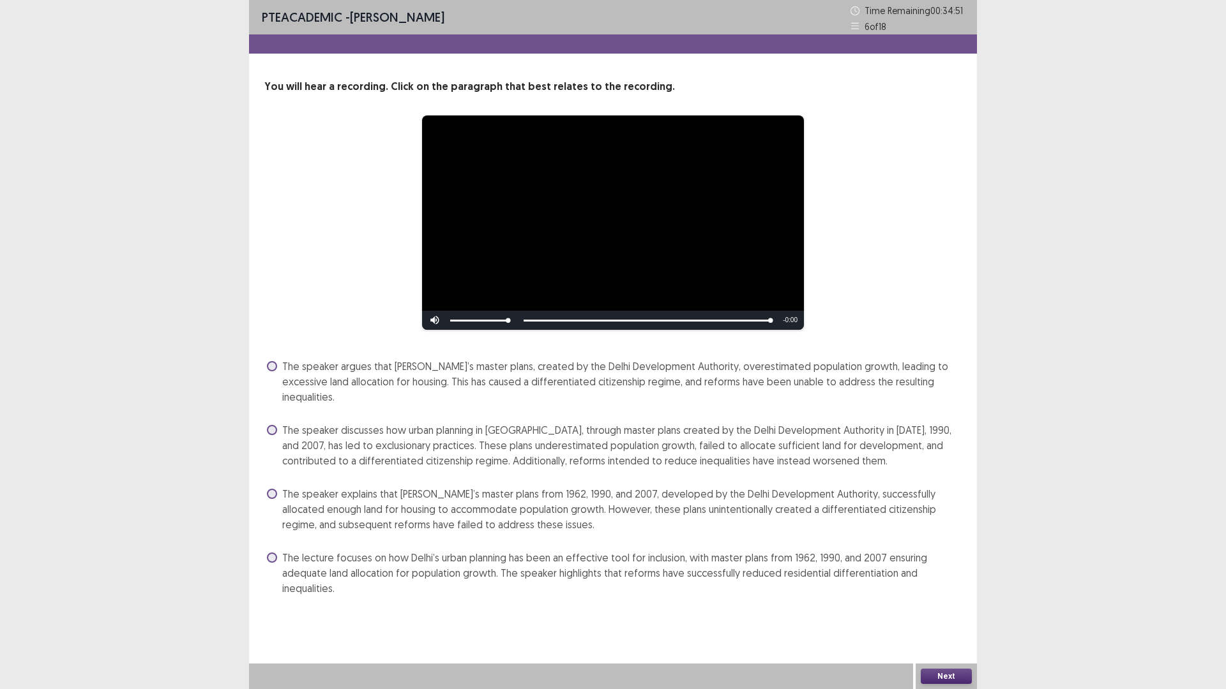
click at [497, 363] on span "The speaker argues that [PERSON_NAME]’s master plans, created by the Delhi Deve…" at bounding box center [621, 382] width 679 height 46
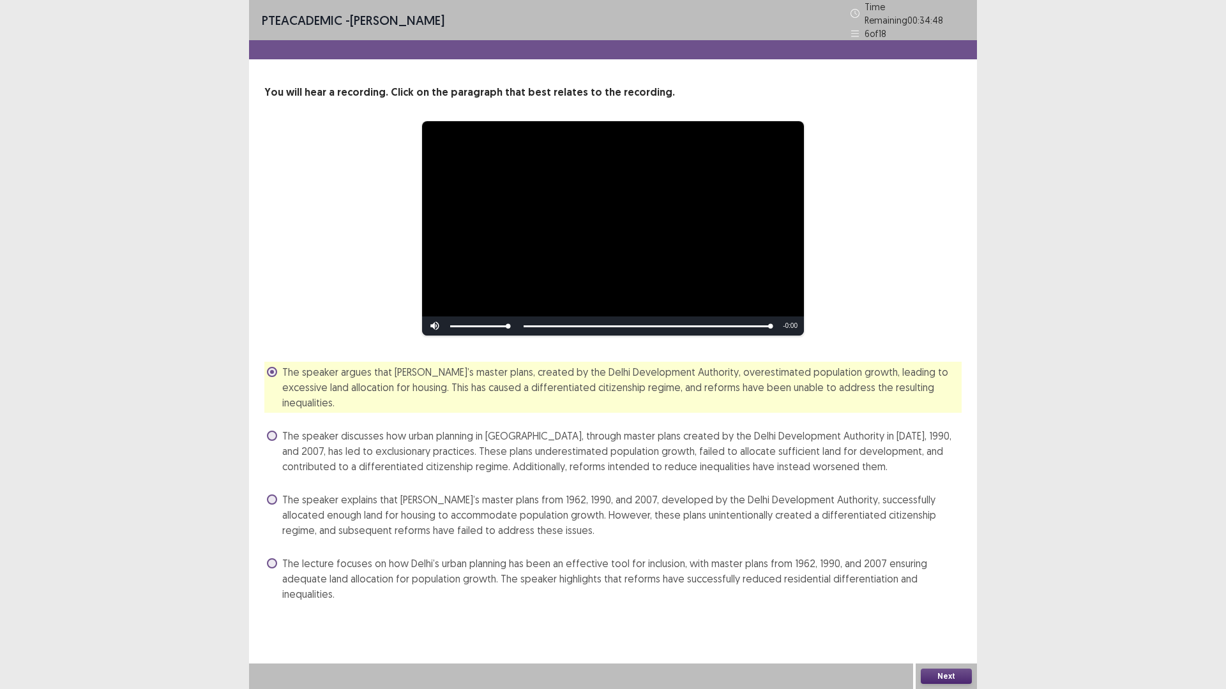
click at [952, 603] on button "Next" at bounding box center [946, 676] width 51 height 15
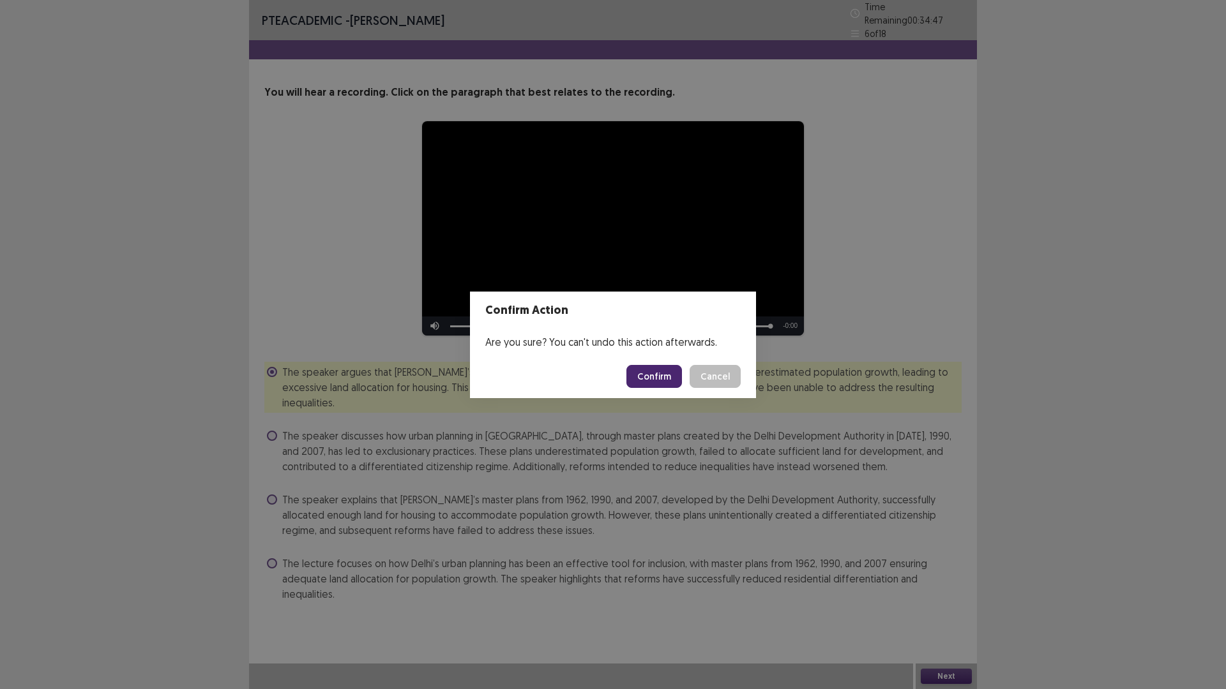
click at [643, 372] on button "Confirm" at bounding box center [654, 376] width 56 height 23
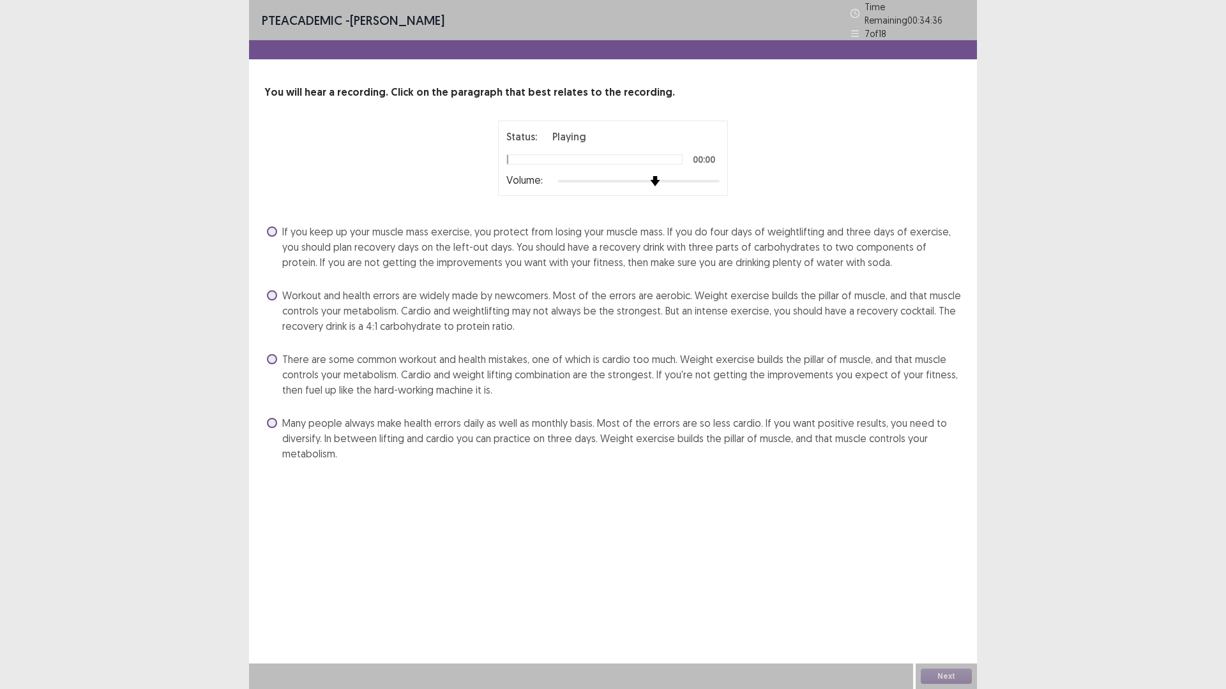
click at [663, 178] on div at bounding box center [639, 181] width 162 height 10
click at [672, 175] on div "Volume:" at bounding box center [612, 181] width 213 height 13
click at [678, 176] on div at bounding box center [639, 181] width 162 height 10
click at [716, 177] on div at bounding box center [639, 181] width 162 height 10
drag, startPoint x: 686, startPoint y: 174, endPoint x: 716, endPoint y: 176, distance: 29.4
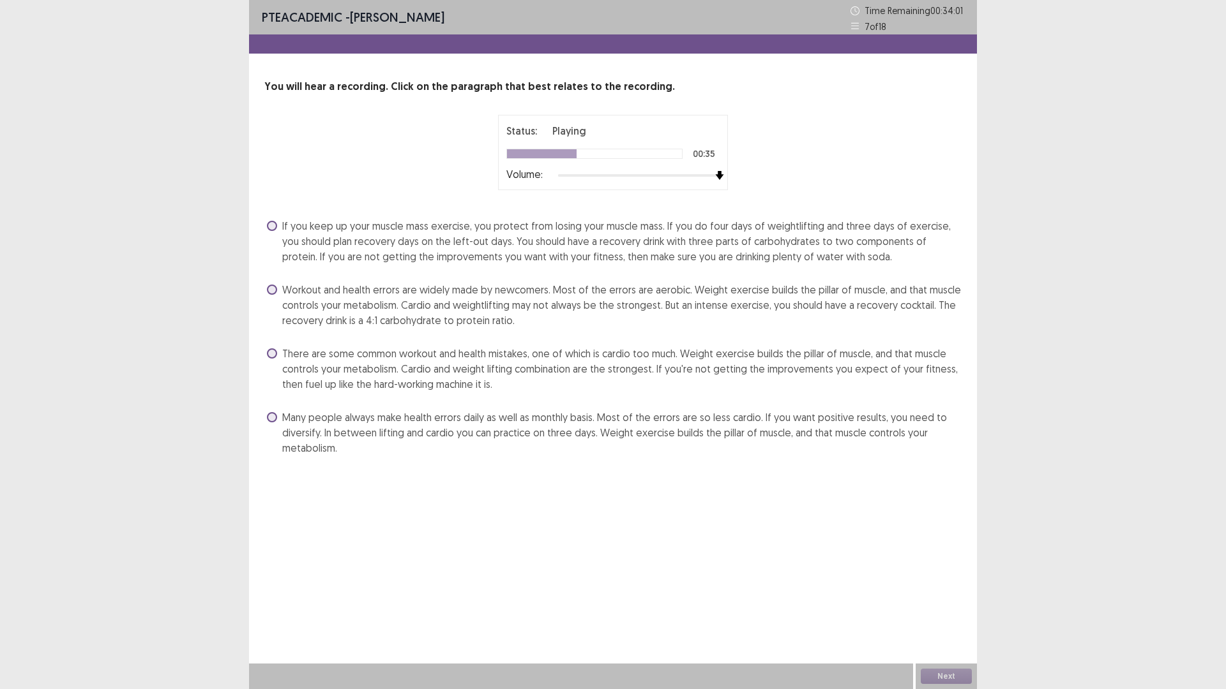
drag, startPoint x: 716, startPoint y: 176, endPoint x: 660, endPoint y: 207, distance: 64.1
click at [660, 207] on div "You will hear a recording. Click on the paragraph that best relates to the reco…" at bounding box center [613, 268] width 728 height 379
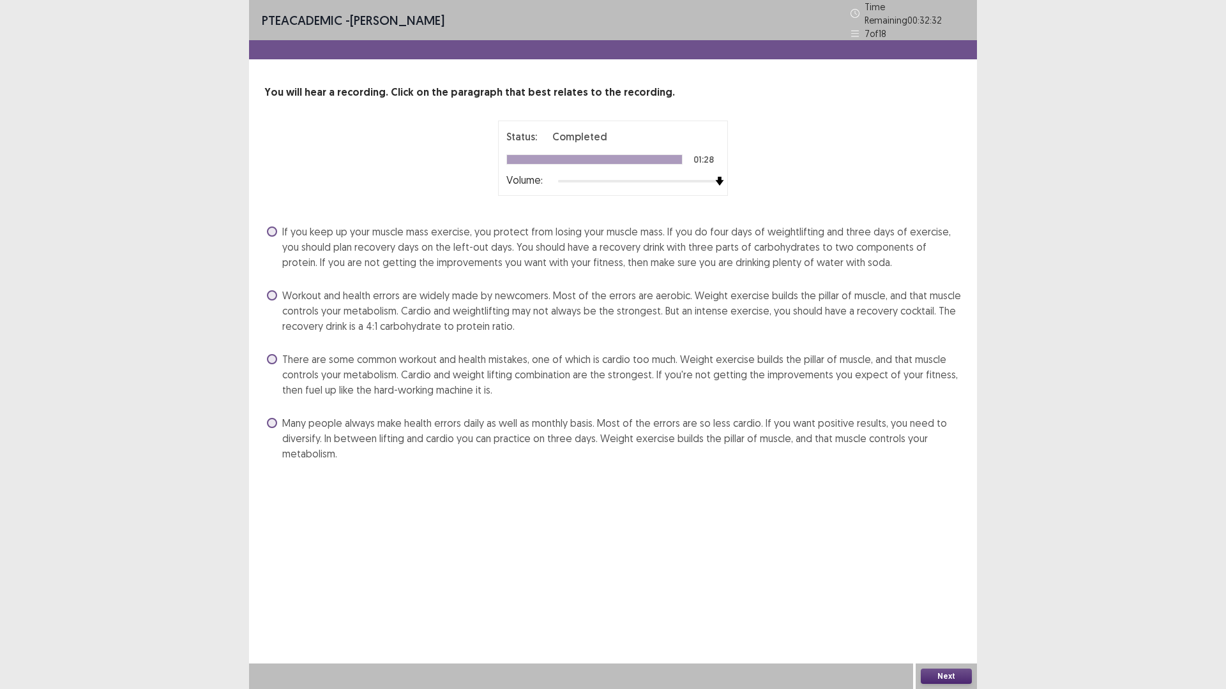
click at [437, 370] on span "There are some common workout and health mistakes, one of which is cardio too m…" at bounding box center [621, 375] width 679 height 46
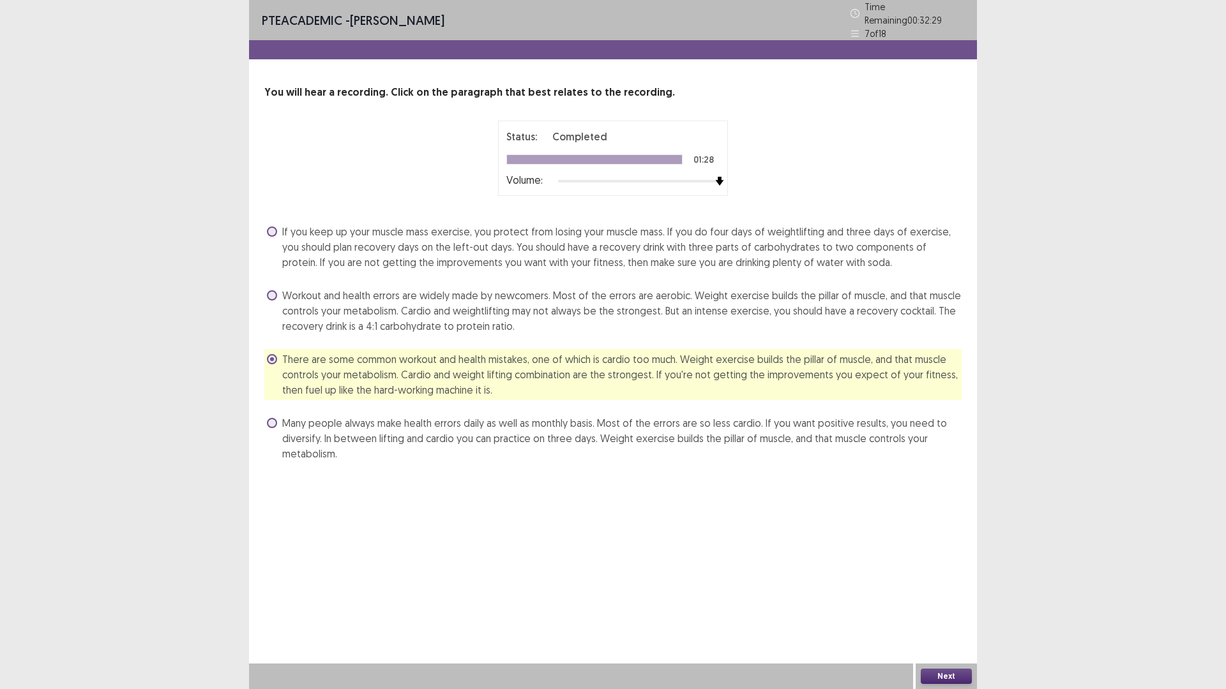
click at [954, 603] on button "Next" at bounding box center [946, 676] width 51 height 15
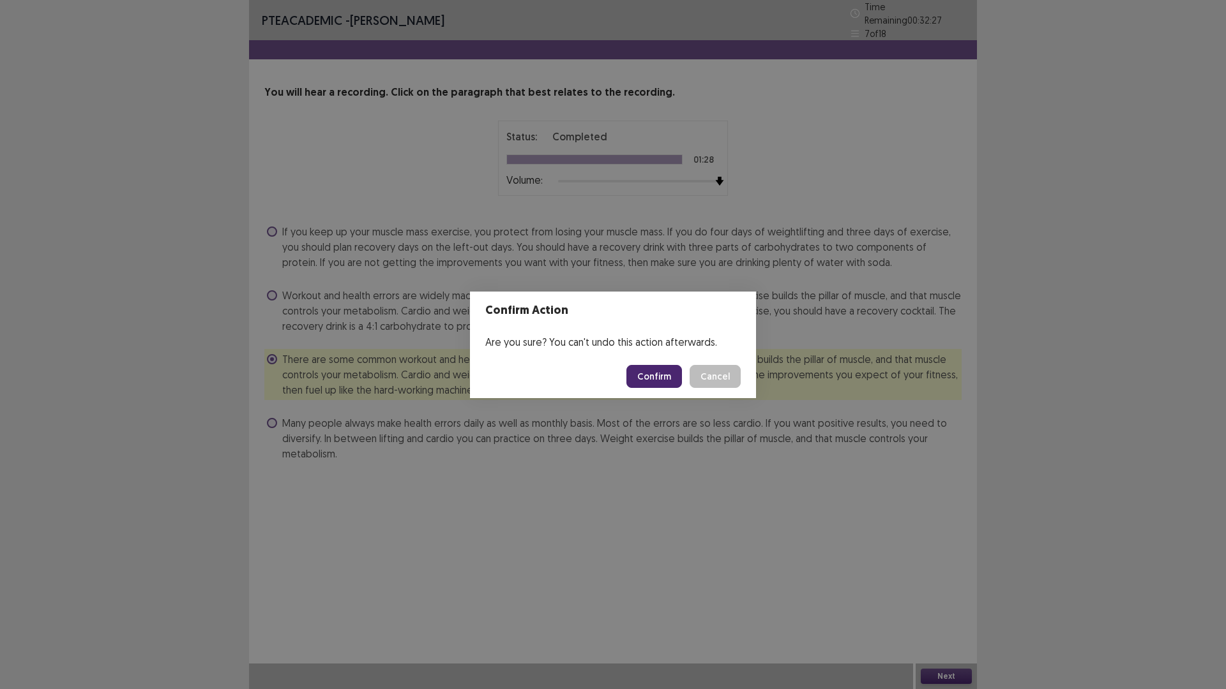
click at [707, 384] on button "Cancel" at bounding box center [714, 376] width 51 height 23
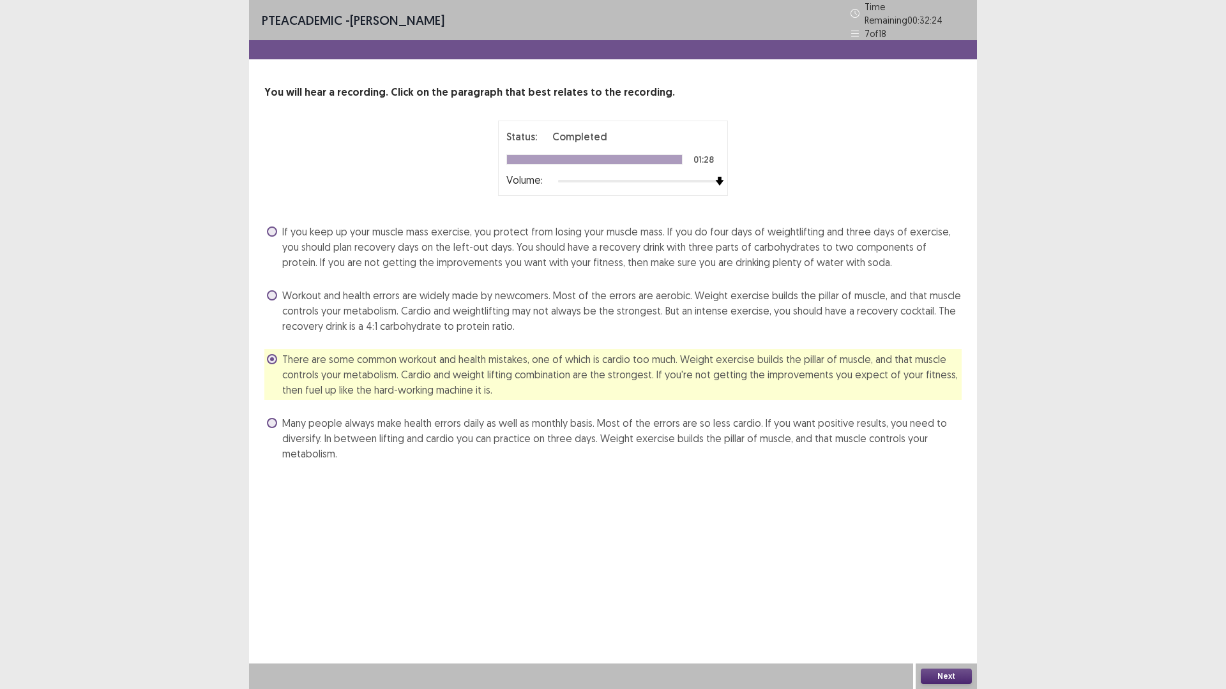
click at [928, 603] on button "Next" at bounding box center [946, 676] width 51 height 15
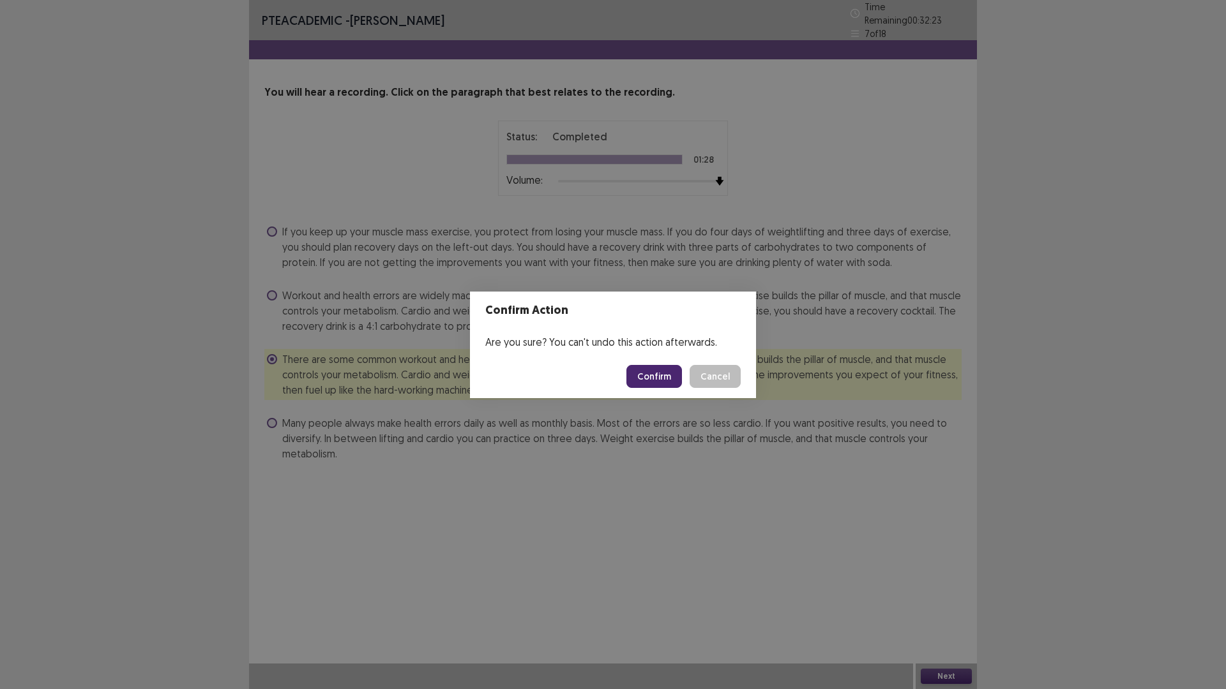
click at [645, 375] on button "Confirm" at bounding box center [654, 376] width 56 height 23
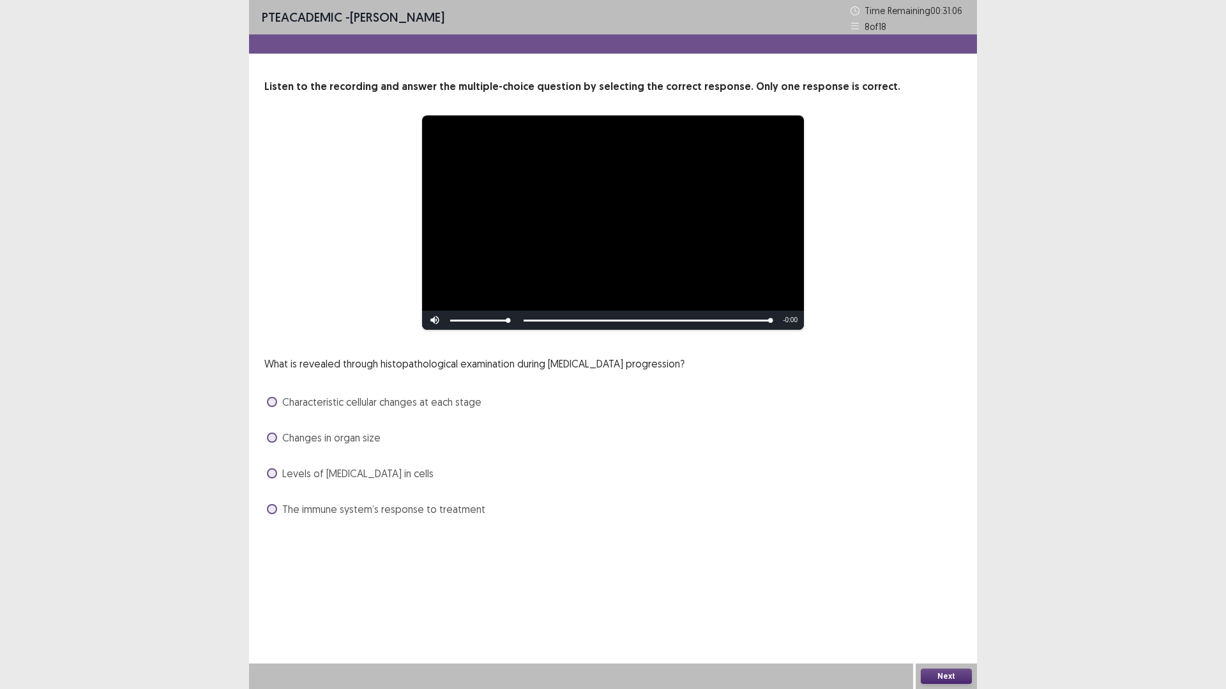
click at [458, 402] on span "Characteristic cellular changes at each stage" at bounding box center [381, 402] width 199 height 15
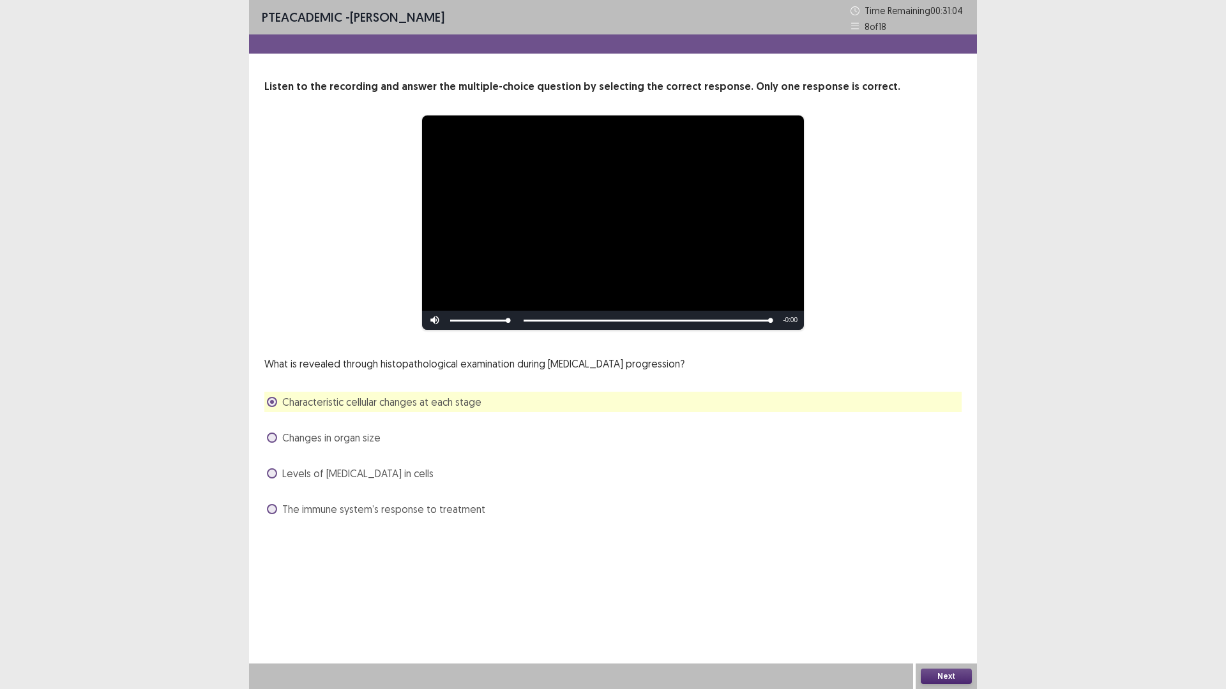
click at [936, 603] on button "Next" at bounding box center [946, 676] width 51 height 15
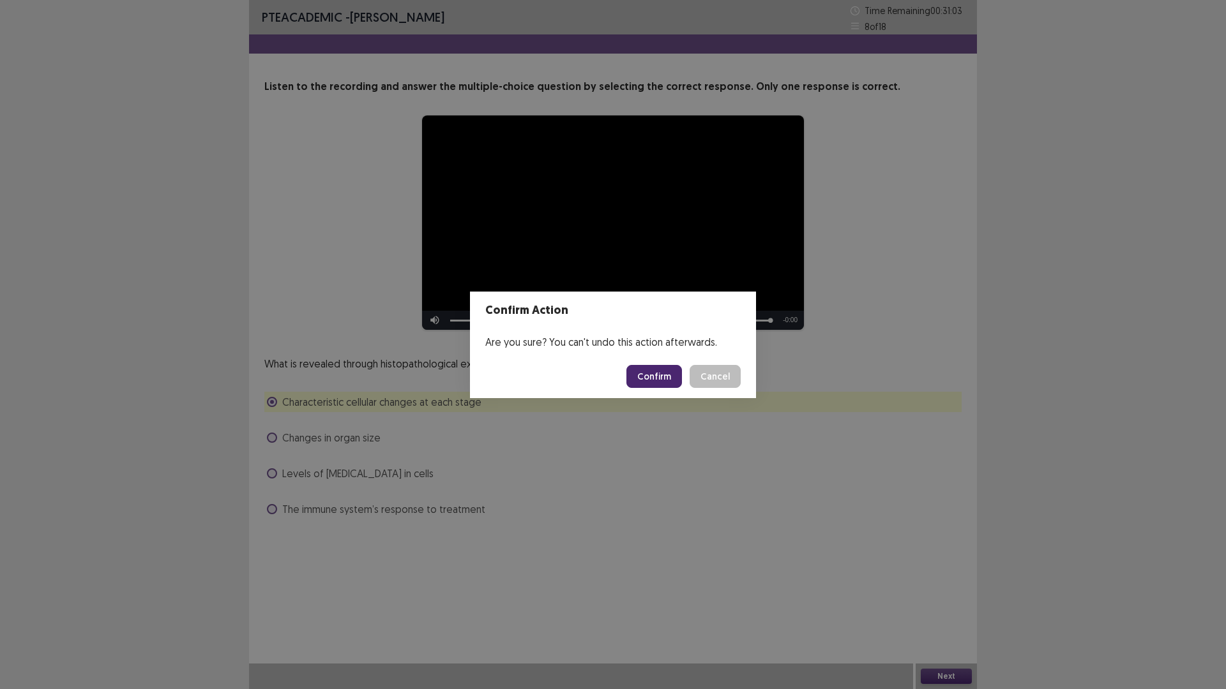
click at [646, 374] on button "Confirm" at bounding box center [654, 376] width 56 height 23
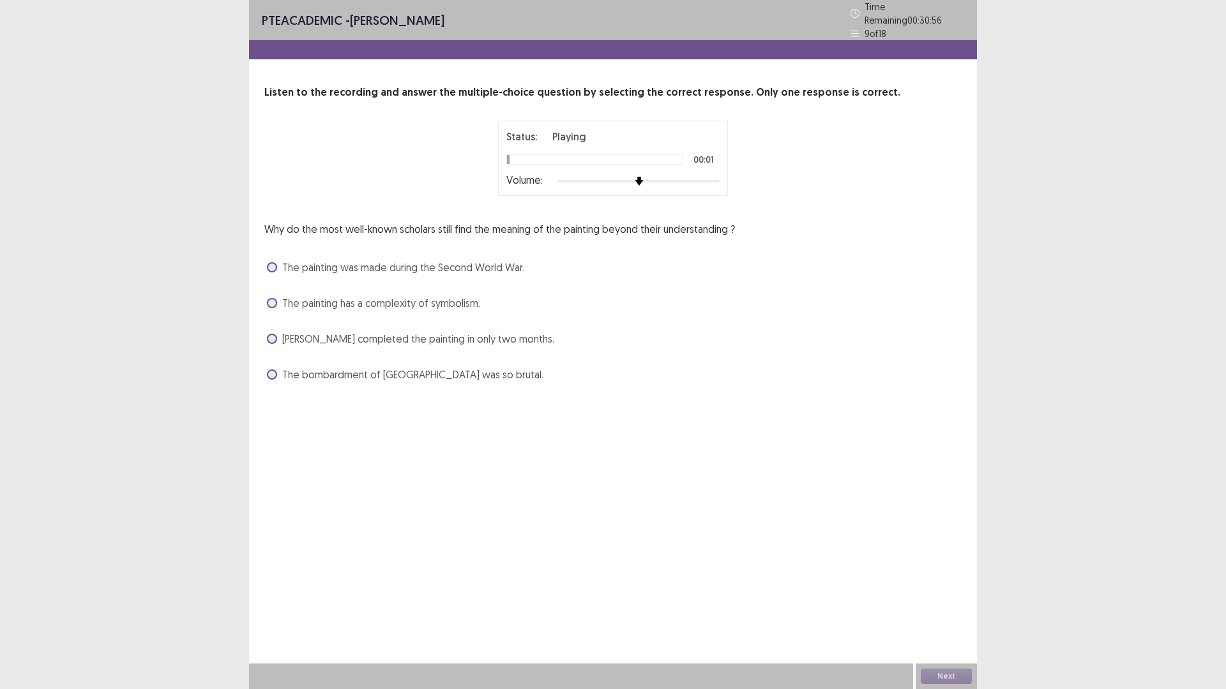
click at [690, 180] on div at bounding box center [639, 181] width 162 height 10
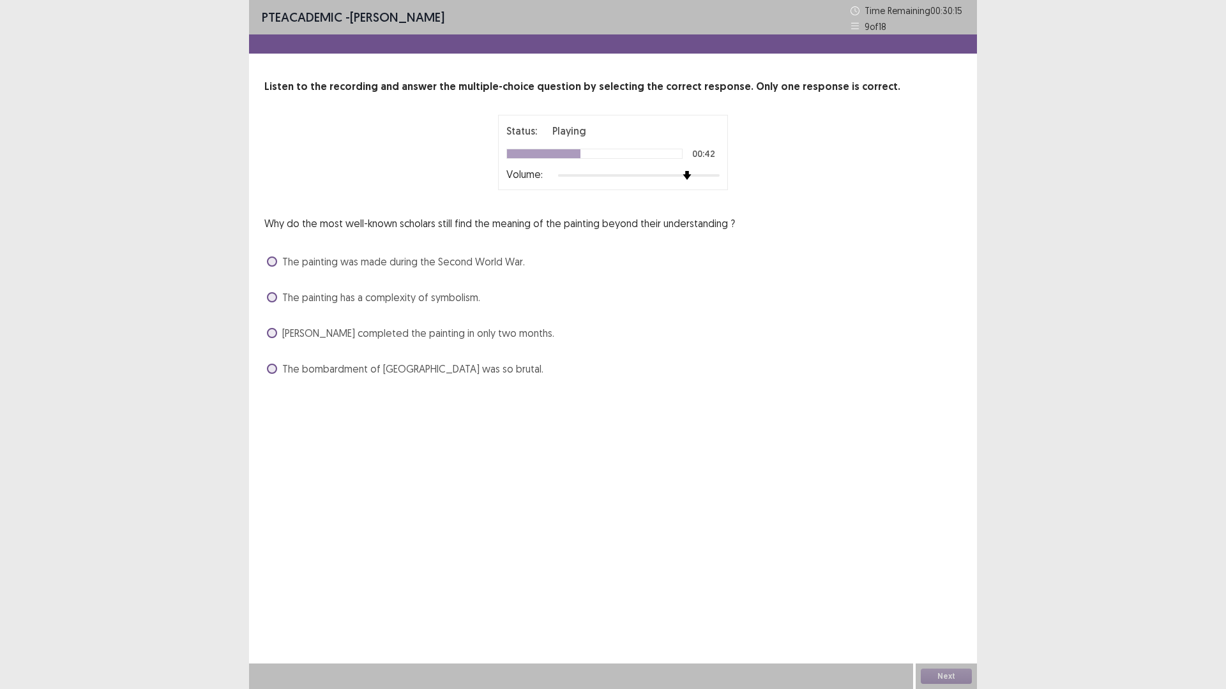
click at [368, 338] on span "[PERSON_NAME] completed the painting in only two months." at bounding box center [418, 333] width 272 height 15
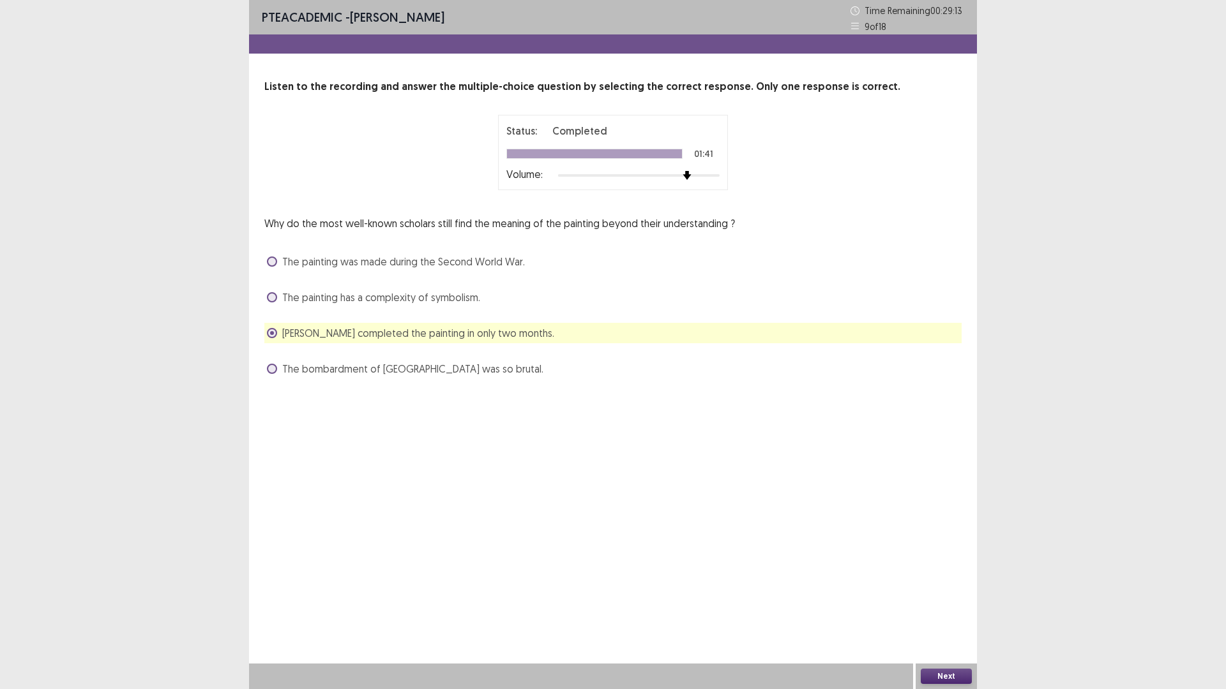
click at [953, 603] on div "Next" at bounding box center [945, 677] width 61 height 26
click at [953, 603] on button "Next" at bounding box center [946, 676] width 51 height 15
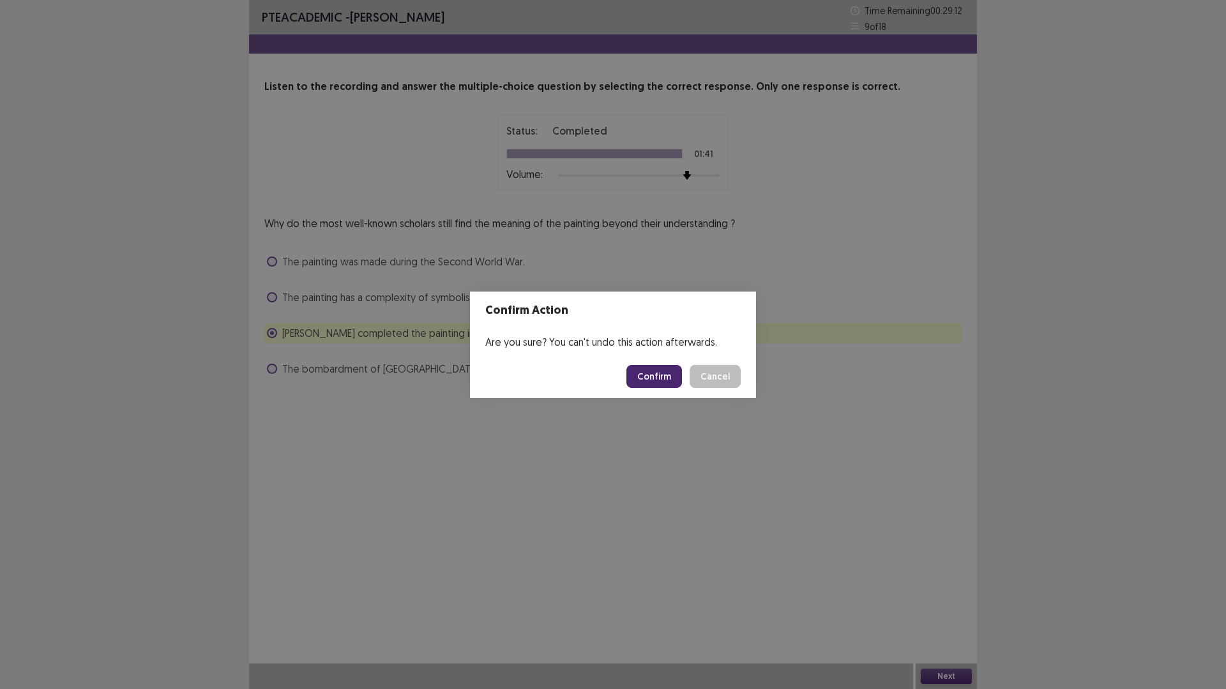
click at [662, 380] on button "Confirm" at bounding box center [654, 376] width 56 height 23
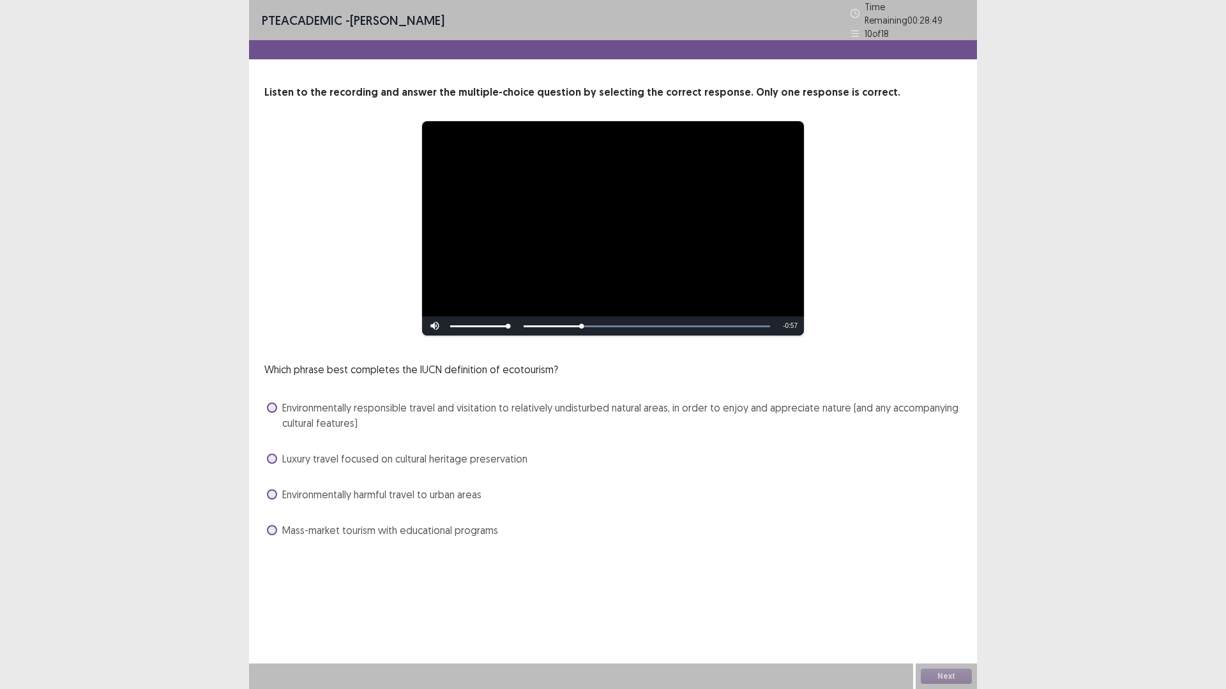
click at [522, 410] on span "Environmentally responsible travel and visitation to relatively undisturbed nat…" at bounding box center [621, 415] width 679 height 31
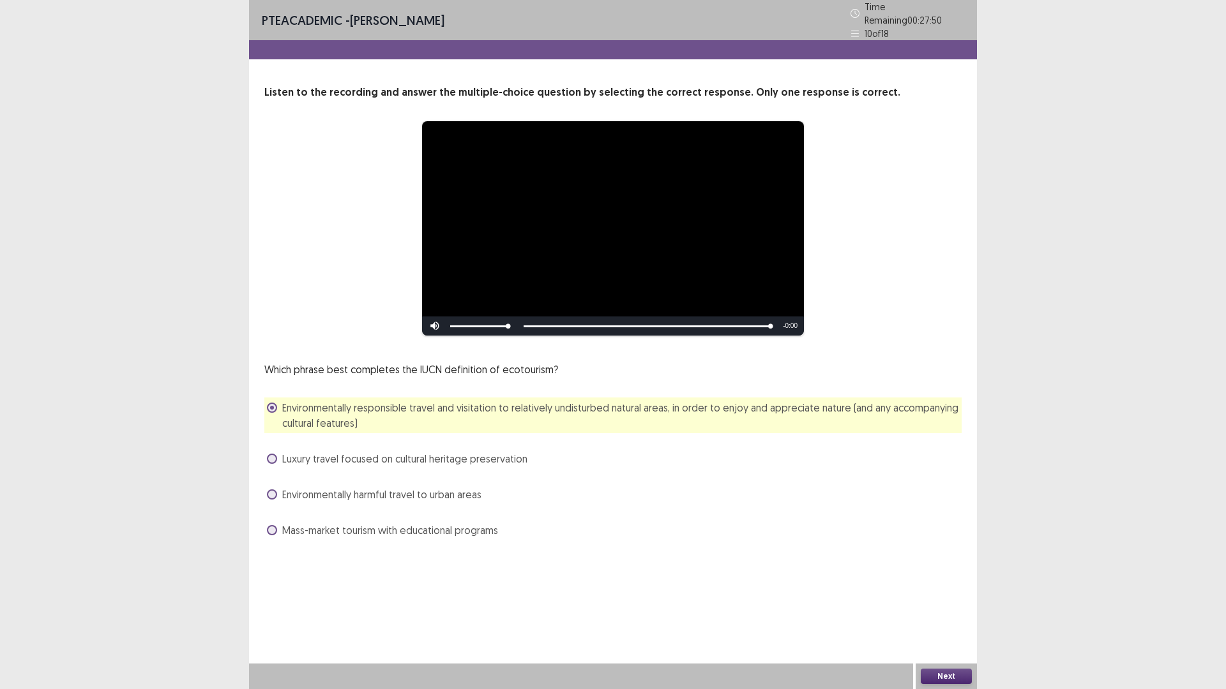
click at [965, 603] on button "Next" at bounding box center [946, 676] width 51 height 15
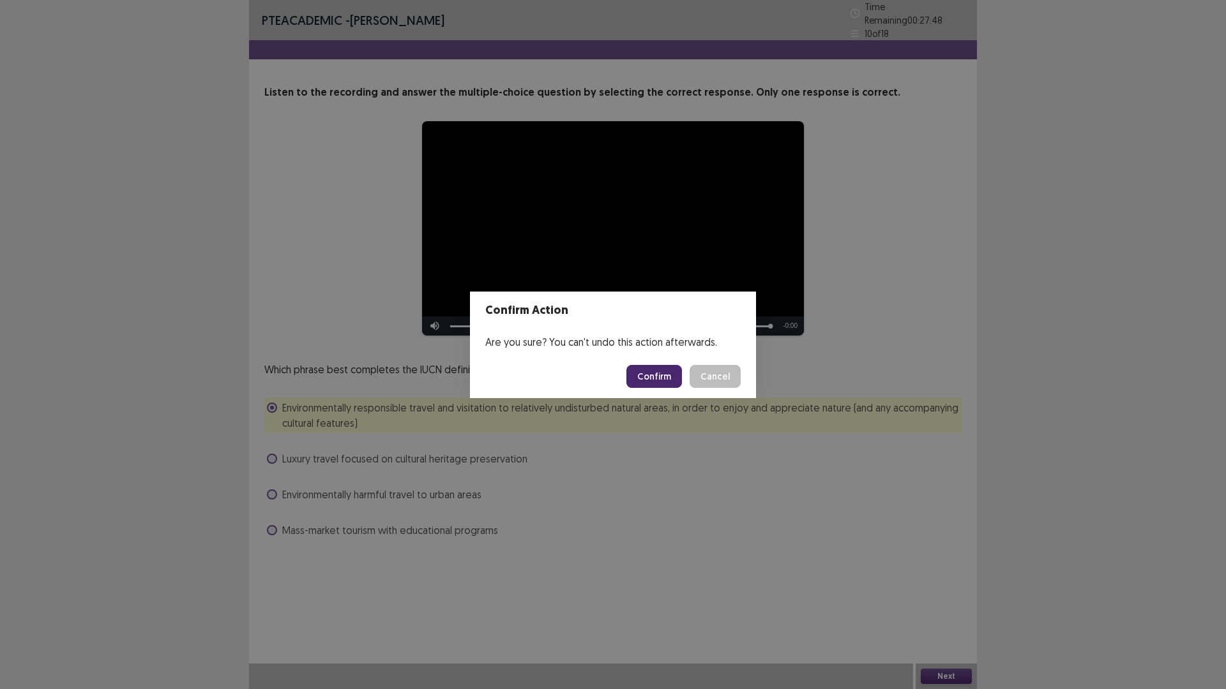
click at [661, 382] on button "Confirm" at bounding box center [654, 376] width 56 height 23
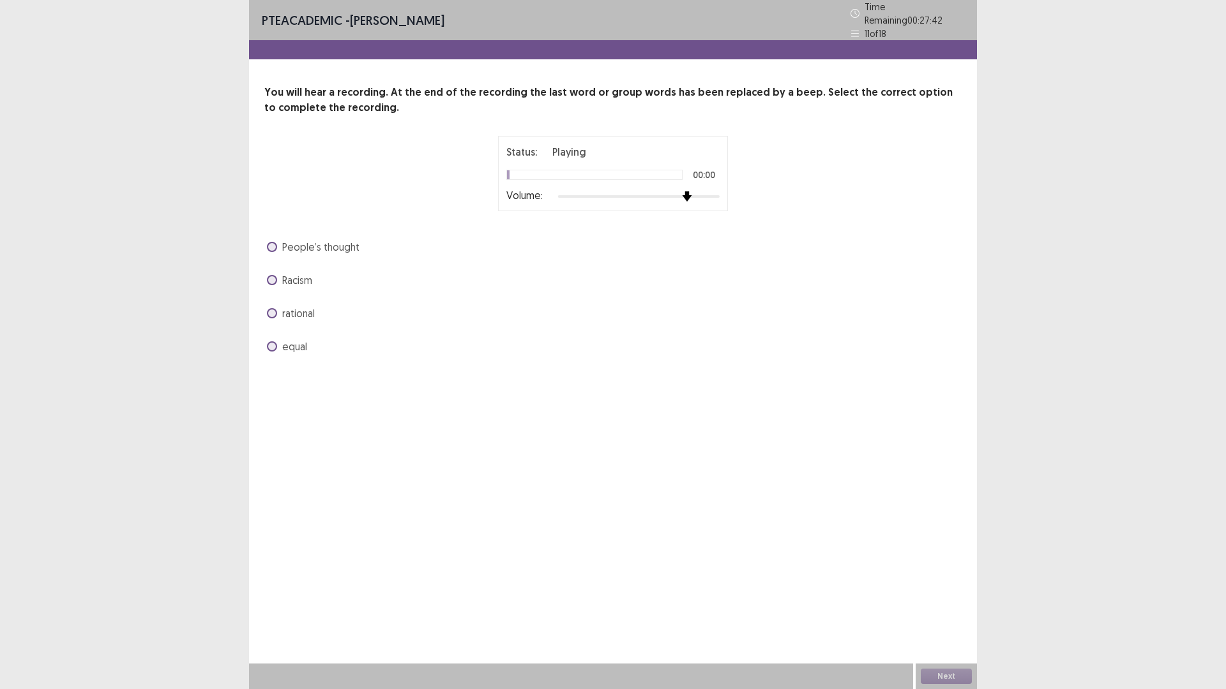
click at [682, 192] on div at bounding box center [639, 197] width 162 height 10
click at [273, 344] on span at bounding box center [272, 347] width 10 height 10
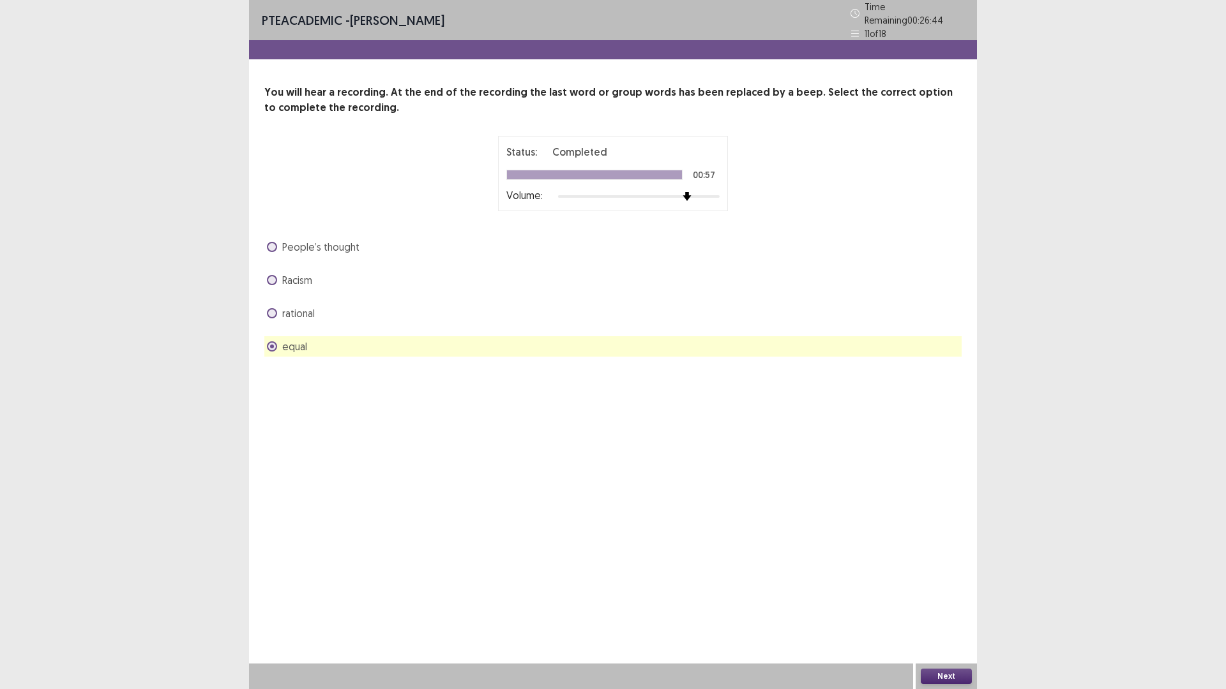
click at [967, 603] on button "Next" at bounding box center [946, 676] width 51 height 15
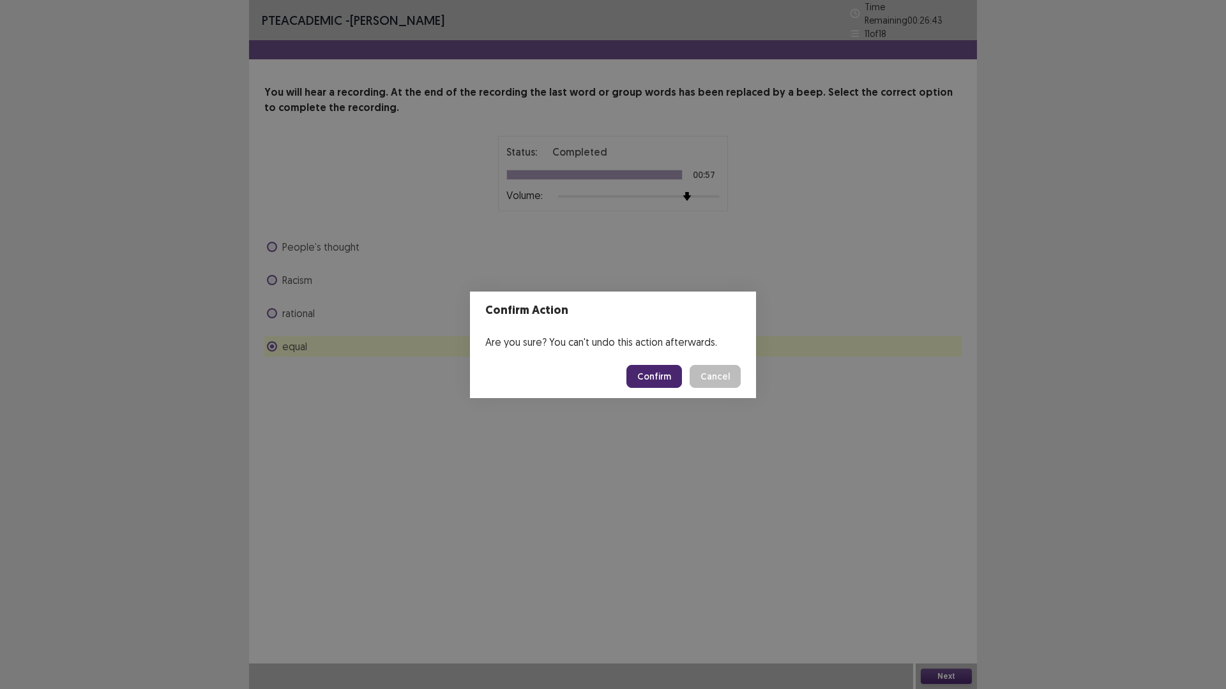
click at [664, 365] on button "Confirm" at bounding box center [654, 376] width 56 height 23
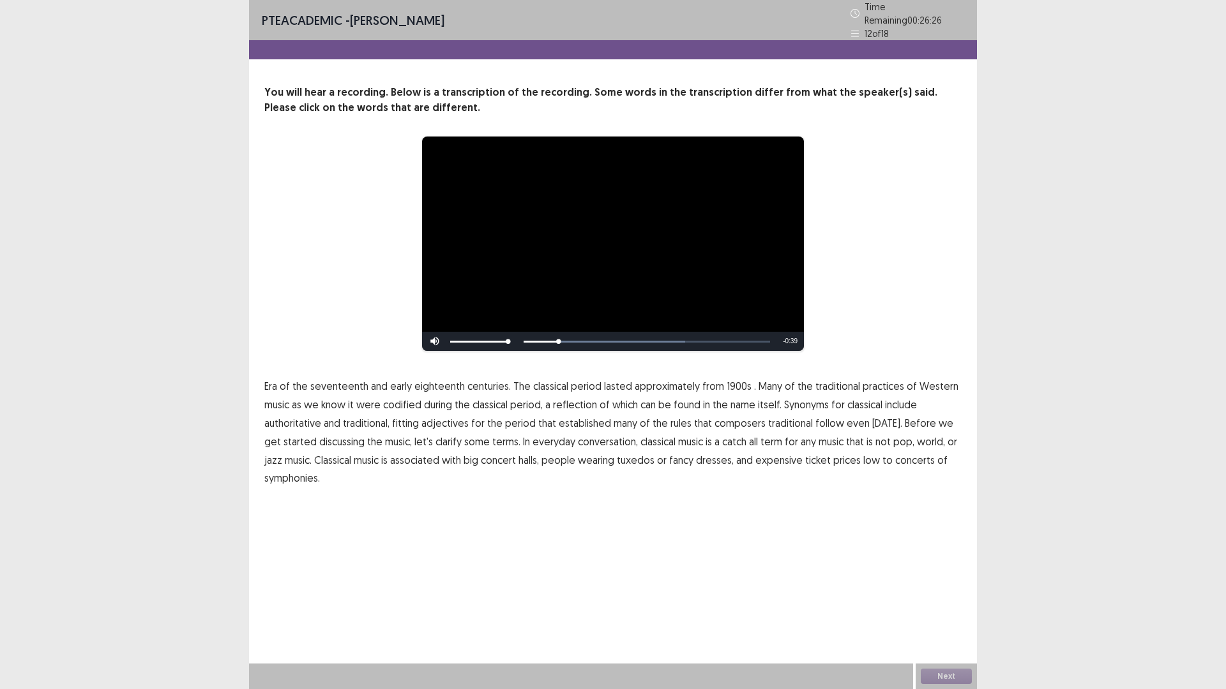
click at [730, 384] on span "1900s" at bounding box center [738, 386] width 25 height 15
click at [768, 422] on span "traditional" at bounding box center [790, 423] width 45 height 15
click at [863, 457] on span "low" at bounding box center [871, 460] width 17 height 15
click at [284, 477] on span "symphonies." at bounding box center [292, 477] width 56 height 15
click at [938, 603] on button "Next" at bounding box center [946, 676] width 51 height 15
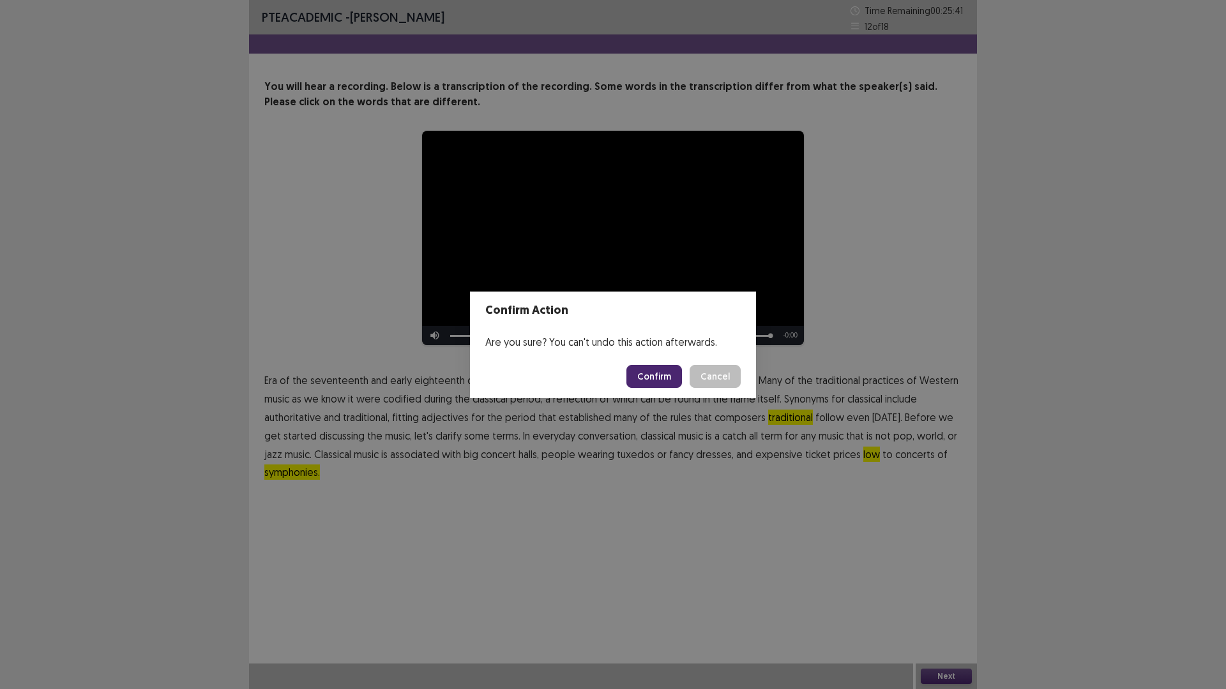
click at [674, 375] on button "Confirm" at bounding box center [654, 376] width 56 height 23
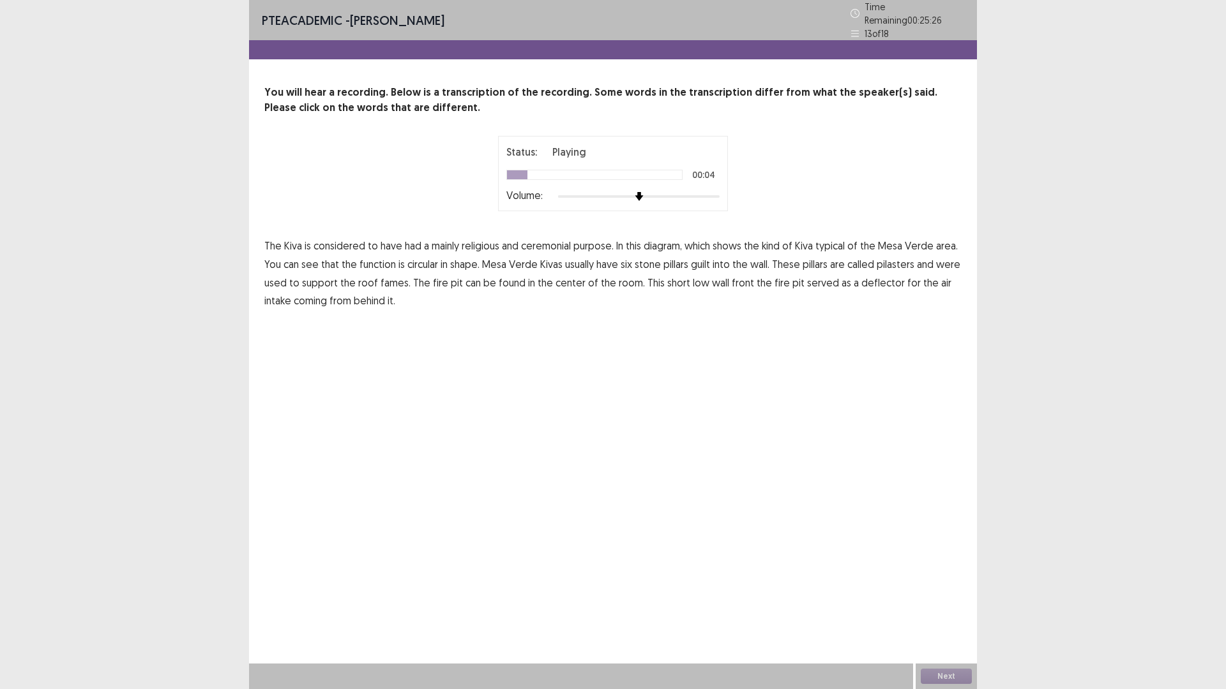
click at [414, 243] on span "had" at bounding box center [413, 245] width 17 height 15
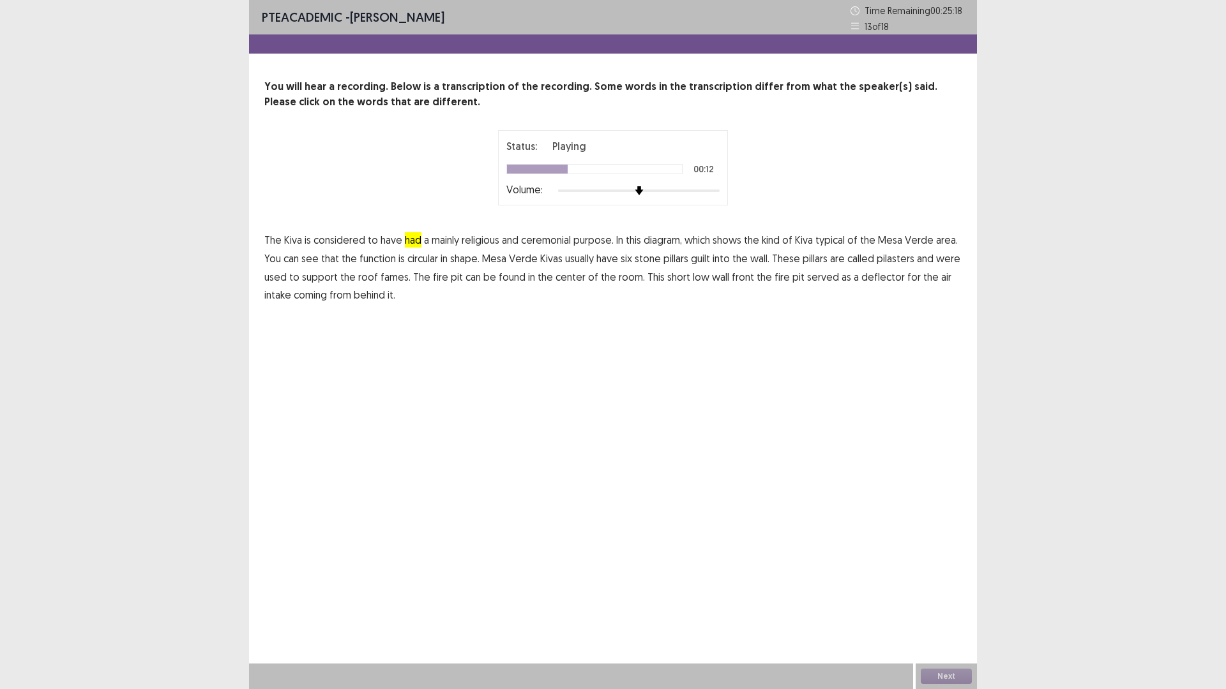
click at [373, 262] on span "function" at bounding box center [377, 258] width 36 height 15
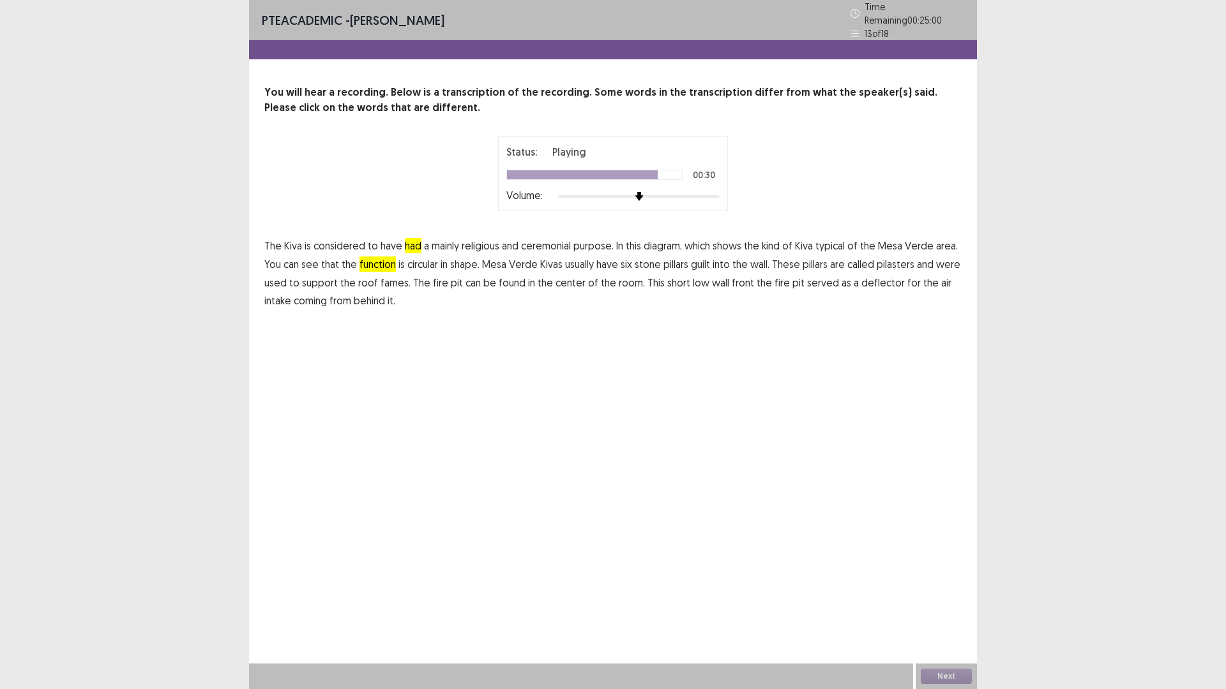
click at [732, 279] on span "front" at bounding box center [743, 282] width 22 height 15
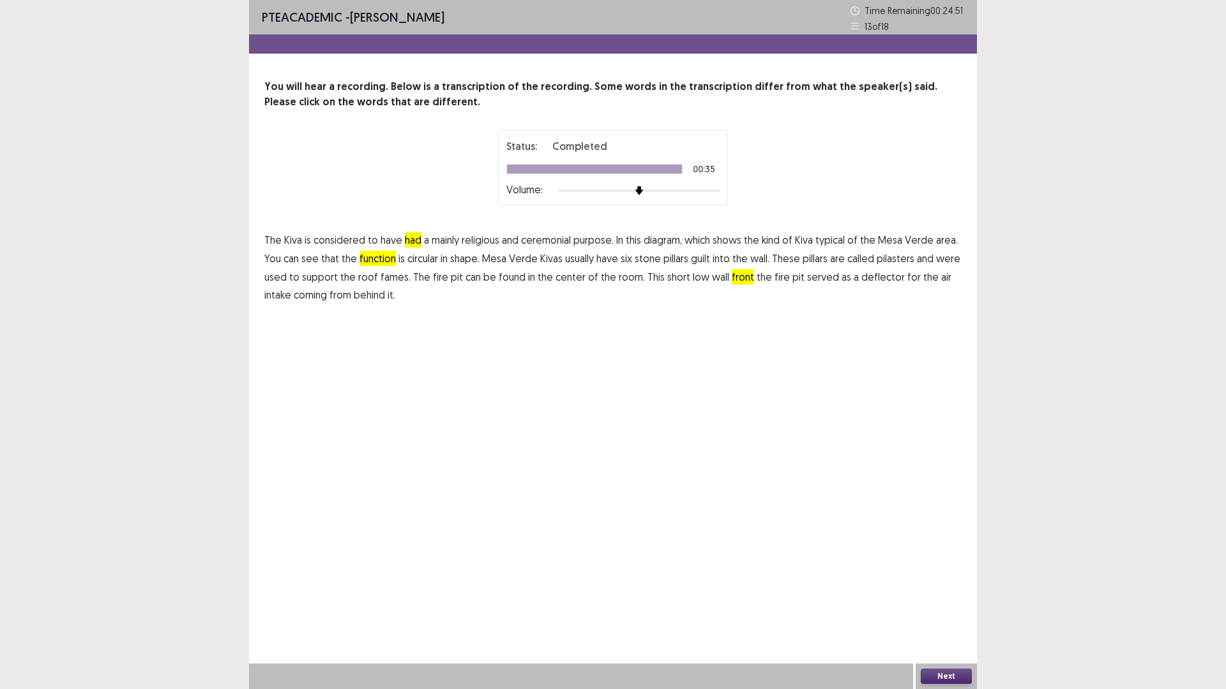
click at [951, 603] on button "Next" at bounding box center [946, 676] width 51 height 15
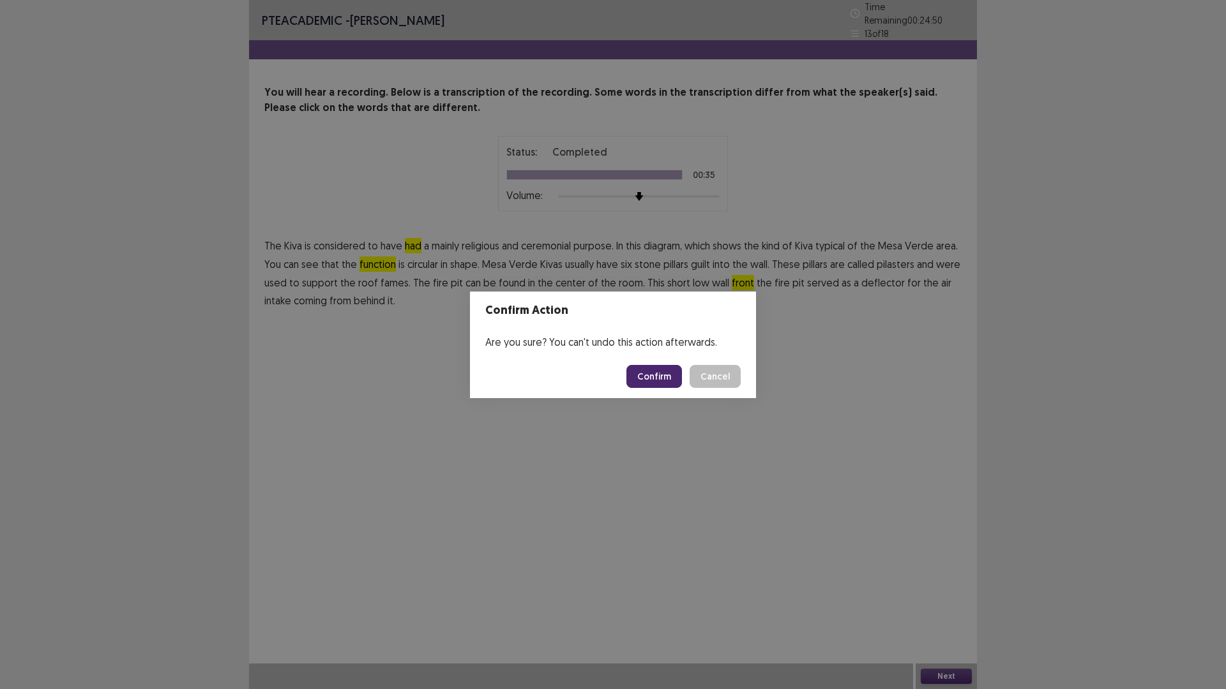
click at [659, 383] on button "Confirm" at bounding box center [654, 376] width 56 height 23
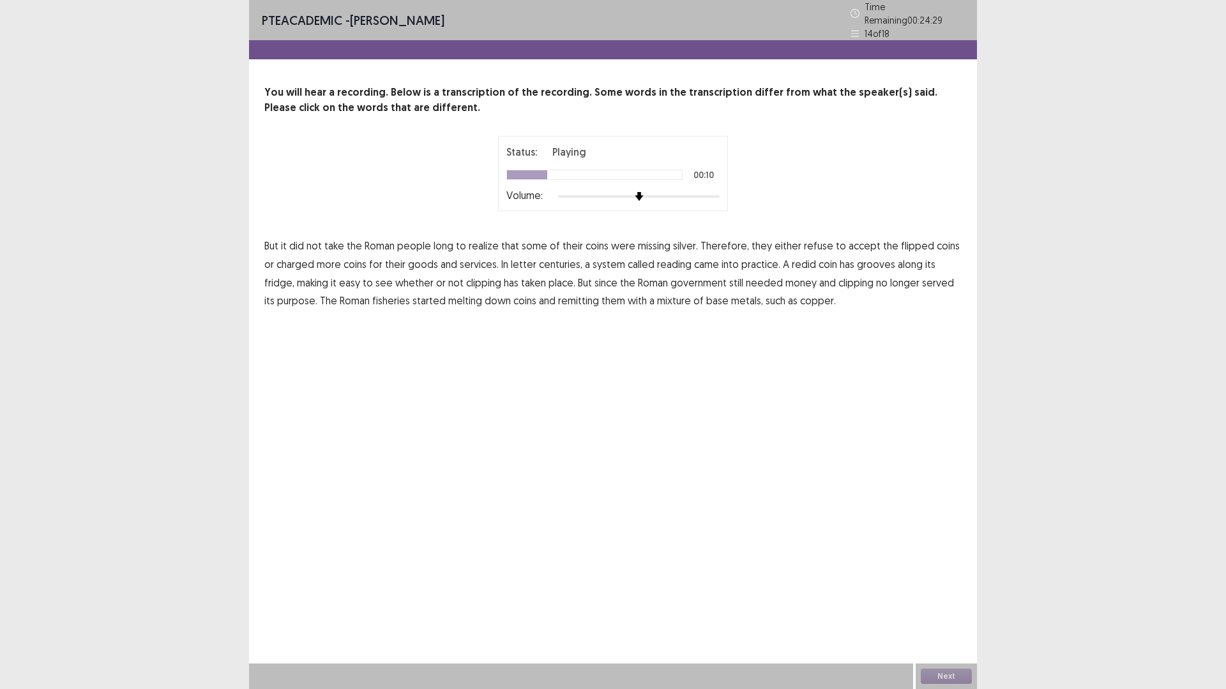
click at [901, 242] on span "flipped" at bounding box center [917, 245] width 33 height 15
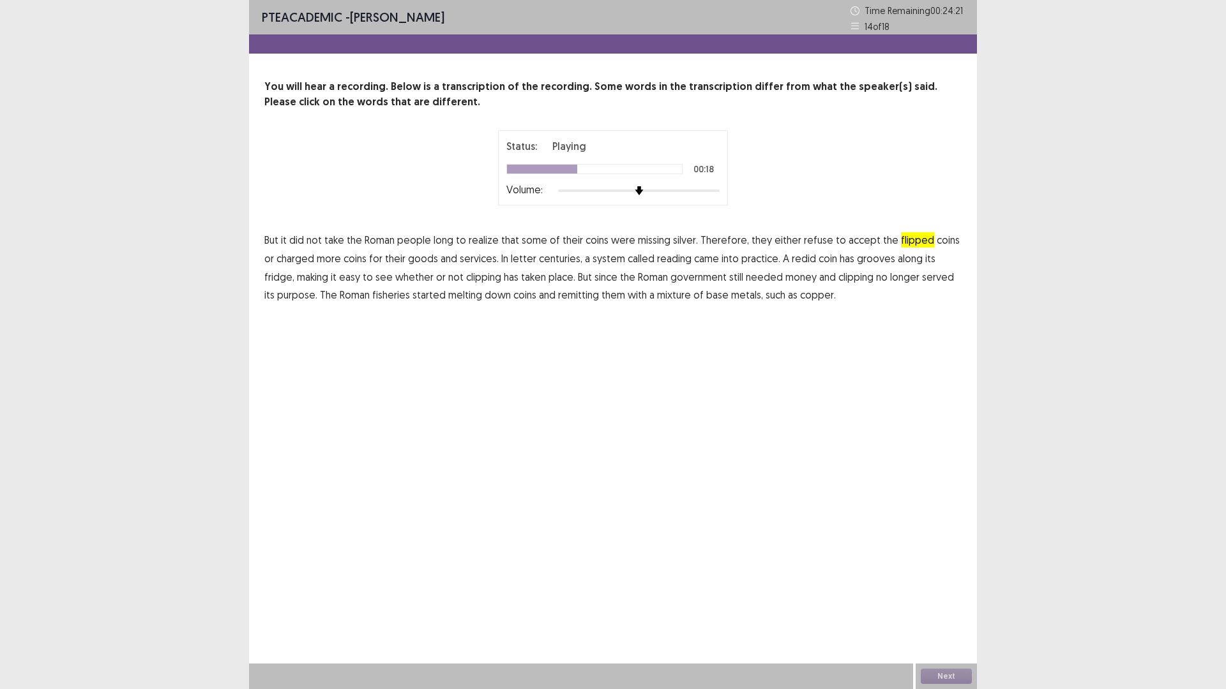
click at [514, 262] on span "letter" at bounding box center [524, 258] width 26 height 15
click at [511, 259] on span "letter" at bounding box center [524, 258] width 26 height 15
click at [294, 269] on span "fridge," at bounding box center [279, 276] width 30 height 15
click at [372, 296] on span "fisheries" at bounding box center [391, 294] width 38 height 15
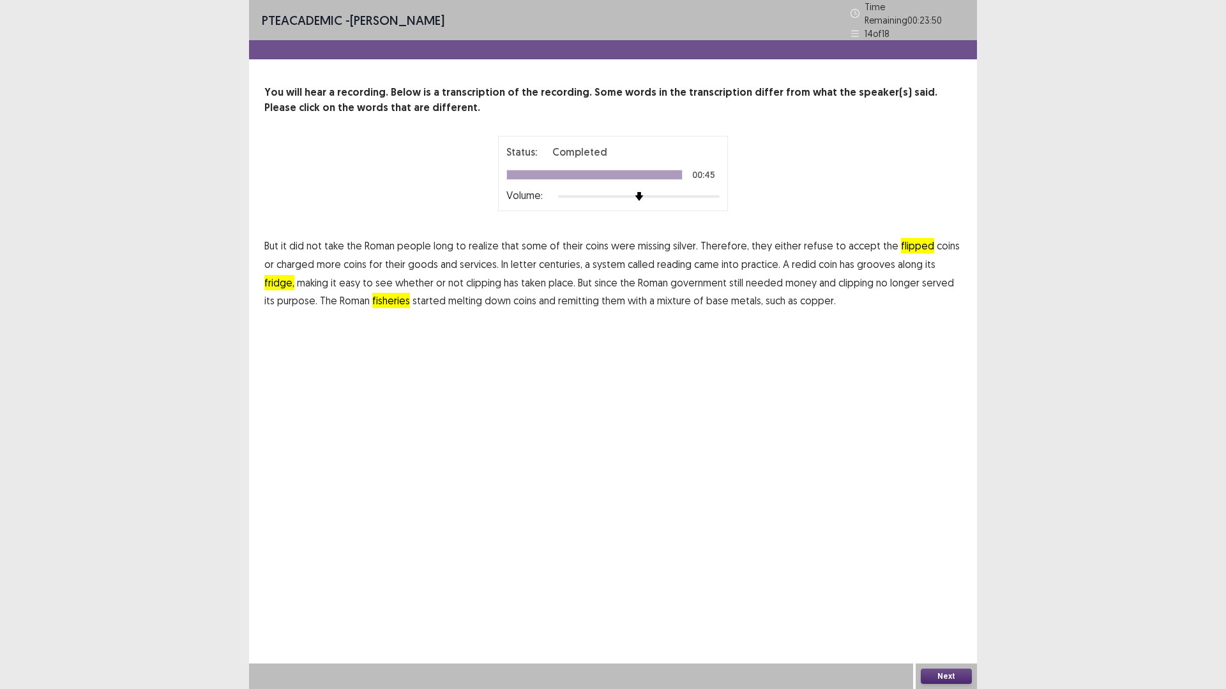
click at [958, 603] on button "Next" at bounding box center [946, 676] width 51 height 15
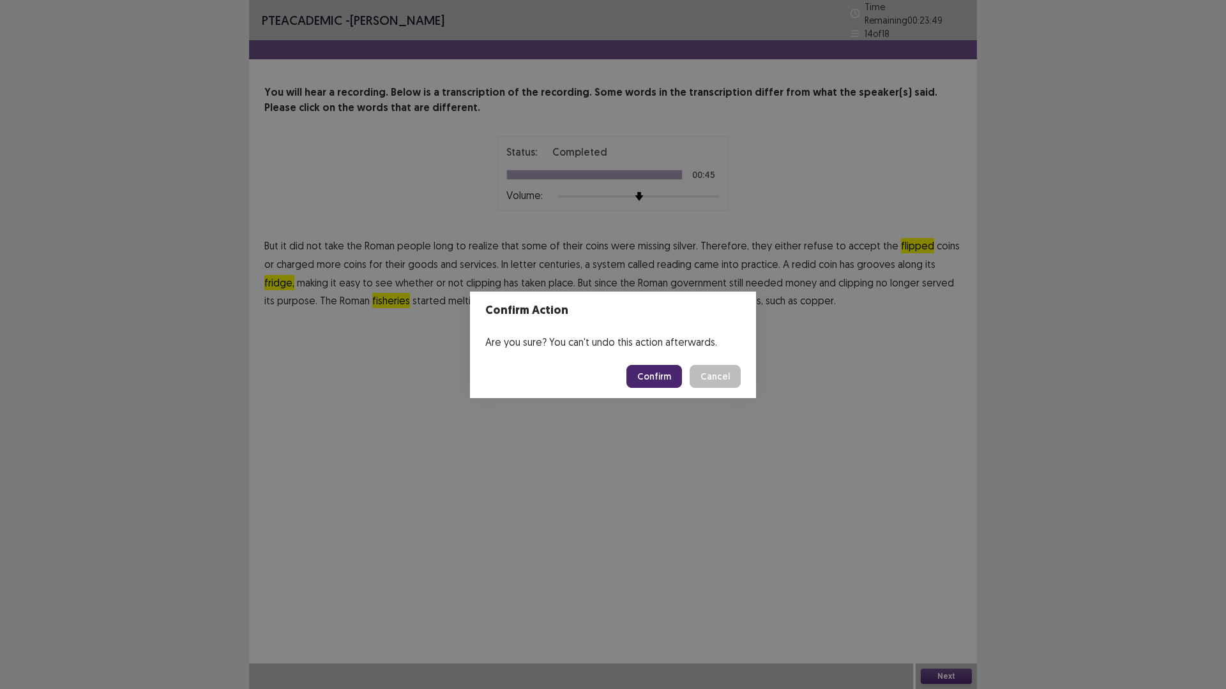
click at [661, 378] on button "Confirm" at bounding box center [654, 376] width 56 height 23
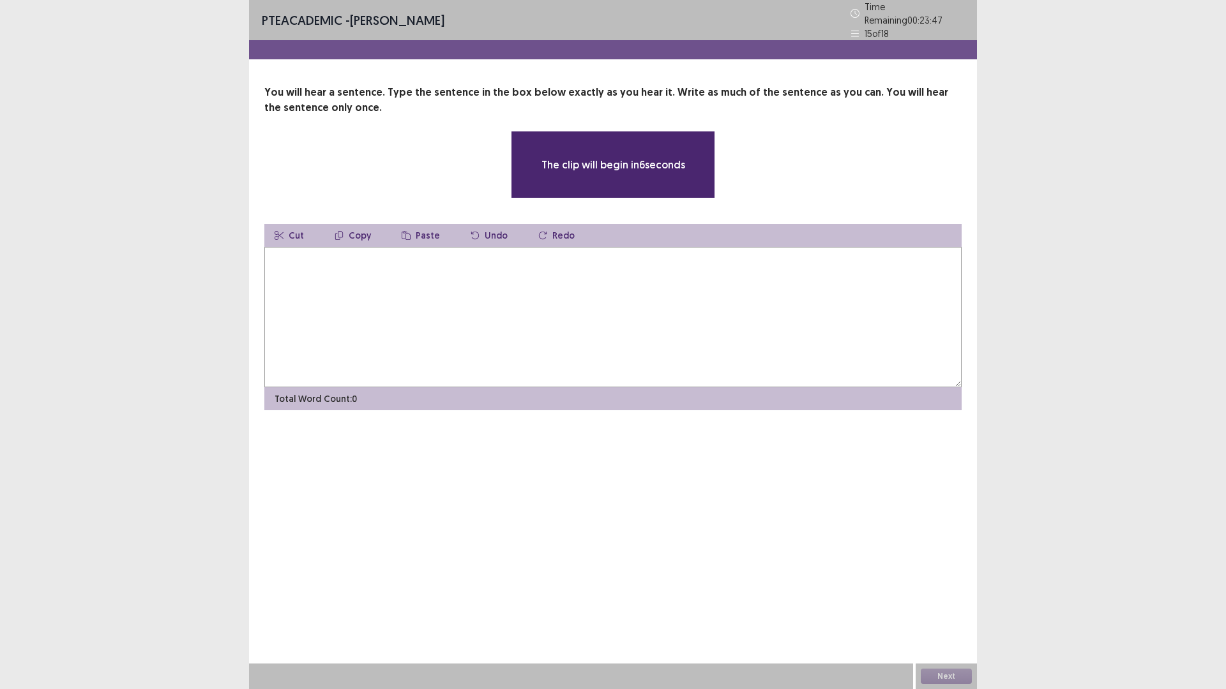
click at [473, 293] on textarea at bounding box center [612, 317] width 697 height 140
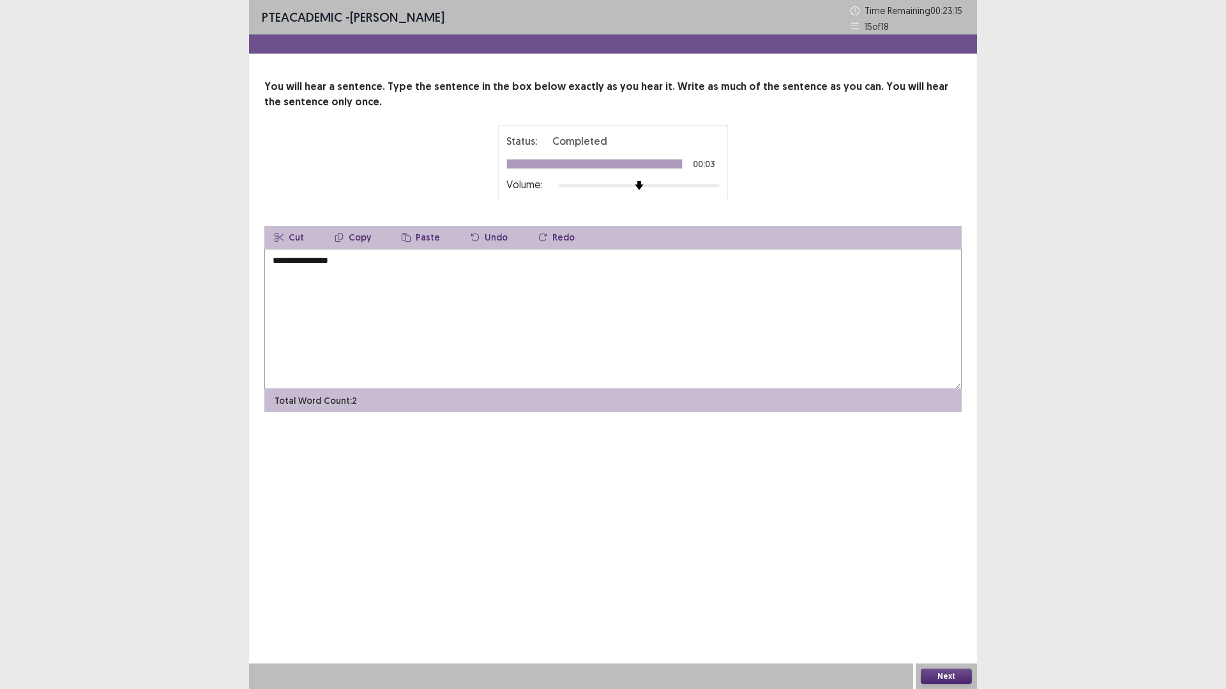
click at [268, 260] on textarea "**********" at bounding box center [612, 319] width 697 height 140
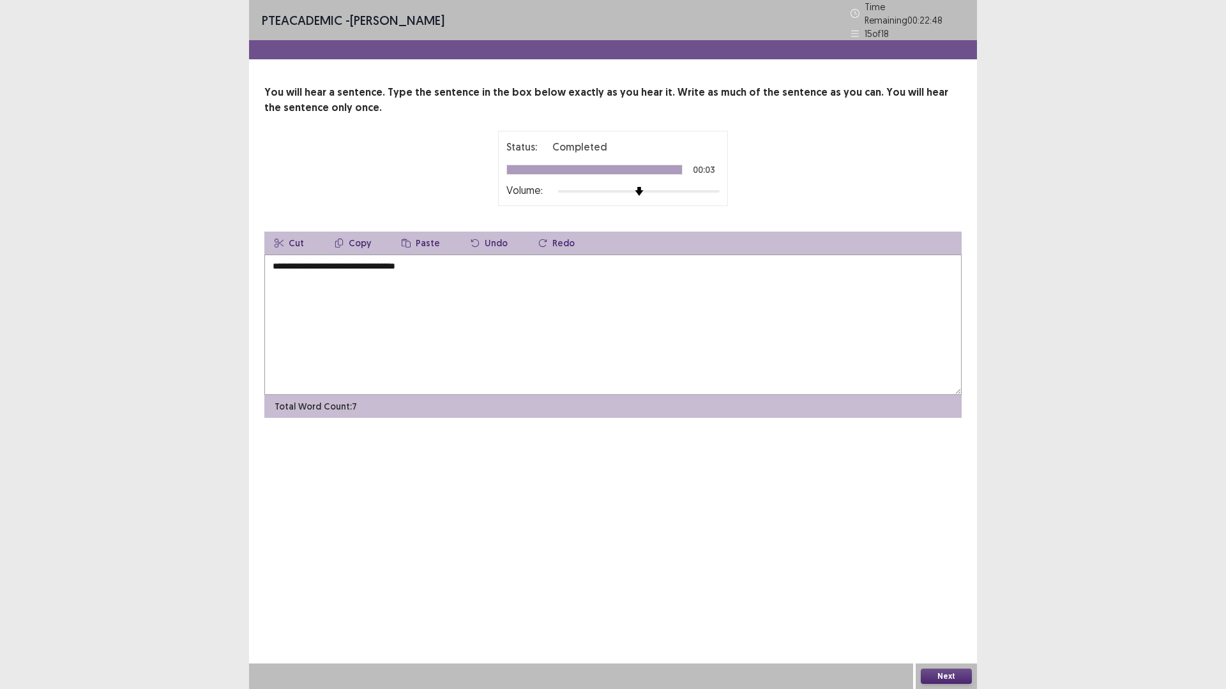
click at [489, 278] on textarea "**********" at bounding box center [612, 325] width 697 height 140
type textarea "**********"
click at [712, 186] on div at bounding box center [639, 191] width 162 height 10
click at [942, 603] on button "Next" at bounding box center [946, 676] width 51 height 15
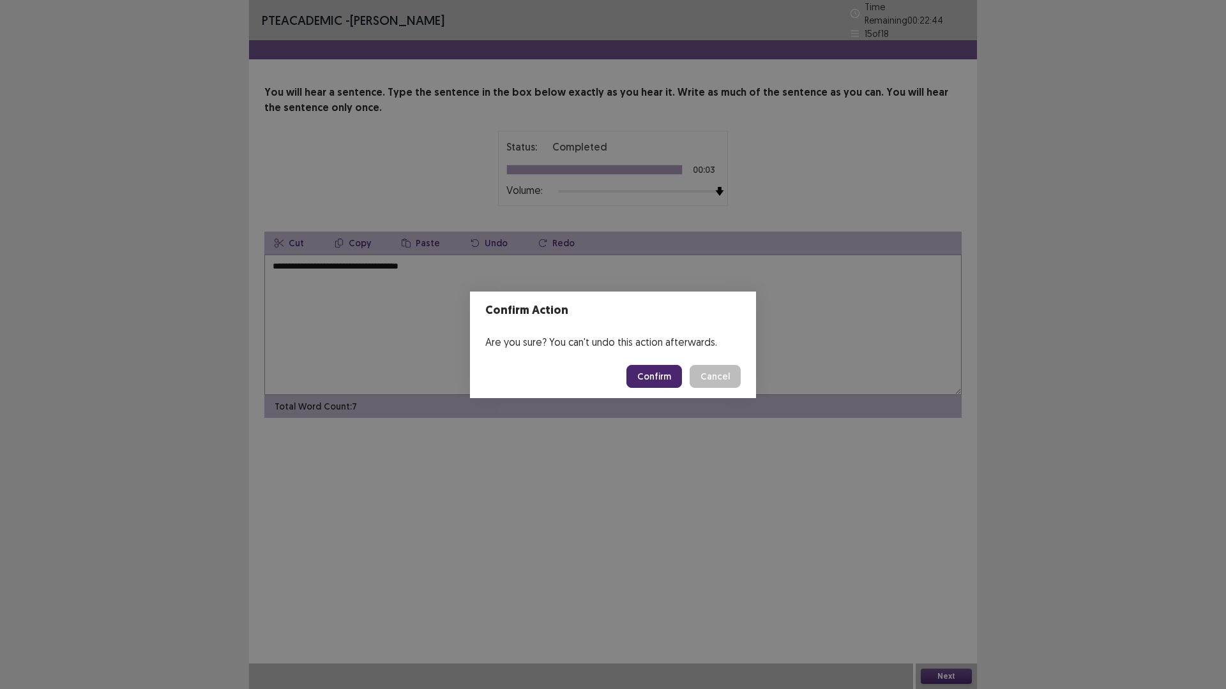
click at [647, 377] on button "Confirm" at bounding box center [654, 376] width 56 height 23
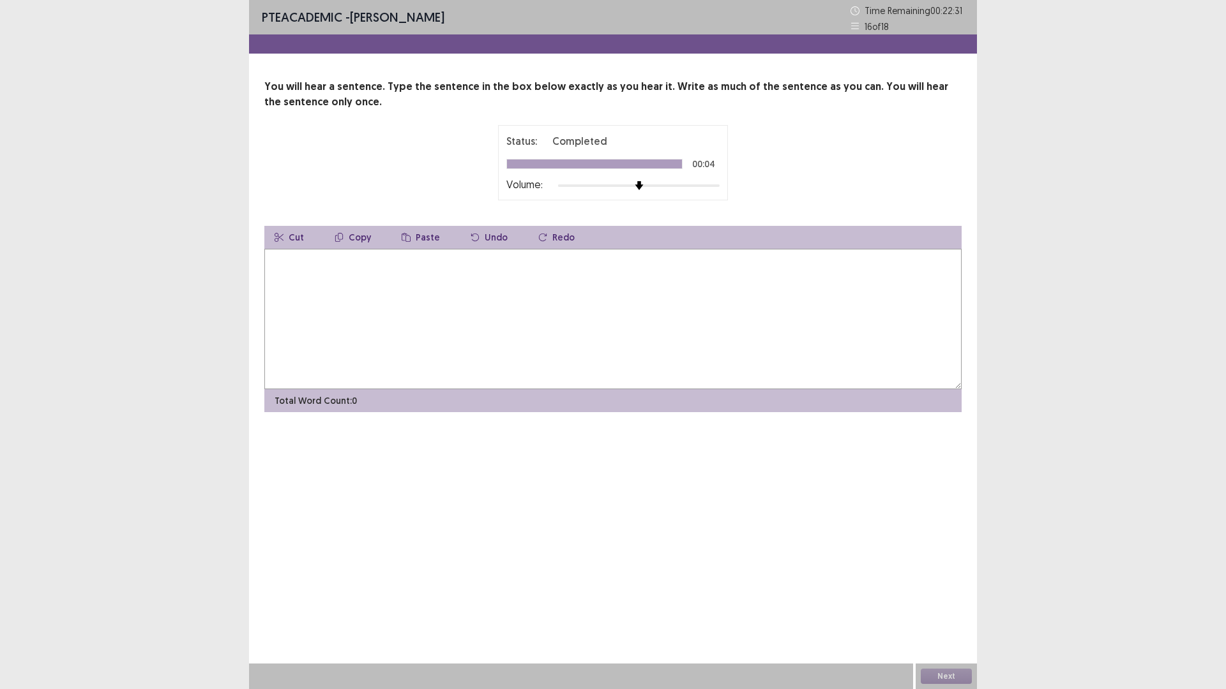
click at [641, 334] on textarea at bounding box center [612, 319] width 697 height 140
click at [297, 265] on textarea "**********" at bounding box center [612, 319] width 697 height 140
type textarea "**********"
click at [936, 603] on button "Next" at bounding box center [946, 676] width 51 height 15
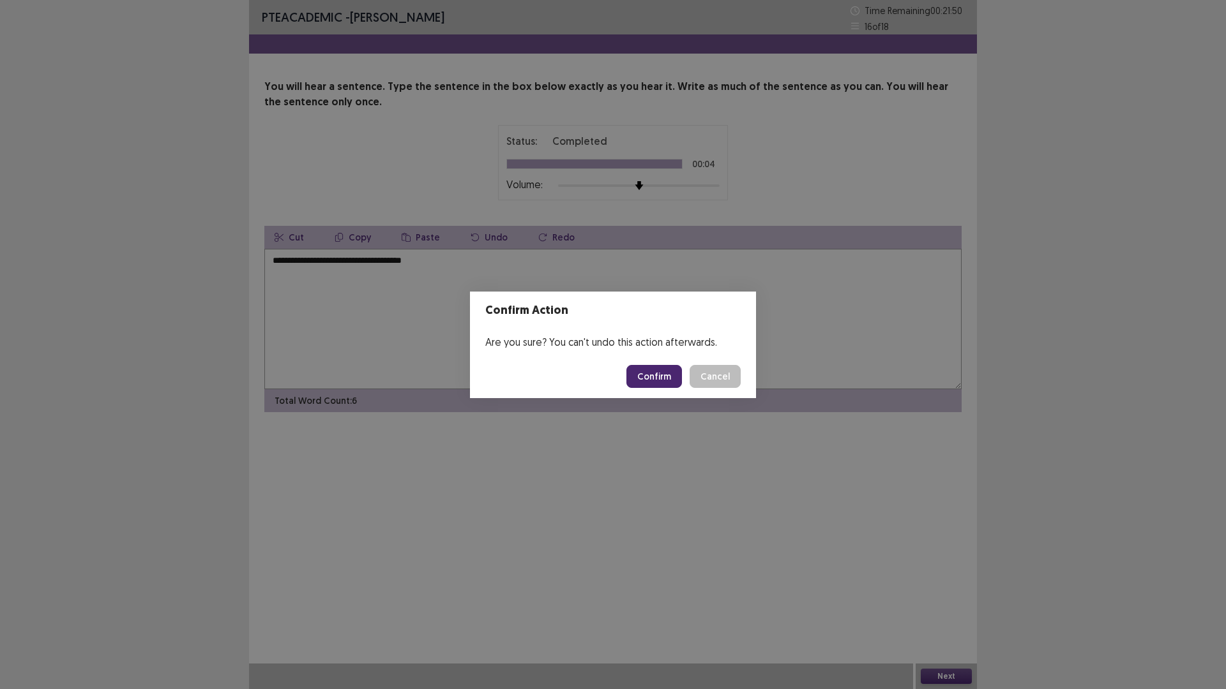
click at [648, 376] on button "Confirm" at bounding box center [654, 376] width 56 height 23
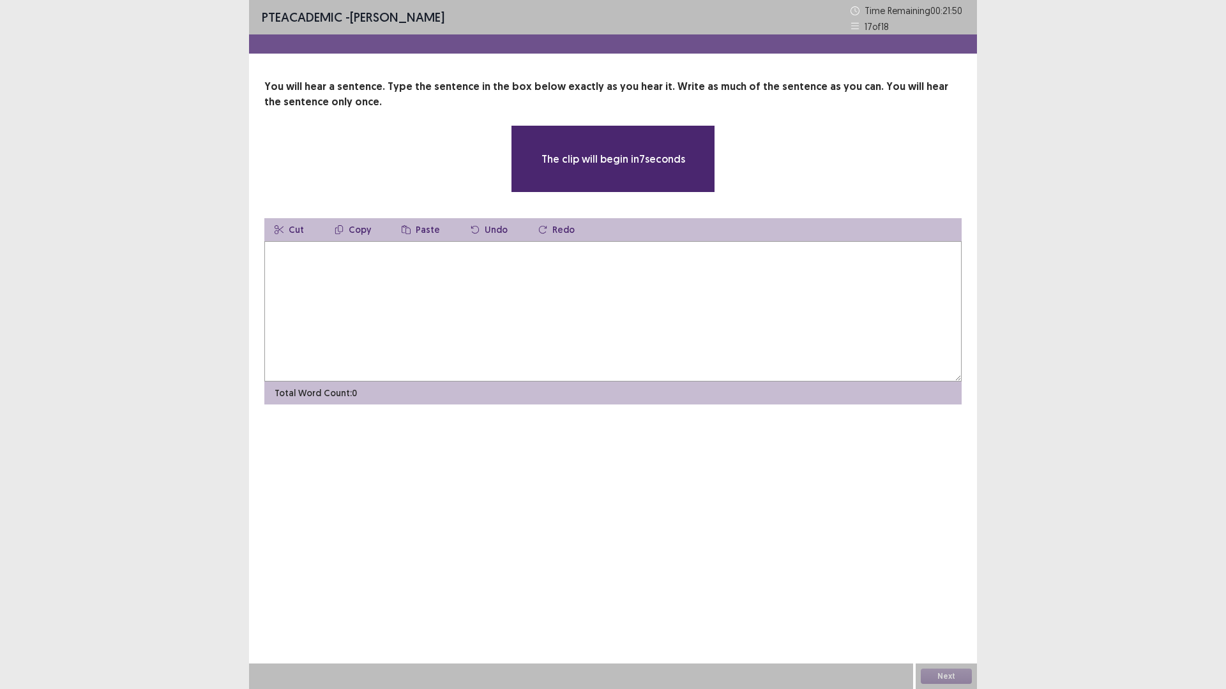
click at [393, 262] on textarea at bounding box center [612, 311] width 697 height 140
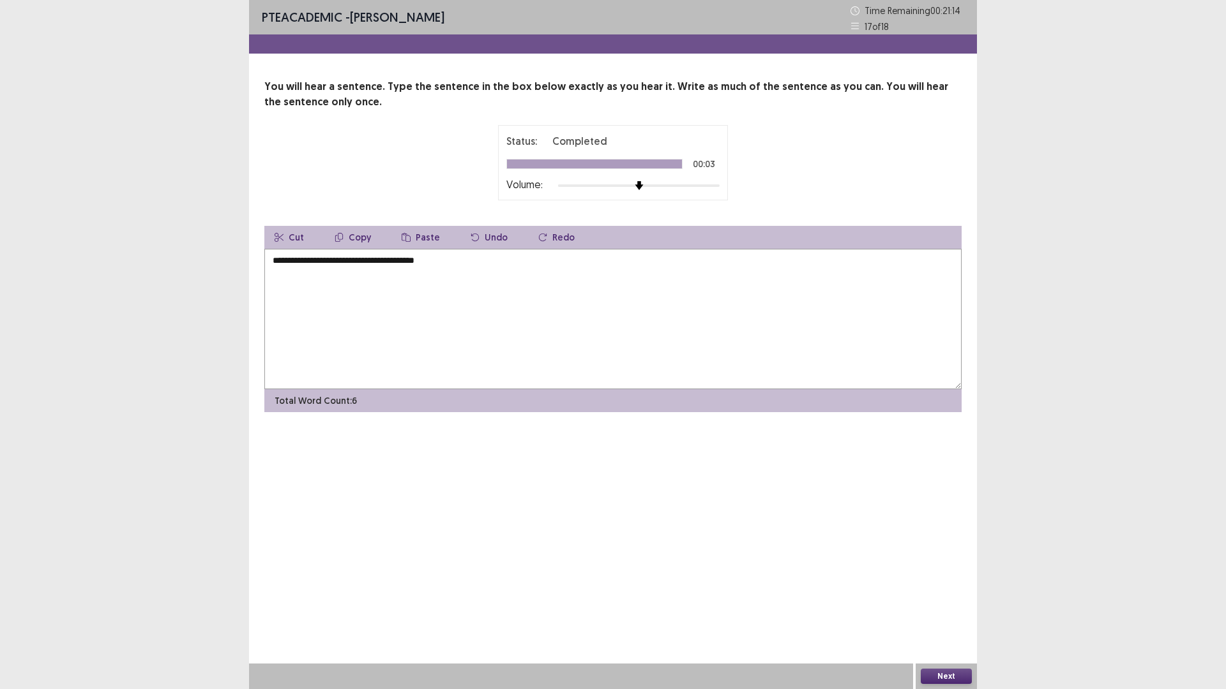
type textarea "**********"
click at [962, 603] on button "Next" at bounding box center [946, 676] width 51 height 15
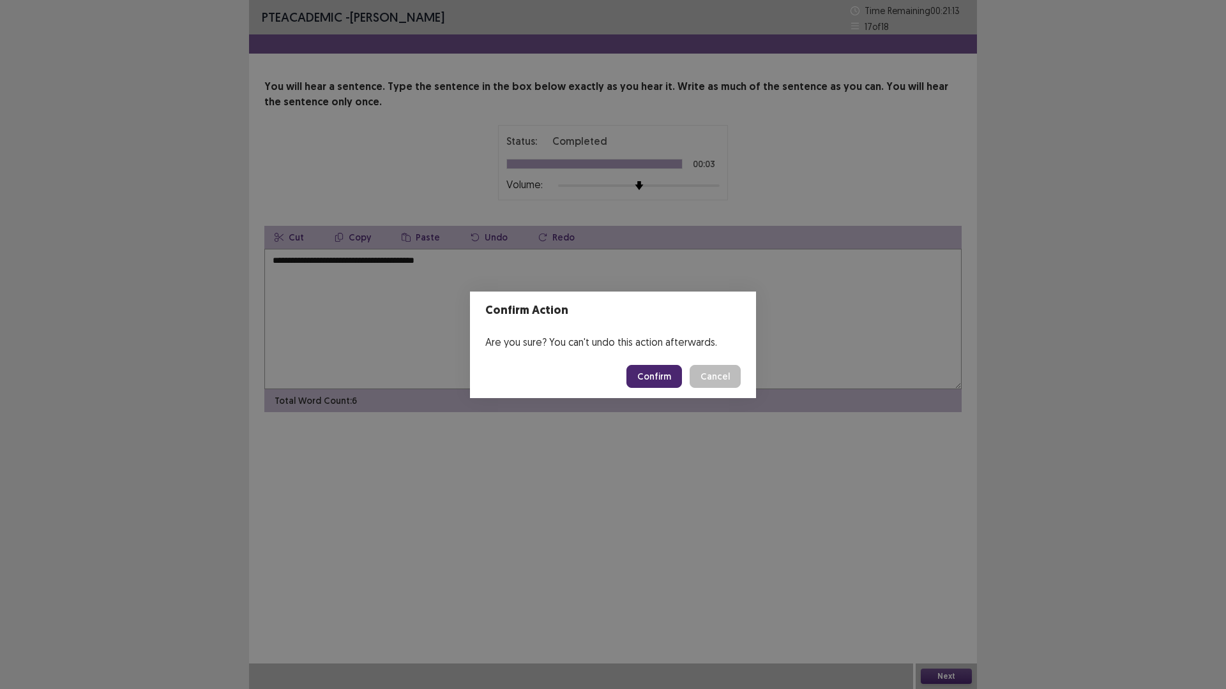
click at [672, 374] on button "Confirm" at bounding box center [654, 376] width 56 height 23
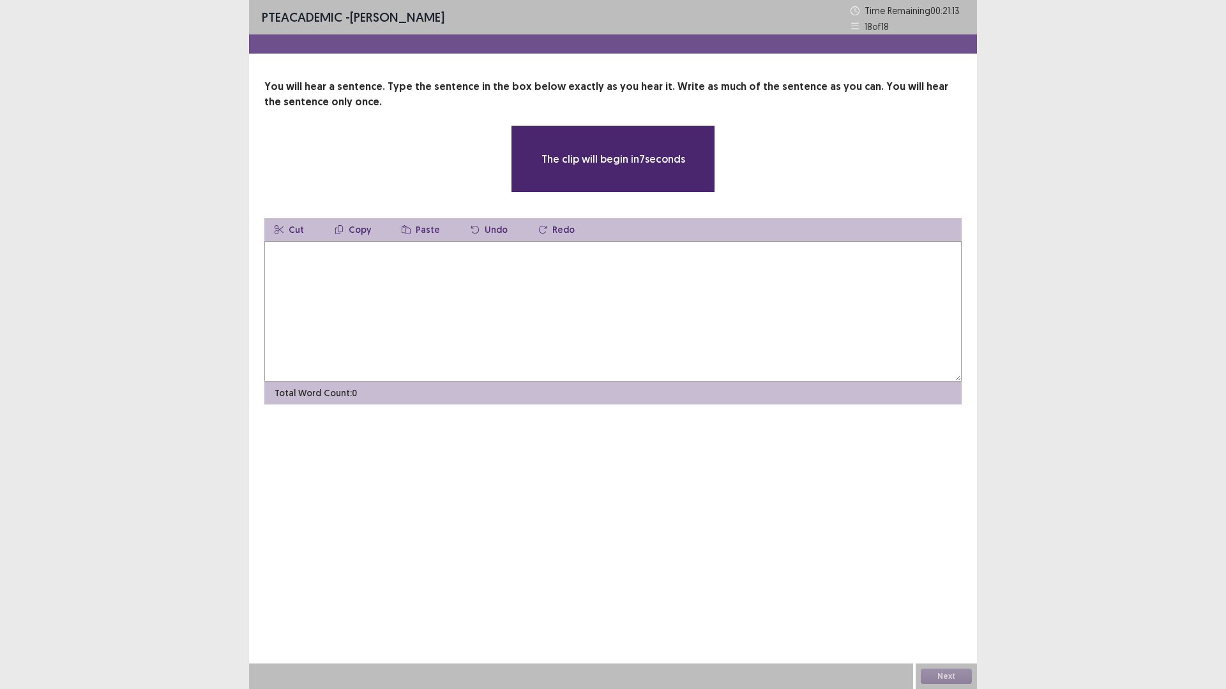
click at [531, 260] on textarea at bounding box center [612, 311] width 697 height 140
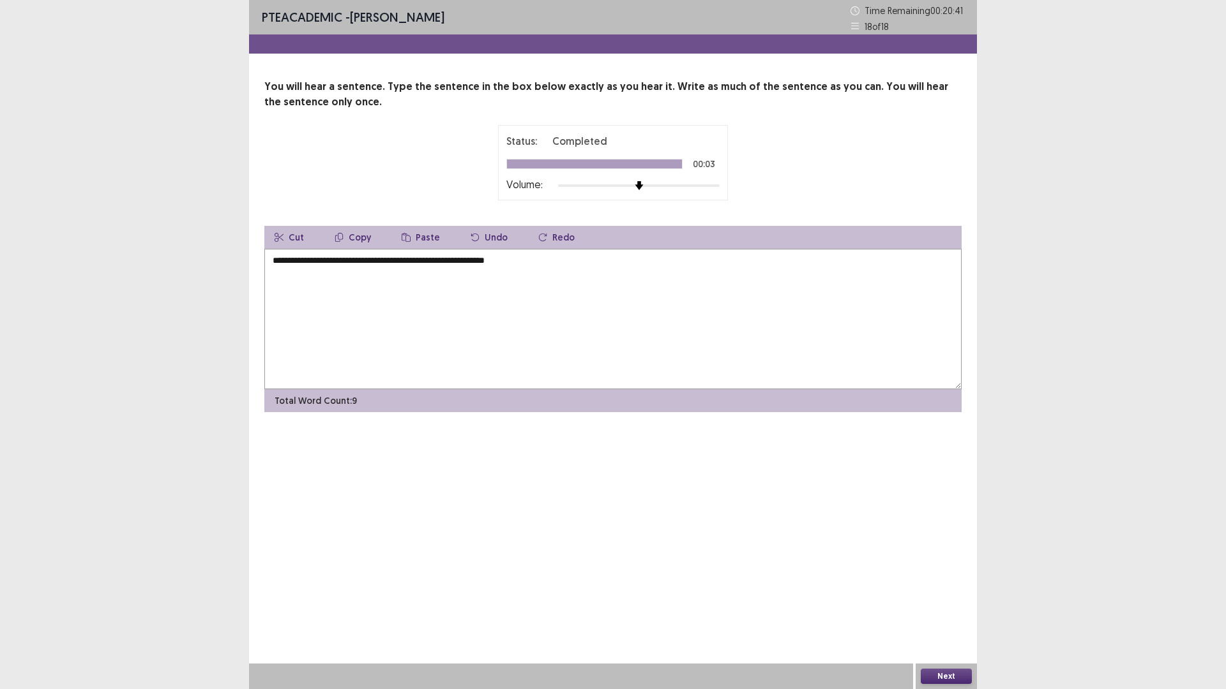
click at [286, 260] on textarea "**********" at bounding box center [612, 319] width 697 height 140
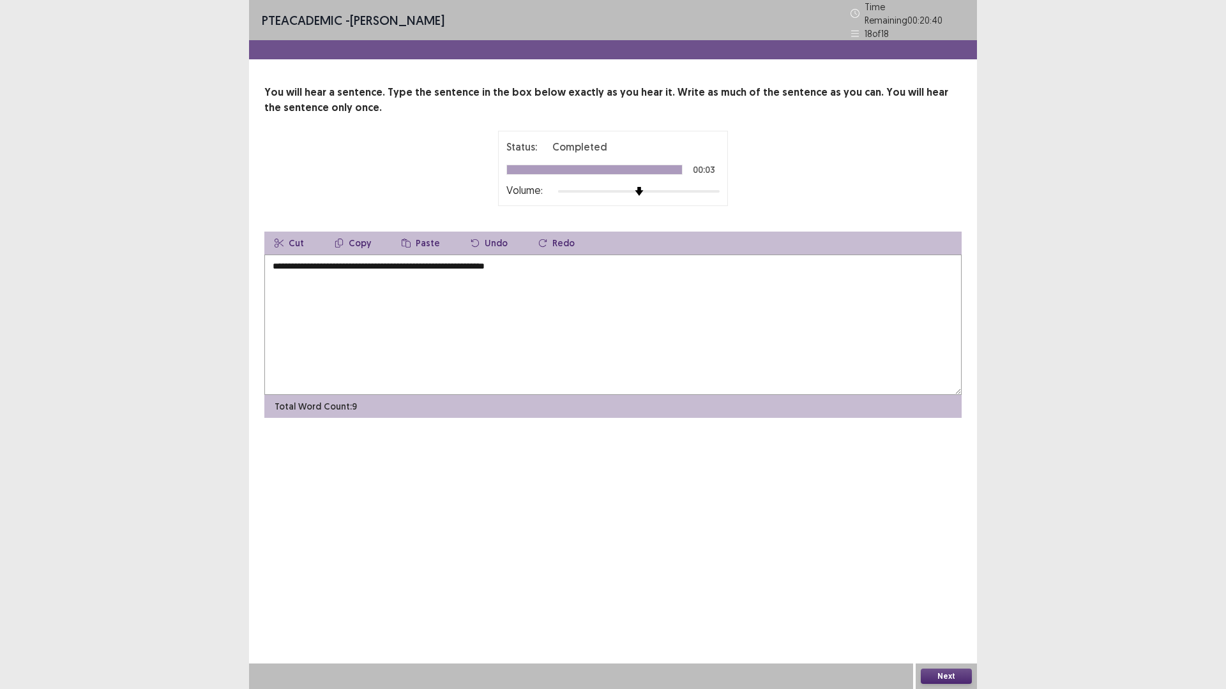
click at [292, 260] on textarea "**********" at bounding box center [612, 325] width 697 height 140
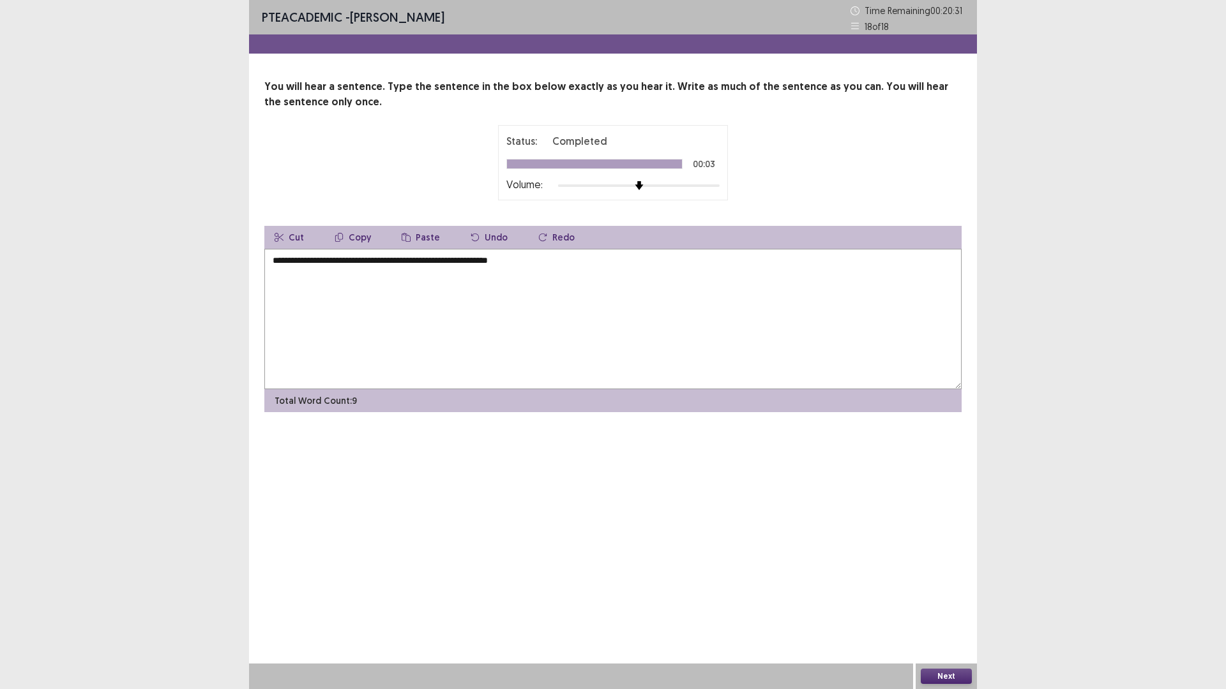
click at [530, 267] on textarea "**********" at bounding box center [612, 319] width 697 height 140
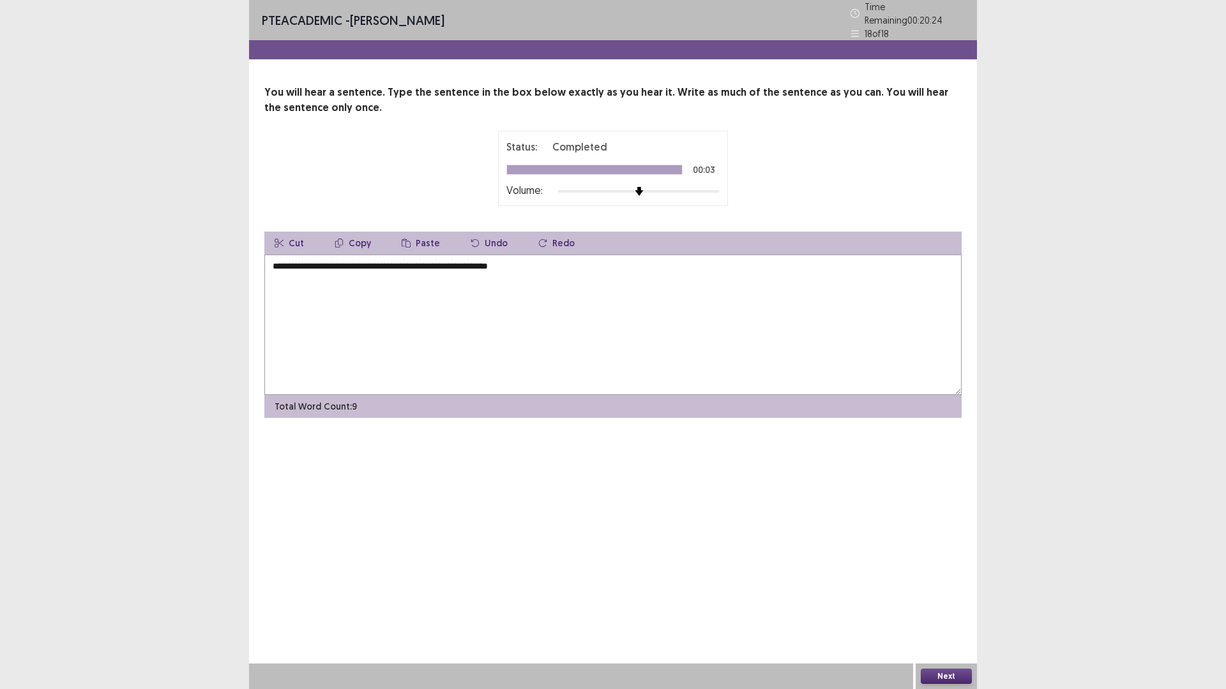
type textarea "**********"
click at [959, 603] on button "Next" at bounding box center [946, 676] width 51 height 15
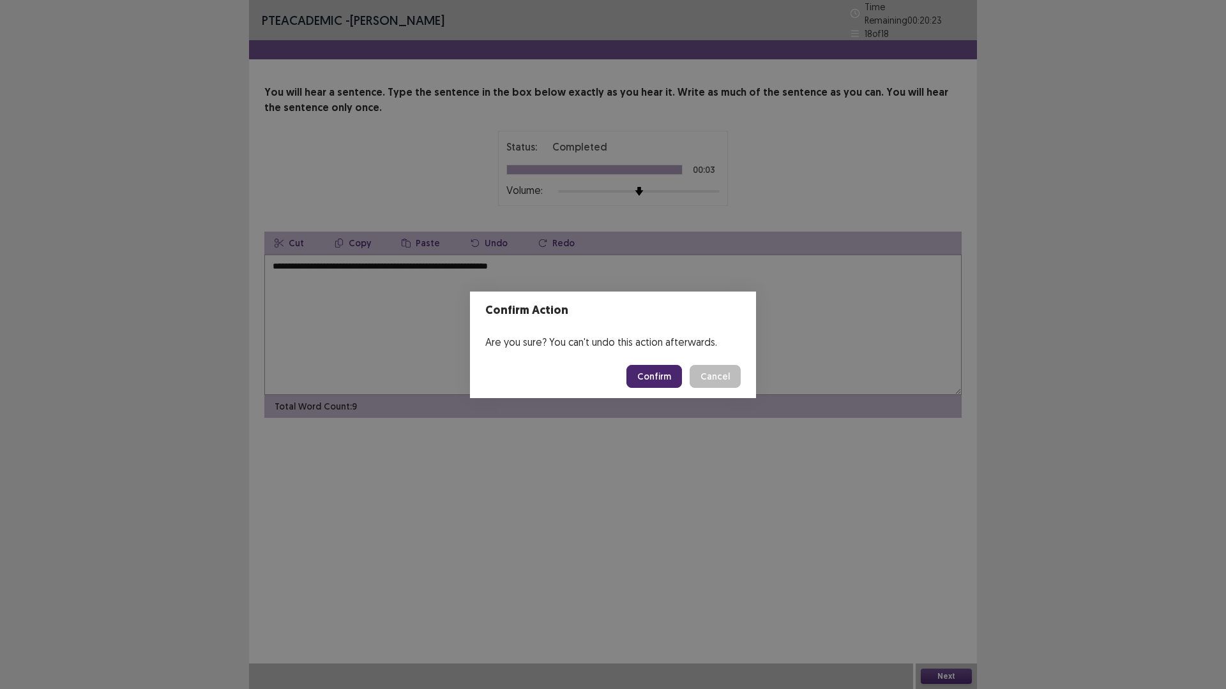
click at [663, 382] on button "Confirm" at bounding box center [654, 376] width 56 height 23
